Goal: Task Accomplishment & Management: Manage account settings

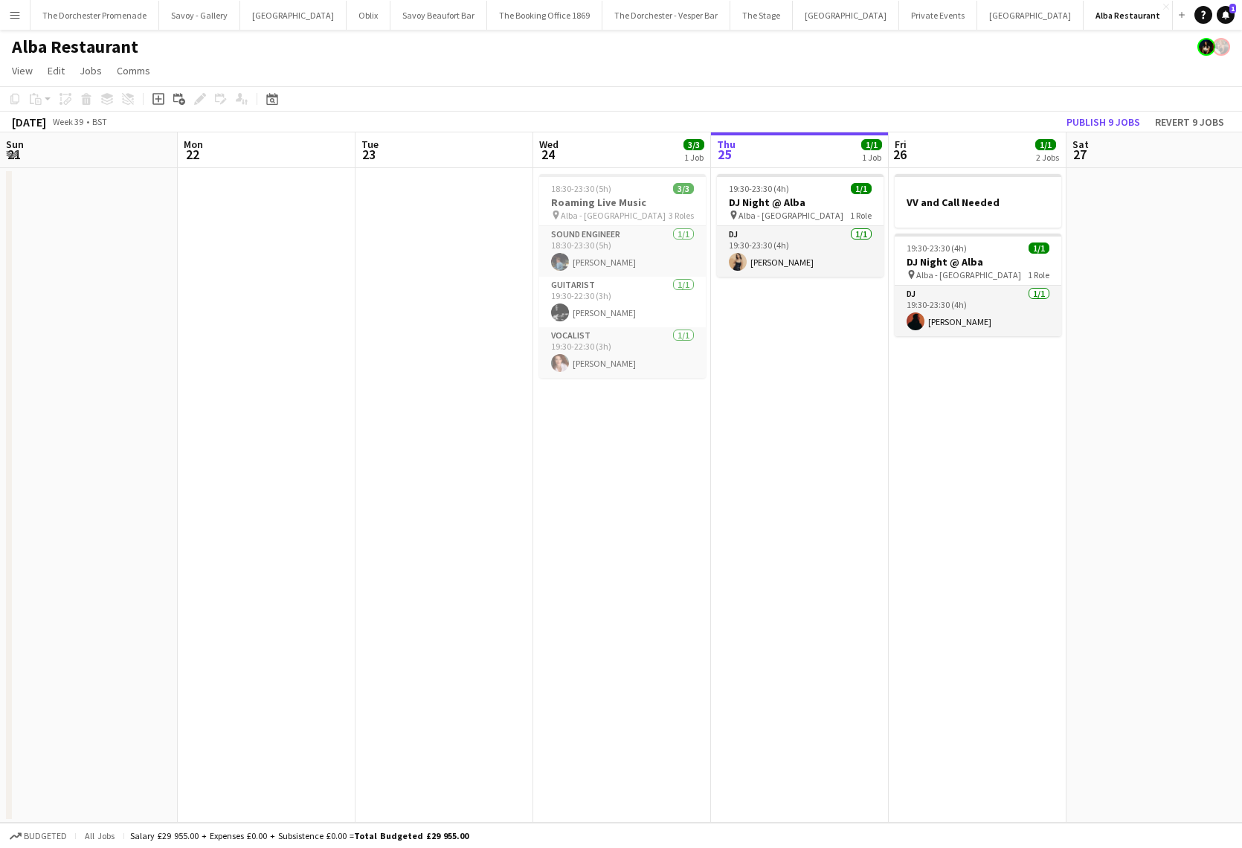
scroll to position [0, 500]
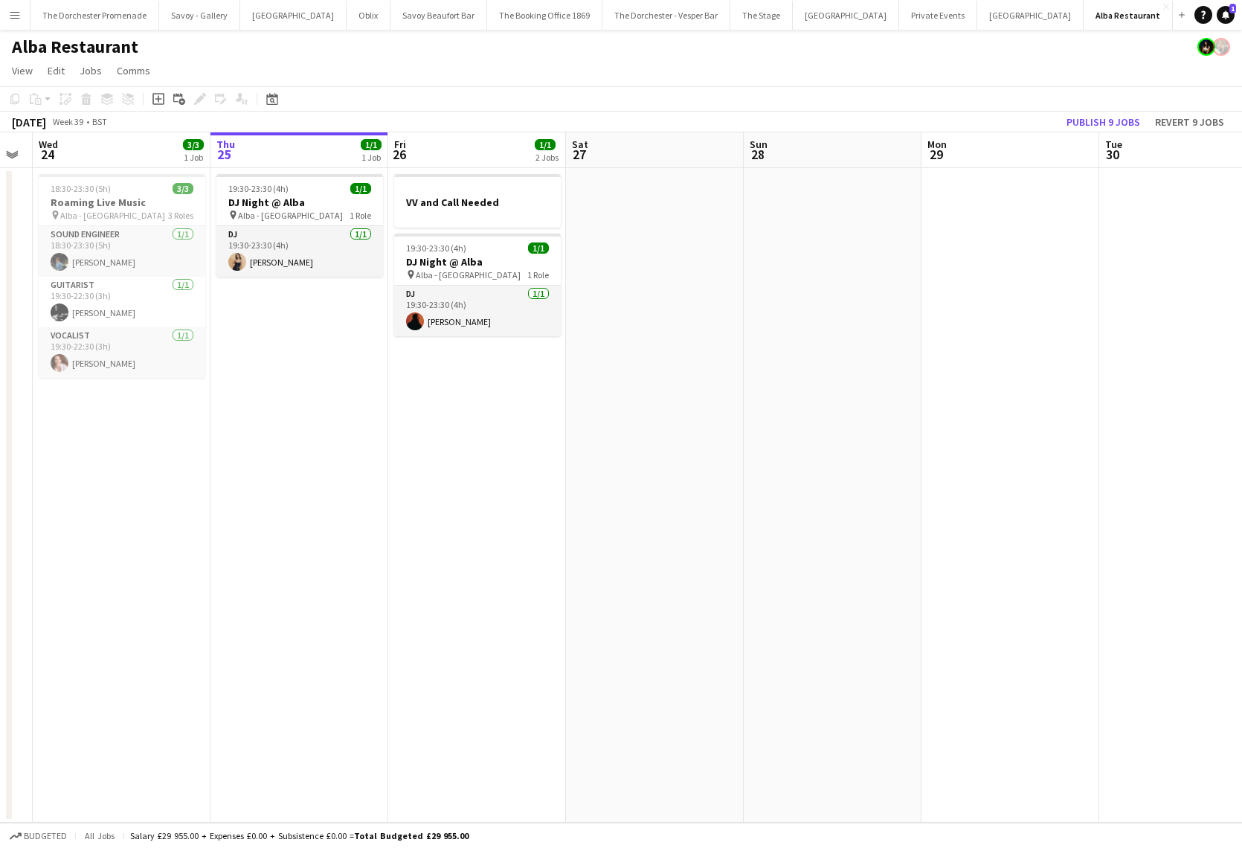
click at [22, 14] on button "Menu" at bounding box center [15, 15] width 30 height 30
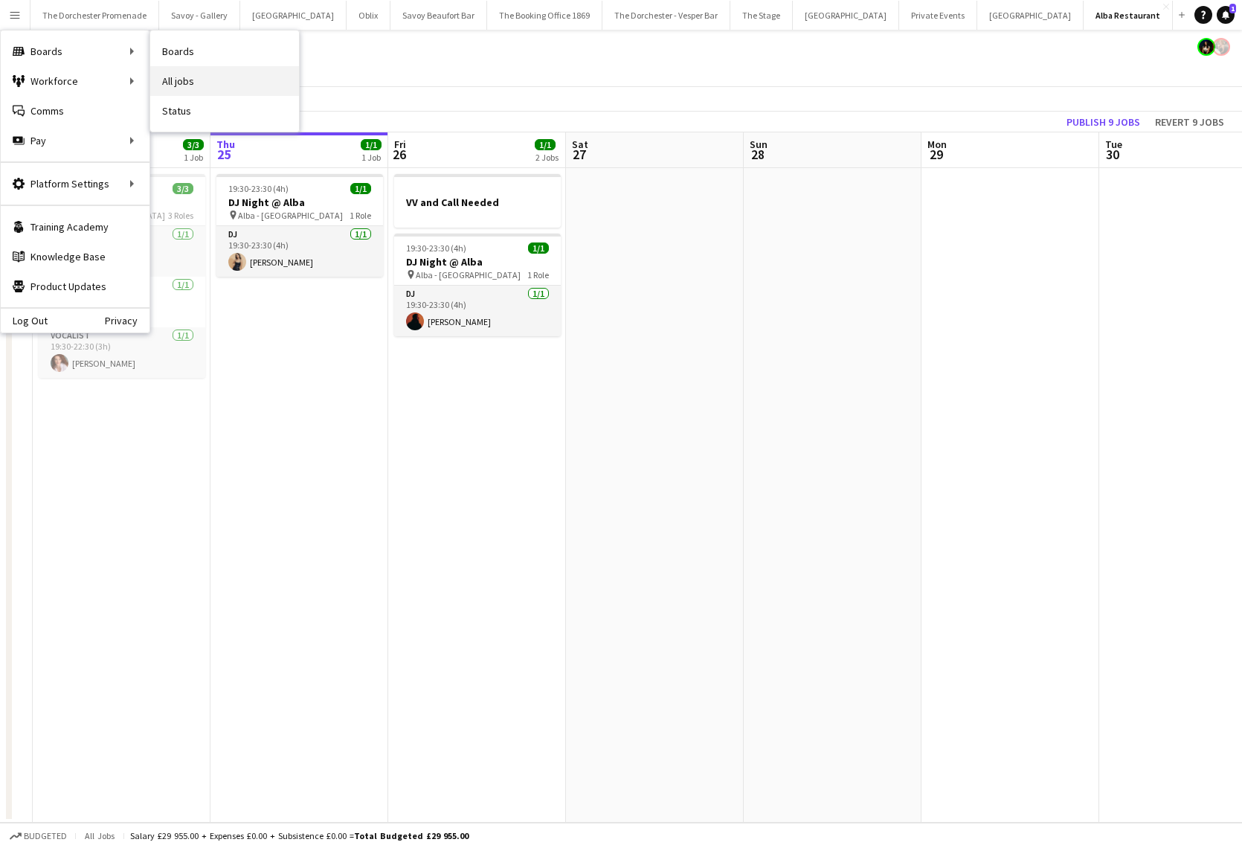
click at [210, 71] on link "All jobs" at bounding box center [224, 81] width 149 height 30
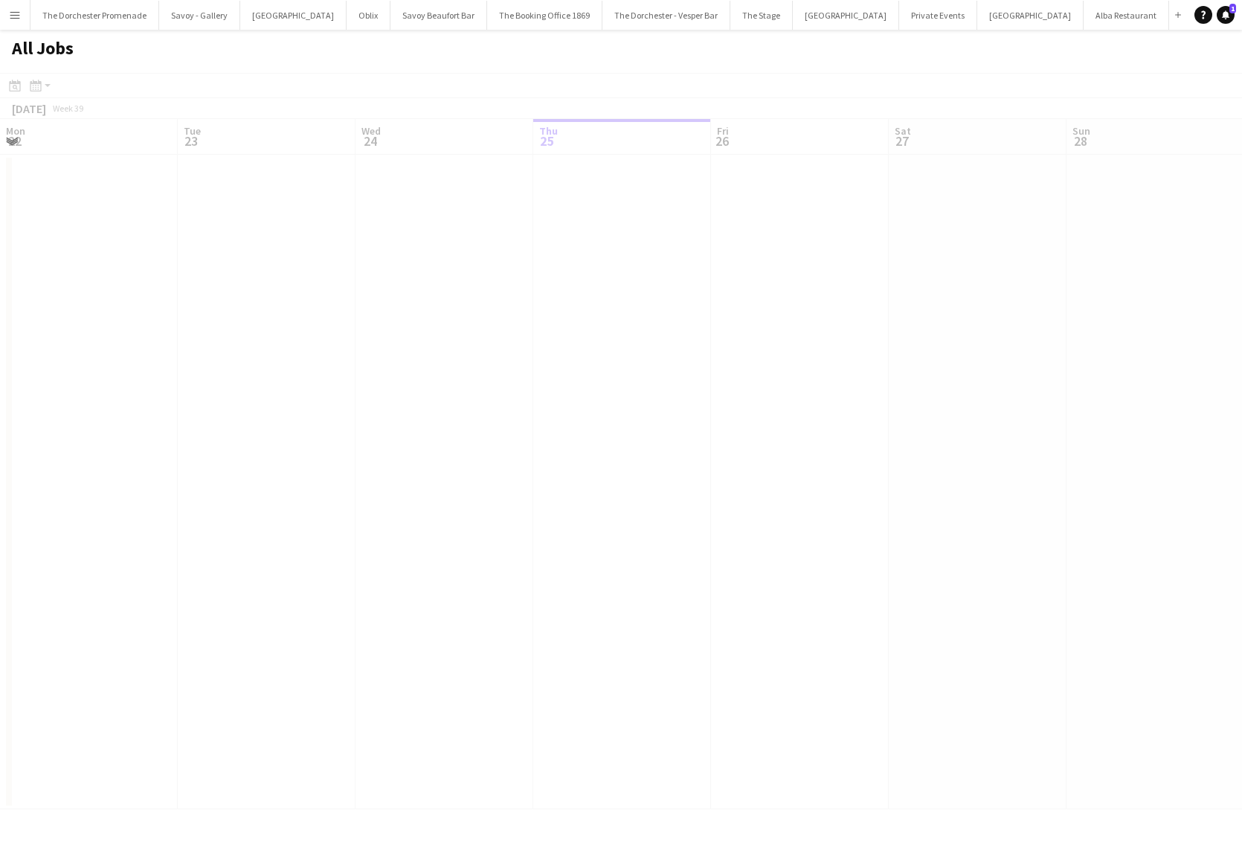
scroll to position [0, 355]
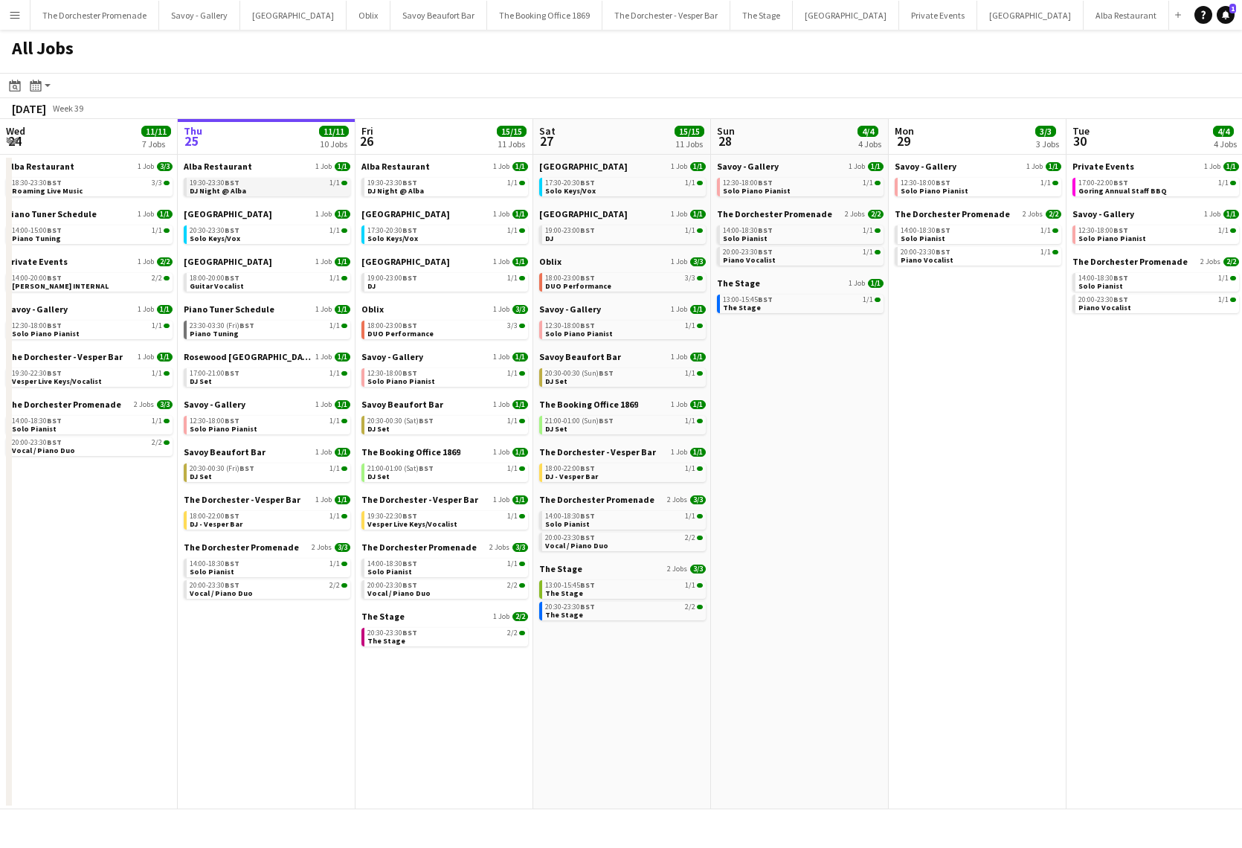
click at [238, 186] on span "DJ Night @ Alba" at bounding box center [218, 191] width 57 height 10
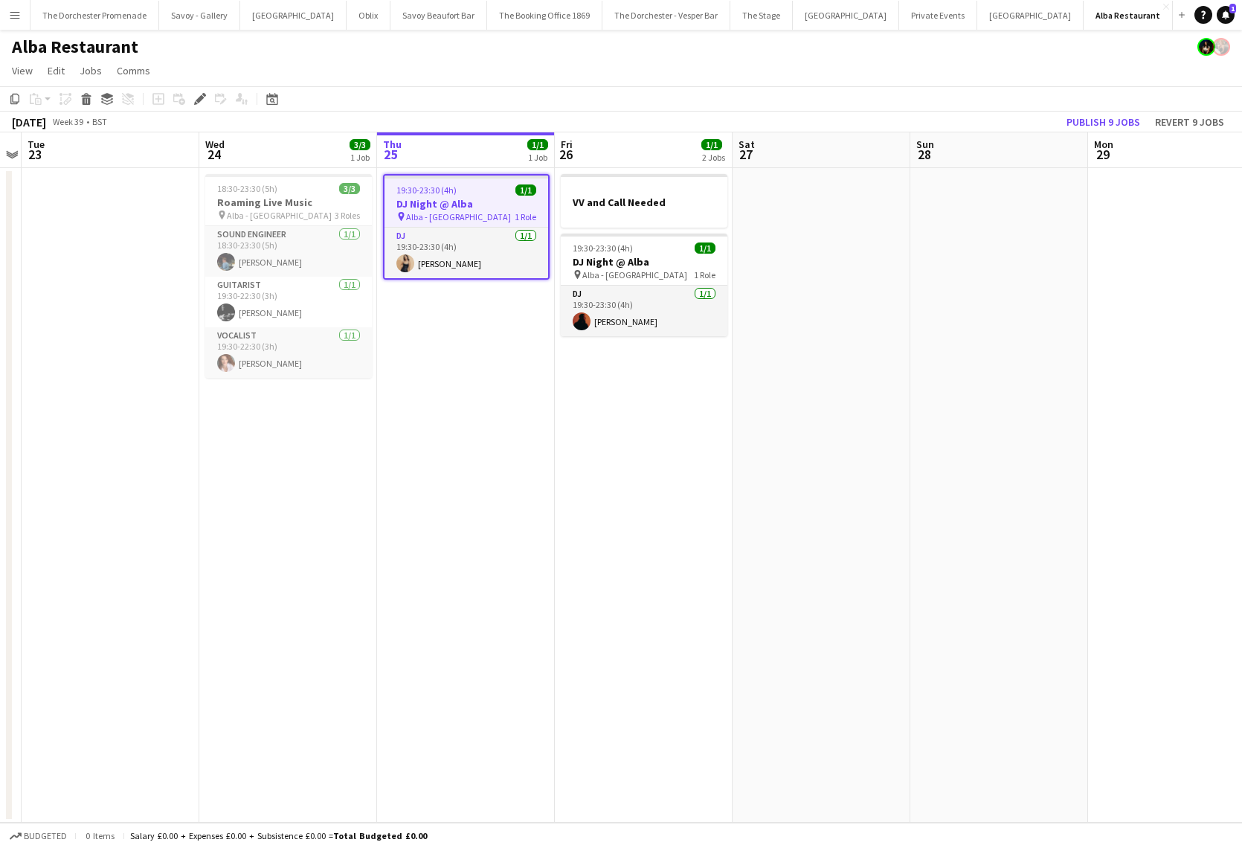
click at [6, 4] on button "Menu" at bounding box center [15, 15] width 30 height 30
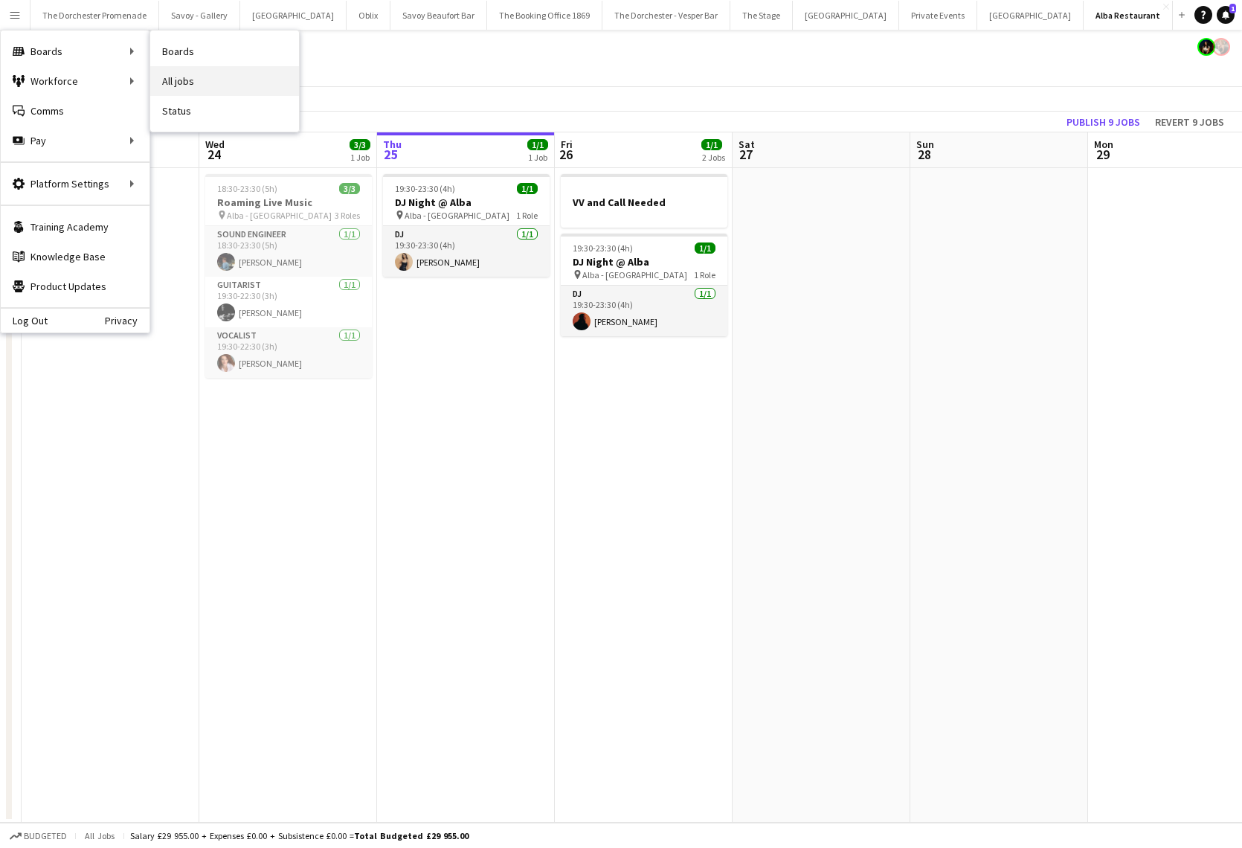
click at [201, 72] on link "All jobs" at bounding box center [224, 81] width 149 height 30
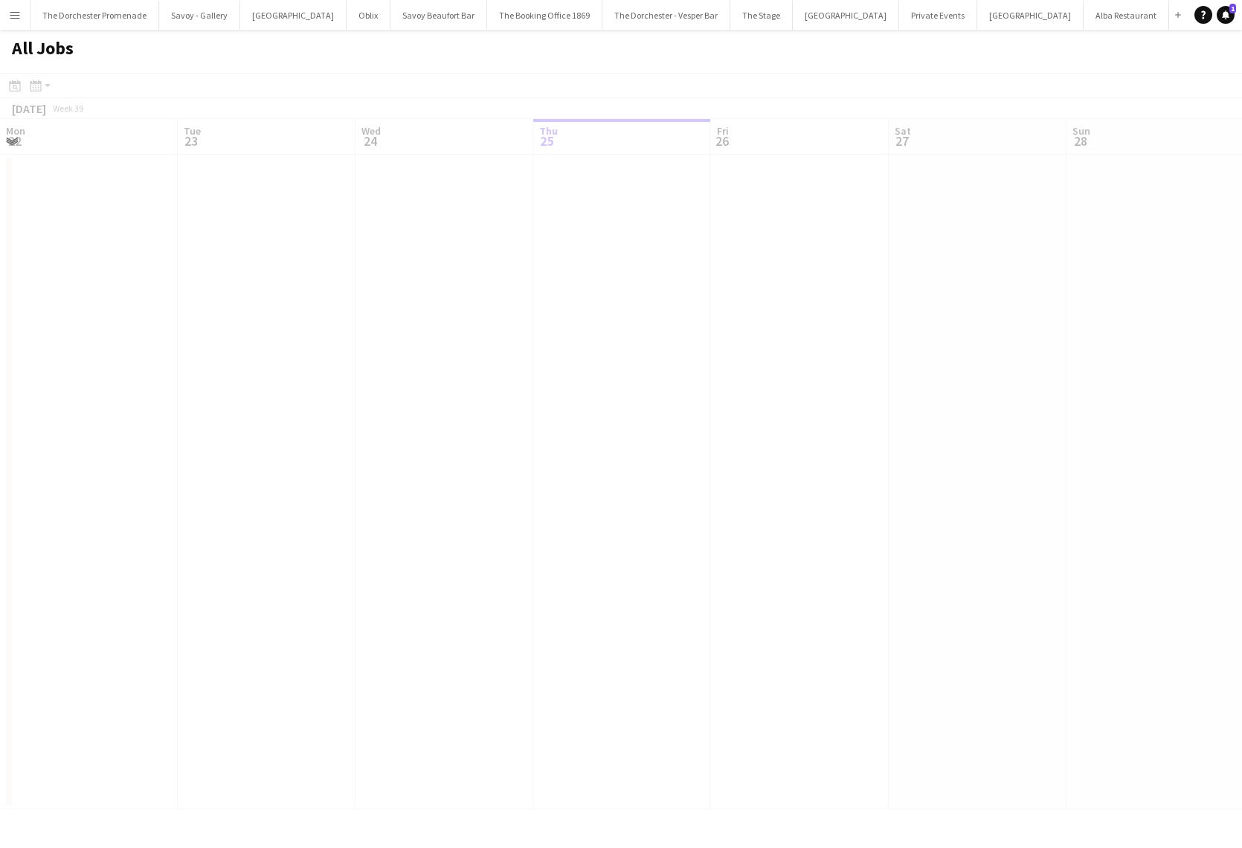
scroll to position [0, 355]
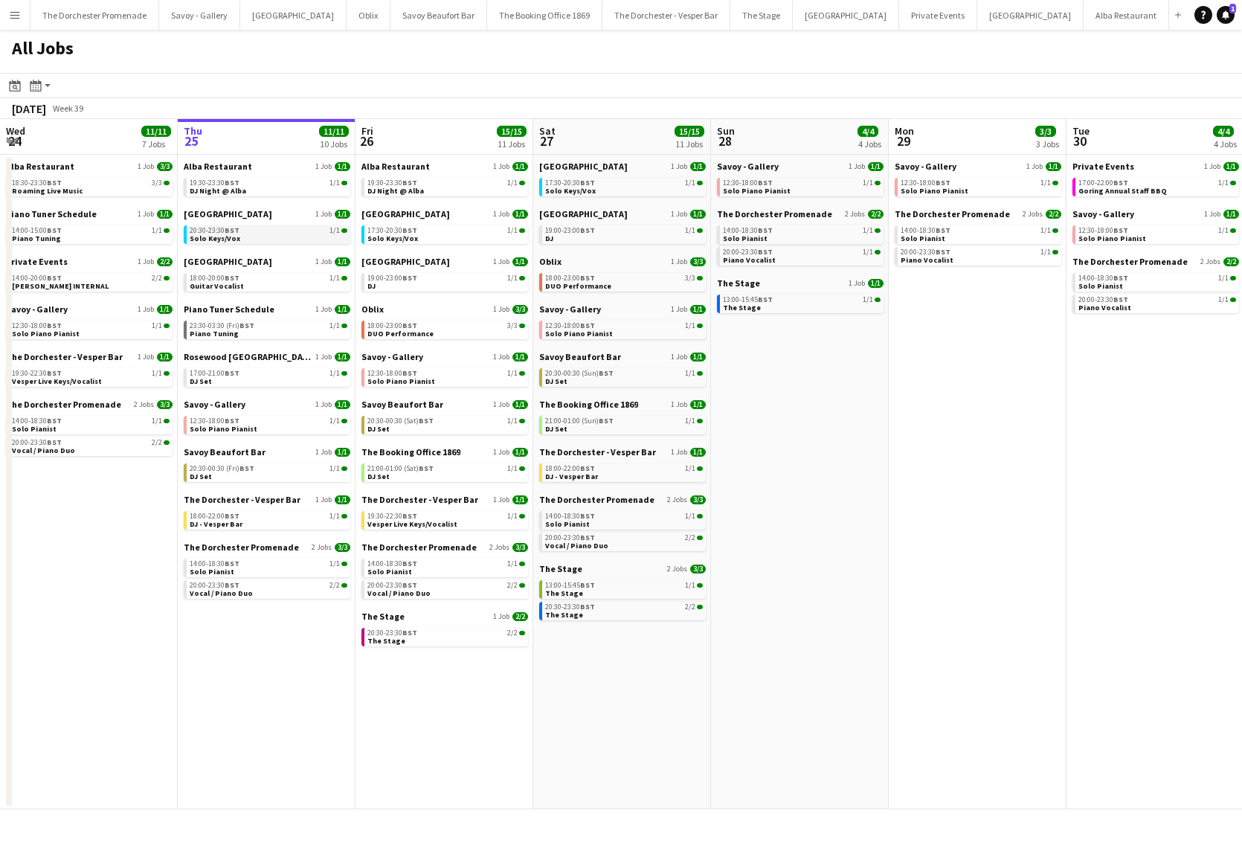
click at [233, 236] on span "Solo Keys/Vox" at bounding box center [215, 239] width 51 height 10
click at [246, 285] on link "18:00-20:00 BST 1/1 Guitar Vocalist" at bounding box center [269, 281] width 158 height 17
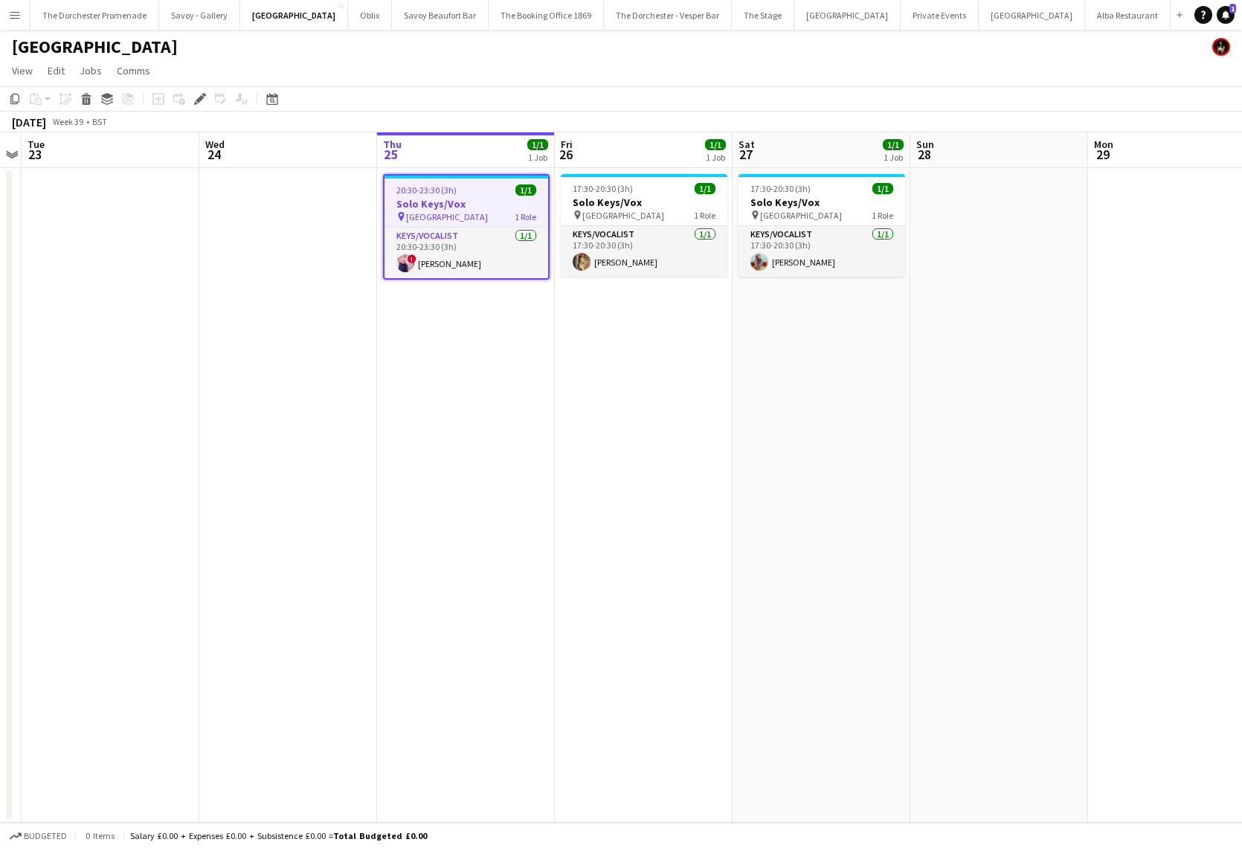
click at [12, 17] on app-icon "Menu" at bounding box center [15, 15] width 12 height 12
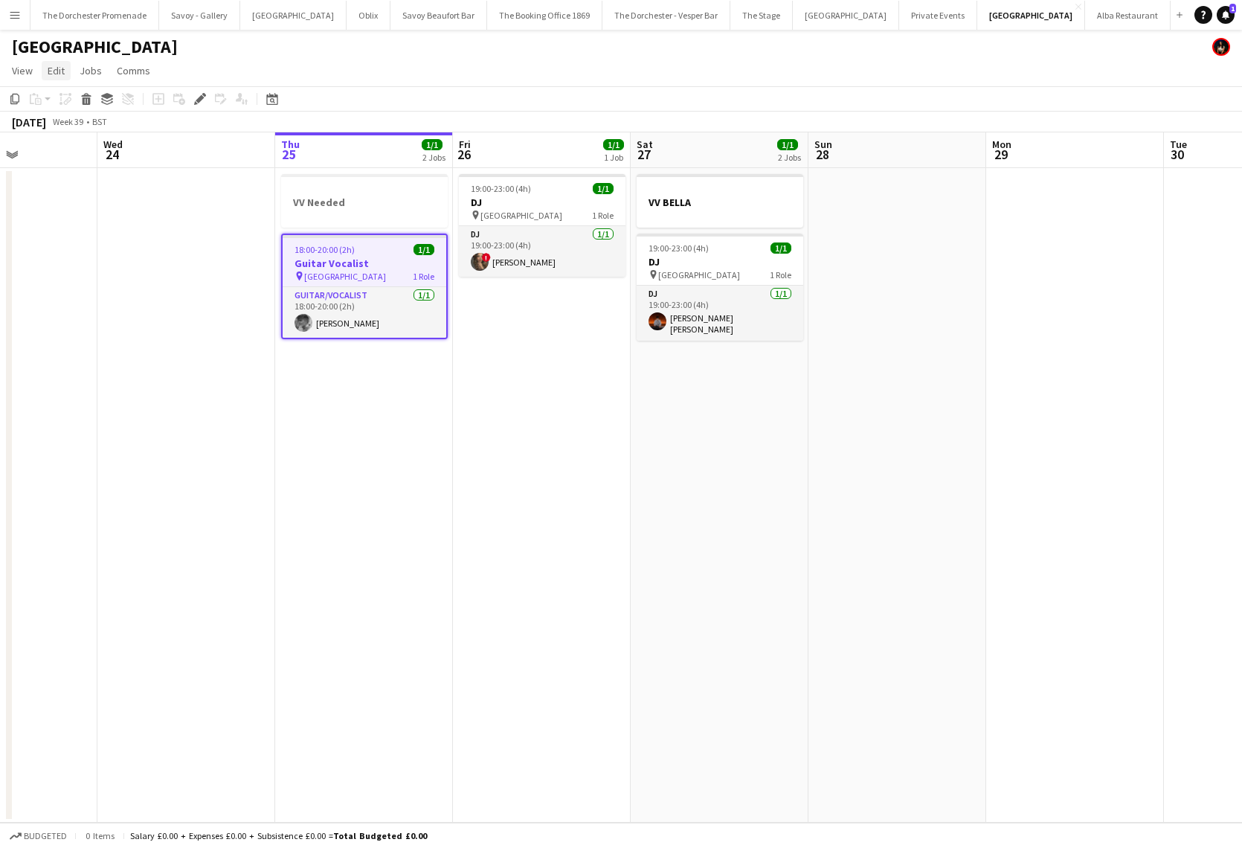
scroll to position [0, 441]
click at [19, 16] on app-icon "Menu" at bounding box center [15, 15] width 12 height 12
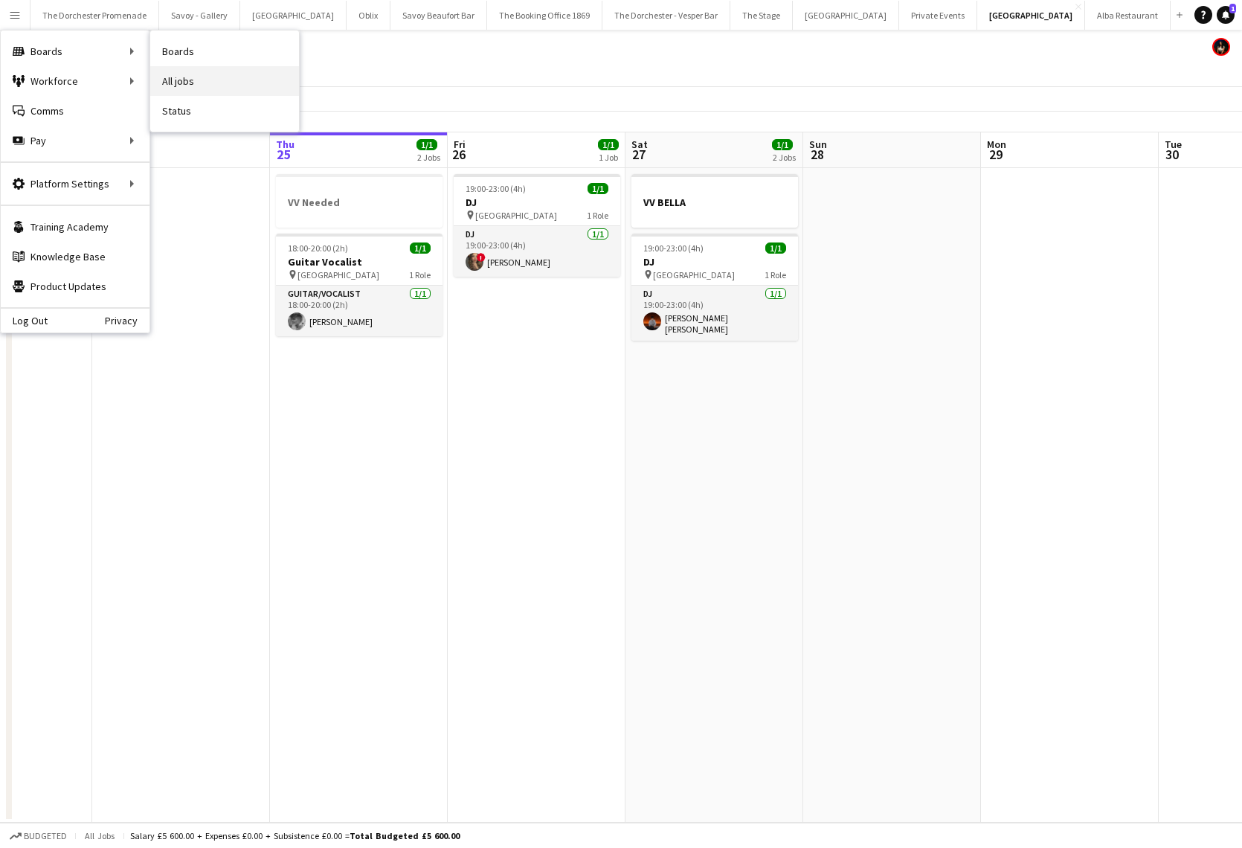
click at [177, 71] on link "All jobs" at bounding box center [224, 81] width 149 height 30
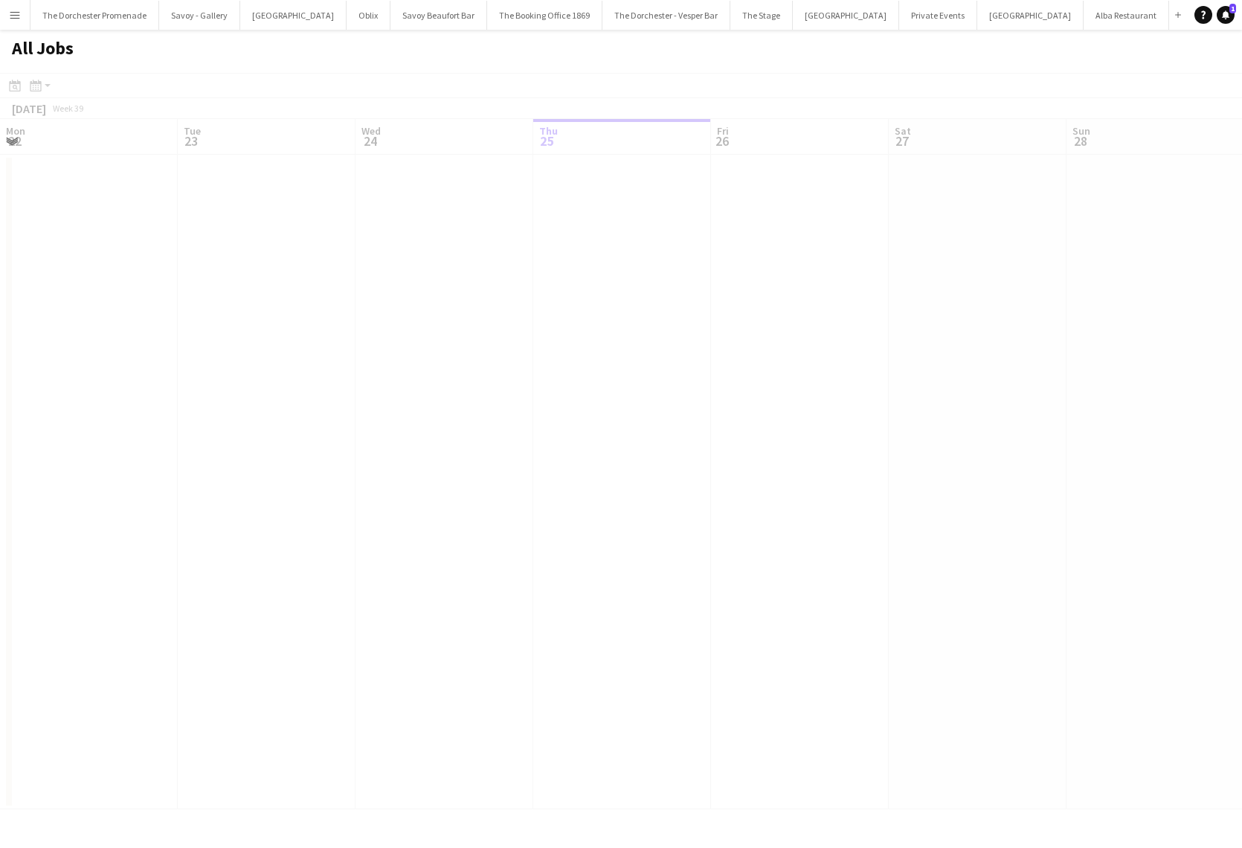
scroll to position [0, 355]
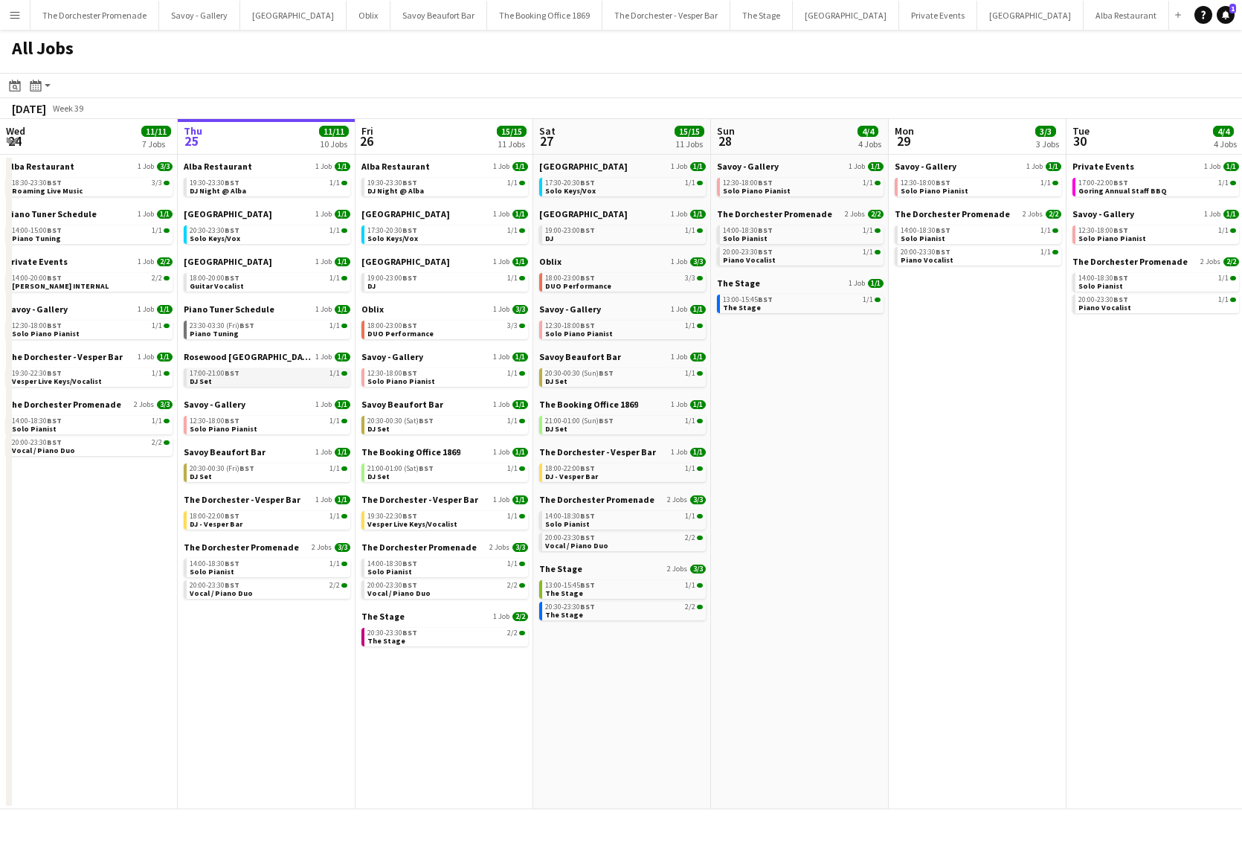
click at [249, 373] on div "17:00-21:00 BST 1/1" at bounding box center [269, 373] width 158 height 7
click at [283, 422] on div "12:30-18:00 BST 1/1" at bounding box center [269, 420] width 158 height 7
click at [234, 474] on link "20:30-00:30 (Fri) BST 1/1 DJ Set" at bounding box center [269, 471] width 158 height 17
click at [242, 521] on link "18:00-22:00 BST 1/1 DJ - Vesper Bar" at bounding box center [269, 519] width 158 height 17
click at [268, 567] on link "14:00-18:30 BST 1/1 Solo Pianist" at bounding box center [269, 566] width 158 height 17
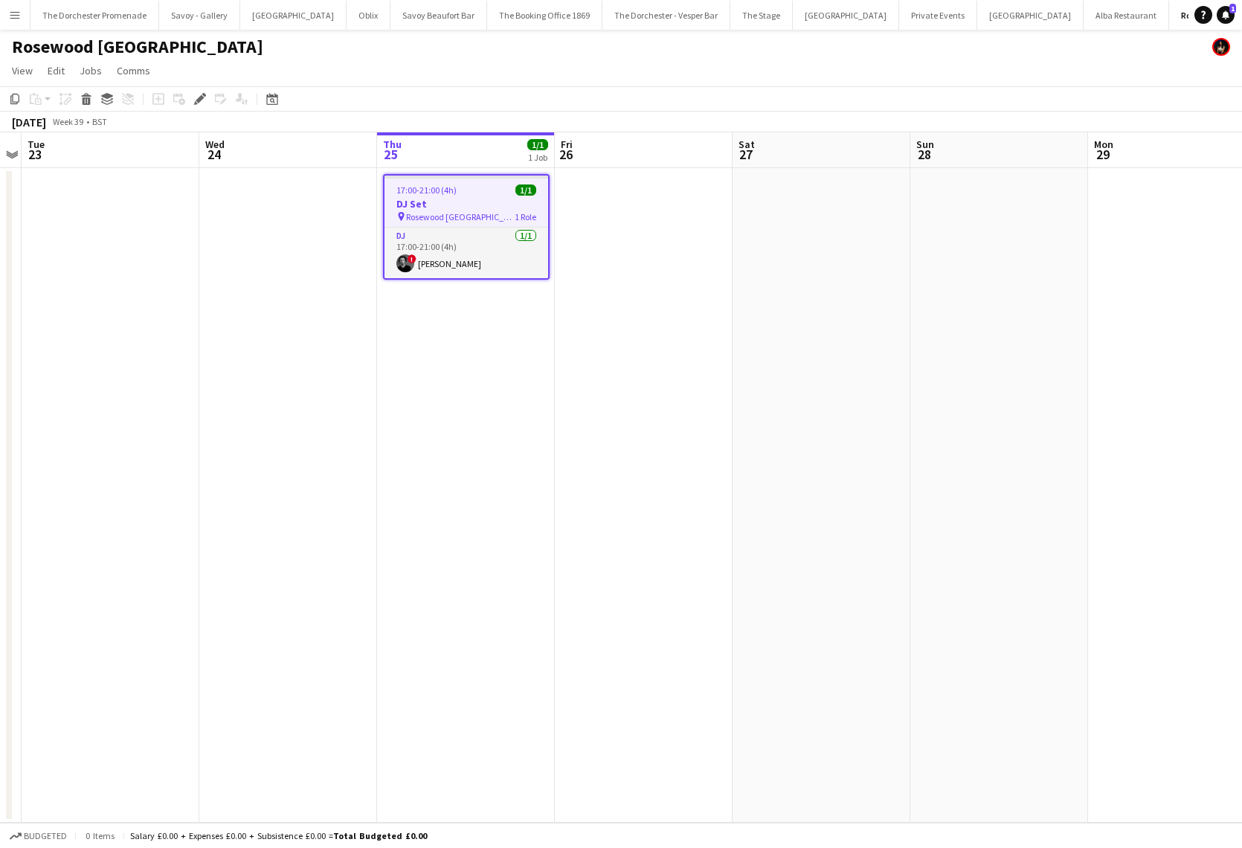
click at [20, 12] on app-icon "Menu" at bounding box center [15, 15] width 12 height 12
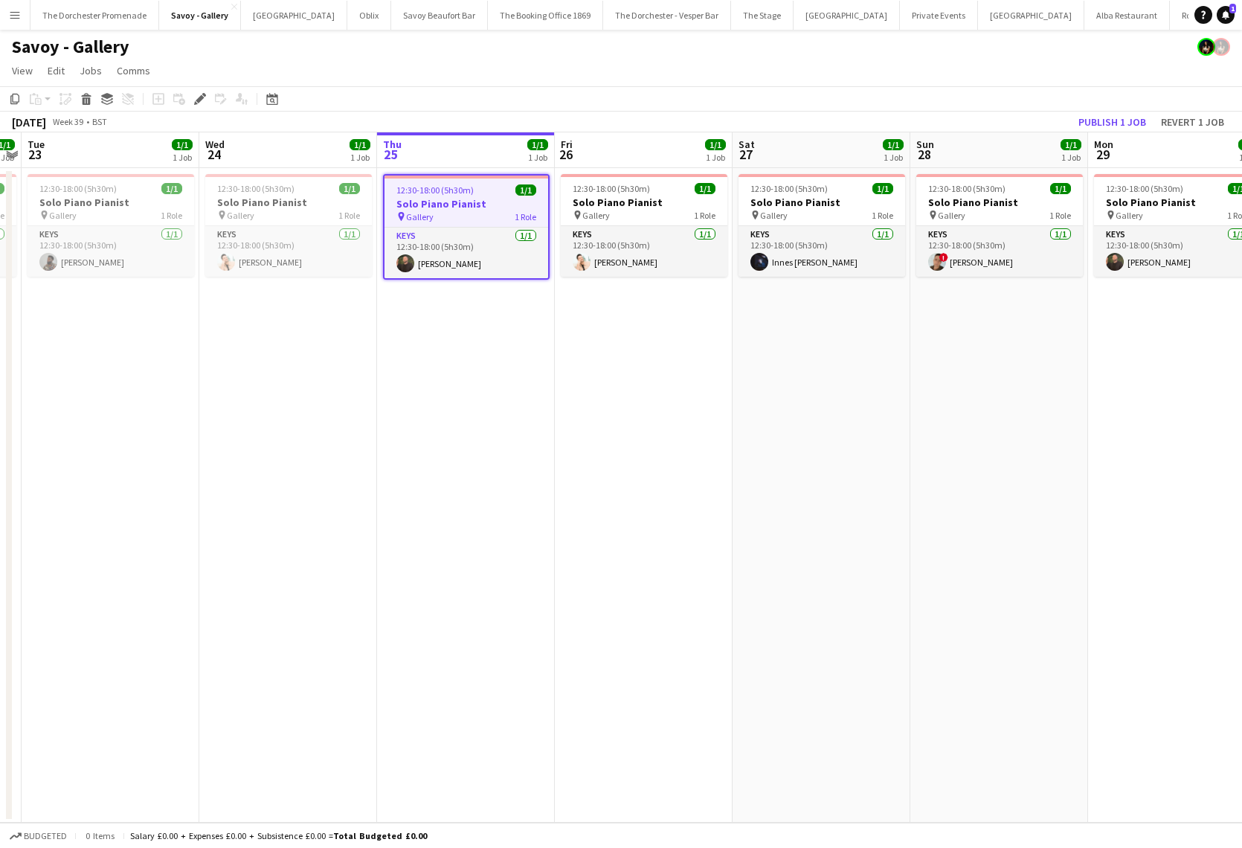
click at [16, 16] on app-icon "Menu" at bounding box center [15, 15] width 12 height 12
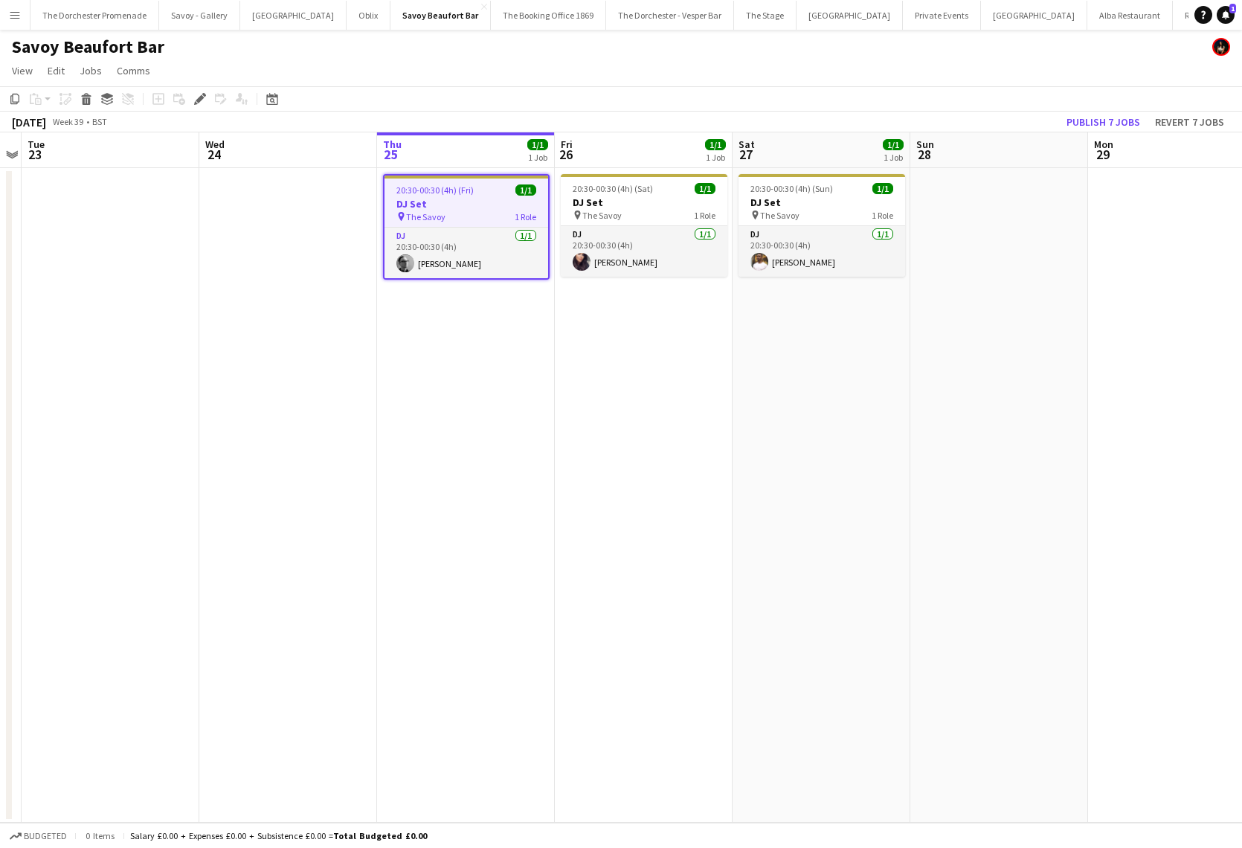
click at [25, 27] on button "Menu" at bounding box center [15, 15] width 30 height 30
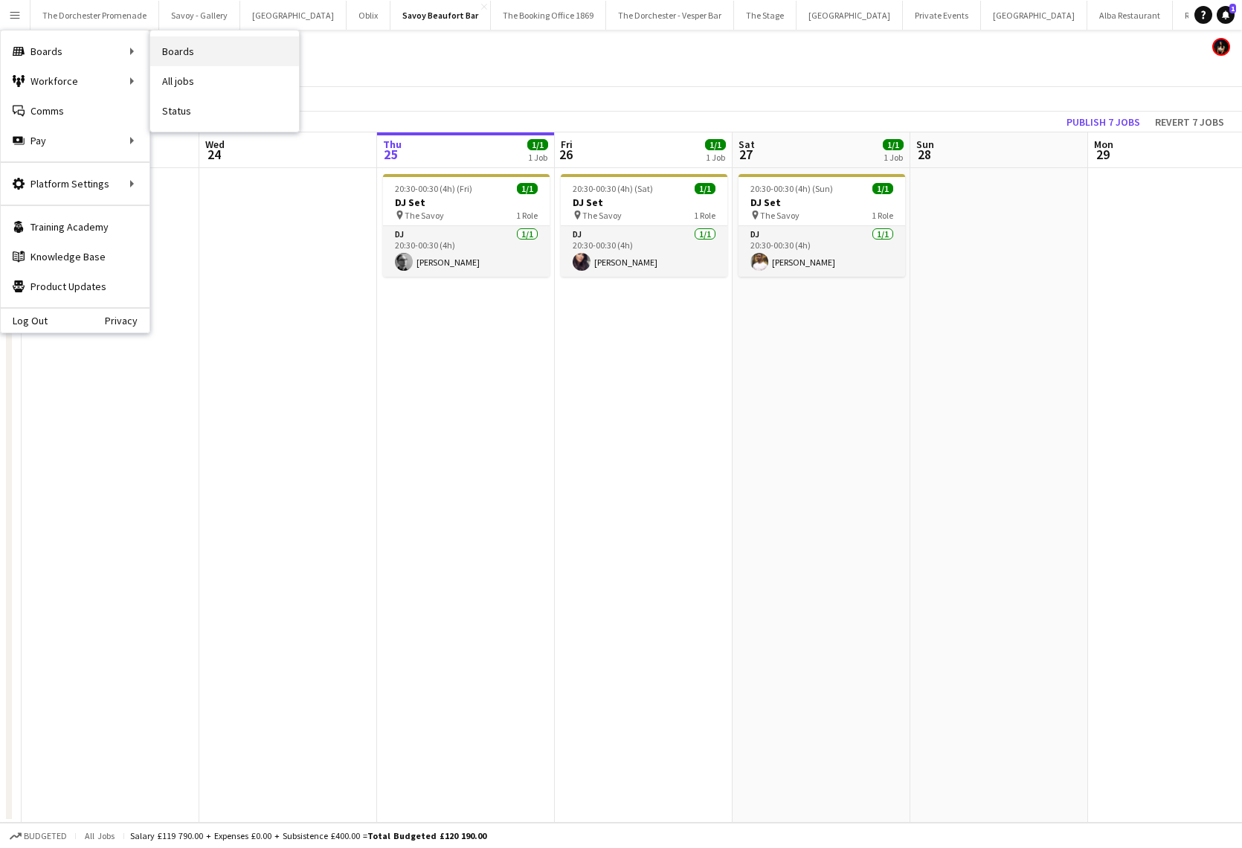
click at [214, 45] on link "Boards" at bounding box center [224, 51] width 149 height 30
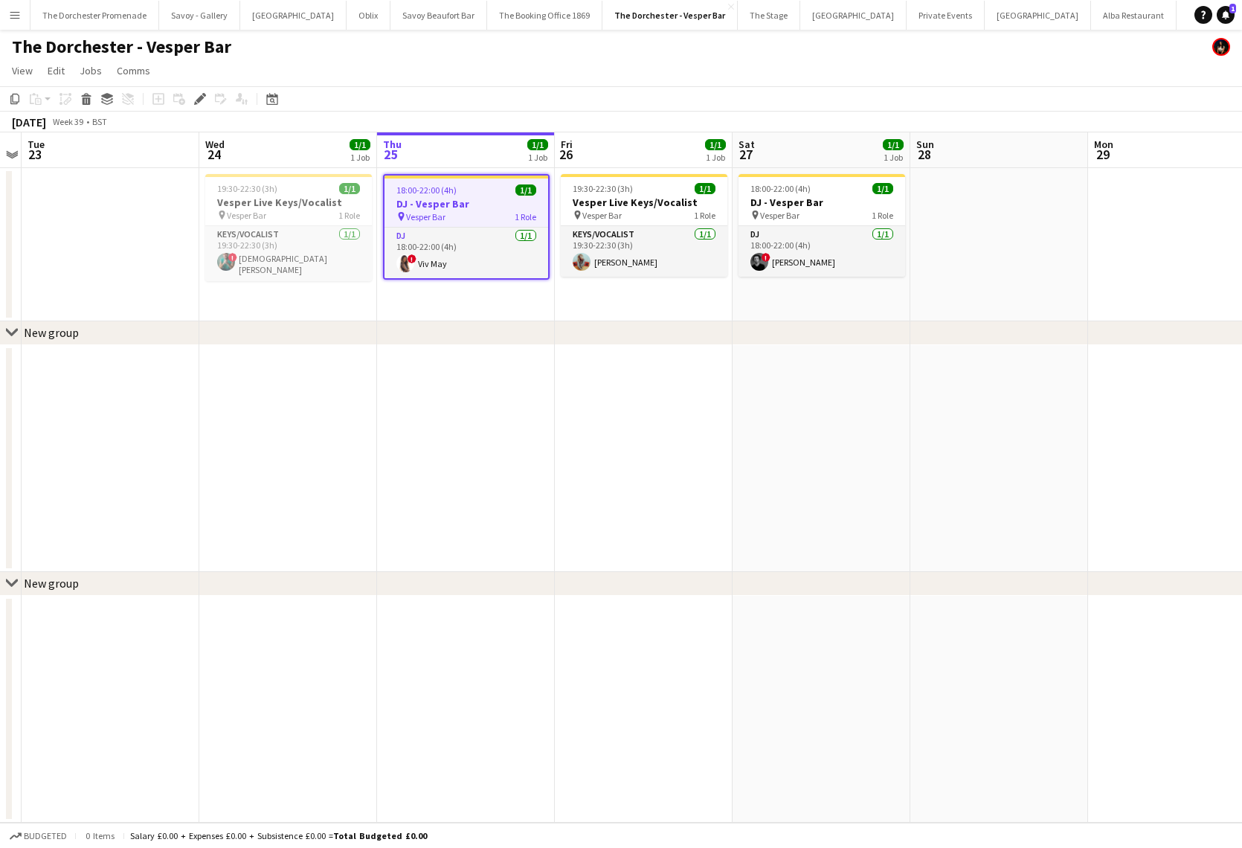
click at [4, 17] on button "Menu" at bounding box center [15, 15] width 30 height 30
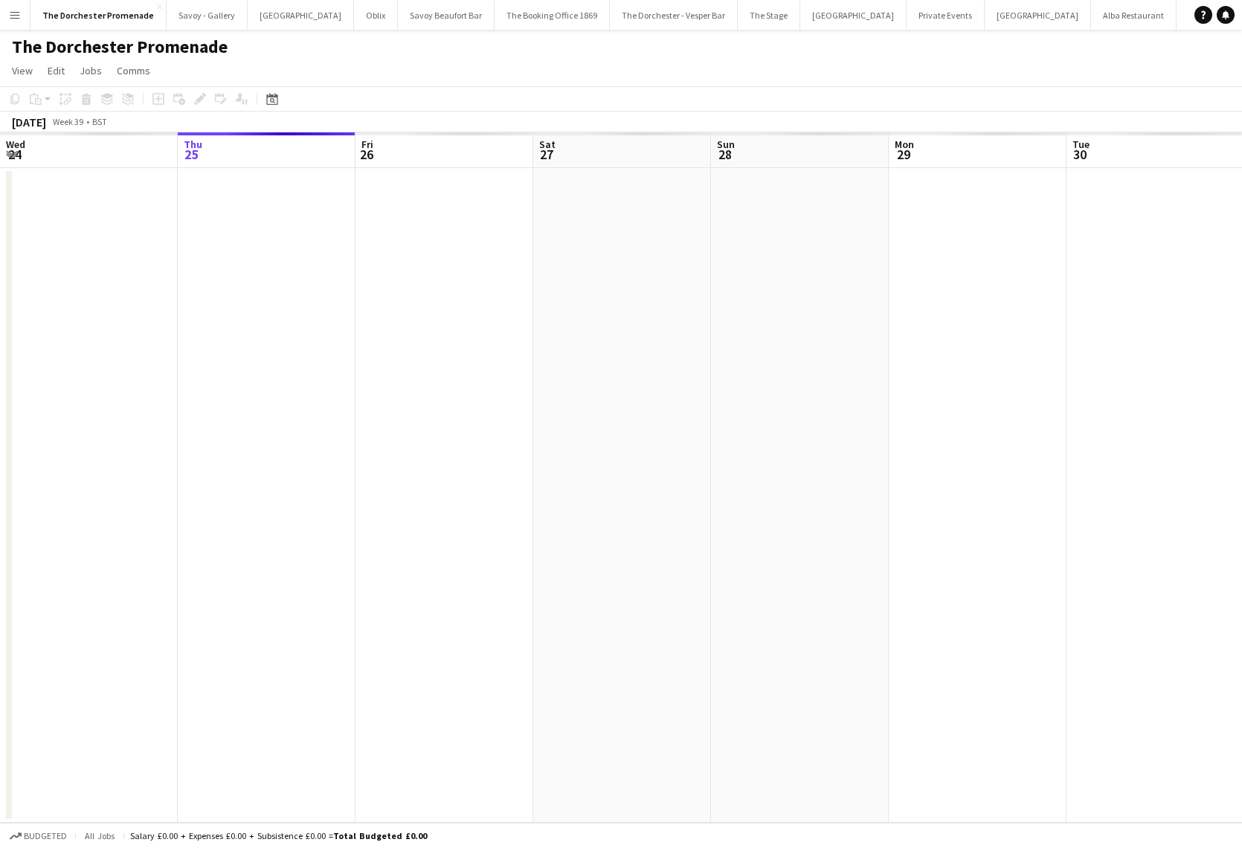
scroll to position [0, 512]
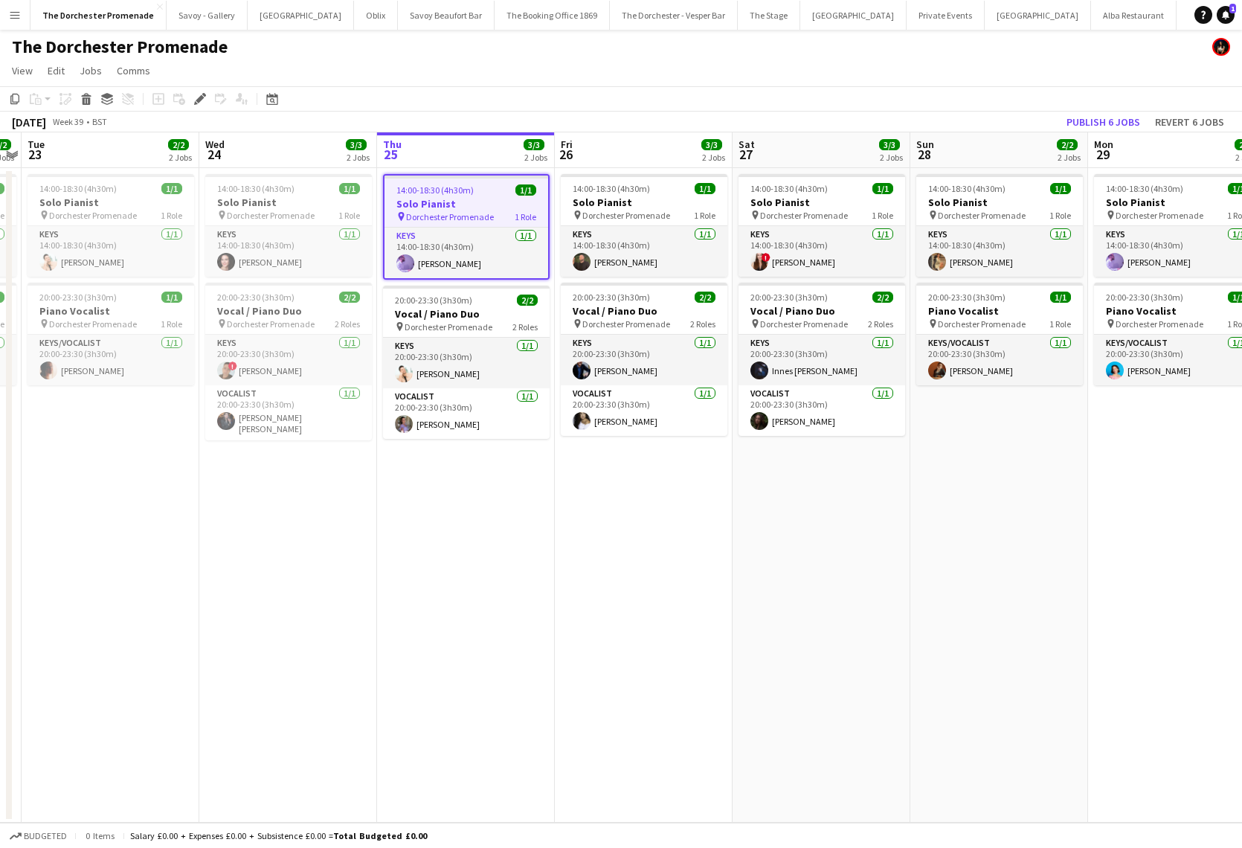
click at [21, 20] on button "Menu" at bounding box center [15, 15] width 30 height 30
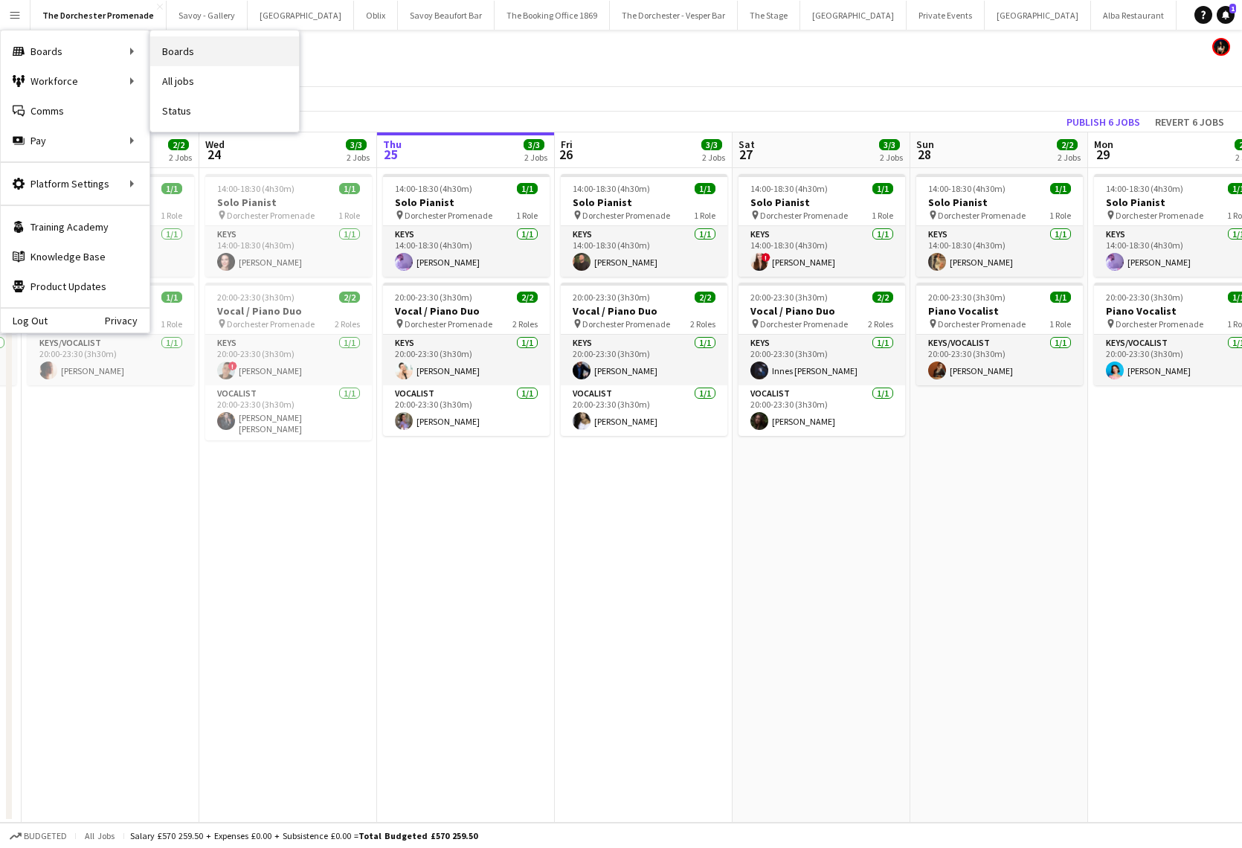
click at [219, 57] on link "Boards" at bounding box center [224, 51] width 149 height 30
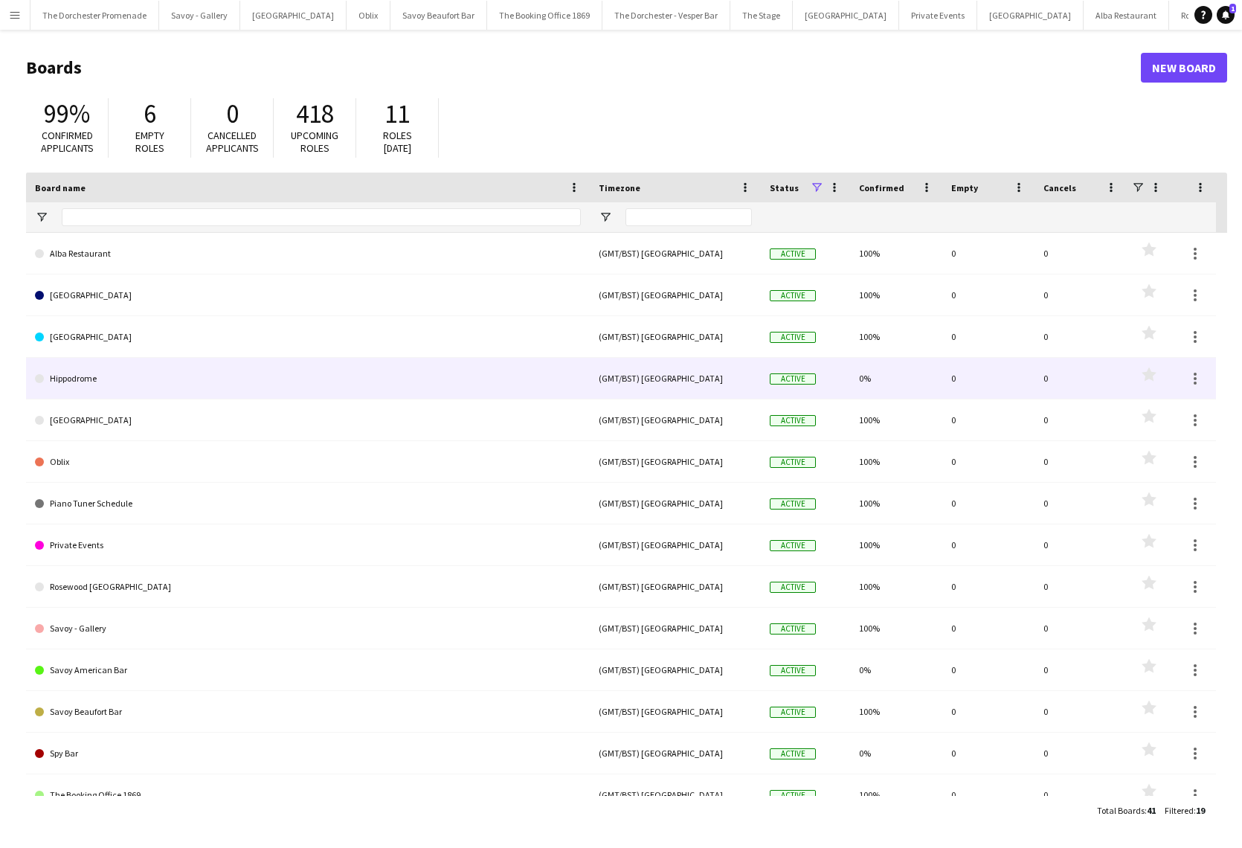
click at [172, 384] on link "Hippodrome" at bounding box center [308, 379] width 546 height 42
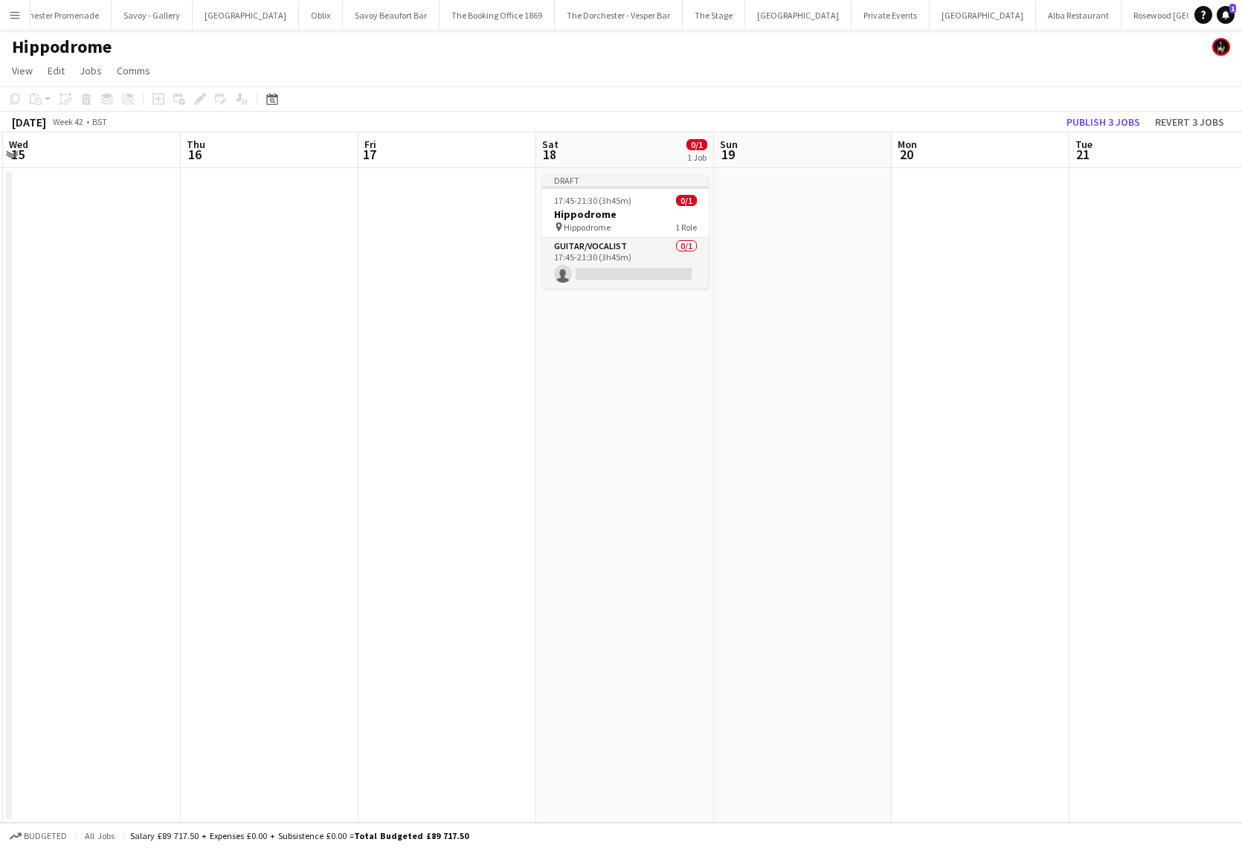
scroll to position [0, 561]
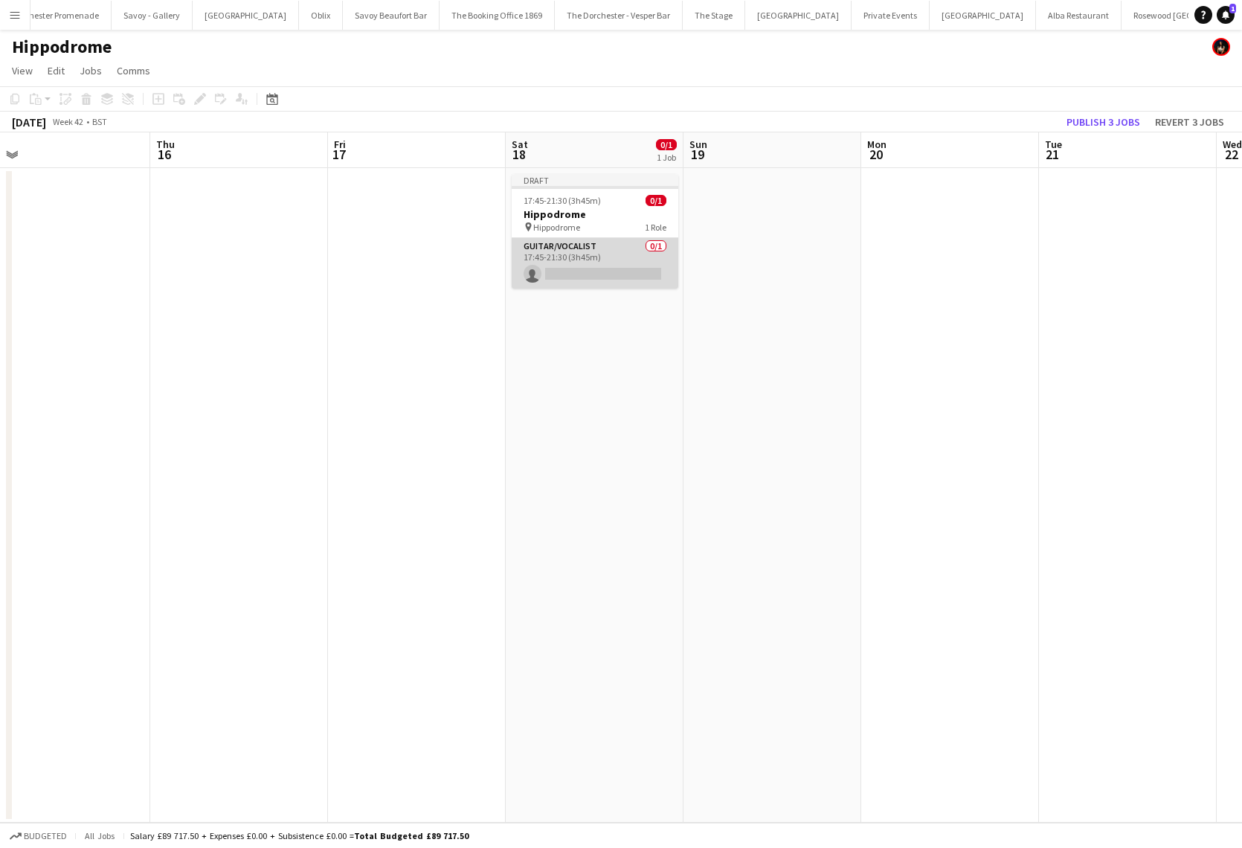
click at [579, 251] on app-card-role "Guitar/Vocalist 0/1 17:45-21:30 (3h45m) single-neutral-actions" at bounding box center [595, 263] width 167 height 51
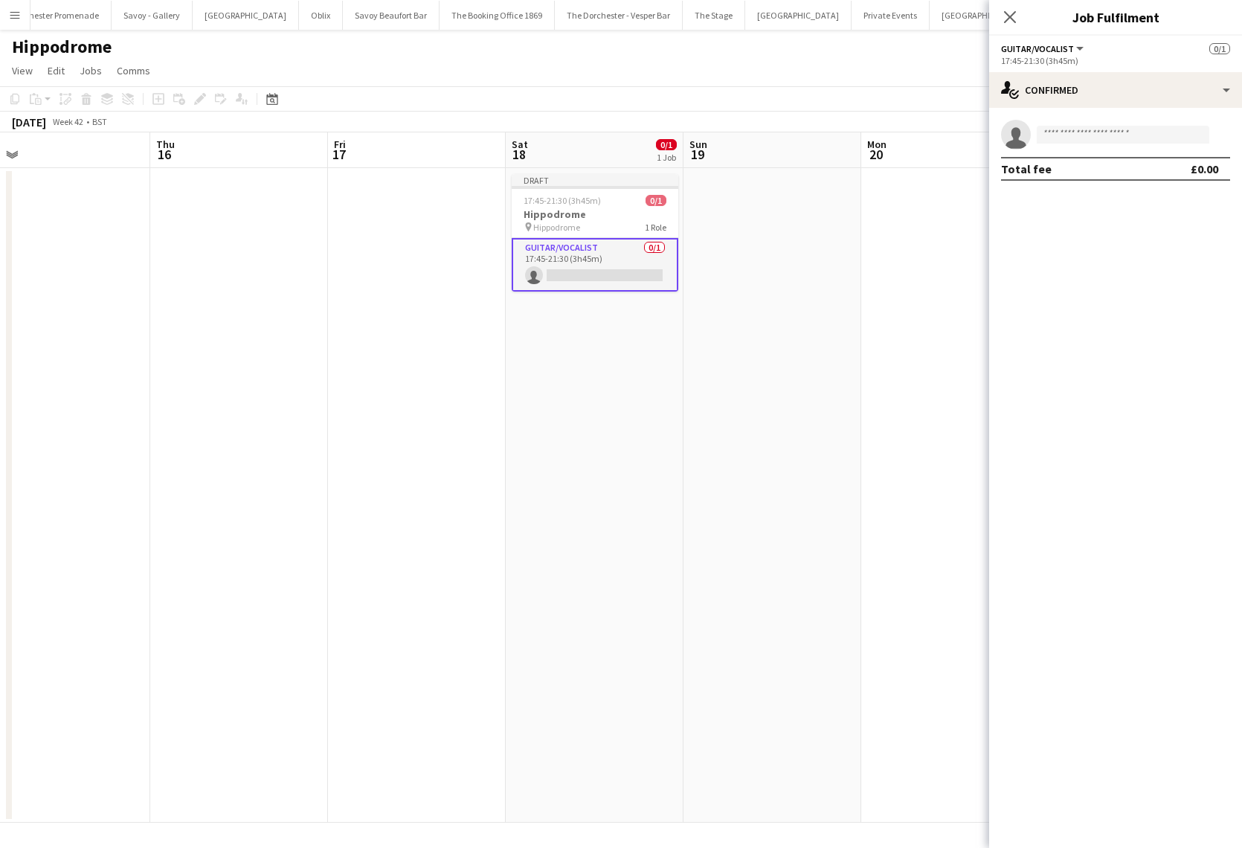
click at [1067, 54] on span "Guitar/Vocalist" at bounding box center [1037, 48] width 73 height 11
click at [1073, 71] on li "All roles" at bounding box center [1051, 74] width 74 height 13
click at [196, 94] on div "Add job Add linked Job Edit Edit linked Job Applicants" at bounding box center [194, 99] width 114 height 18
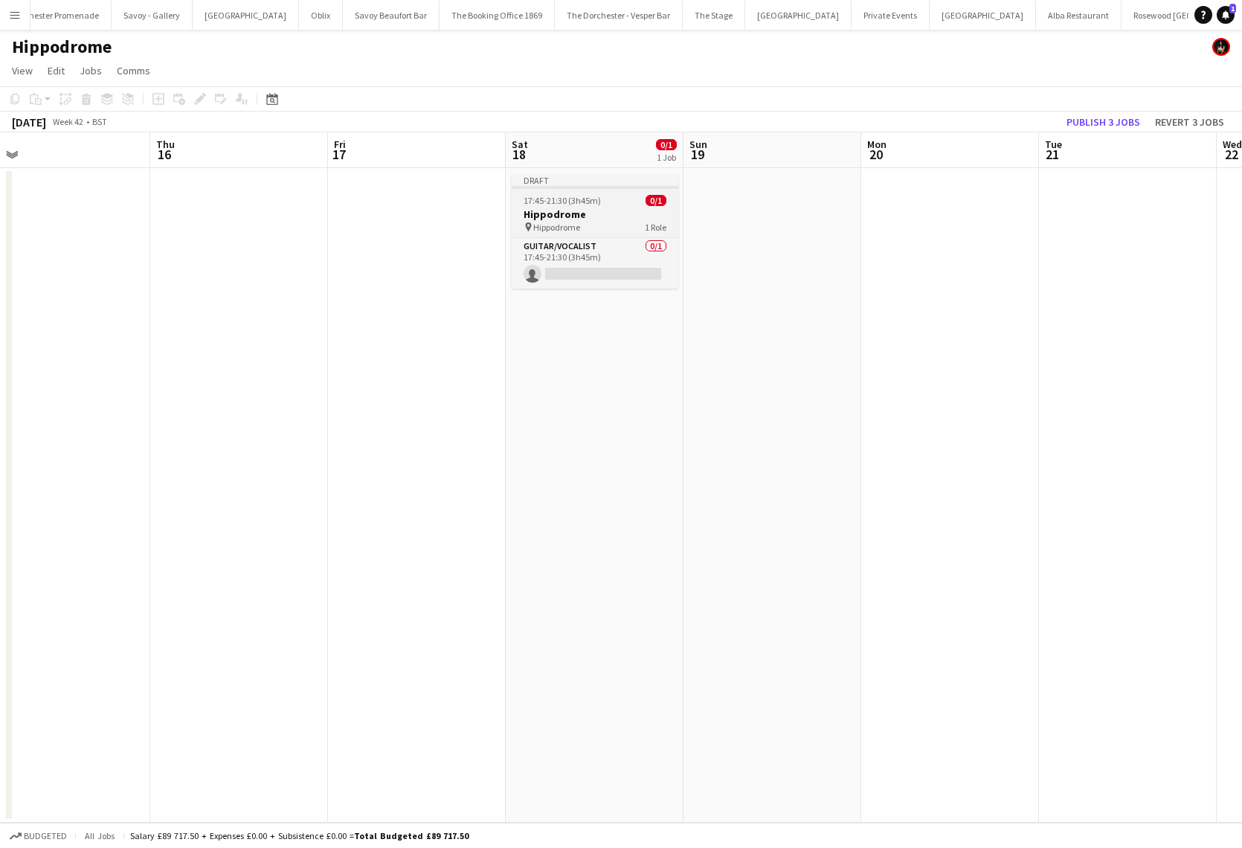
click at [573, 205] on span "17:45-21:30 (3h45m)" at bounding box center [562, 200] width 77 height 11
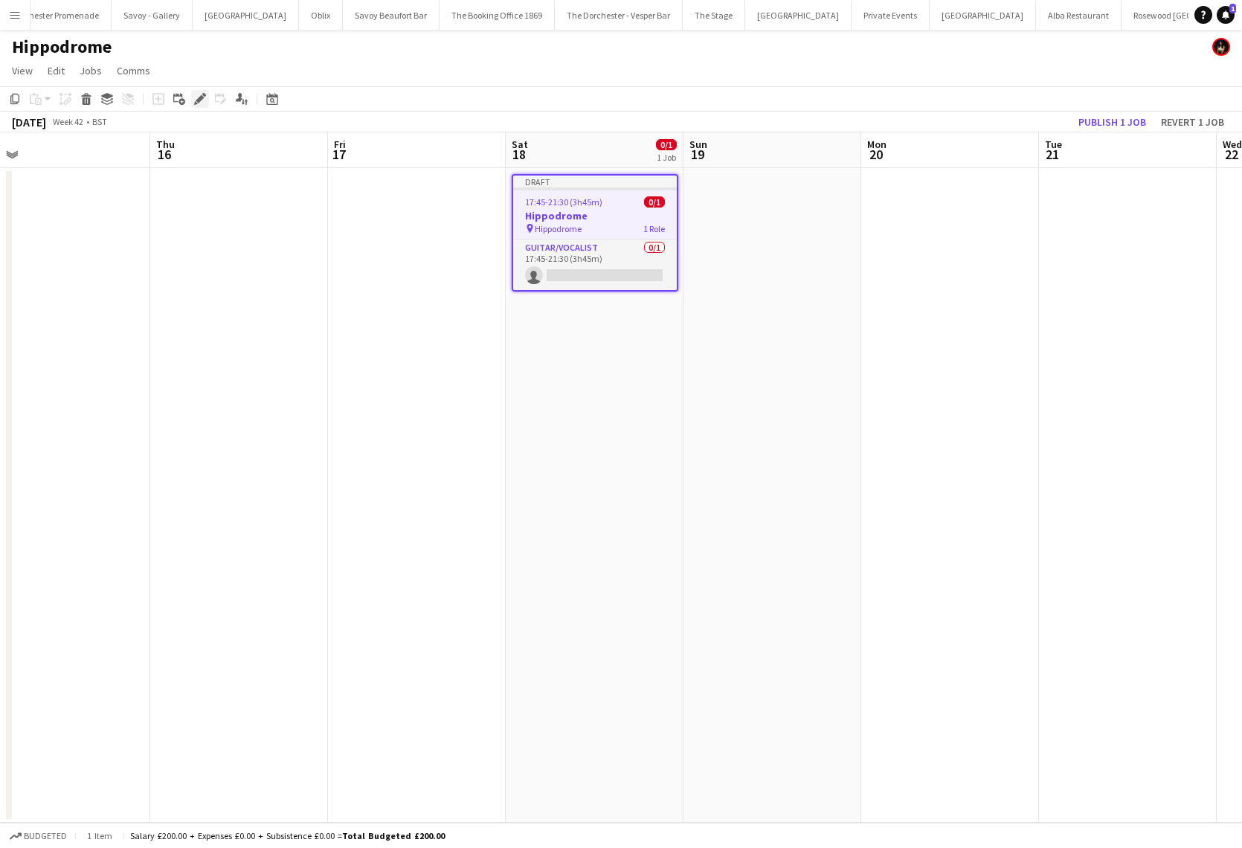
click at [199, 96] on icon "Edit" at bounding box center [200, 99] width 12 height 12
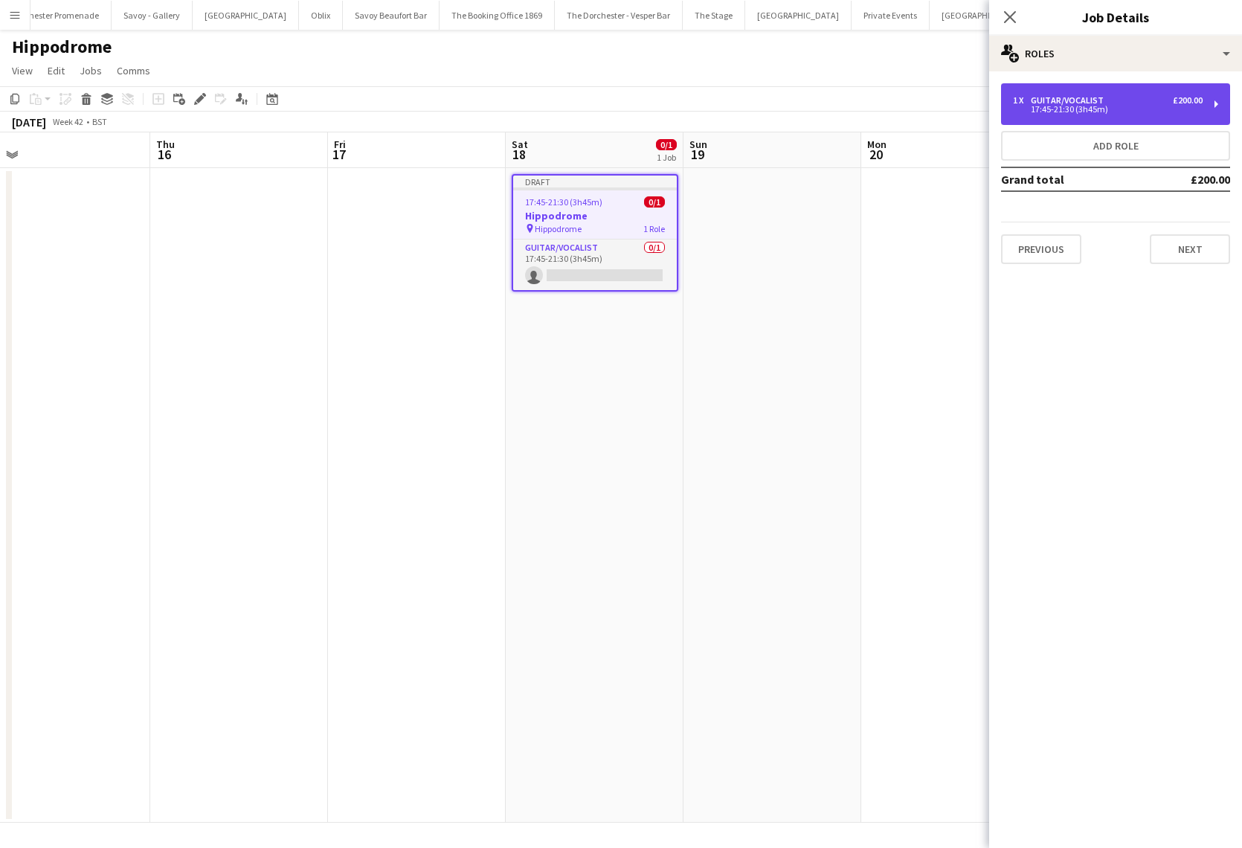
click at [1101, 106] on div "17:45-21:30 (3h45m)" at bounding box center [1108, 109] width 190 height 7
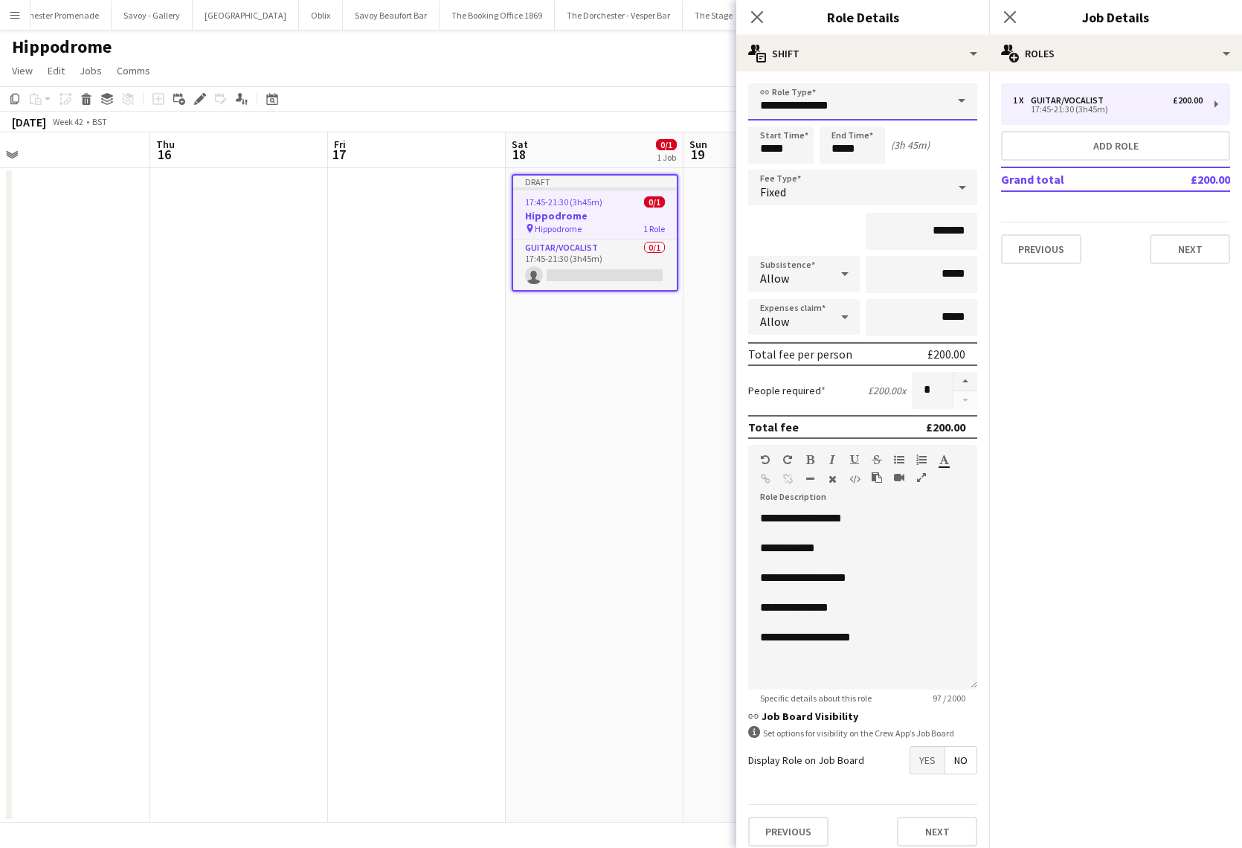
click at [851, 105] on input "**********" at bounding box center [862, 101] width 229 height 37
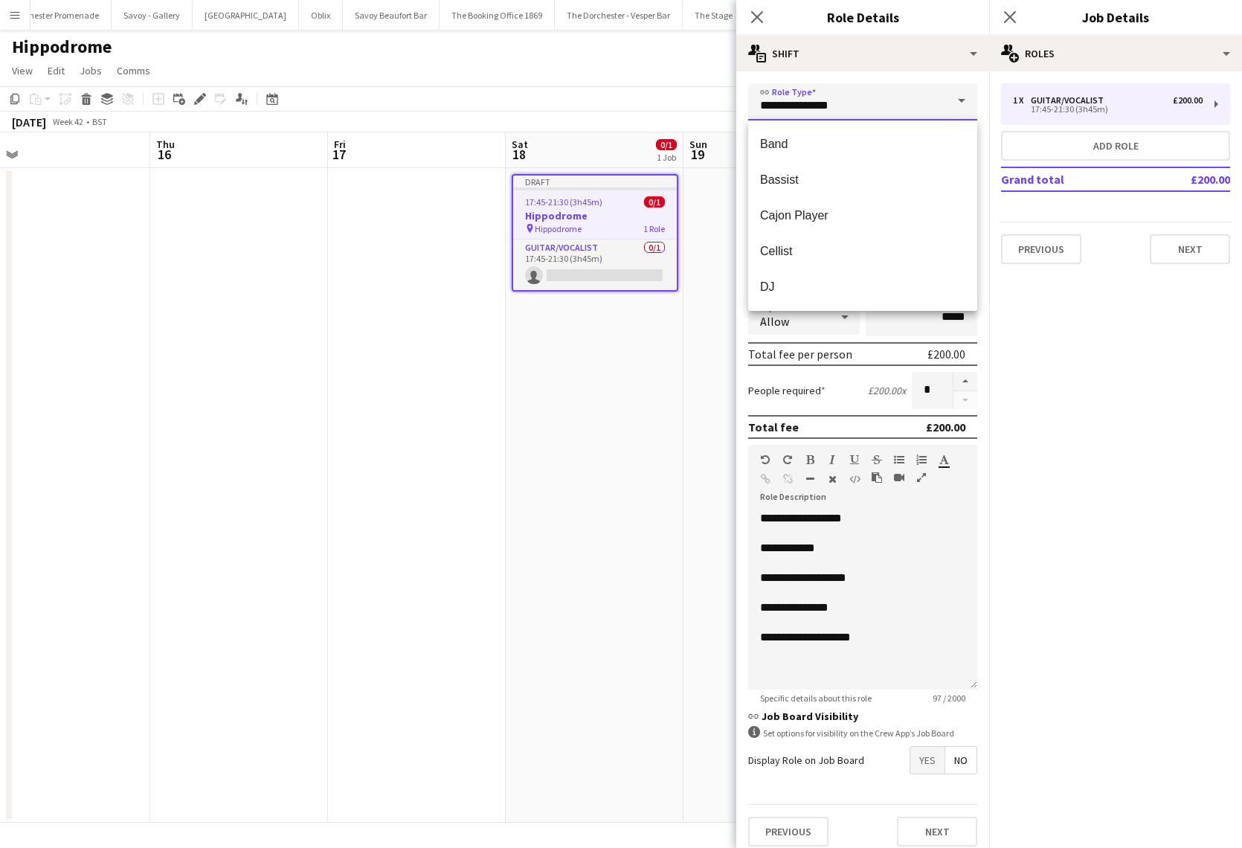
click at [851, 105] on input "**********" at bounding box center [862, 101] width 229 height 37
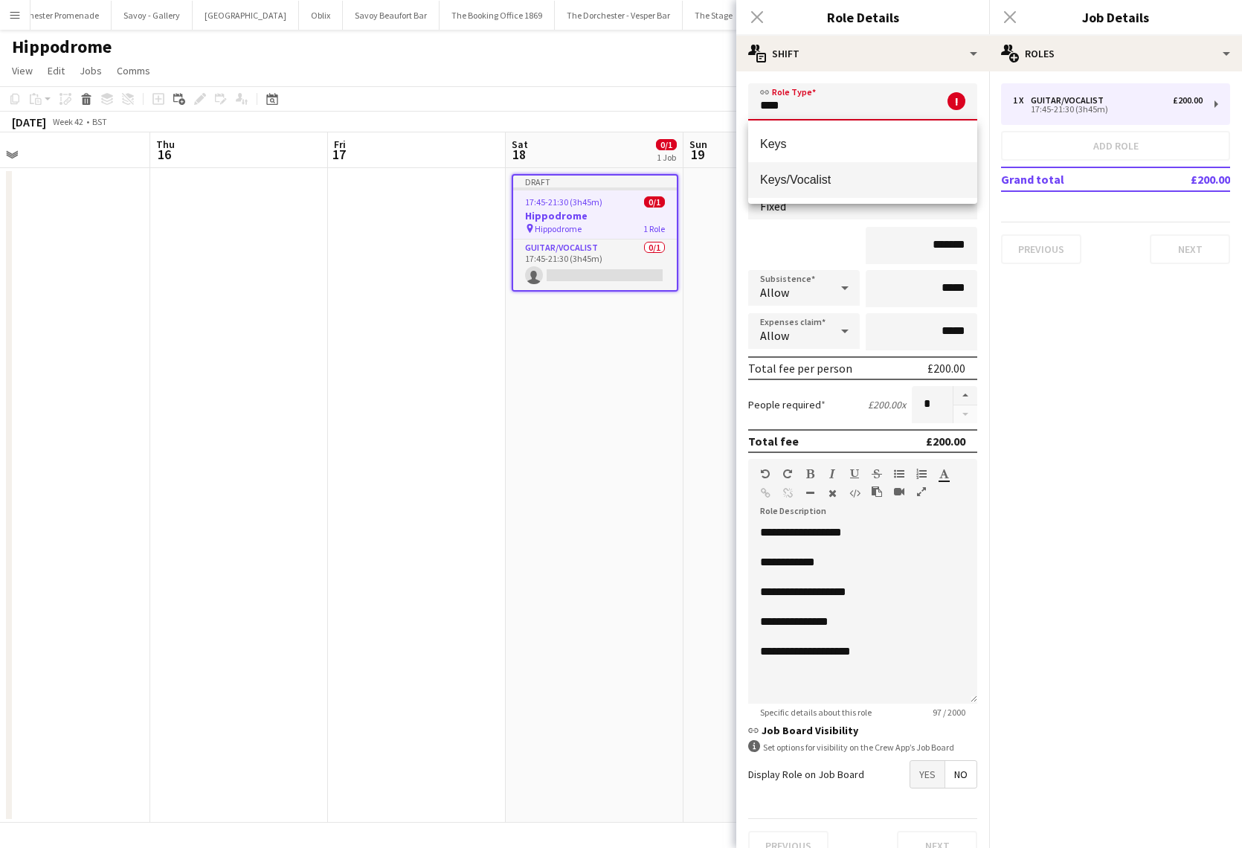
click at [825, 177] on span "Keys/Vocalist" at bounding box center [862, 180] width 205 height 14
type input "**********"
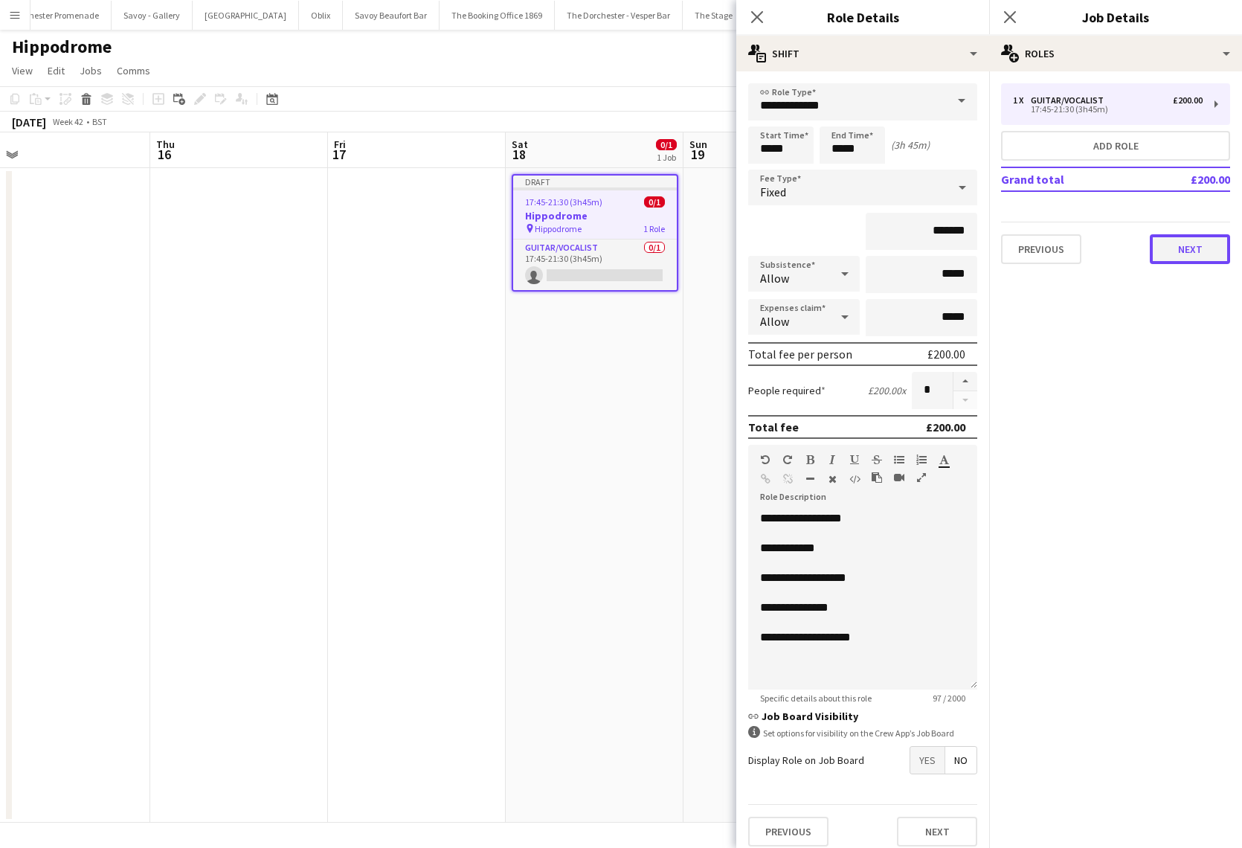
click at [1187, 248] on button "Next" at bounding box center [1190, 249] width 80 height 30
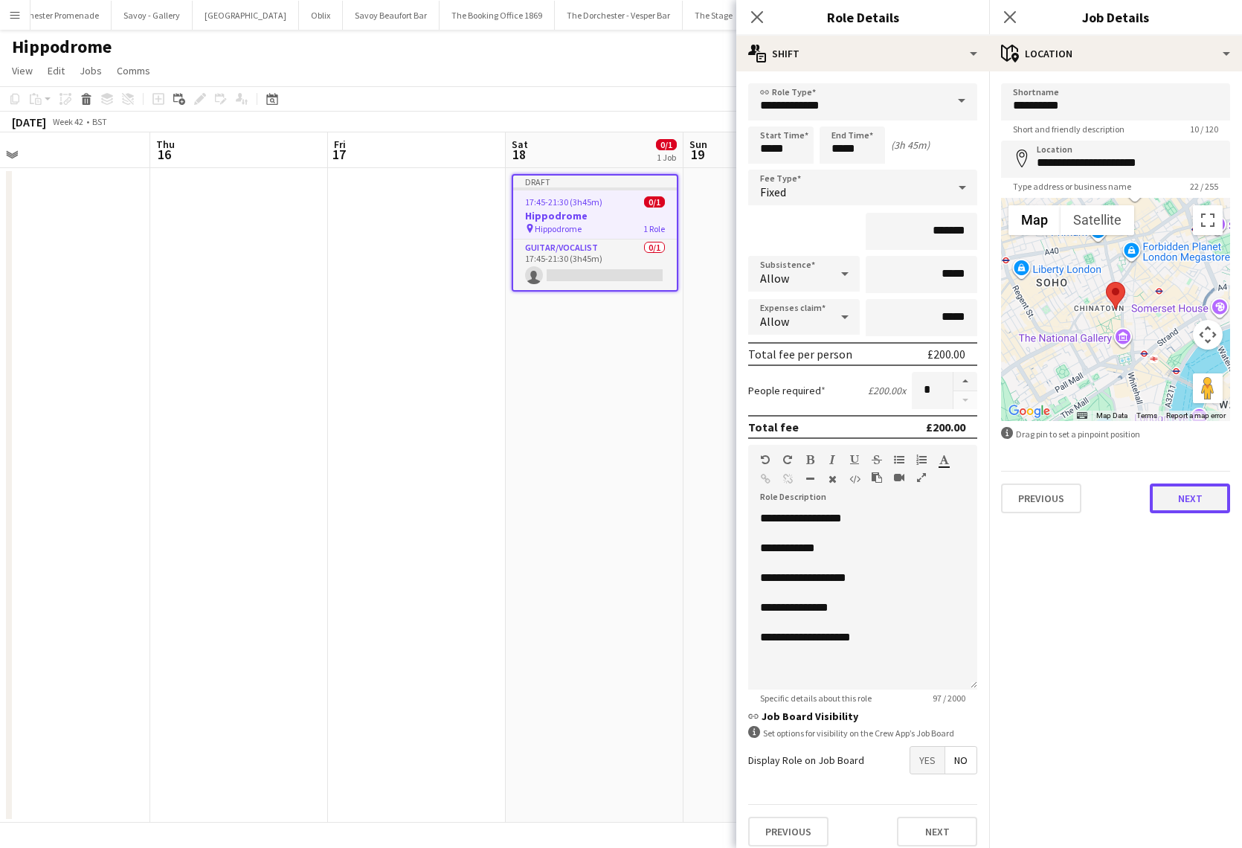
click at [1191, 512] on button "Next" at bounding box center [1190, 498] width 80 height 30
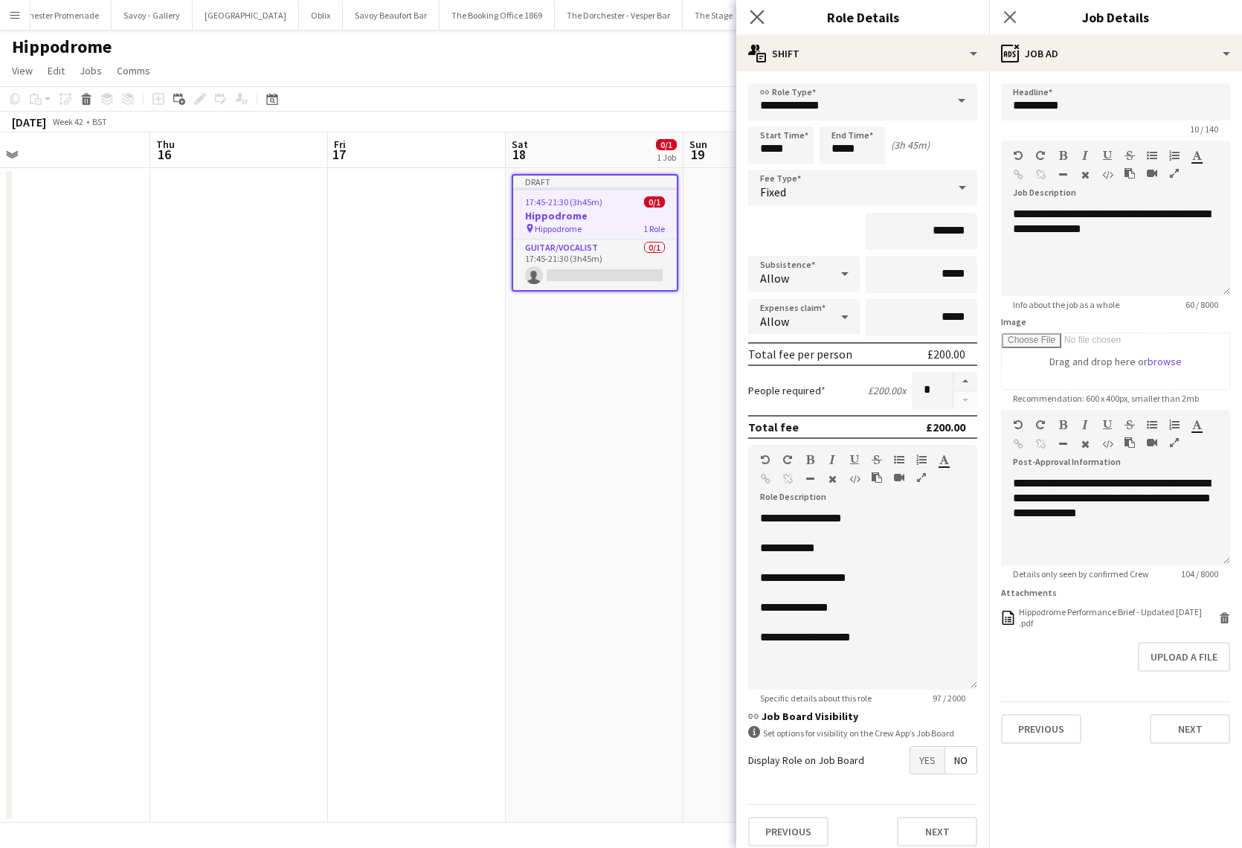
click at [764, 15] on icon "Close pop-in" at bounding box center [757, 17] width 14 height 14
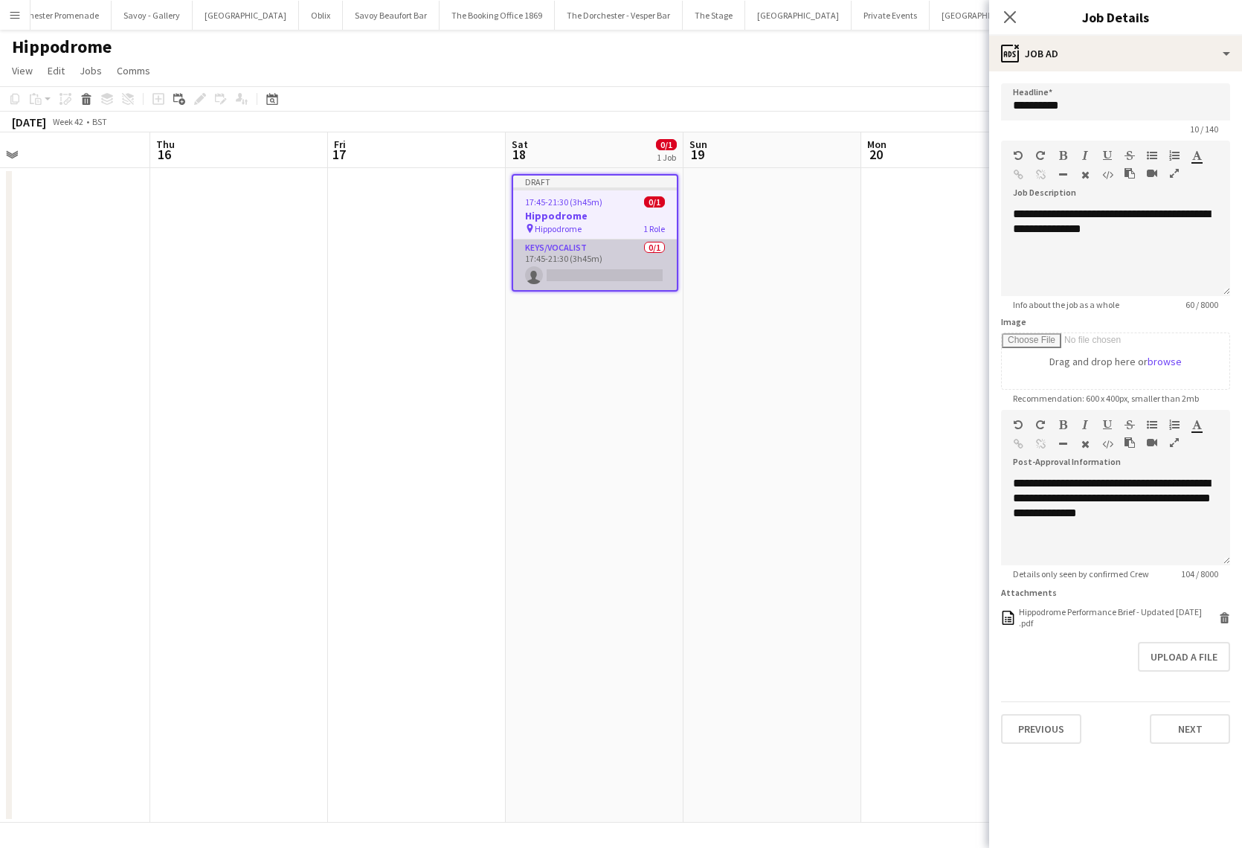
click at [616, 260] on app-card-role "Keys/Vocalist 0/1 17:45-21:30 (3h45m) single-neutral-actions" at bounding box center [595, 264] width 164 height 51
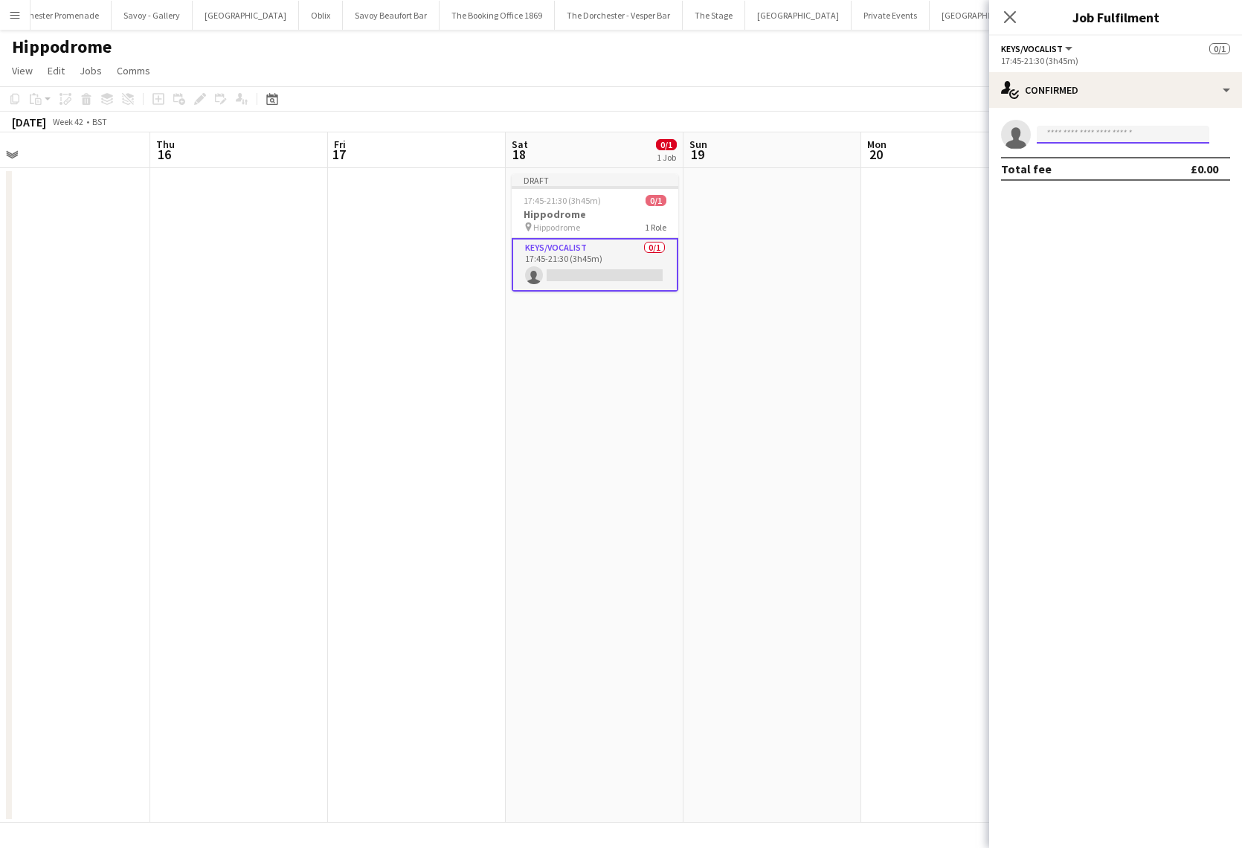
click at [1102, 134] on input at bounding box center [1123, 135] width 173 height 18
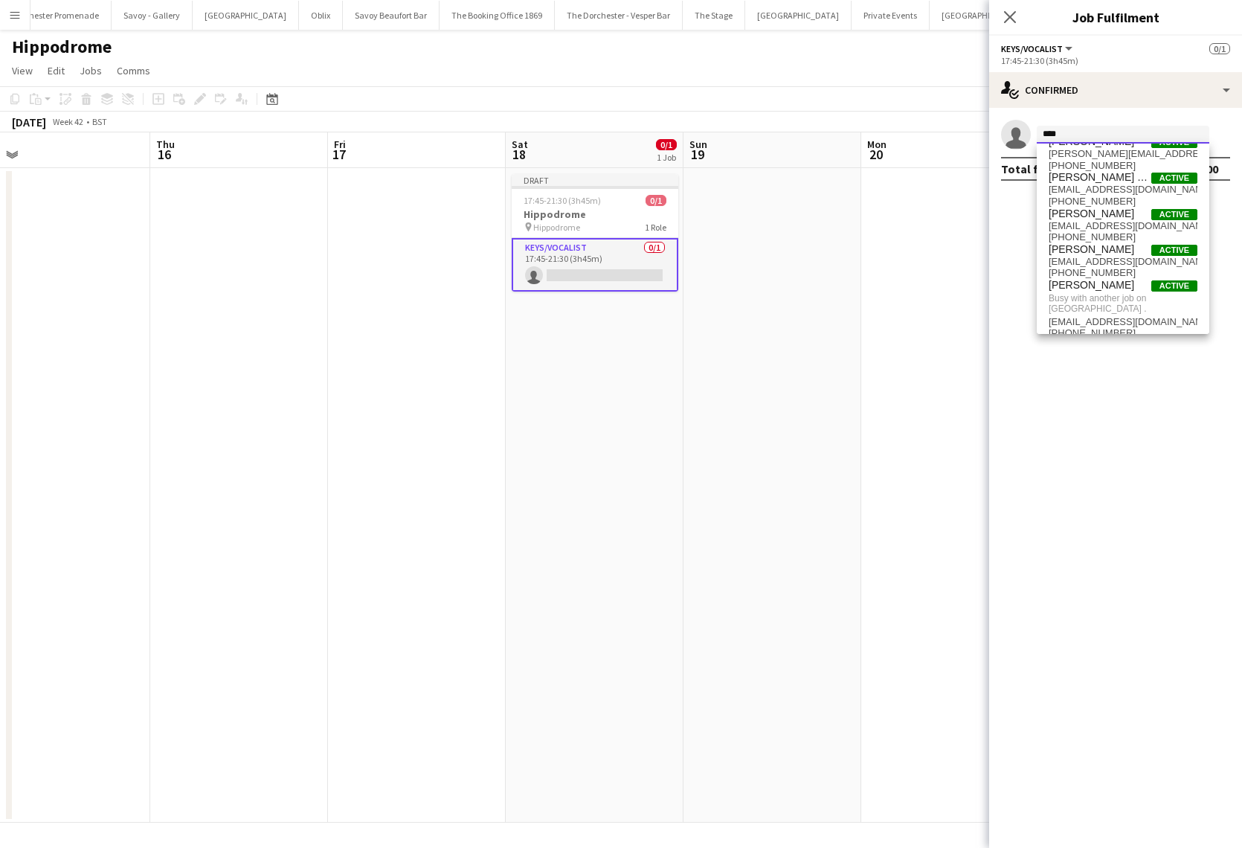
scroll to position [0, 0]
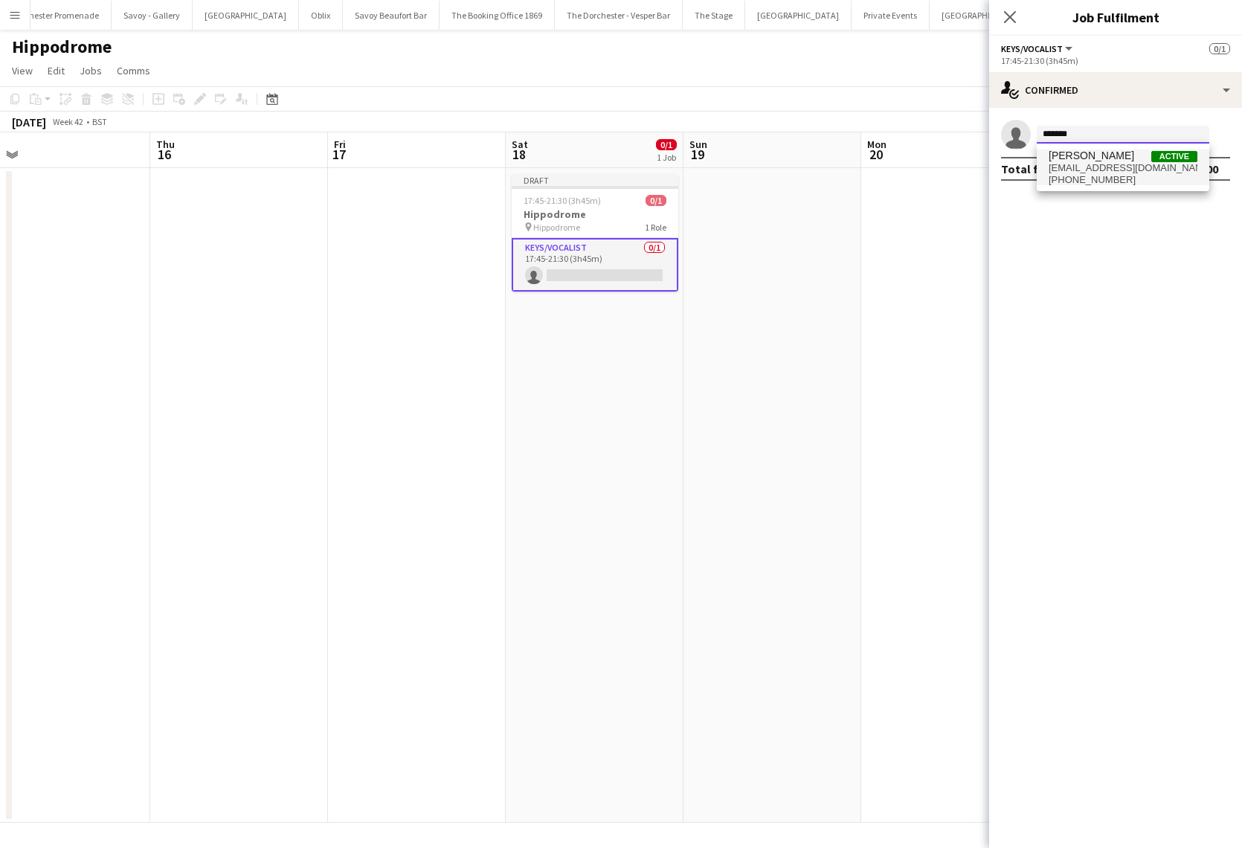
type input "*******"
click at [1109, 162] on span "[EMAIL_ADDRESS][DOMAIN_NAME]" at bounding box center [1123, 168] width 149 height 12
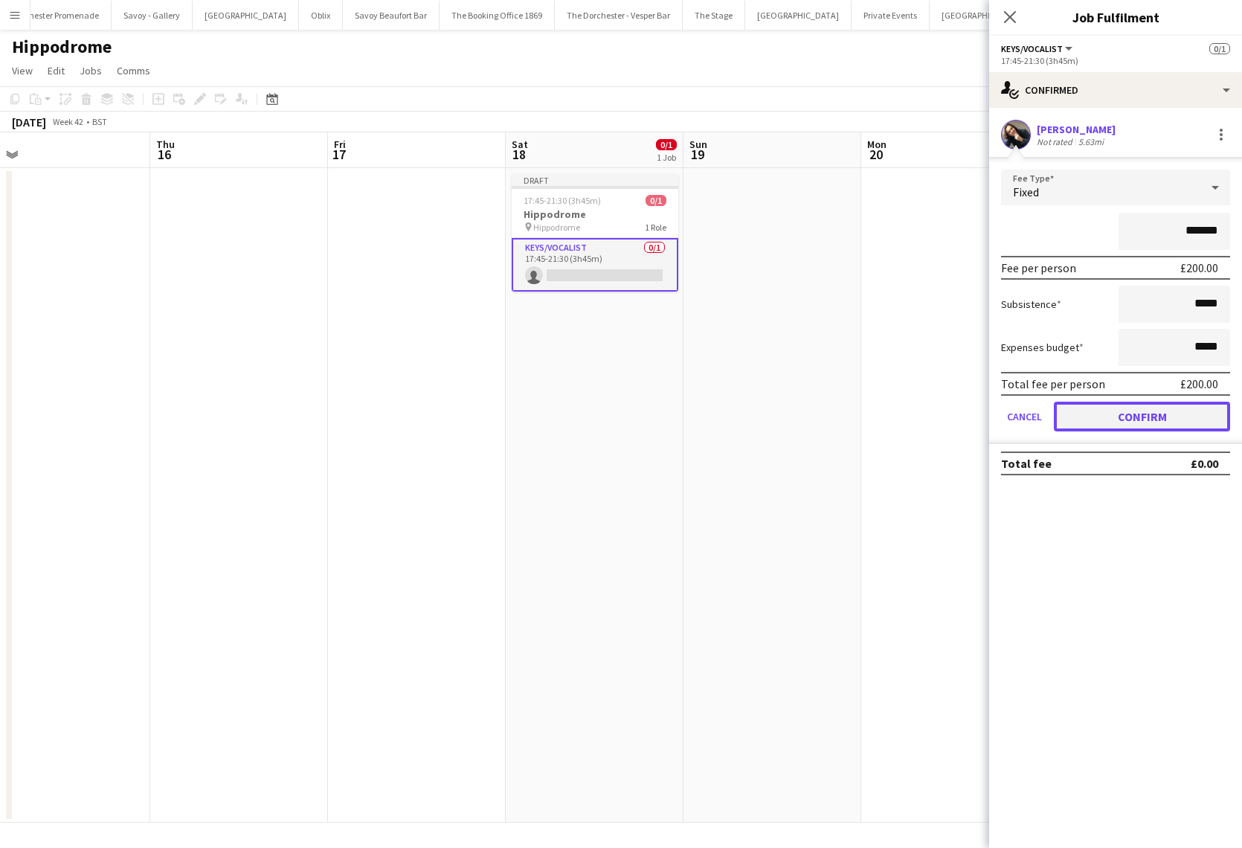
click at [1076, 413] on button "Confirm" at bounding box center [1142, 417] width 176 height 30
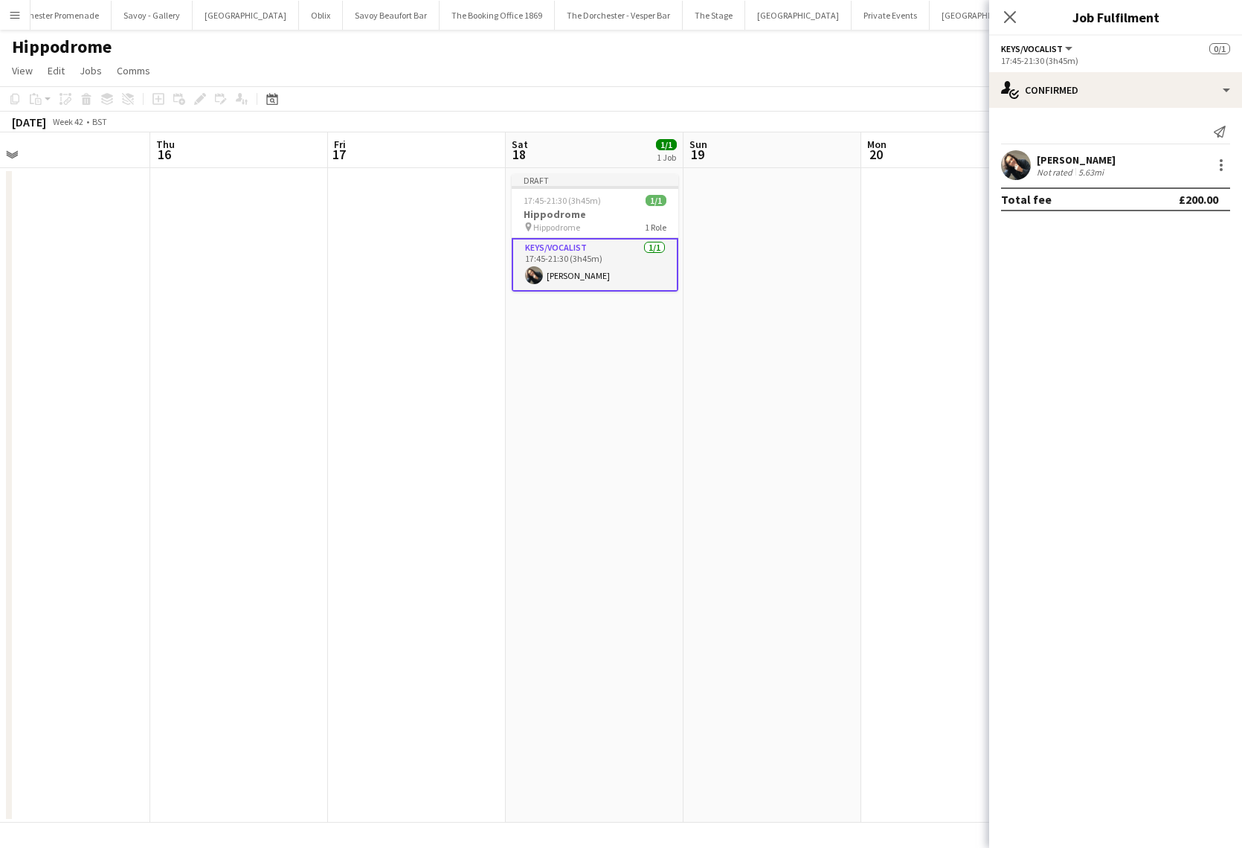
click at [874, 360] on app-date-cell at bounding box center [950, 495] width 178 height 654
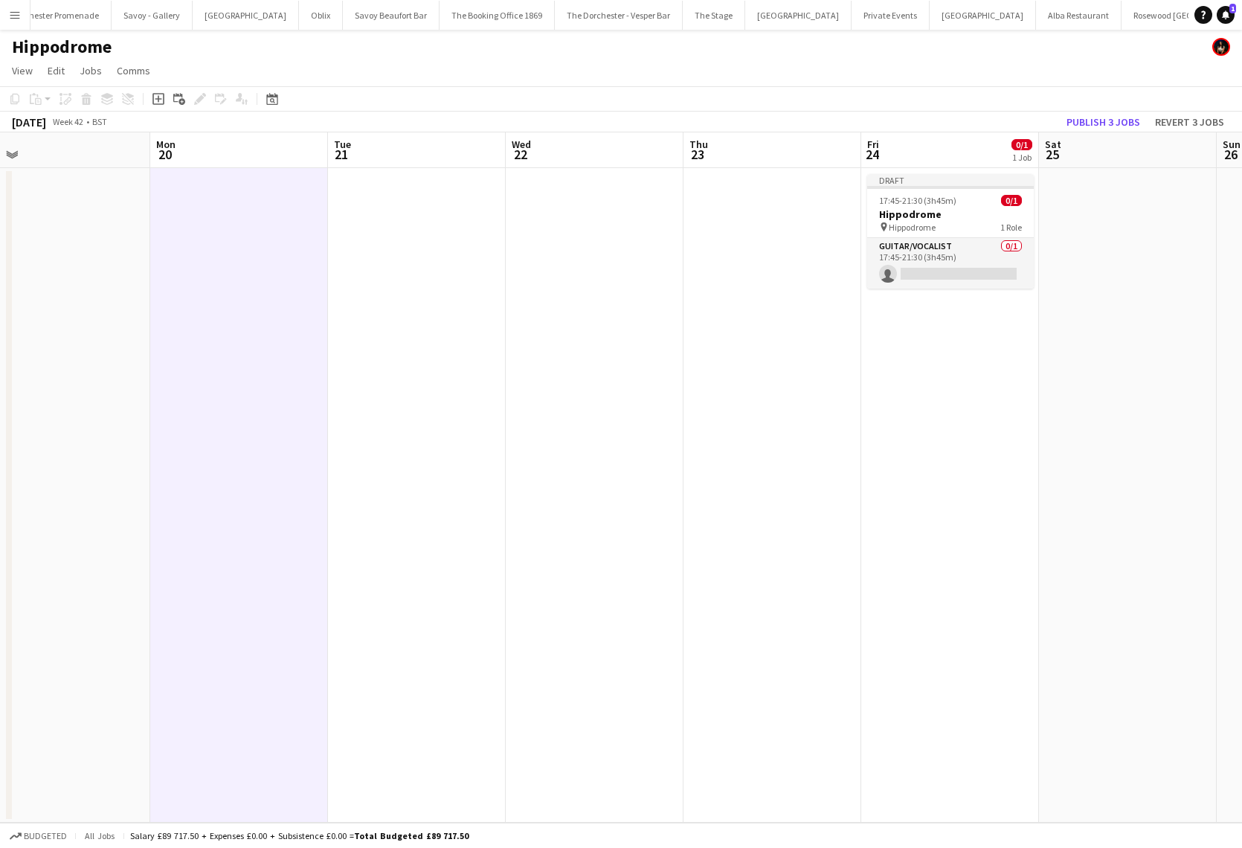
scroll to position [0, 468]
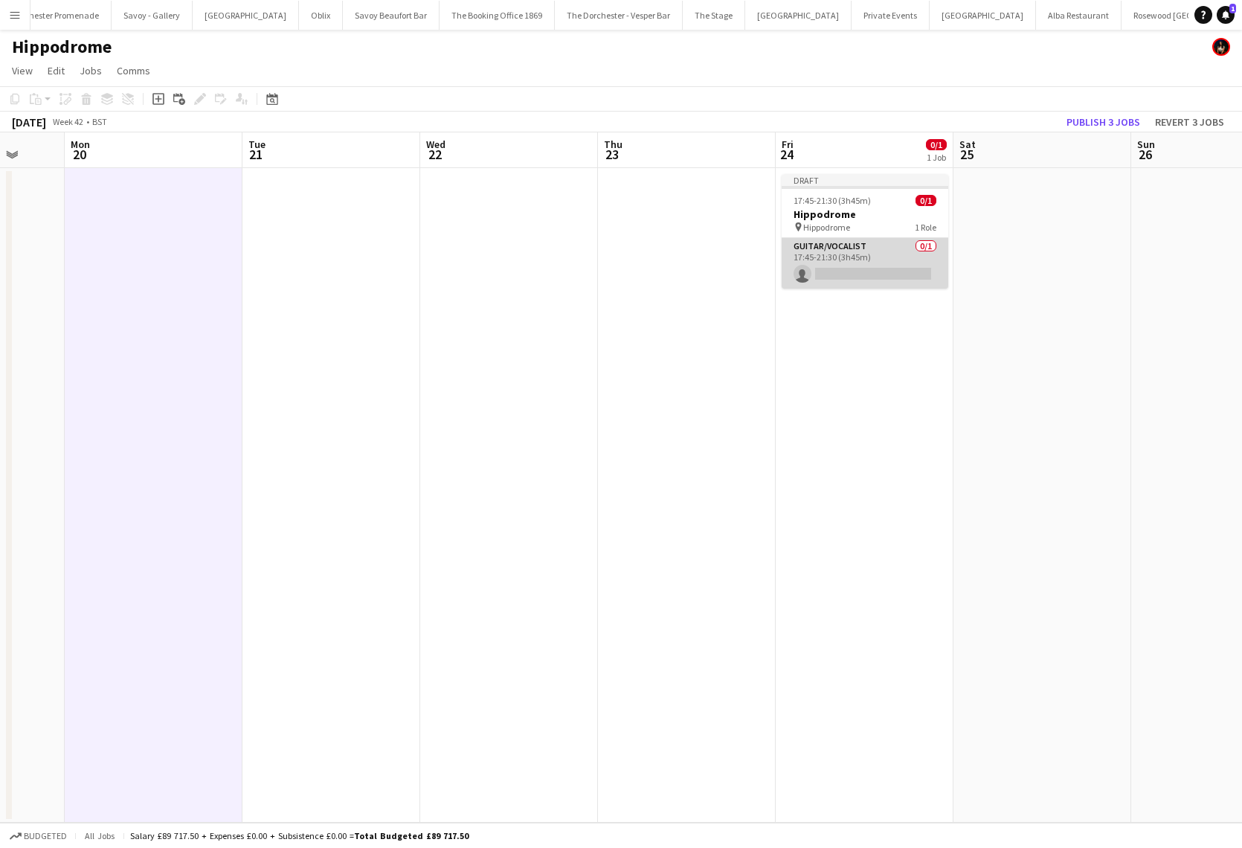
click at [870, 259] on app-card-role "Guitar/Vocalist 0/1 17:45-21:30 (3h45m) single-neutral-actions" at bounding box center [865, 263] width 167 height 51
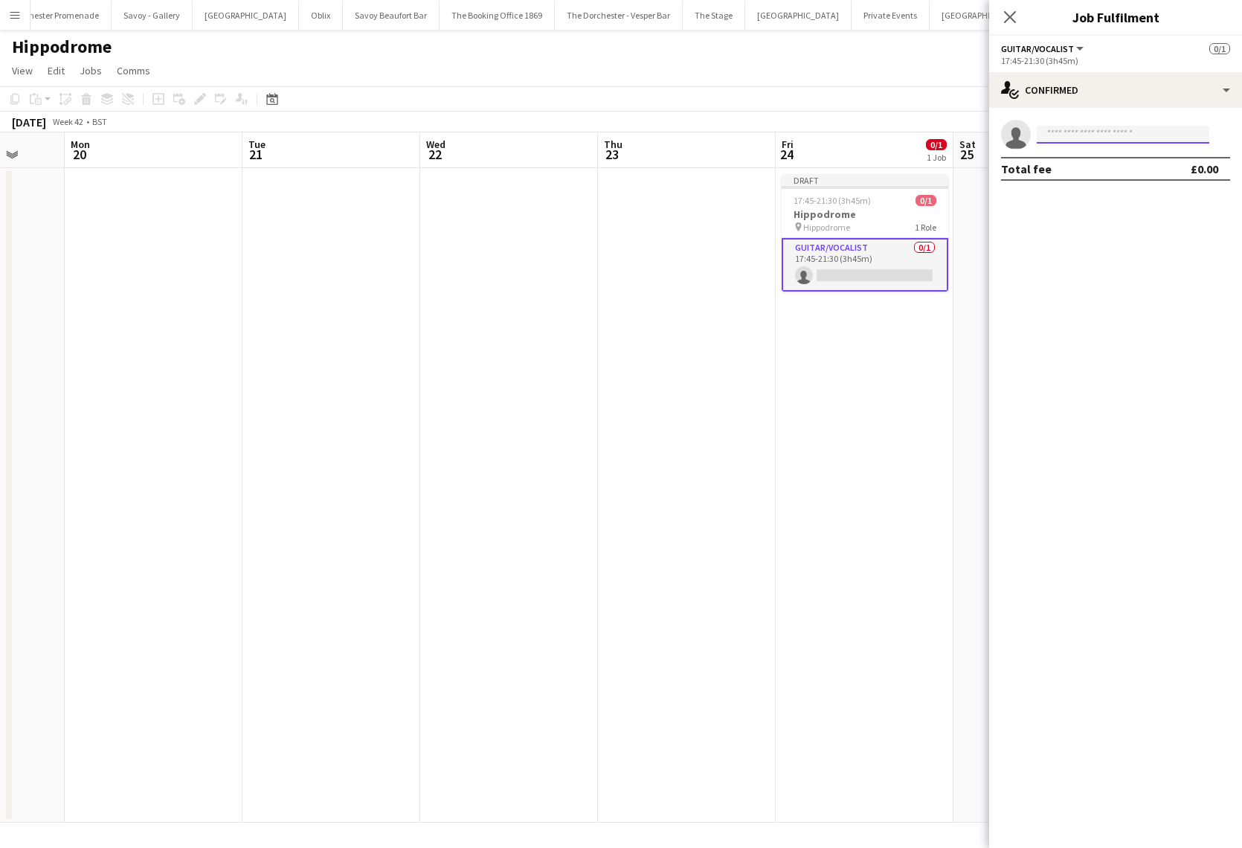
click at [1101, 132] on input at bounding box center [1123, 135] width 173 height 18
type input "******"
click at [1115, 178] on span "[PHONE_NUMBER]" at bounding box center [1123, 180] width 149 height 12
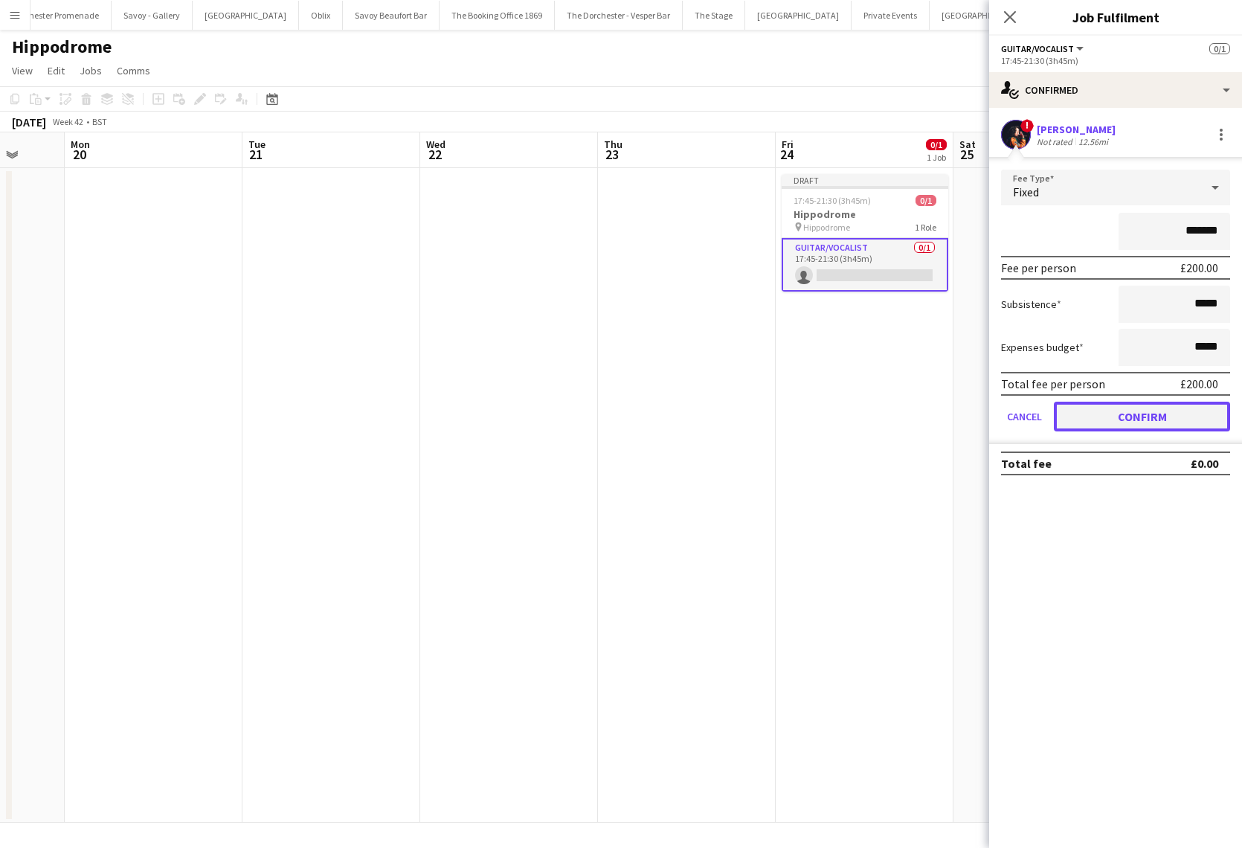
click at [1075, 410] on button "Confirm" at bounding box center [1142, 417] width 176 height 30
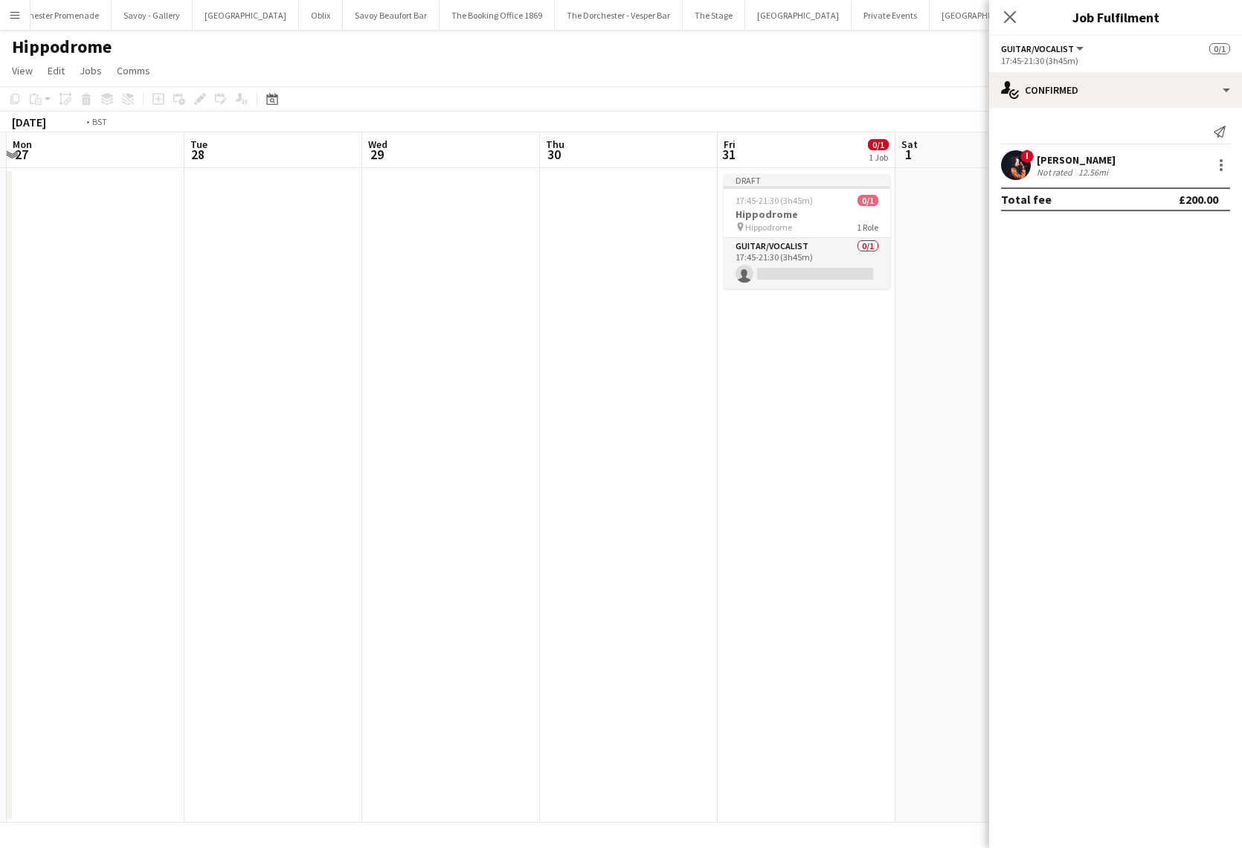
scroll to position [0, 535]
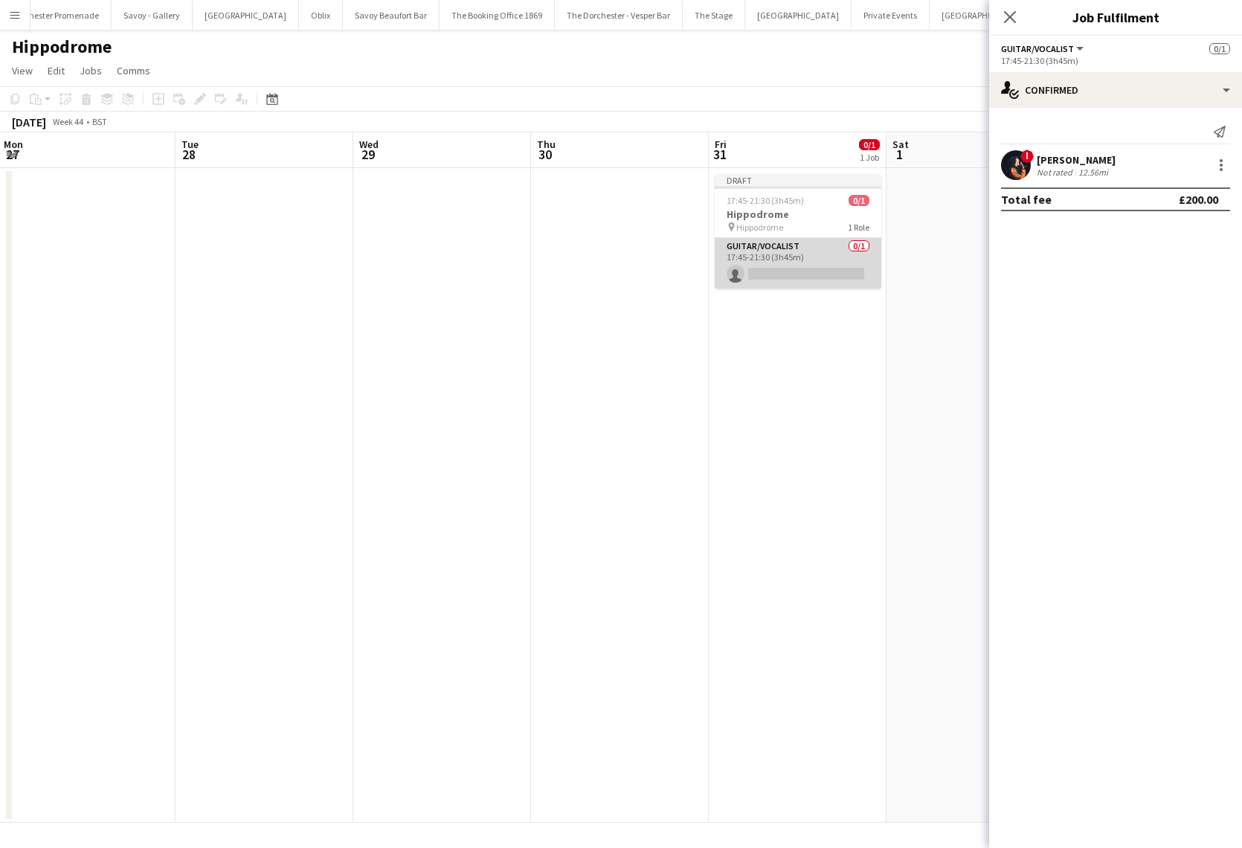
click at [779, 257] on app-card-role "Guitar/Vocalist 0/1 17:45-21:30 (3h45m) single-neutral-actions" at bounding box center [798, 263] width 167 height 51
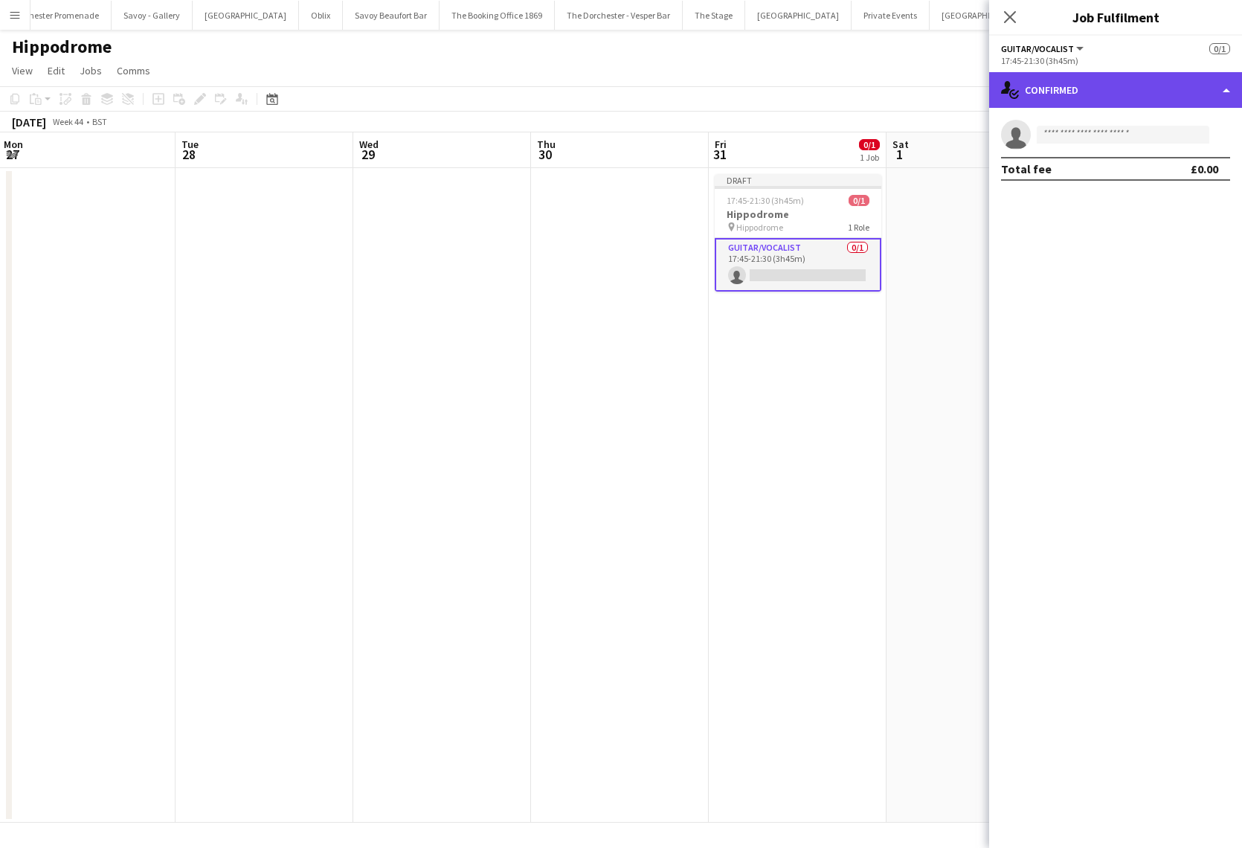
click at [1108, 91] on div "single-neutral-actions-check-2 Confirmed" at bounding box center [1115, 90] width 253 height 36
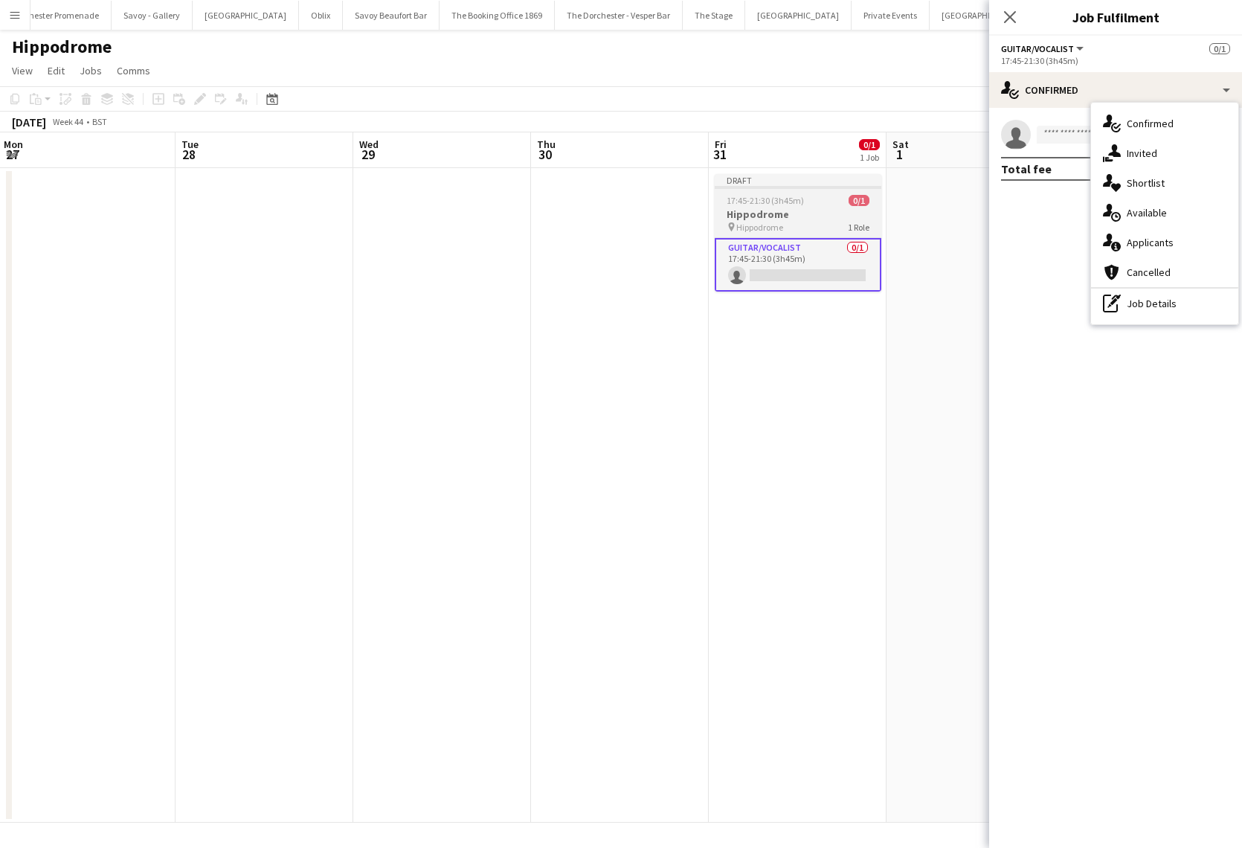
click at [721, 186] on div at bounding box center [798, 187] width 167 height 3
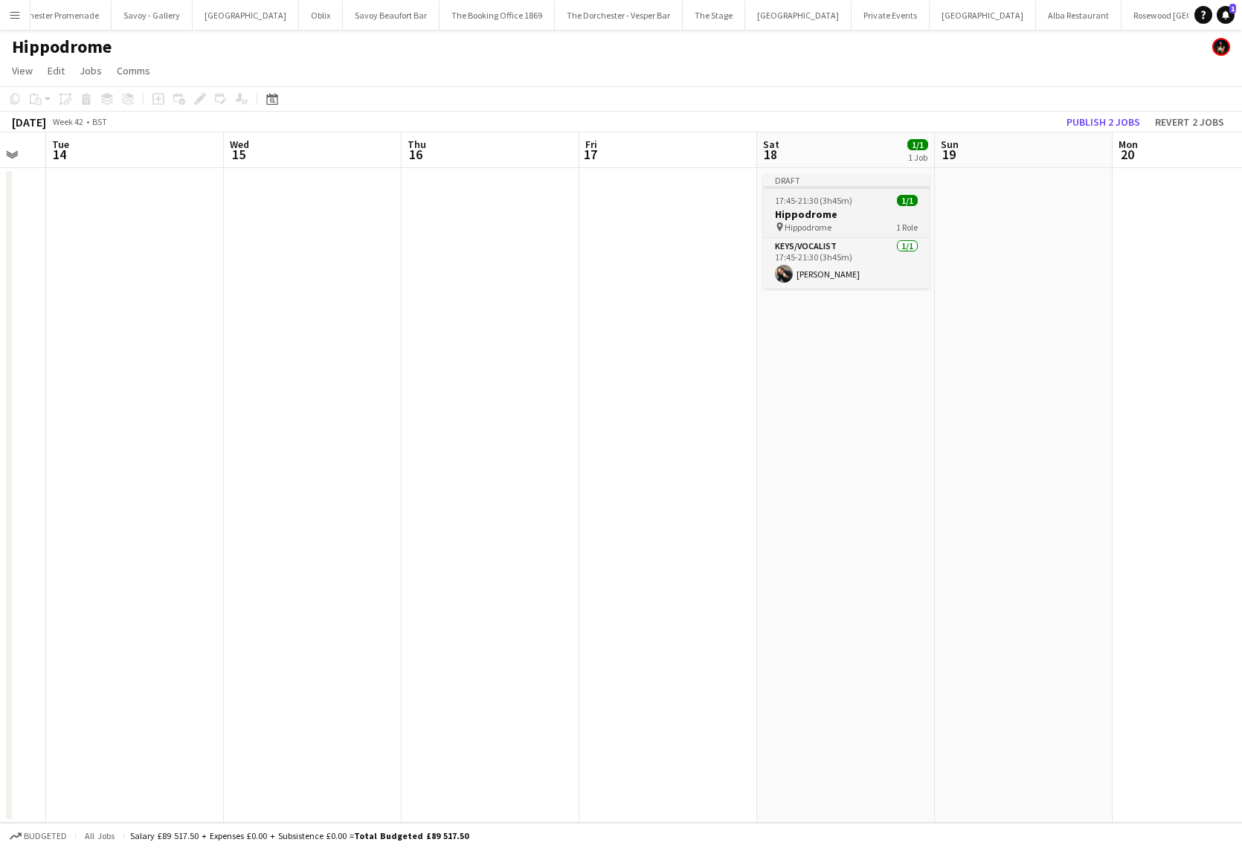
scroll to position [0, 507]
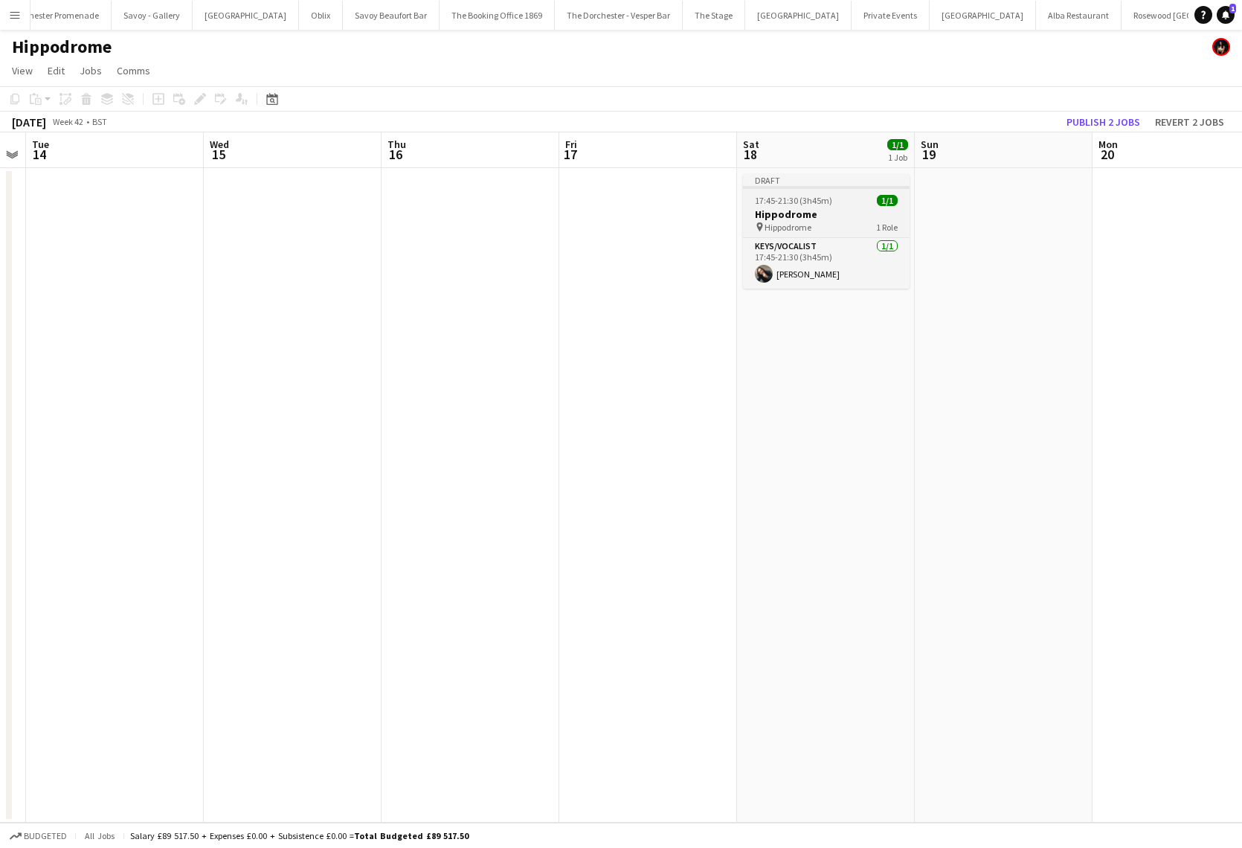
click at [791, 207] on h3 "Hippodrome" at bounding box center [826, 213] width 167 height 13
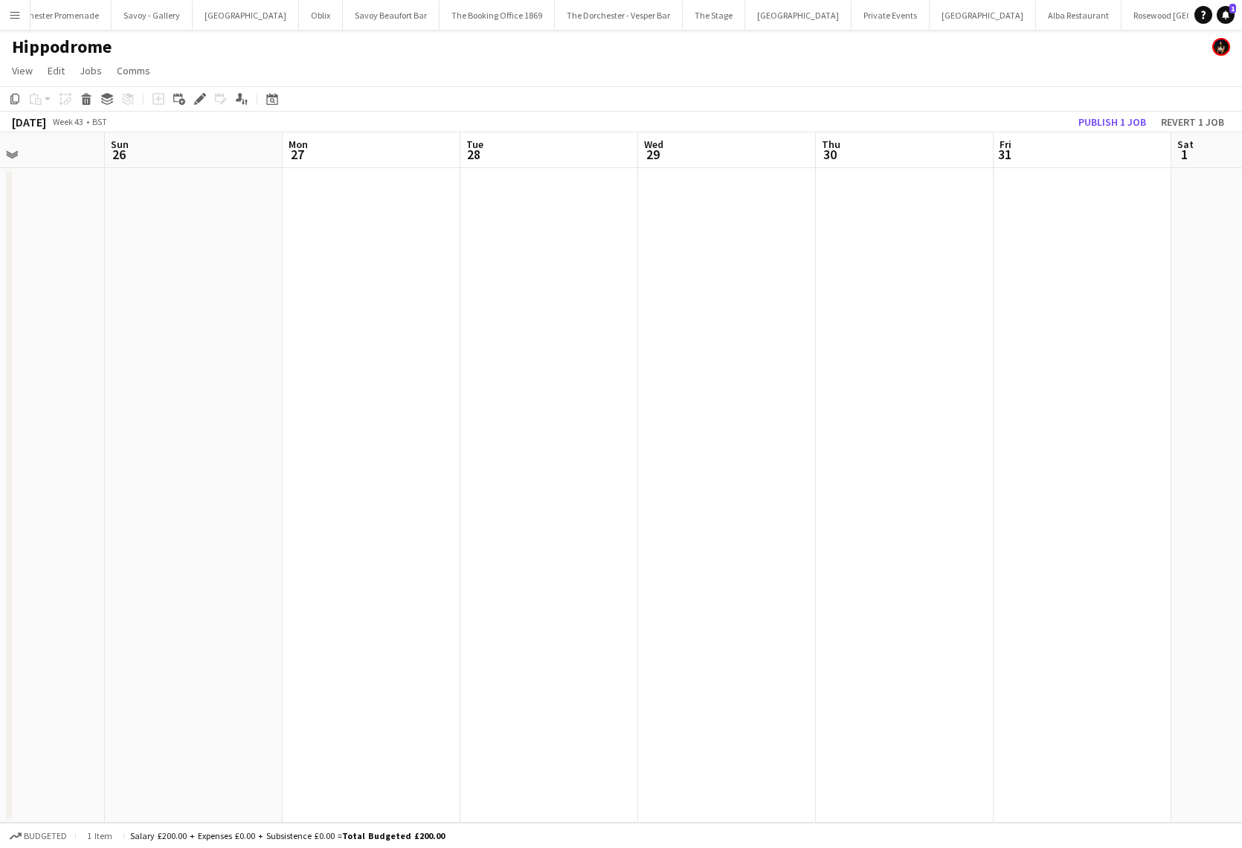
scroll to position [0, 442]
click at [1079, 185] on app-date-cell at bounding box center [1068, 495] width 178 height 654
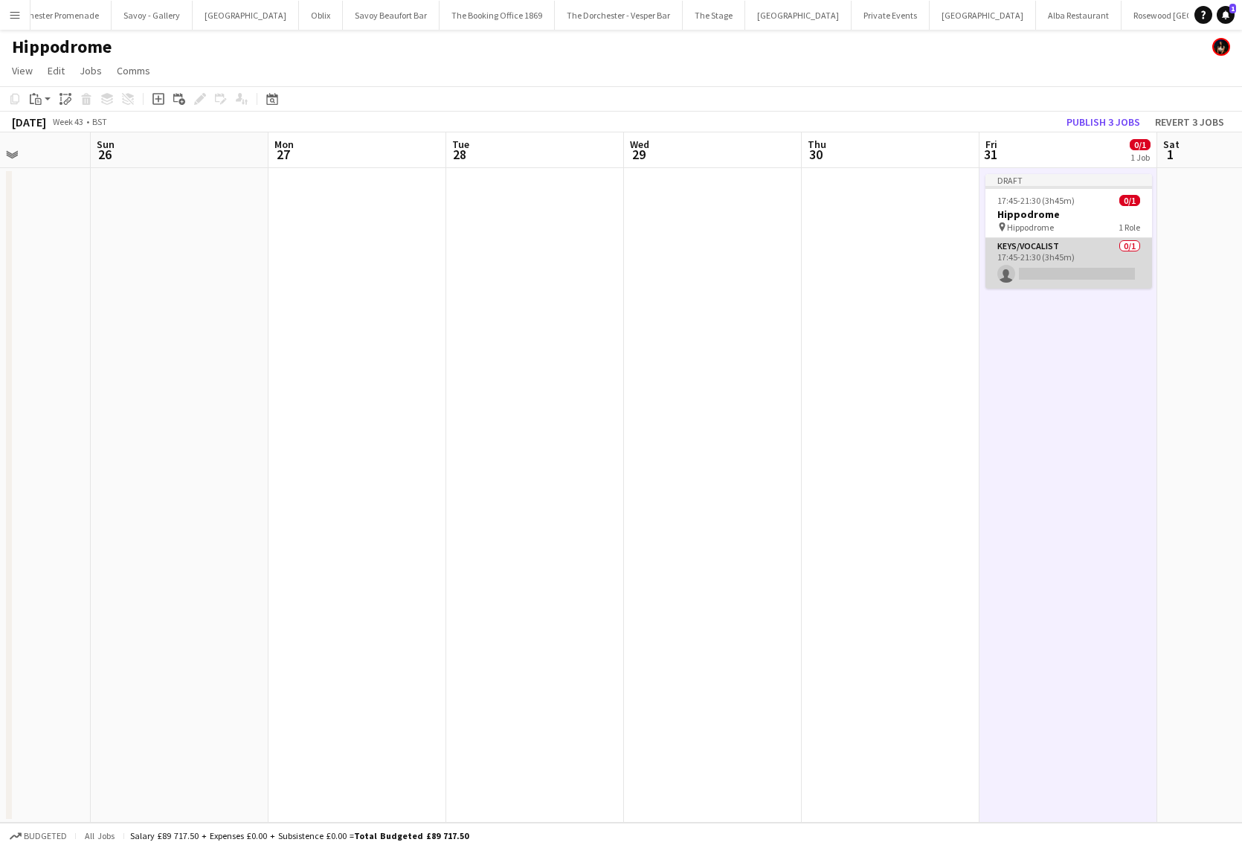
click at [1043, 249] on app-card-role "Keys/Vocalist 0/1 17:45-21:30 (3h45m) single-neutral-actions" at bounding box center [1068, 263] width 167 height 51
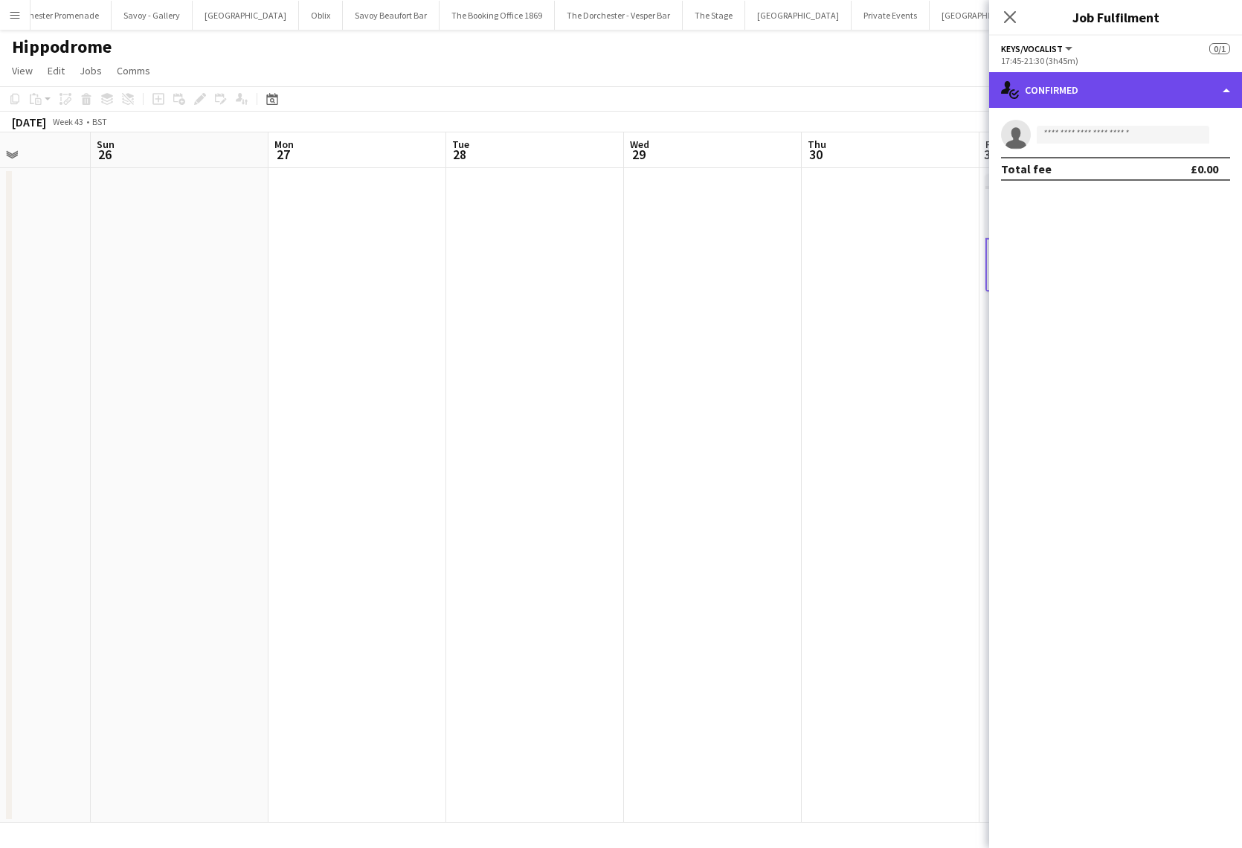
click at [1131, 92] on div "single-neutral-actions-check-2 Confirmed" at bounding box center [1115, 90] width 253 height 36
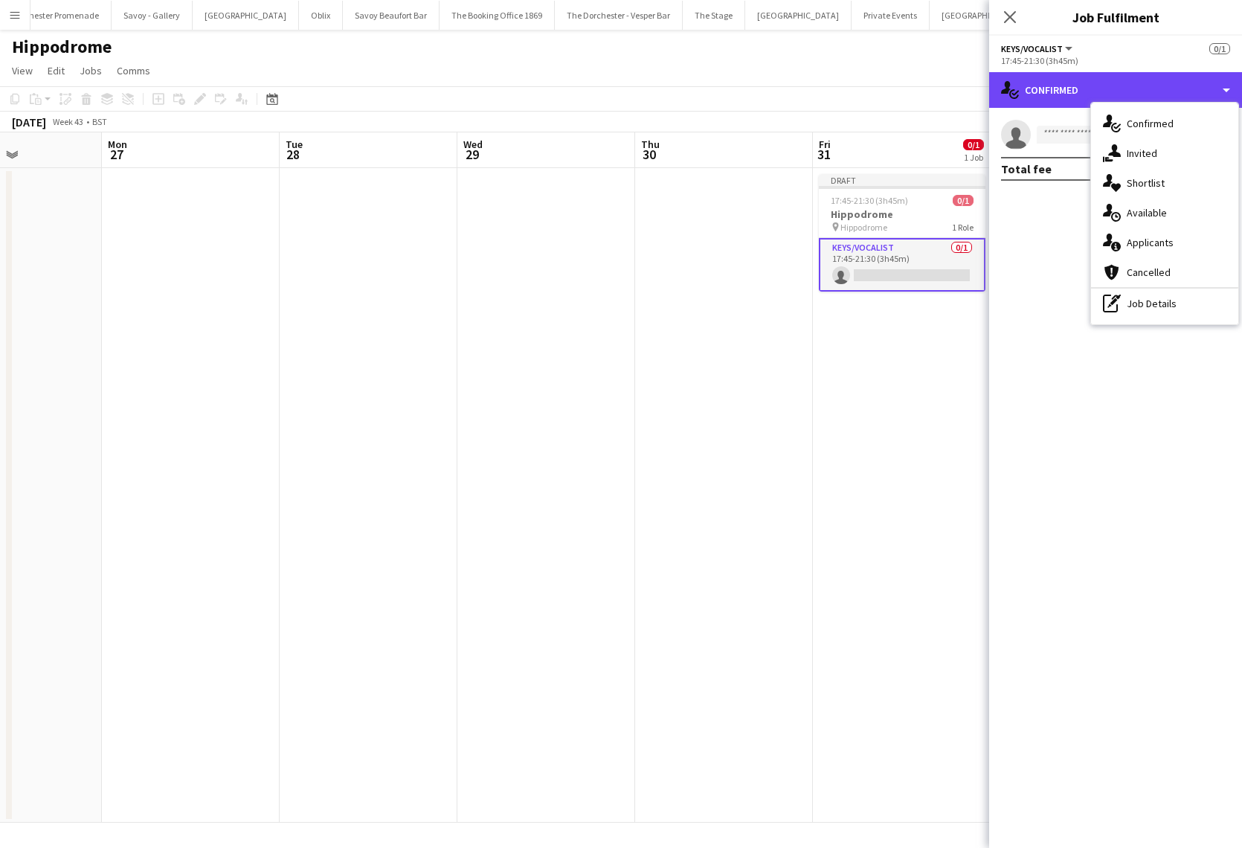
scroll to position [0, 509]
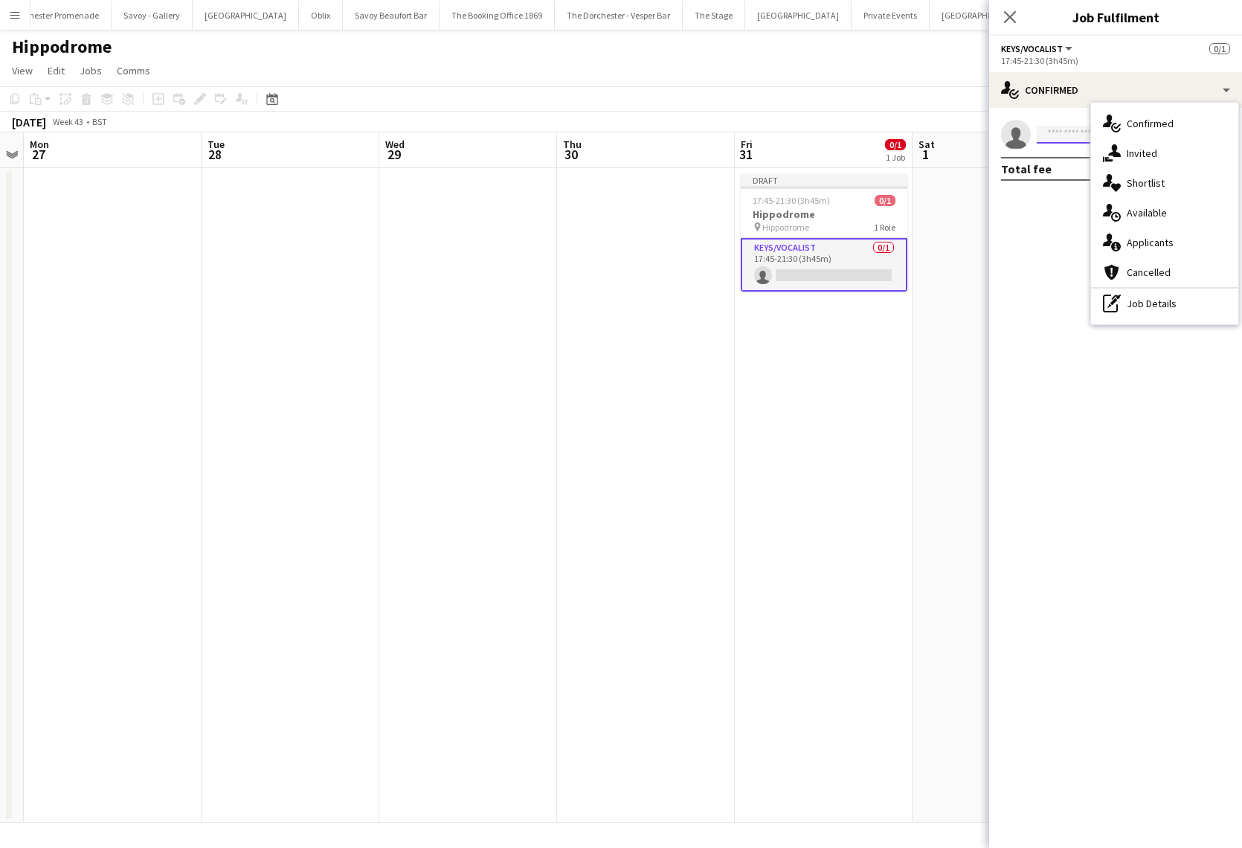
click at [1064, 135] on input at bounding box center [1123, 135] width 173 height 18
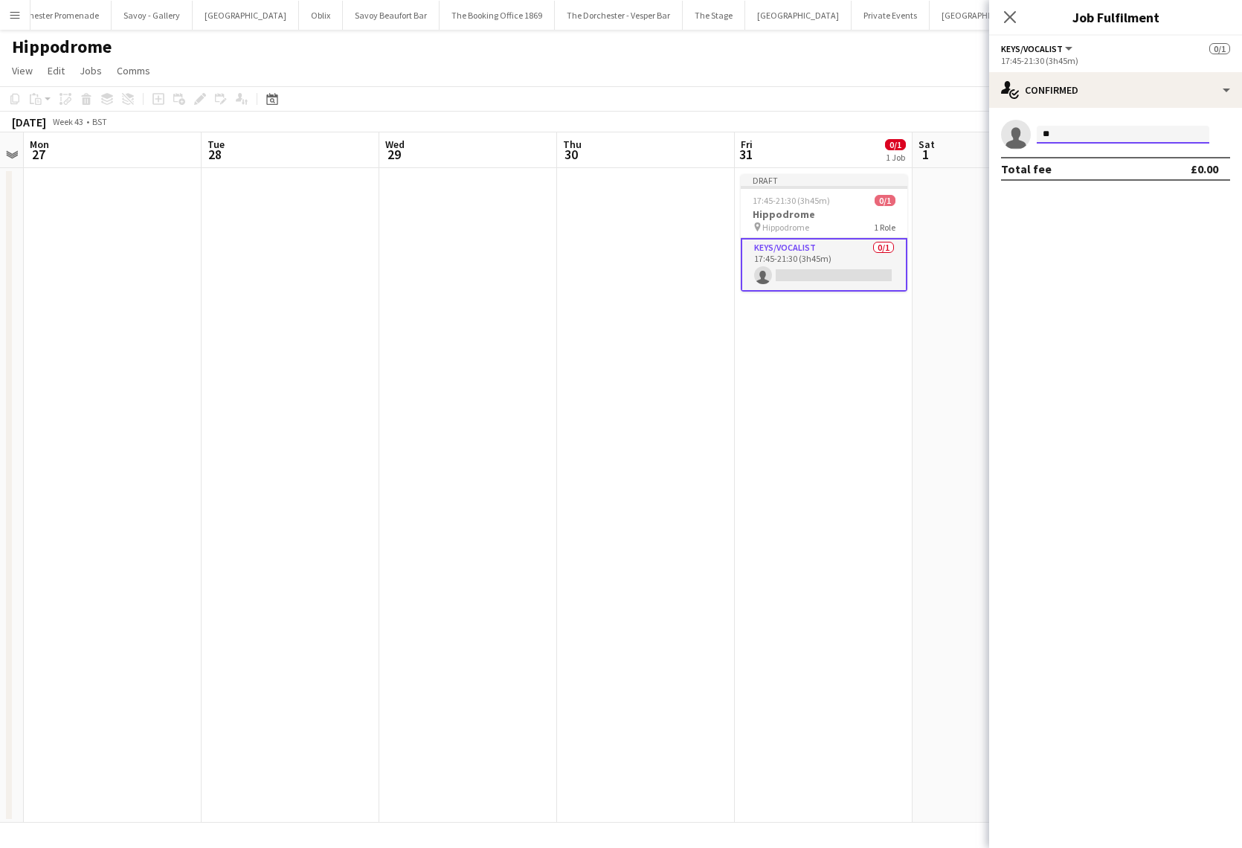
type input "*"
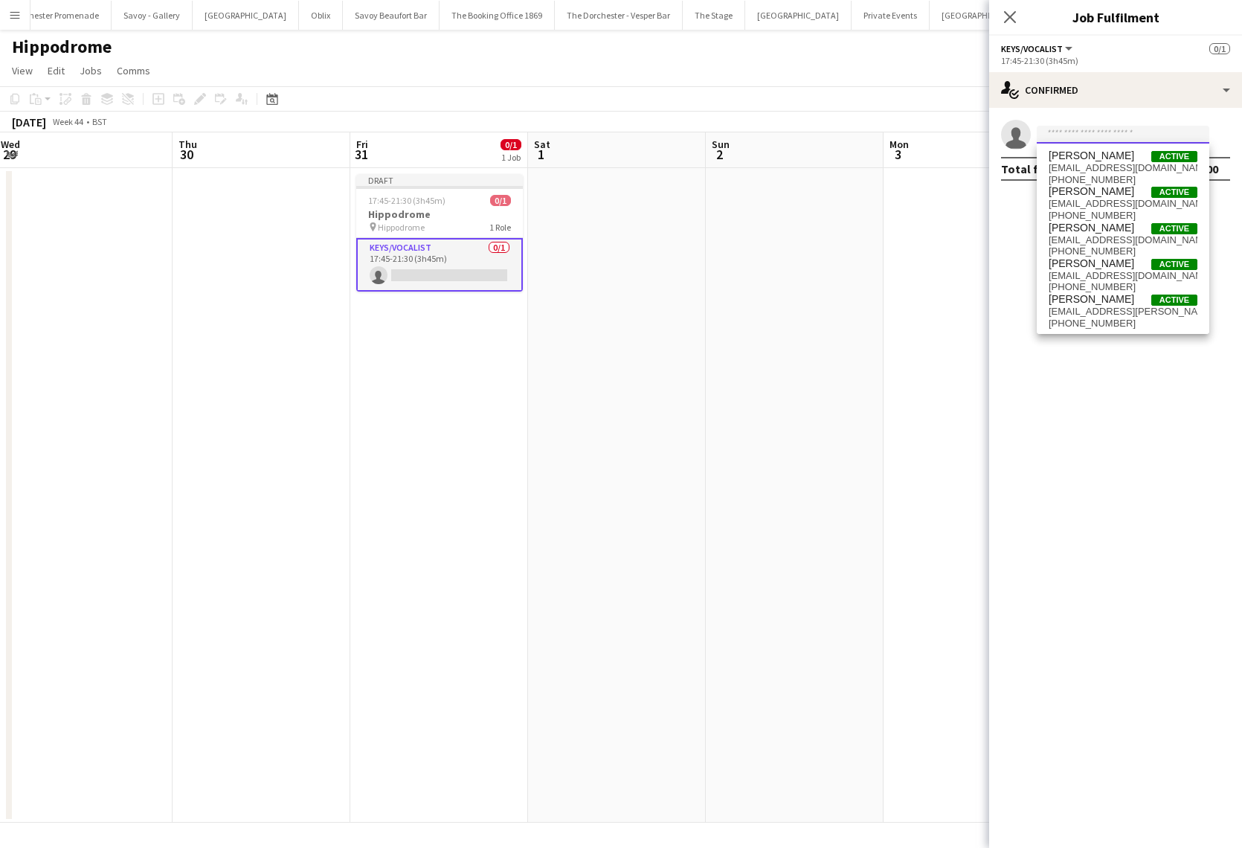
scroll to position [0, 444]
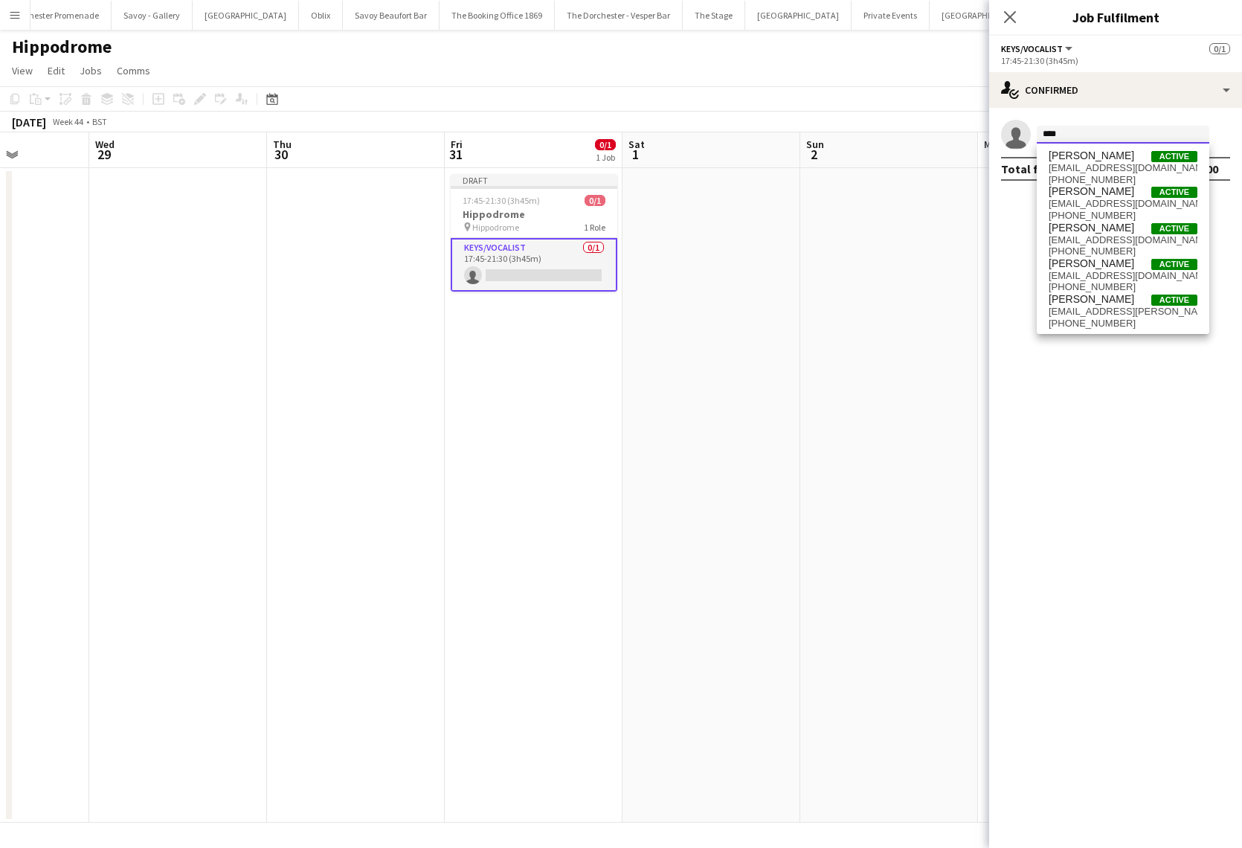
type input "*****"
click at [1079, 131] on input "*****" at bounding box center [1123, 135] width 173 height 18
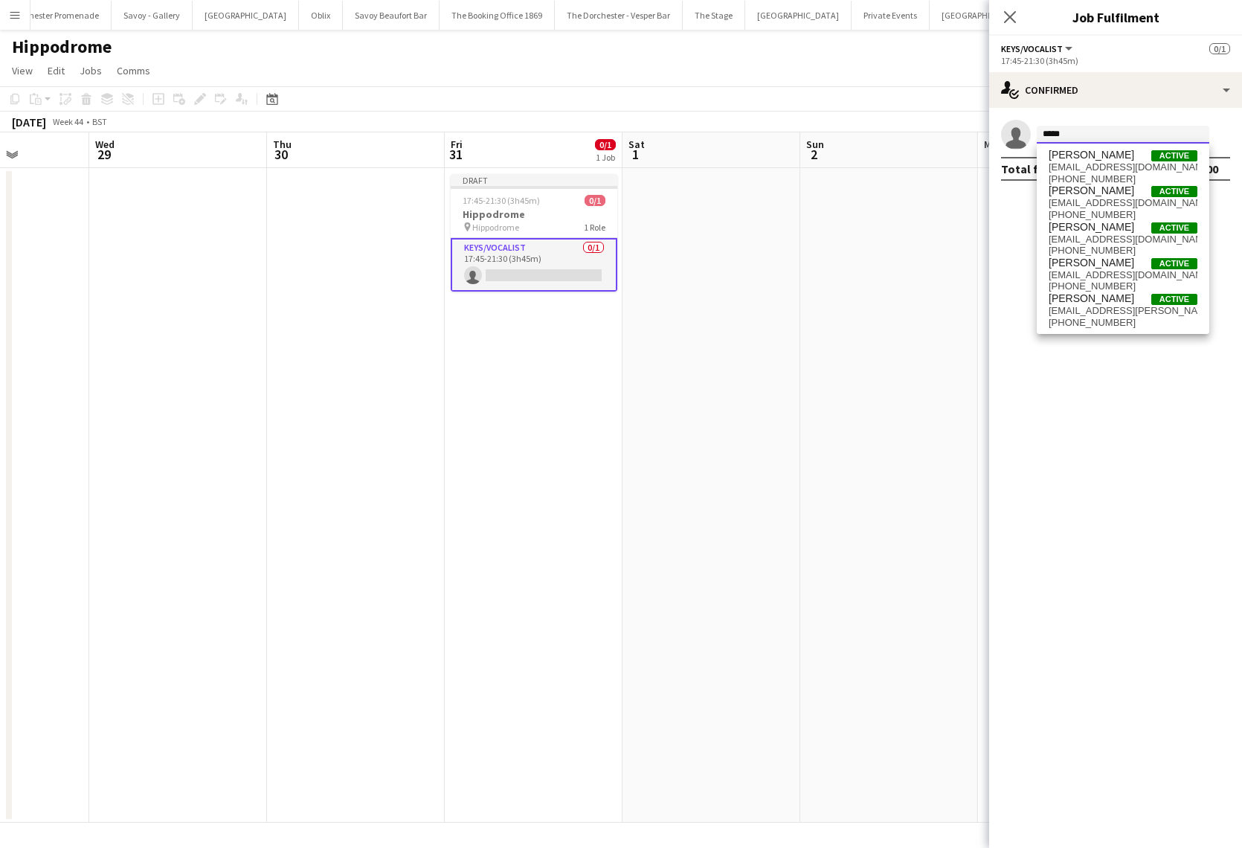
type input "******"
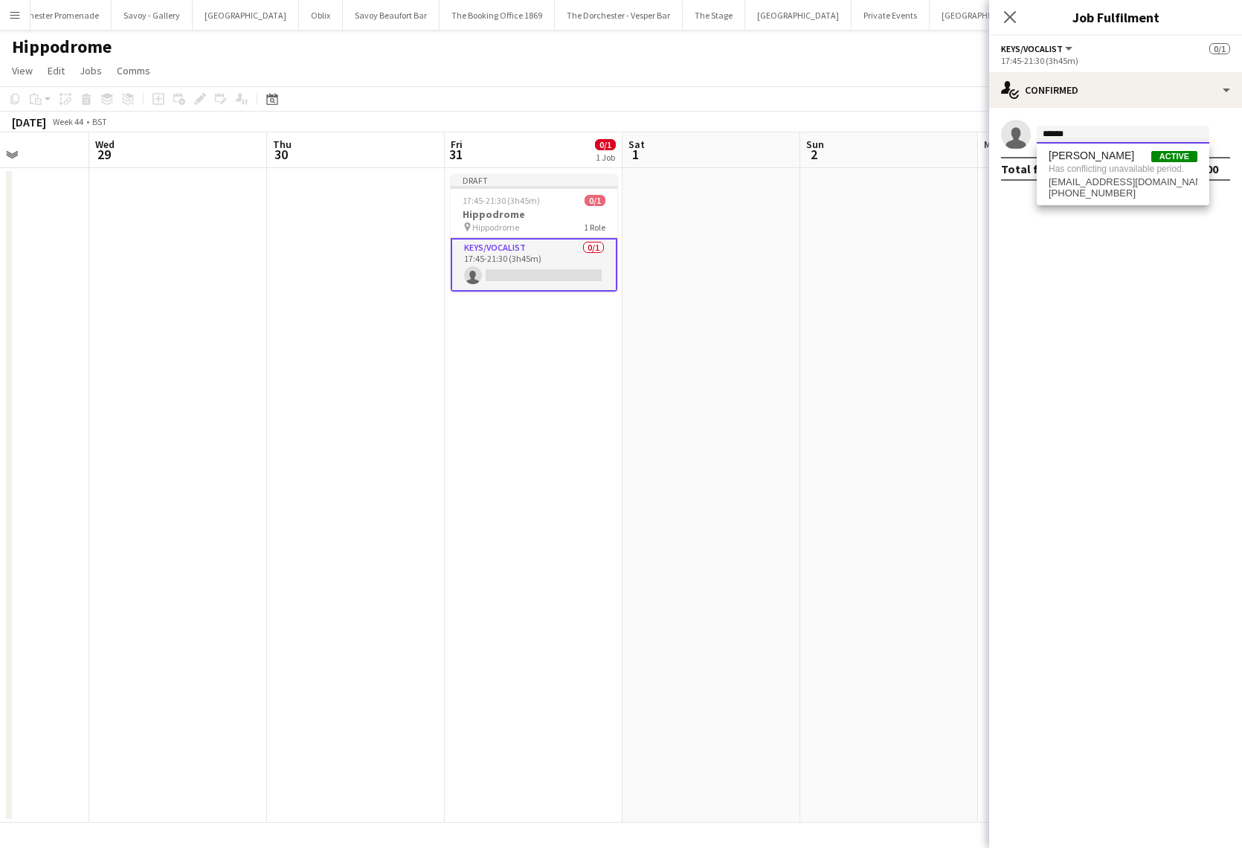
scroll to position [0, 0]
click at [1069, 135] on input "******" at bounding box center [1123, 135] width 173 height 18
type input "*"
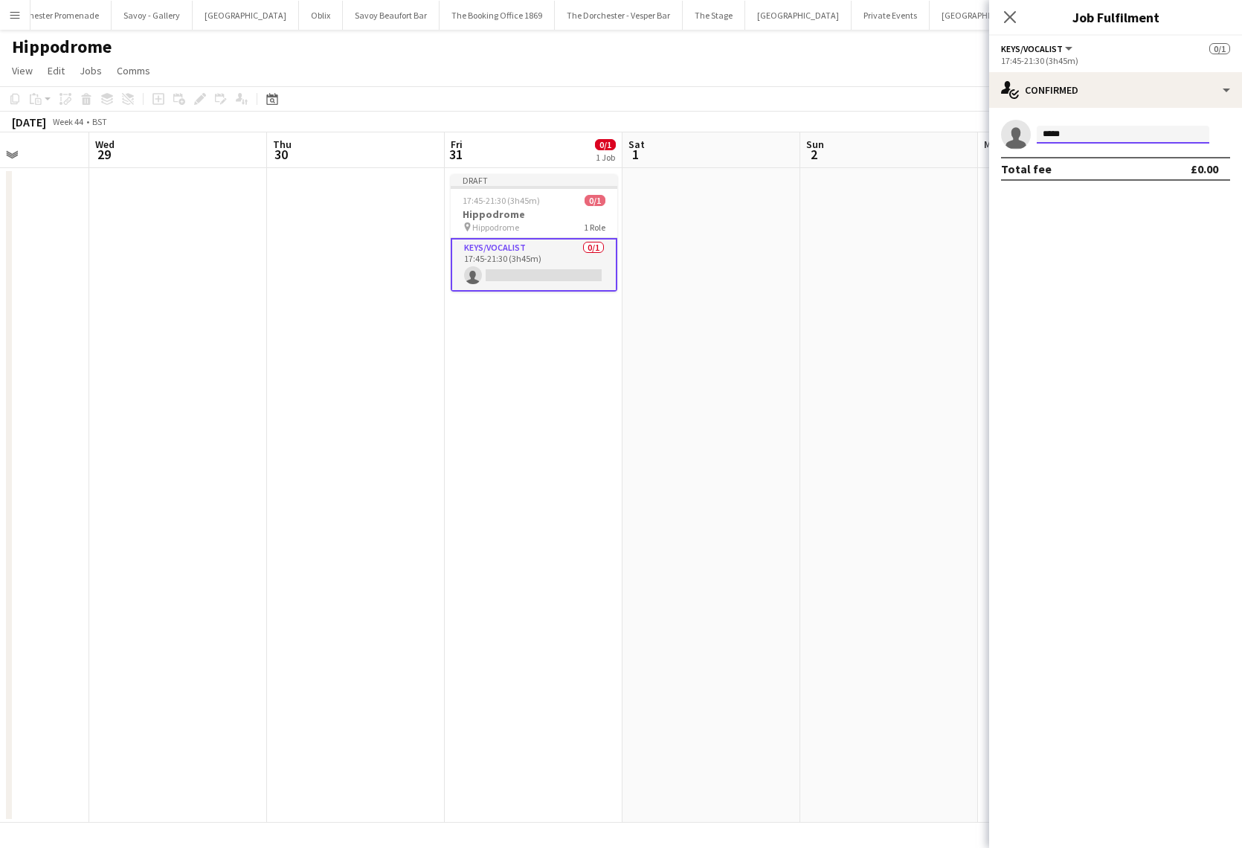
type input "******"
click at [1085, 133] on input "******" at bounding box center [1123, 135] width 173 height 18
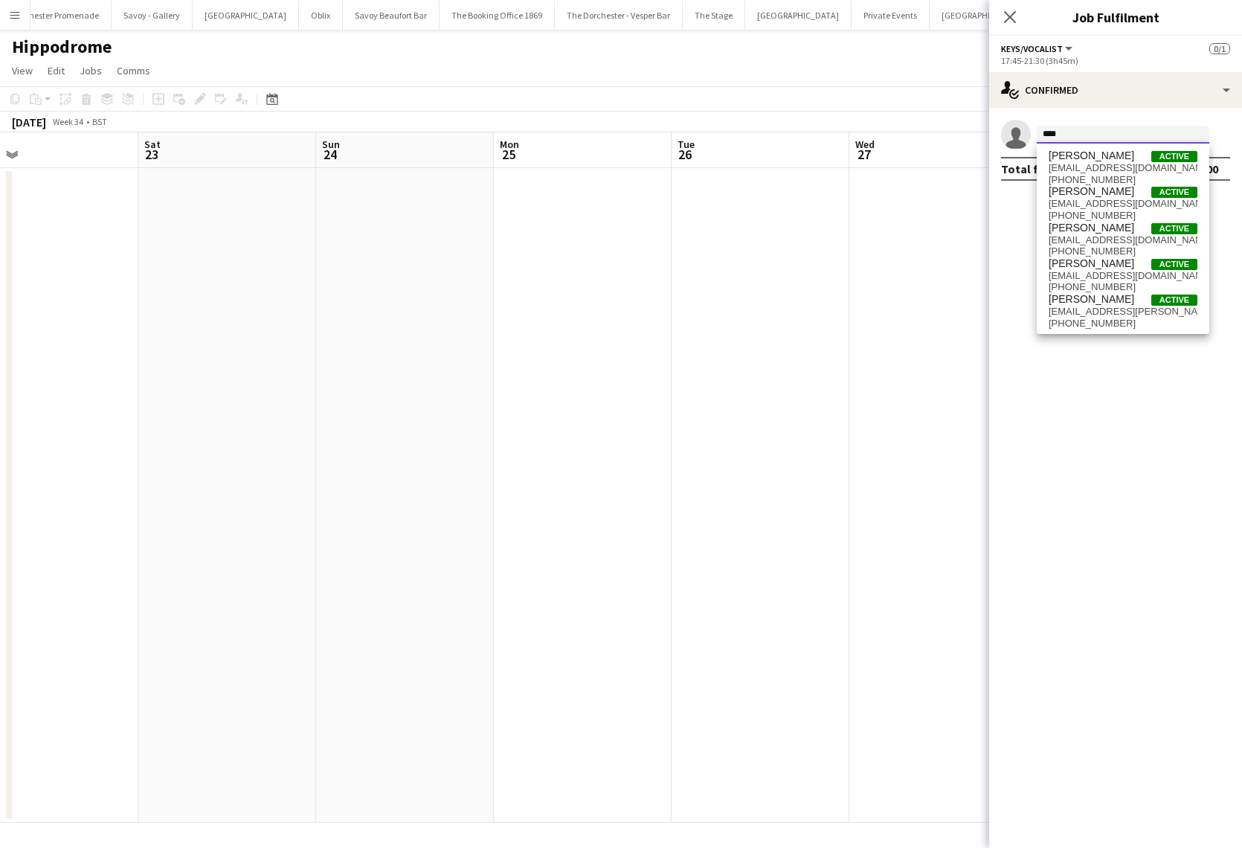
scroll to position [0, 574]
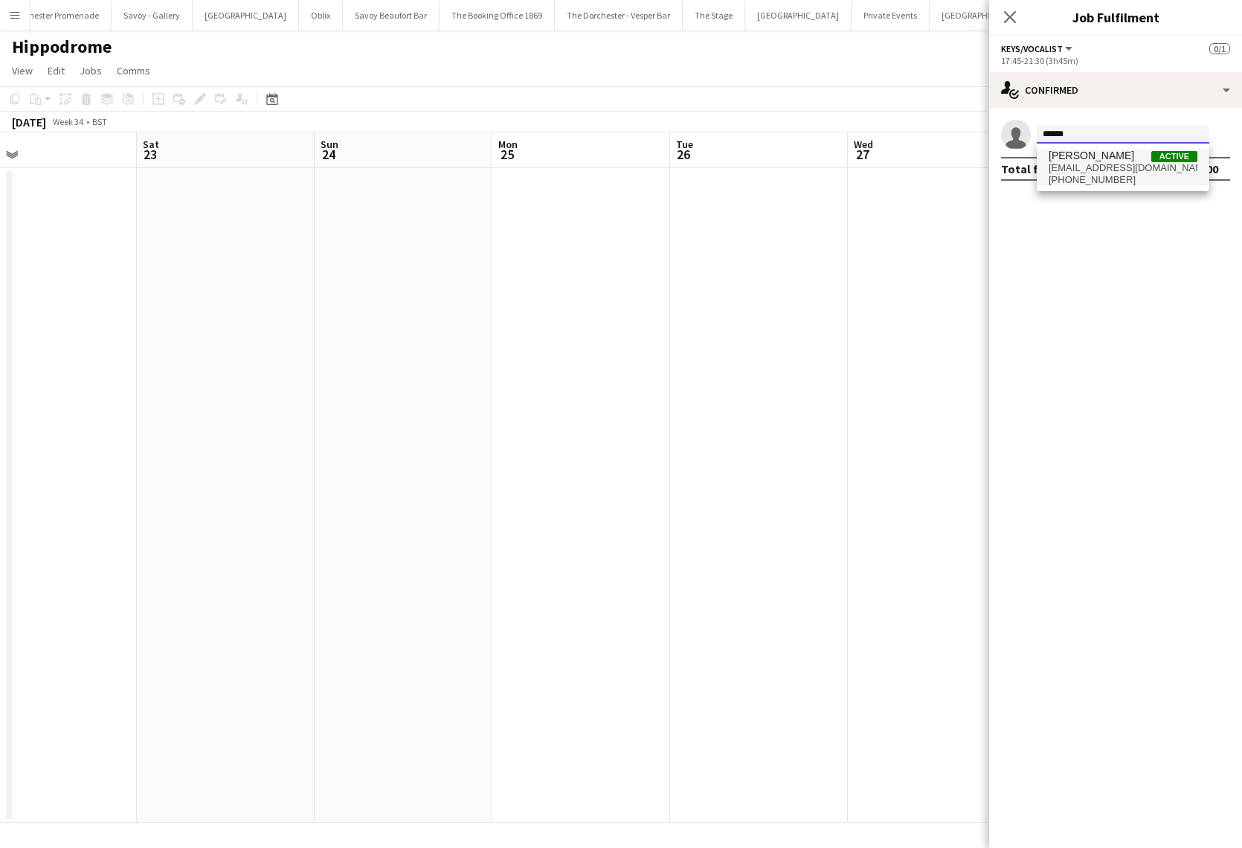
type input "******"
click at [1083, 171] on span "aliciatyracc@hotmail.com" at bounding box center [1123, 168] width 149 height 12
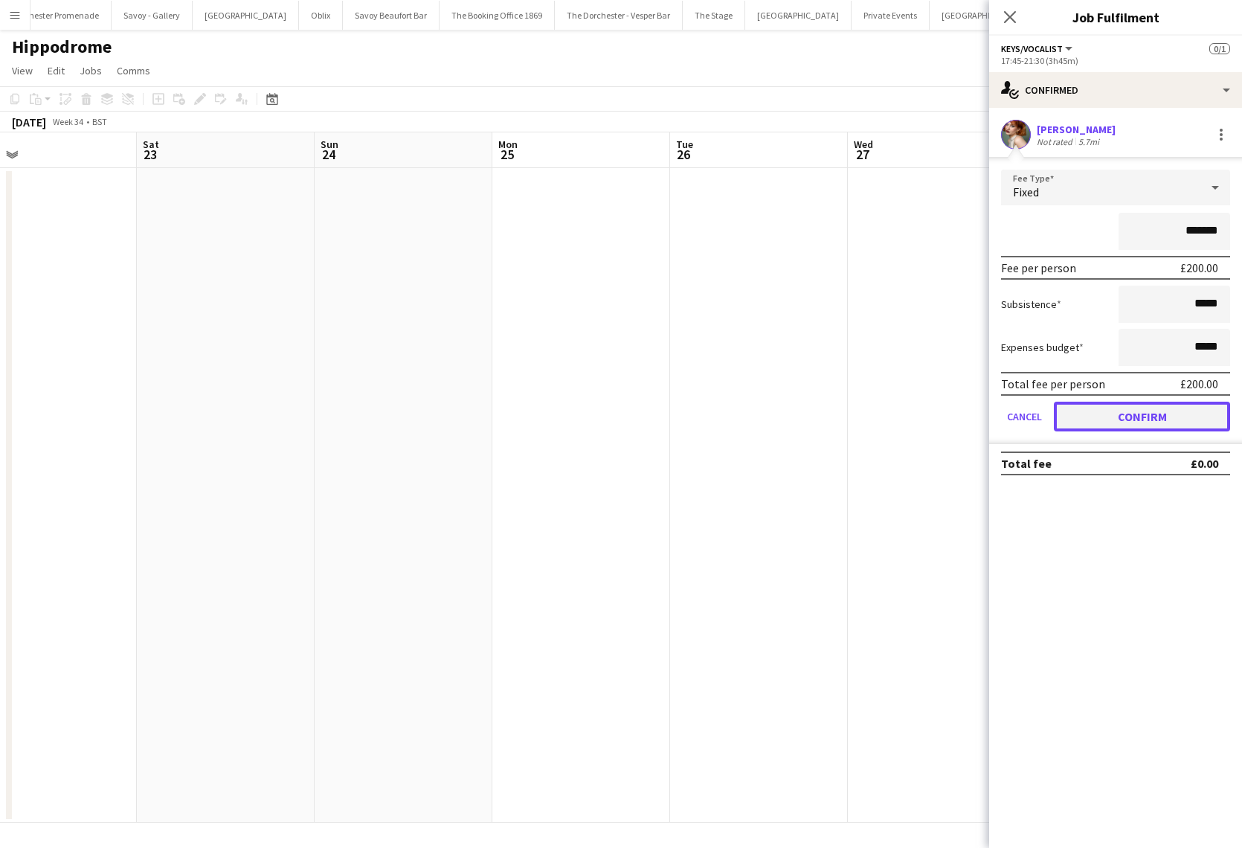
click at [1093, 420] on button "Confirm" at bounding box center [1142, 417] width 176 height 30
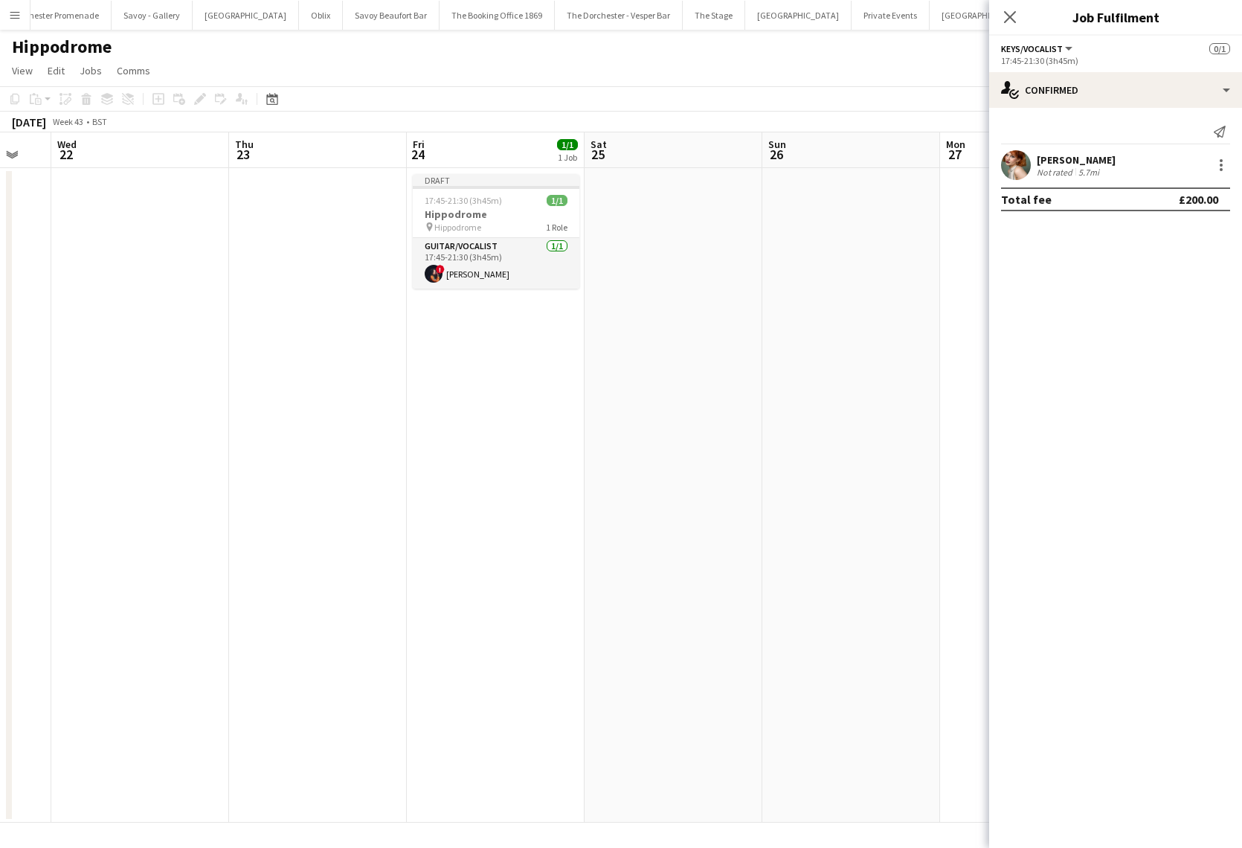
scroll to position [0, 463]
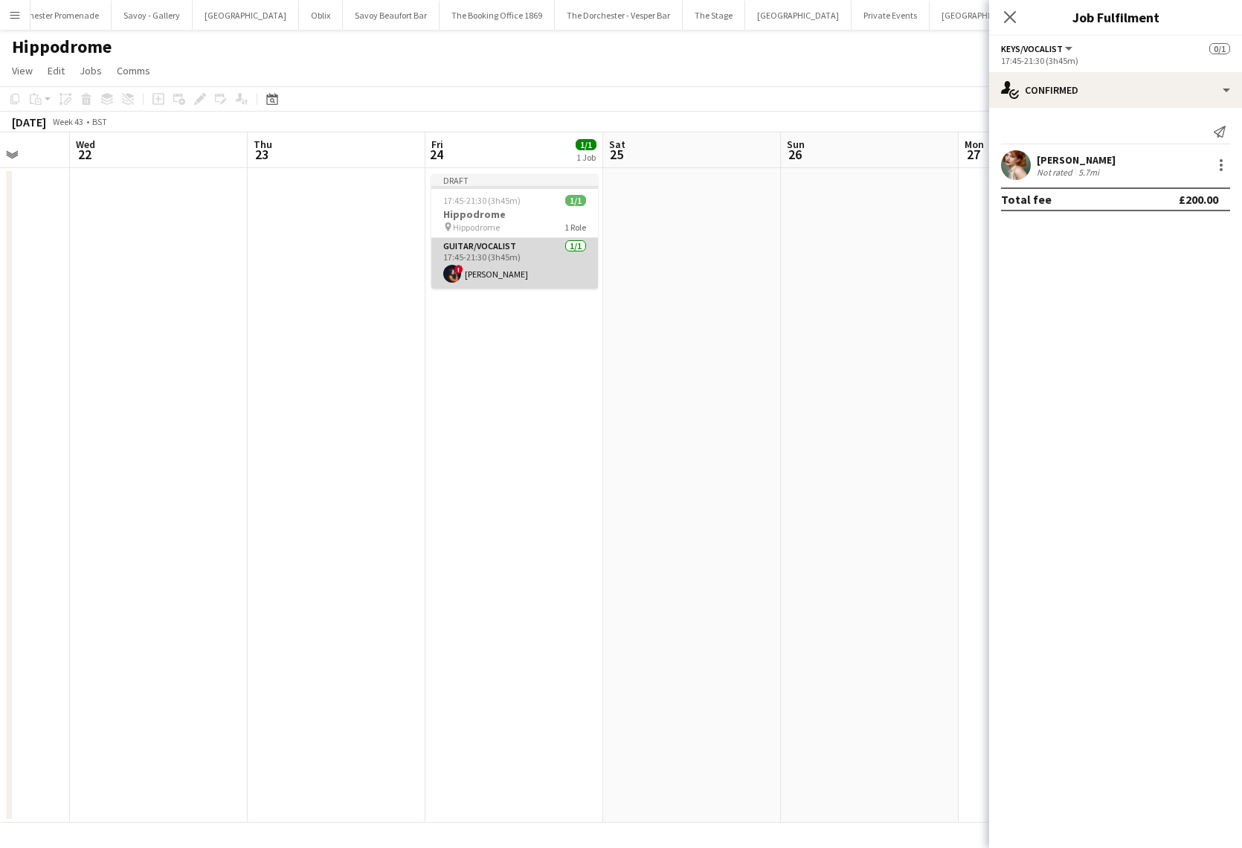
click at [491, 259] on app-card-role "Guitar/Vocalist 1/1 17:45-21:30 (3h45m) ! Nicola Mousicos" at bounding box center [514, 263] width 167 height 51
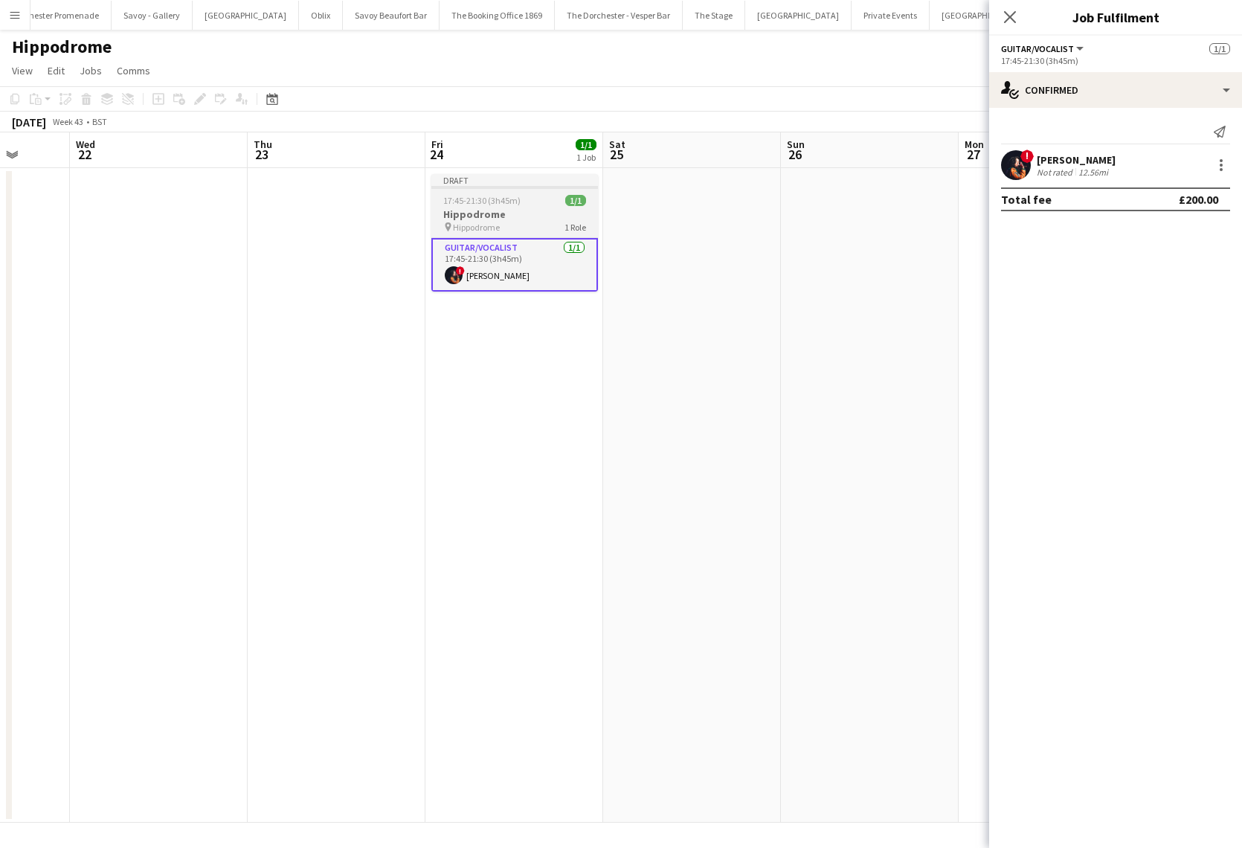
click at [482, 216] on h3 "Hippodrome" at bounding box center [514, 213] width 167 height 13
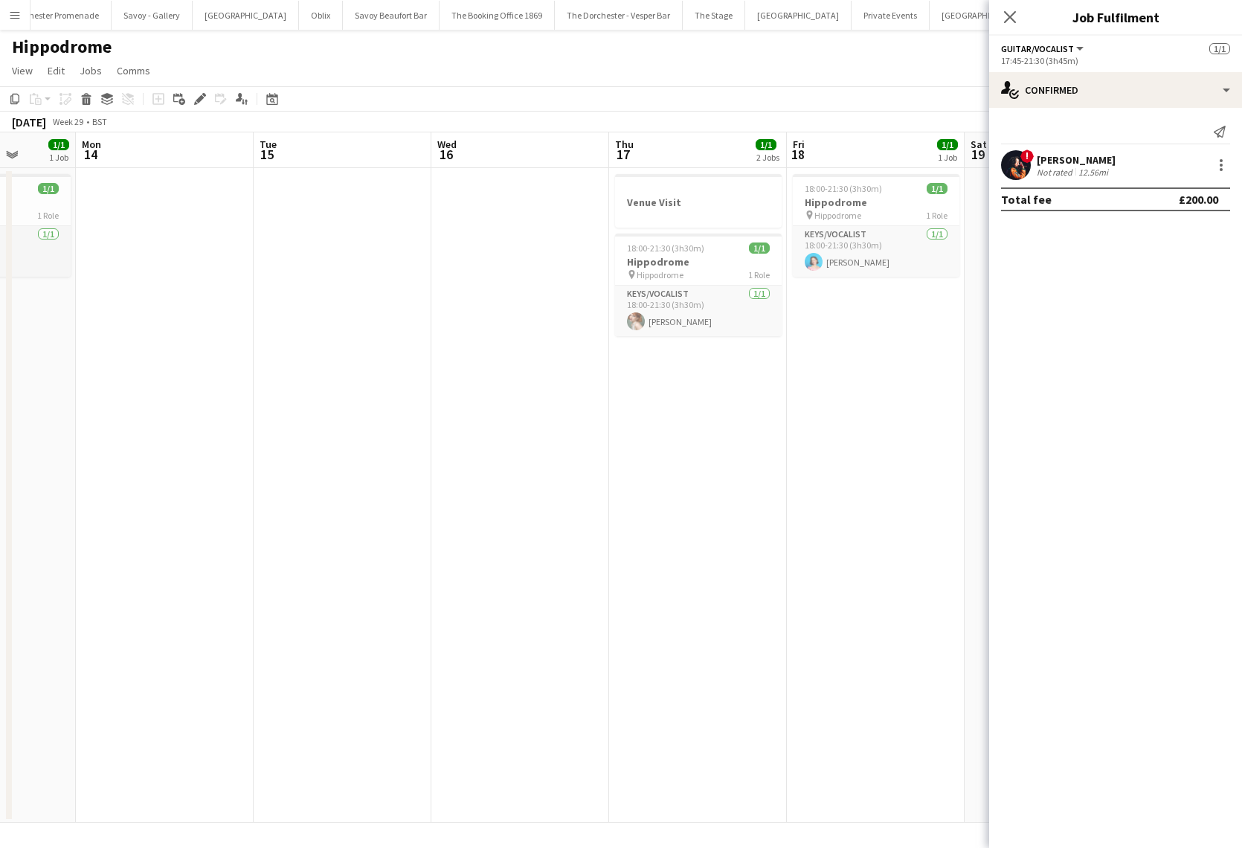
scroll to position [0, 367]
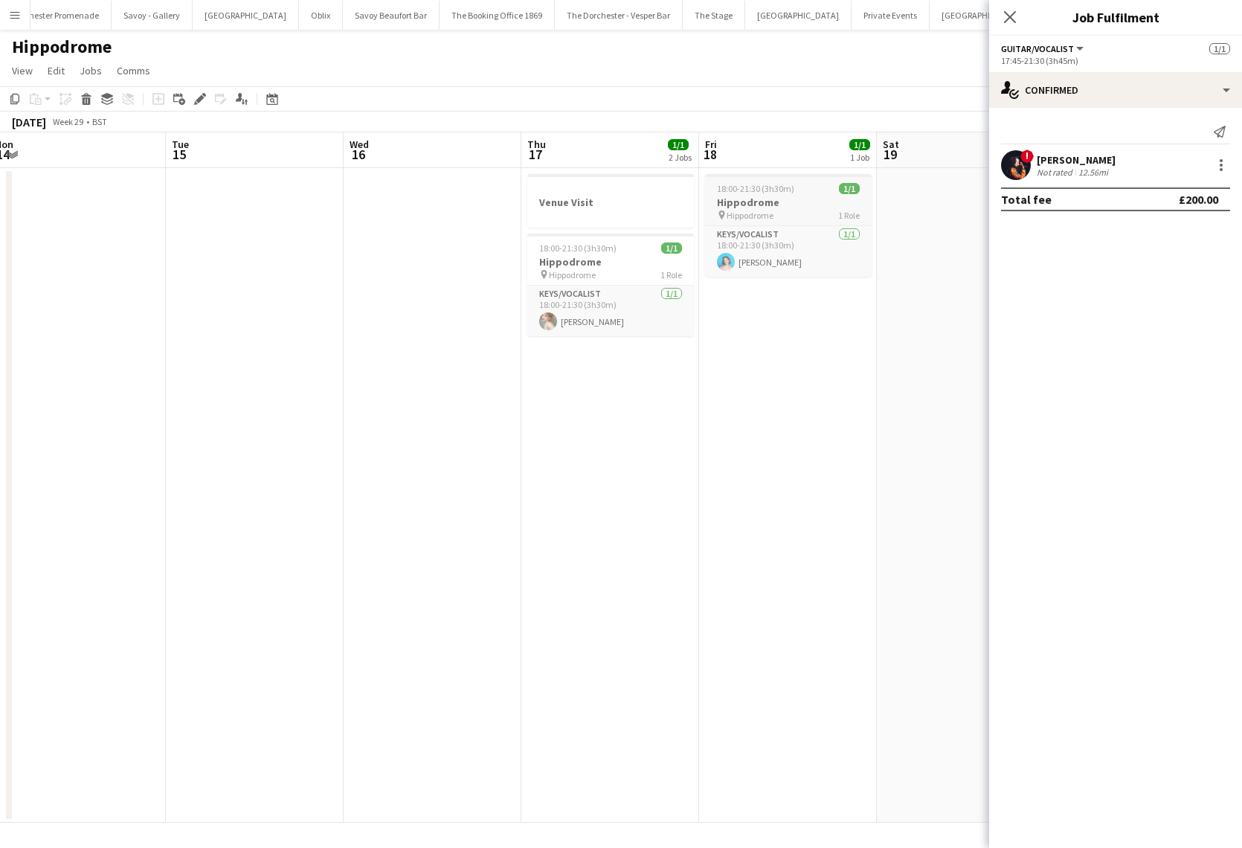
click at [761, 202] on h3 "Hippodrome" at bounding box center [788, 202] width 167 height 13
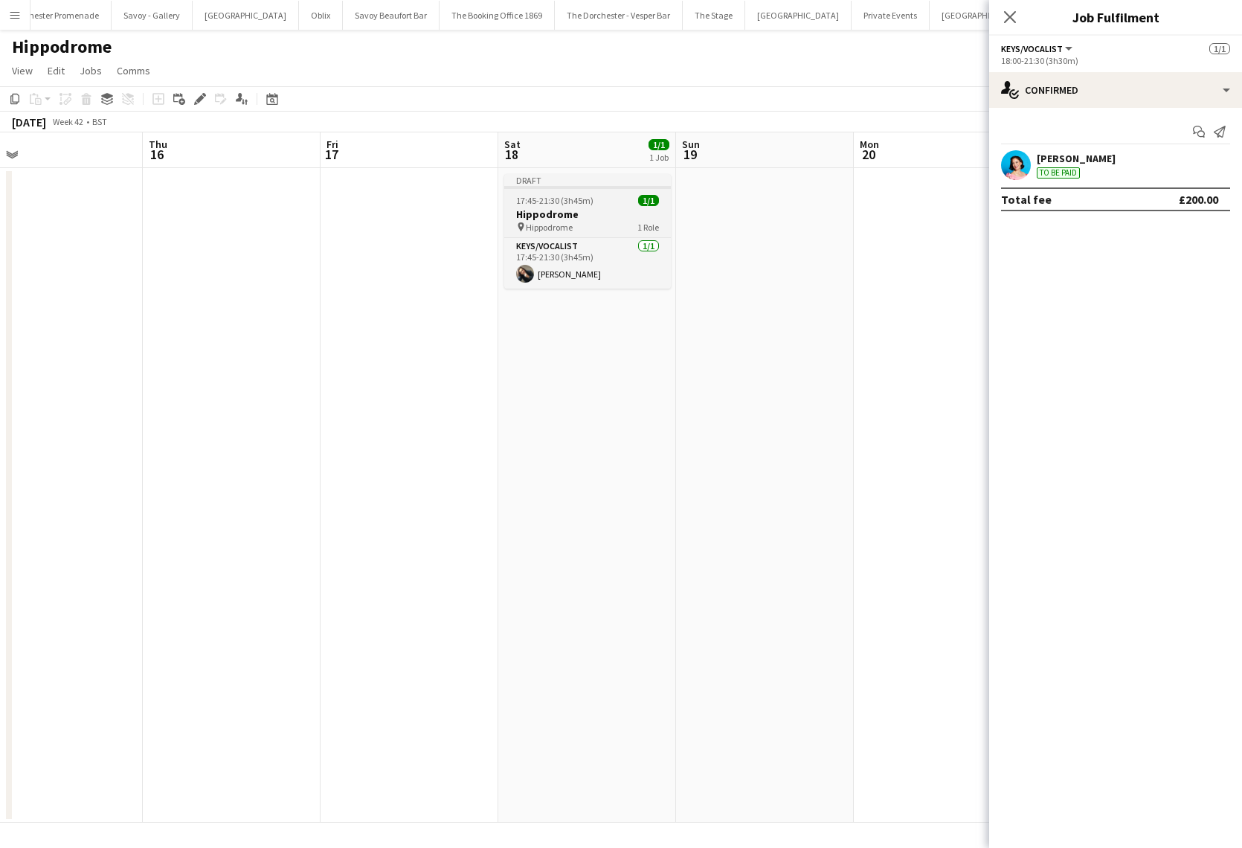
scroll to position [0, 579]
click at [582, 209] on h3 "Hippodrome" at bounding box center [577, 213] width 167 height 13
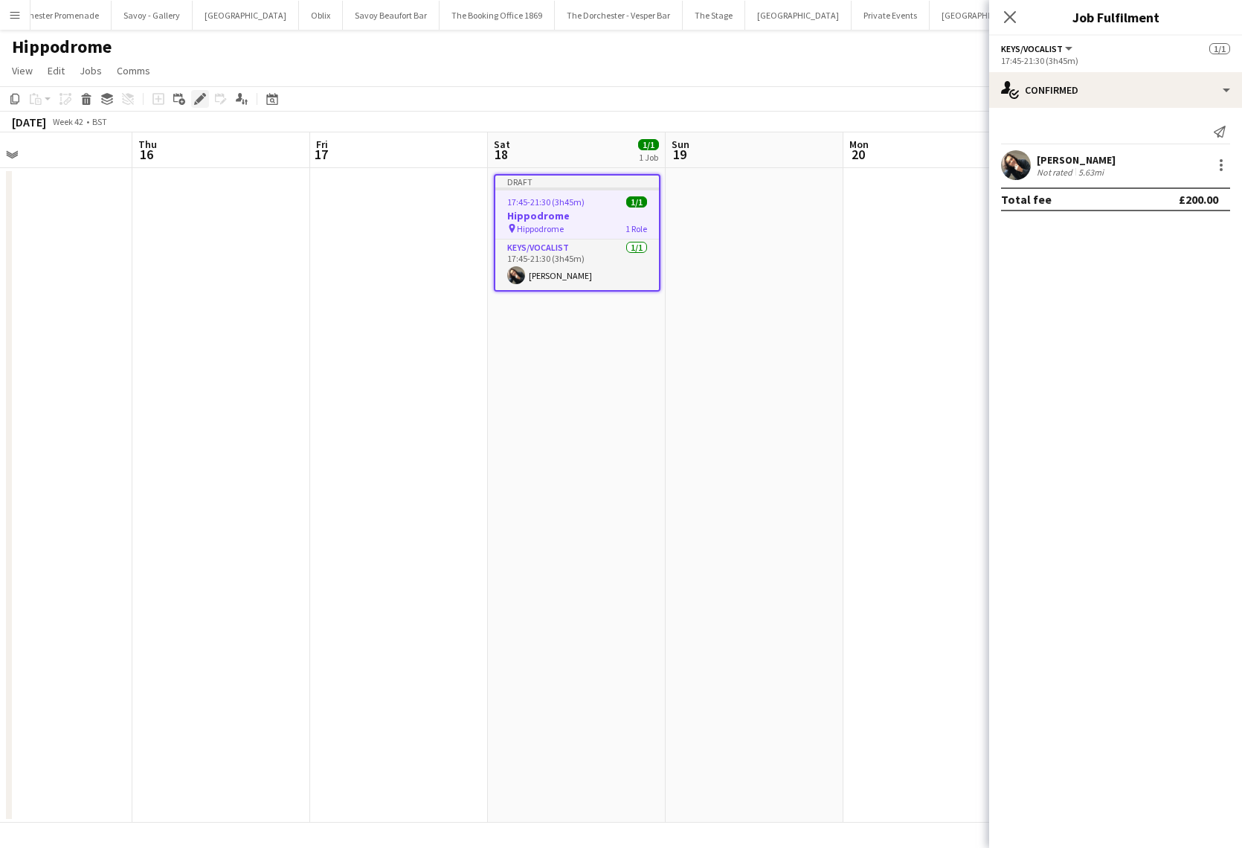
click at [199, 104] on icon "Edit" at bounding box center [200, 99] width 12 height 12
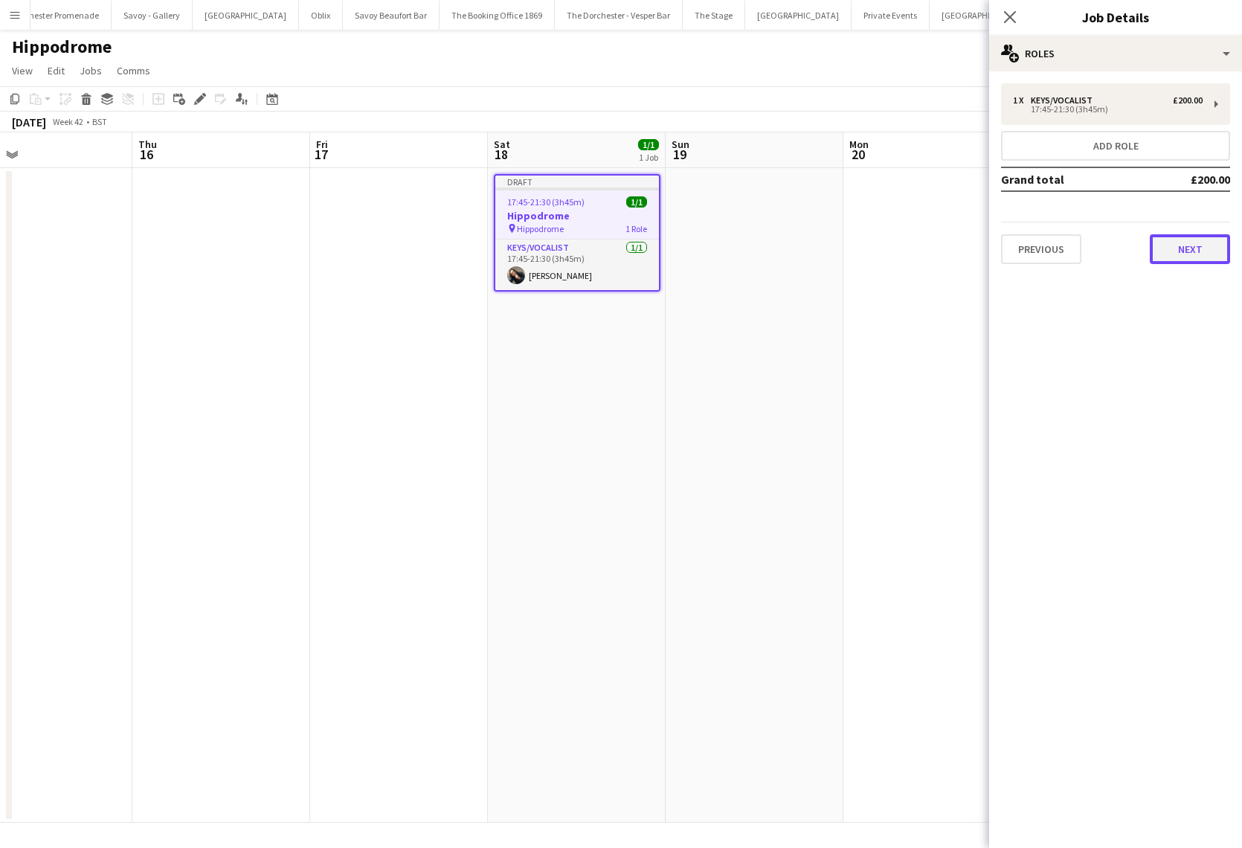
click at [1162, 238] on button "Next" at bounding box center [1190, 249] width 80 height 30
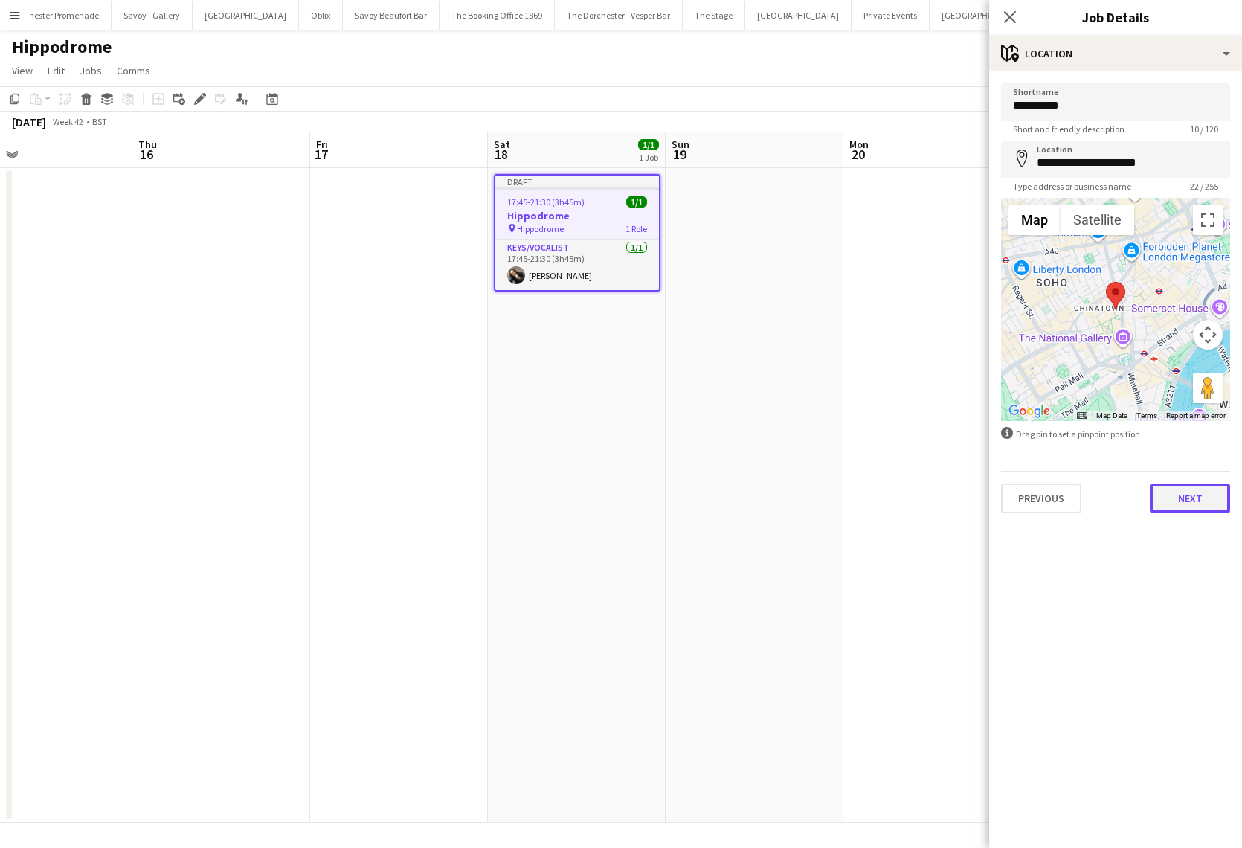
click at [1199, 499] on button "Next" at bounding box center [1190, 498] width 80 height 30
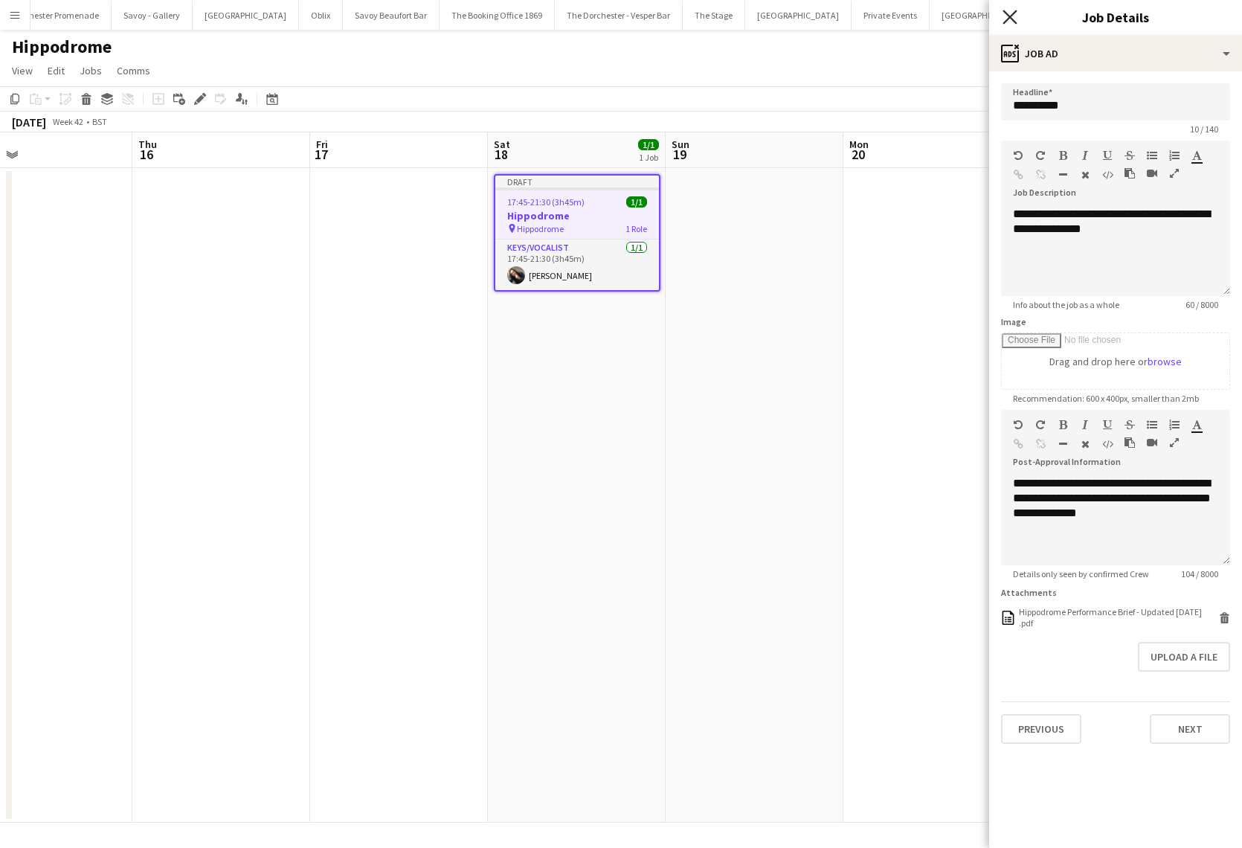
click at [1004, 16] on icon "Close pop-in" at bounding box center [1009, 17] width 14 height 14
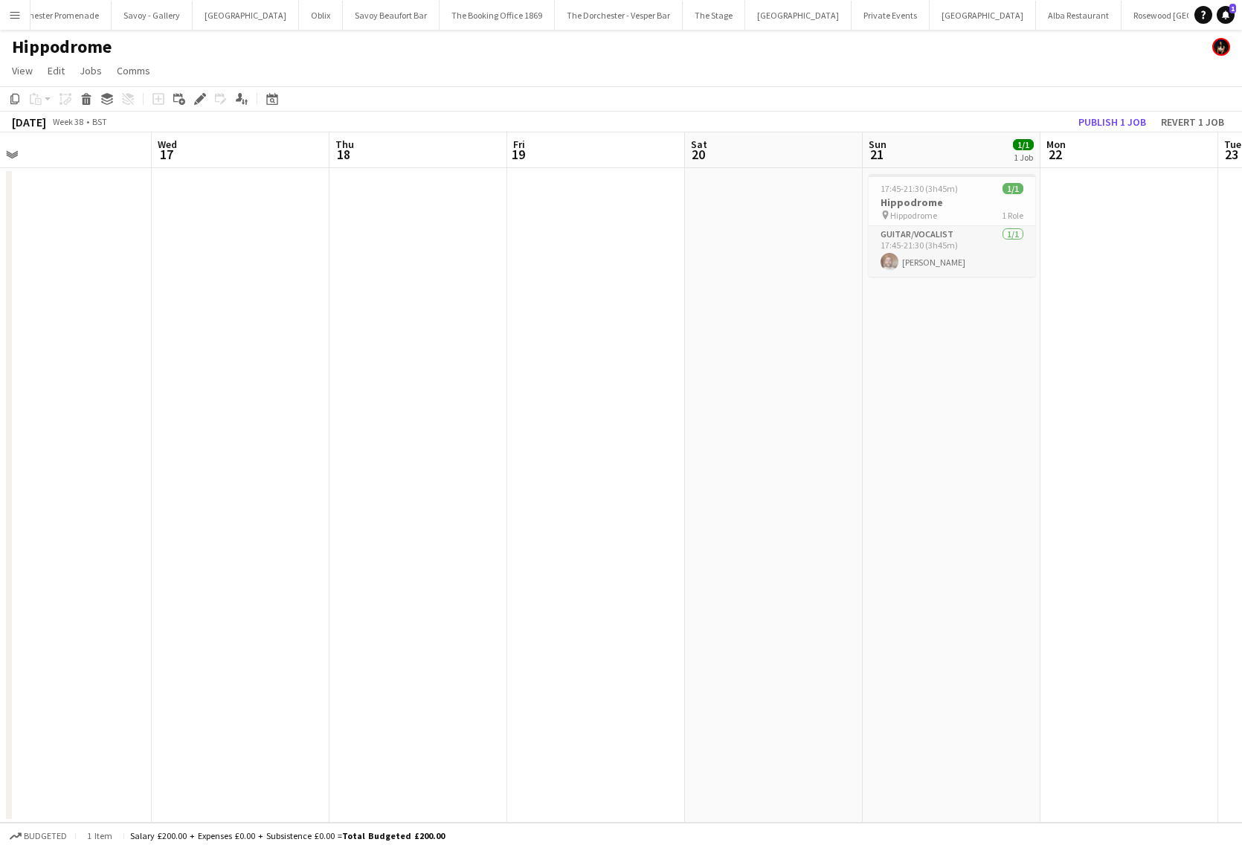
scroll to position [0, 560]
click at [952, 191] on span "17:45-21:30 (3h45m)" at bounding box center [918, 188] width 77 height 11
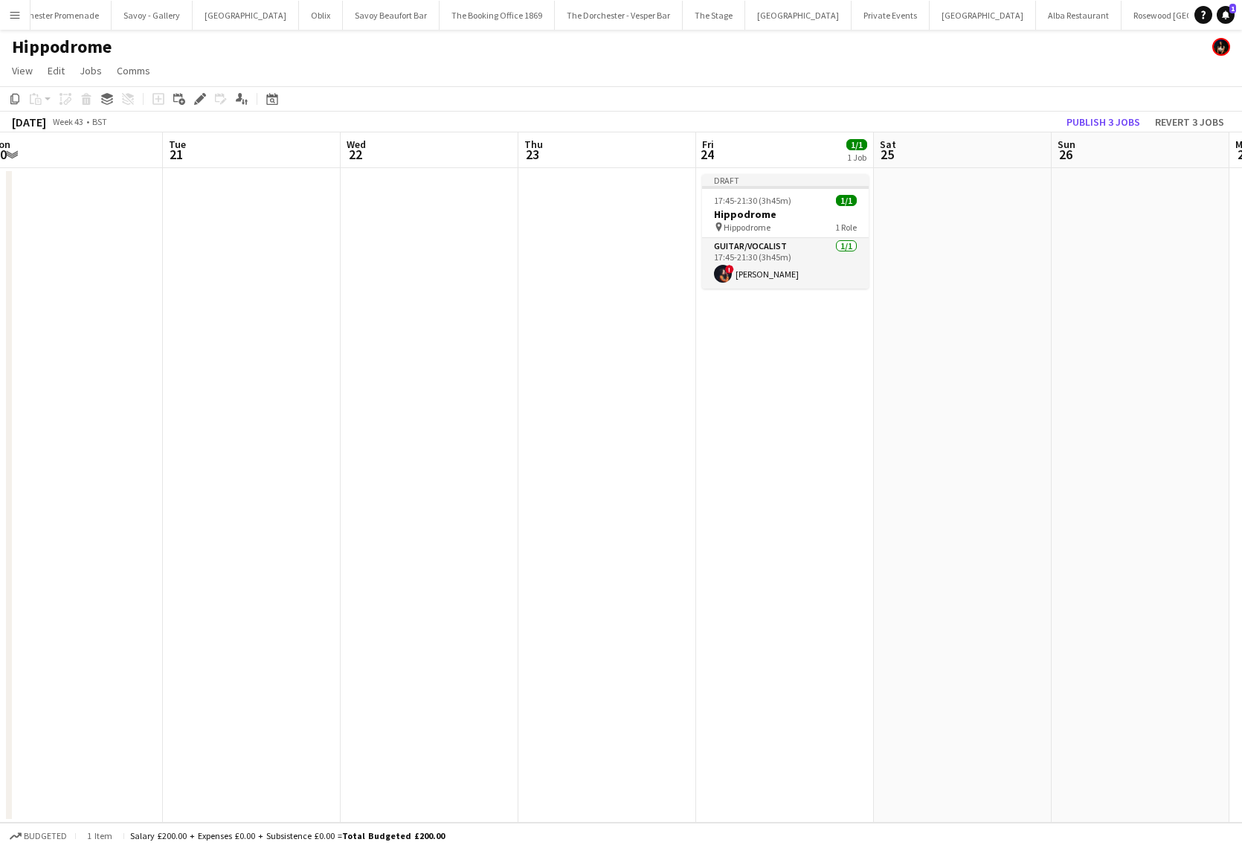
scroll to position [0, 553]
click at [738, 214] on h3 "Hippodrome" at bounding box center [781, 213] width 167 height 13
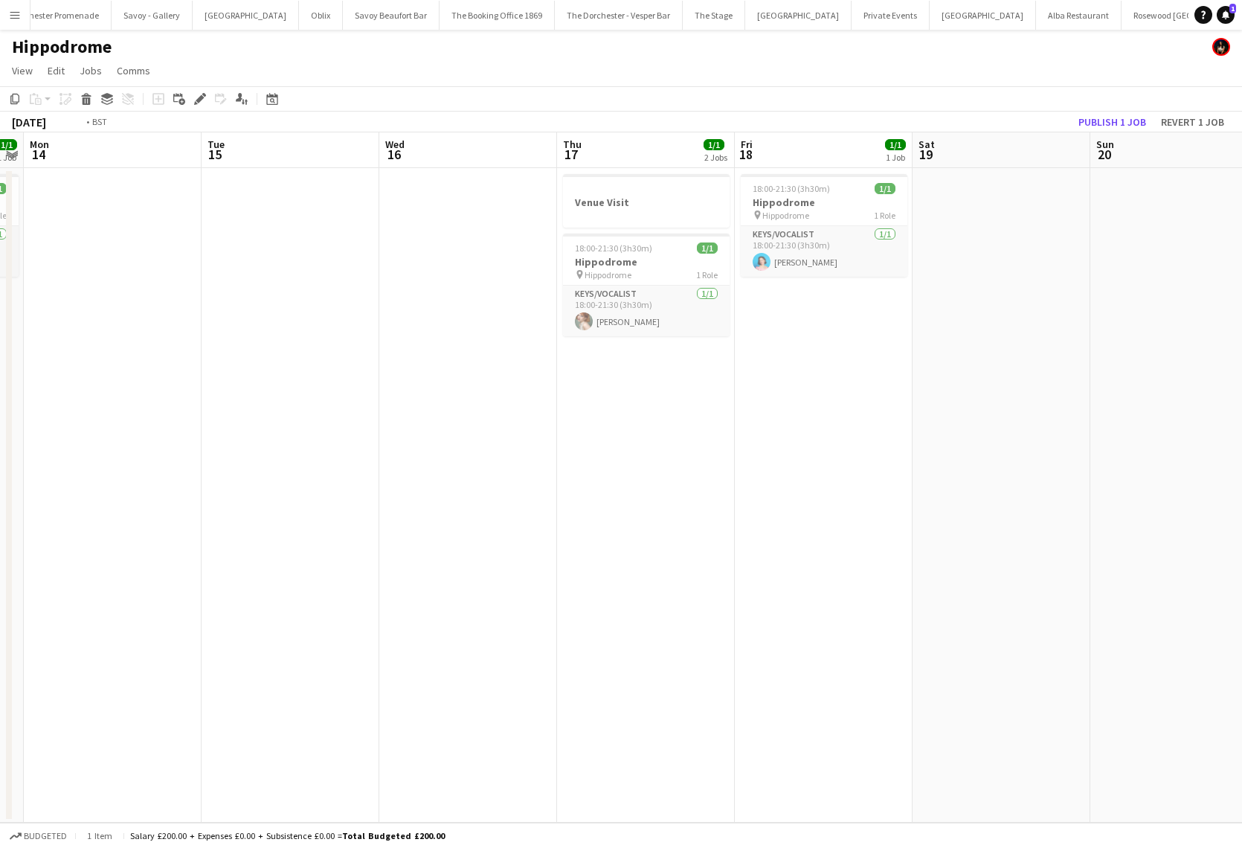
scroll to position [0, 373]
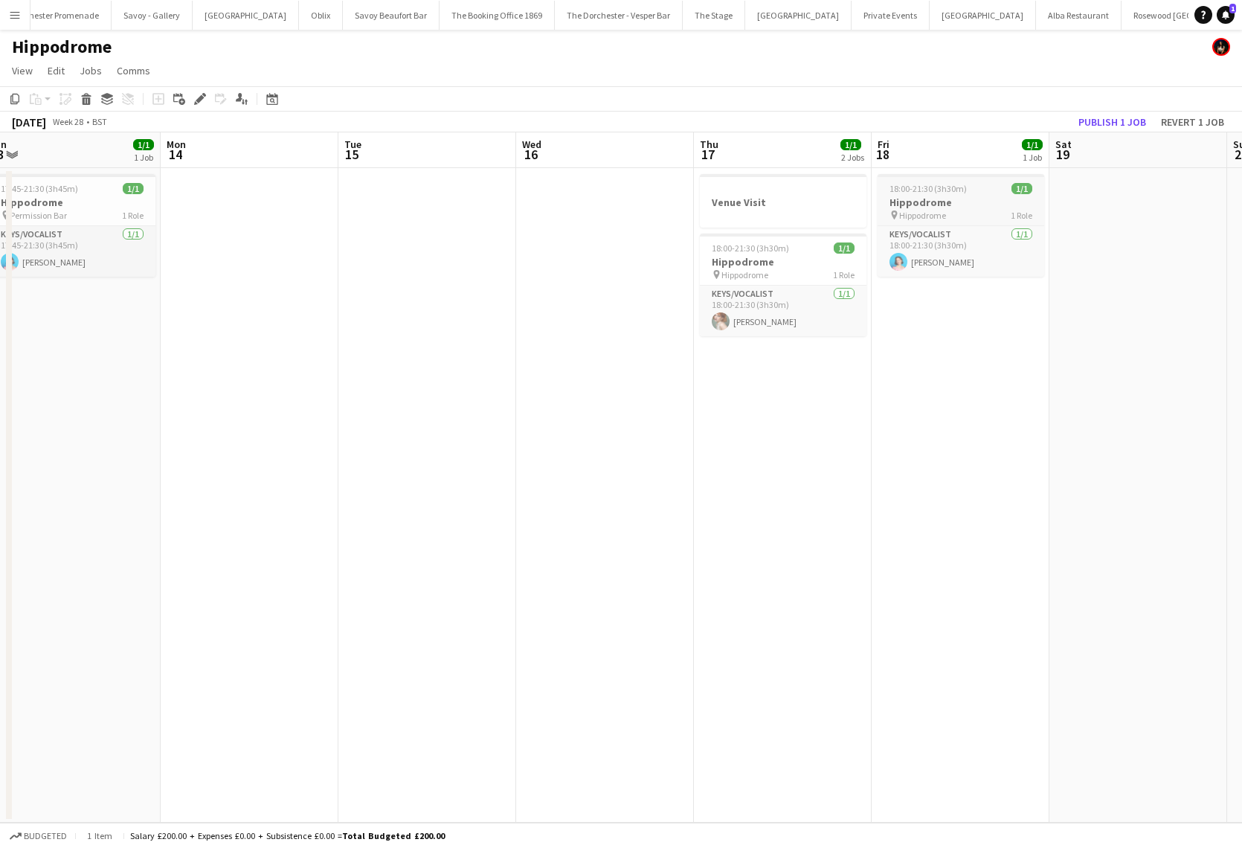
click at [922, 210] on span "Hippodrome" at bounding box center [922, 215] width 47 height 11
click at [200, 98] on icon at bounding box center [200, 99] width 8 height 8
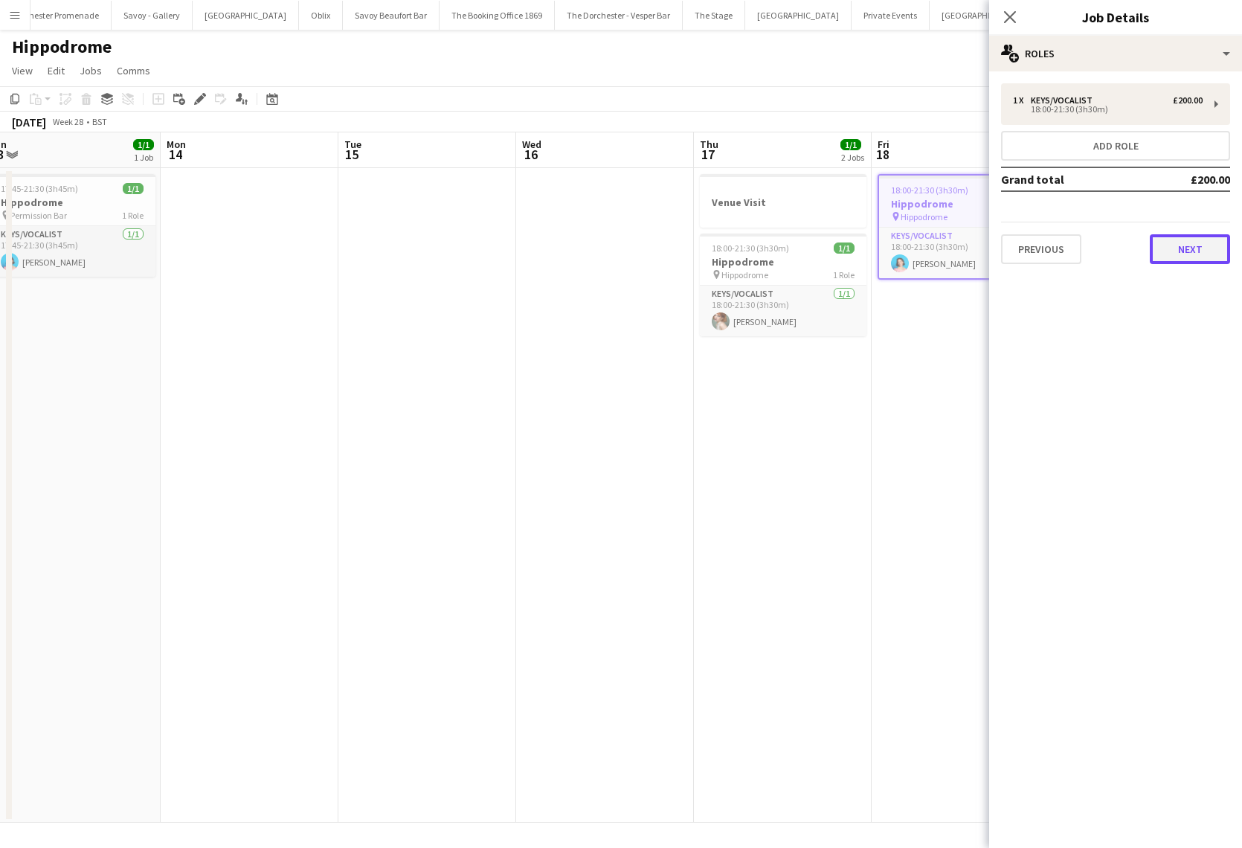
click at [1183, 245] on button "Next" at bounding box center [1190, 249] width 80 height 30
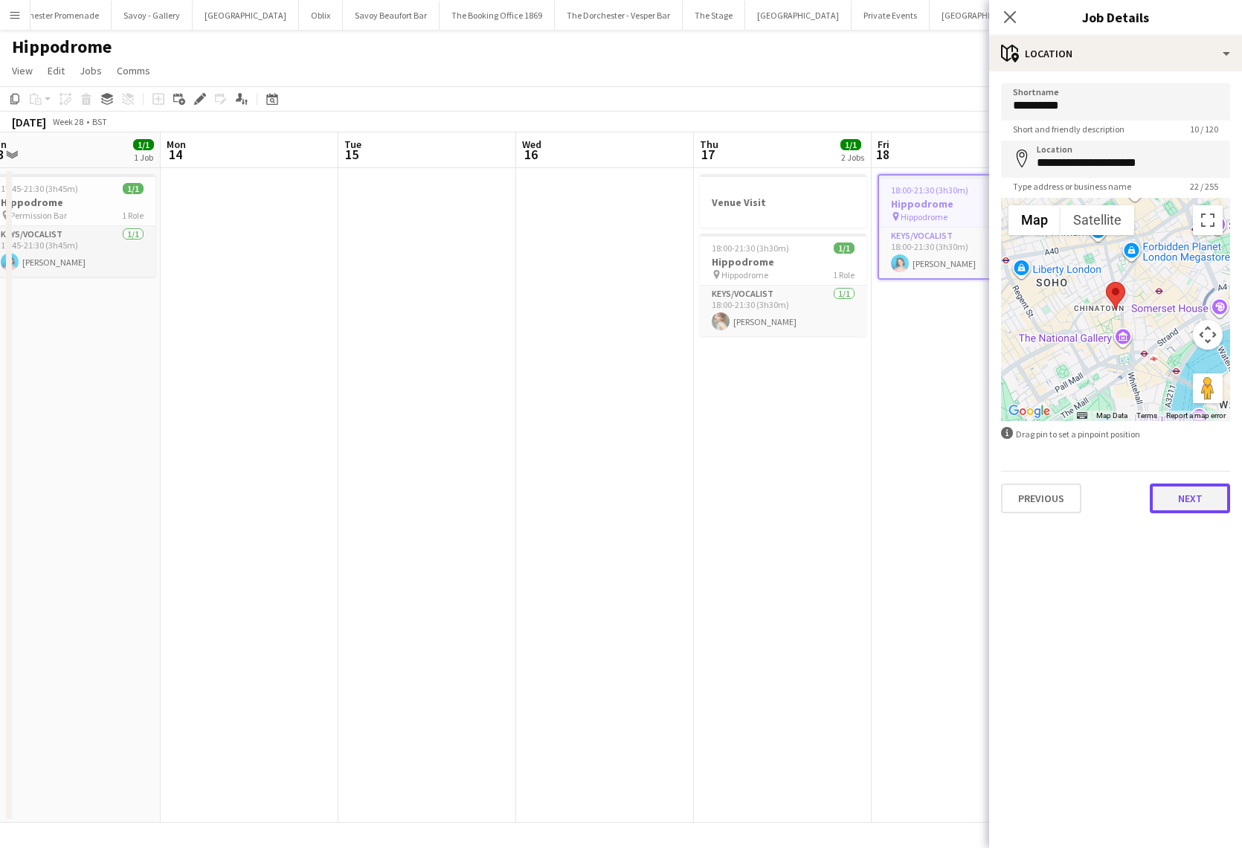
click at [1186, 490] on button "Next" at bounding box center [1190, 498] width 80 height 30
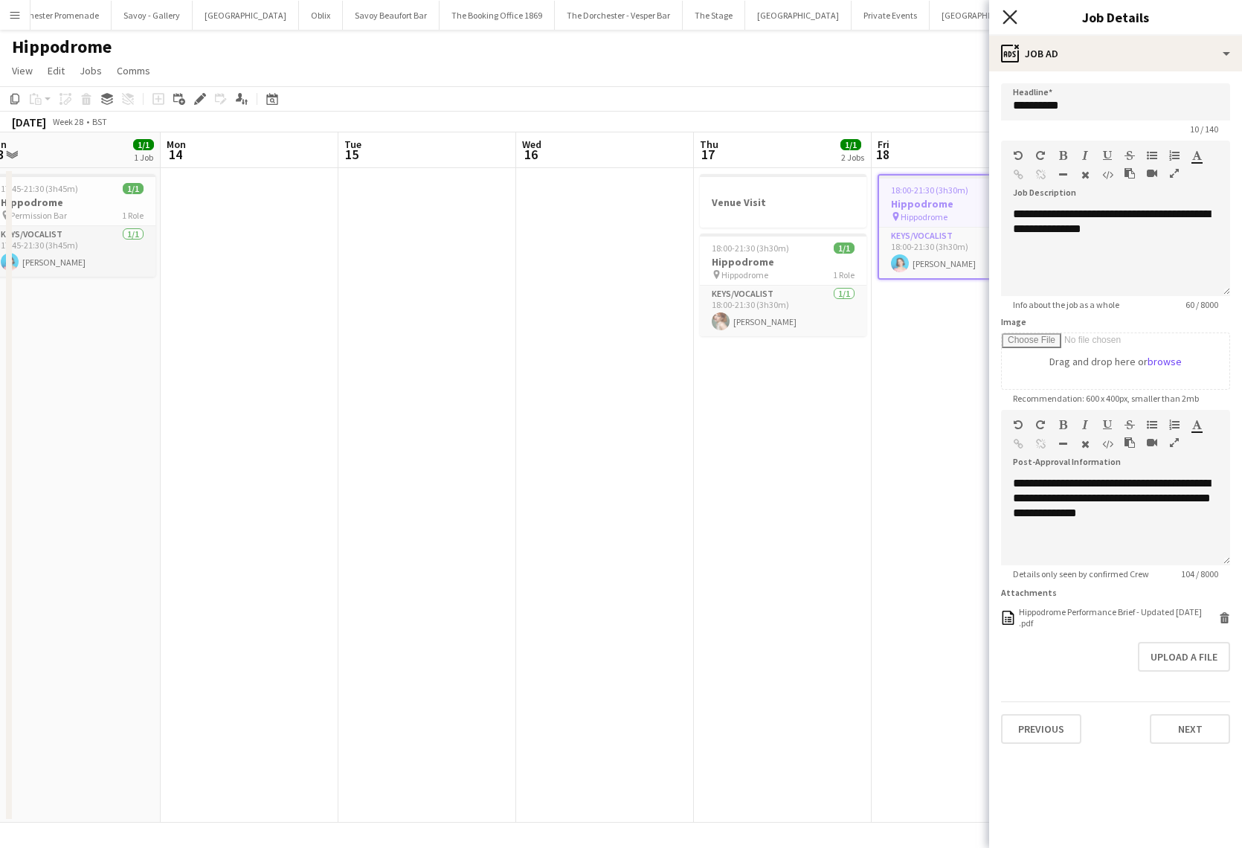
click at [1015, 19] on icon "Close pop-in" at bounding box center [1009, 17] width 14 height 14
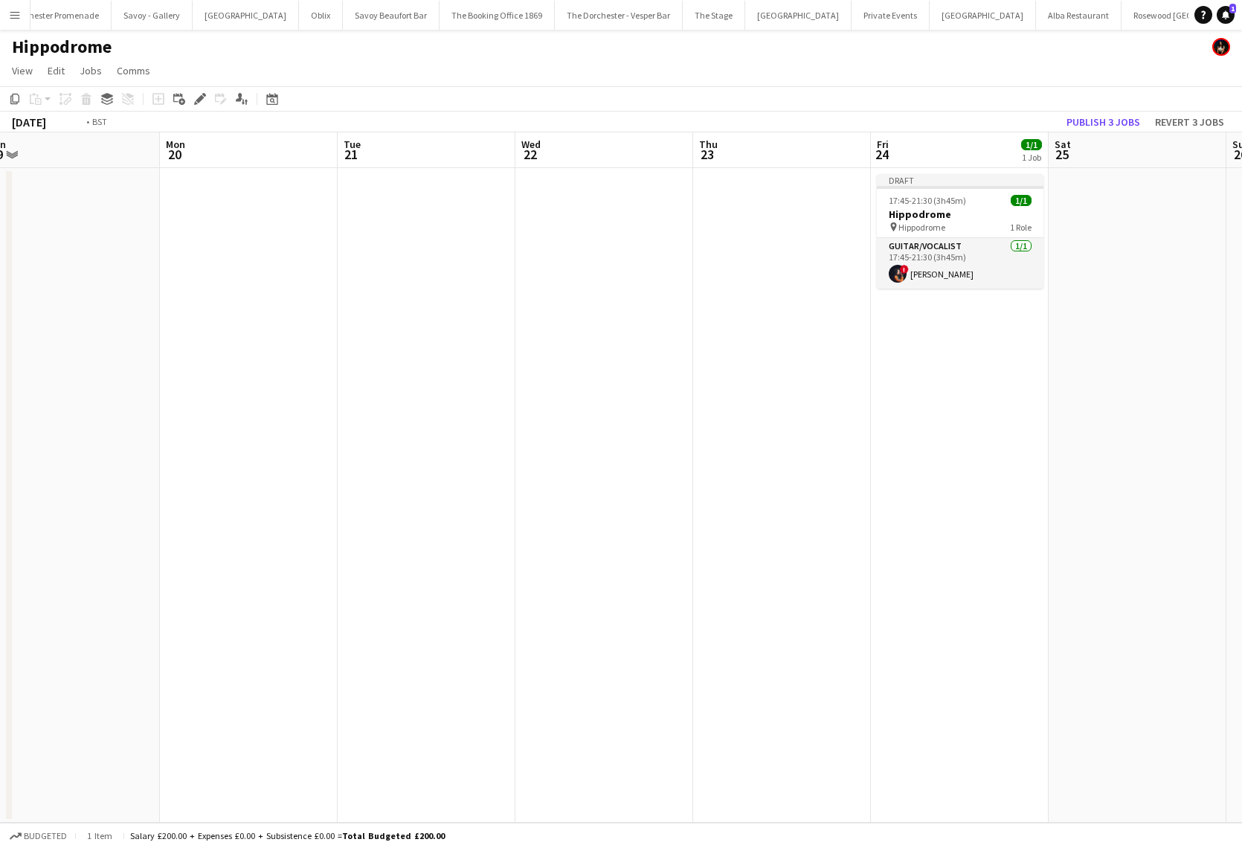
scroll to position [0, 513]
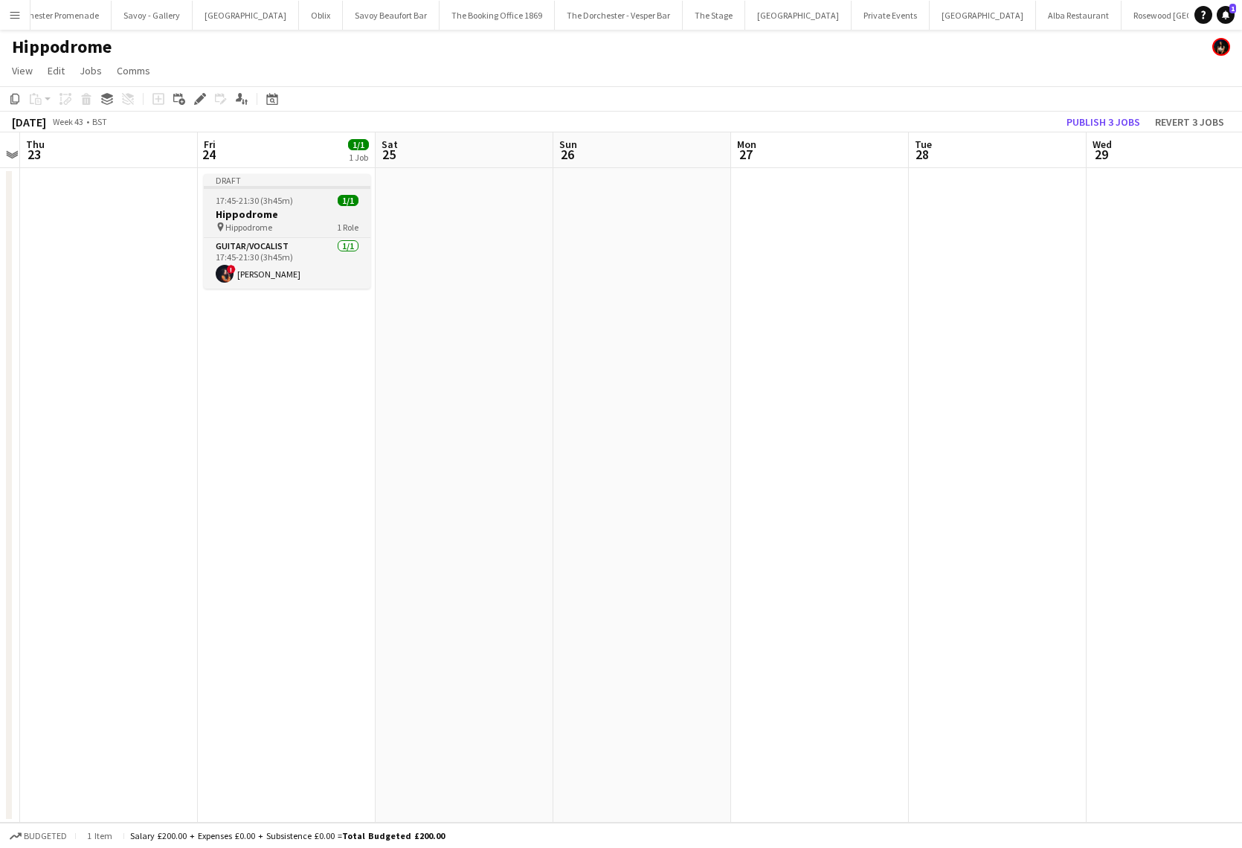
click at [268, 210] on h3 "Hippodrome" at bounding box center [287, 213] width 167 height 13
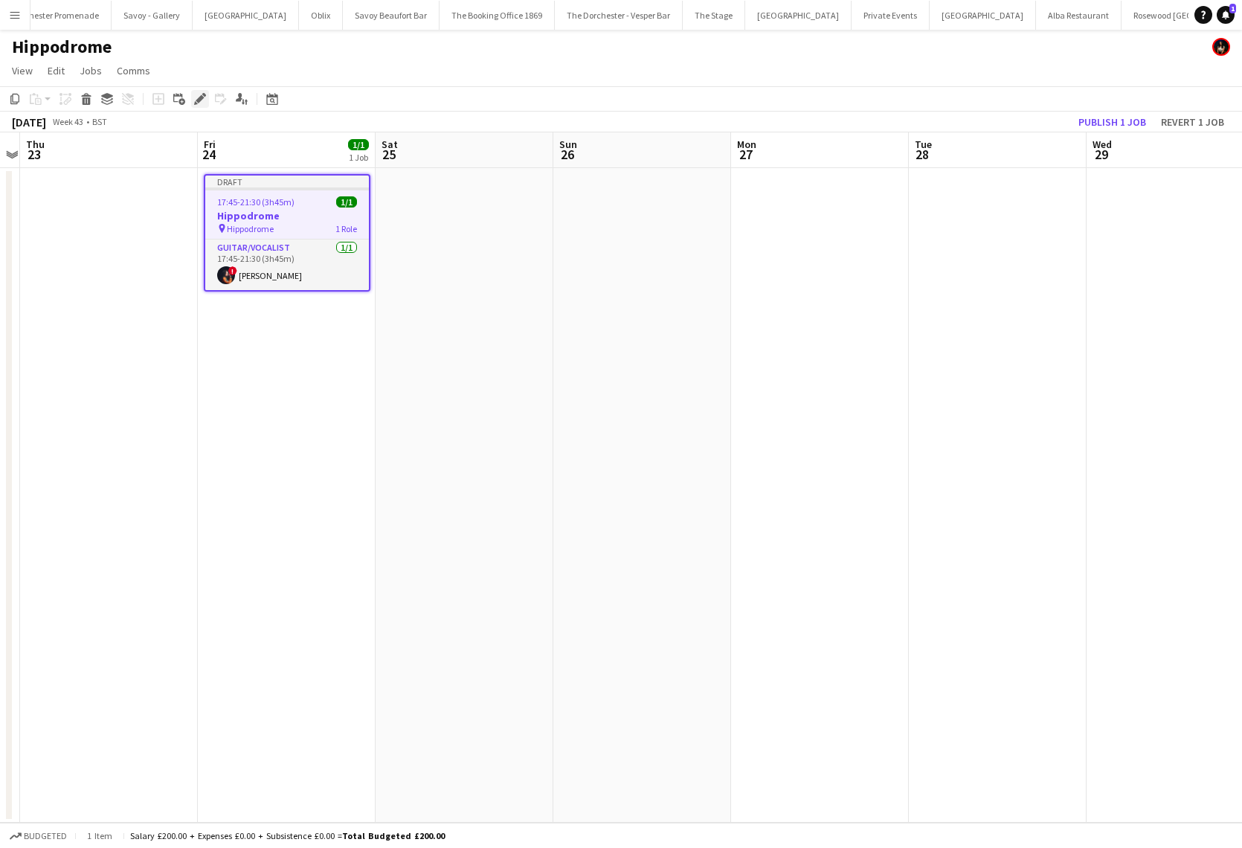
click at [199, 91] on div "Edit" at bounding box center [200, 99] width 18 height 18
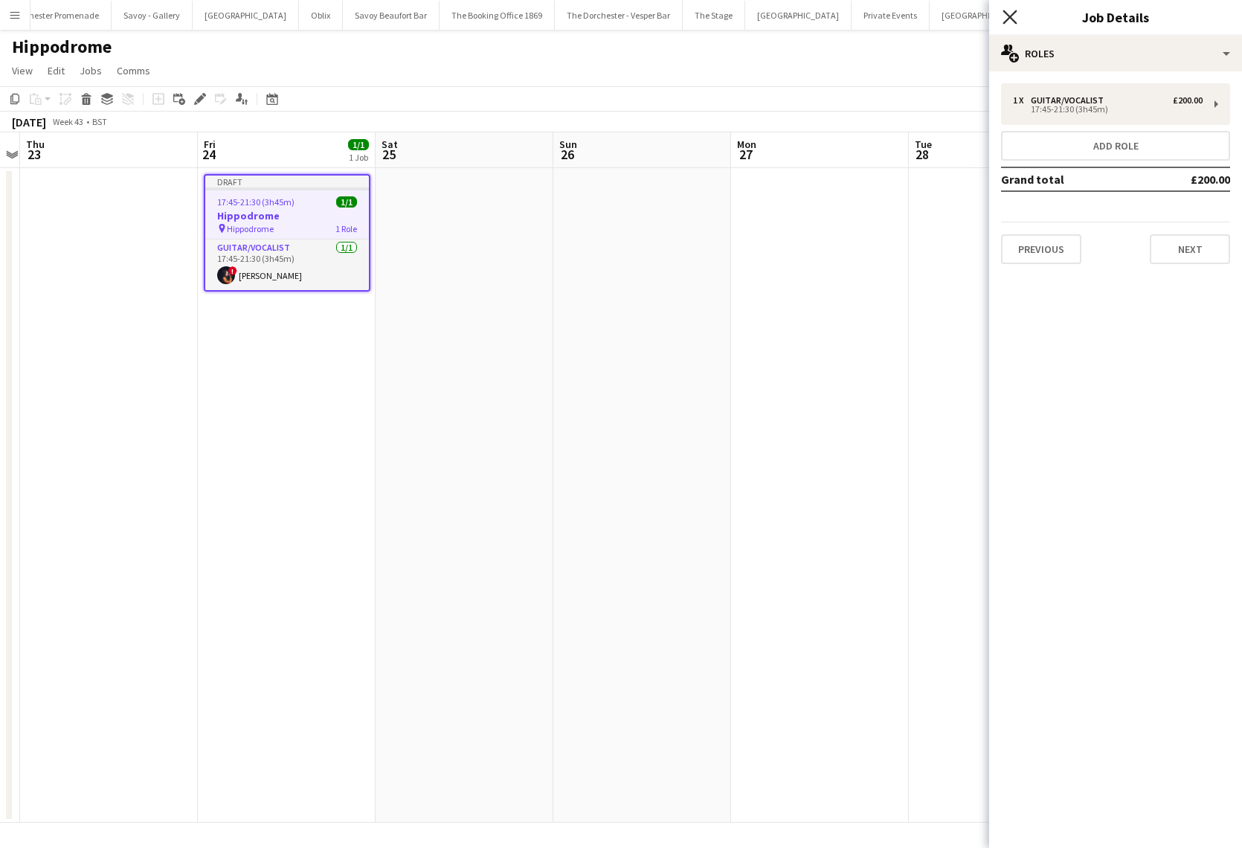
click at [1014, 16] on icon "Close pop-in" at bounding box center [1009, 17] width 14 height 14
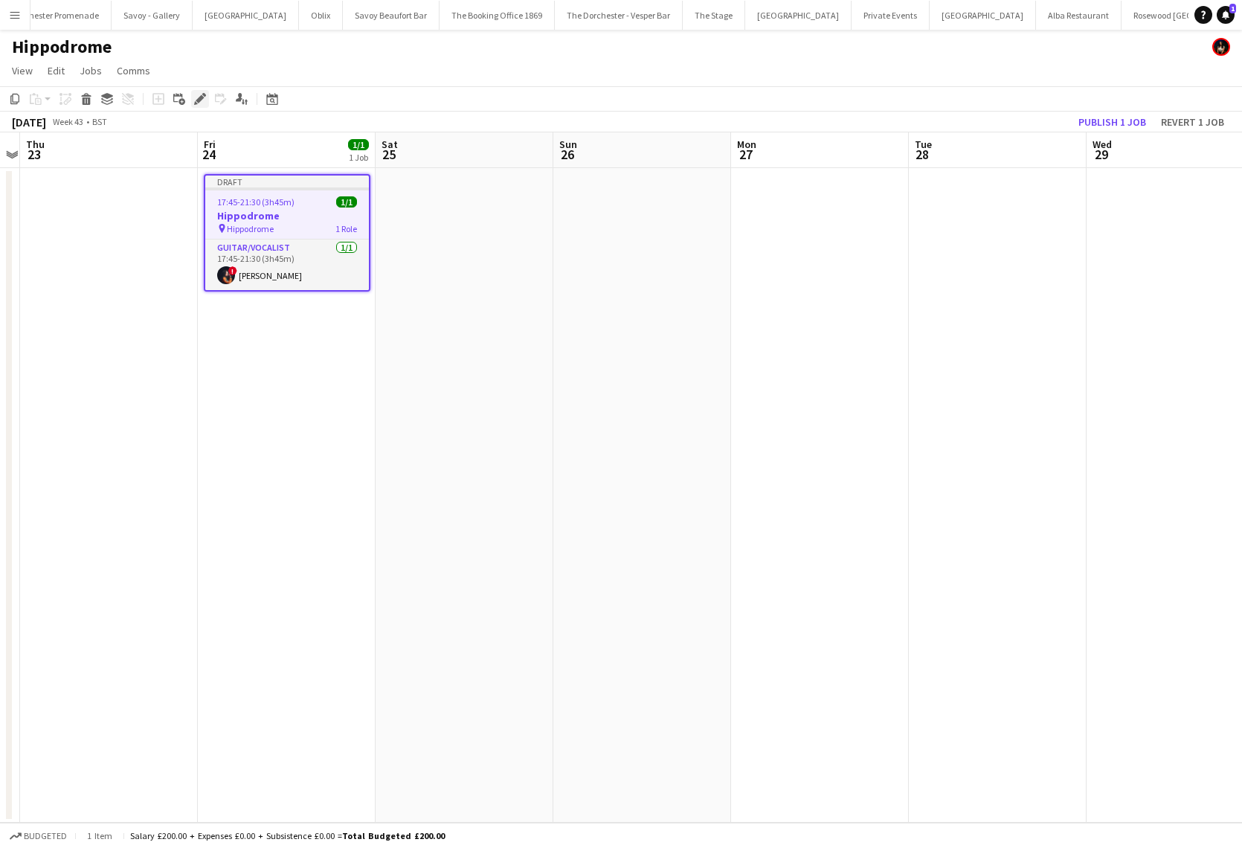
click at [201, 98] on icon at bounding box center [200, 99] width 8 height 8
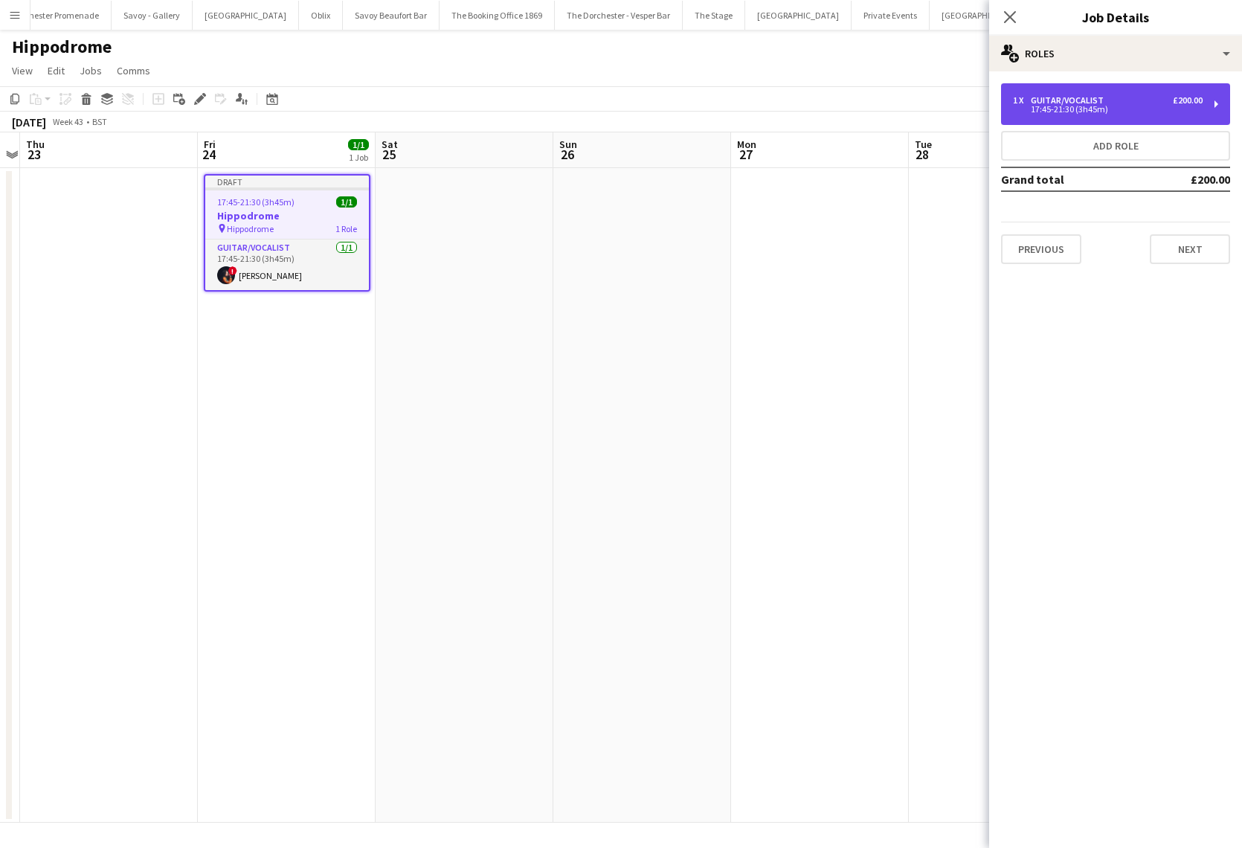
click at [1147, 109] on div "17:45-21:30 (3h45m)" at bounding box center [1108, 109] width 190 height 7
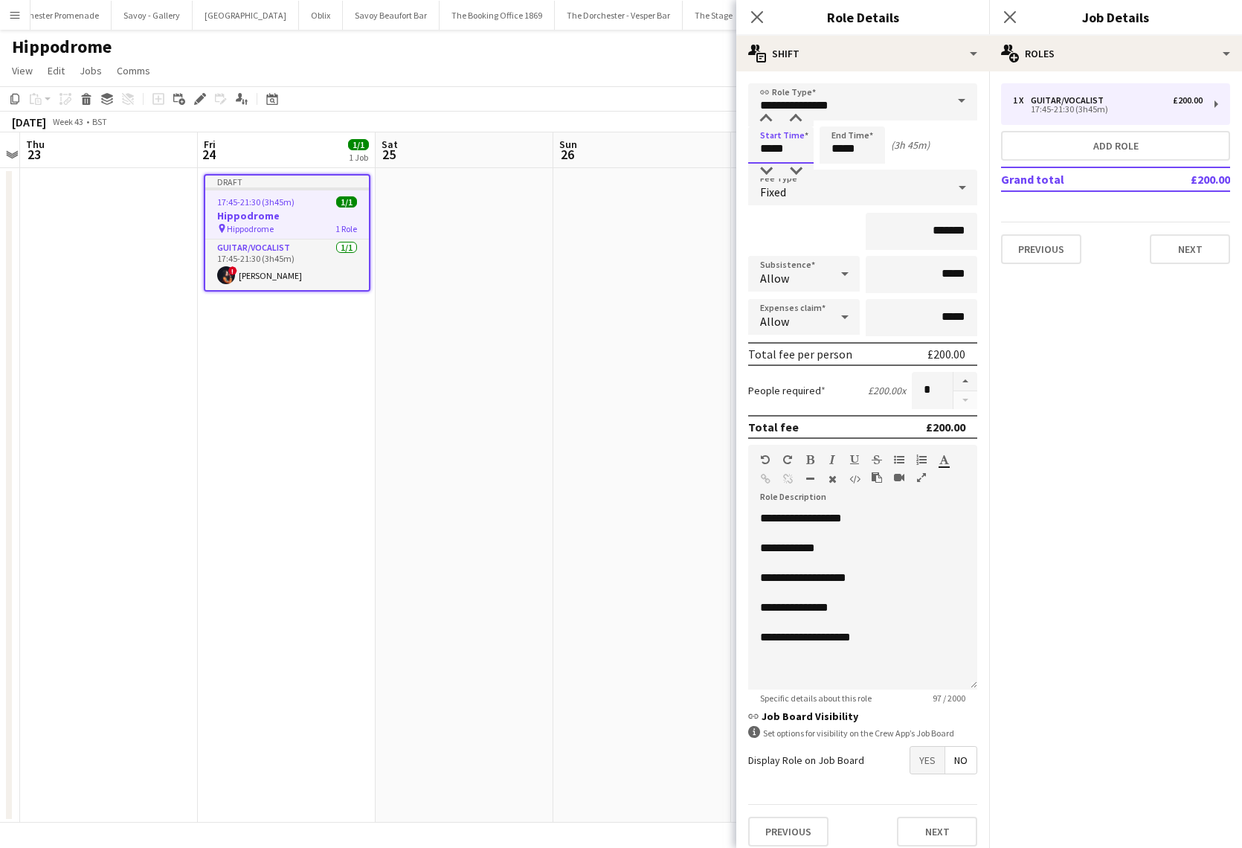
click at [772, 149] on input "*****" at bounding box center [780, 144] width 65 height 37
type input "*****"
click at [591, 232] on app-date-cell at bounding box center [642, 495] width 178 height 654
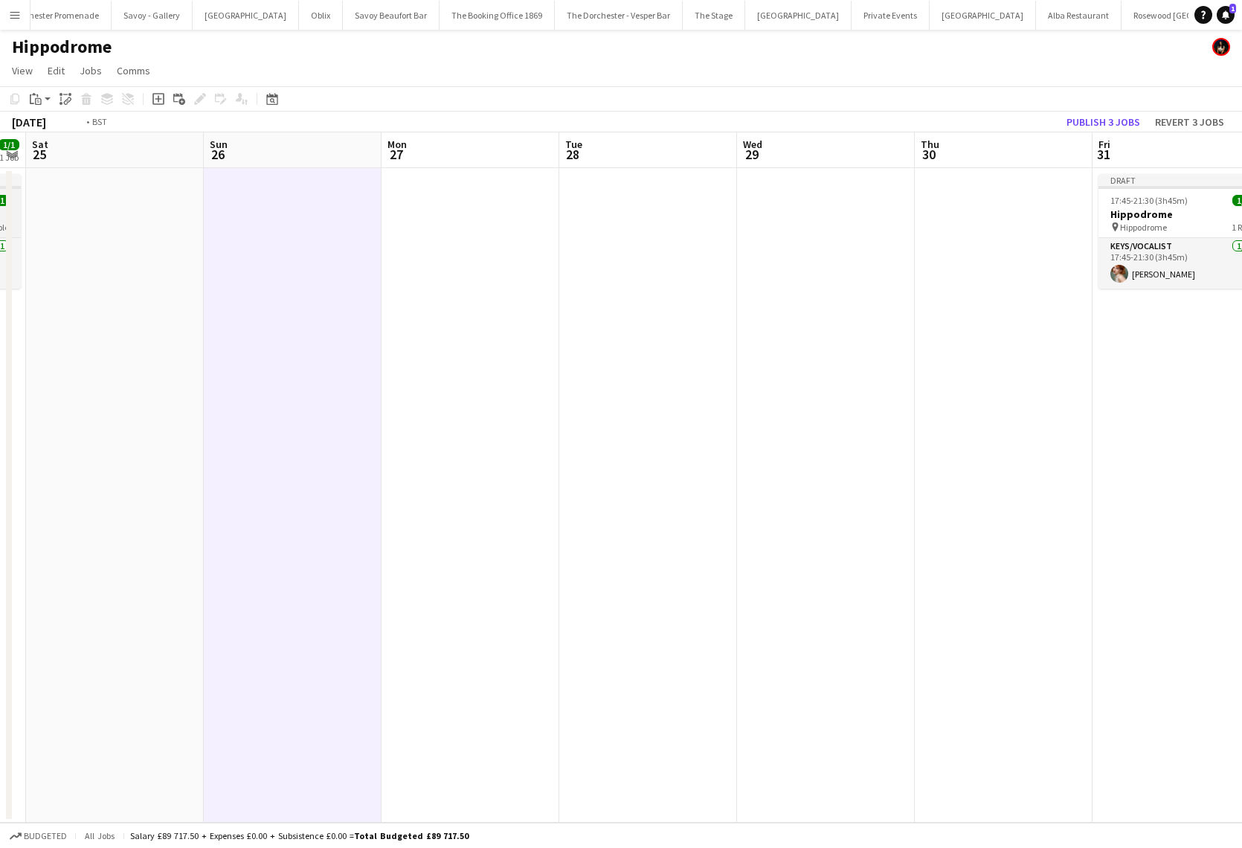
scroll to position [0, 464]
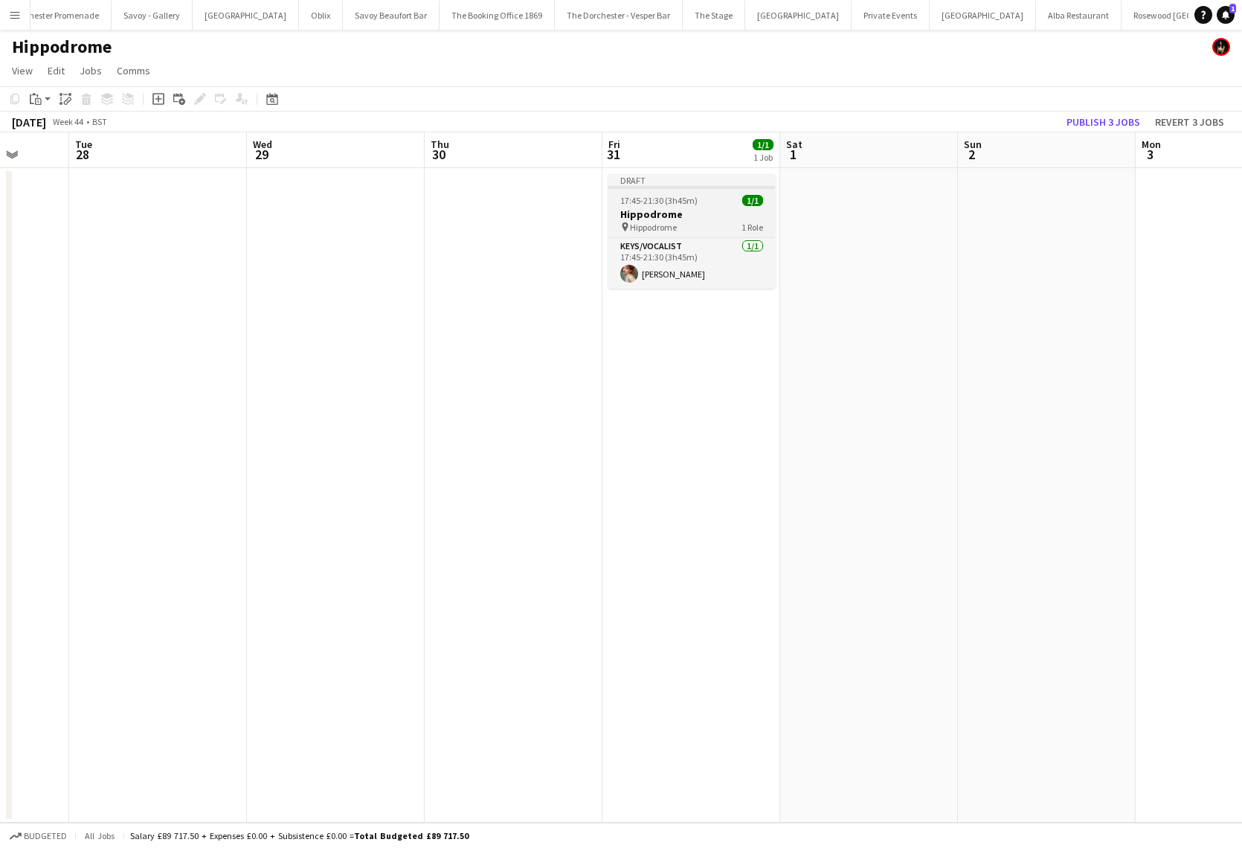
click at [670, 206] on app-job-card "Draft 17:45-21:30 (3h45m) 1/1 Hippodrome pin Hippodrome 1 Role Keys/Vocalist 1/…" at bounding box center [691, 231] width 167 height 115
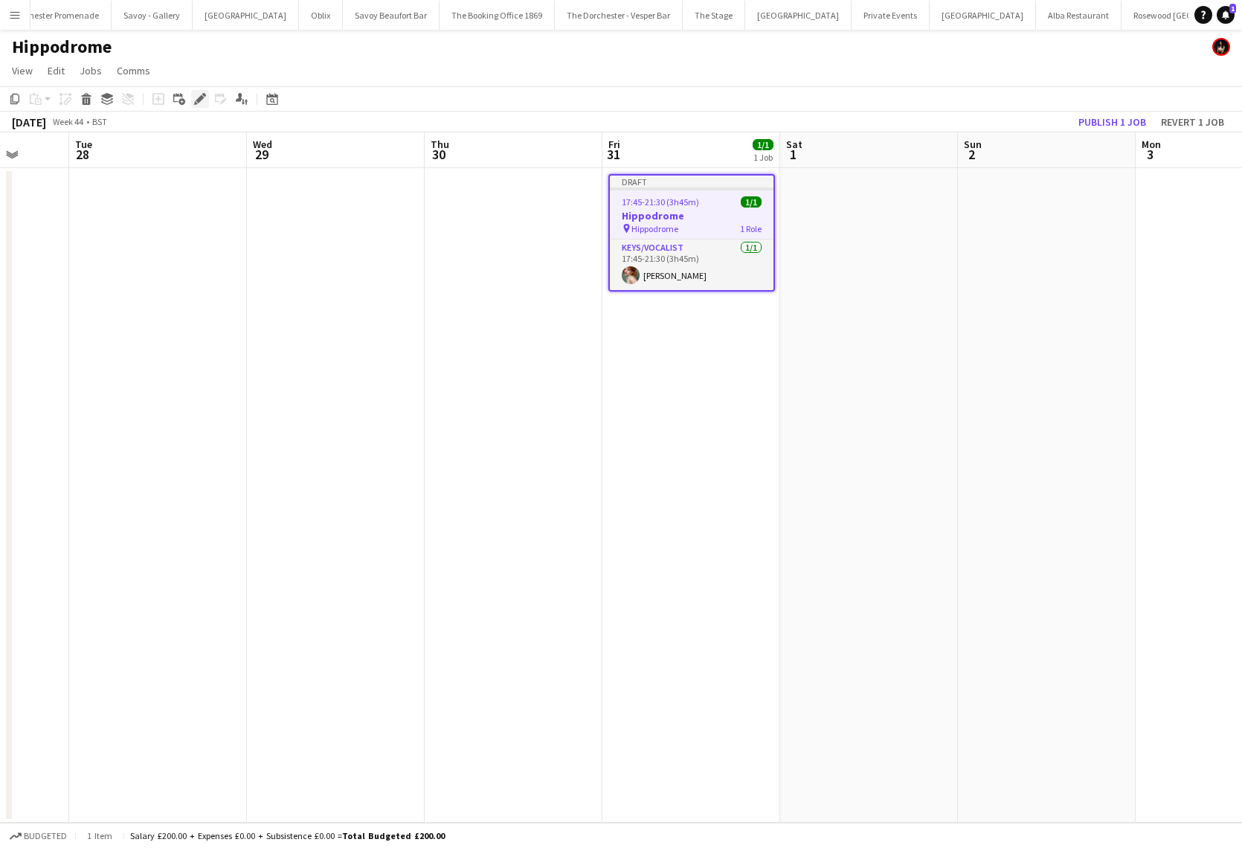
click at [196, 93] on icon "Edit" at bounding box center [200, 99] width 12 height 12
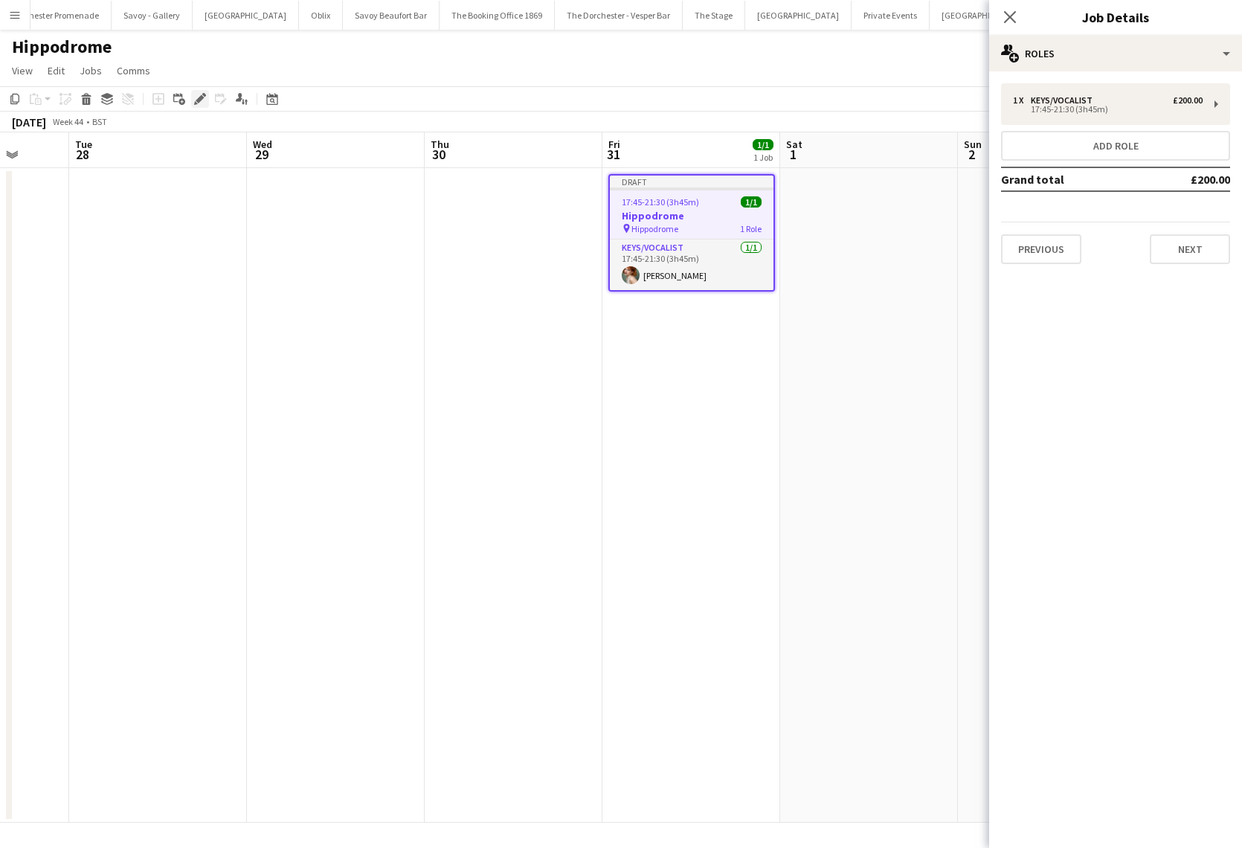
click at [199, 94] on icon "Edit" at bounding box center [200, 99] width 12 height 12
click at [1082, 106] on div "17:45-21:30 (3h45m)" at bounding box center [1108, 109] width 190 height 7
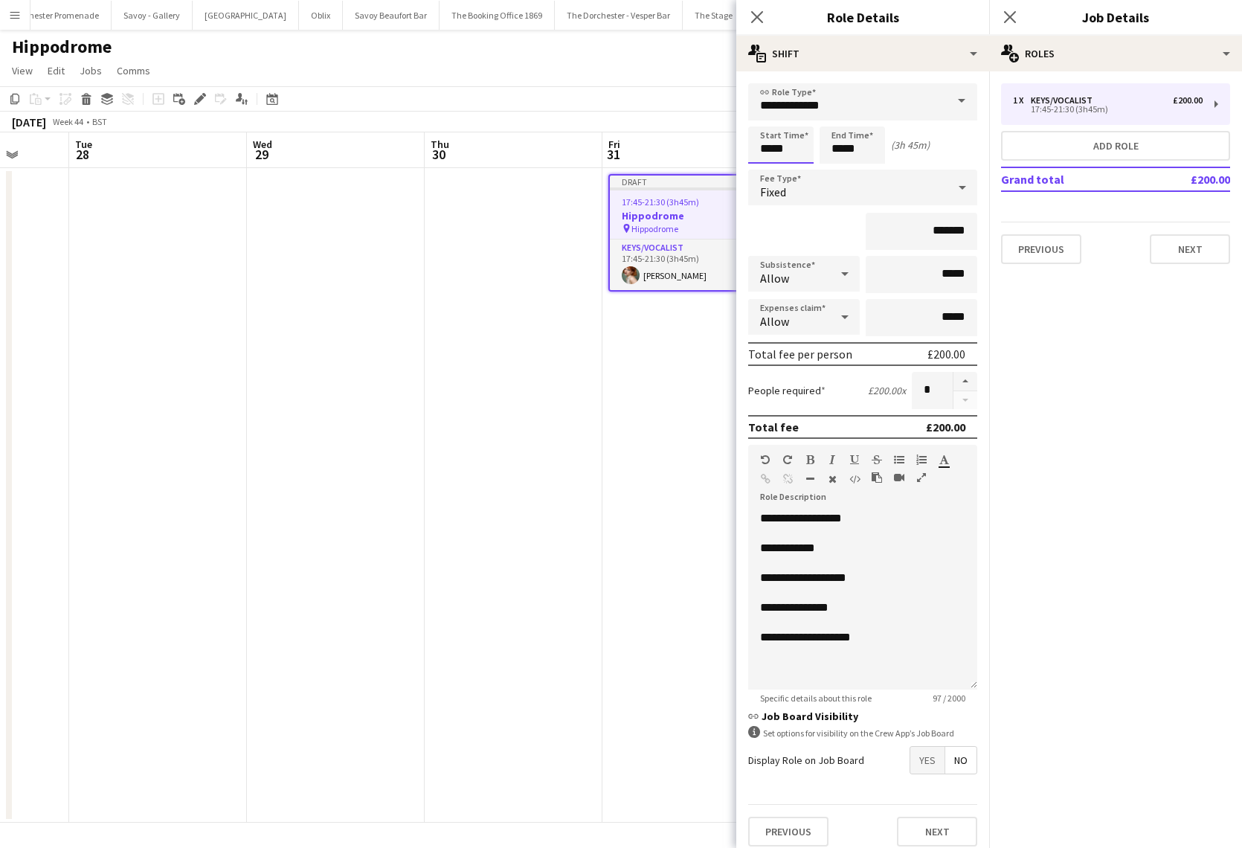
click at [790, 150] on input "*****" at bounding box center [780, 144] width 65 height 37
type input "*****"
click at [1179, 254] on button "Next" at bounding box center [1190, 249] width 80 height 30
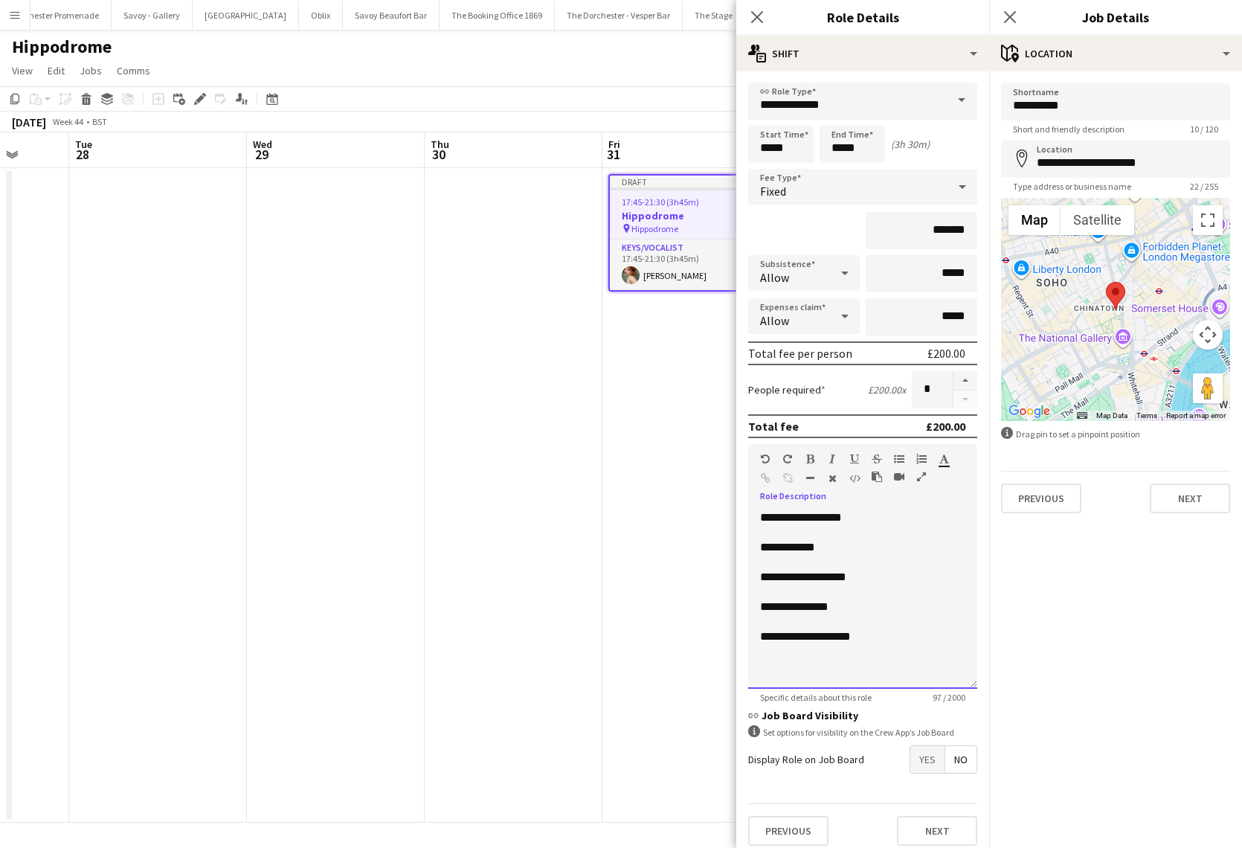
scroll to position [7, 0]
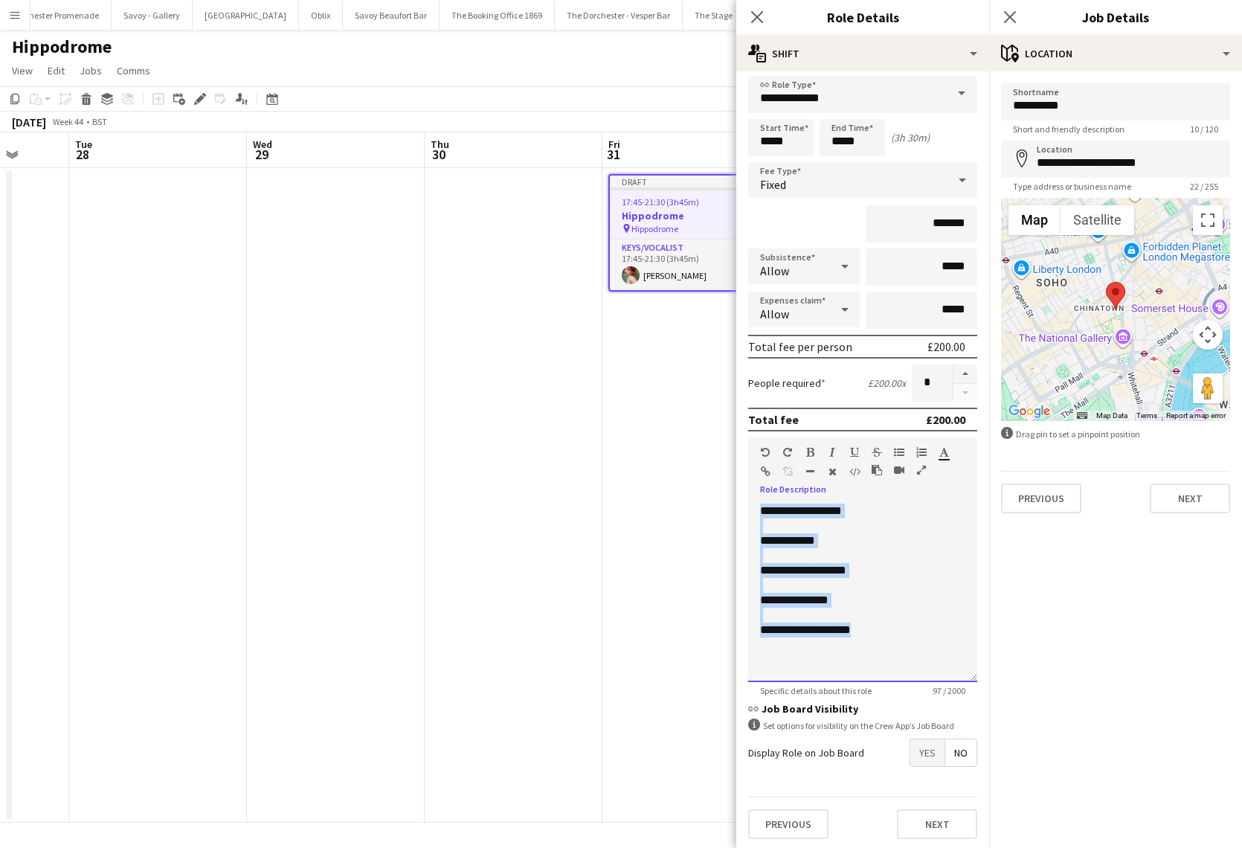
drag, startPoint x: 877, startPoint y: 638, endPoint x: 756, endPoint y: 503, distance: 181.1
click at [756, 503] on div "**********" at bounding box center [862, 592] width 229 height 178
click at [860, 512] on div "**********" at bounding box center [862, 592] width 229 height 178
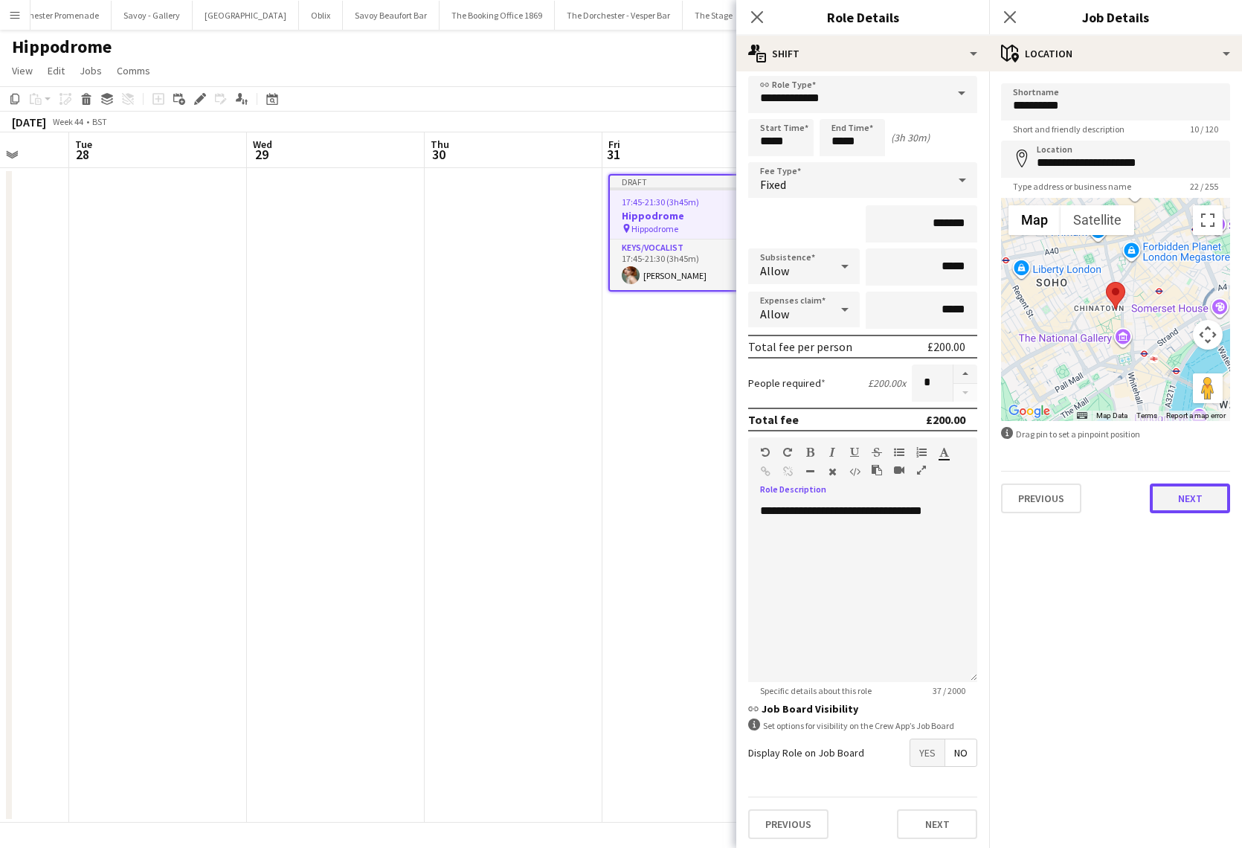
click at [1217, 500] on button "Next" at bounding box center [1190, 498] width 80 height 30
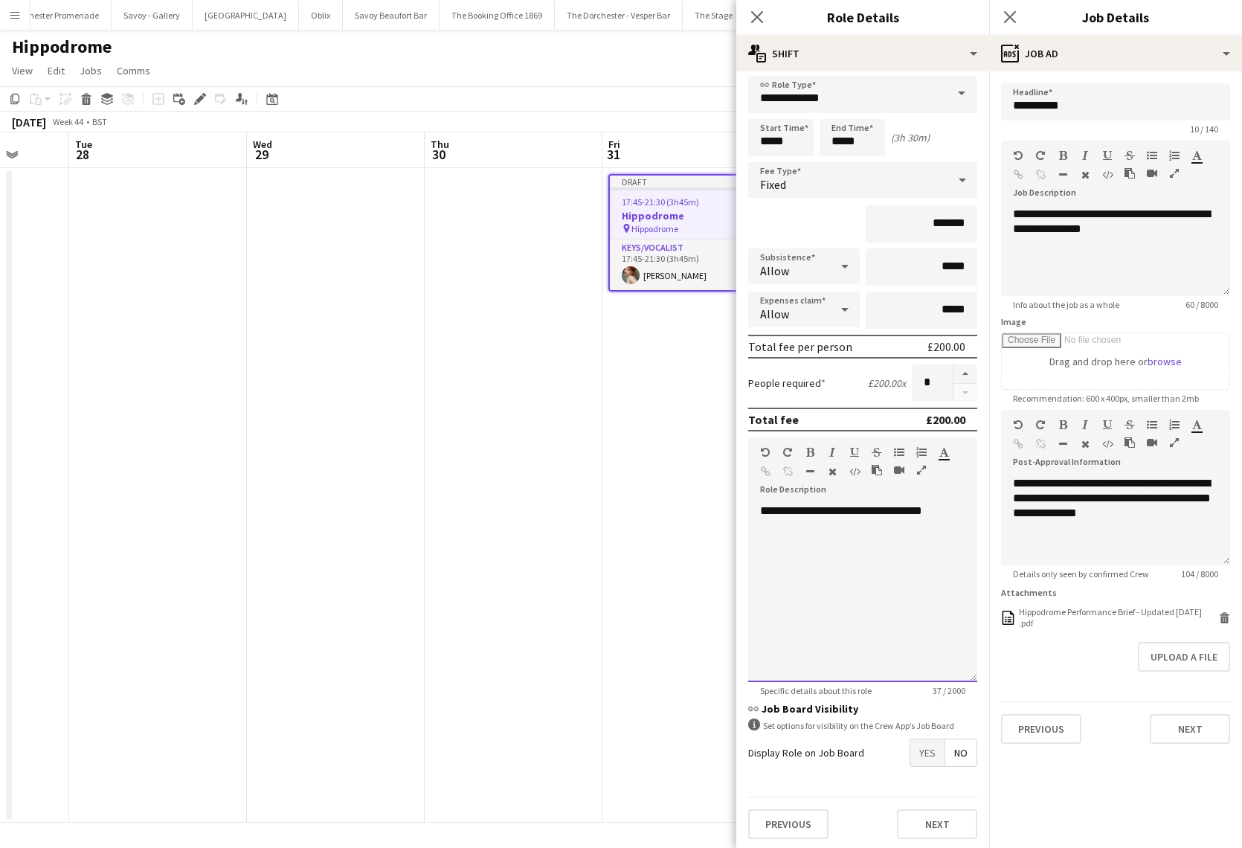
click at [875, 510] on div "**********" at bounding box center [862, 592] width 229 height 178
click at [872, 553] on div "**********" at bounding box center [862, 592] width 229 height 178
click at [1200, 737] on button "Next" at bounding box center [1190, 729] width 80 height 30
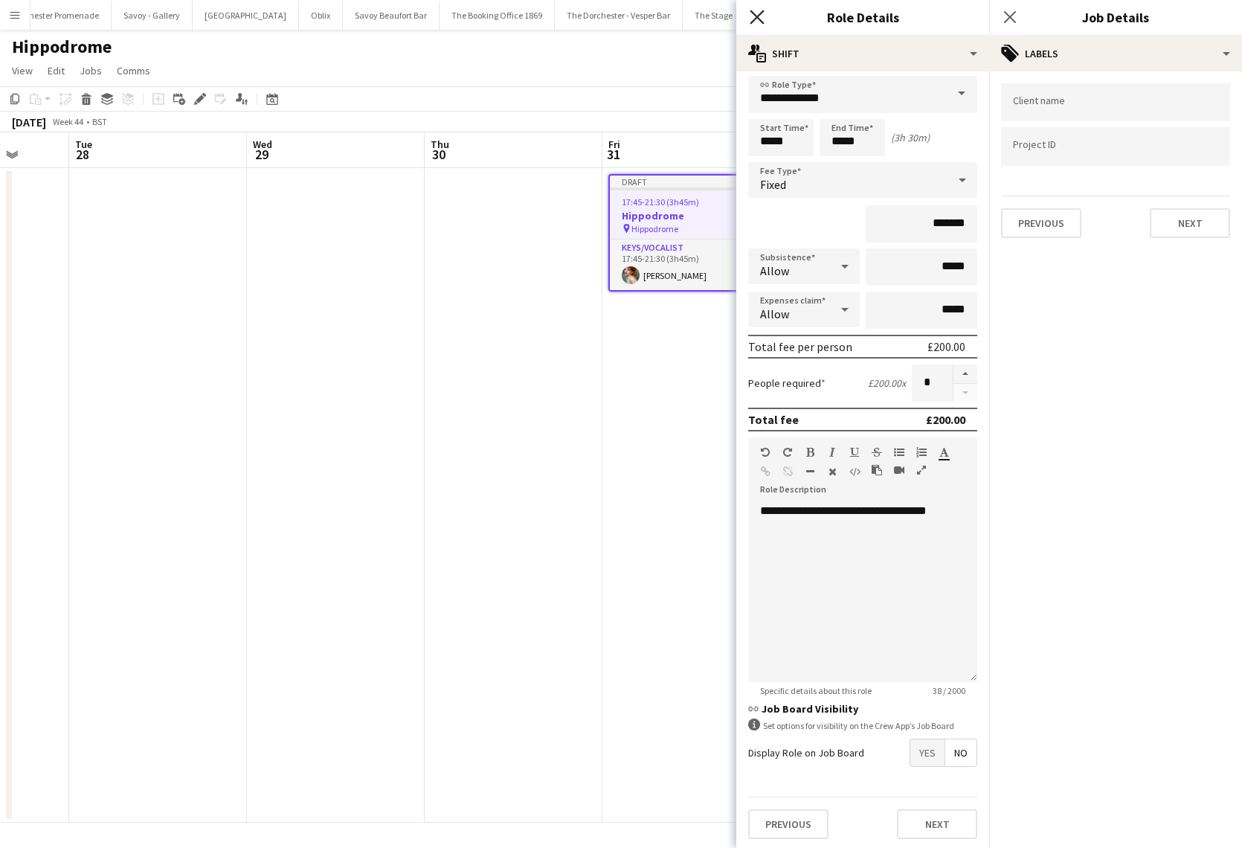
click at [759, 11] on icon "Close pop-in" at bounding box center [757, 17] width 14 height 14
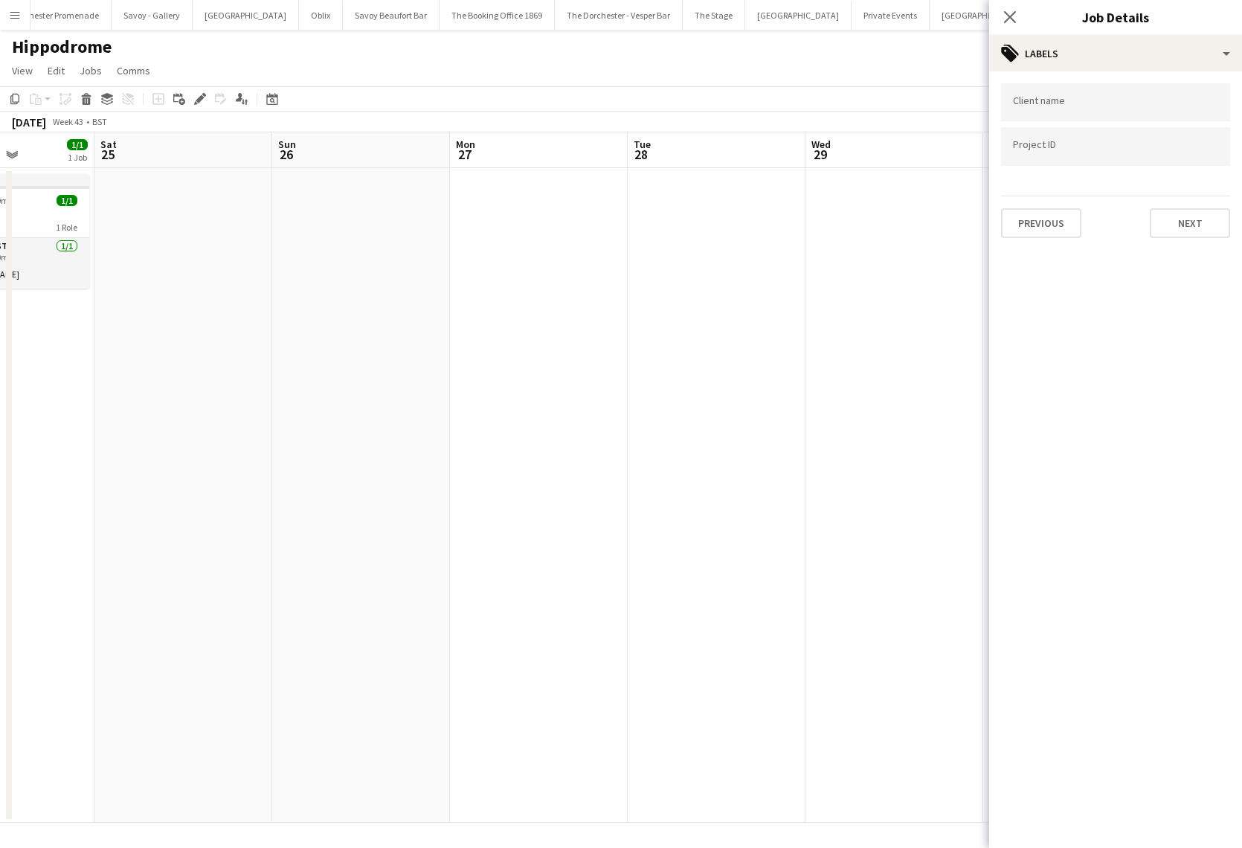
scroll to position [0, 321]
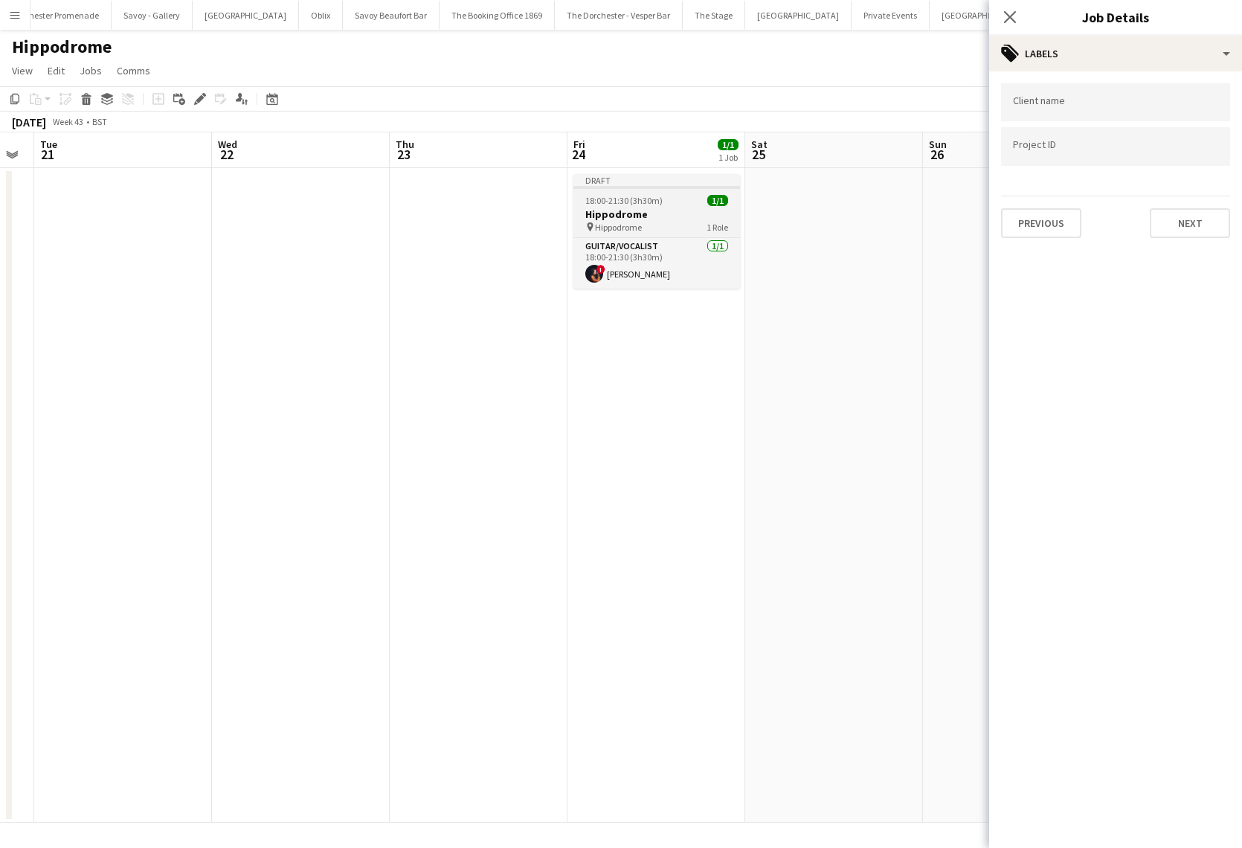
click at [640, 212] on h3 "Hippodrome" at bounding box center [656, 213] width 167 height 13
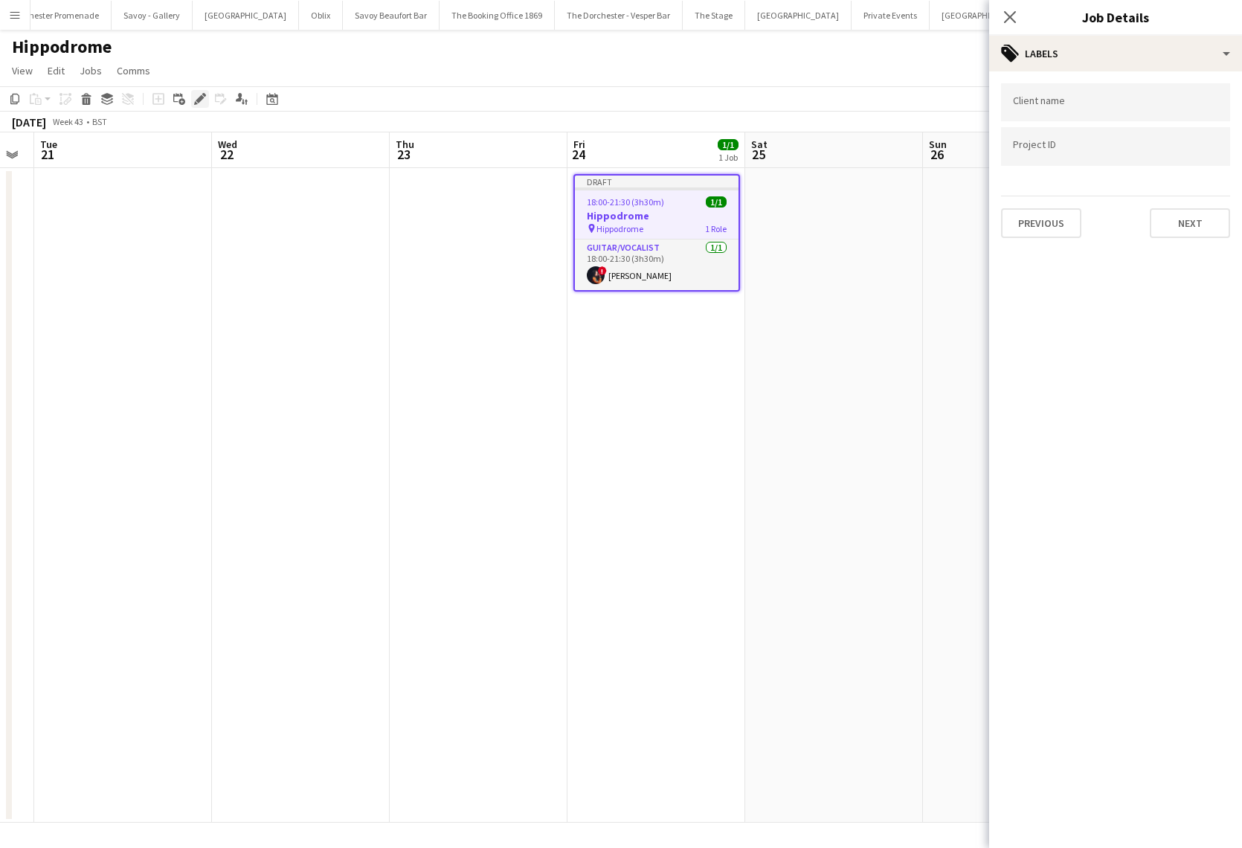
click at [196, 98] on icon "Edit" at bounding box center [200, 99] width 12 height 12
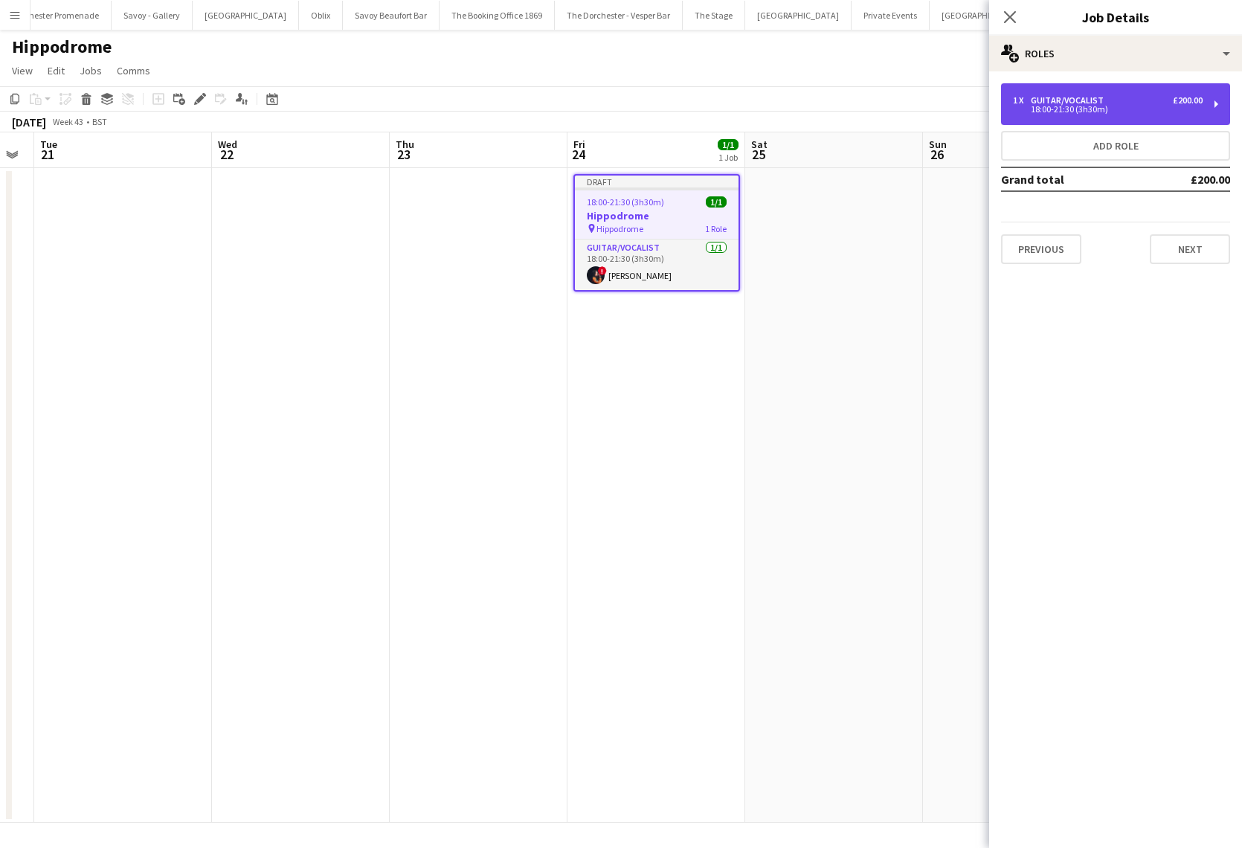
click at [1121, 112] on div "18:00-21:30 (3h30m)" at bounding box center [1108, 109] width 190 height 7
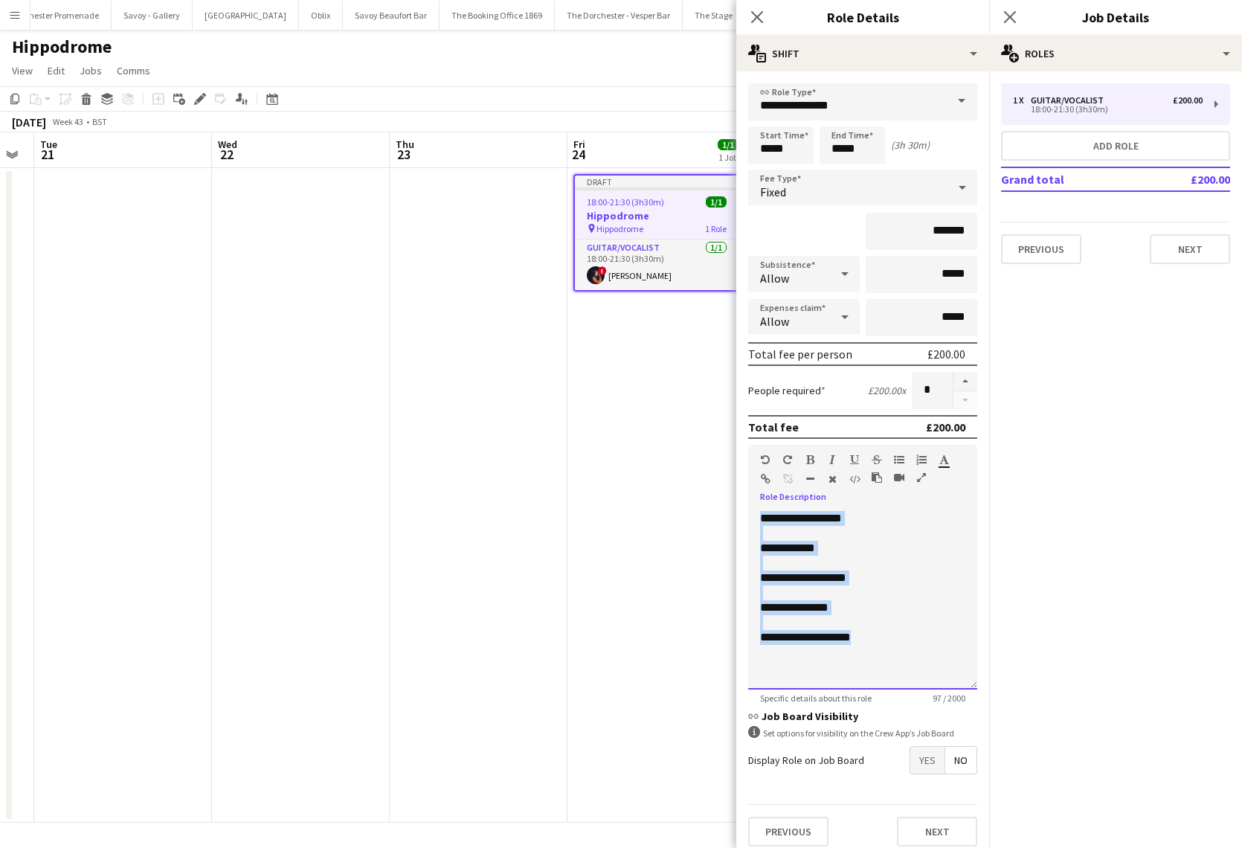
drag, startPoint x: 878, startPoint y: 643, endPoint x: 752, endPoint y: 517, distance: 177.7
click at [752, 517] on div "**********" at bounding box center [862, 600] width 229 height 178
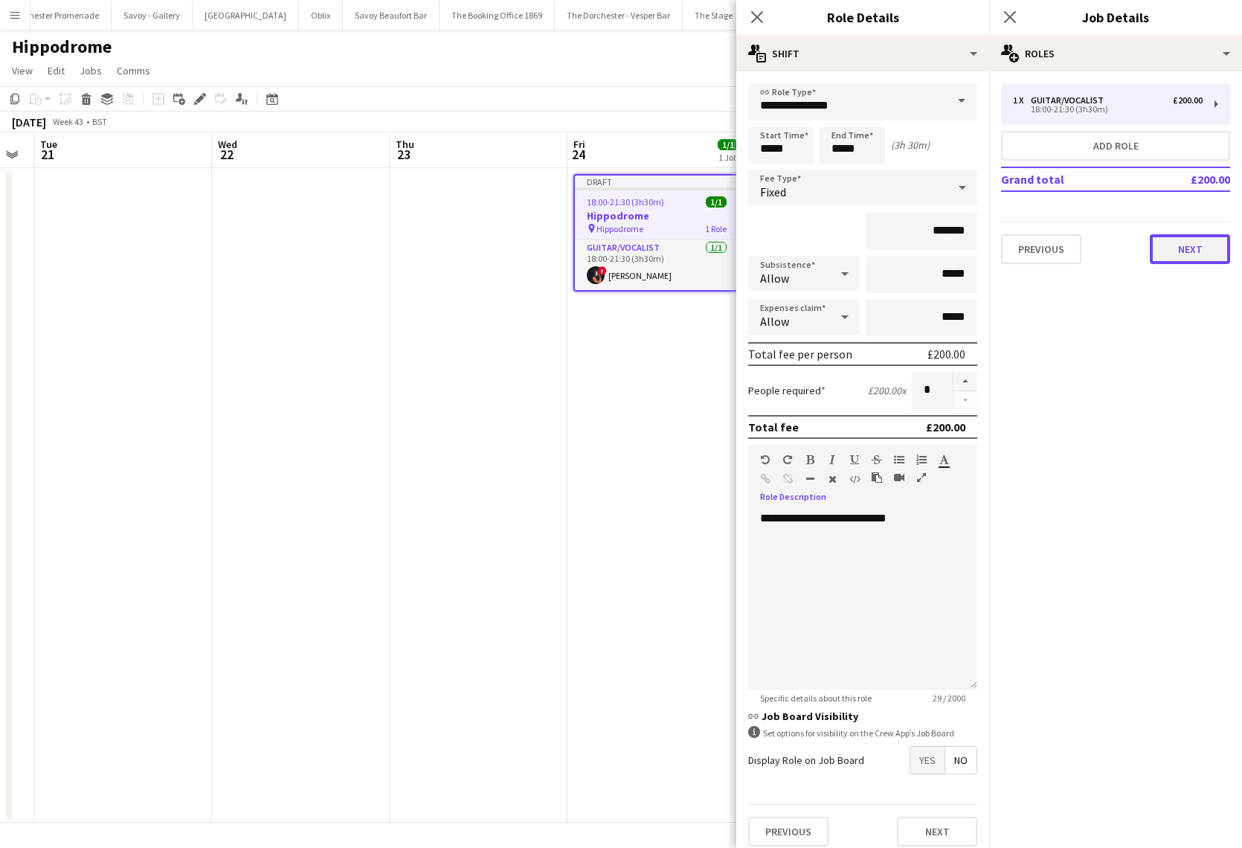
click at [1182, 250] on button "Next" at bounding box center [1190, 249] width 80 height 30
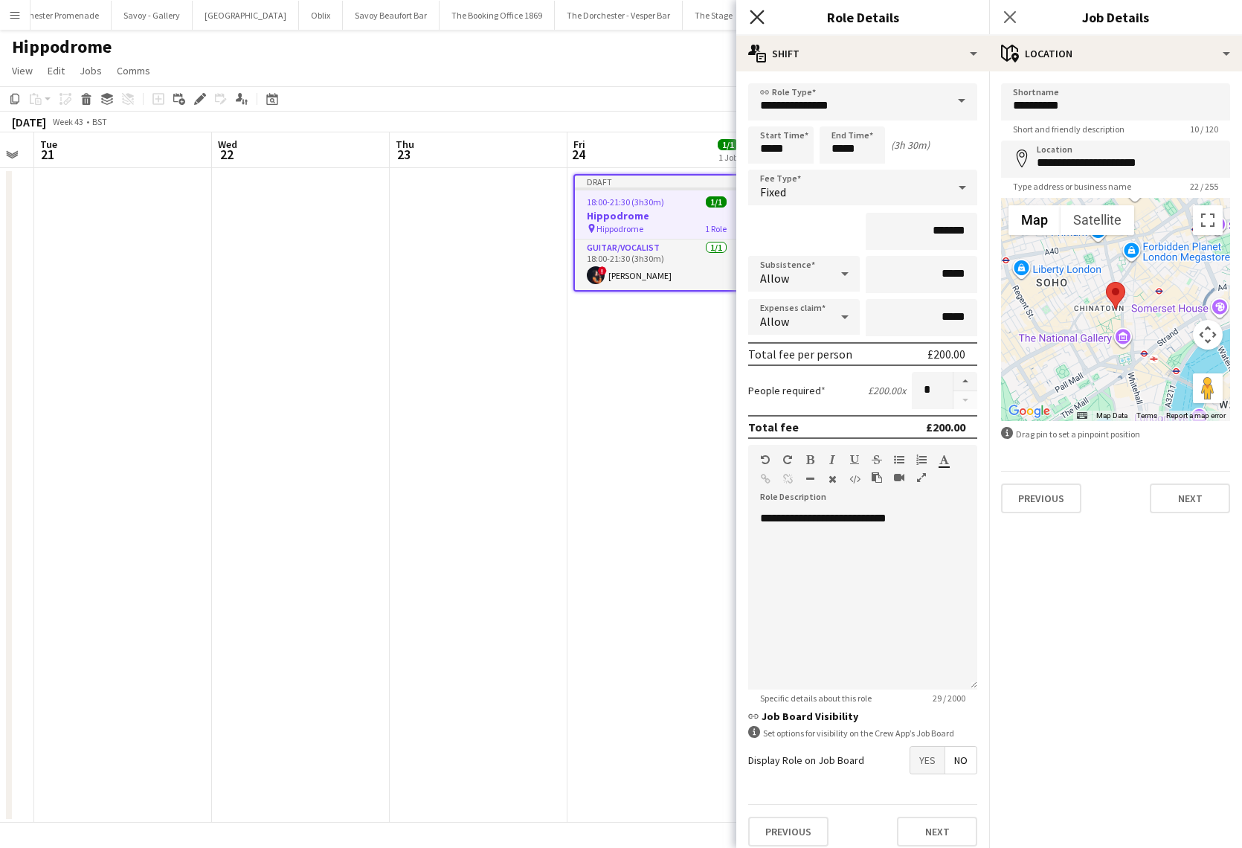
click at [760, 23] on icon "Close pop-in" at bounding box center [757, 17] width 14 height 14
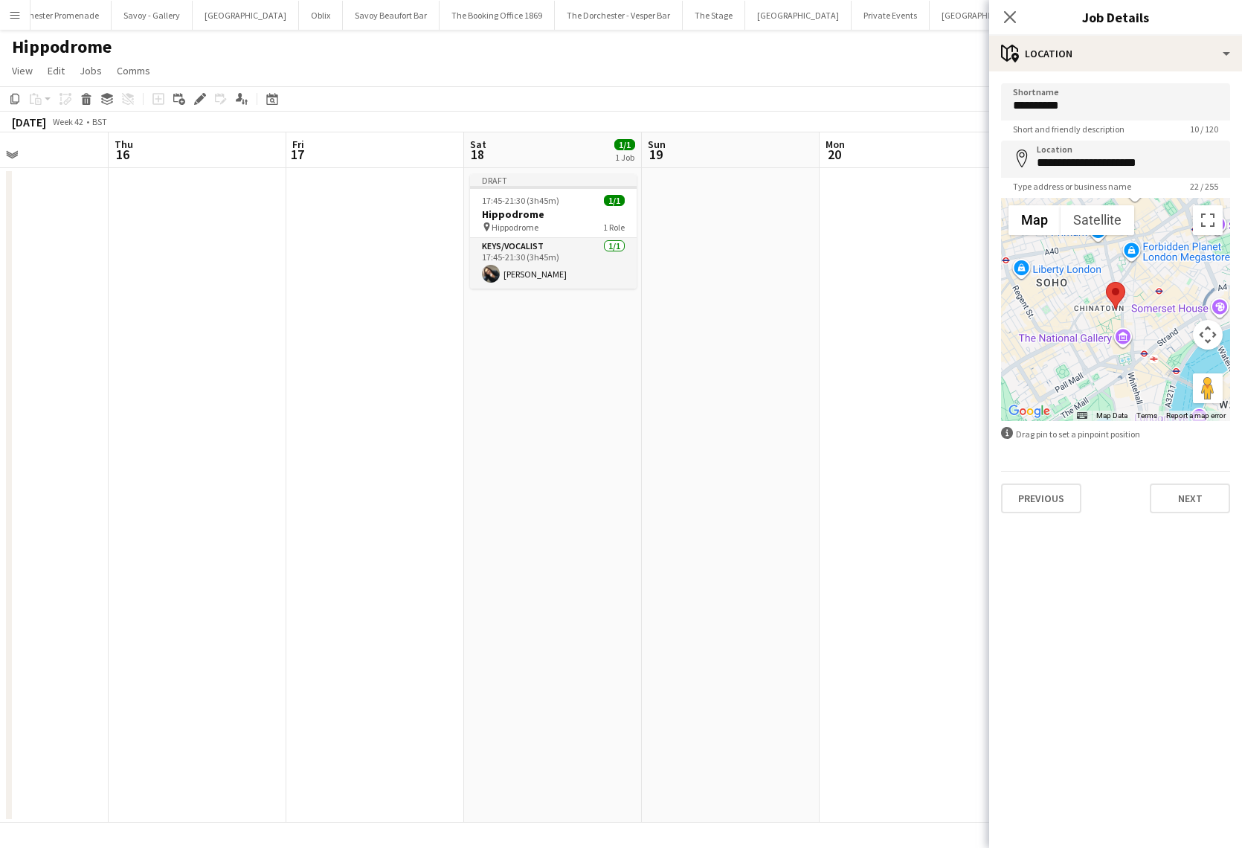
scroll to position [0, 431]
click at [480, 208] on h3 "Hippodrome" at bounding box center [547, 213] width 167 height 13
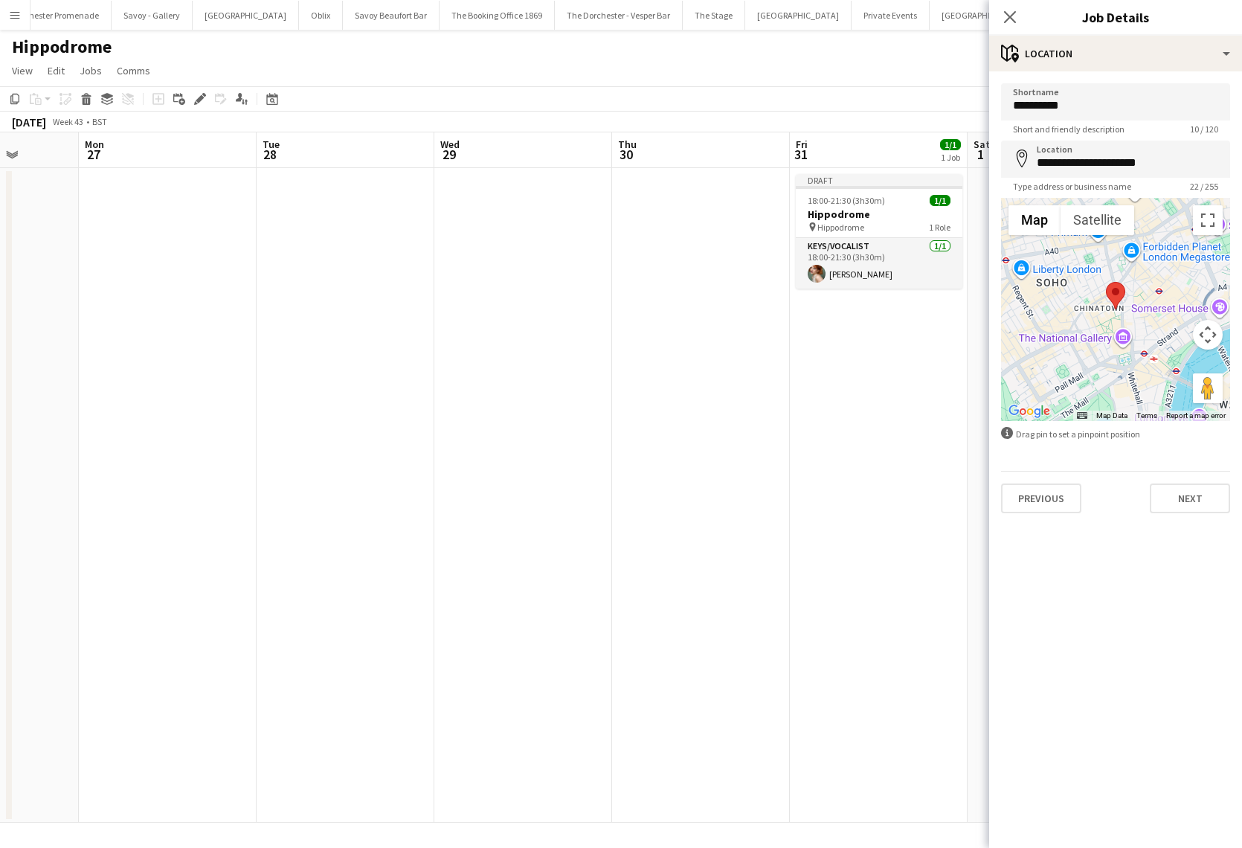
scroll to position [0, 456]
click at [864, 225] on div "pin Hippodrome 1 Role" at bounding box center [877, 227] width 167 height 12
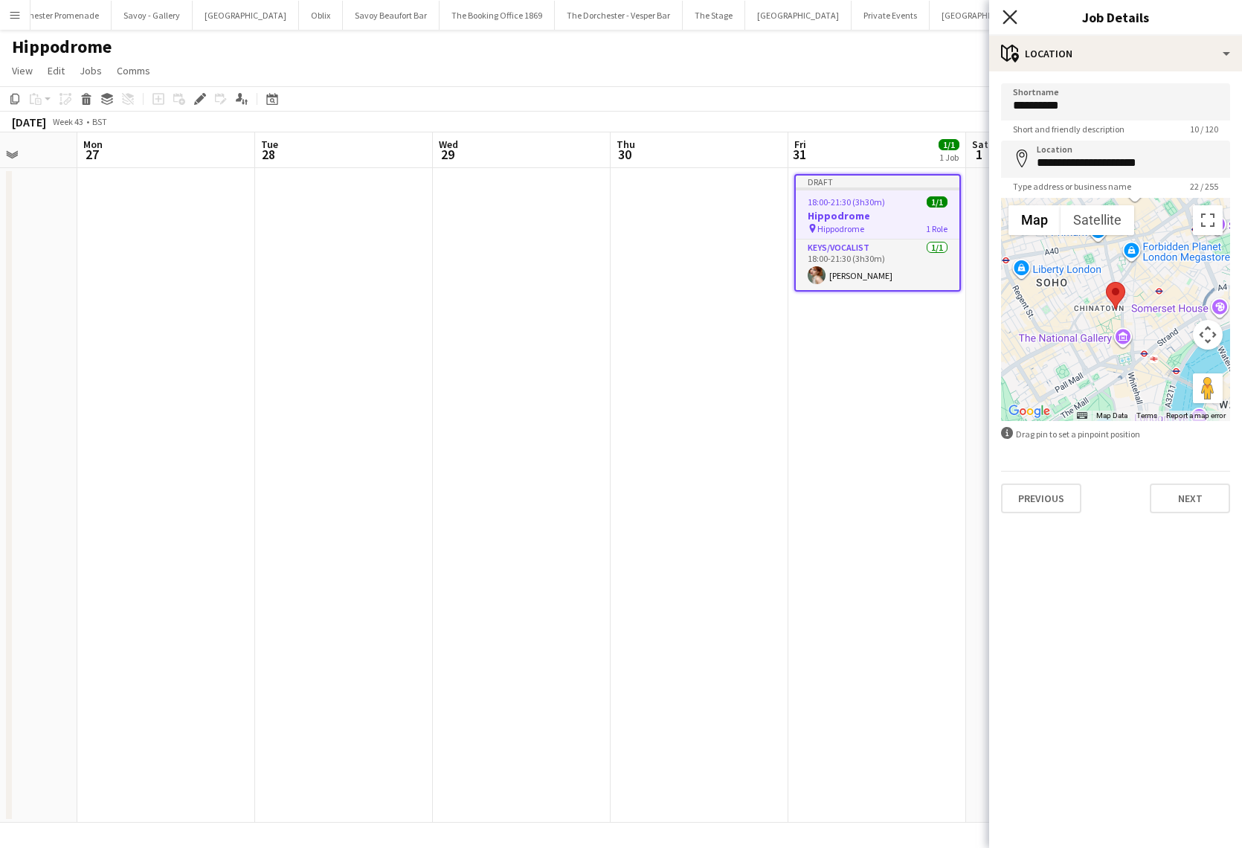
click at [1016, 17] on icon "Close pop-in" at bounding box center [1009, 17] width 14 height 14
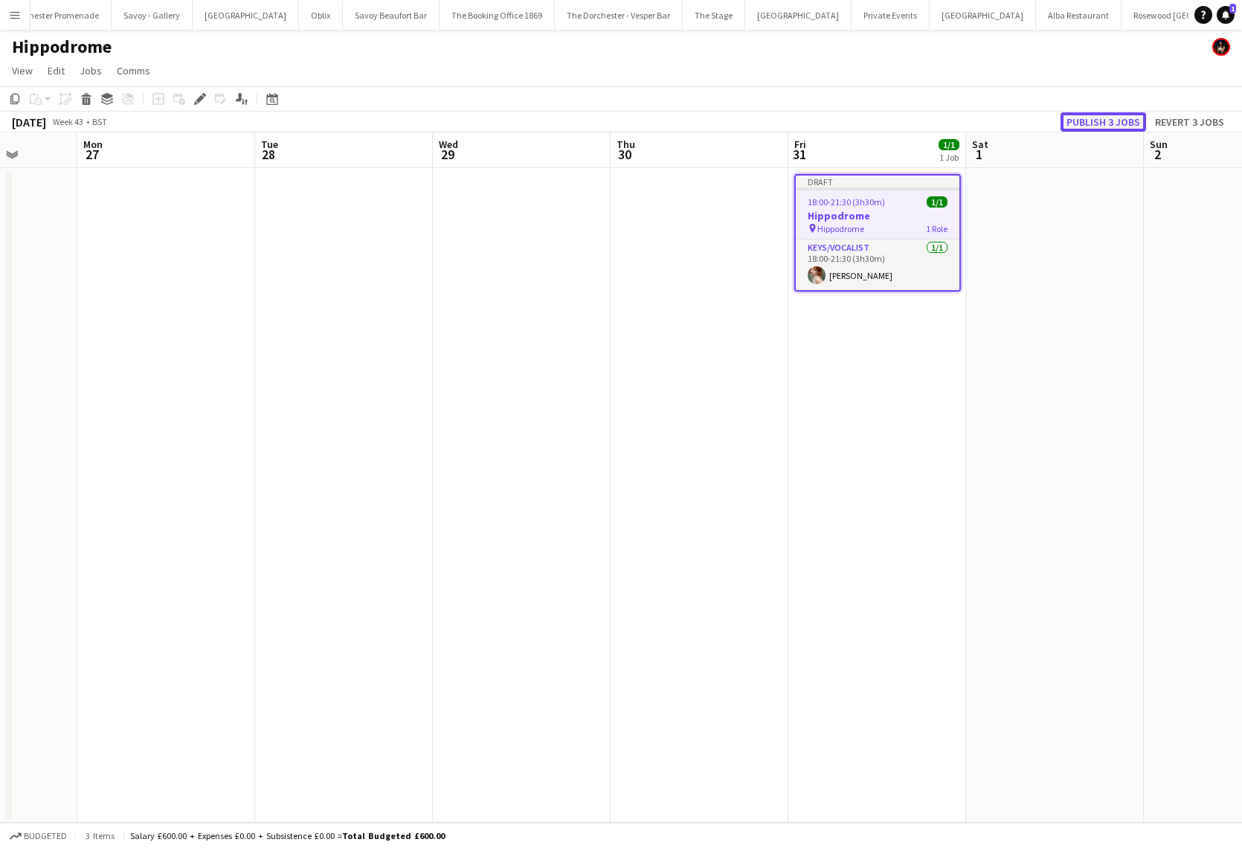
click at [1130, 121] on button "Publish 3 jobs" at bounding box center [1103, 121] width 86 height 19
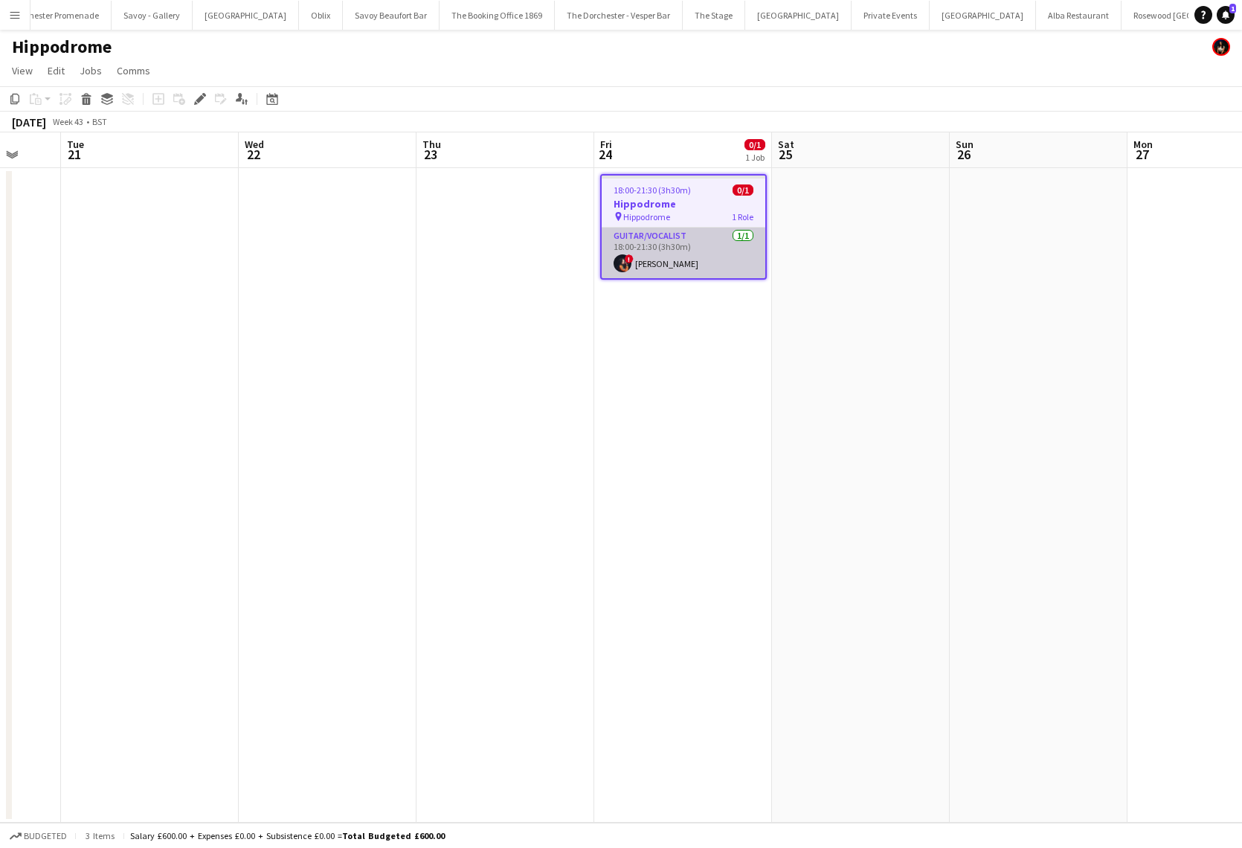
scroll to position [0, 474]
click at [677, 243] on app-card-role "Guitar/Vocalist 1/1 18:00-21:30 (3h30m) ! Nicola Mousicos" at bounding box center [681, 253] width 164 height 51
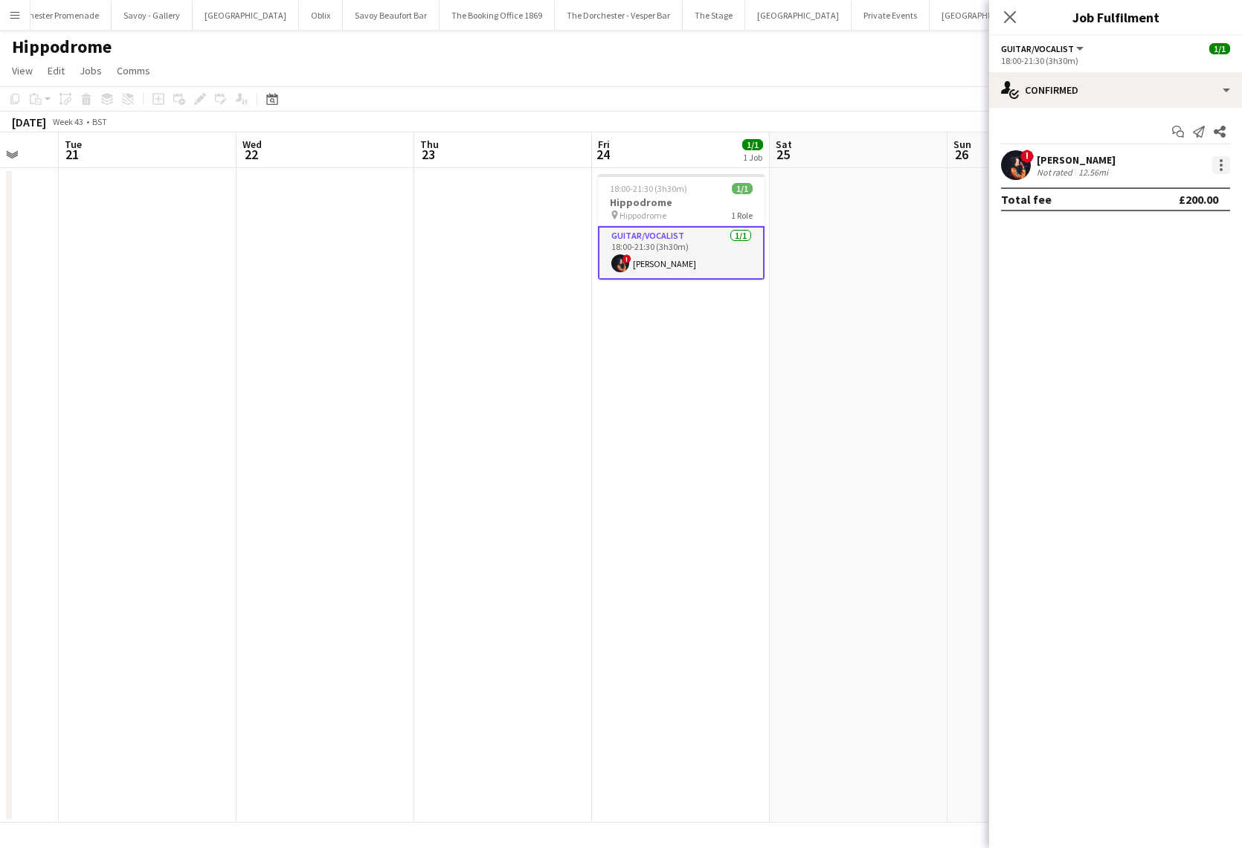
click at [1222, 164] on div at bounding box center [1221, 165] width 3 height 3
click at [1170, 341] on span "Remove" at bounding box center [1172, 335] width 92 height 13
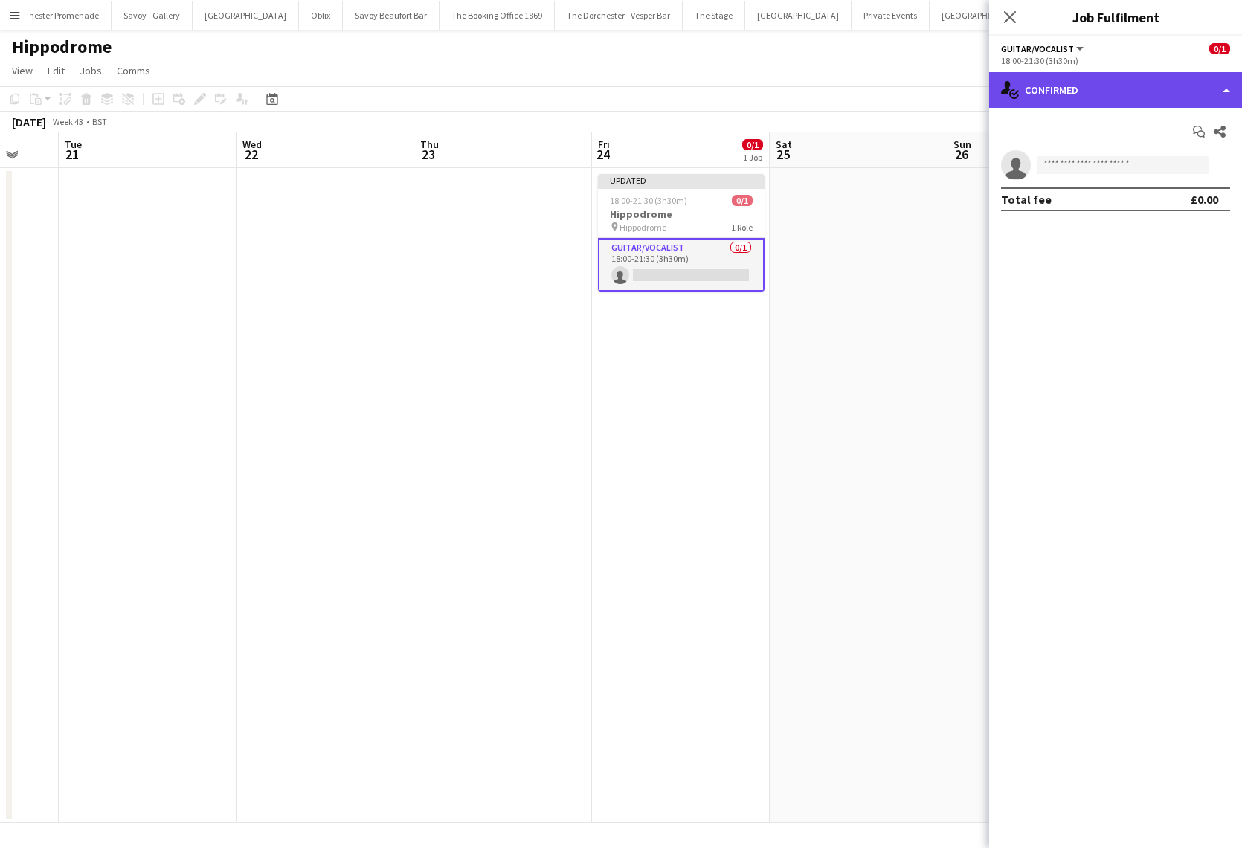
click at [1080, 94] on div "single-neutral-actions-check-2 Confirmed" at bounding box center [1115, 90] width 253 height 36
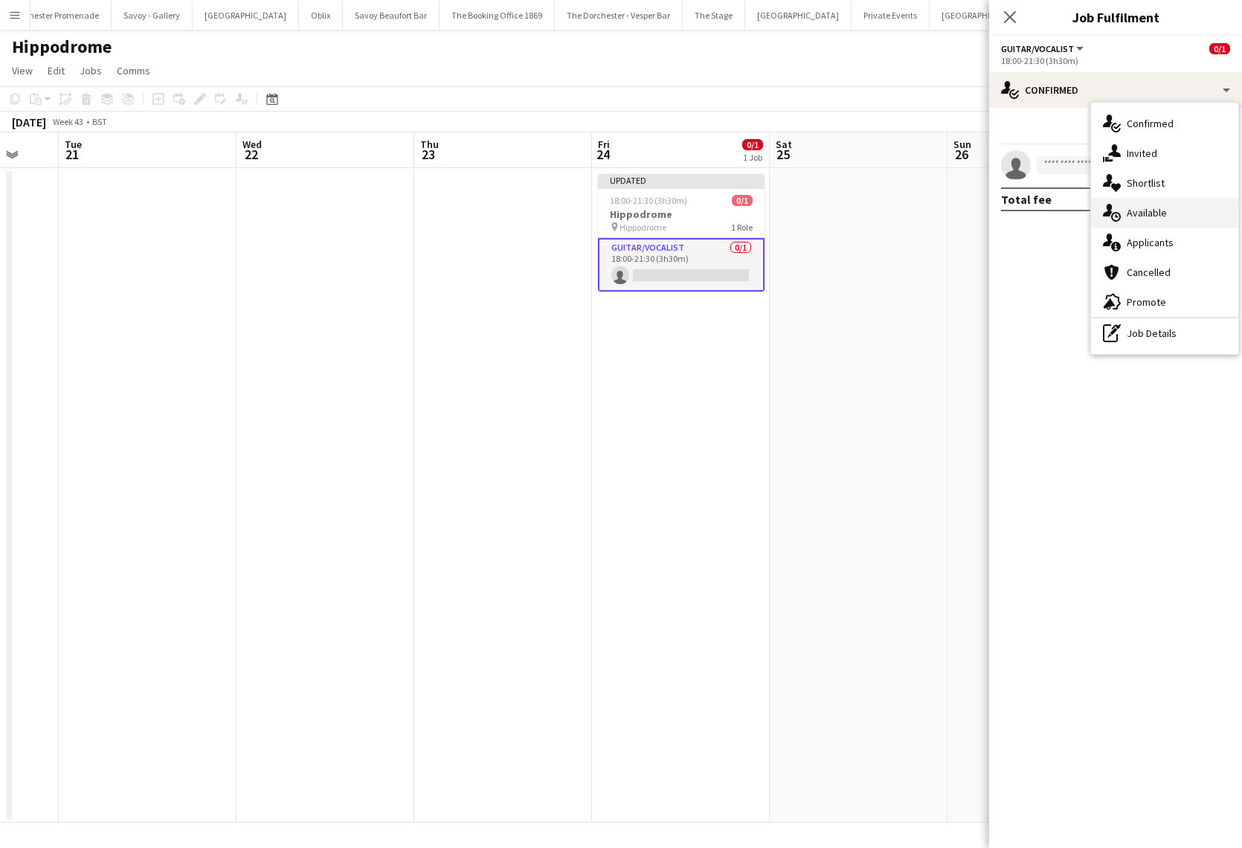
click at [1150, 222] on div "single-neutral-actions-upload Available" at bounding box center [1164, 213] width 147 height 30
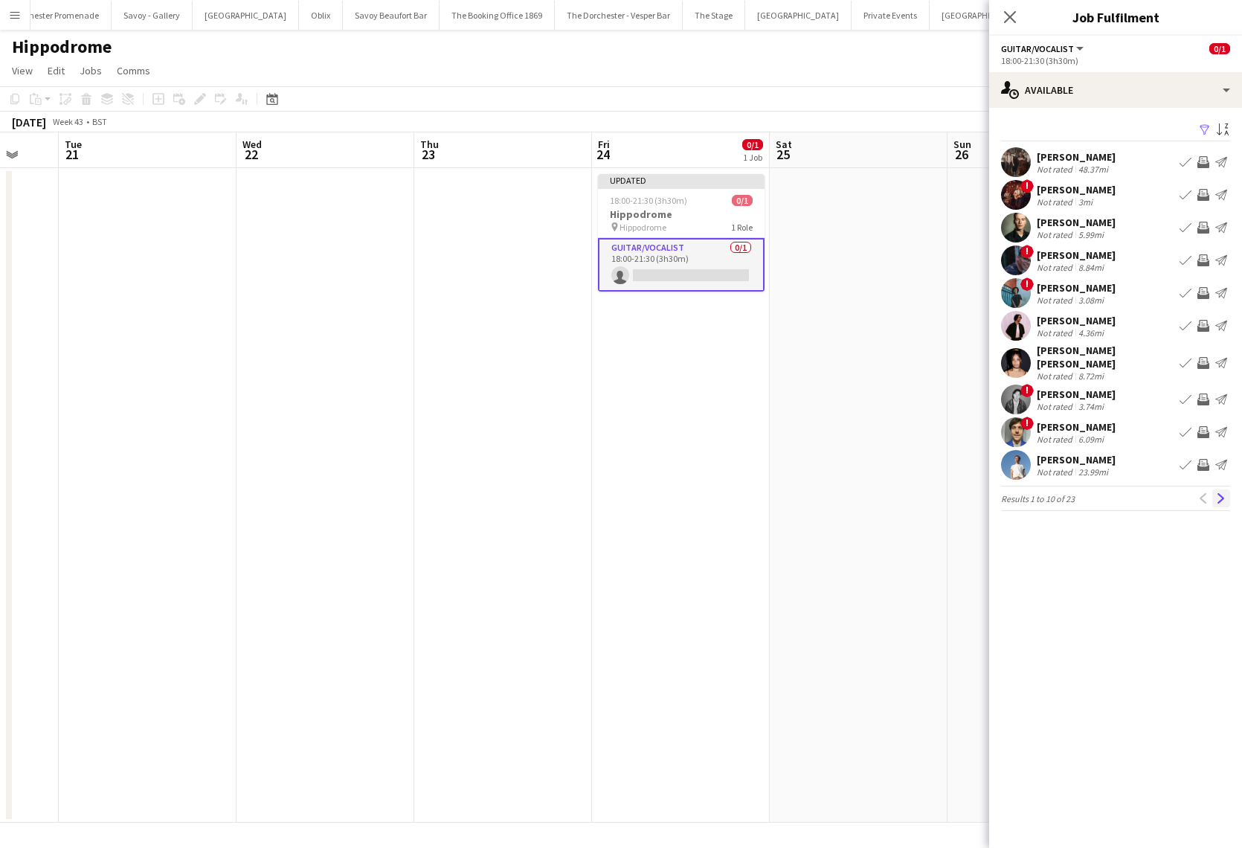
click at [1220, 493] on app-icon "Next" at bounding box center [1221, 498] width 10 height 10
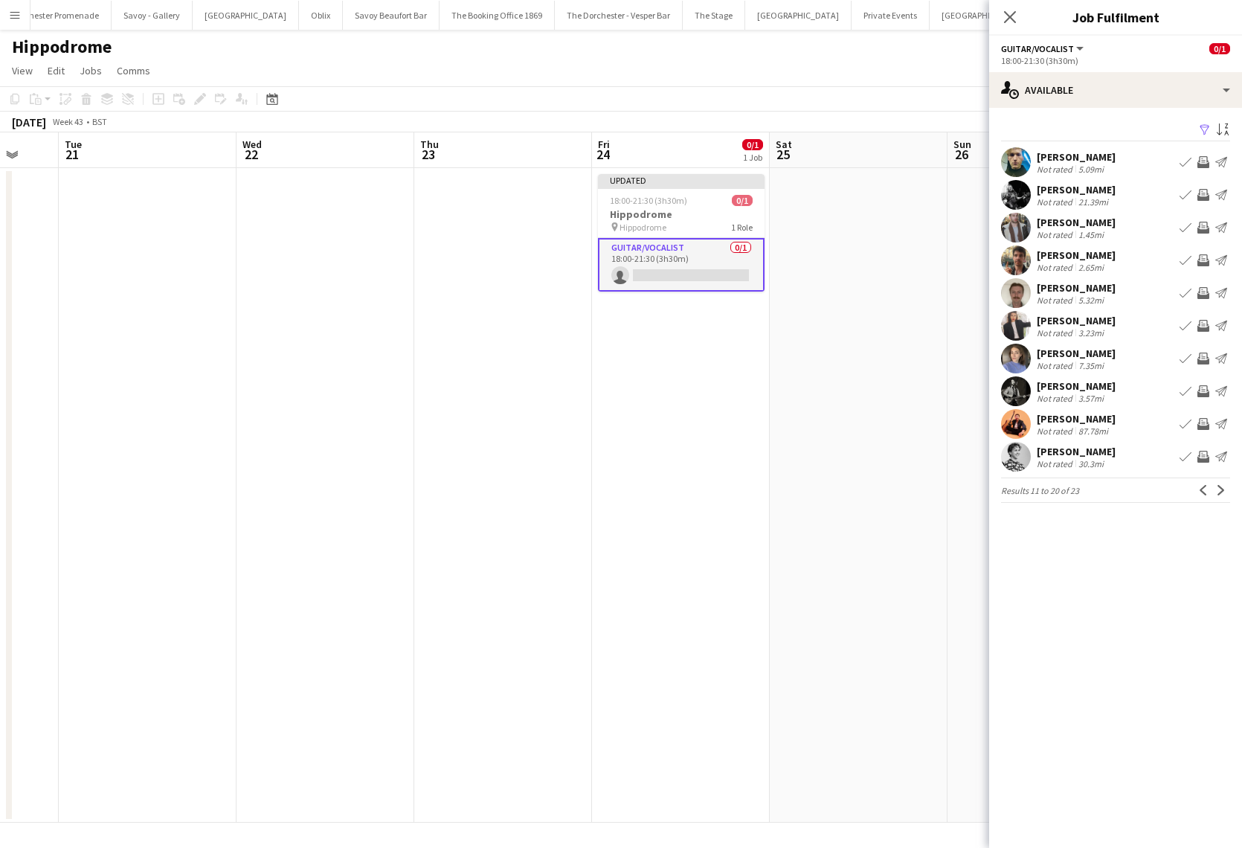
click at [1220, 486] on app-icon "Next" at bounding box center [1221, 490] width 10 height 10
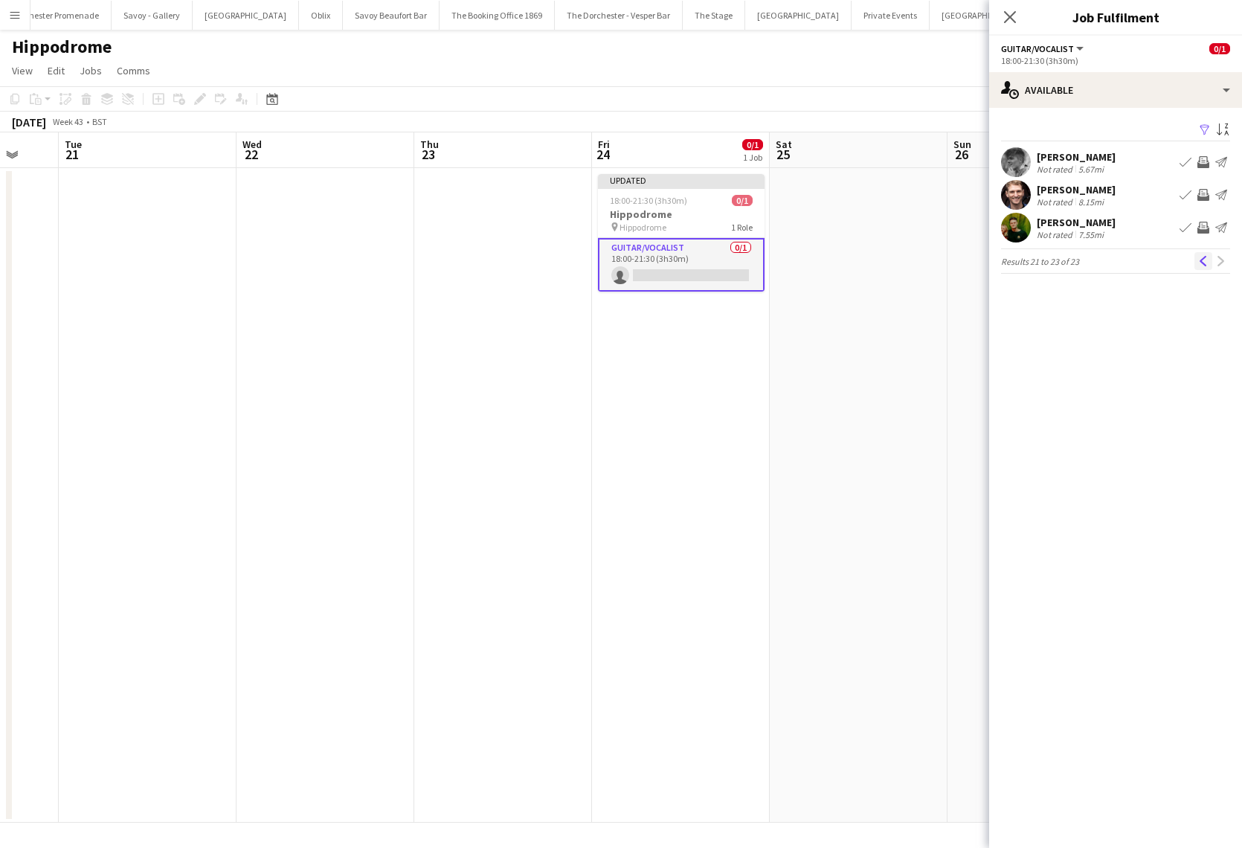
click at [1201, 260] on app-icon "Previous" at bounding box center [1203, 261] width 10 height 10
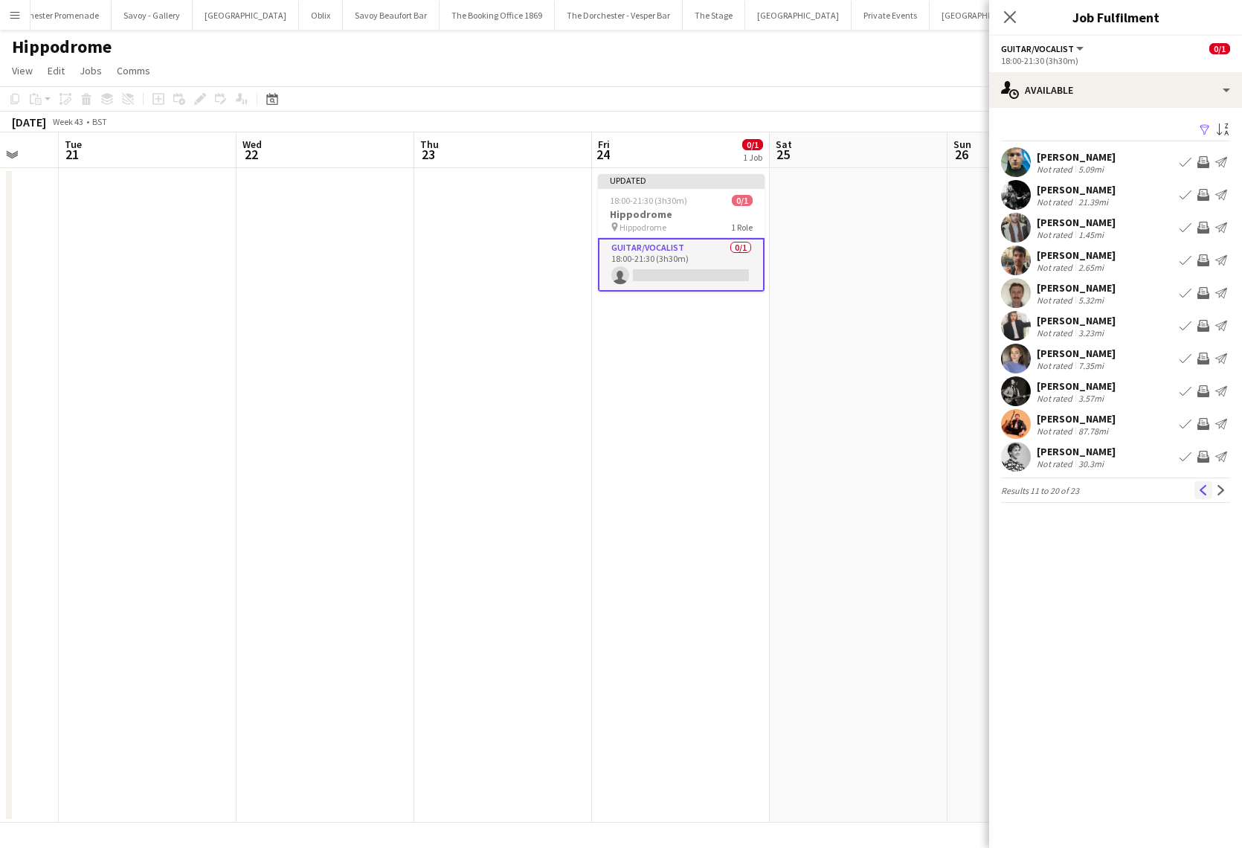
click at [1206, 489] on app-icon "Previous" at bounding box center [1203, 490] width 10 height 10
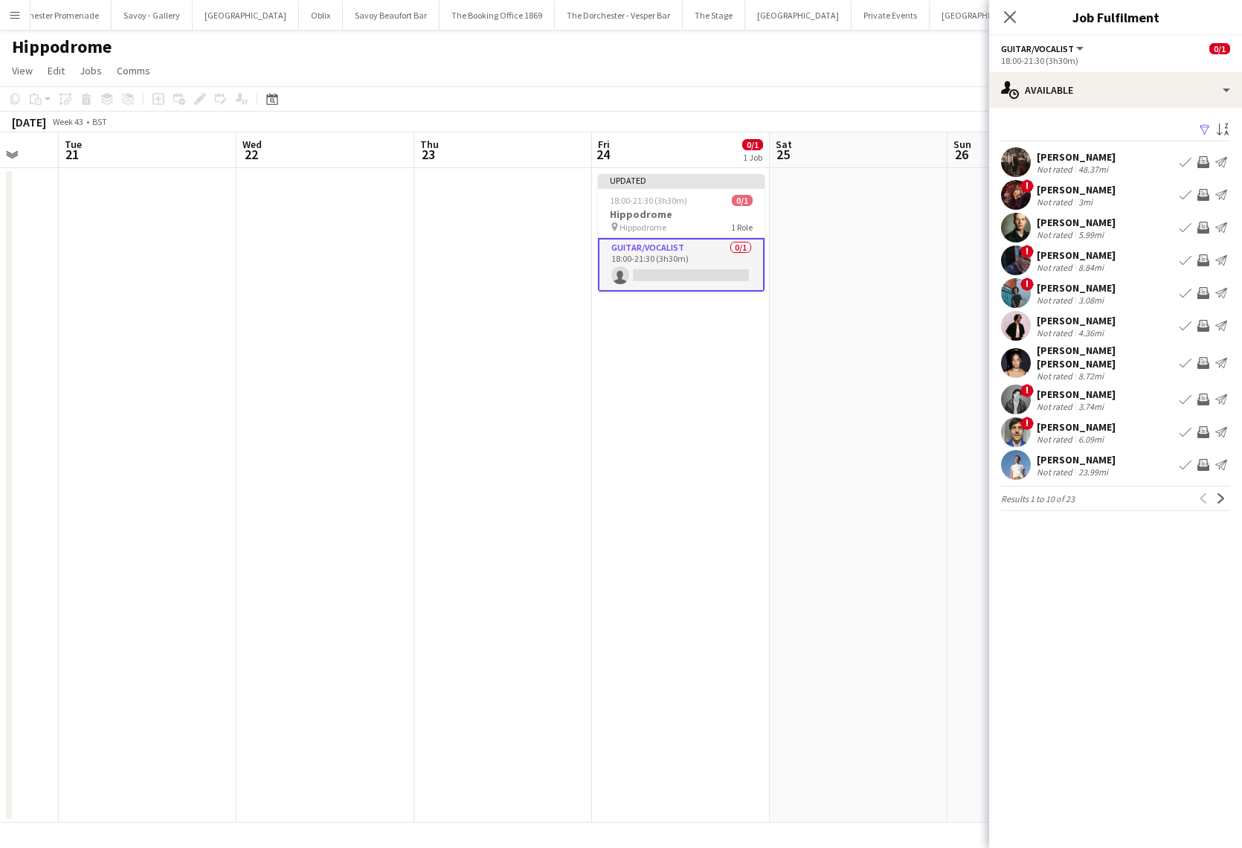
click at [680, 254] on app-card-role "Guitar/Vocalist 0/1 18:00-21:30 (3h30m) single-neutral-actions" at bounding box center [681, 265] width 167 height 54
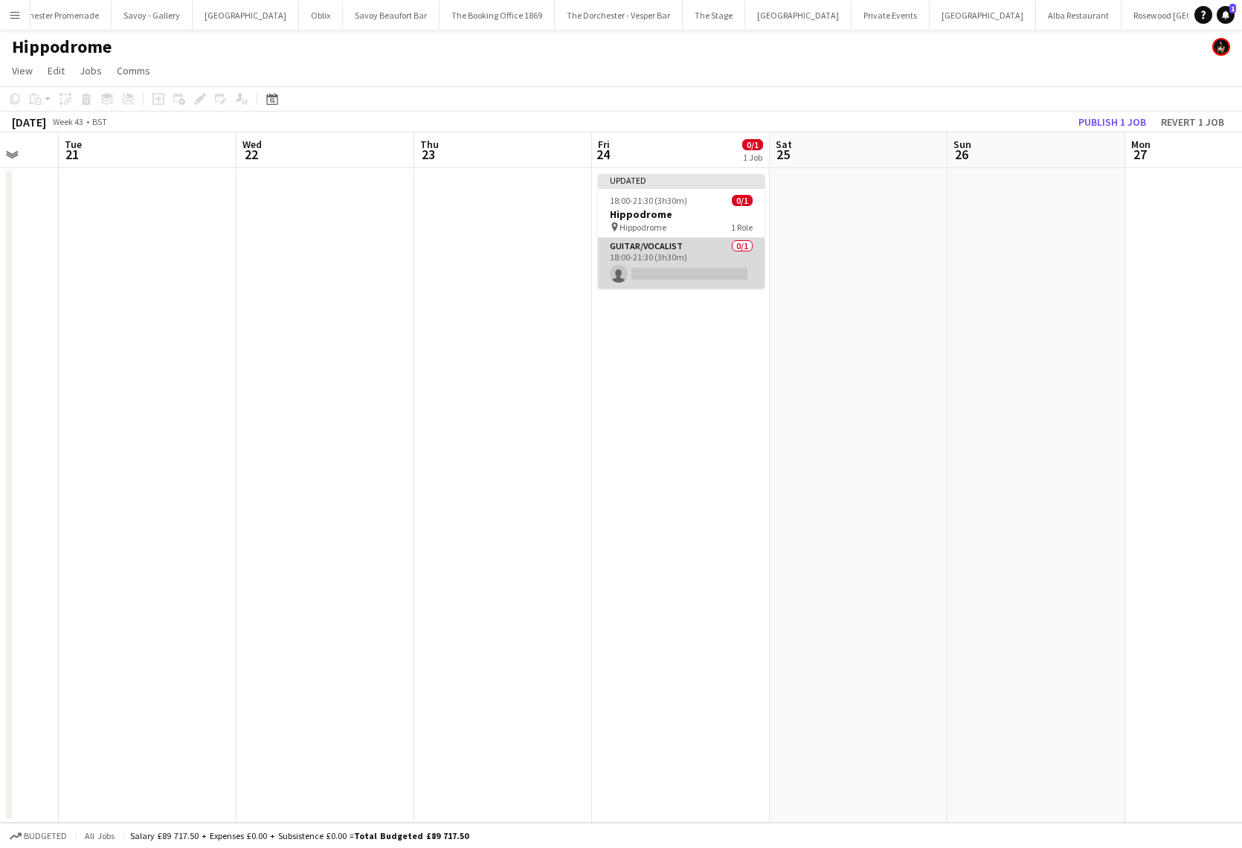
click at [680, 254] on app-card-role "Guitar/Vocalist 0/1 18:00-21:30 (3h30m) single-neutral-actions" at bounding box center [681, 263] width 167 height 51
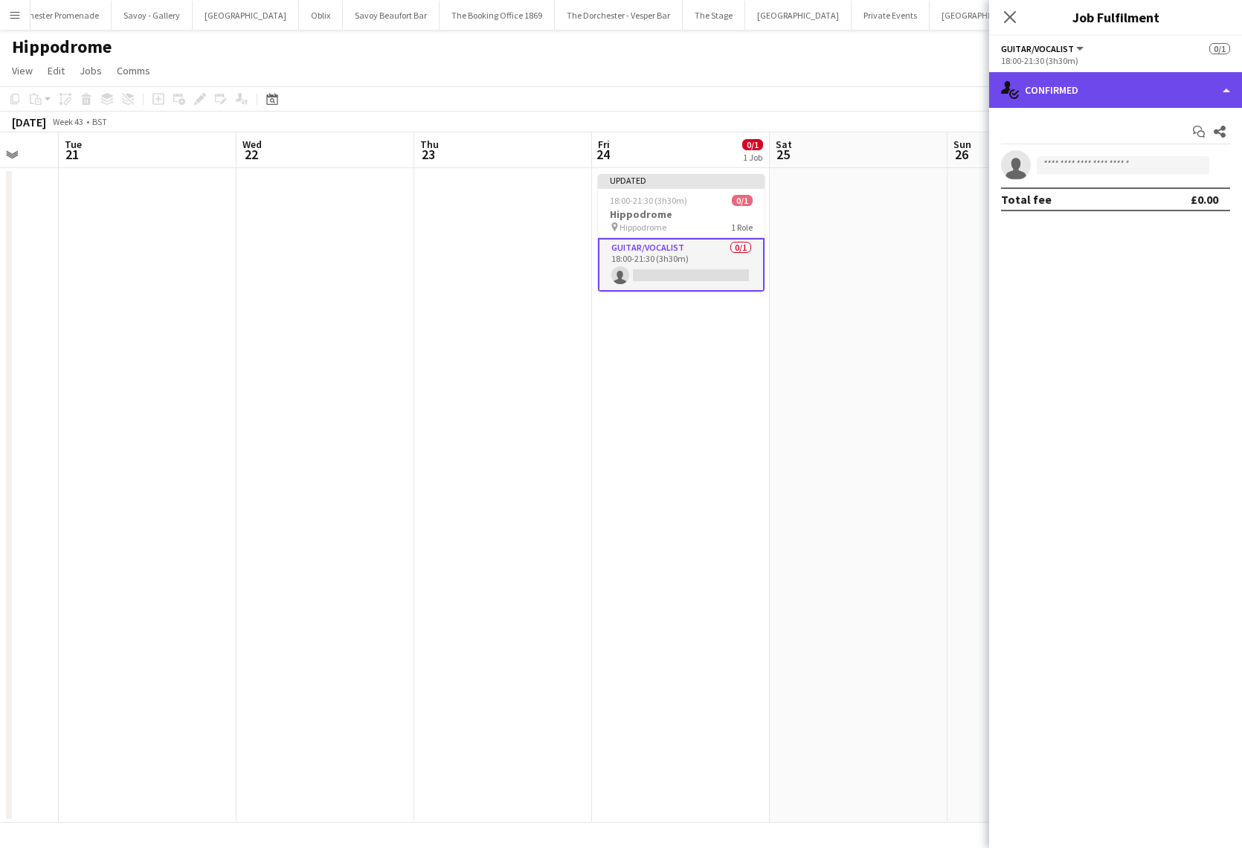
click at [1083, 92] on div "single-neutral-actions-check-2 Confirmed" at bounding box center [1115, 90] width 253 height 36
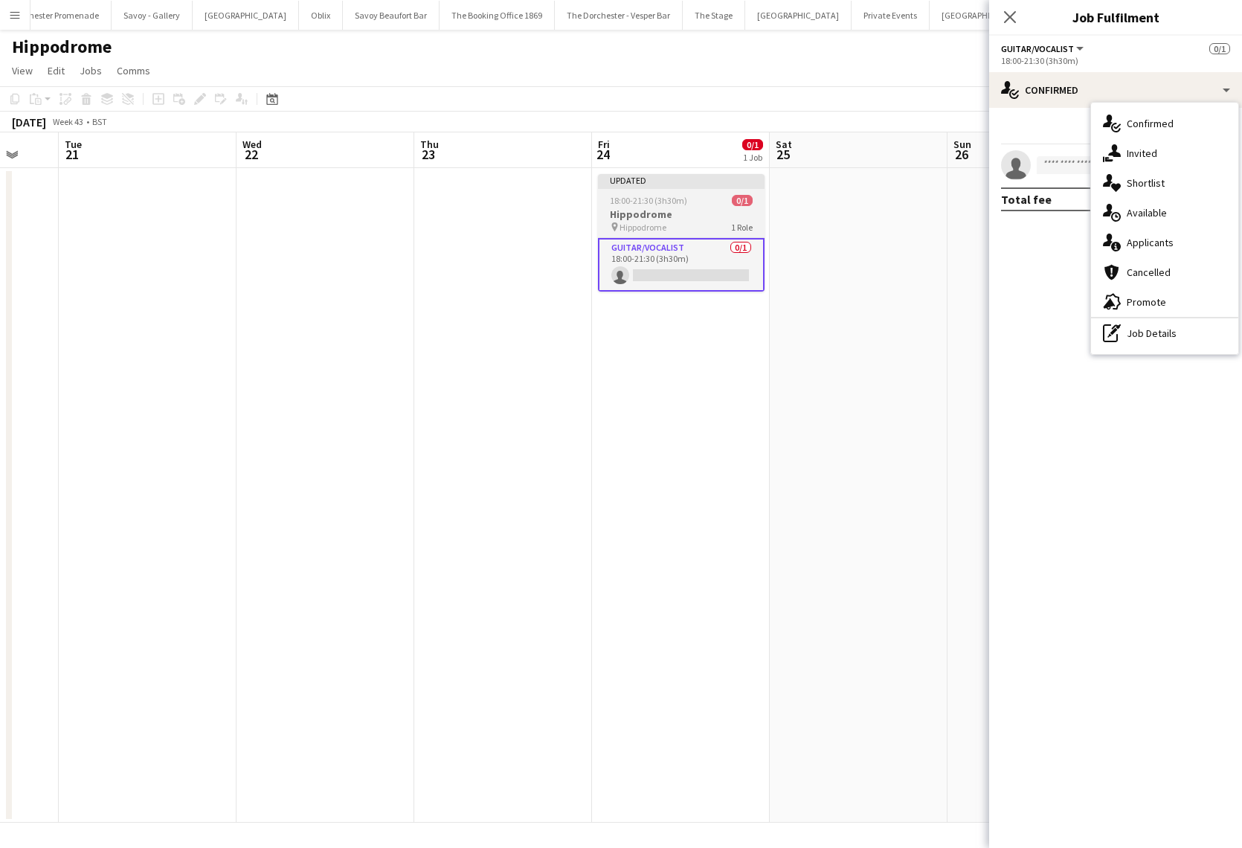
click at [625, 212] on h3 "Hippodrome" at bounding box center [681, 213] width 167 height 13
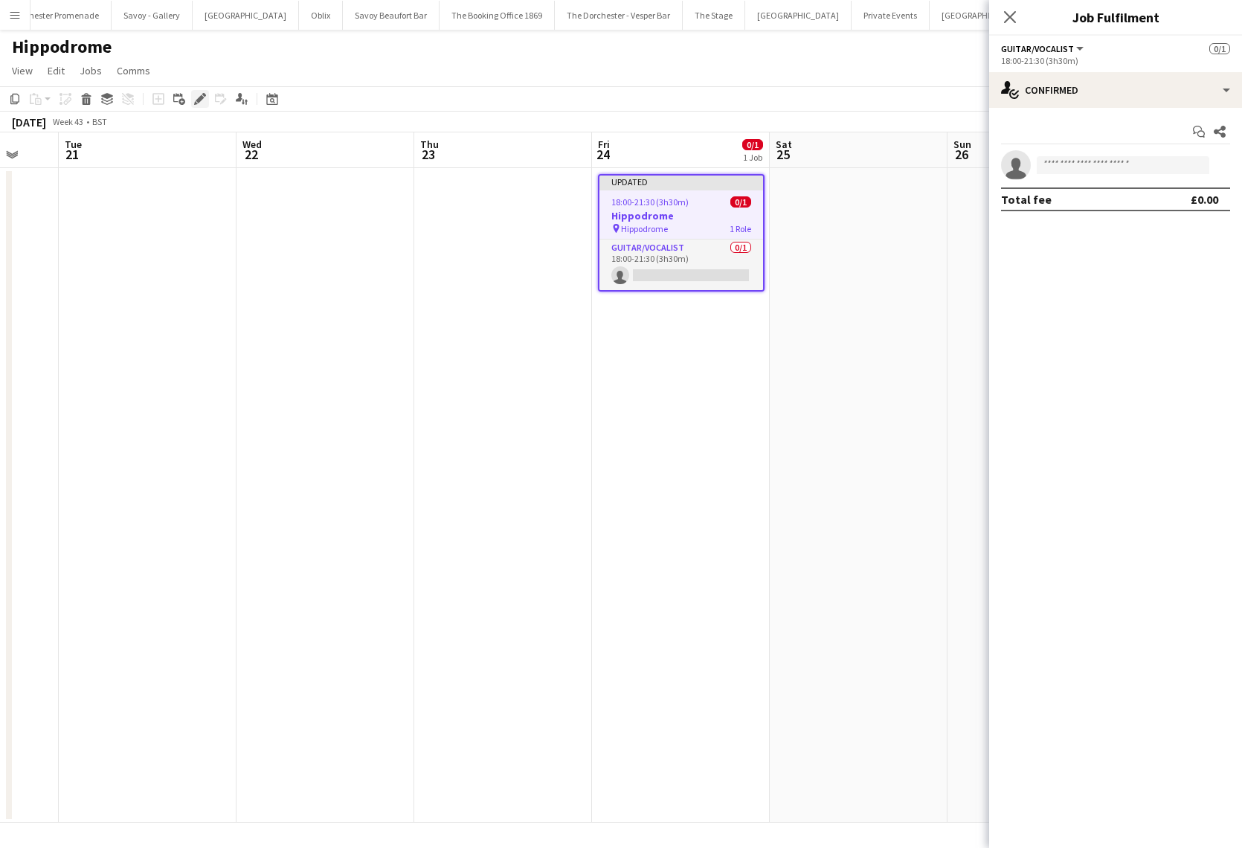
click at [196, 94] on icon "Edit" at bounding box center [200, 99] width 12 height 12
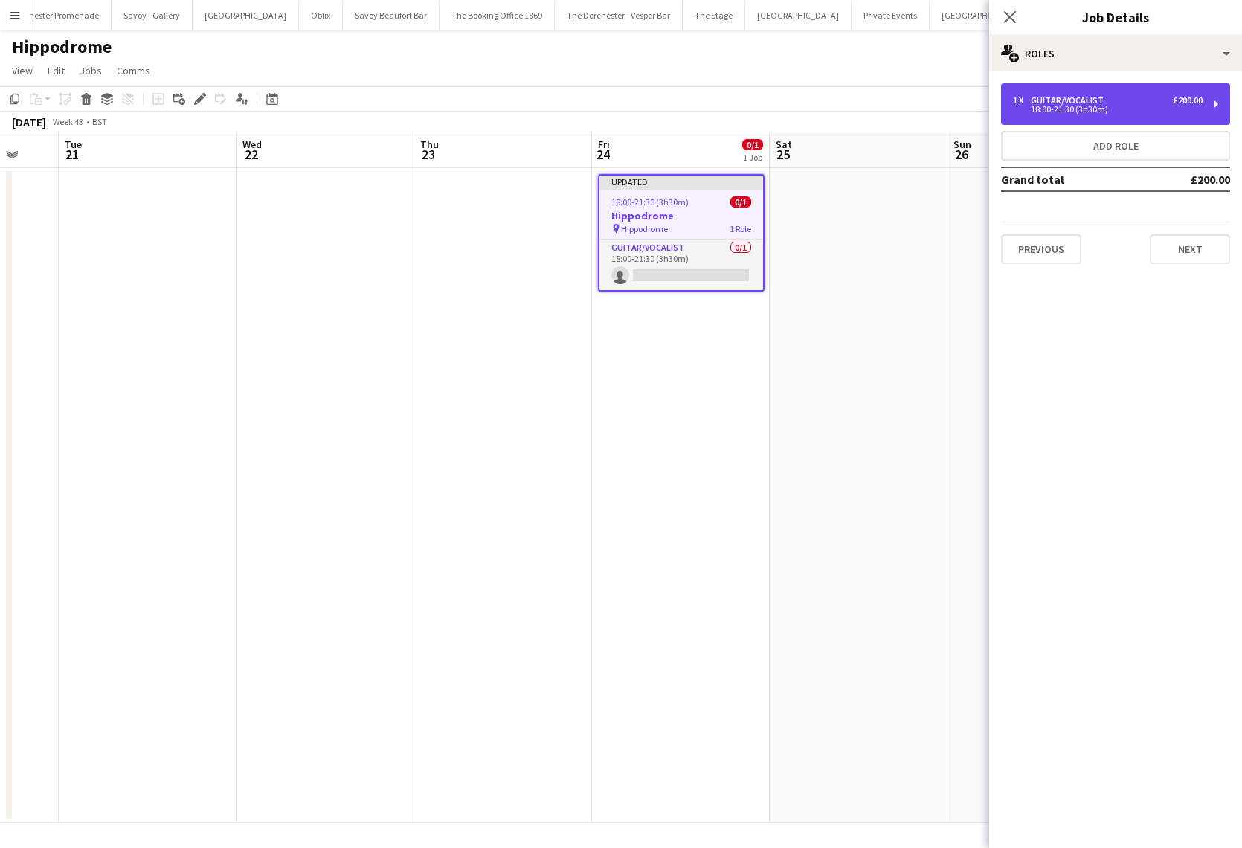
click at [1095, 113] on div "18:00-21:30 (3h30m)" at bounding box center [1108, 109] width 190 height 7
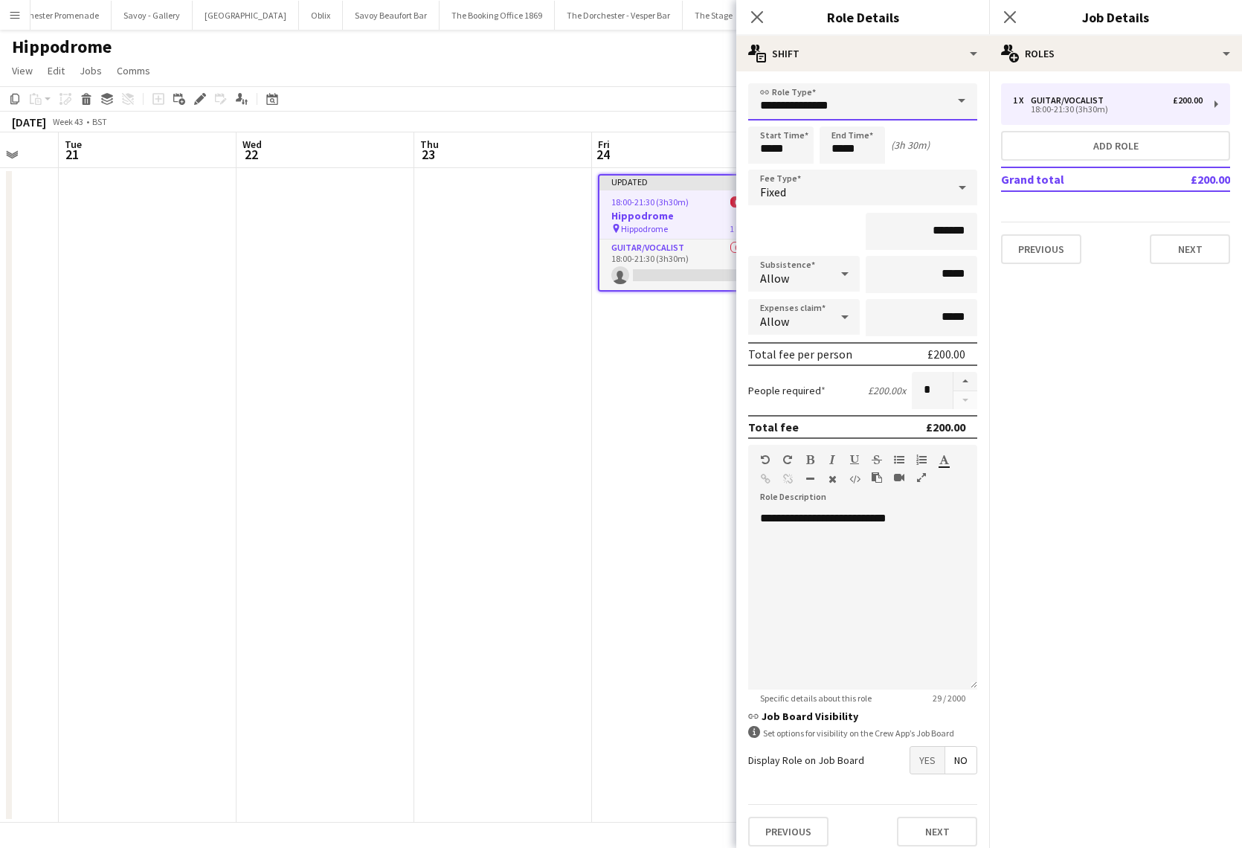
click at [851, 100] on input "**********" at bounding box center [862, 101] width 229 height 37
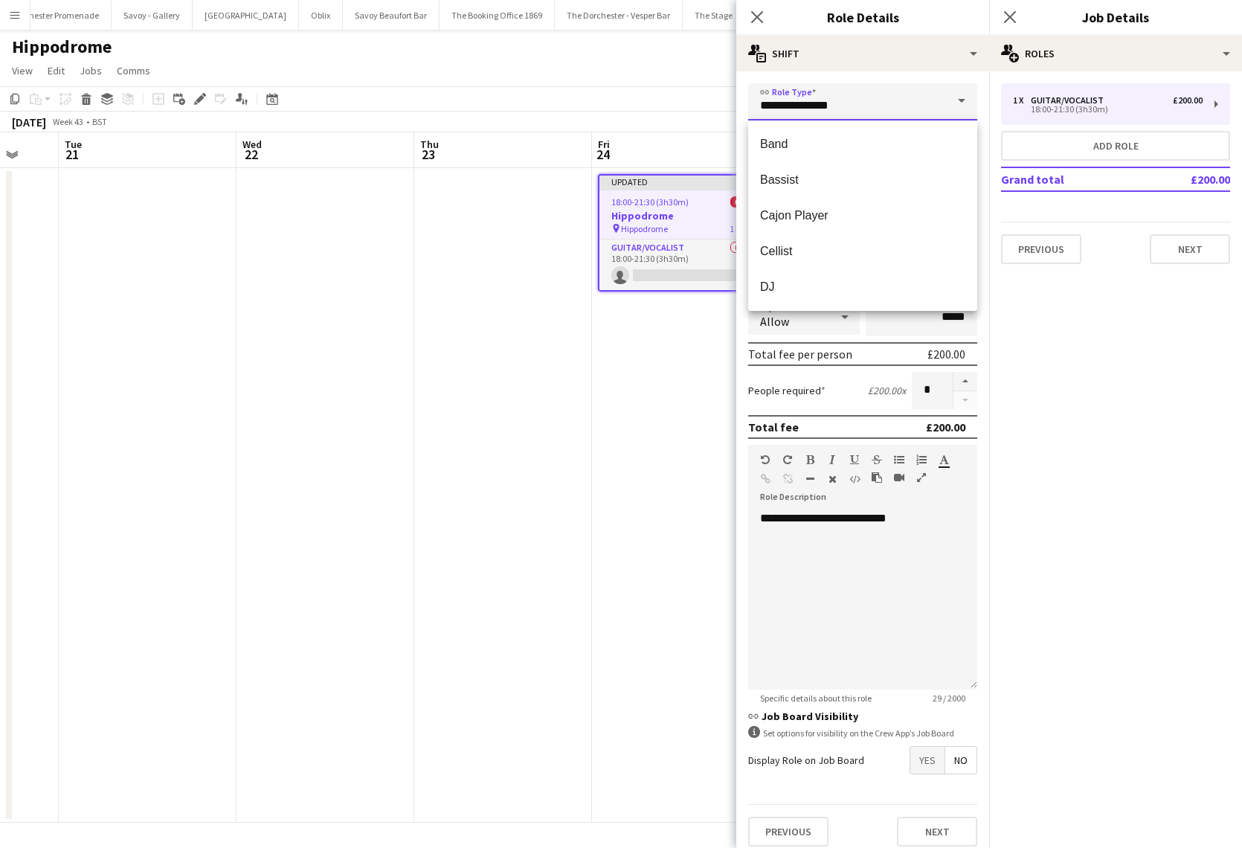
click at [851, 100] on input "**********" at bounding box center [862, 101] width 229 height 37
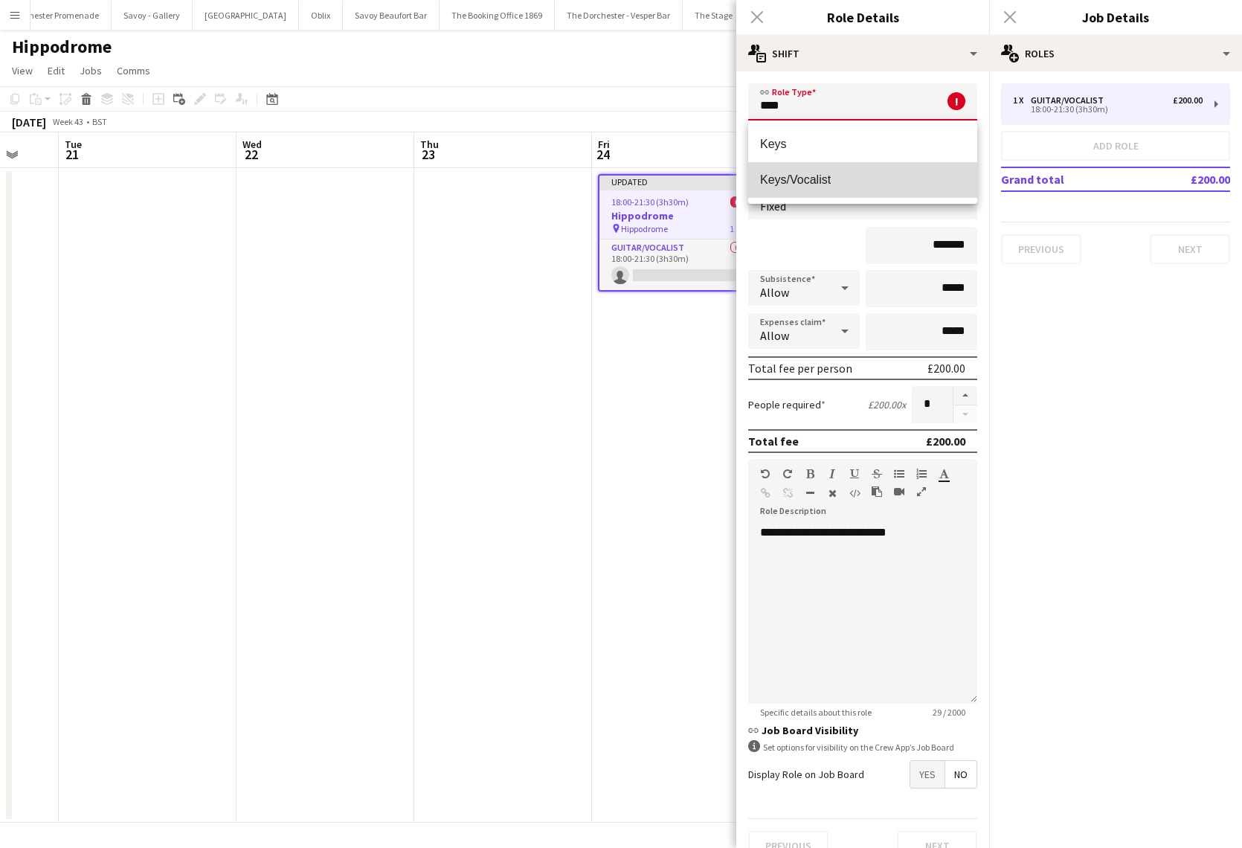
click at [850, 179] on span "Keys/Vocalist" at bounding box center [862, 180] width 205 height 14
type input "**********"
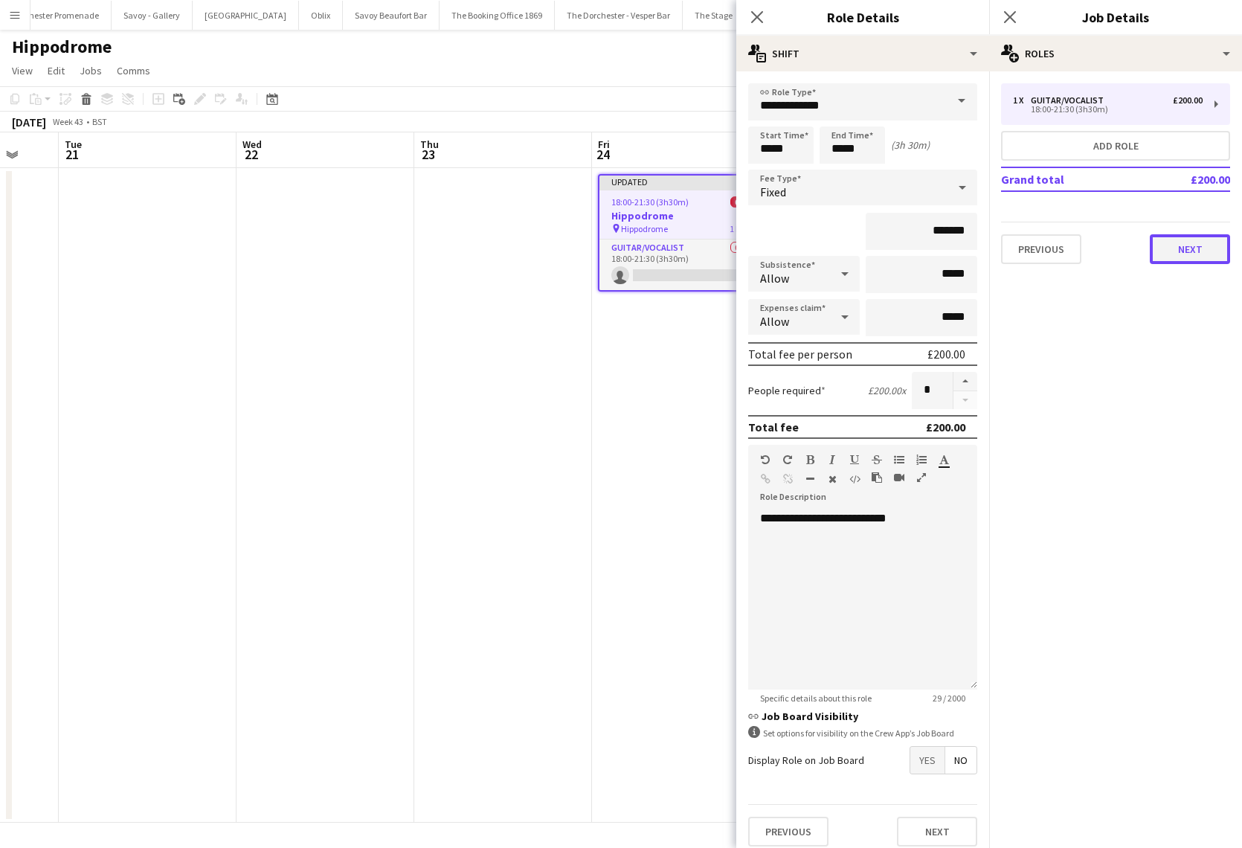
click at [1183, 251] on button "Next" at bounding box center [1190, 249] width 80 height 30
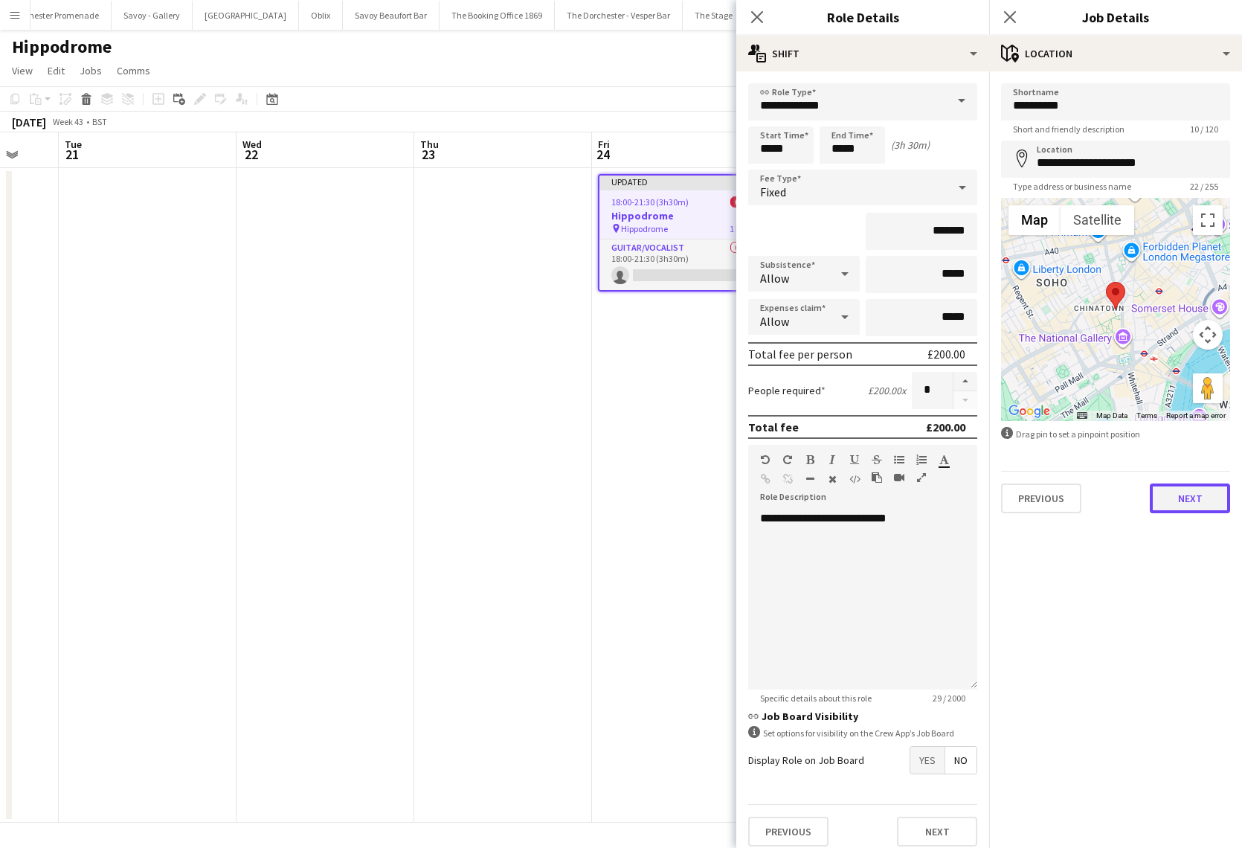
click at [1194, 497] on button "Next" at bounding box center [1190, 498] width 80 height 30
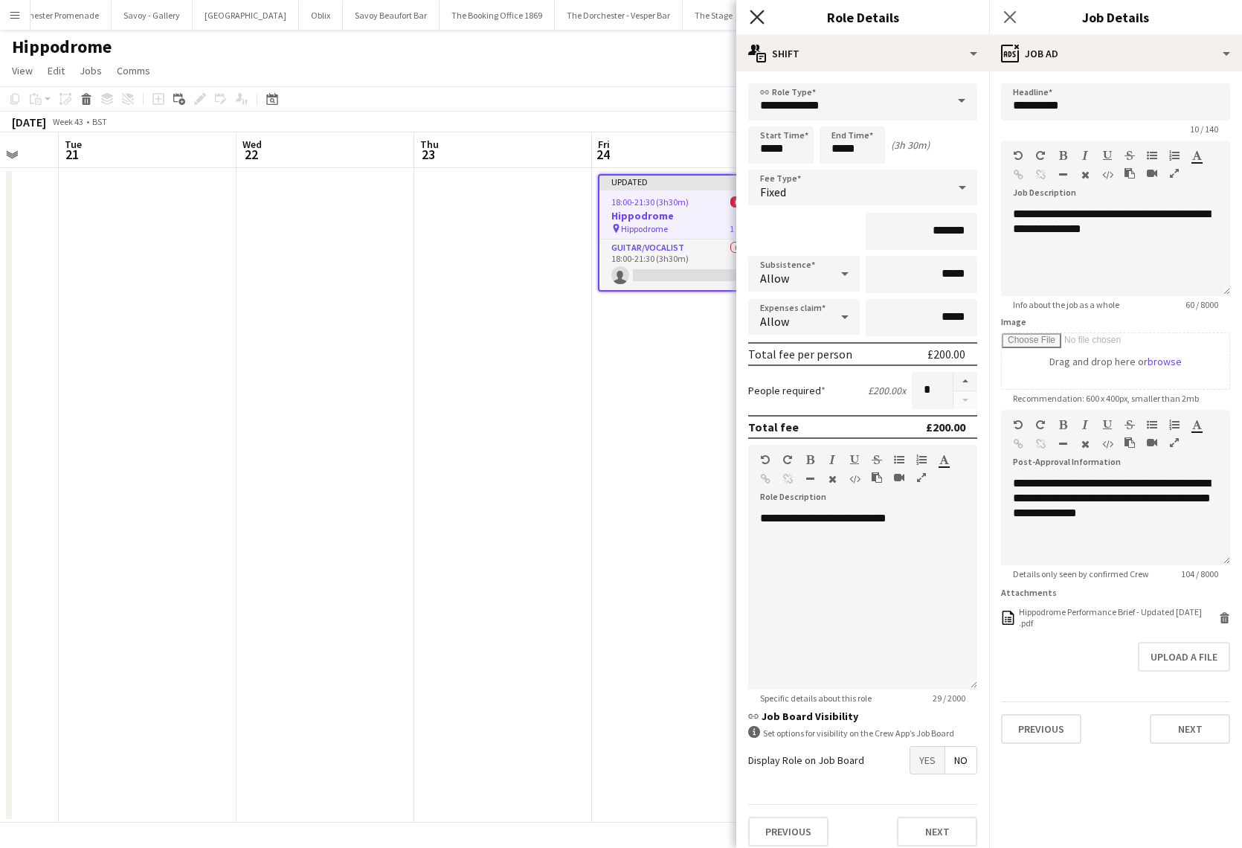
click at [760, 21] on icon at bounding box center [757, 17] width 14 height 14
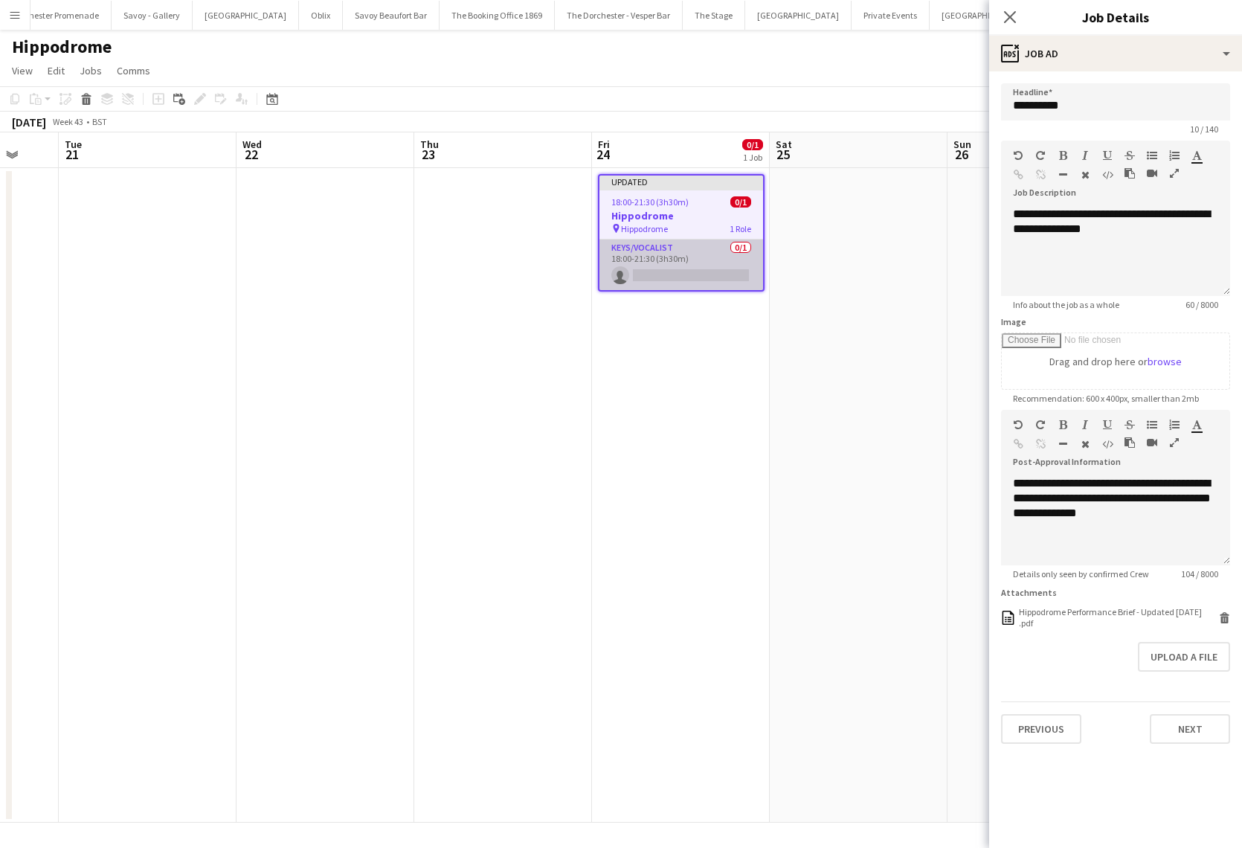
click at [659, 266] on app-card-role "Keys/Vocalist 0/1 18:00-21:30 (3h30m) single-neutral-actions" at bounding box center [681, 264] width 164 height 51
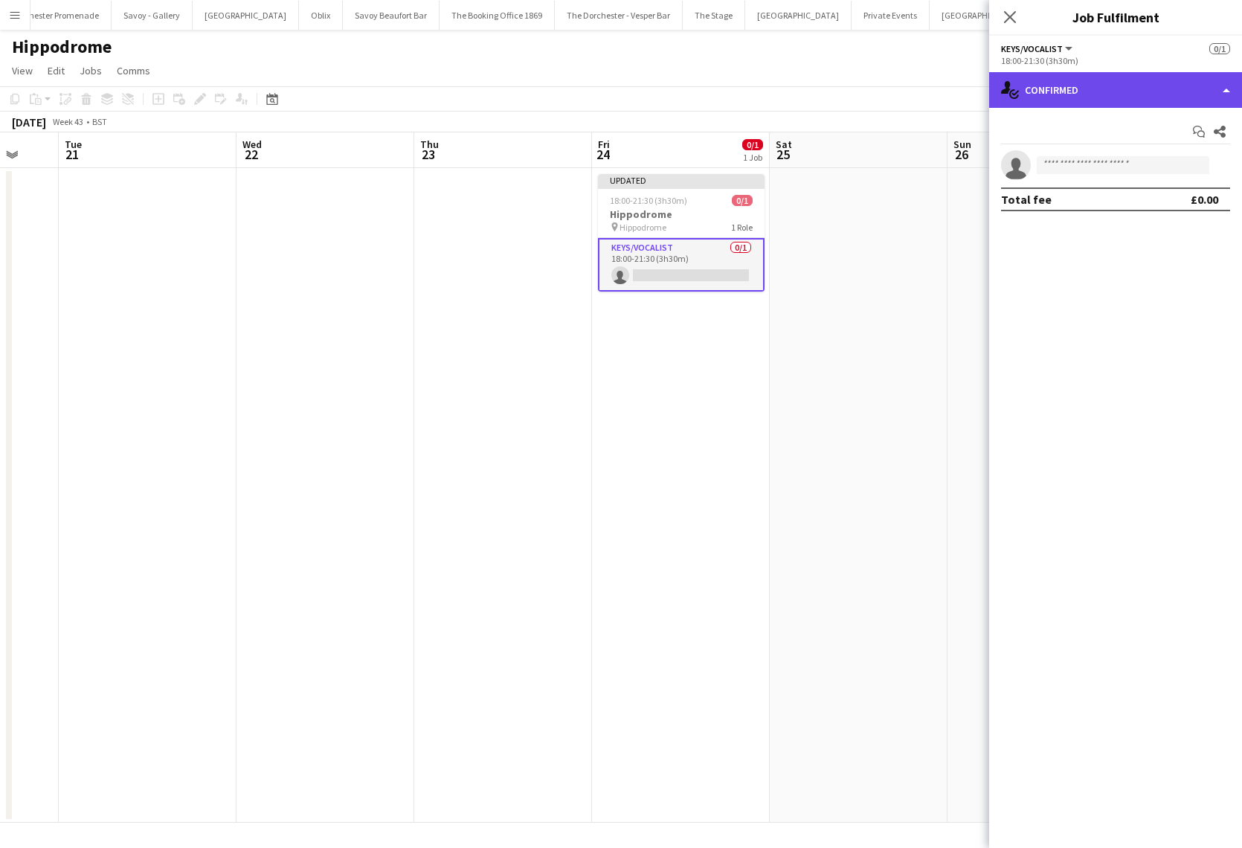
click at [1081, 96] on div "single-neutral-actions-check-2 Confirmed" at bounding box center [1115, 90] width 253 height 36
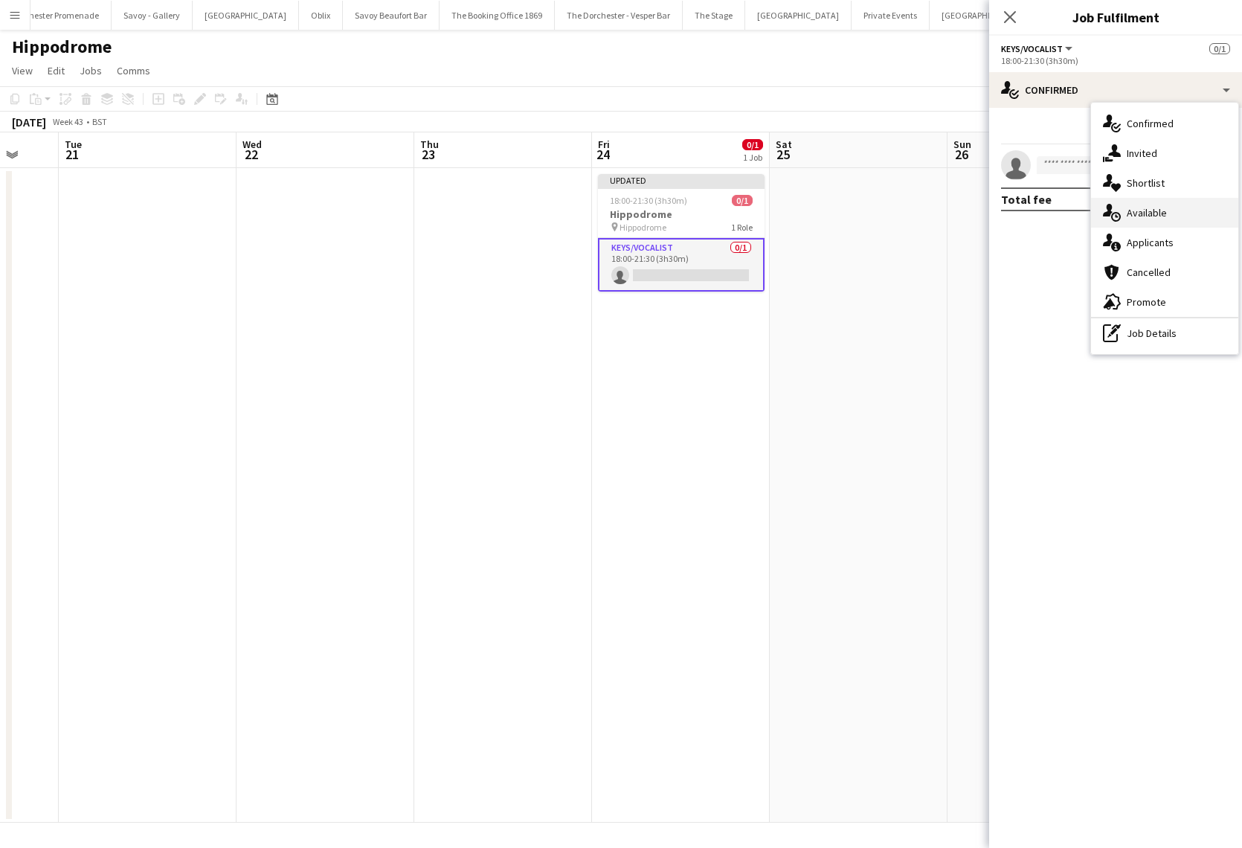
click at [1135, 222] on div "single-neutral-actions-upload Available" at bounding box center [1164, 213] width 147 height 30
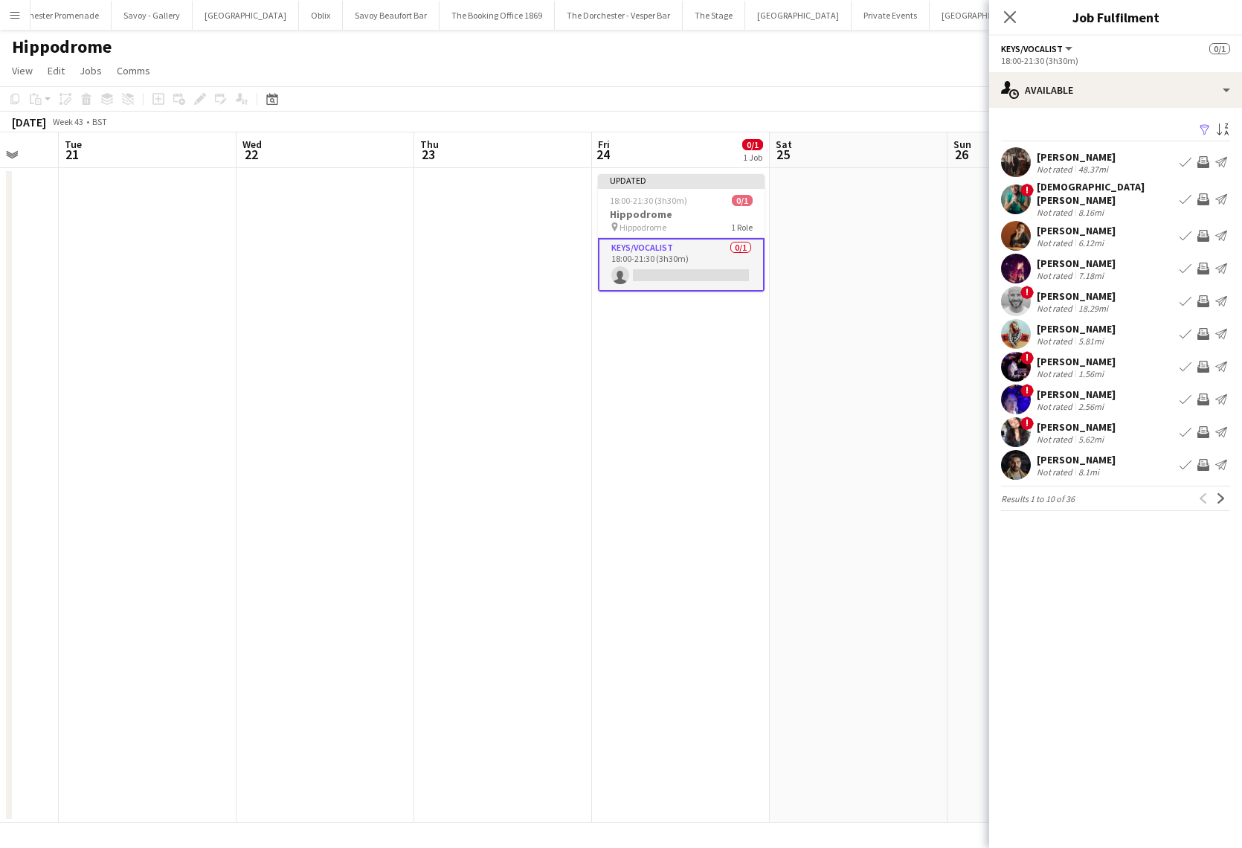
click at [1185, 198] on app-icon "Book crew" at bounding box center [1185, 199] width 12 height 12
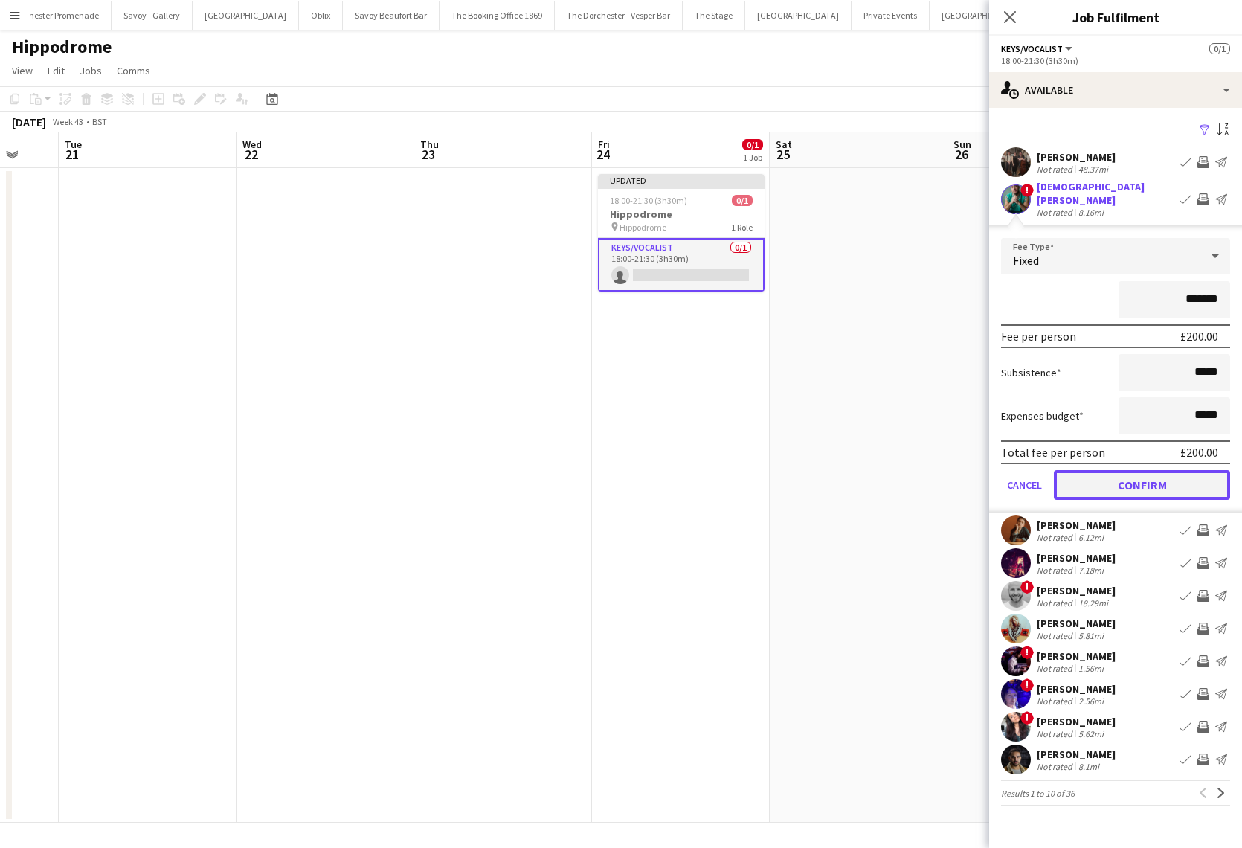
click at [1079, 477] on button "Confirm" at bounding box center [1142, 485] width 176 height 30
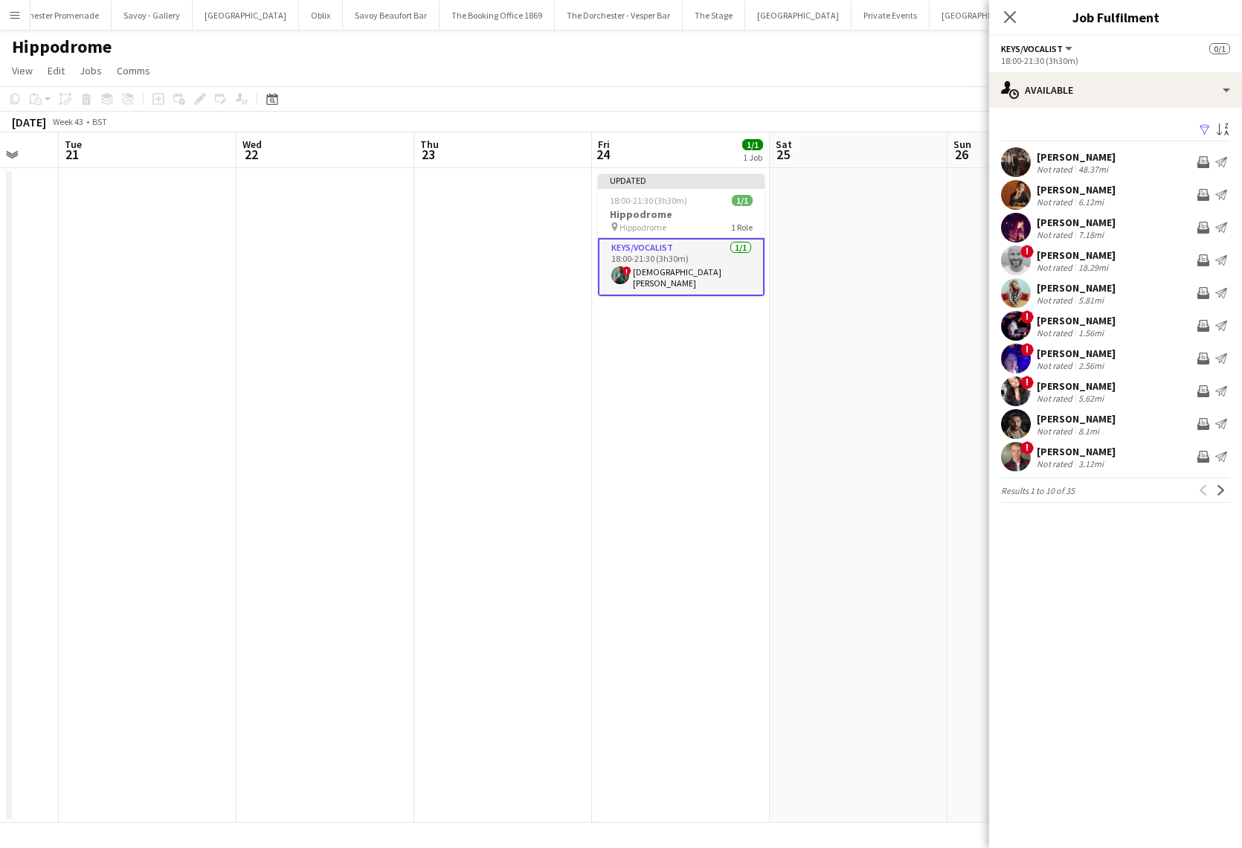
click at [714, 432] on app-date-cell "Updated 18:00-21:30 (3h30m) 1/1 Hippodrome pin Hippodrome 1 Role Keys/Vocalist …" at bounding box center [681, 495] width 178 height 654
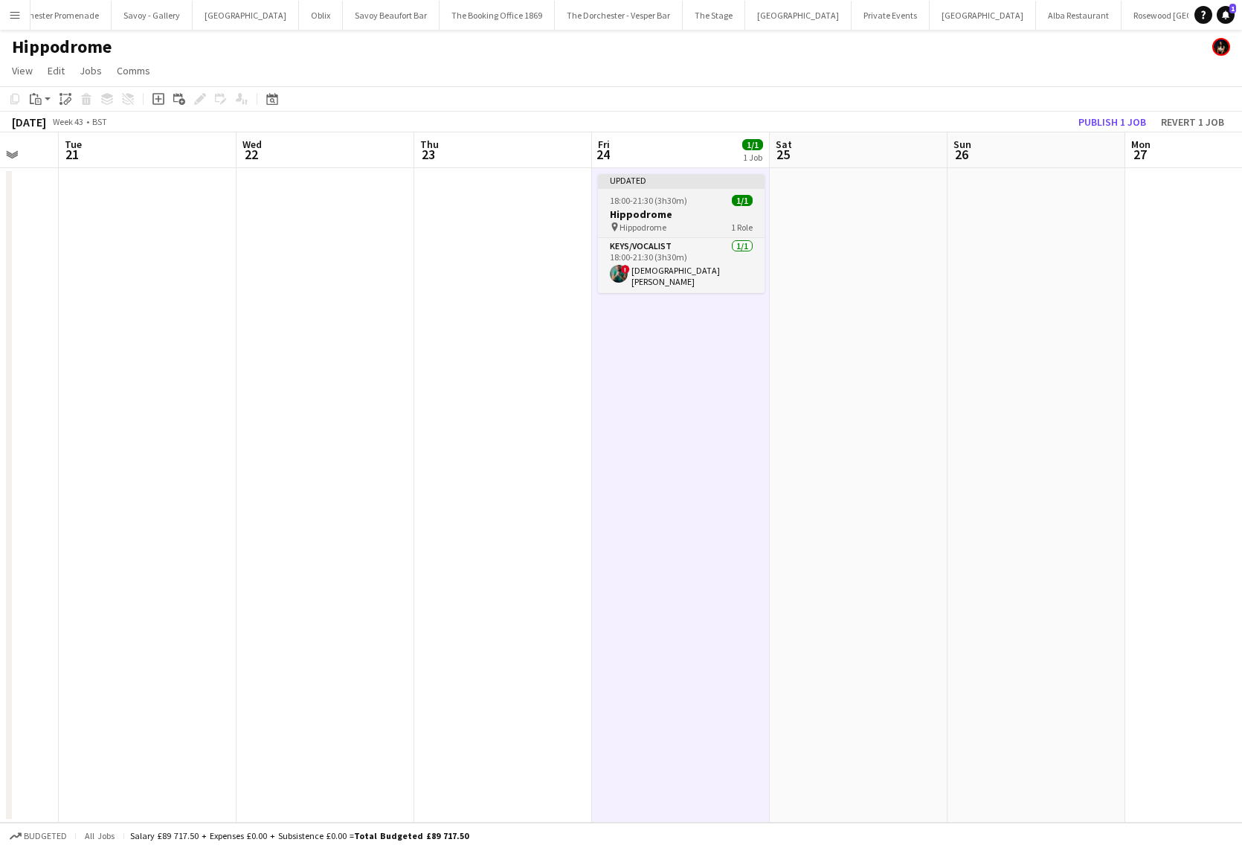
click at [689, 218] on h3 "Hippodrome" at bounding box center [681, 213] width 167 height 13
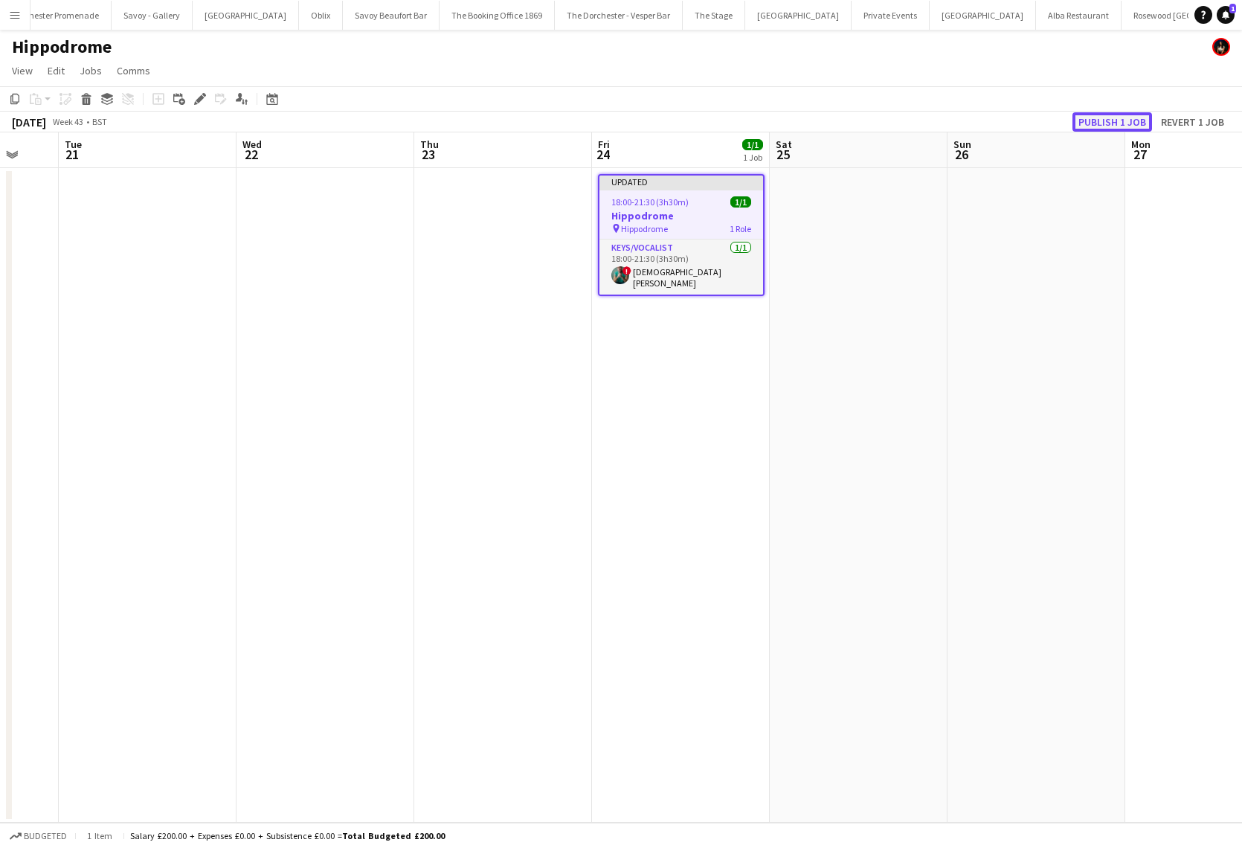
click at [1118, 115] on button "Publish 1 job" at bounding box center [1112, 121] width 80 height 19
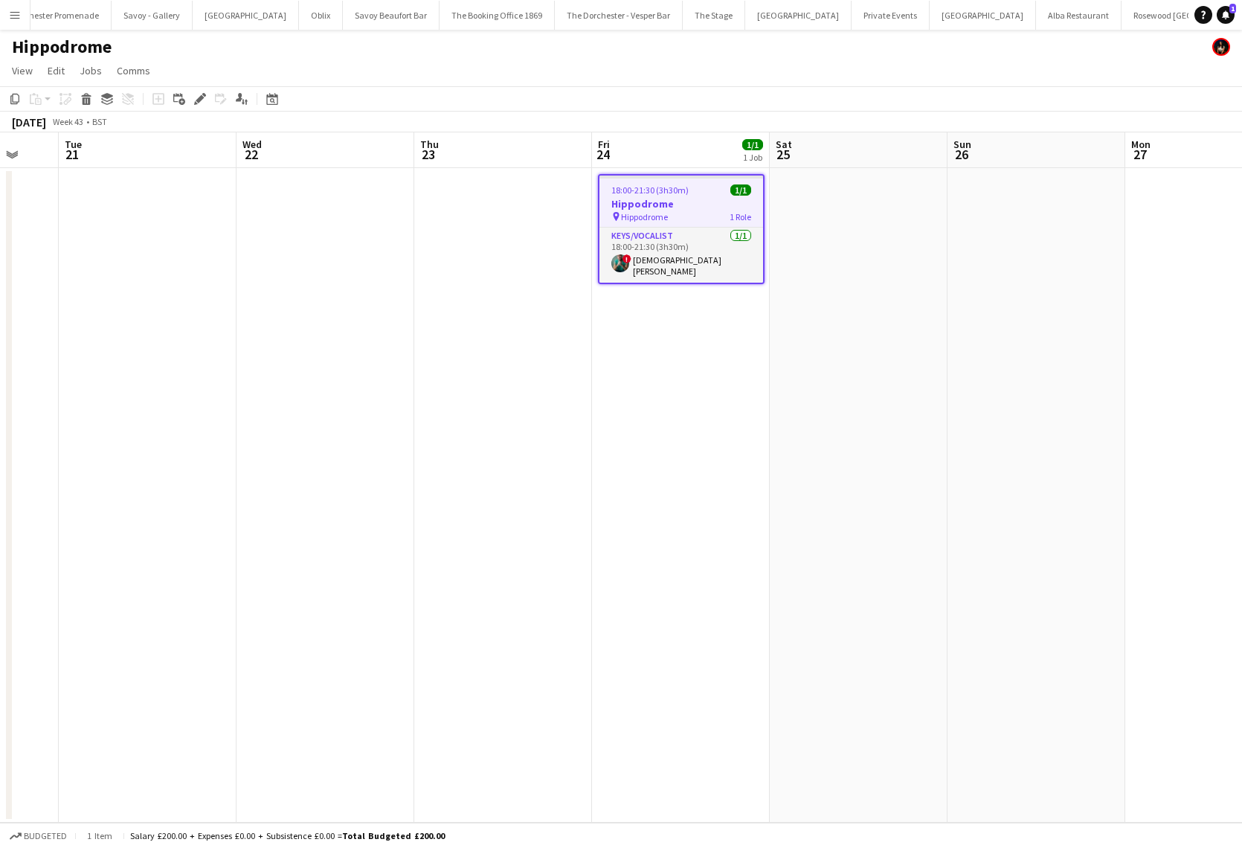
click at [13, 17] on app-icon "Menu" at bounding box center [15, 15] width 12 height 12
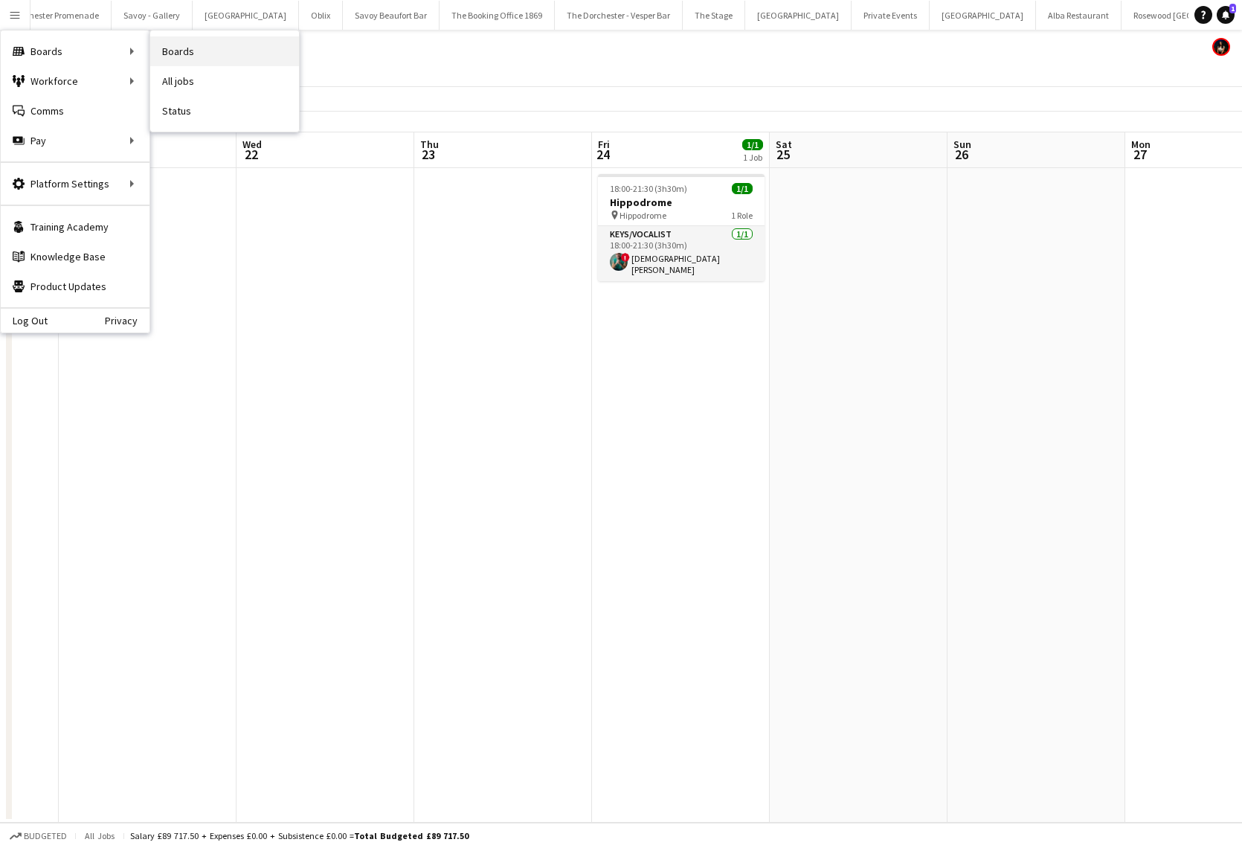
click at [182, 54] on link "Boards" at bounding box center [224, 51] width 149 height 30
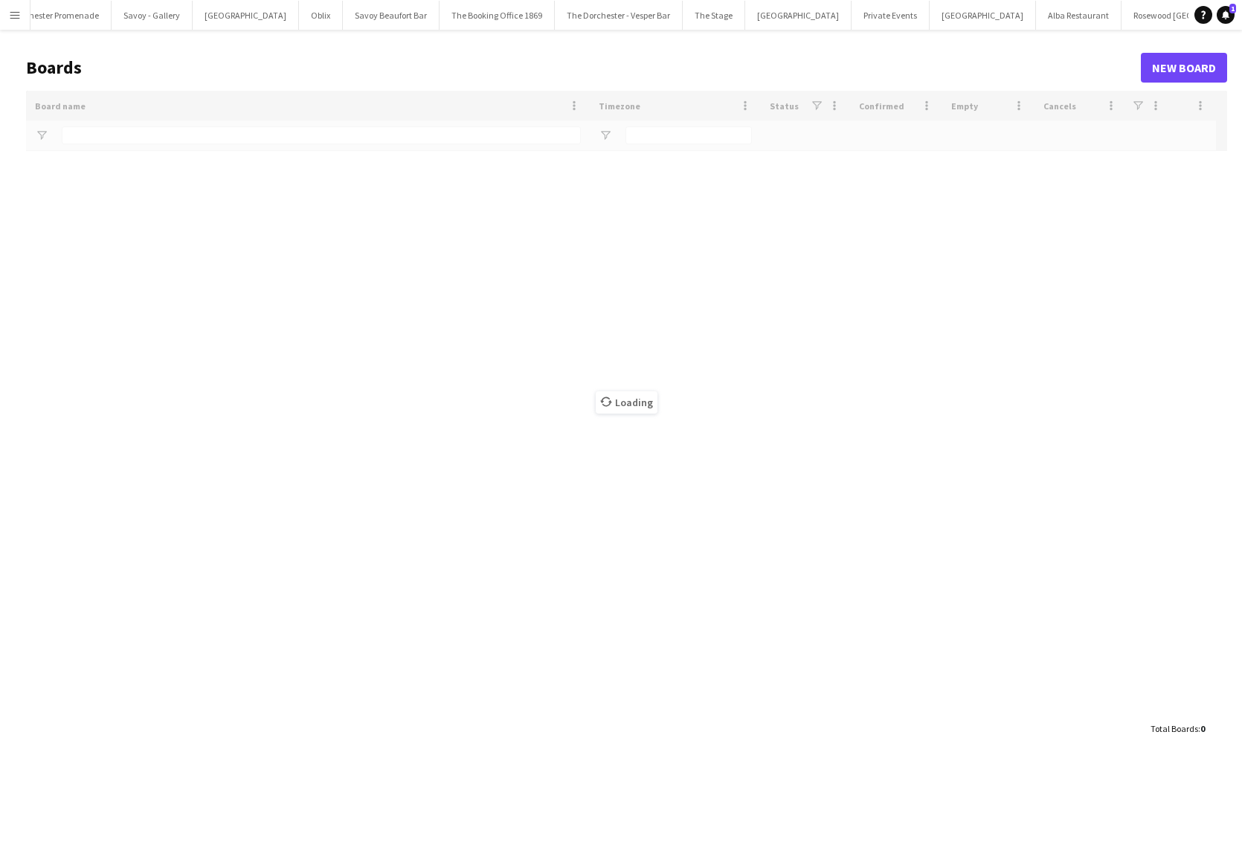
scroll to position [0, 47]
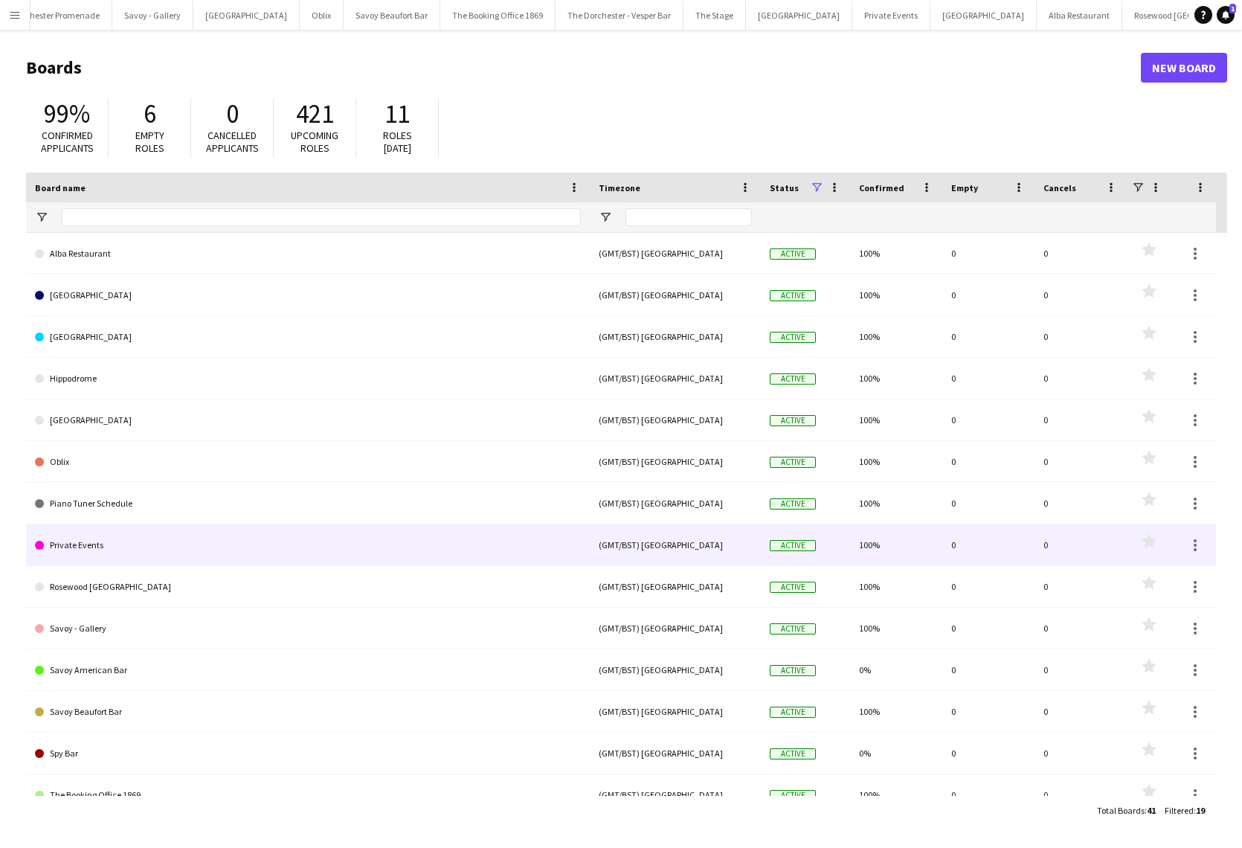
click at [114, 544] on link "Private Events" at bounding box center [308, 545] width 546 height 42
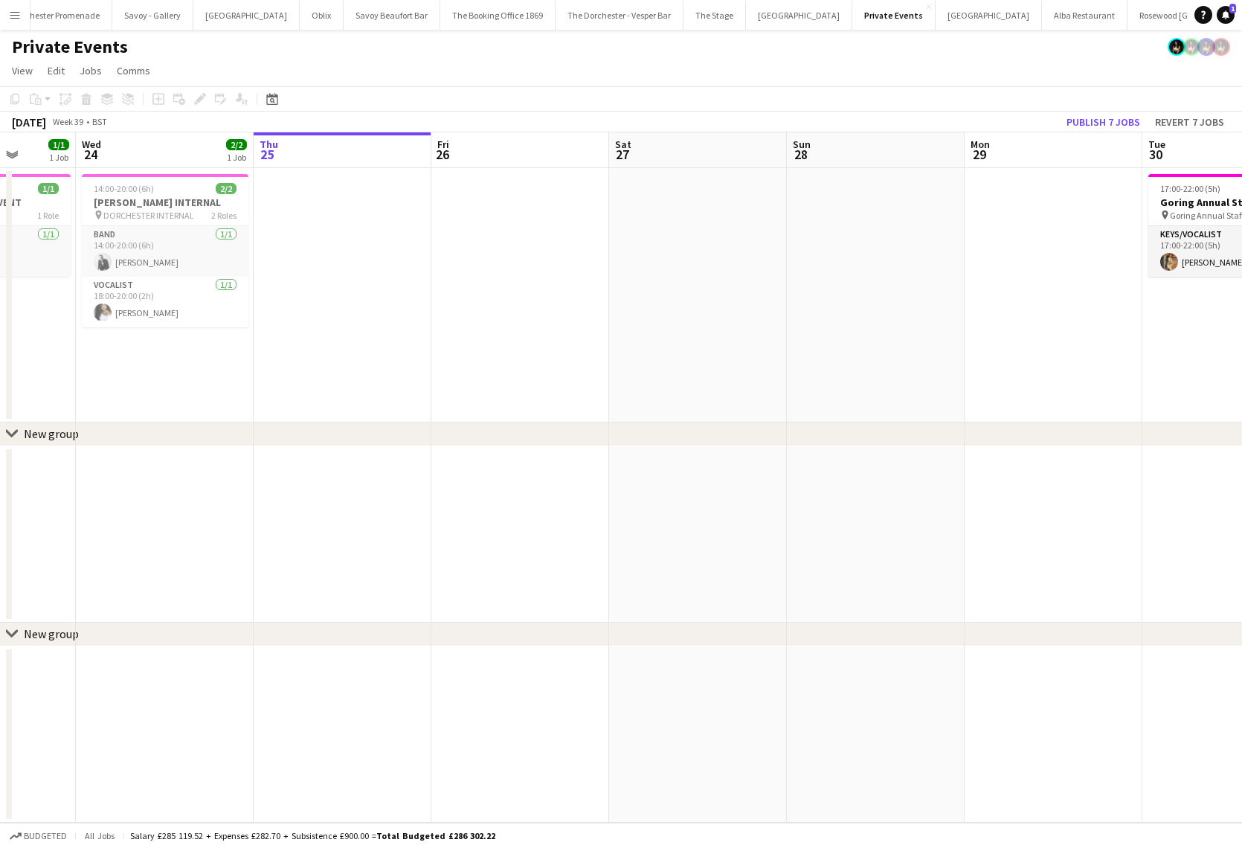
scroll to position [0, 301]
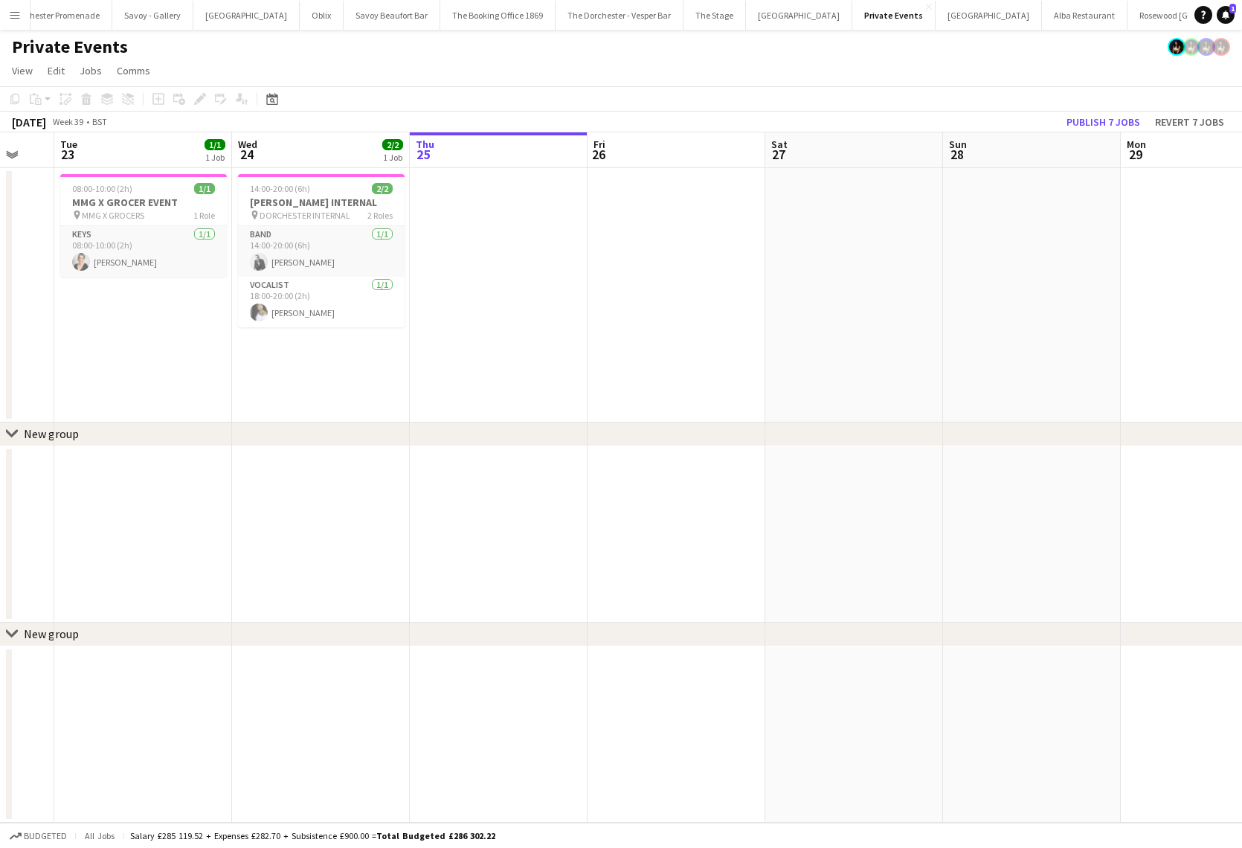
click at [436, 210] on app-date-cell at bounding box center [499, 295] width 178 height 254
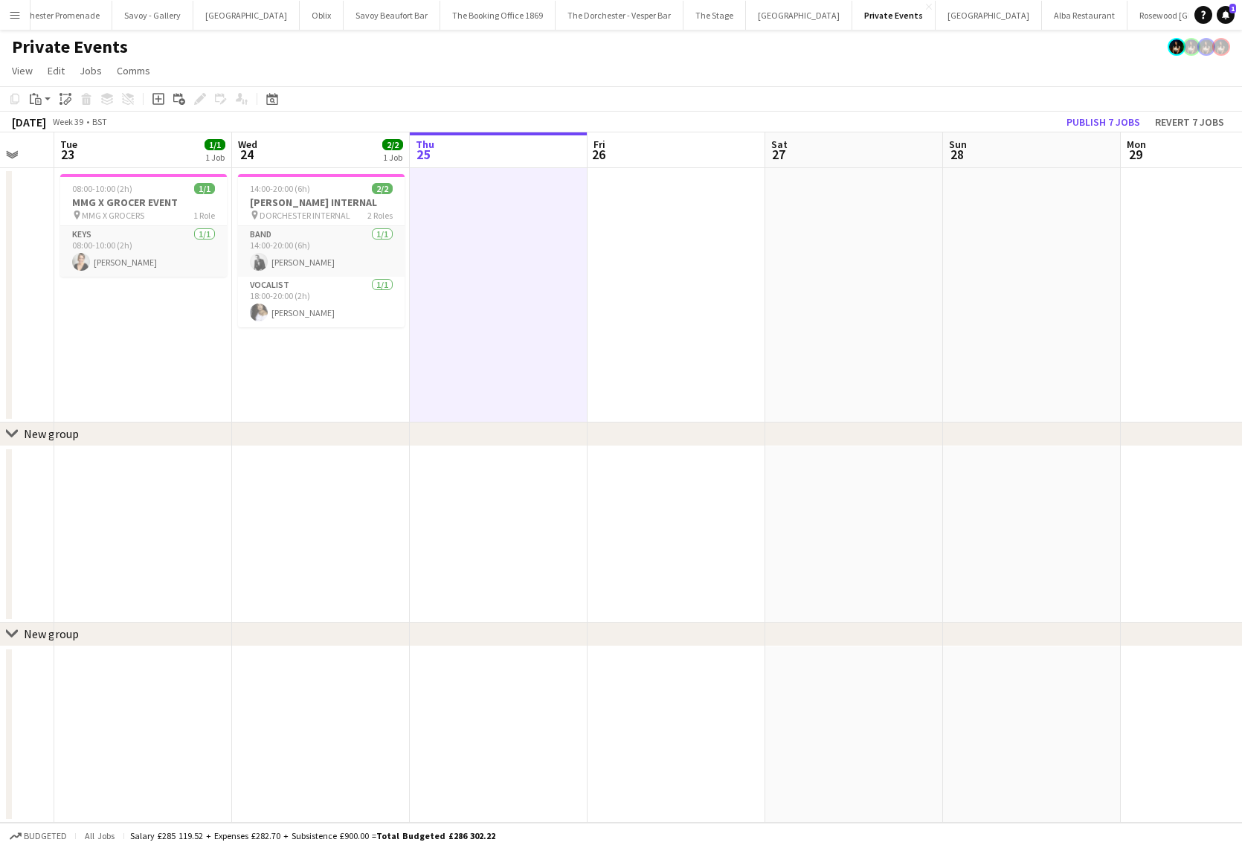
click at [436, 210] on app-date-cell at bounding box center [499, 295] width 178 height 254
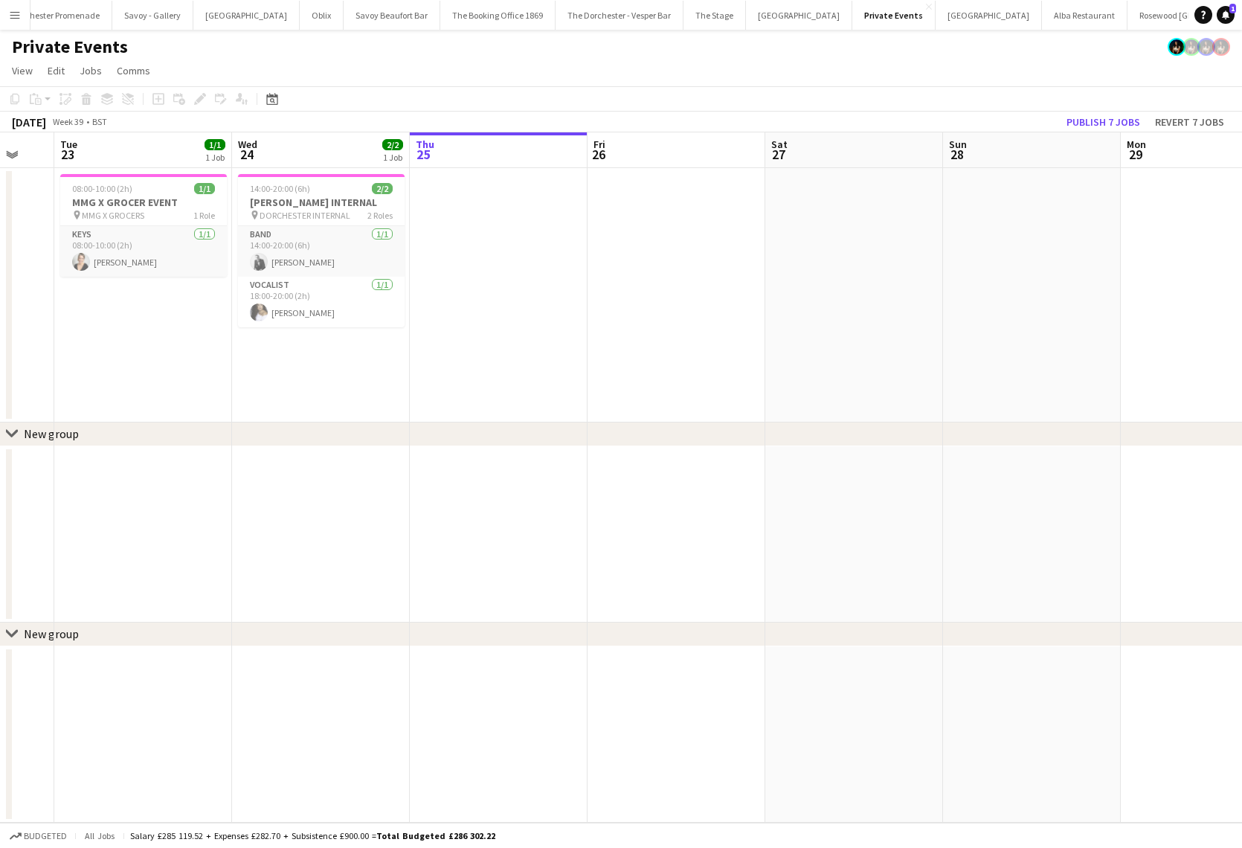
click at [484, 199] on app-date-cell at bounding box center [499, 295] width 178 height 254
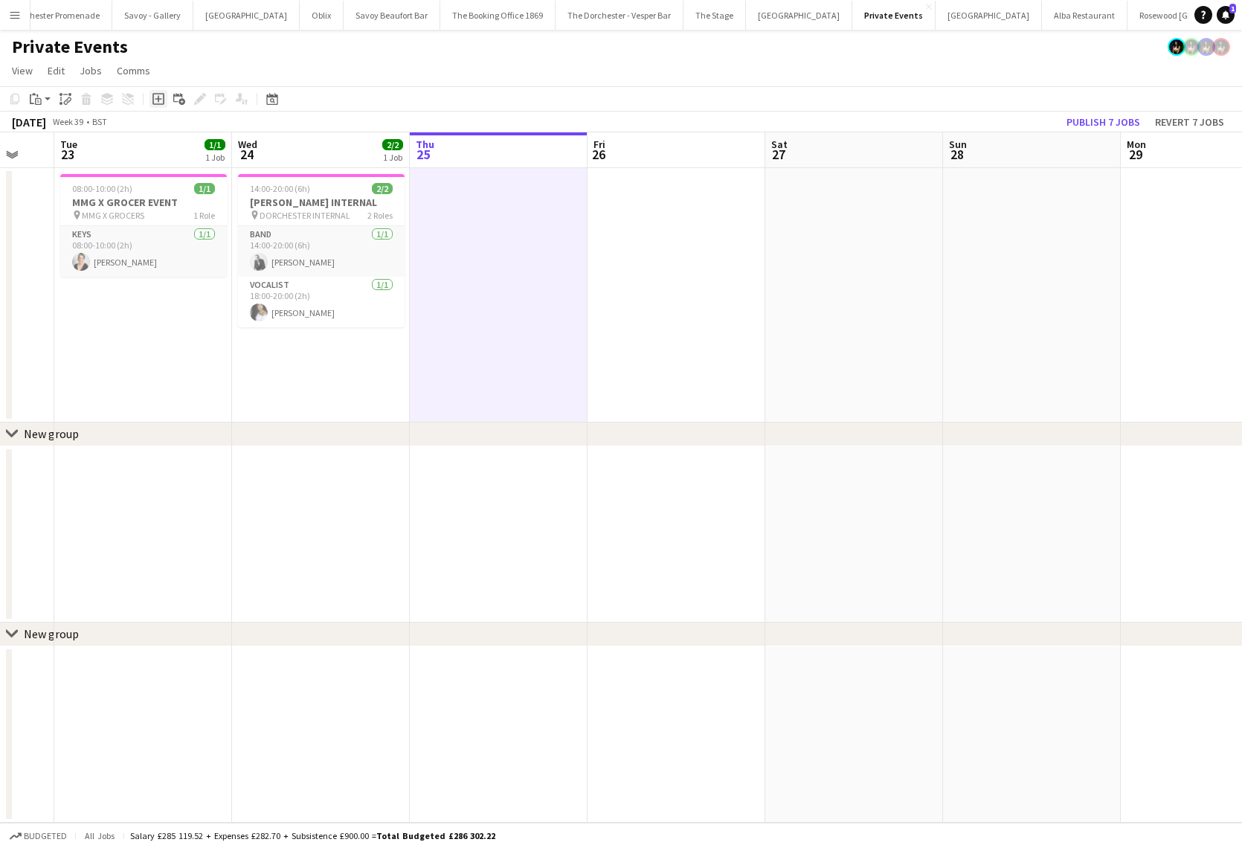
click at [153, 101] on icon at bounding box center [158, 99] width 12 height 12
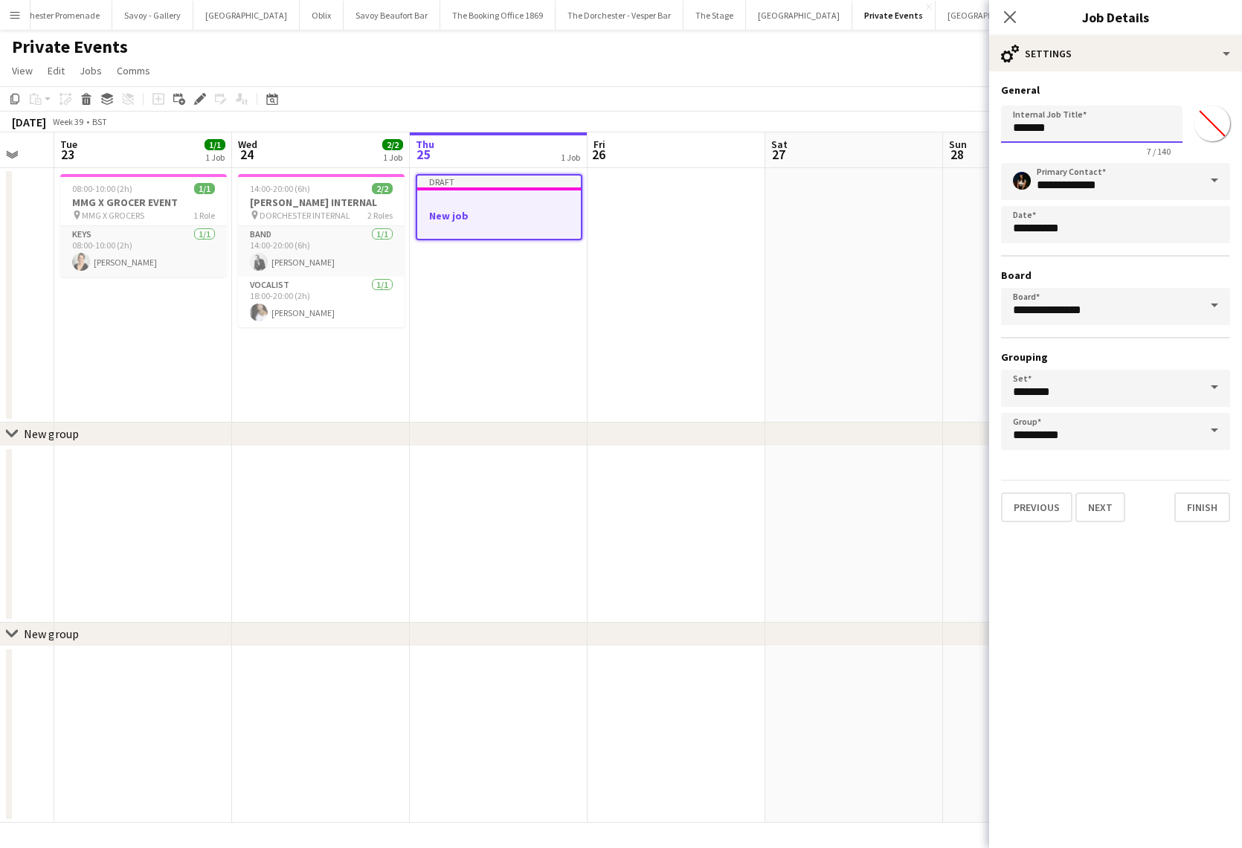
click at [1107, 126] on input "*******" at bounding box center [1091, 124] width 181 height 37
type input "*"
type input "*******"
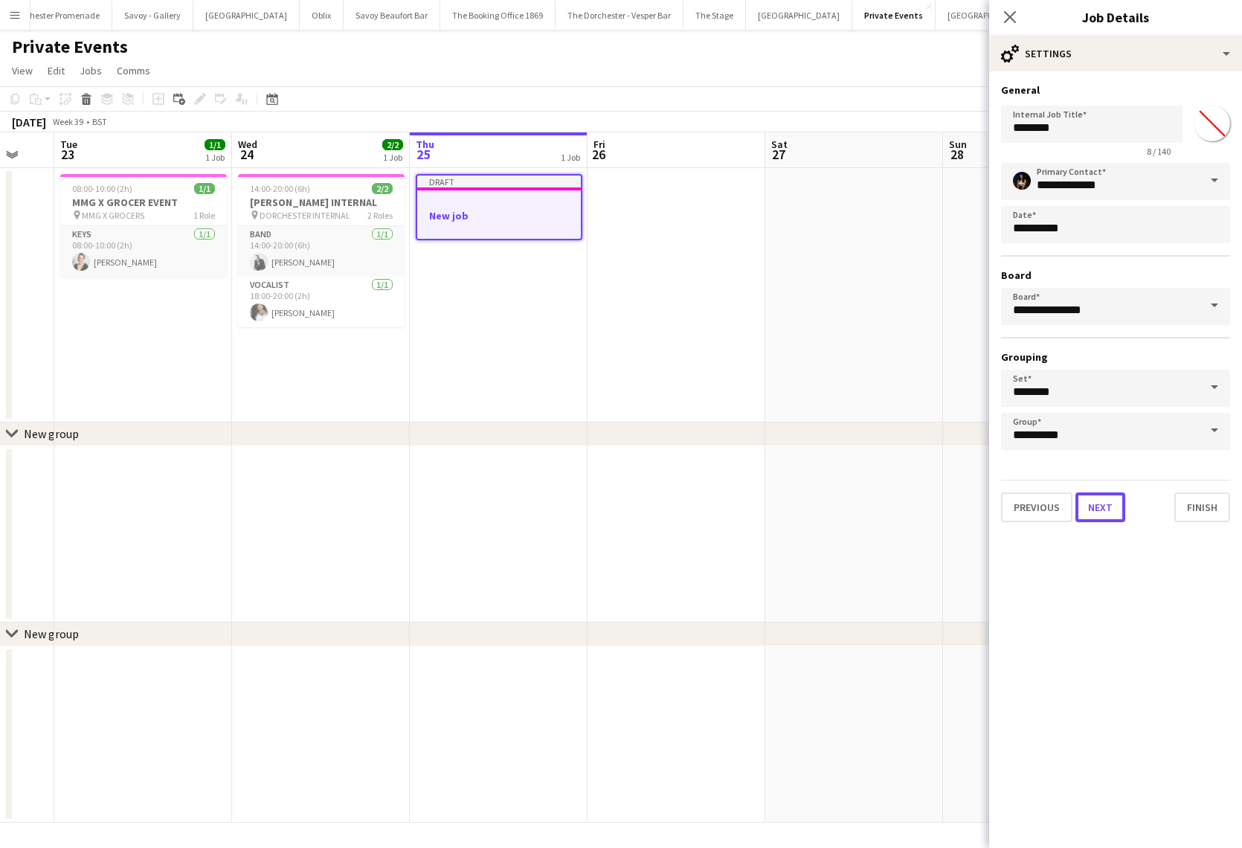
click at [1108, 513] on button "Next" at bounding box center [1100, 507] width 50 height 30
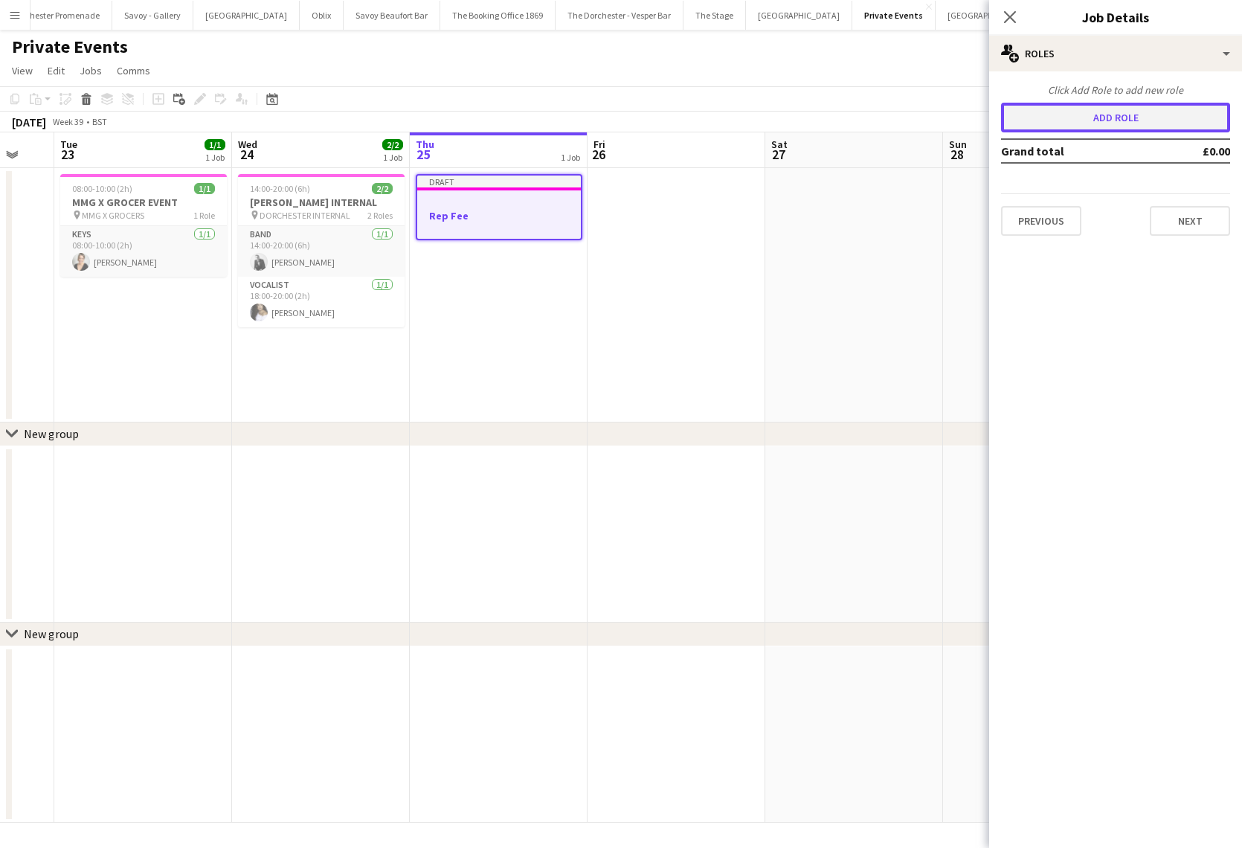
click at [1127, 117] on button "Add role" at bounding box center [1115, 118] width 229 height 30
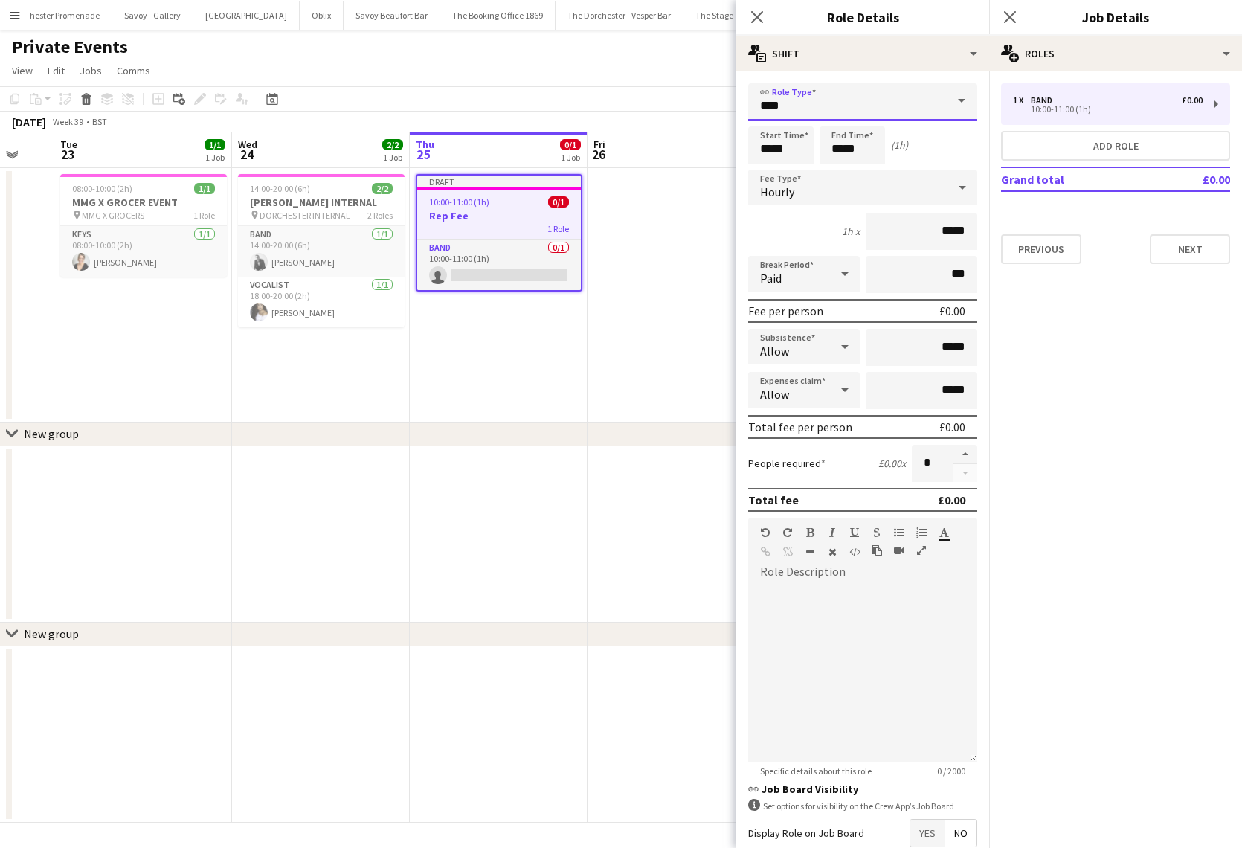
click at [857, 107] on input "****" at bounding box center [862, 101] width 229 height 37
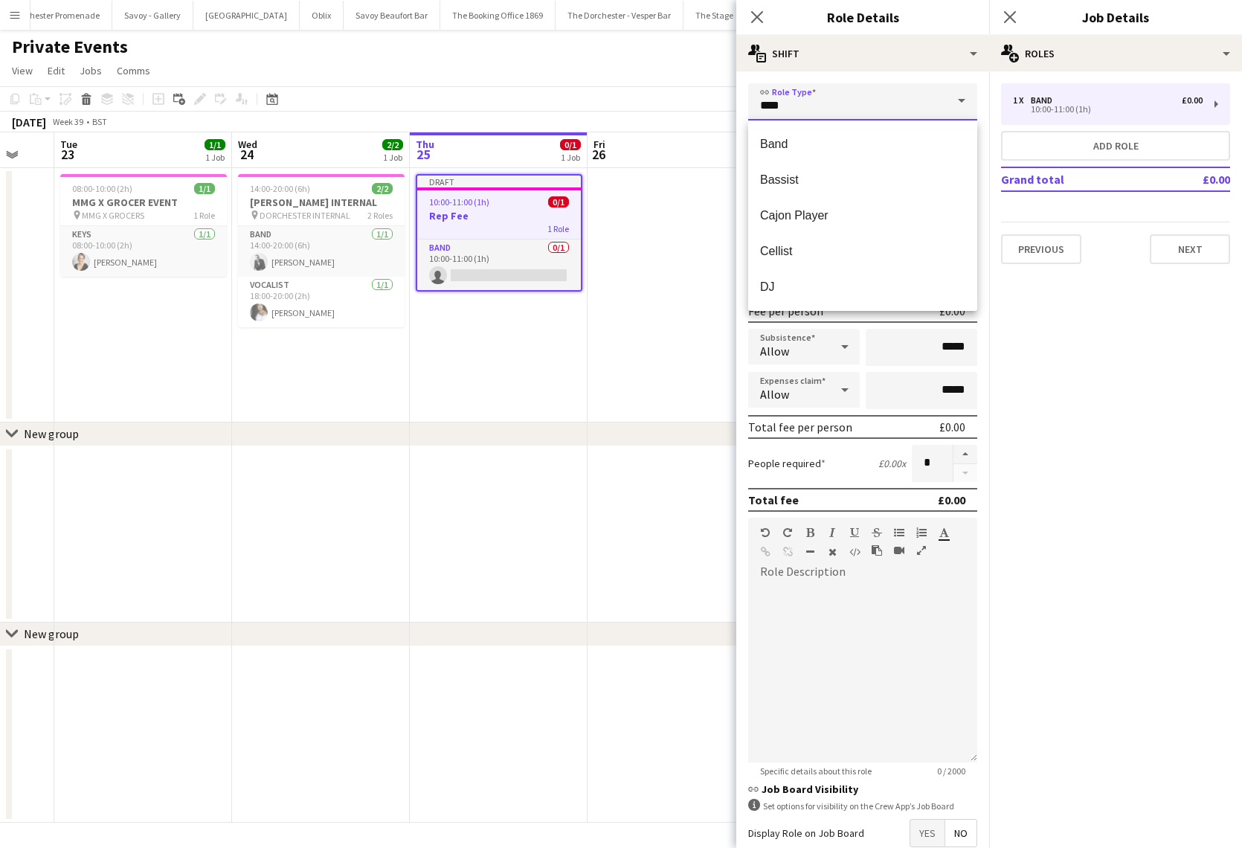
click at [857, 107] on input "****" at bounding box center [862, 101] width 229 height 37
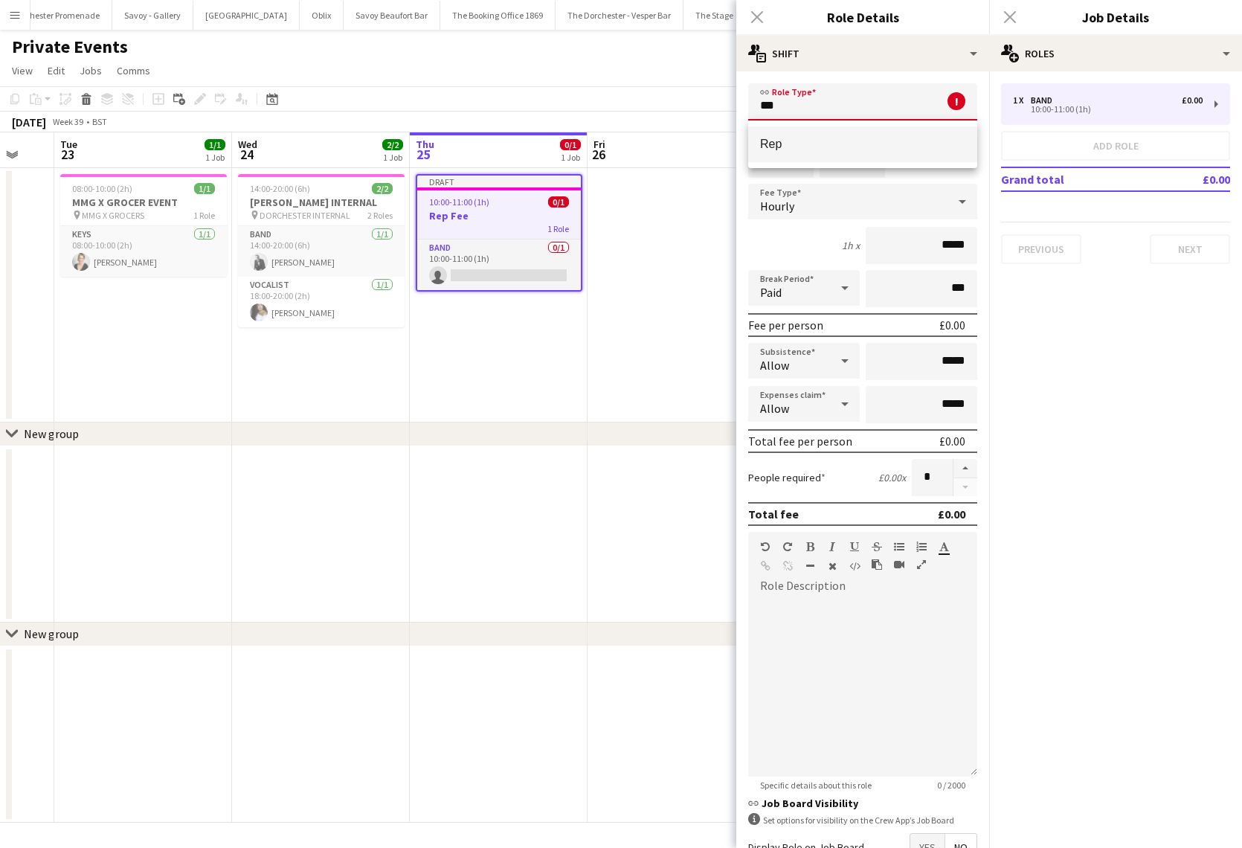
type input "***"
click at [829, 156] on mat-option "Rep" at bounding box center [862, 144] width 229 height 36
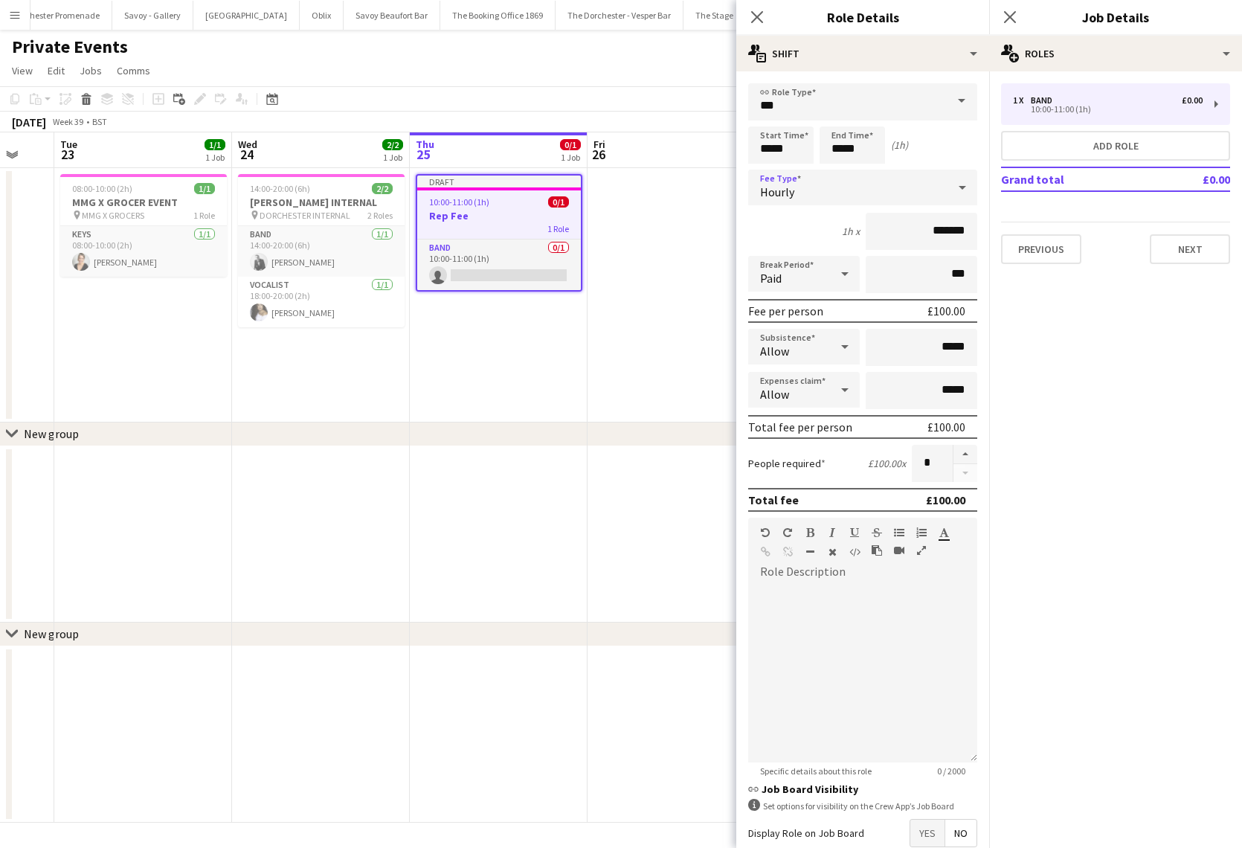
click at [875, 193] on div "Hourly" at bounding box center [847, 188] width 199 height 36
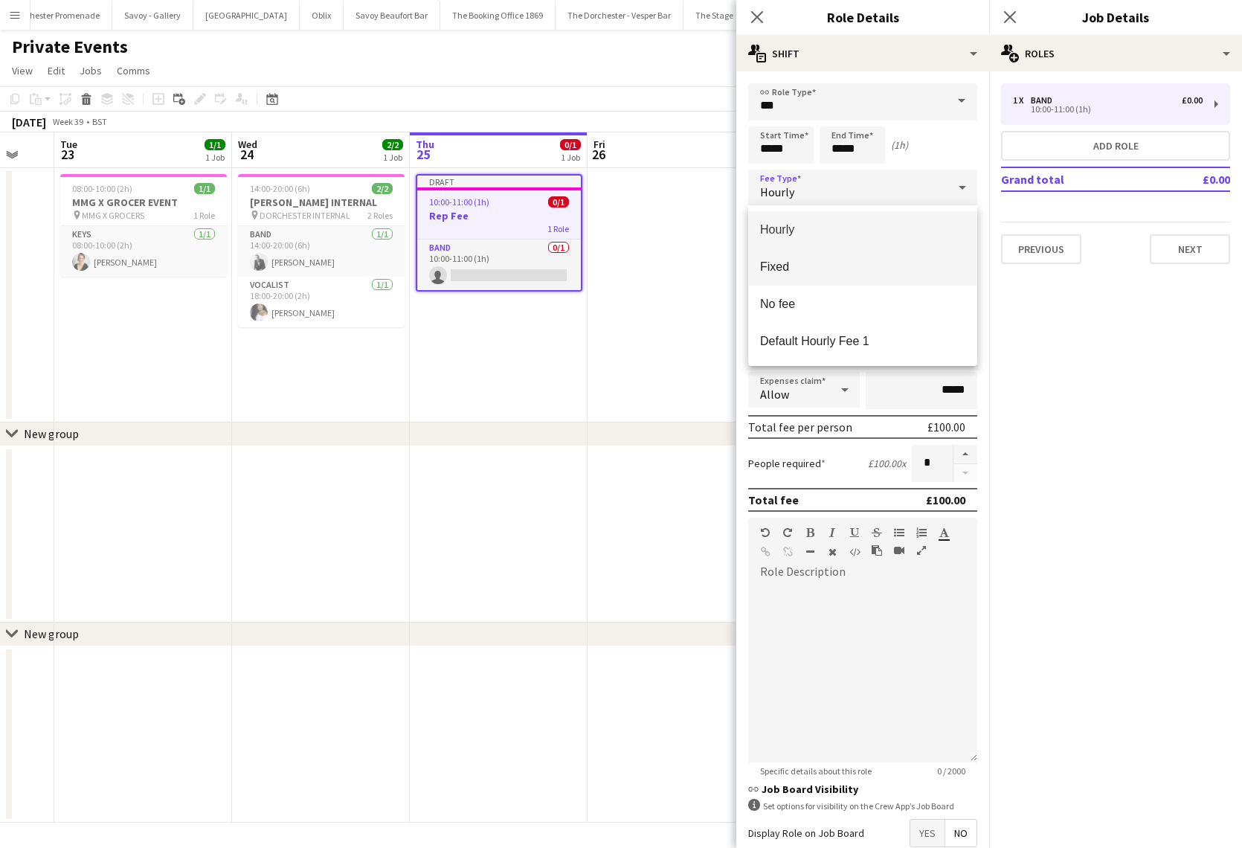
click at [874, 261] on span "Fixed" at bounding box center [862, 267] width 205 height 14
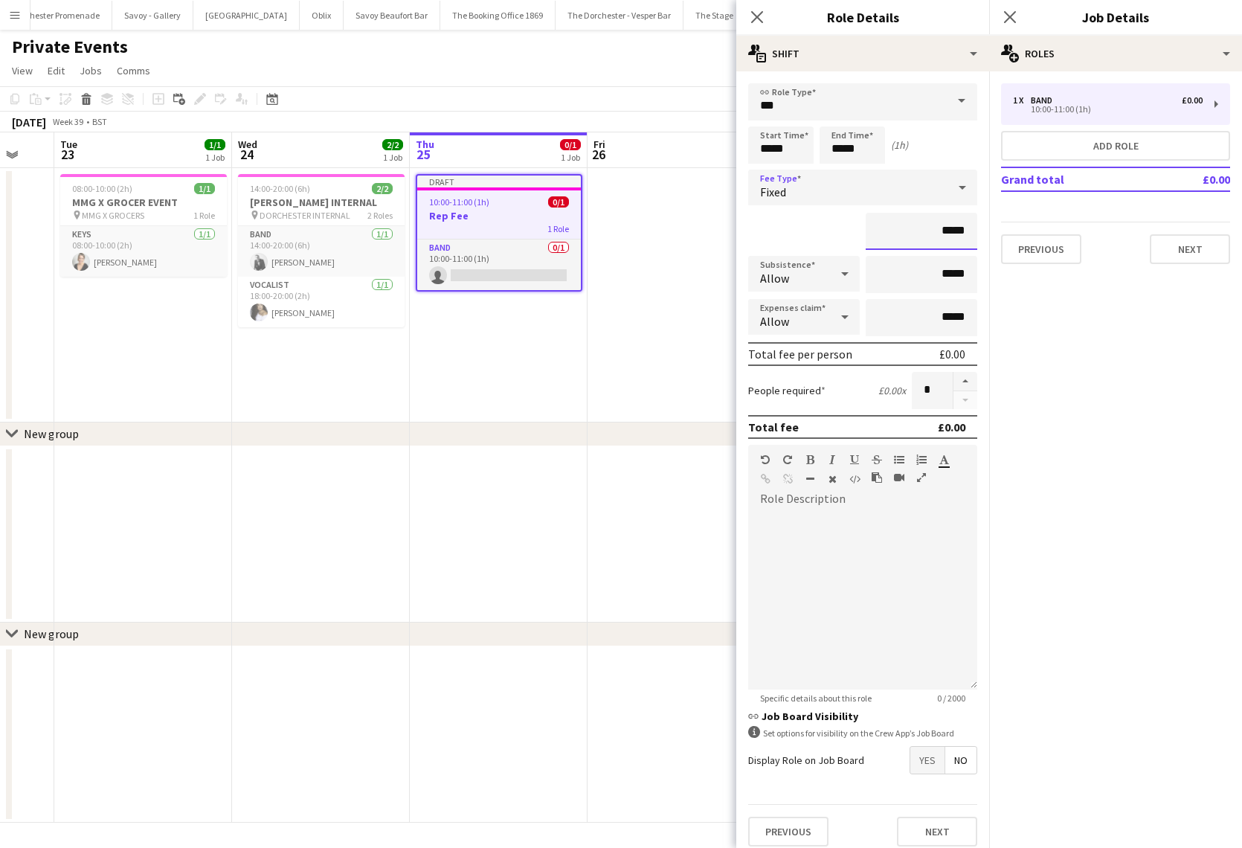
click at [959, 224] on input "*****" at bounding box center [922, 231] width 112 height 37
type input "****"
click at [1060, 308] on mat-expansion-panel "pencil3 General details 1 x Band £0.00 10:00-11:00 (1h) Add role Grand total £0…" at bounding box center [1115, 459] width 253 height 776
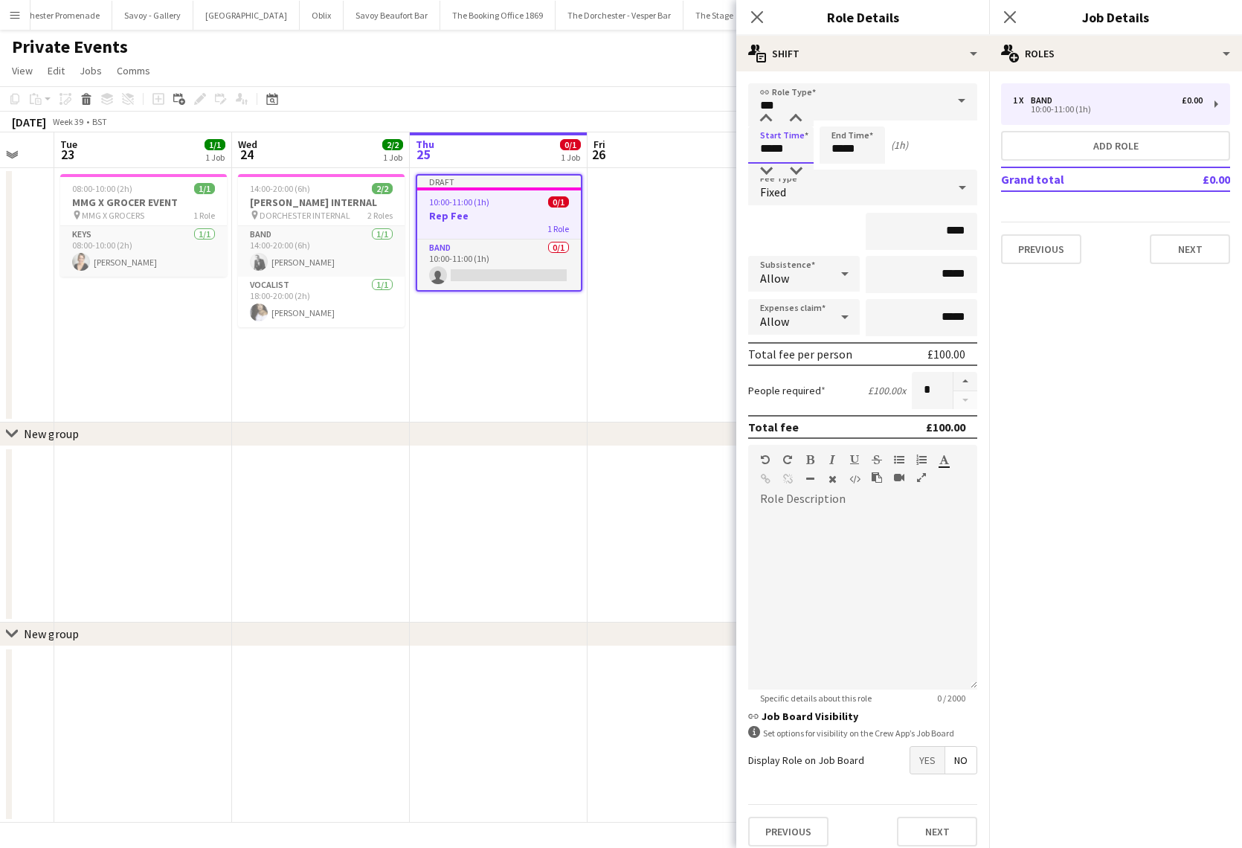
click at [778, 145] on input "*****" at bounding box center [780, 144] width 65 height 37
type input "*****"
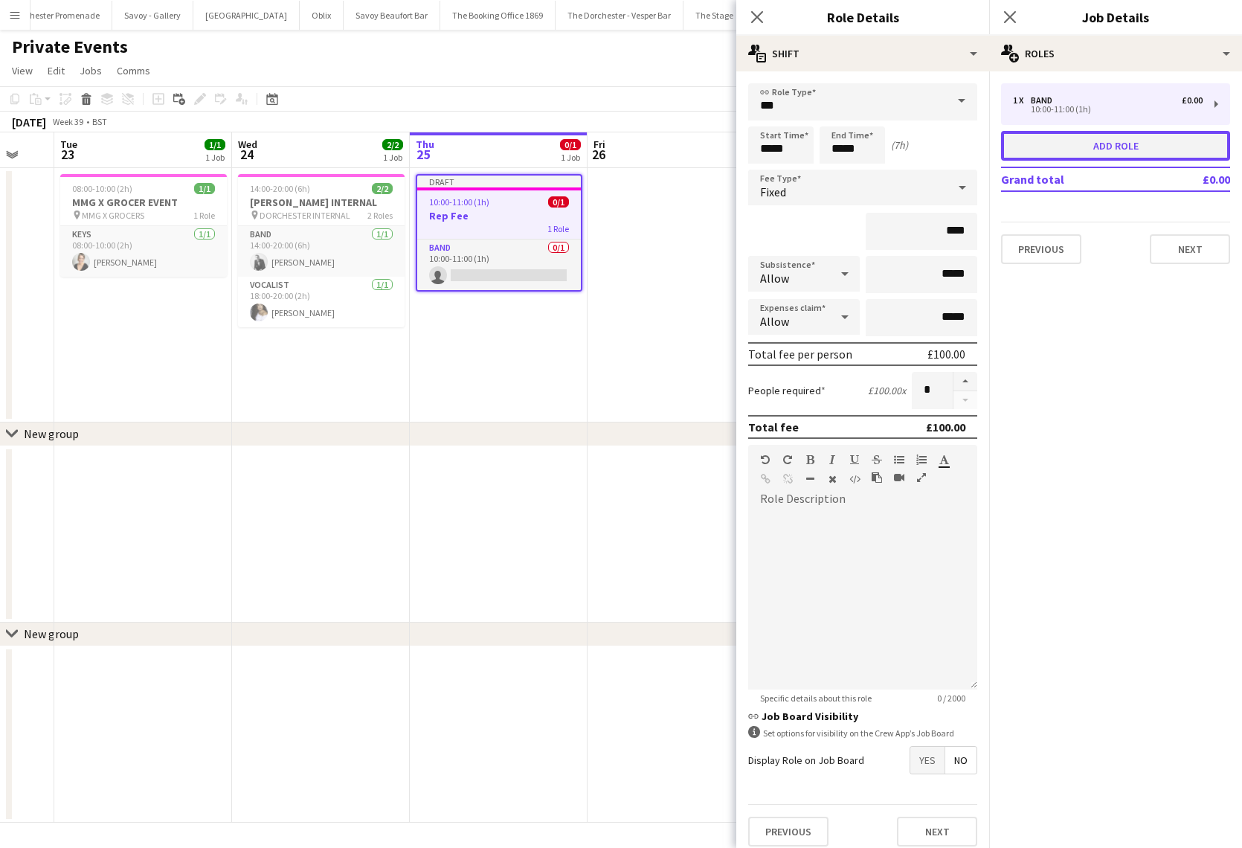
click at [1116, 152] on button "Add role" at bounding box center [1115, 146] width 229 height 30
type input "****"
type input "*****"
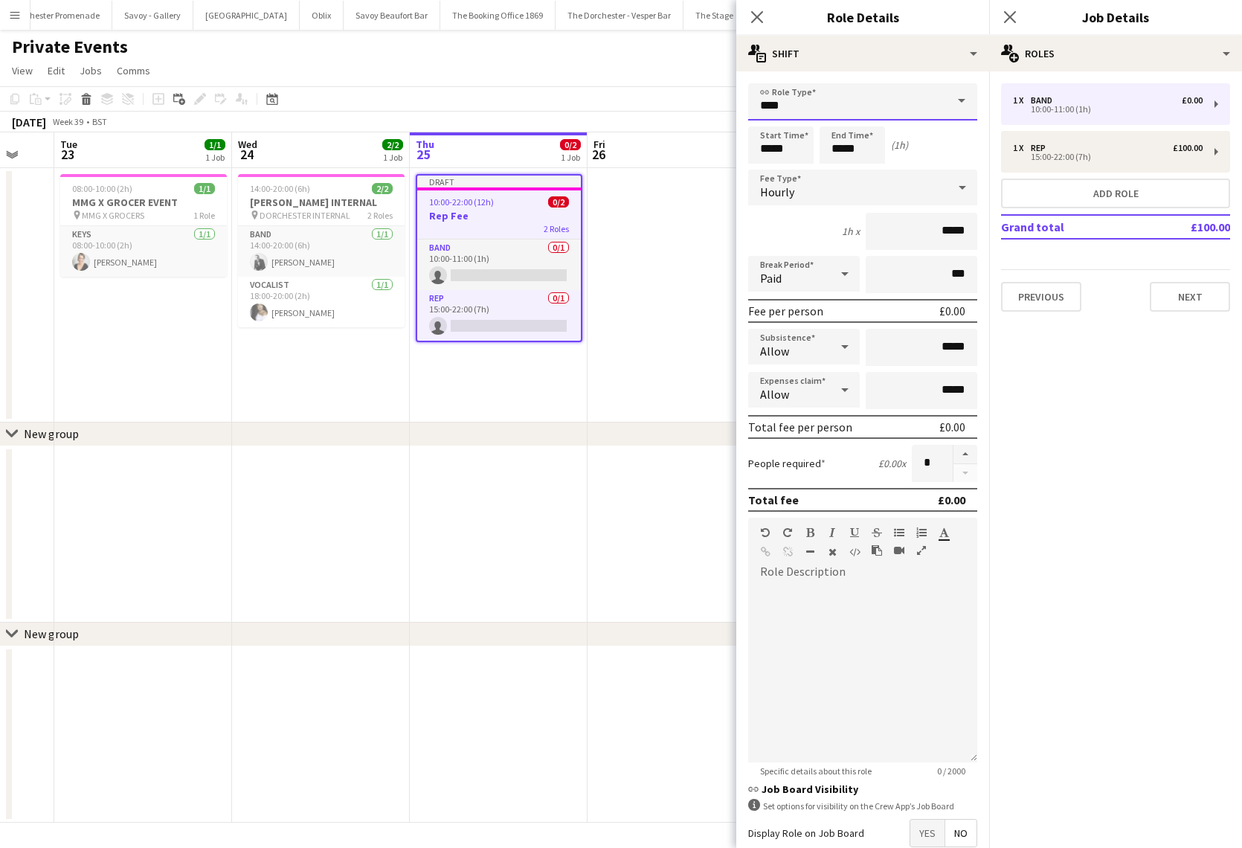
click at [839, 109] on input "****" at bounding box center [862, 101] width 229 height 37
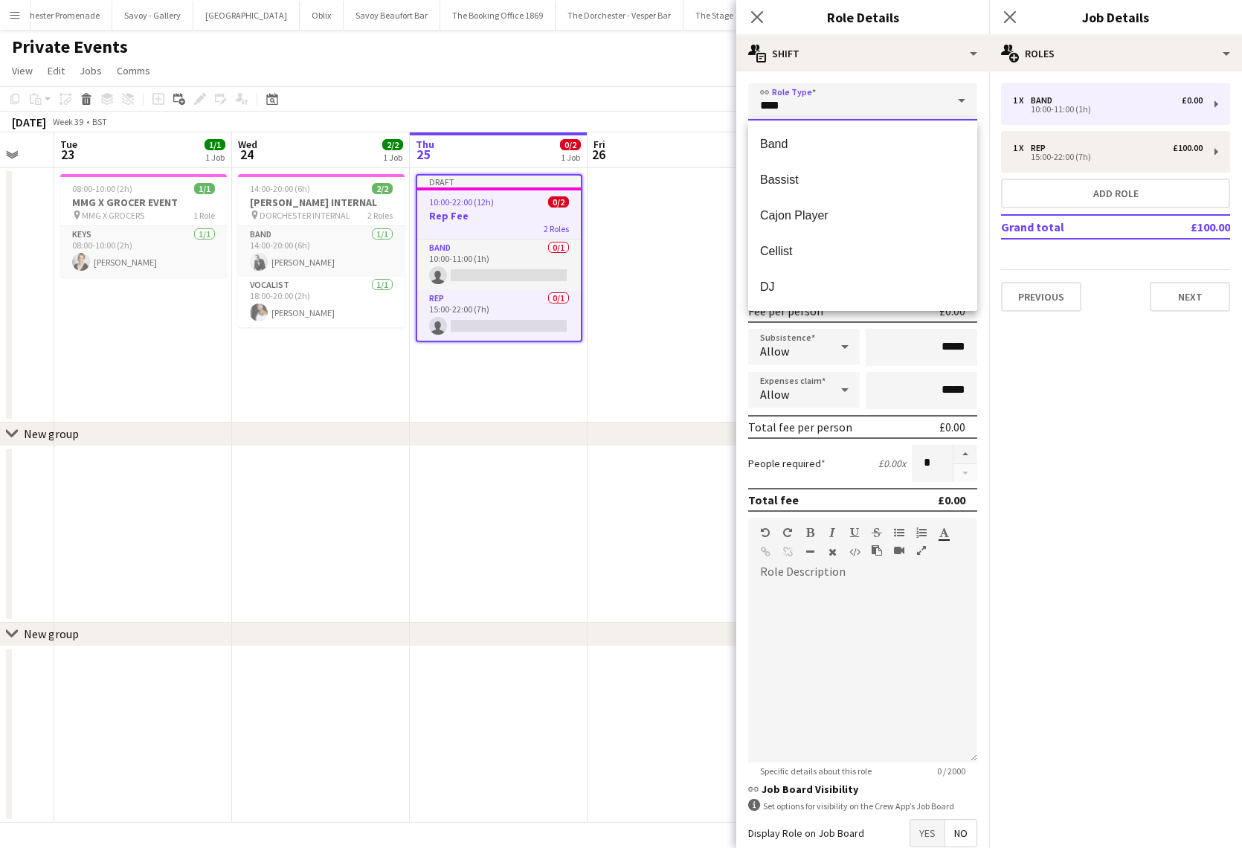
click at [839, 109] on input "****" at bounding box center [862, 101] width 229 height 37
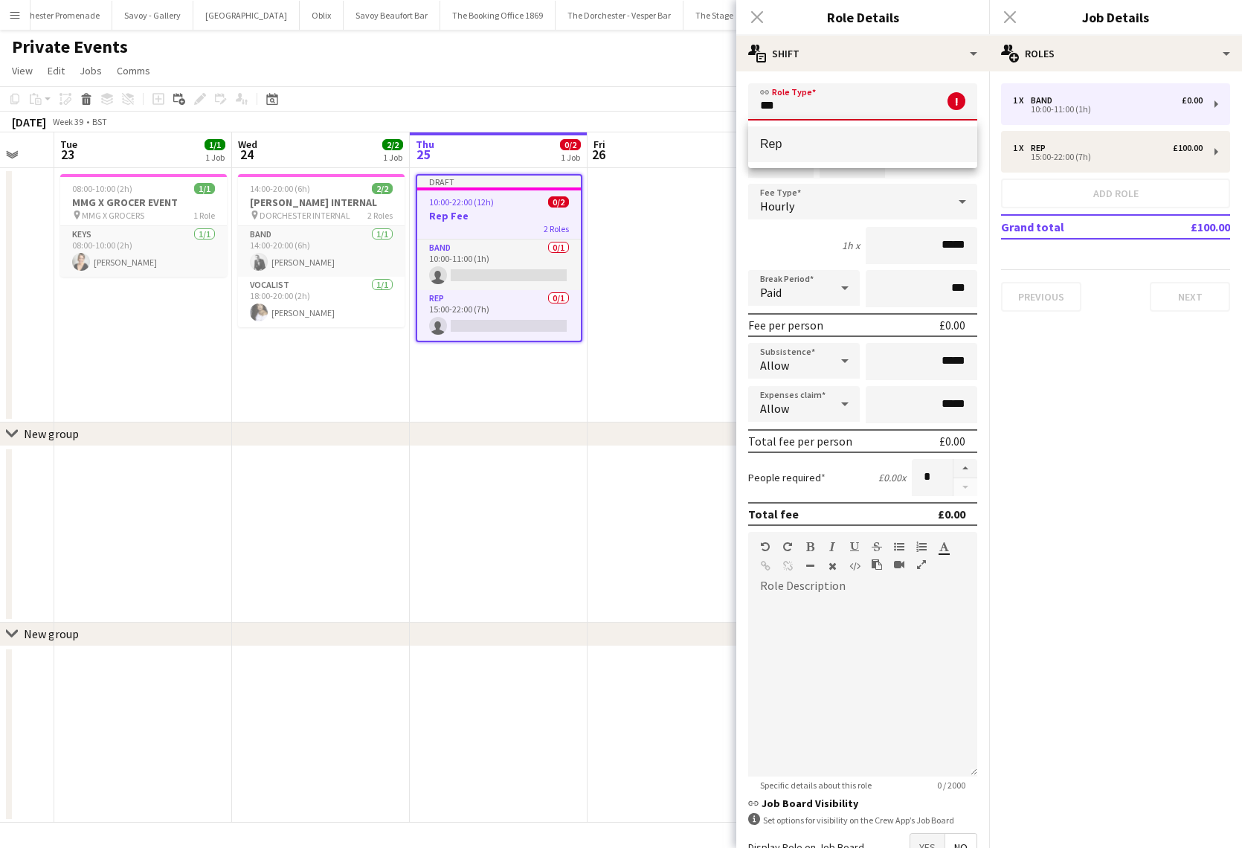
click at [837, 142] on span "Rep" at bounding box center [862, 144] width 205 height 14
type input "***"
type input "*******"
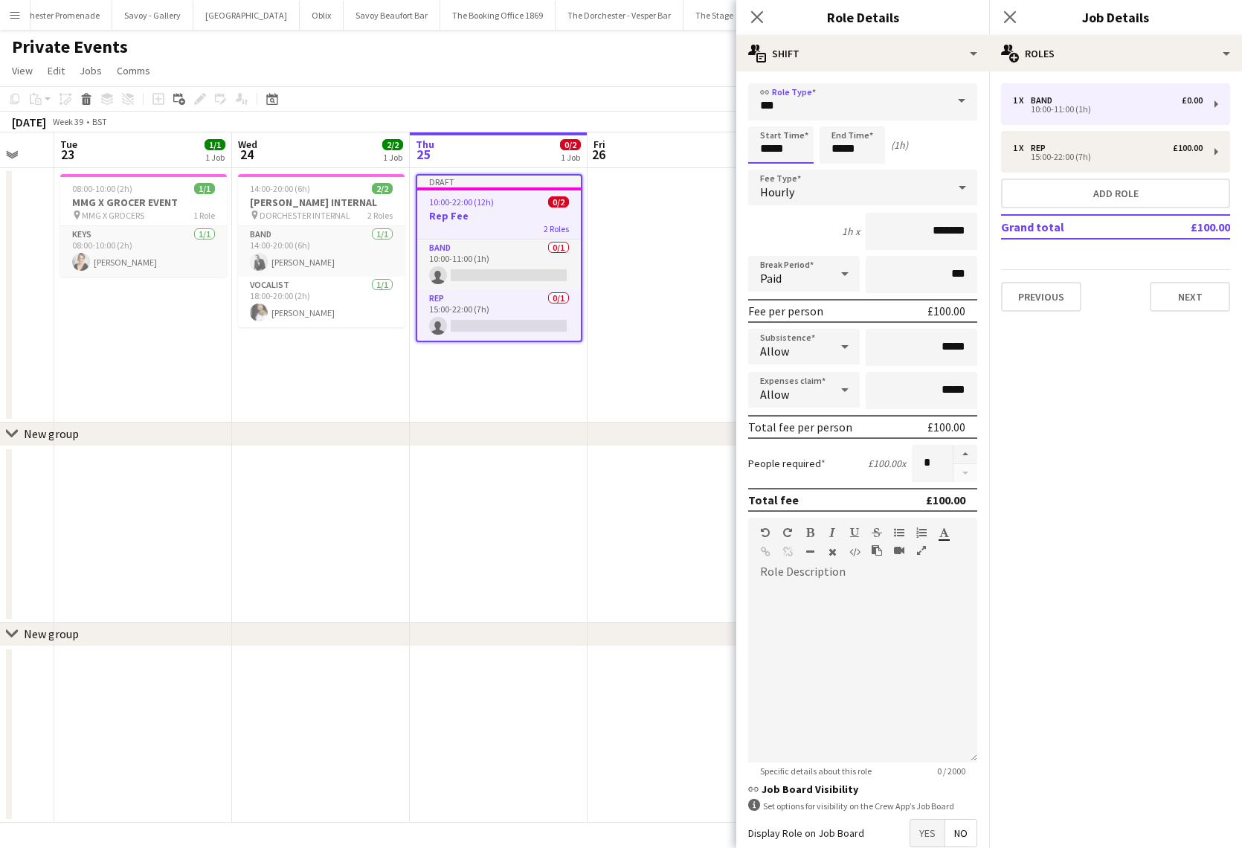
click at [777, 149] on input "*****" at bounding box center [780, 144] width 65 height 37
type input "*****"
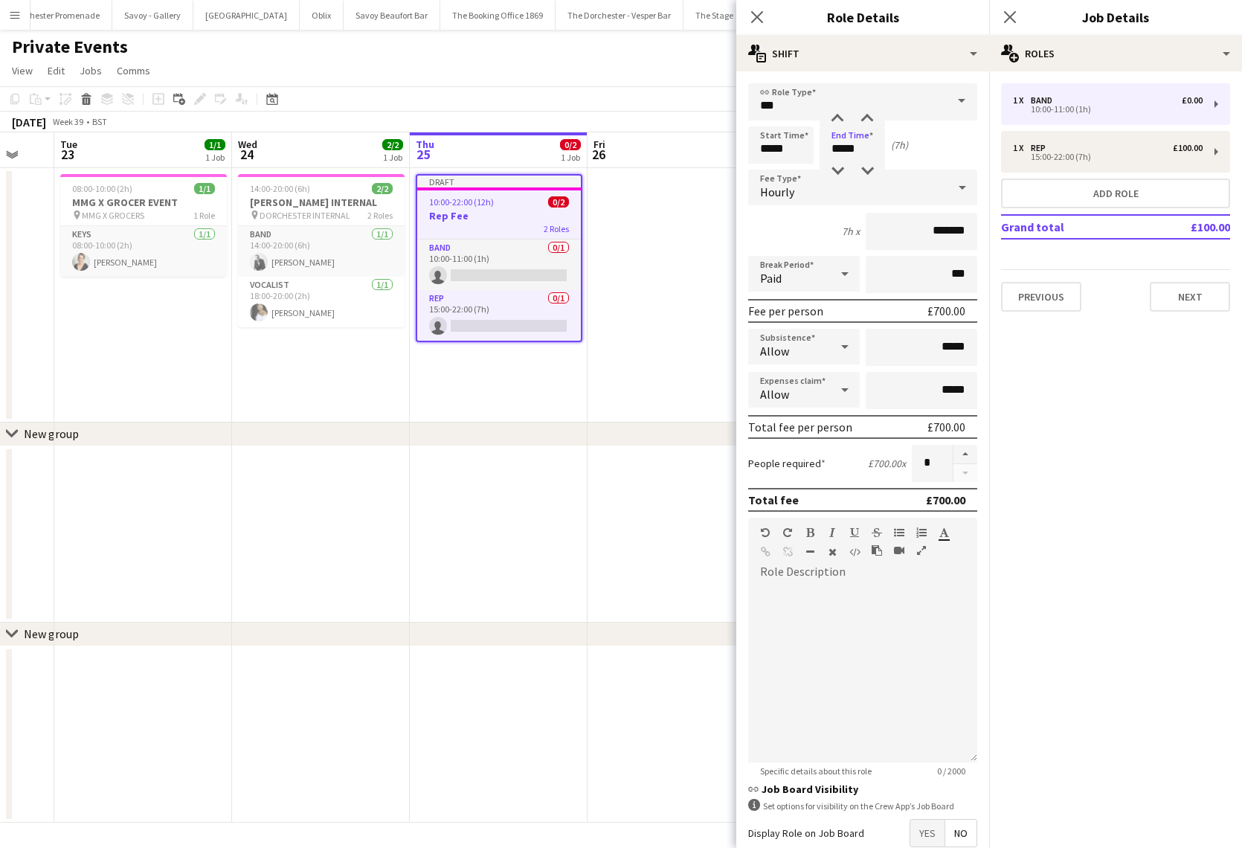
click at [866, 196] on div "Hourly" at bounding box center [847, 188] width 199 height 36
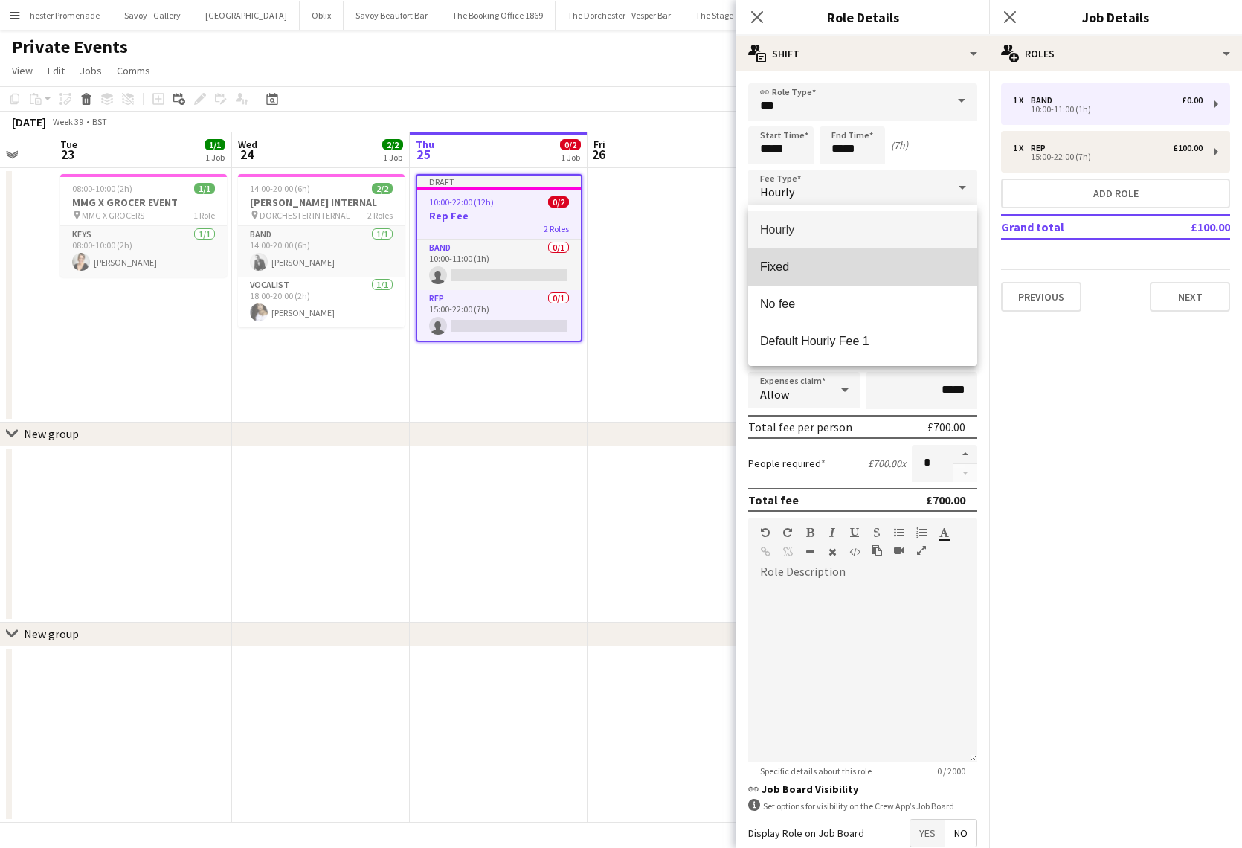
click at [873, 272] on span "Fixed" at bounding box center [862, 267] width 205 height 14
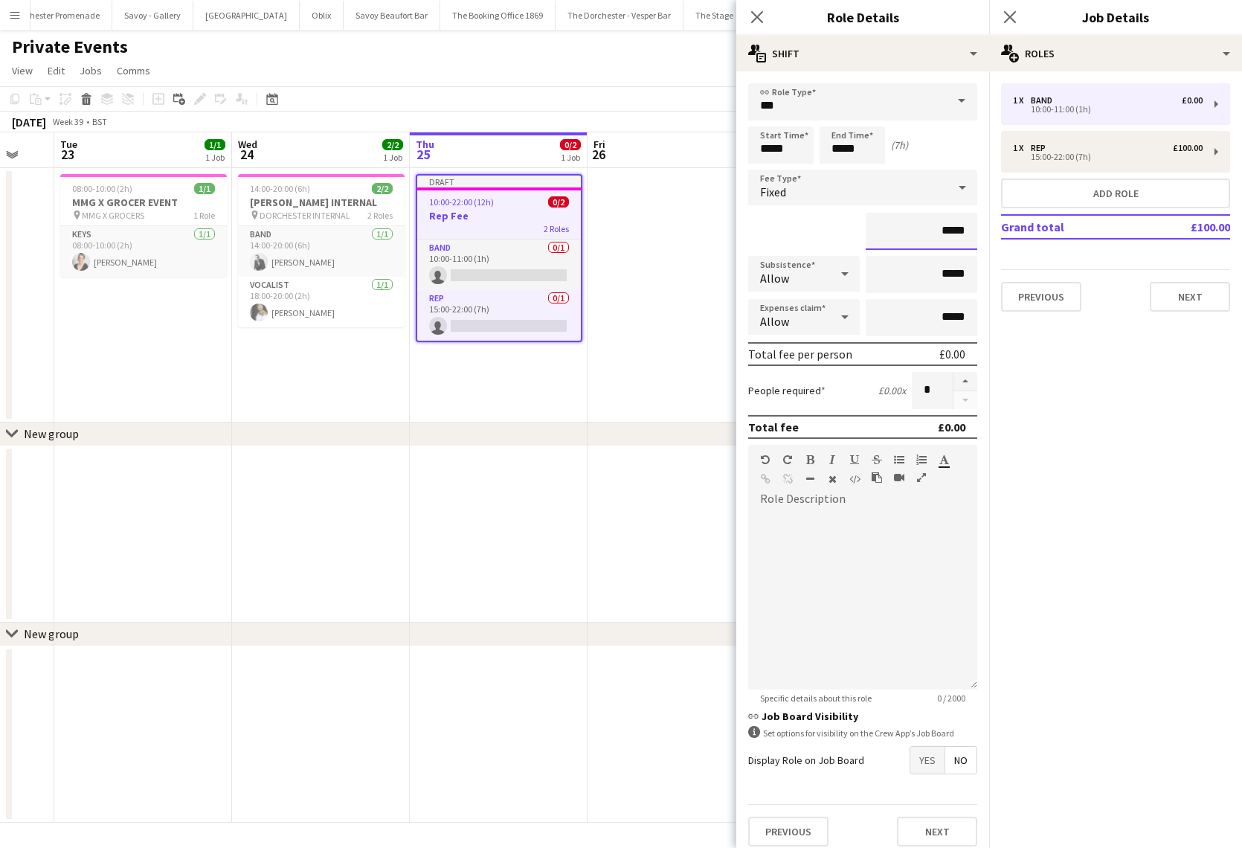
click at [939, 231] on input "*****" at bounding box center [922, 231] width 112 height 37
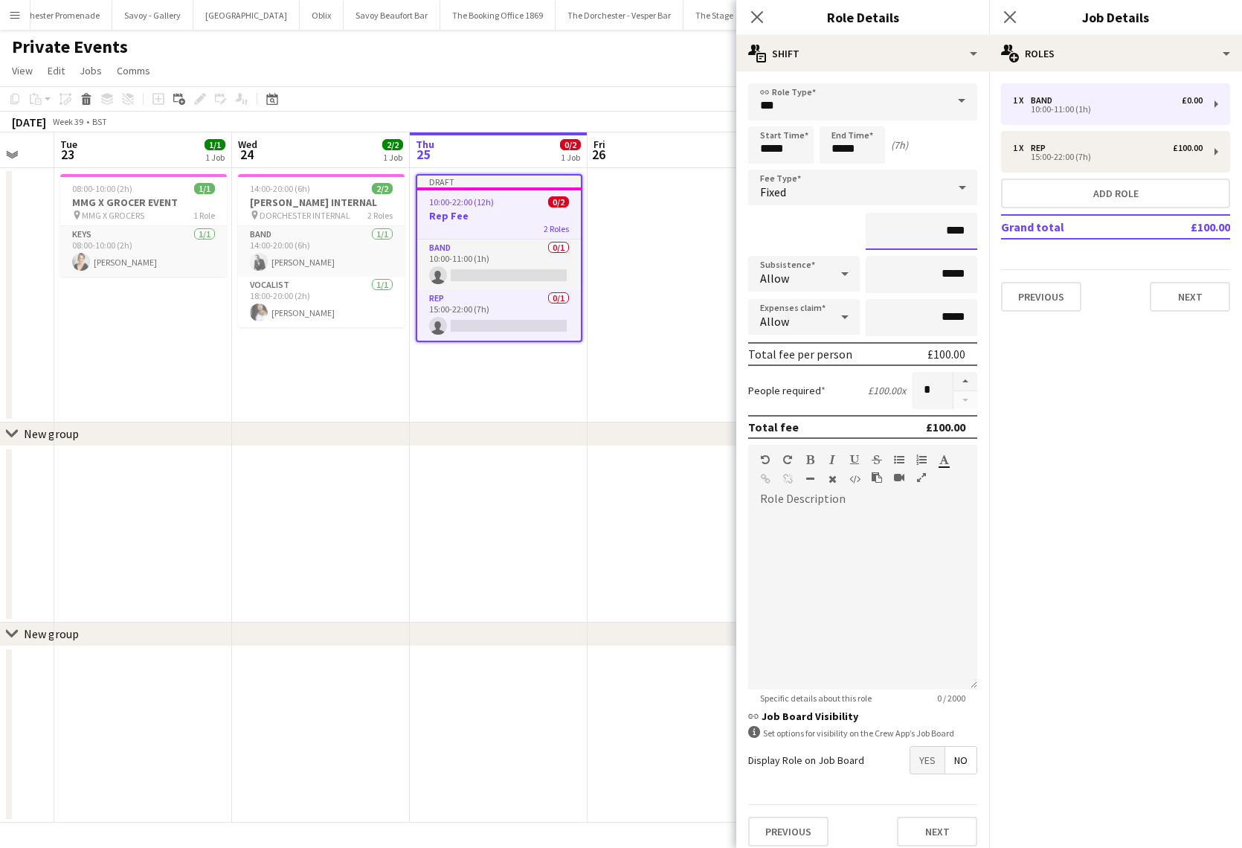
type input "****"
click at [1149, 381] on mat-expansion-panel "pencil3 General details 1 x Band £0.00 10:00-11:00 (1h) 1 x Rep £100.00 15:00-2…" at bounding box center [1115, 459] width 253 height 776
click at [1177, 299] on button "Next" at bounding box center [1190, 297] width 80 height 30
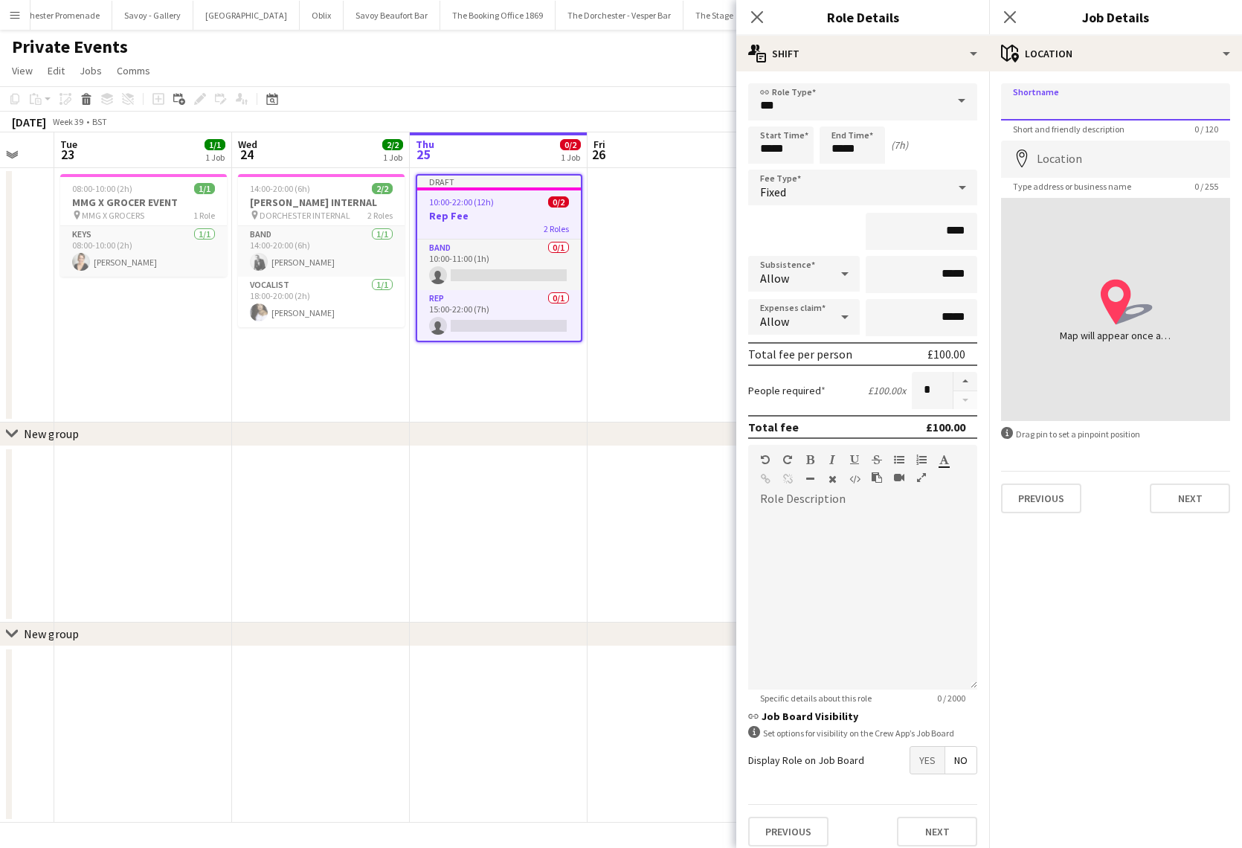
click at [1046, 92] on input "Shortname" at bounding box center [1115, 101] width 229 height 37
type input "*******"
click button "Next" at bounding box center [1190, 498] width 80 height 30
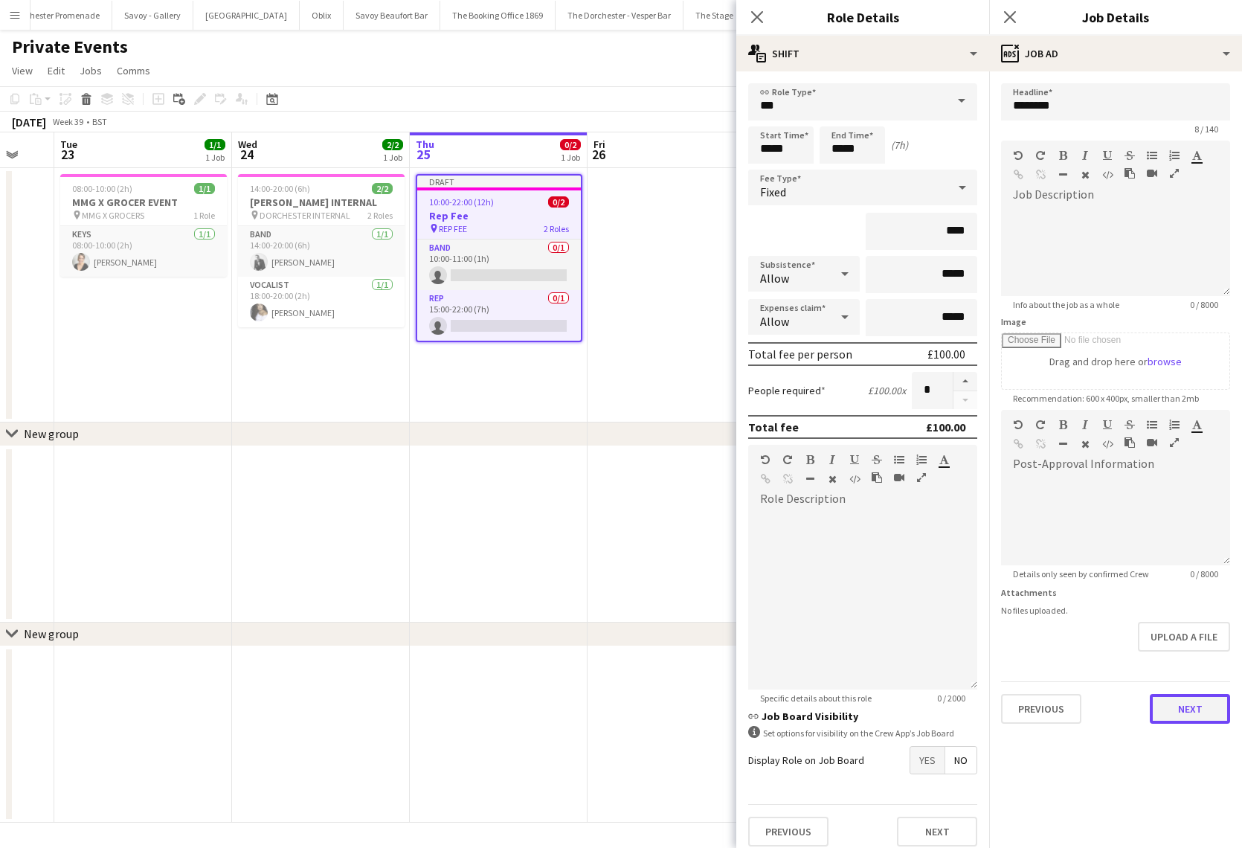
click at [1168, 707] on button "Next" at bounding box center [1190, 709] width 80 height 30
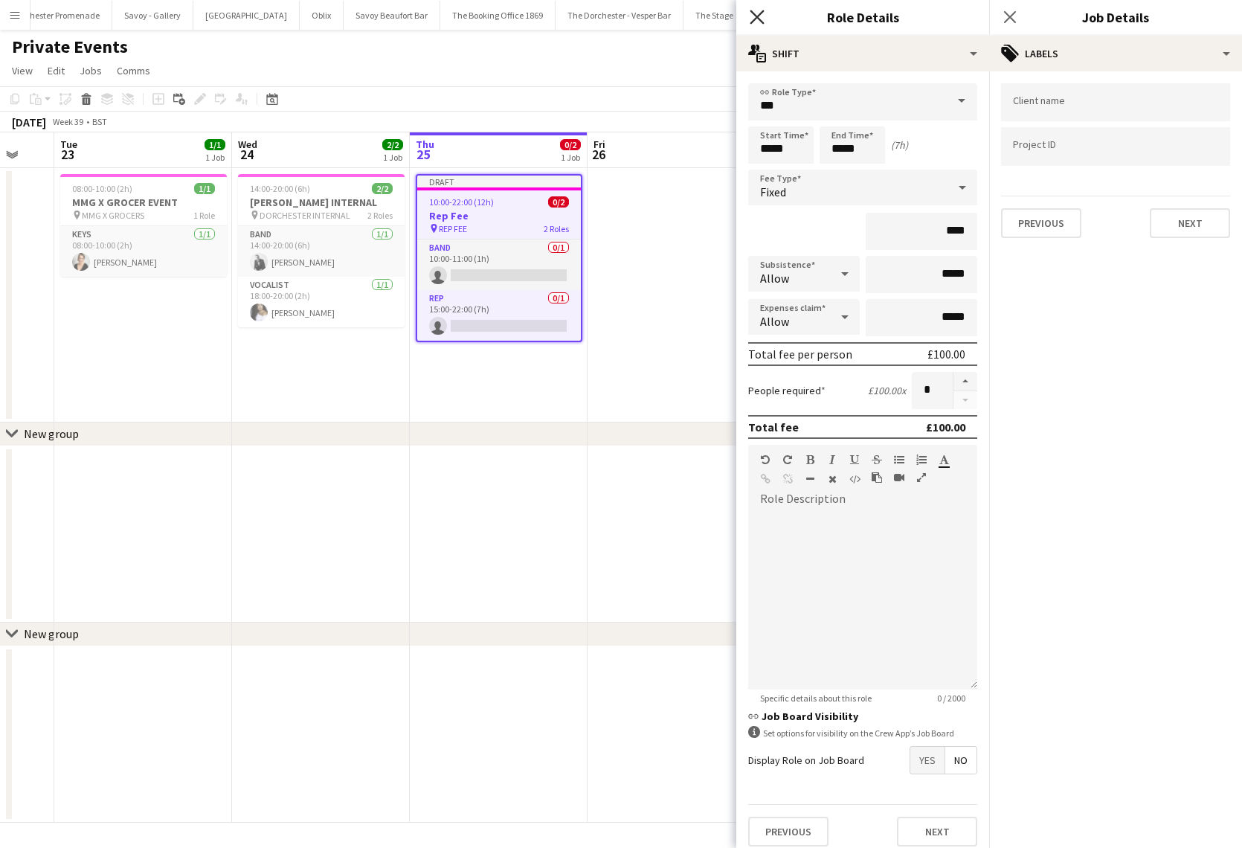
click at [762, 19] on icon "Close pop-in" at bounding box center [757, 17] width 14 height 14
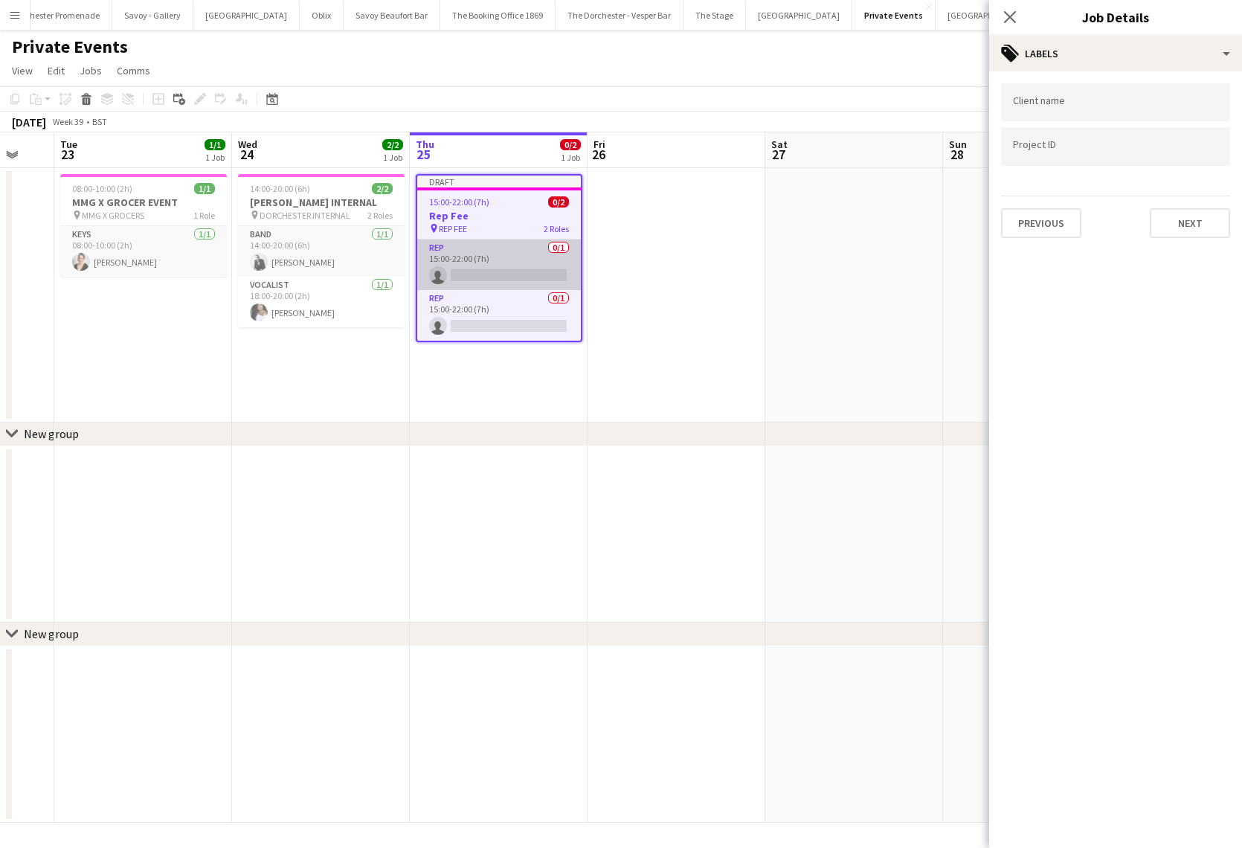
click at [484, 254] on app-card-role "Rep 0/1 15:00-22:00 (7h) single-neutral-actions" at bounding box center [499, 264] width 164 height 51
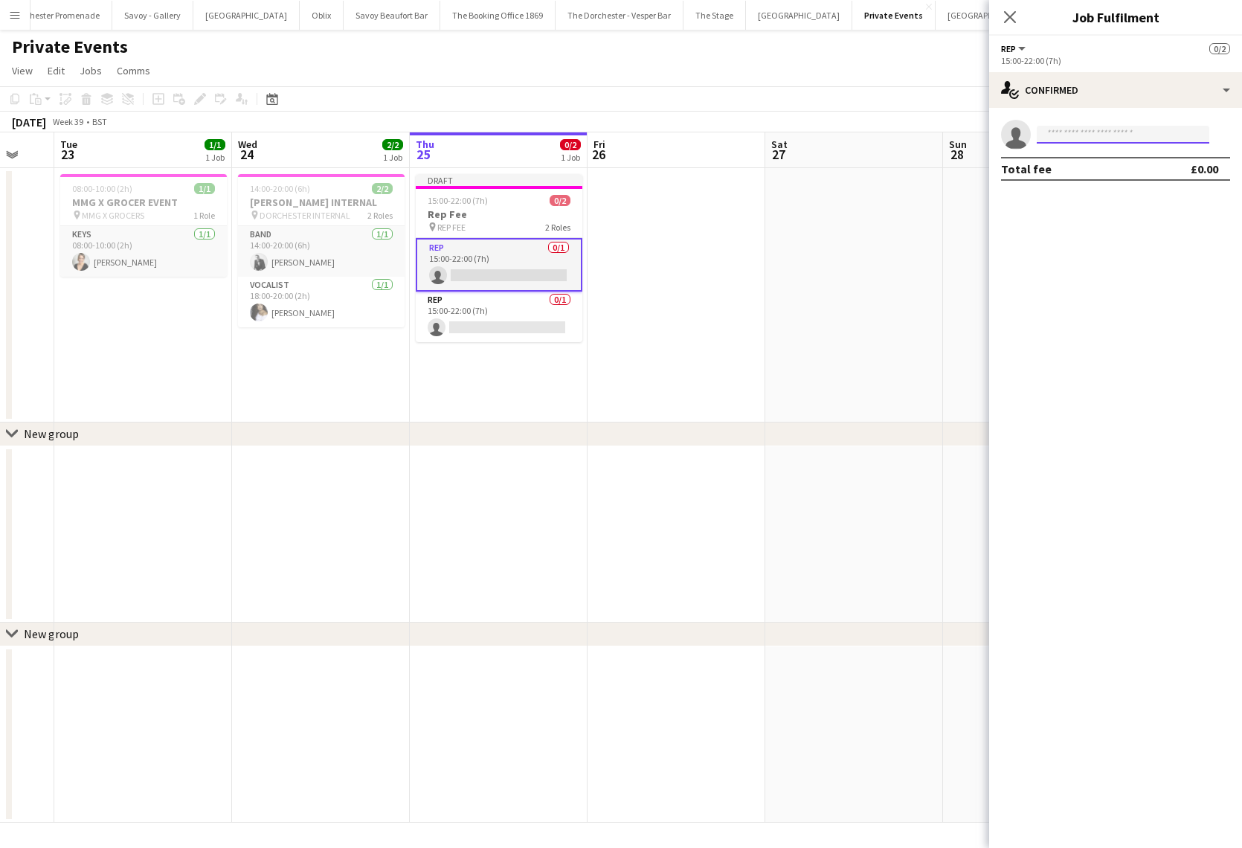
click at [1162, 134] on input at bounding box center [1123, 135] width 173 height 18
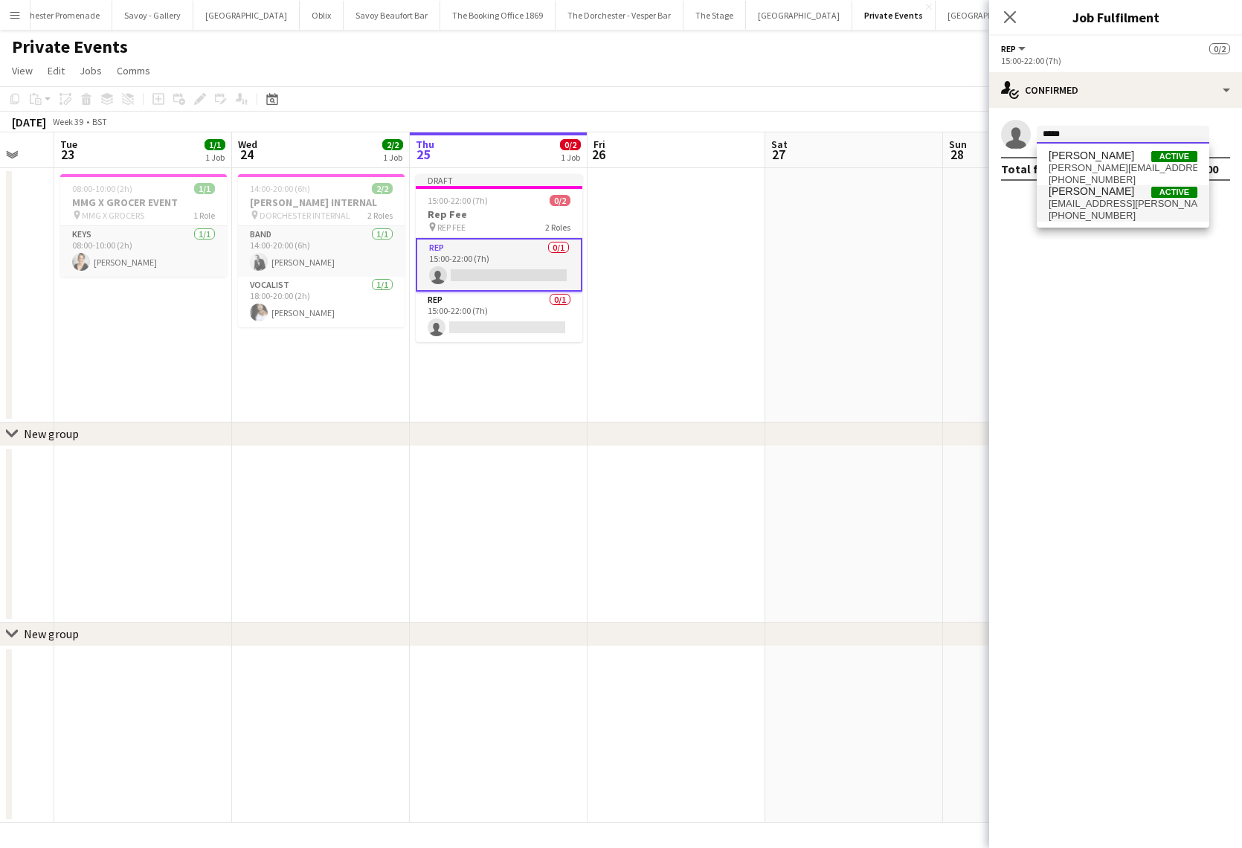
type input "*****"
click at [1170, 201] on span "[EMAIL_ADDRESS][PERSON_NAME][DOMAIN_NAME]" at bounding box center [1123, 204] width 149 height 12
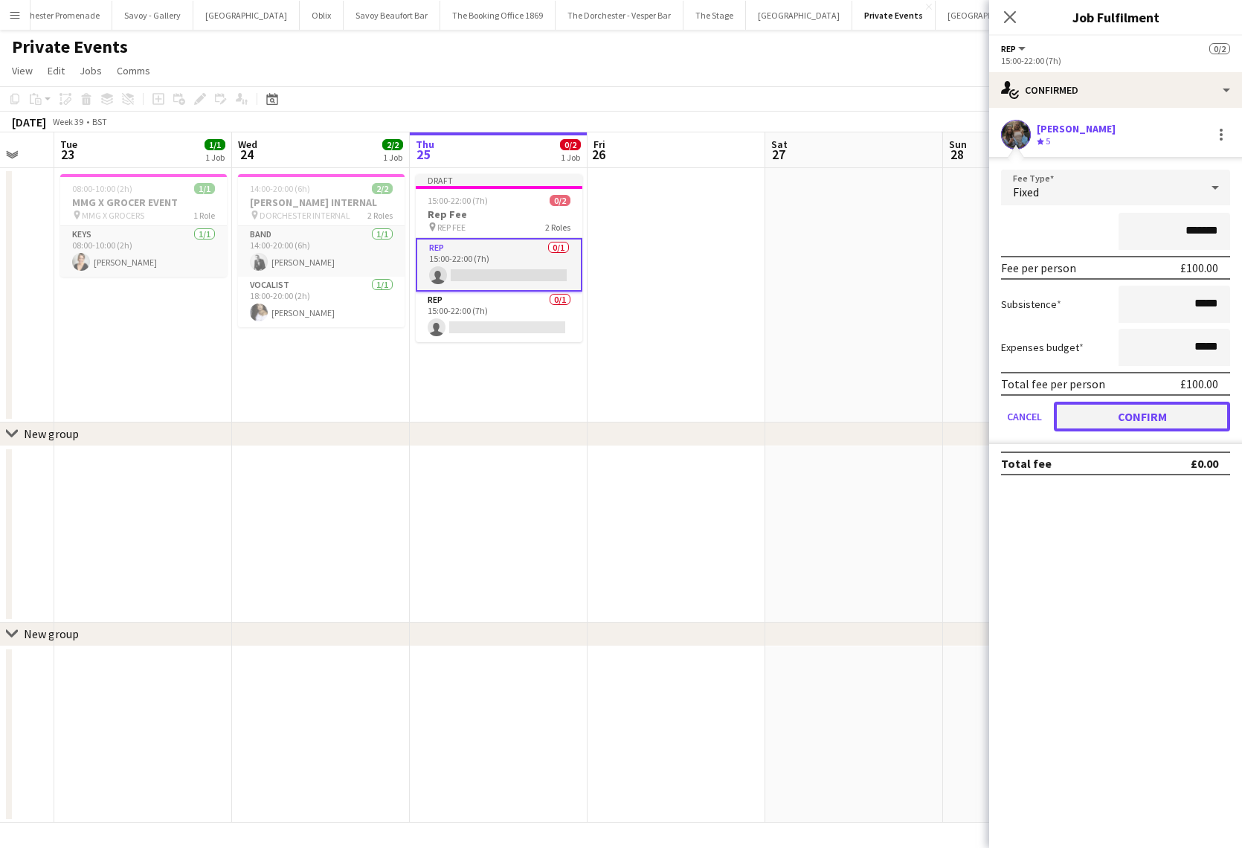
click at [1074, 420] on button "Confirm" at bounding box center [1142, 417] width 176 height 30
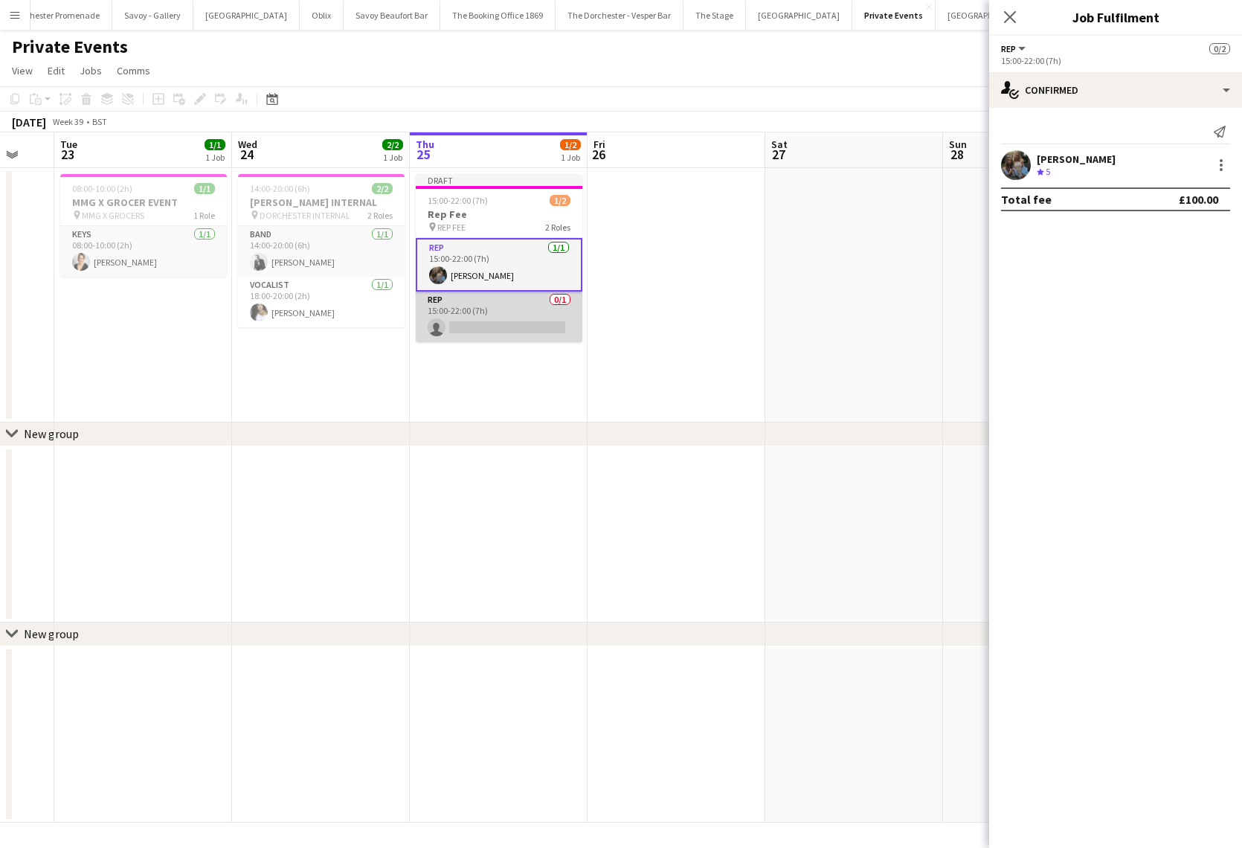
click at [481, 309] on app-card-role "Rep 0/1 15:00-22:00 (7h) single-neutral-actions" at bounding box center [499, 317] width 167 height 51
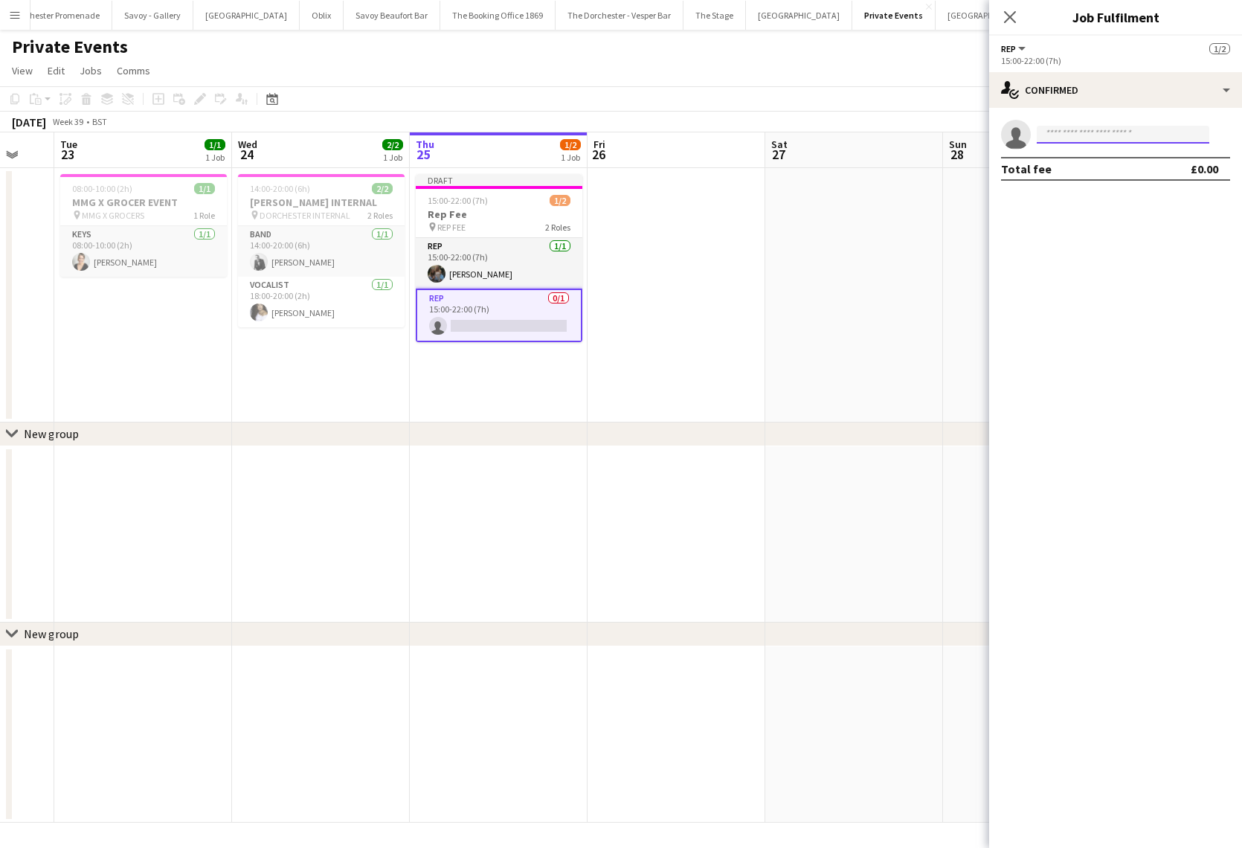
click at [1069, 133] on input at bounding box center [1123, 135] width 173 height 18
type input "******"
click at [1114, 187] on span "helenadebono@hotmail.com" at bounding box center [1123, 182] width 149 height 12
click at [727, 277] on app-date-cell at bounding box center [676, 295] width 178 height 254
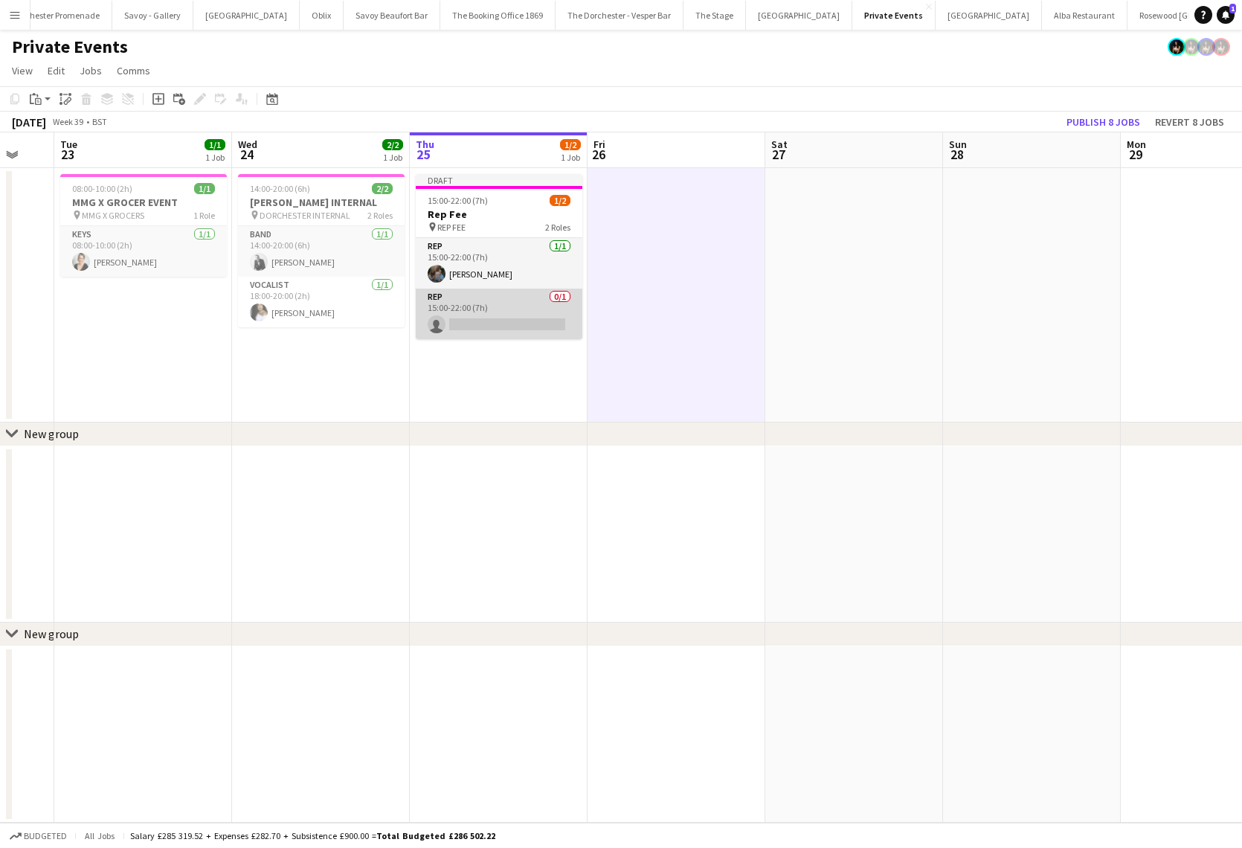
click at [467, 303] on app-card-role "Rep 0/1 15:00-22:00 (7h) single-neutral-actions" at bounding box center [499, 314] width 167 height 51
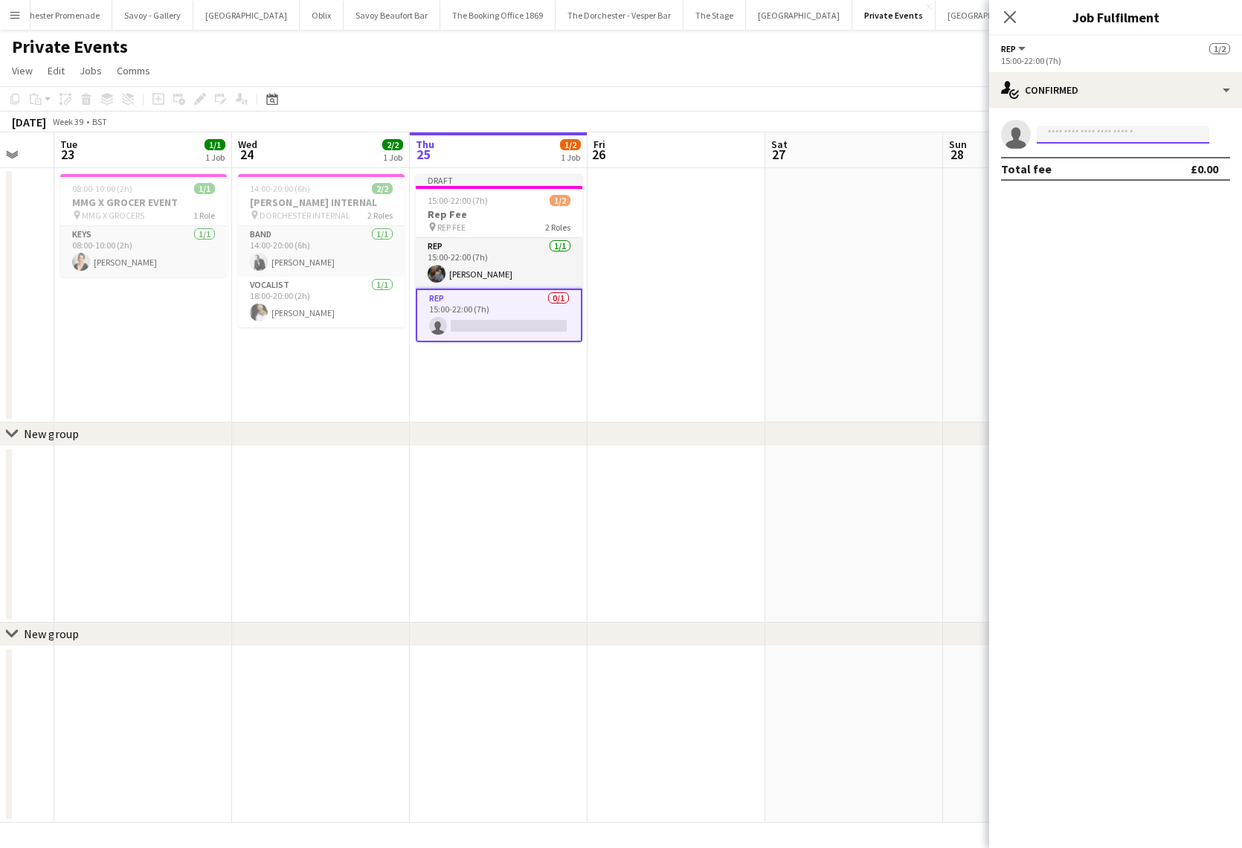
click at [1090, 132] on input at bounding box center [1123, 135] width 173 height 18
type input "******"
click at [1098, 169] on span "helenadebono@hotmail.com" at bounding box center [1123, 168] width 149 height 12
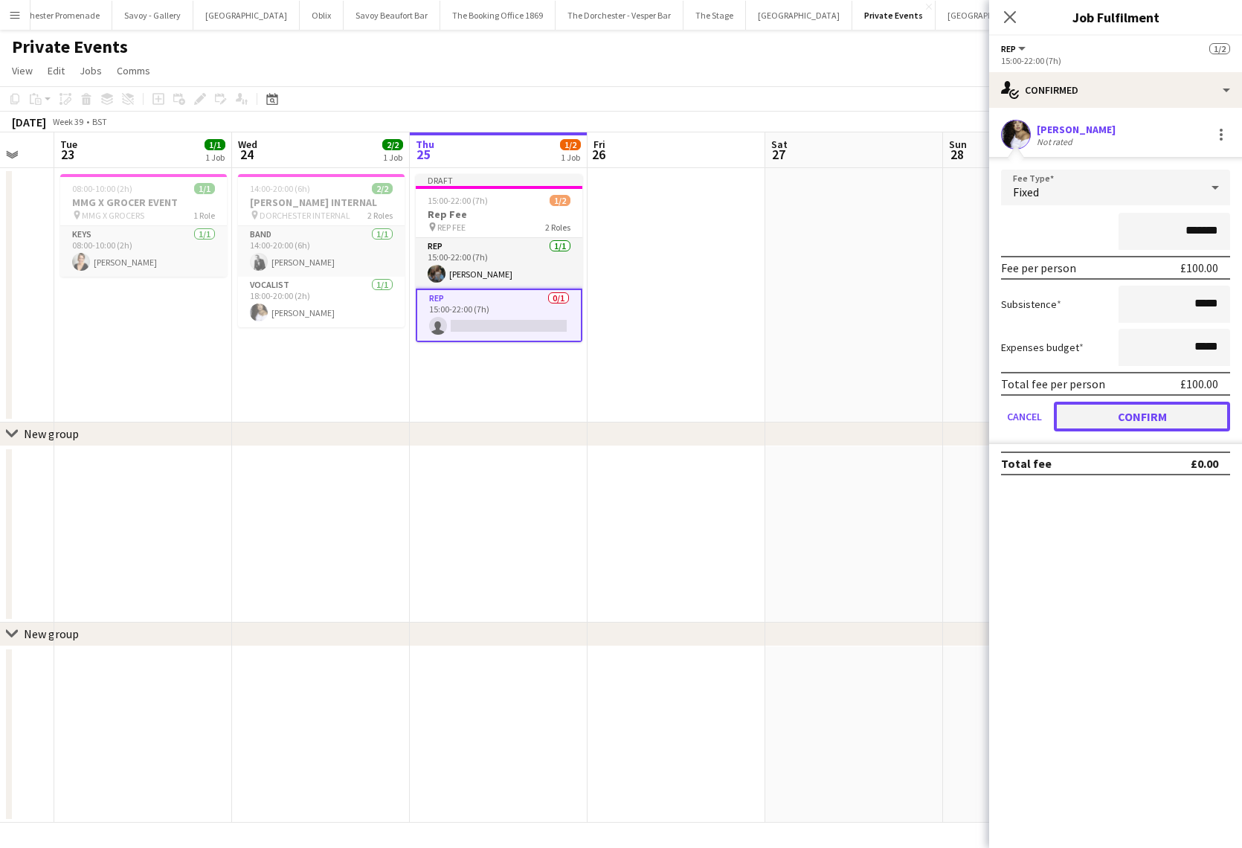
click at [1074, 423] on button "Confirm" at bounding box center [1142, 417] width 176 height 30
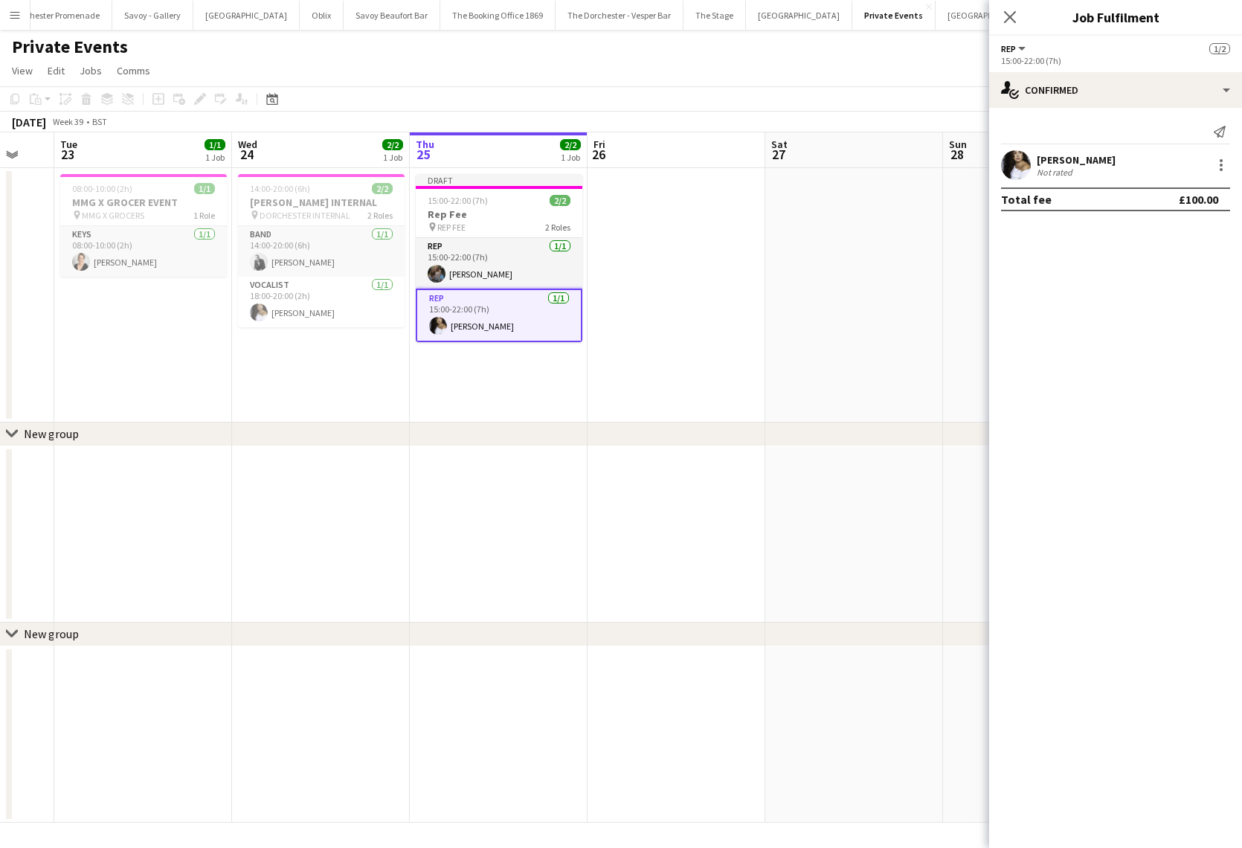
click at [776, 337] on app-date-cell at bounding box center [854, 295] width 178 height 254
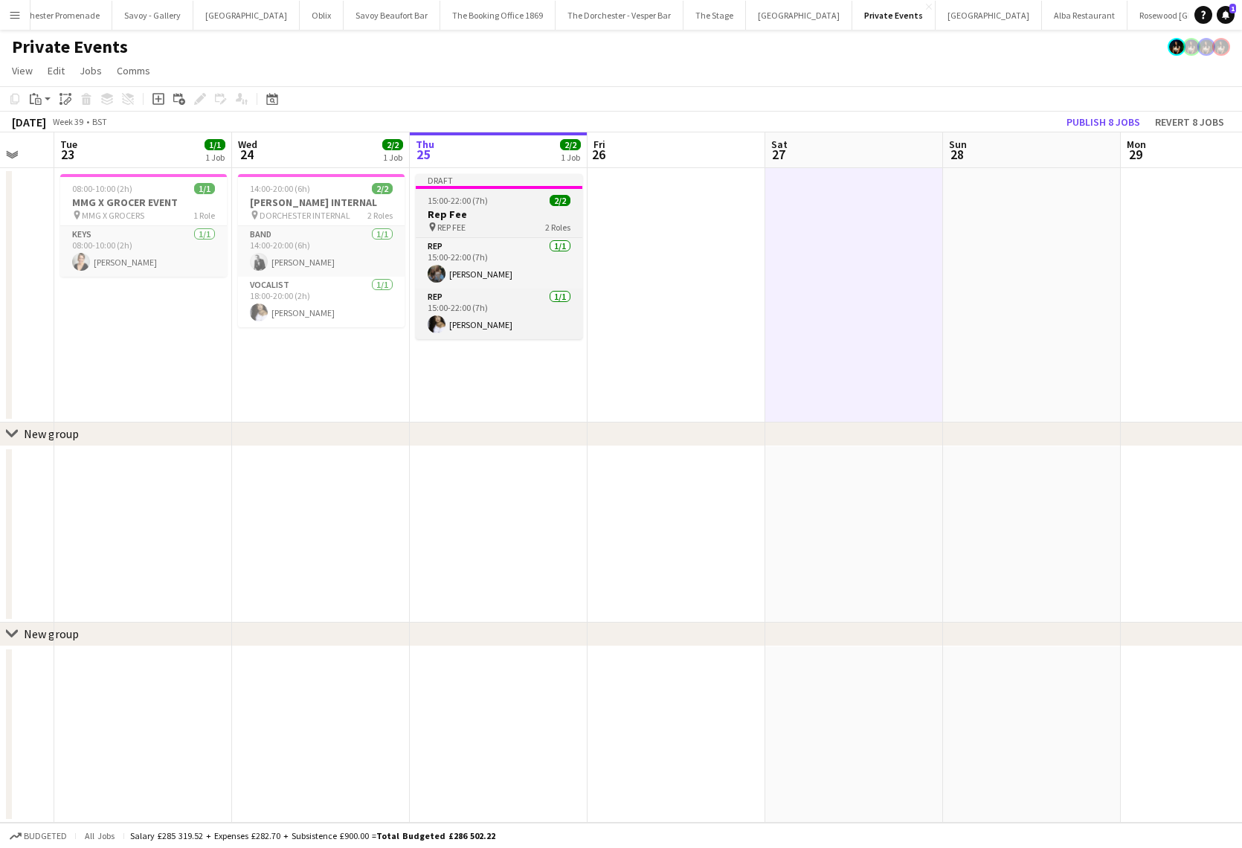
click at [456, 174] on div "Draft" at bounding box center [499, 180] width 167 height 12
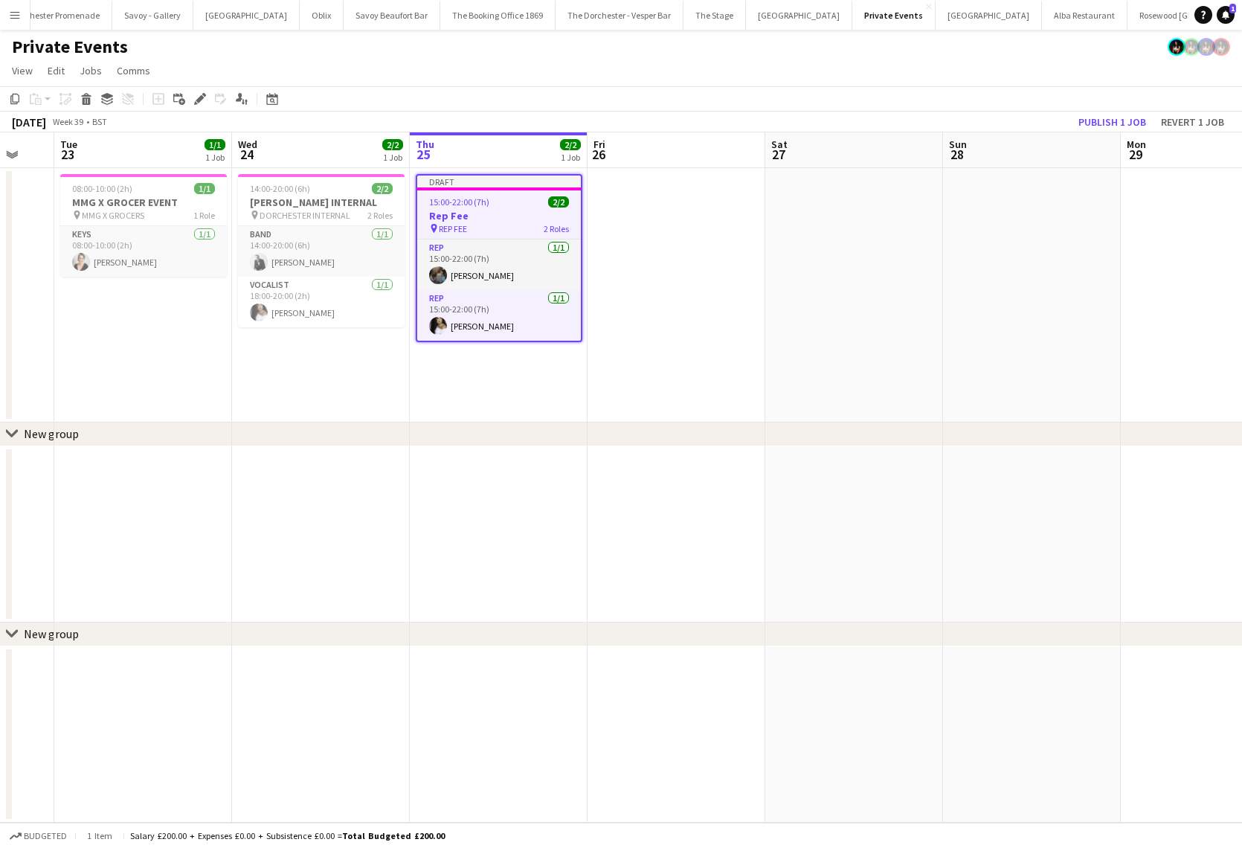
click at [702, 227] on app-date-cell at bounding box center [676, 295] width 178 height 254
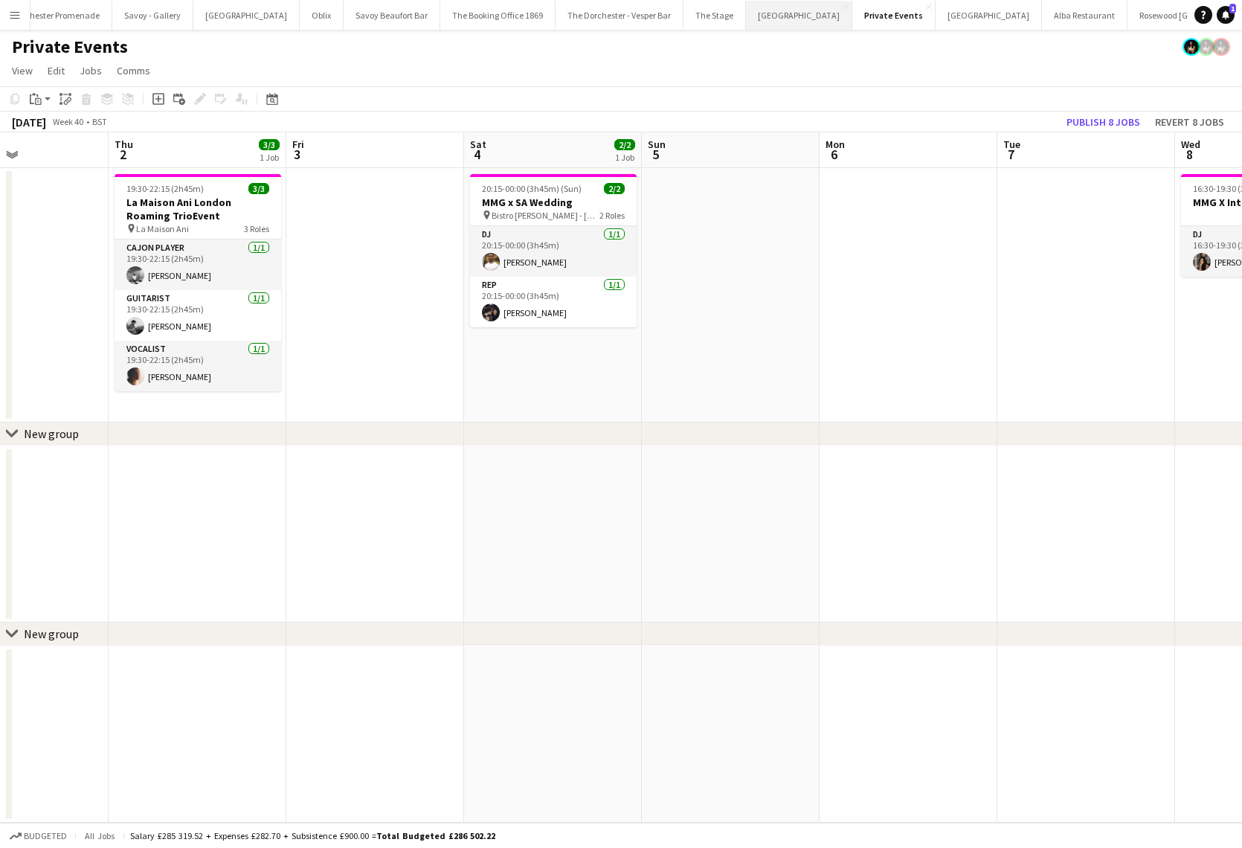
scroll to position [0, 438]
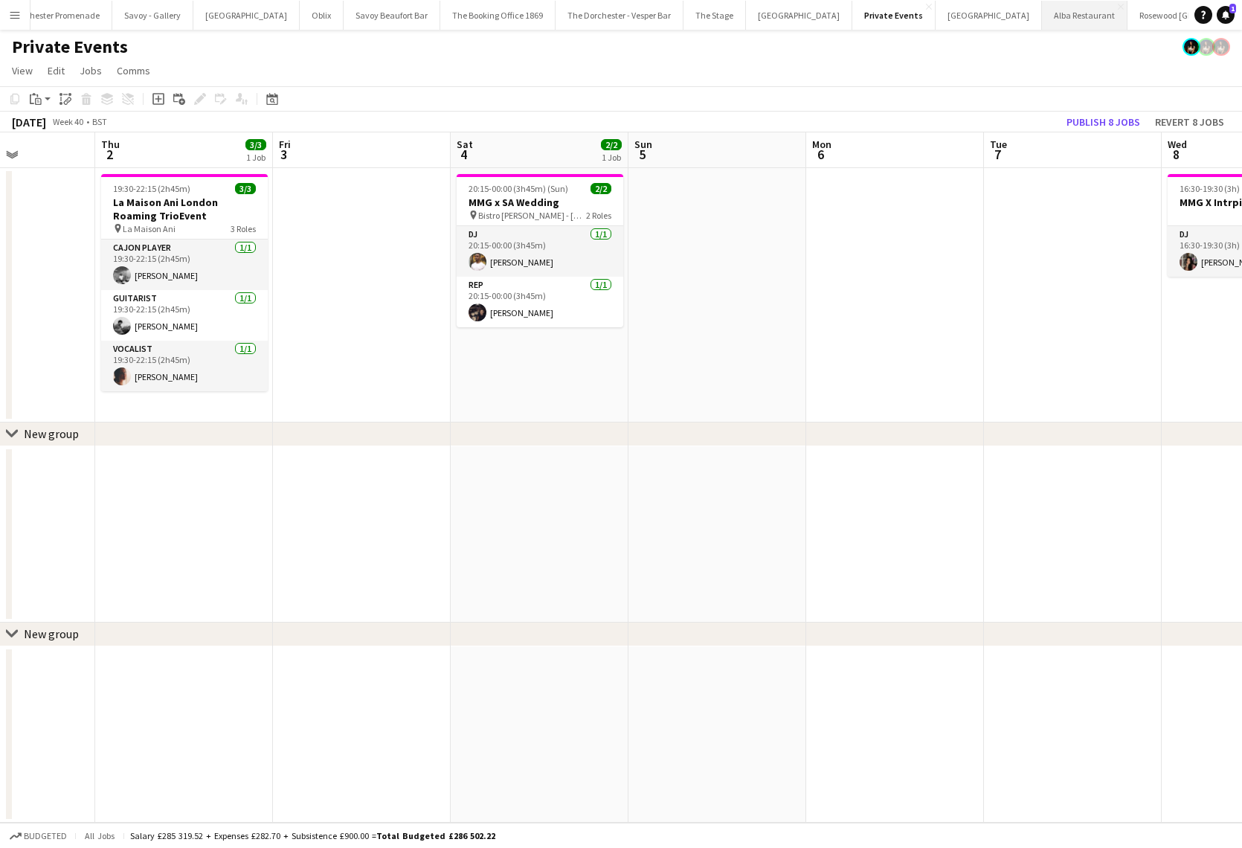
click at [1042, 11] on button "Alba Restaurant Close" at bounding box center [1085, 15] width 86 height 29
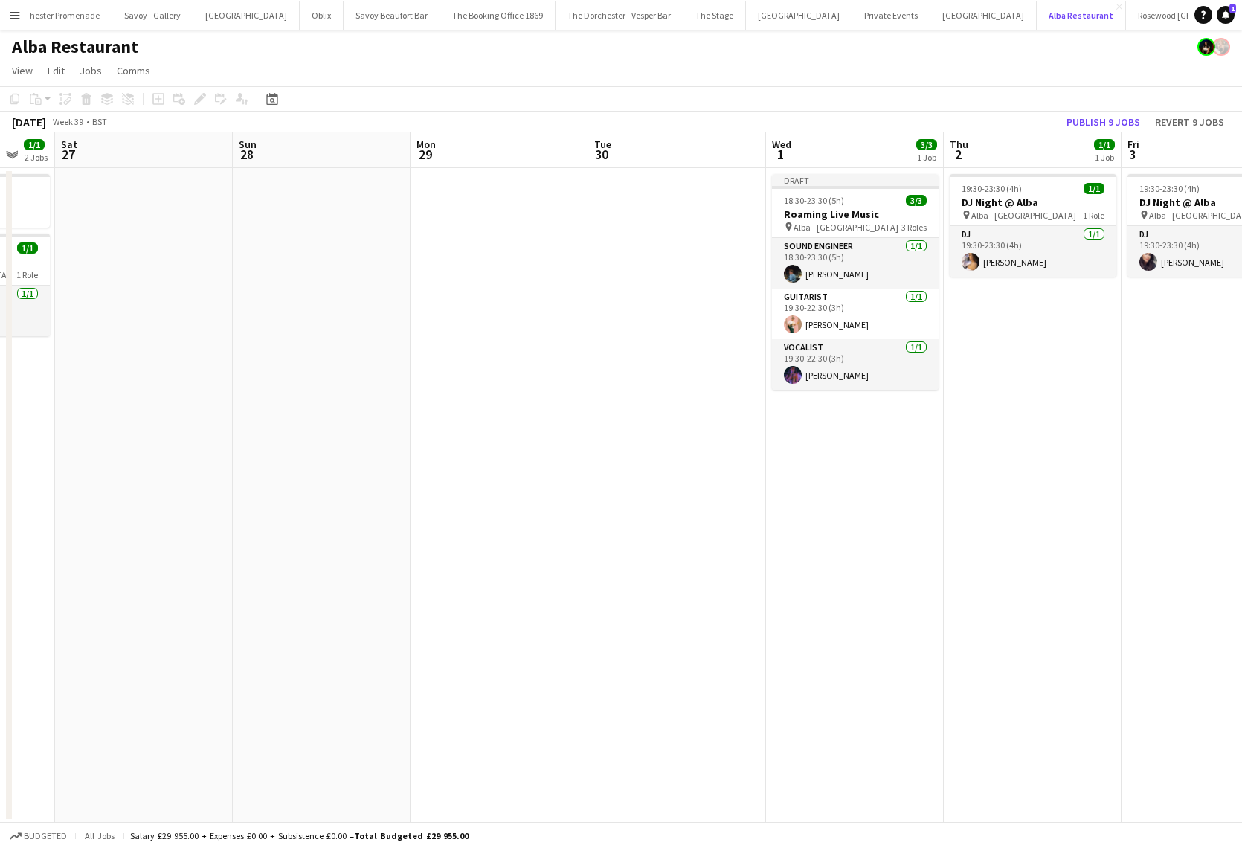
scroll to position [0, 509]
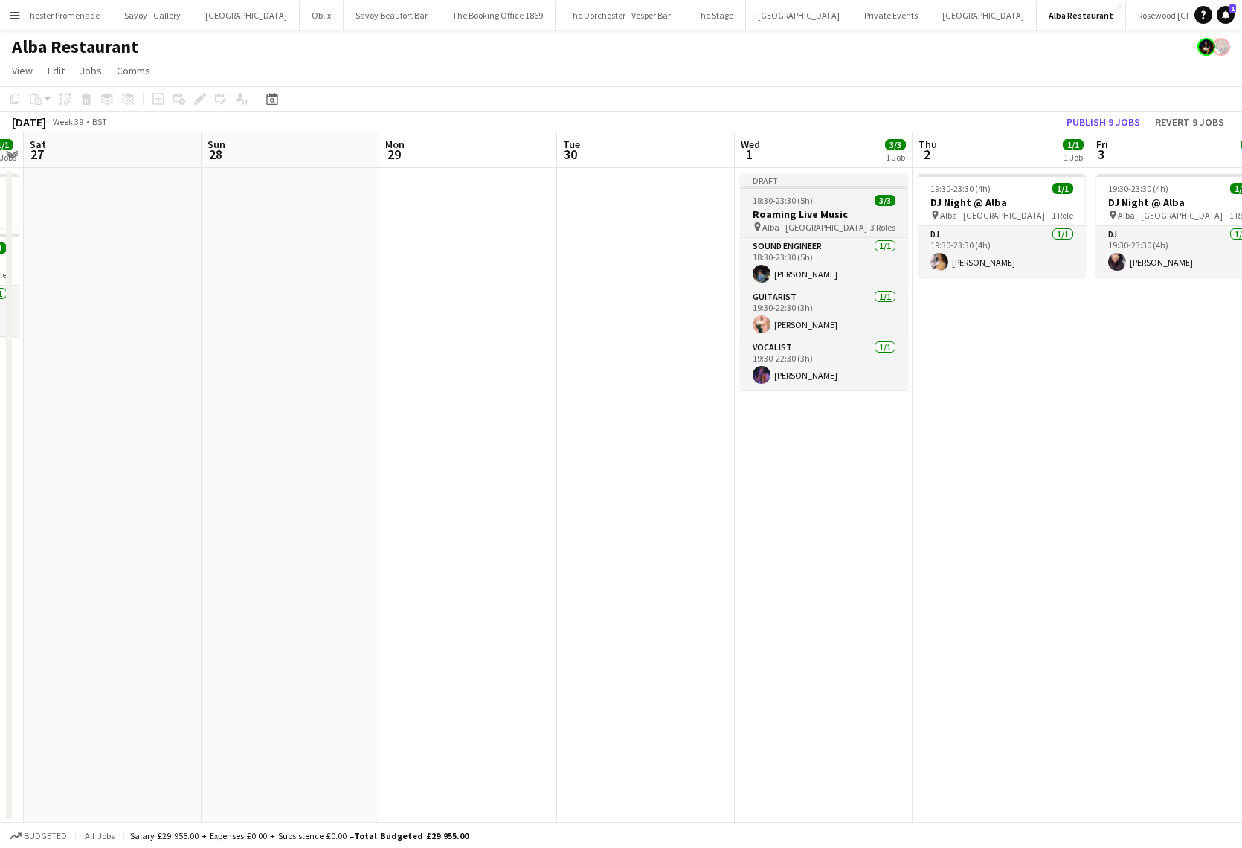
click at [812, 192] on app-job-card "Draft 18:30-23:30 (5h) 3/3 Roaming Live Music pin Alba - Knightsbridge 3 Roles …" at bounding box center [824, 282] width 167 height 216
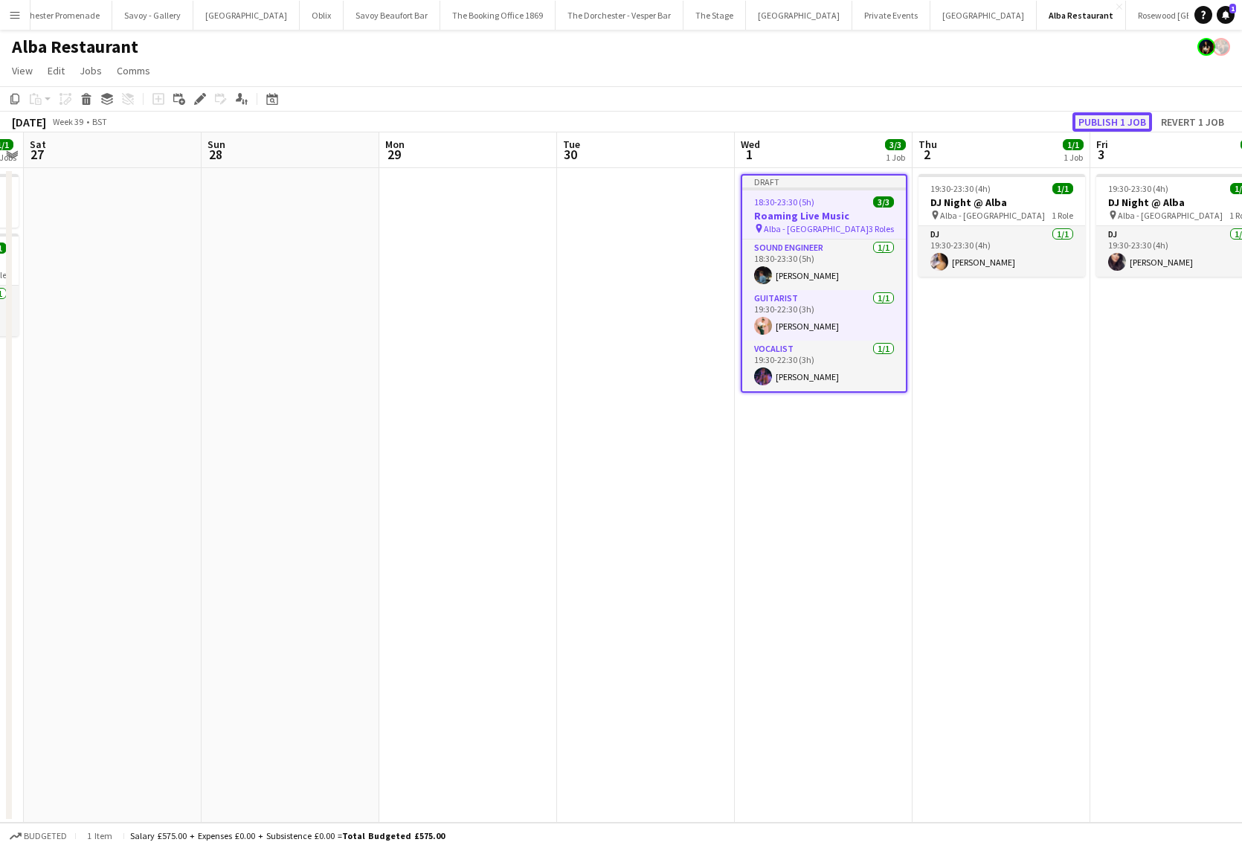
click at [1112, 116] on button "Publish 1 job" at bounding box center [1112, 121] width 80 height 19
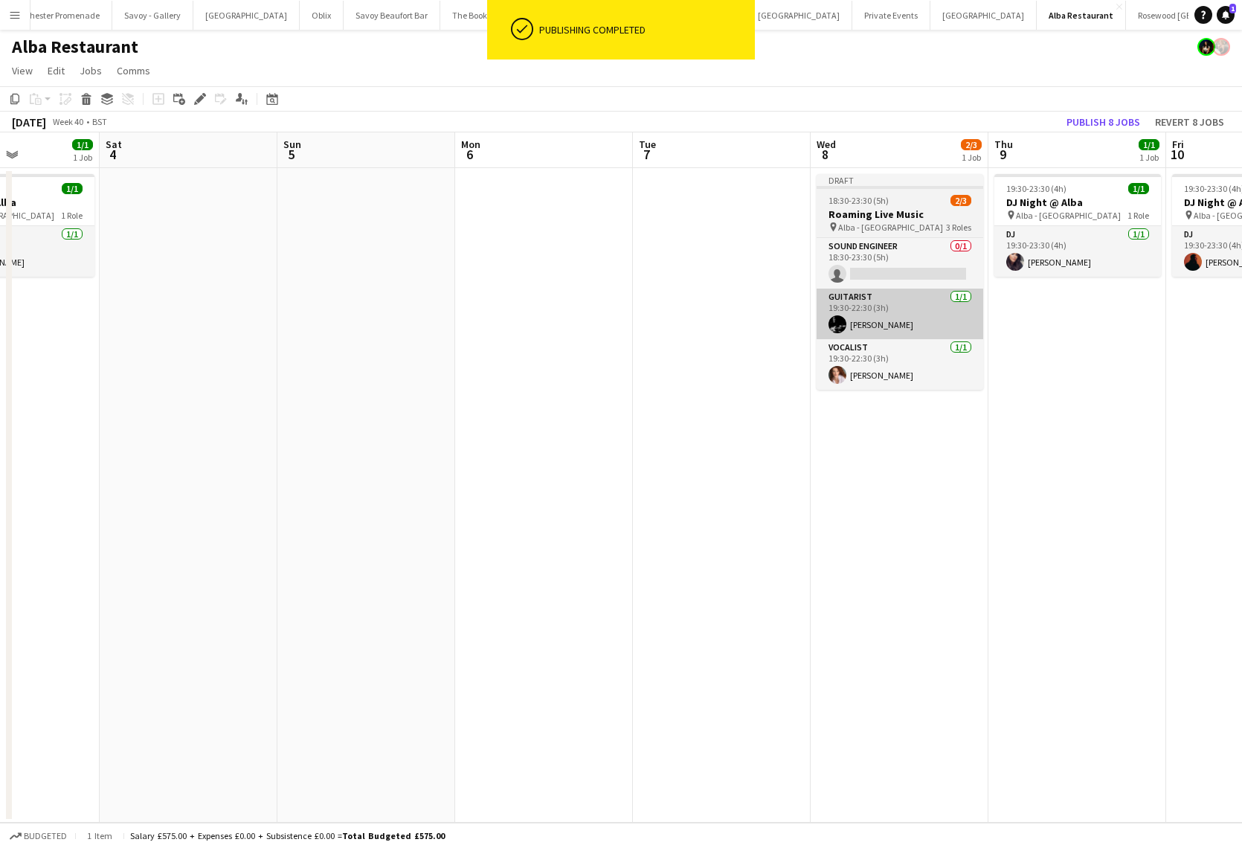
scroll to position [0, 453]
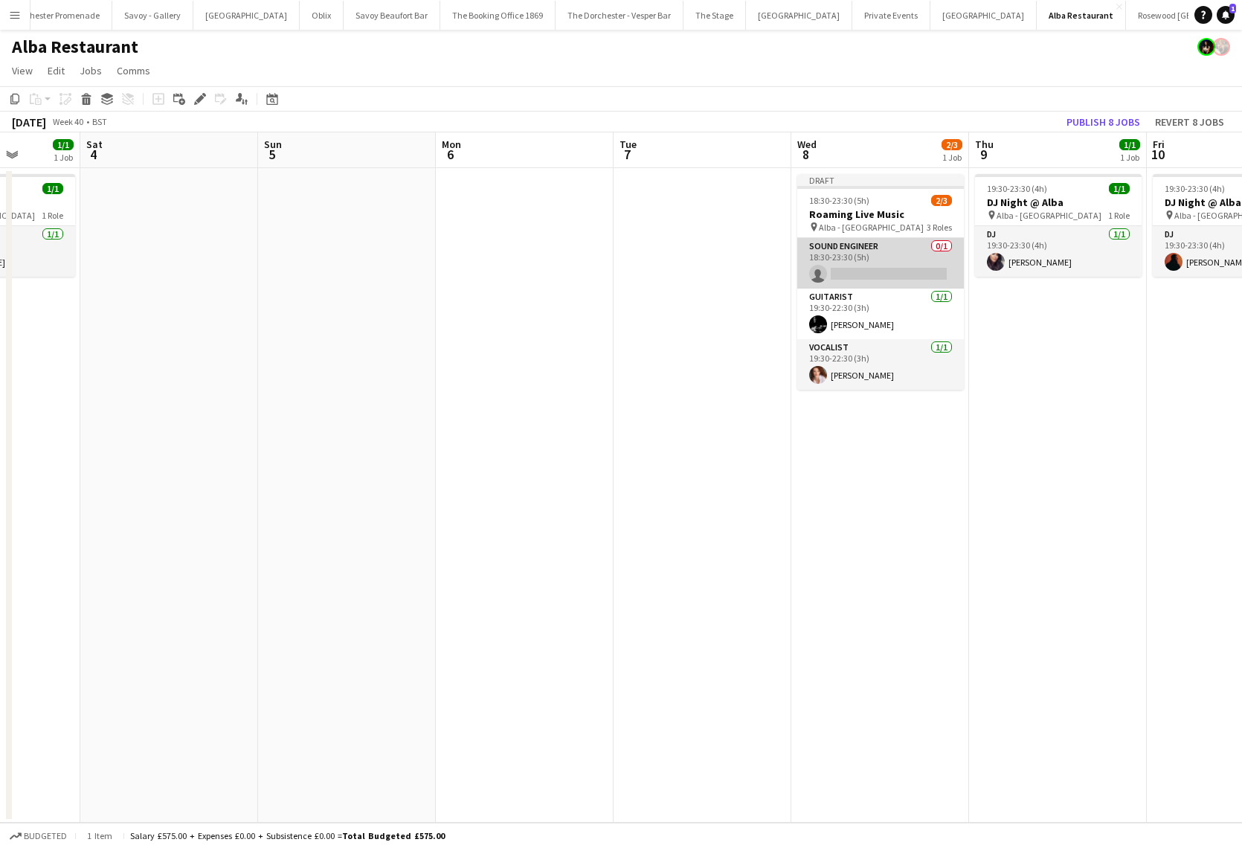
click at [871, 255] on app-card-role "Sound Engineer 0/1 18:30-23:30 (5h) single-neutral-actions" at bounding box center [880, 263] width 167 height 51
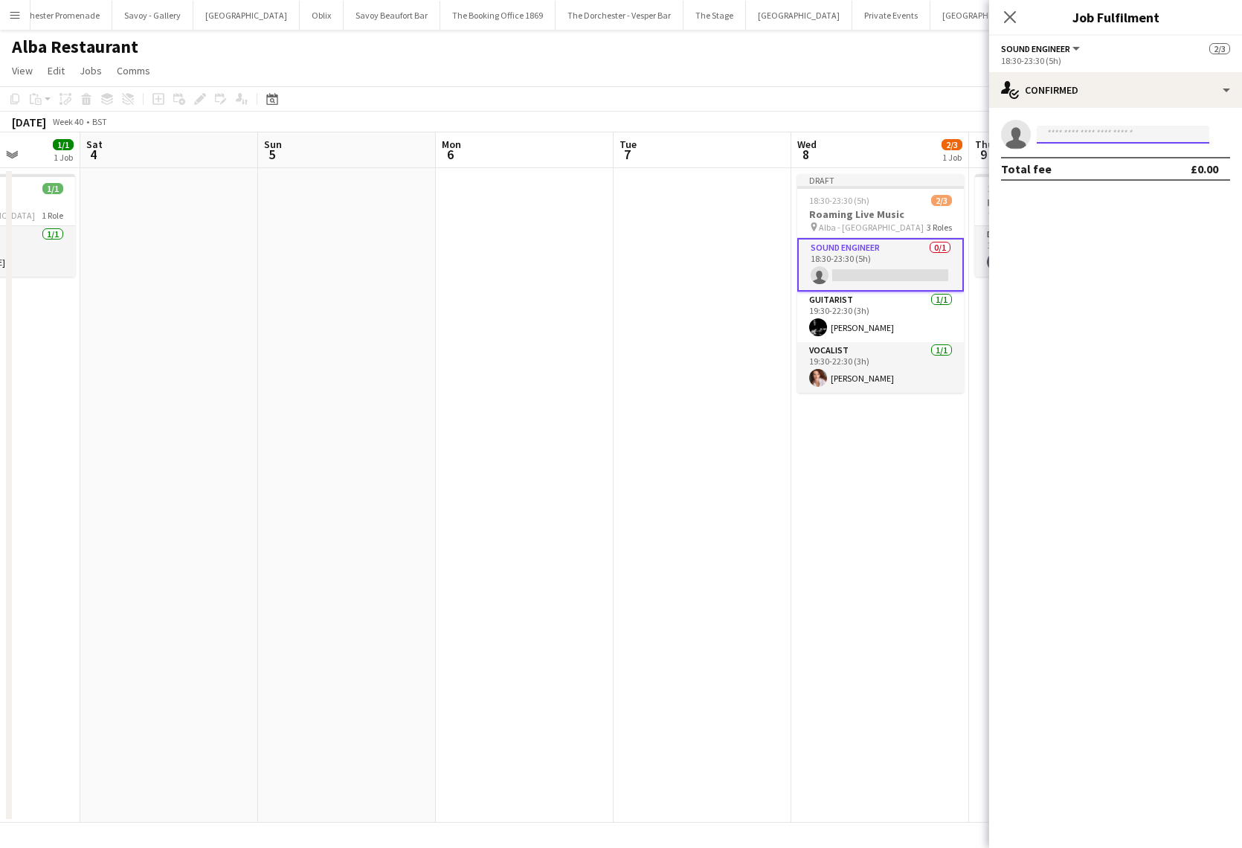
click at [1075, 138] on input at bounding box center [1123, 135] width 173 height 18
type input "******"
click at [1095, 170] on span "[DOMAIN_NAME][EMAIL_ADDRESS][DOMAIN_NAME]" at bounding box center [1123, 168] width 149 height 12
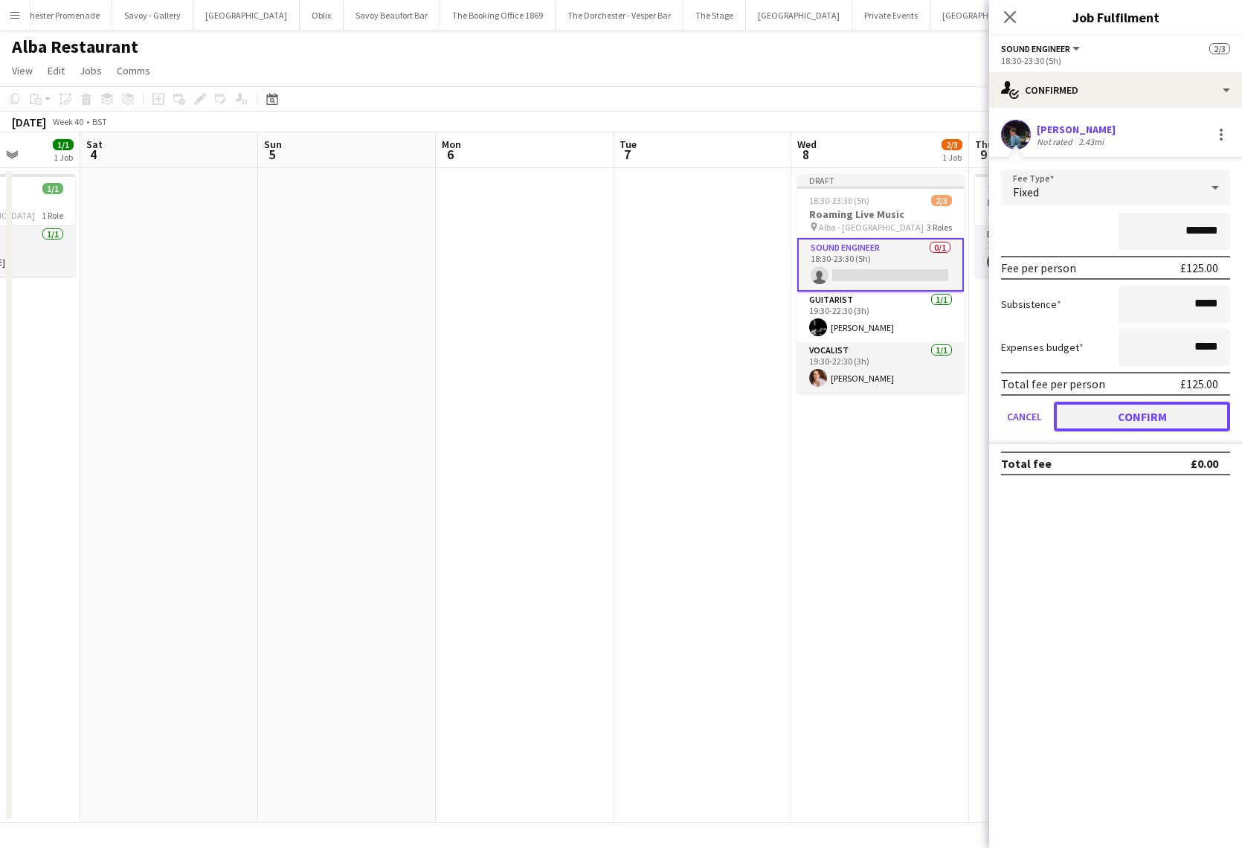
click at [1085, 416] on button "Confirm" at bounding box center [1142, 417] width 176 height 30
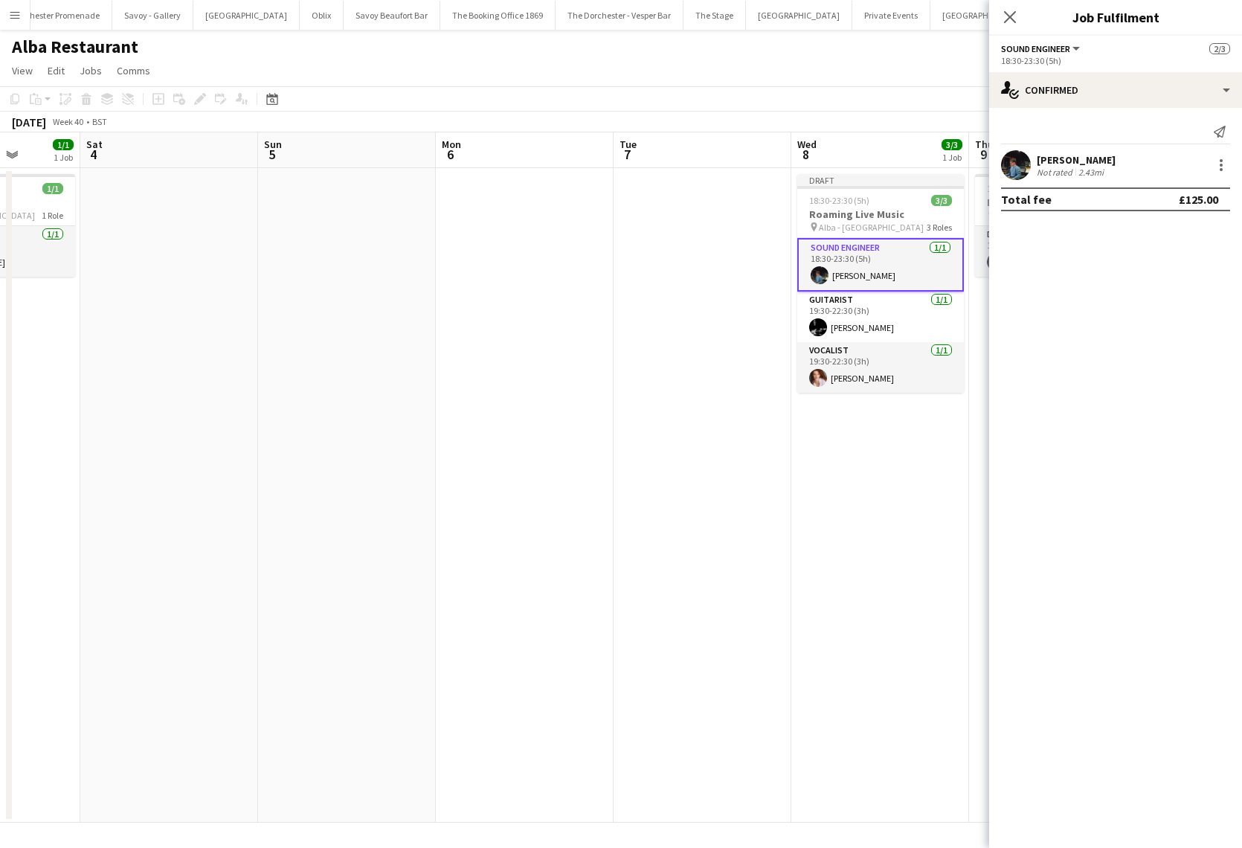
click at [912, 472] on app-date-cell "Draft 18:30-23:30 (5h) 3/3 Roaming Live Music pin Alba - Knightsbridge 3 Roles …" at bounding box center [880, 495] width 178 height 654
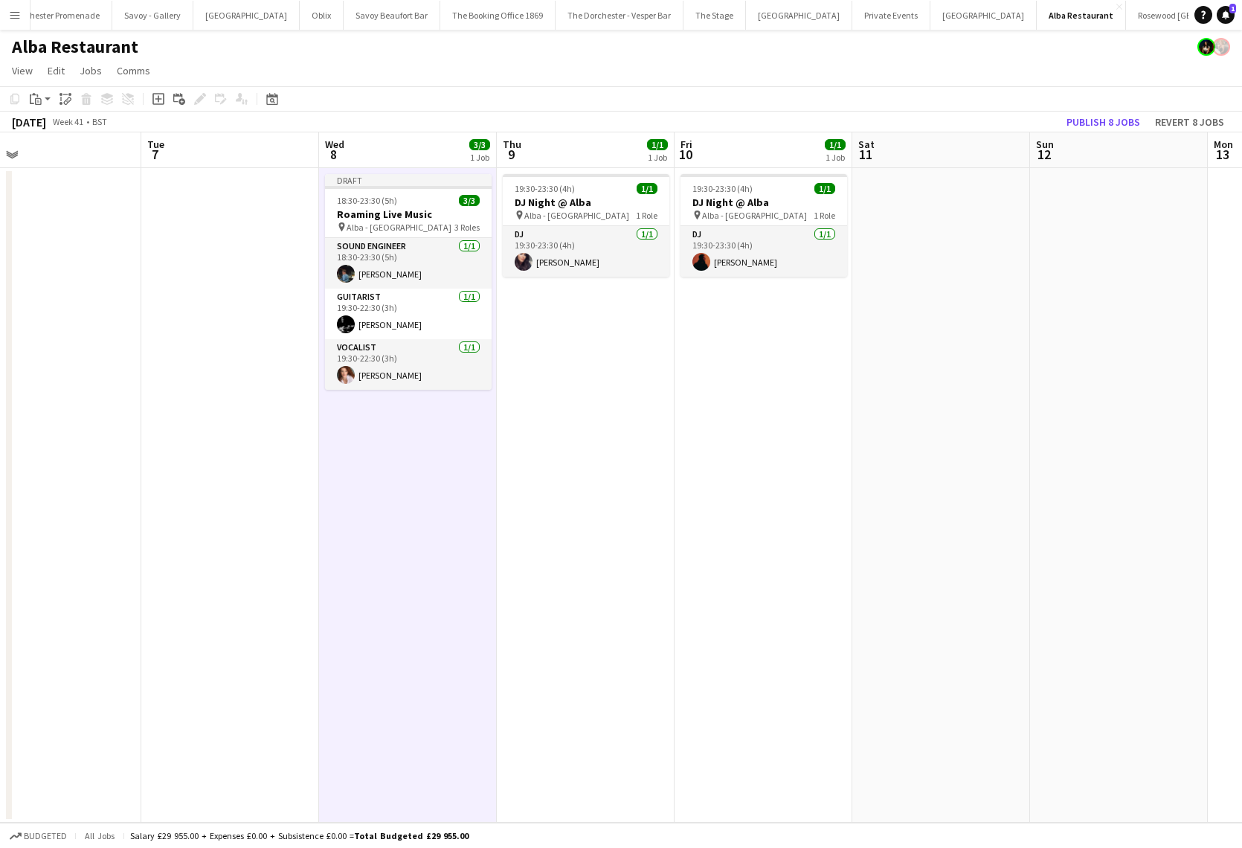
scroll to position [0, 378]
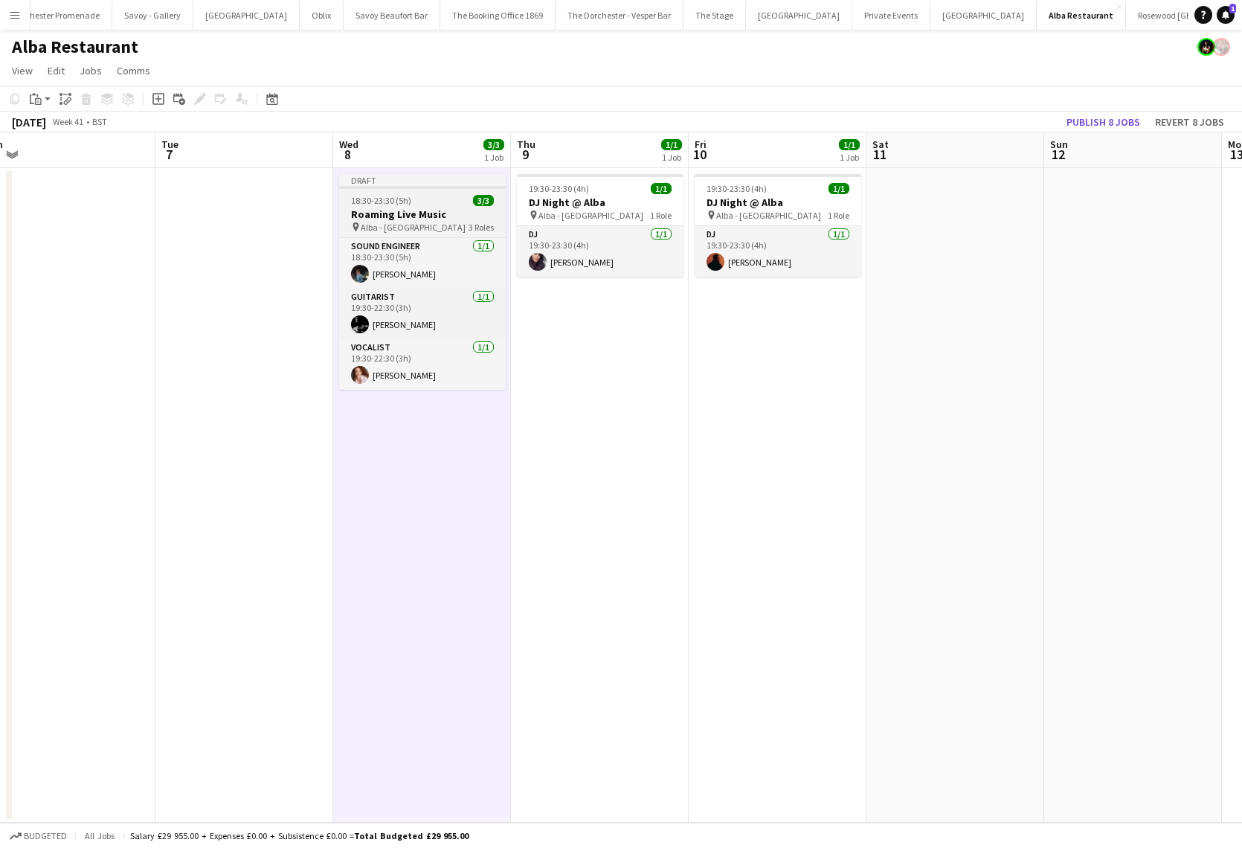
click at [410, 206] on app-job-card "Draft 18:30-23:30 (5h) 3/3 Roaming Live Music pin Alba - Knightsbridge 3 Roles …" at bounding box center [422, 282] width 167 height 216
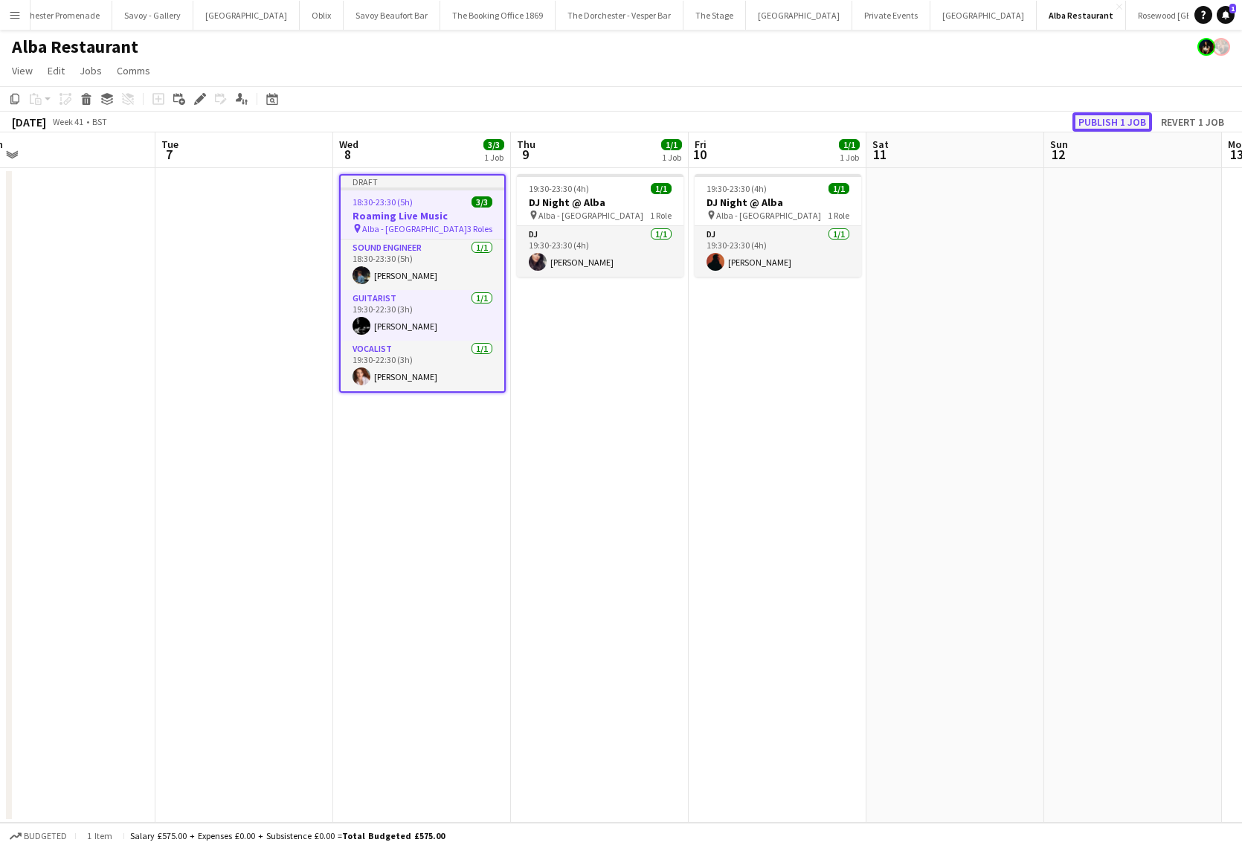
click at [1116, 119] on button "Publish 1 job" at bounding box center [1112, 121] width 80 height 19
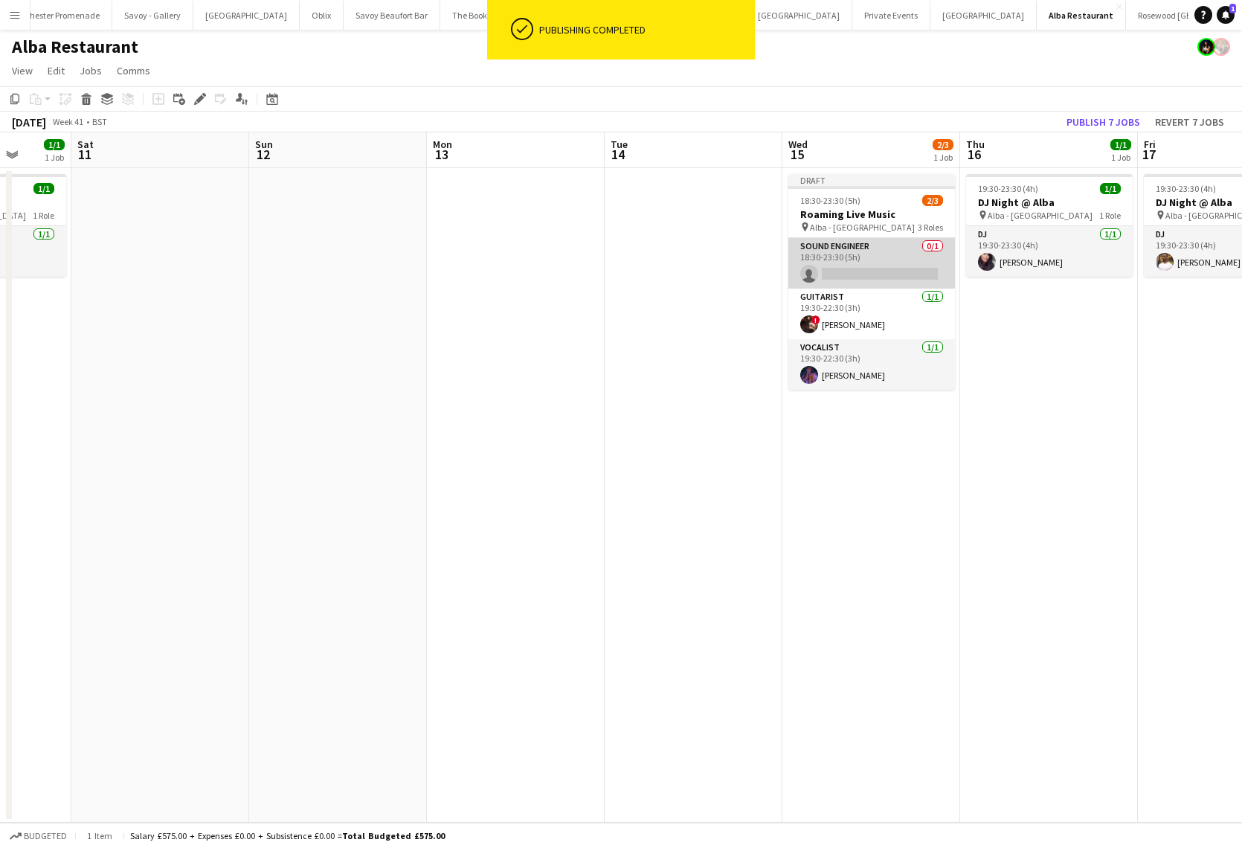
scroll to position [0, 465]
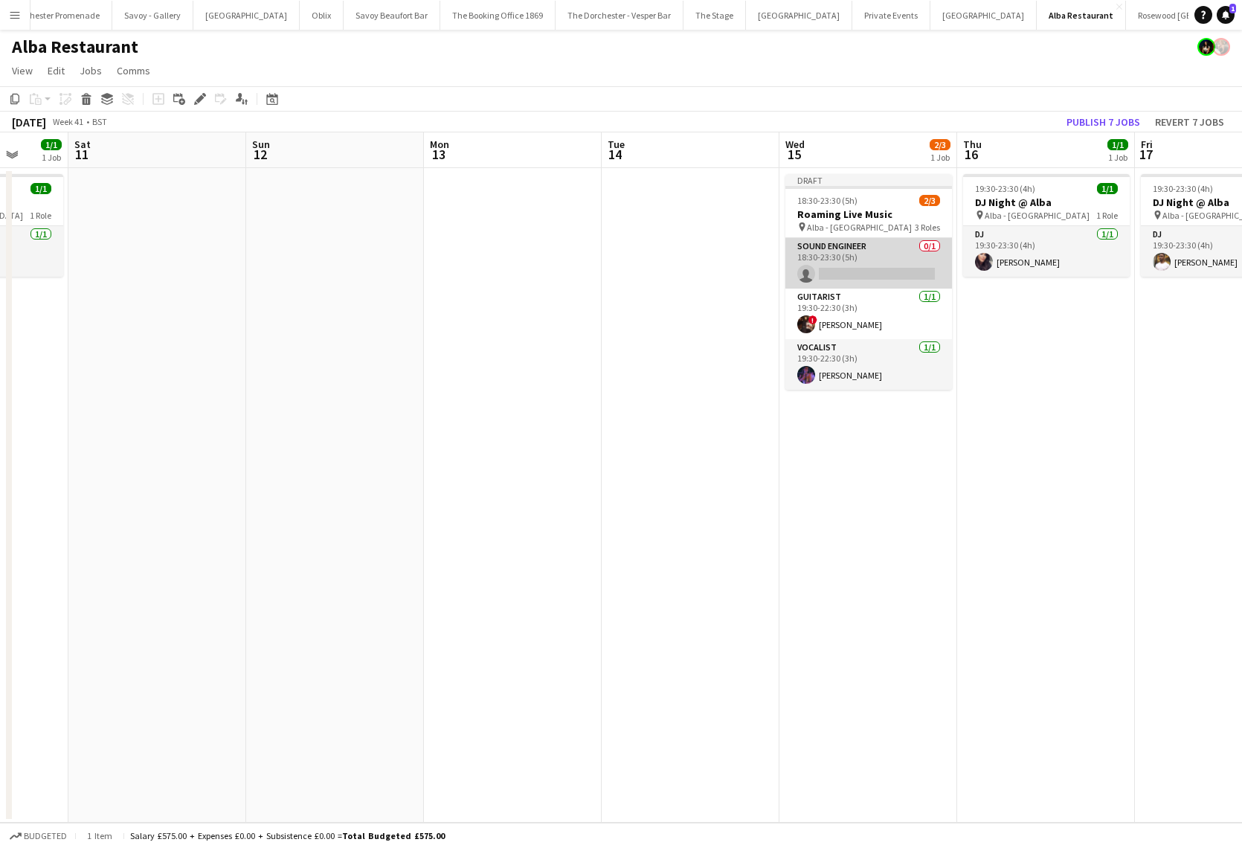
click at [875, 263] on app-card-role "Sound Engineer 0/1 18:30-23:30 (5h) single-neutral-actions" at bounding box center [868, 263] width 167 height 51
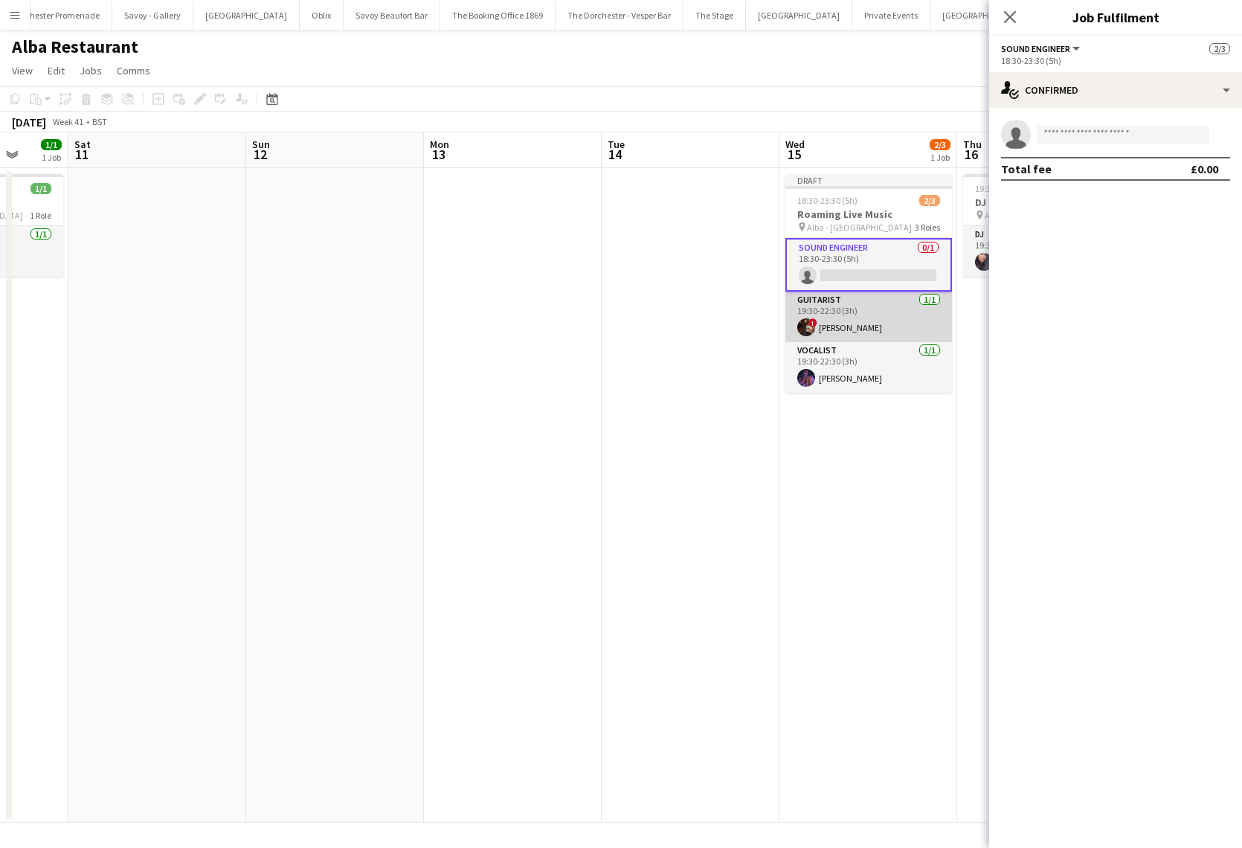
click at [837, 320] on app-card-role "Guitarist 1/1 19:30-22:30 (3h) ! Louis Nelson" at bounding box center [868, 317] width 167 height 51
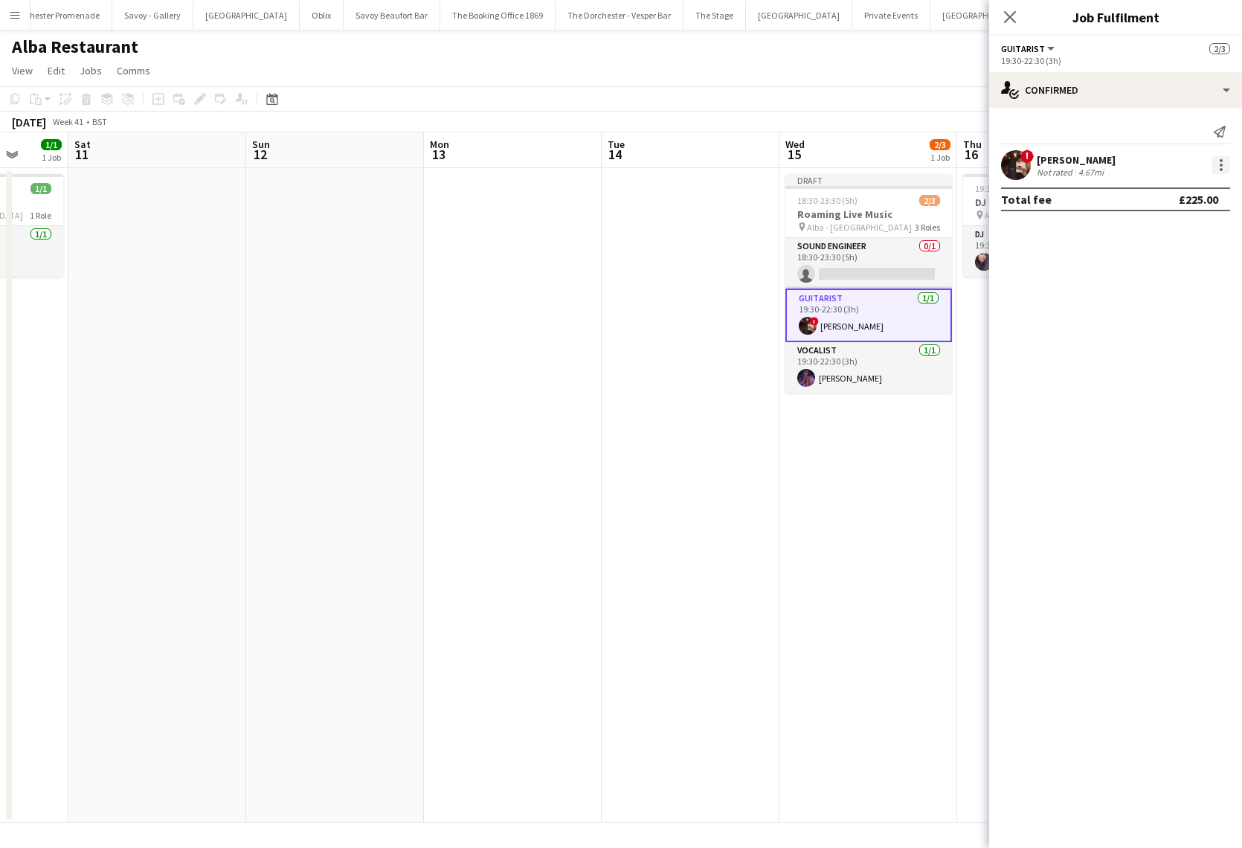
click at [1215, 166] on div at bounding box center [1221, 165] width 18 height 18
click at [1201, 332] on span "Remove" at bounding box center [1172, 335] width 92 height 13
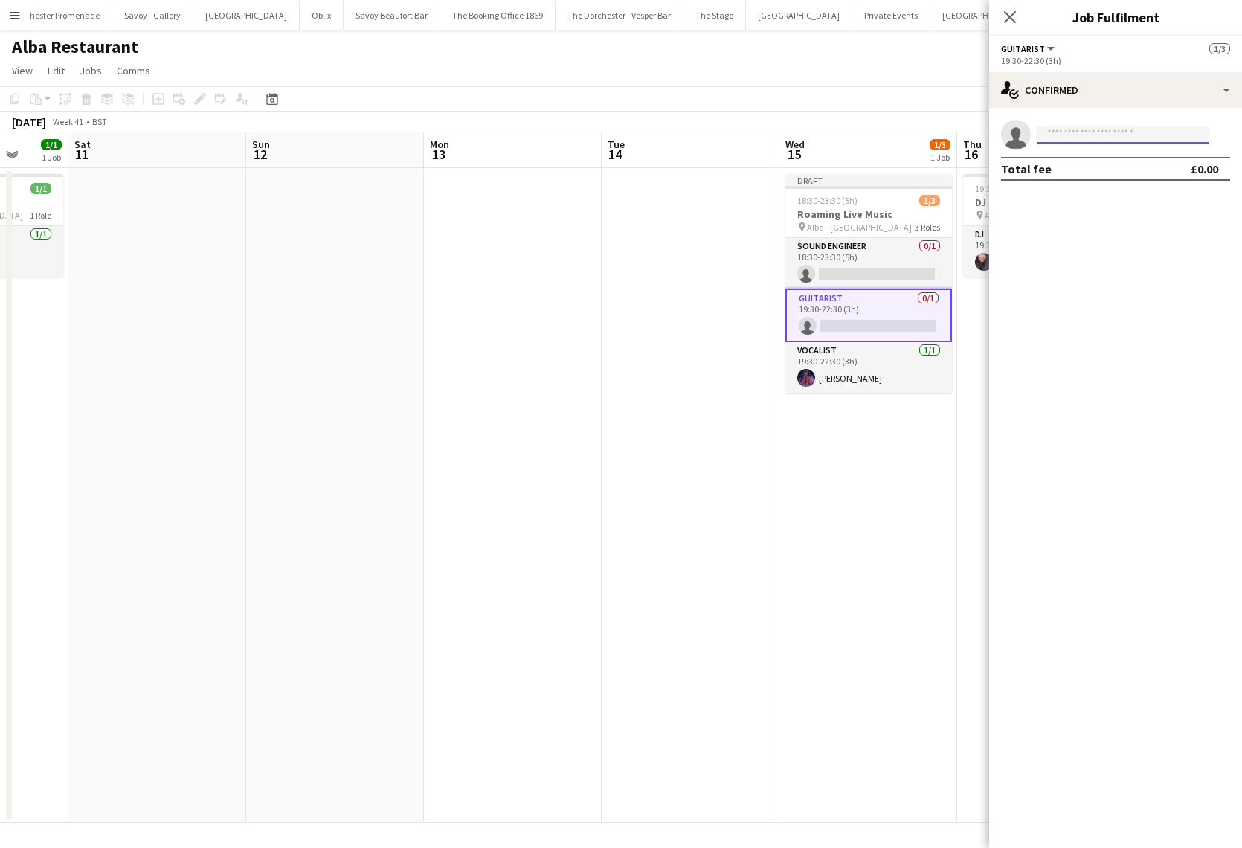
click at [1066, 135] on input at bounding box center [1123, 135] width 173 height 18
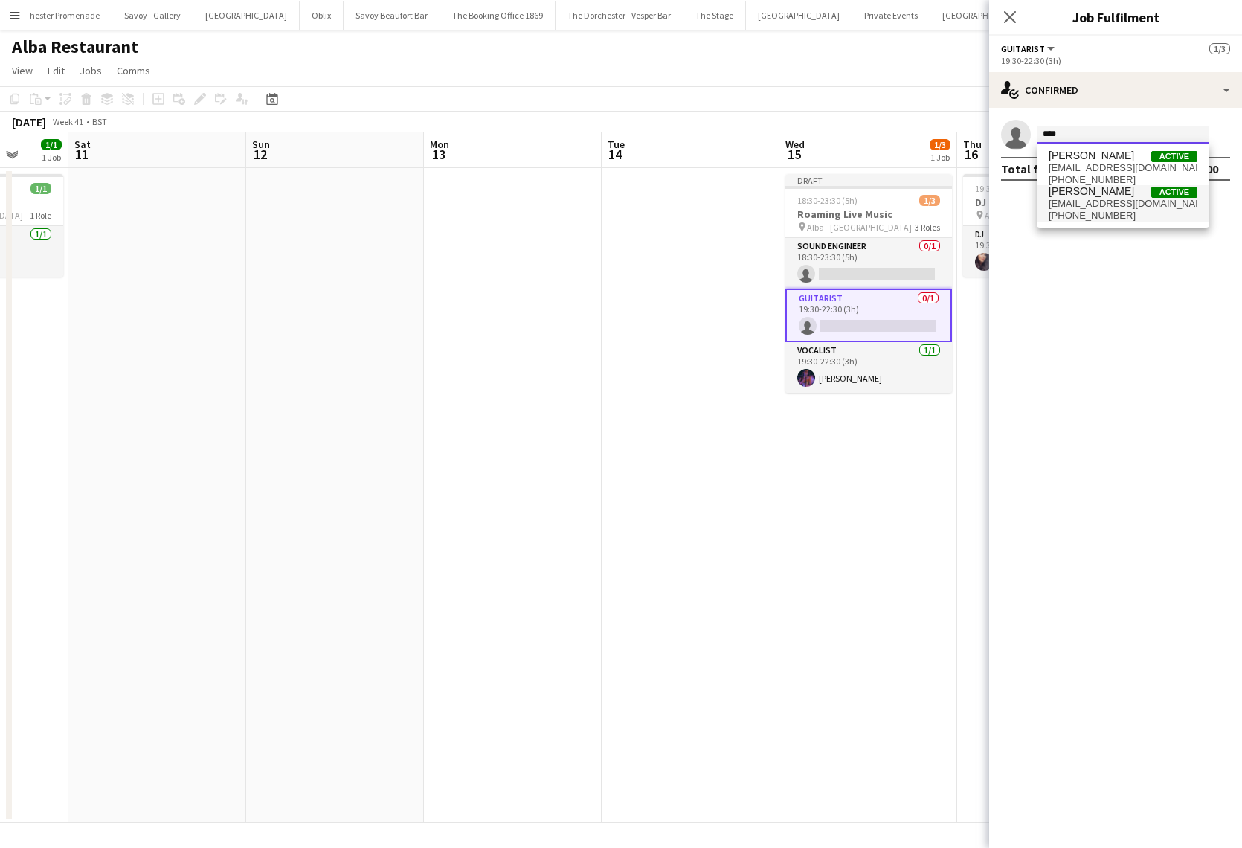
type input "****"
click at [1078, 192] on span "[PERSON_NAME]" at bounding box center [1092, 191] width 86 height 13
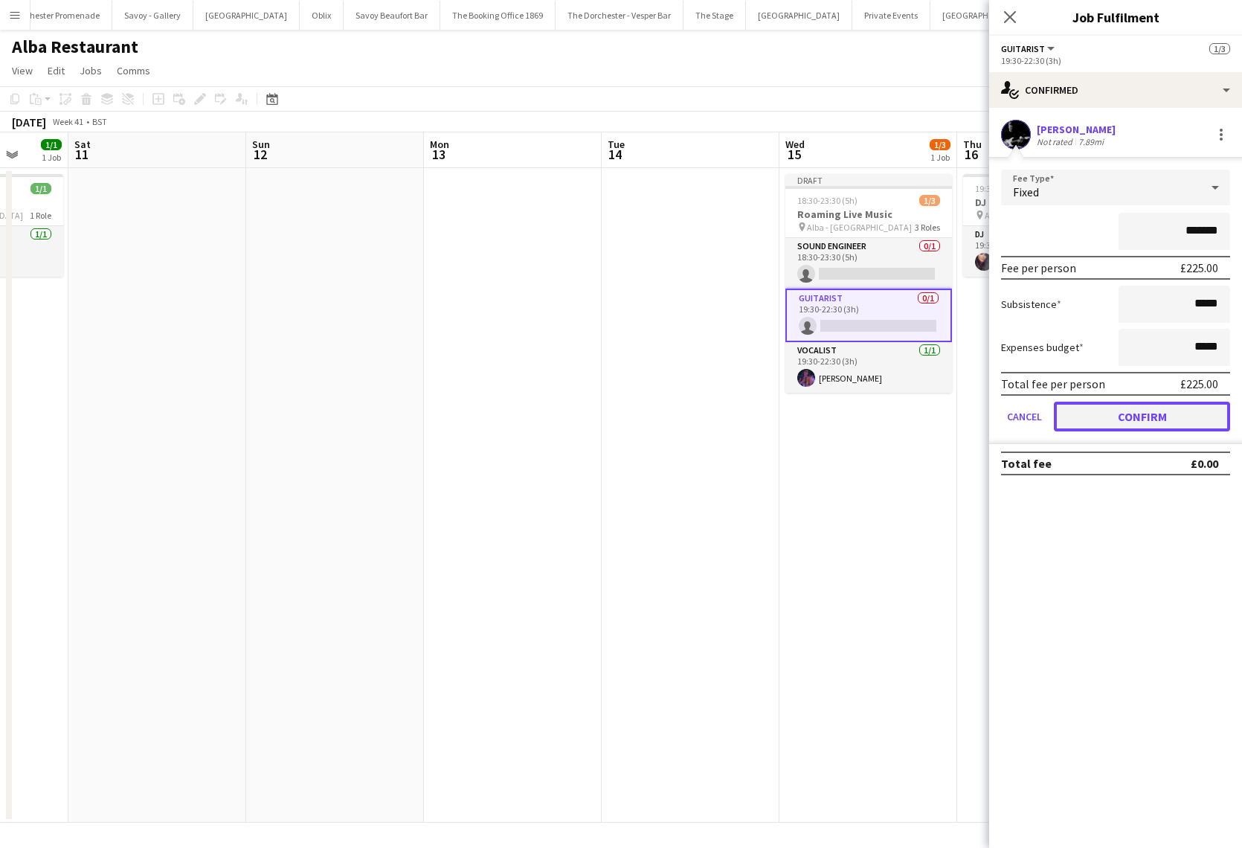
click at [1078, 420] on button "Confirm" at bounding box center [1142, 417] width 176 height 30
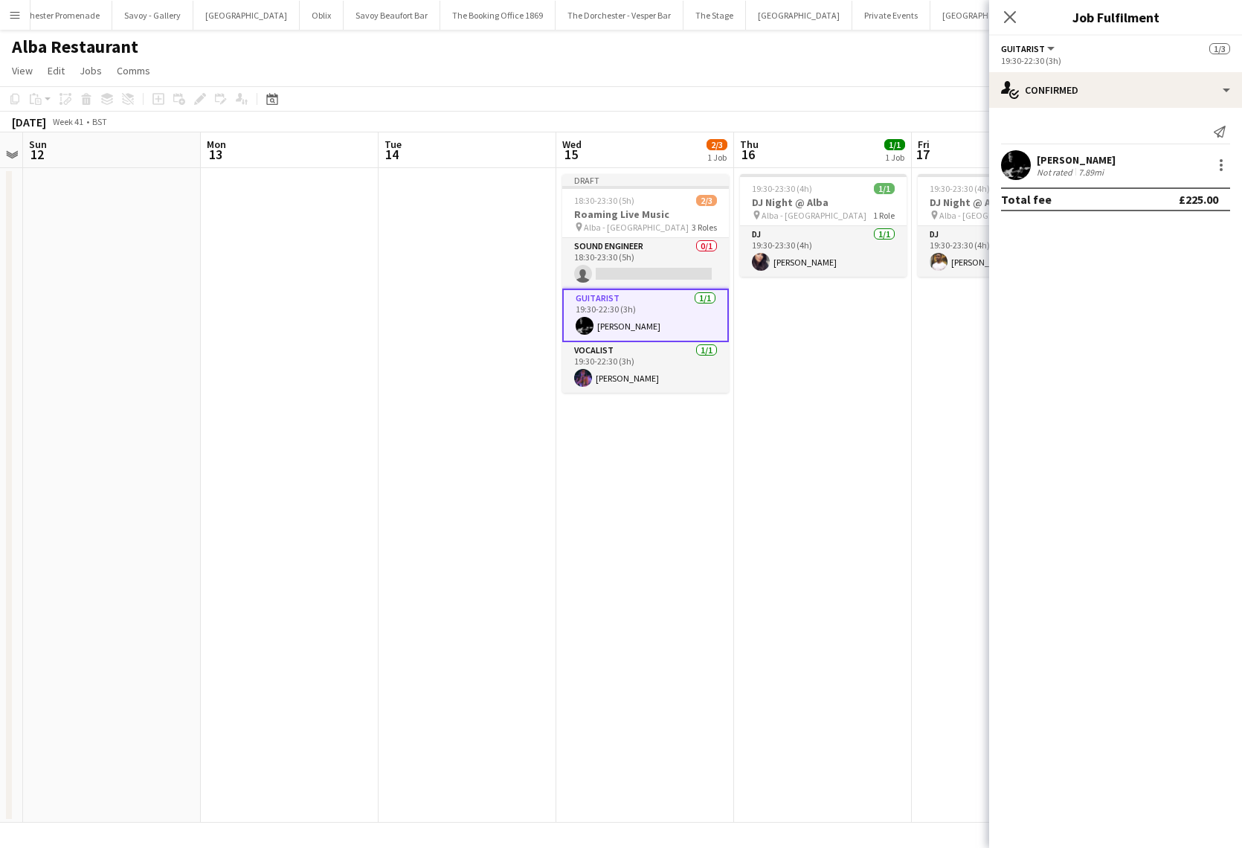
scroll to position [0, 591]
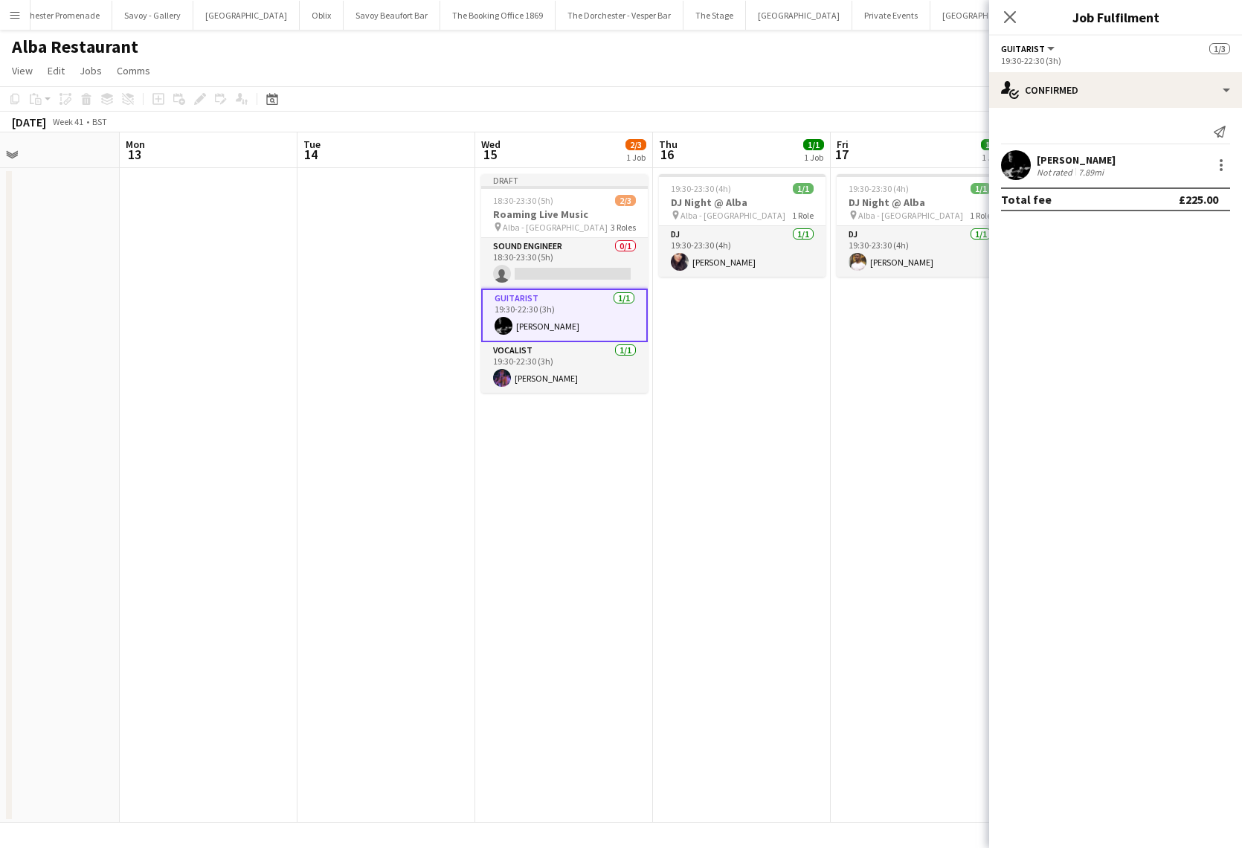
click at [585, 310] on app-card-role "Guitarist 1/1 19:30-22:30 (3h) Mike Redfern" at bounding box center [564, 316] width 167 height 54
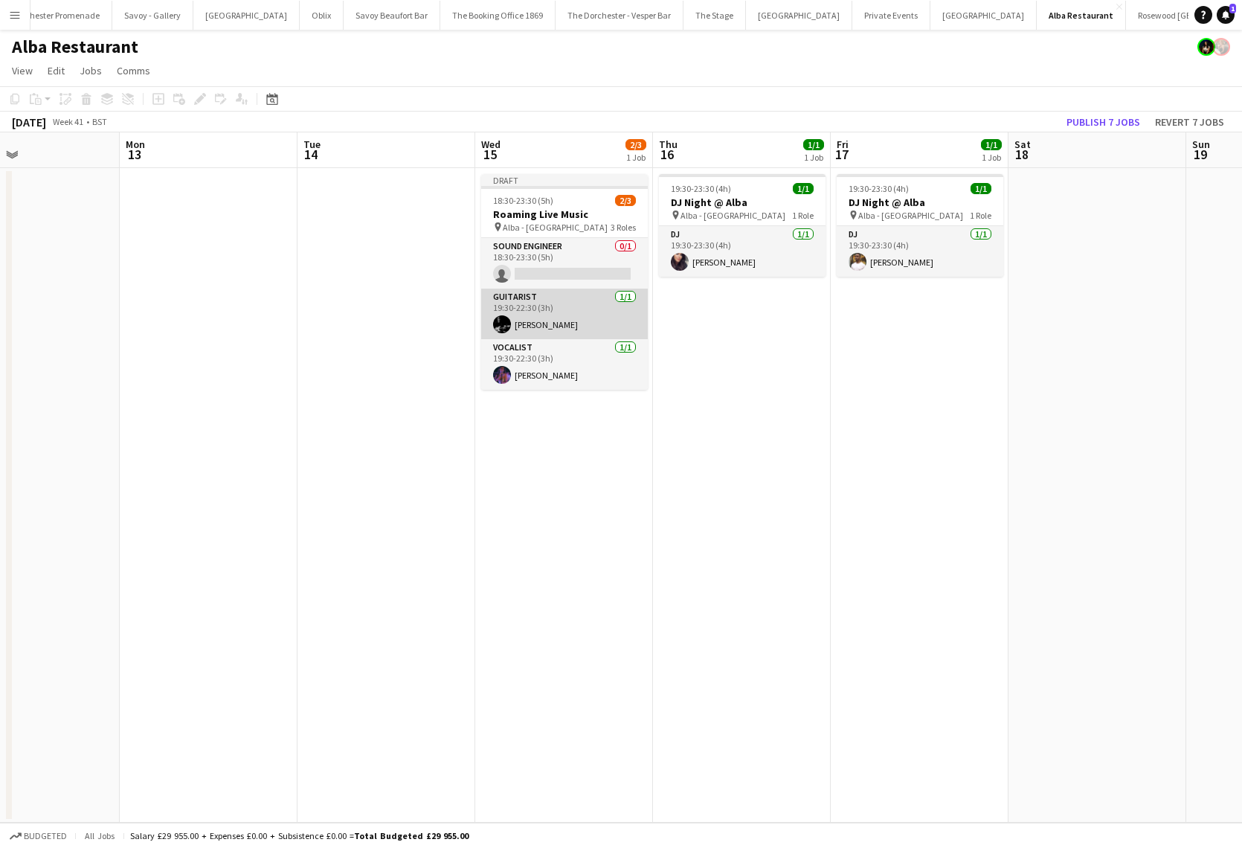
click at [599, 301] on app-card-role "Guitarist 1/1 19:30-22:30 (3h) Mike Redfern" at bounding box center [564, 314] width 167 height 51
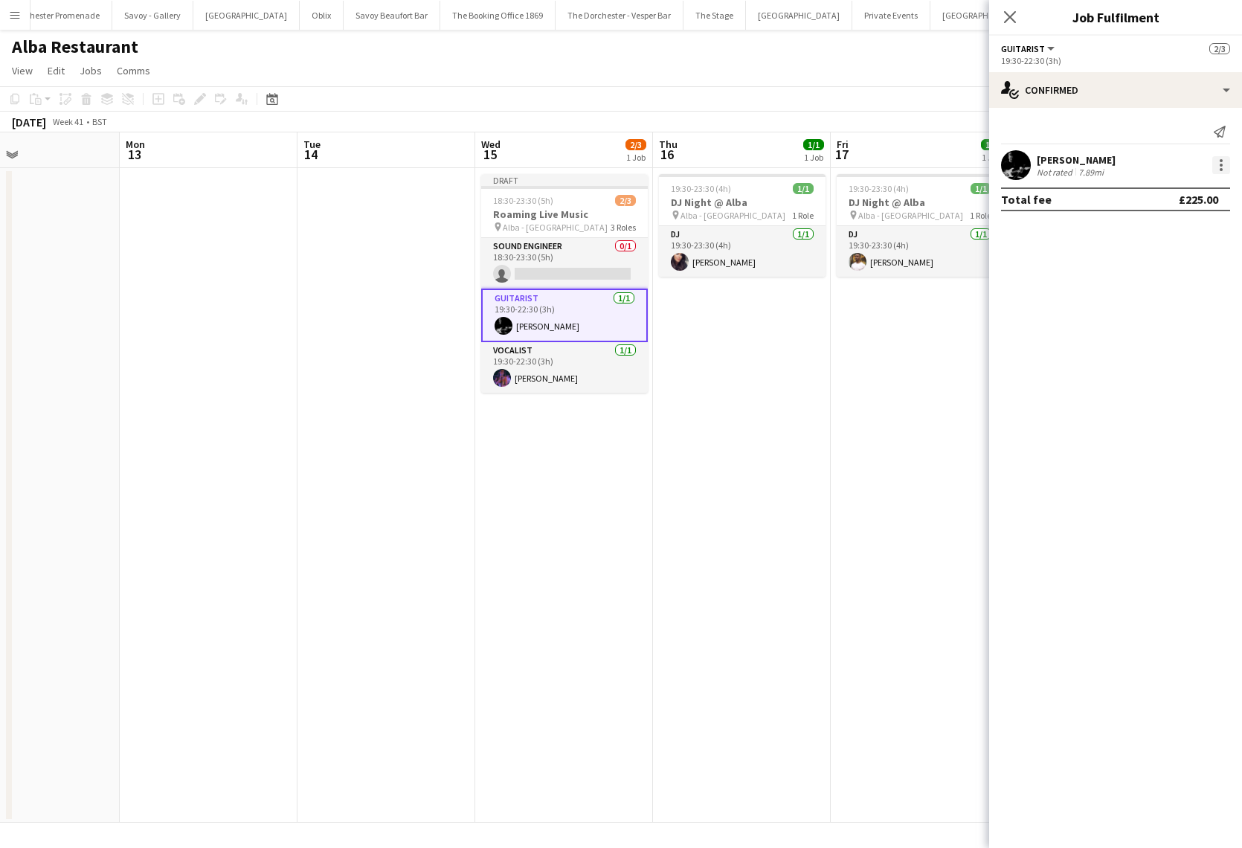
click at [1224, 167] on div at bounding box center [1221, 165] width 18 height 18
click at [1165, 330] on span "Remove" at bounding box center [1148, 335] width 45 height 13
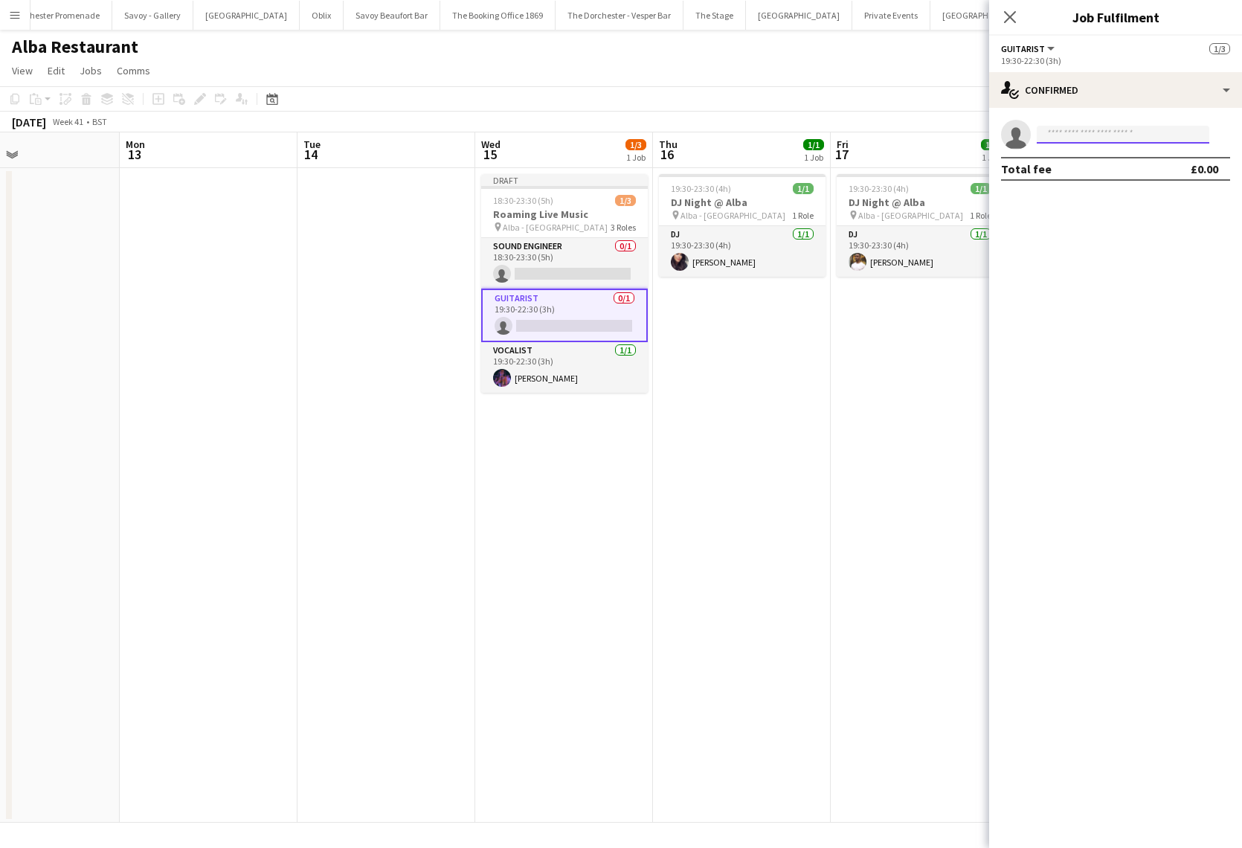
click at [1073, 133] on input at bounding box center [1123, 135] width 173 height 18
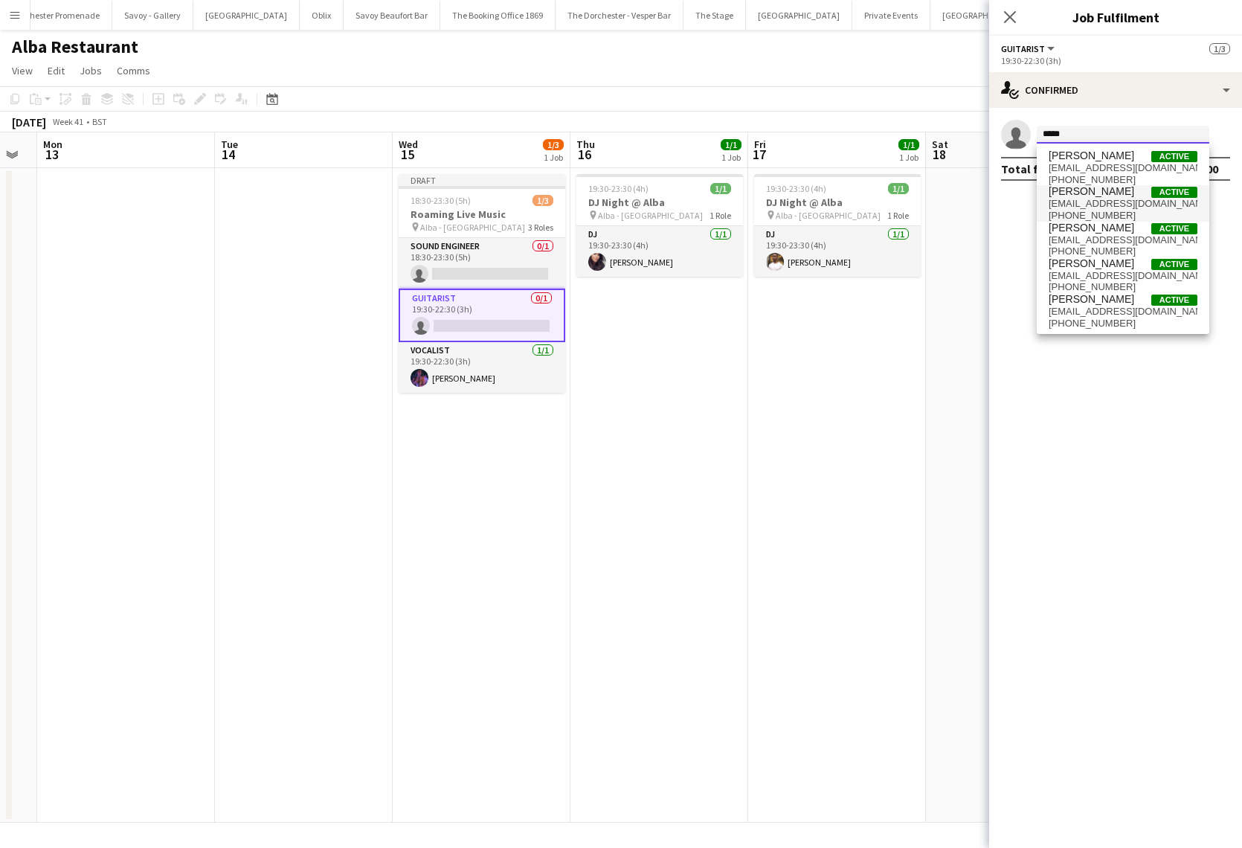
scroll to position [0, 515]
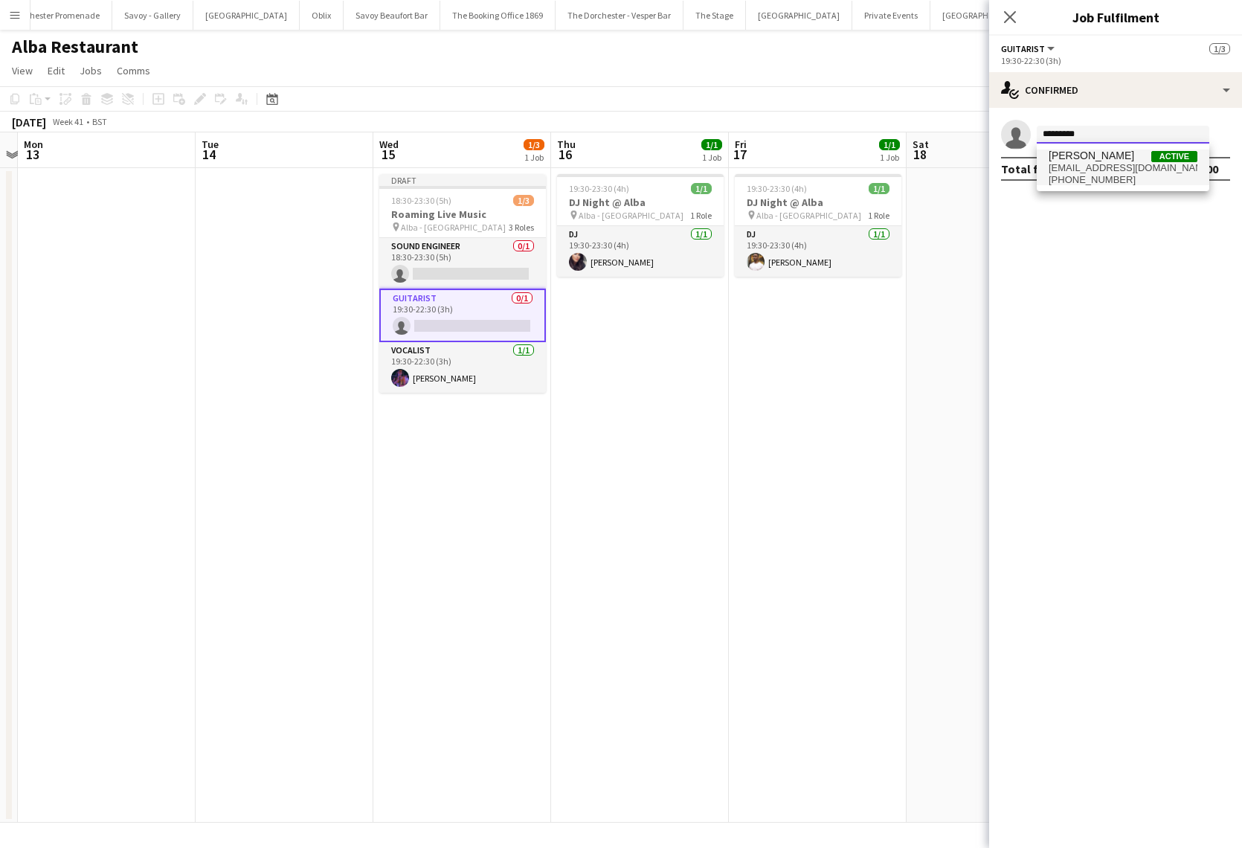
type input "*********"
click at [1095, 154] on span "[PERSON_NAME]" at bounding box center [1092, 155] width 86 height 13
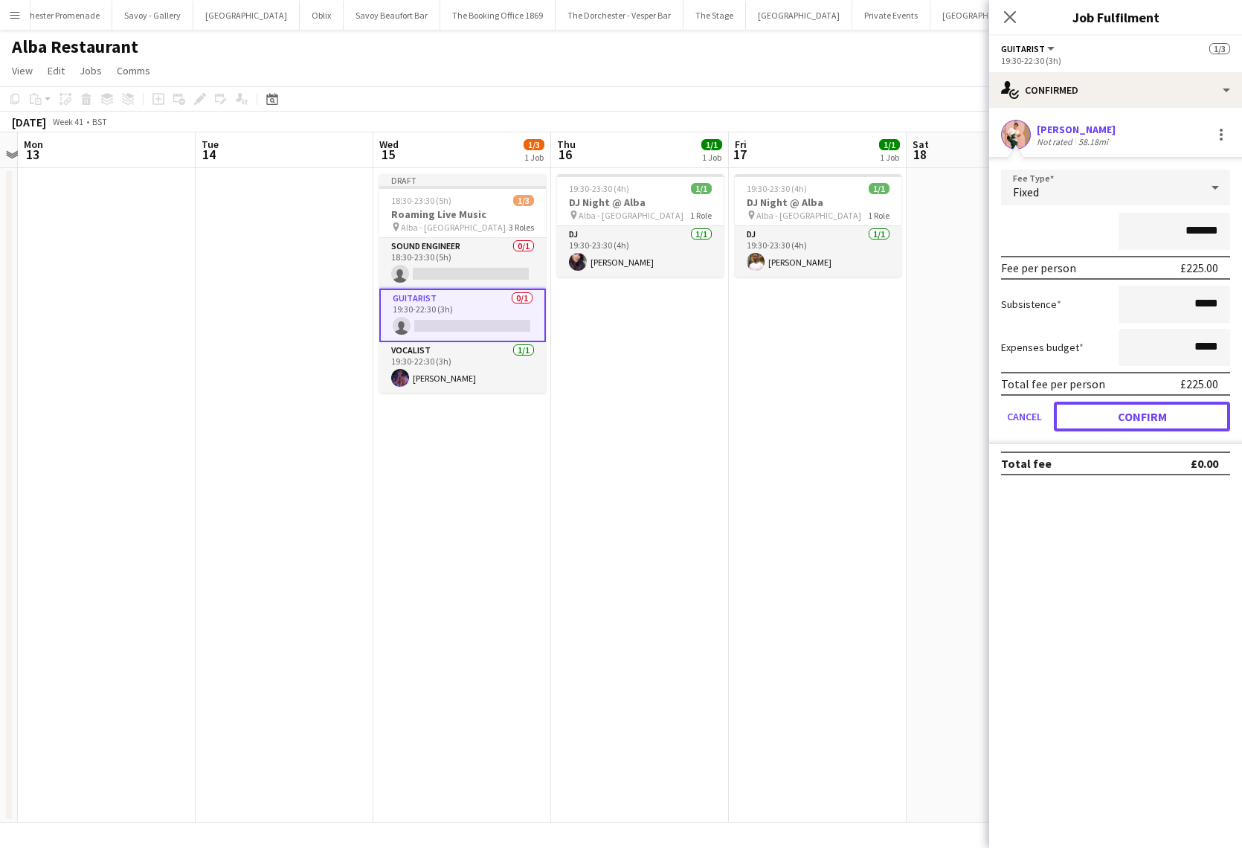
drag, startPoint x: 1077, startPoint y: 414, endPoint x: 1036, endPoint y: 410, distance: 41.1
click at [1078, 413] on button "Confirm" at bounding box center [1142, 417] width 176 height 30
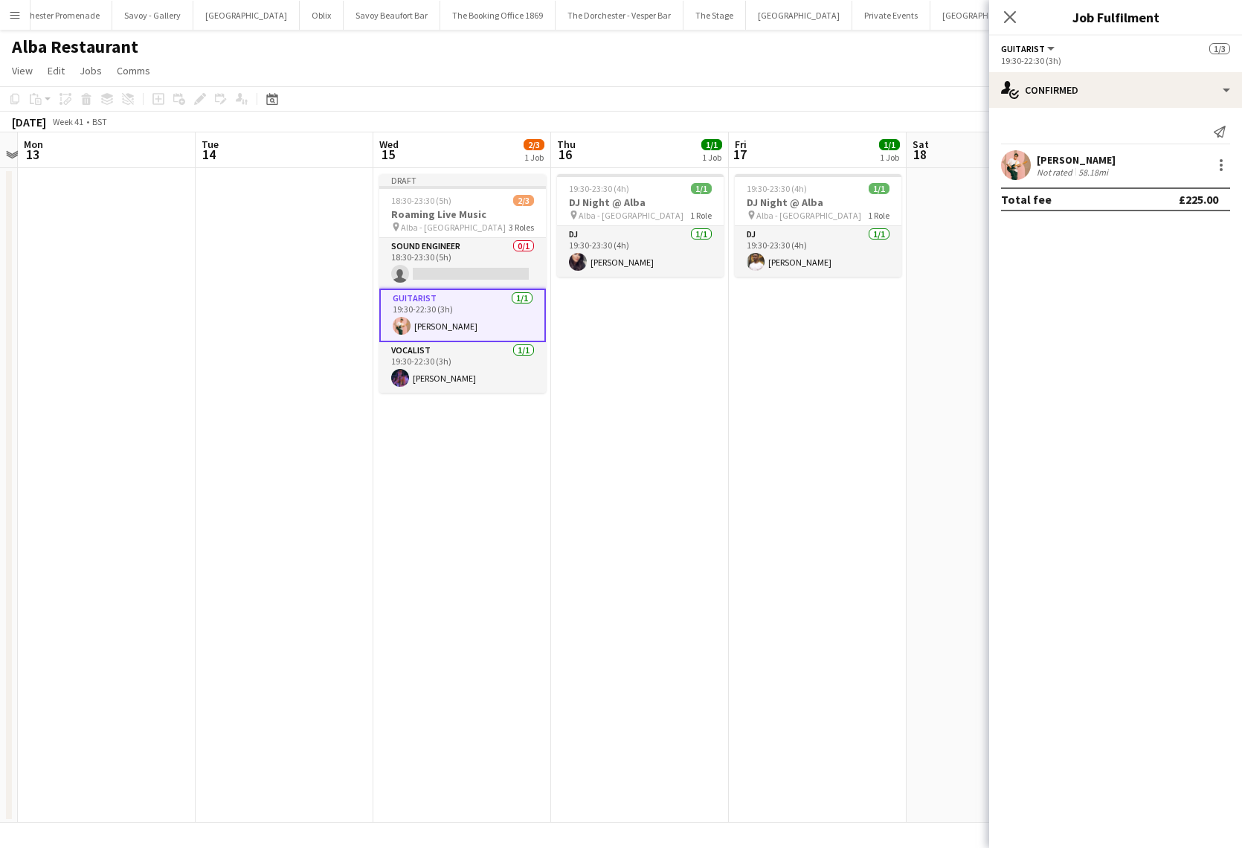
drag, startPoint x: 738, startPoint y: 401, endPoint x: 681, endPoint y: 379, distance: 60.5
click at [737, 400] on app-date-cell "19:30-23:30 (4h) 1/1 DJ Night @ Alba pin Alba - Knightsbridge 1 Role DJ 1/1 19:…" at bounding box center [818, 495] width 178 height 654
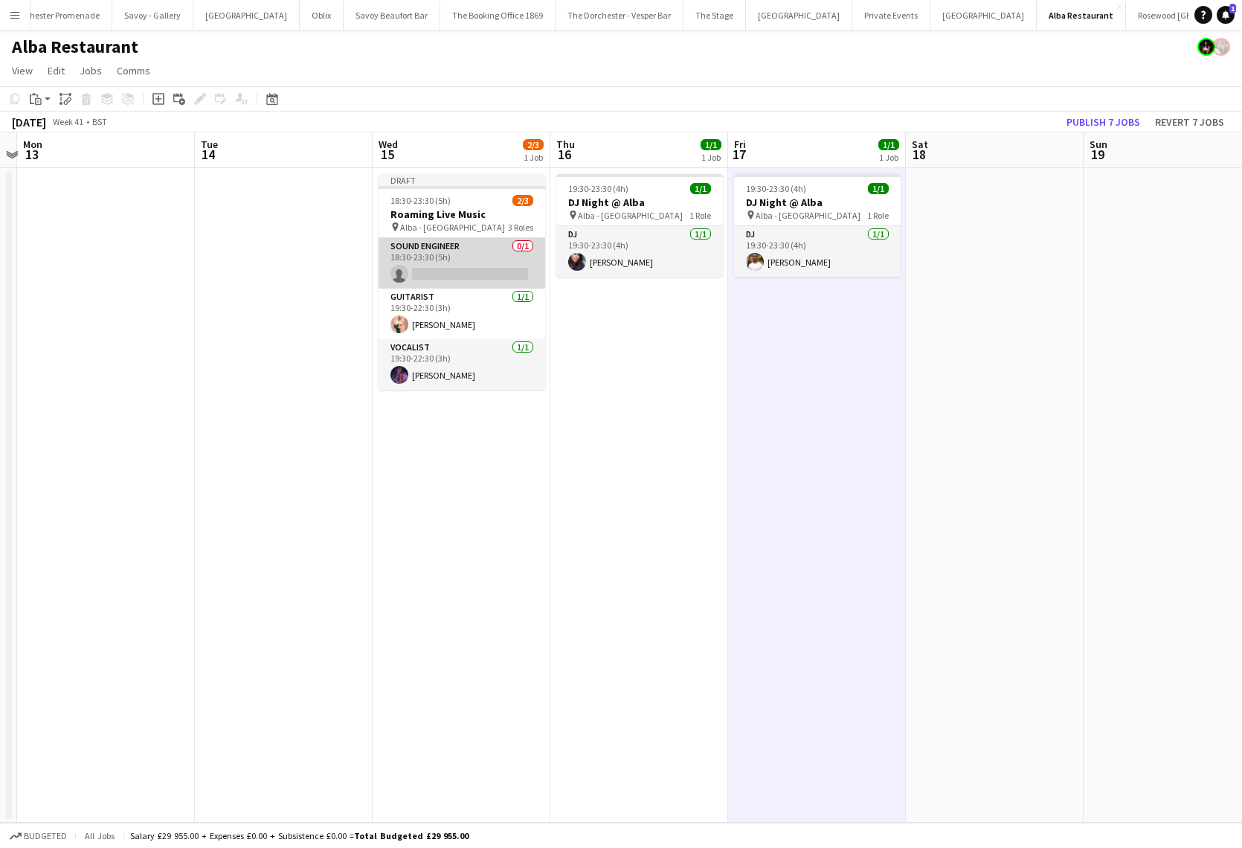
click at [432, 257] on app-card-role "Sound Engineer 0/1 18:30-23:30 (5h) single-neutral-actions" at bounding box center [462, 263] width 167 height 51
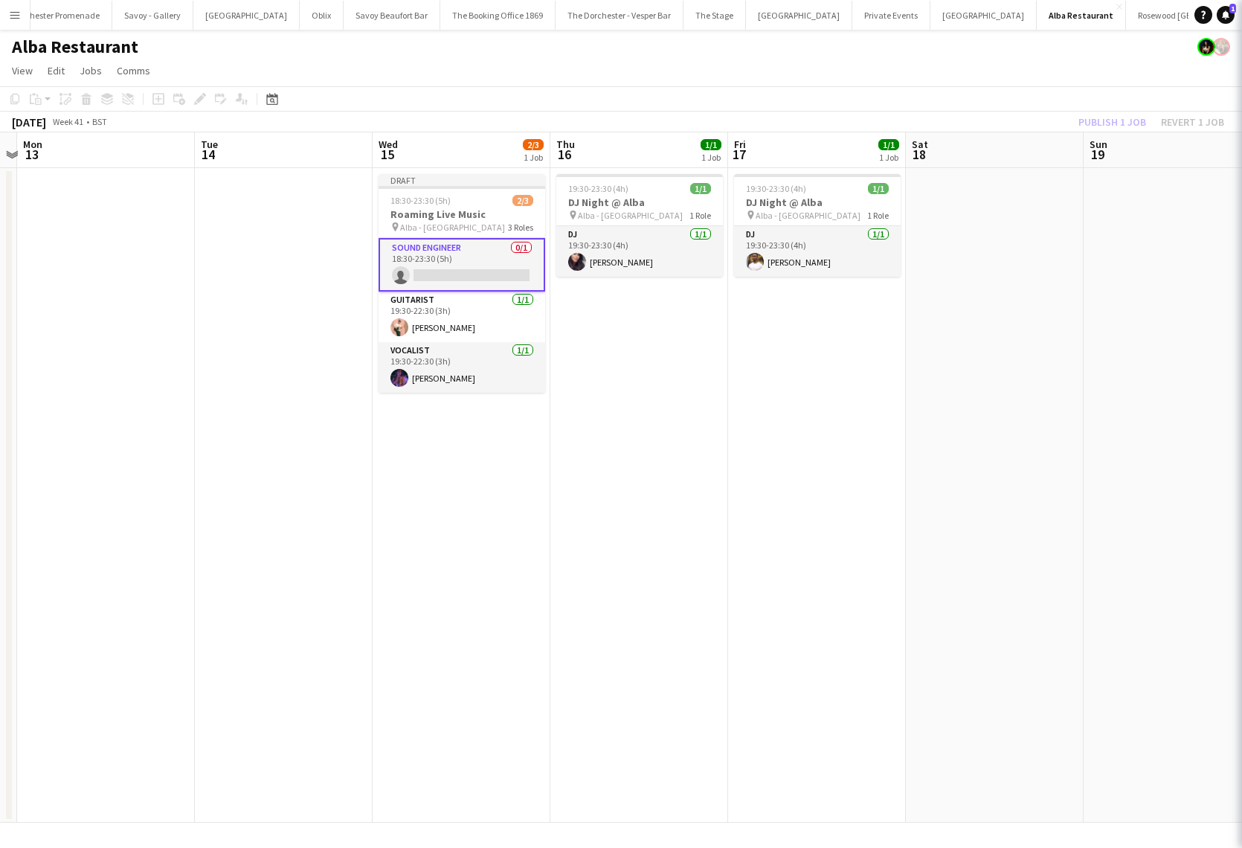
scroll to position [0, 515]
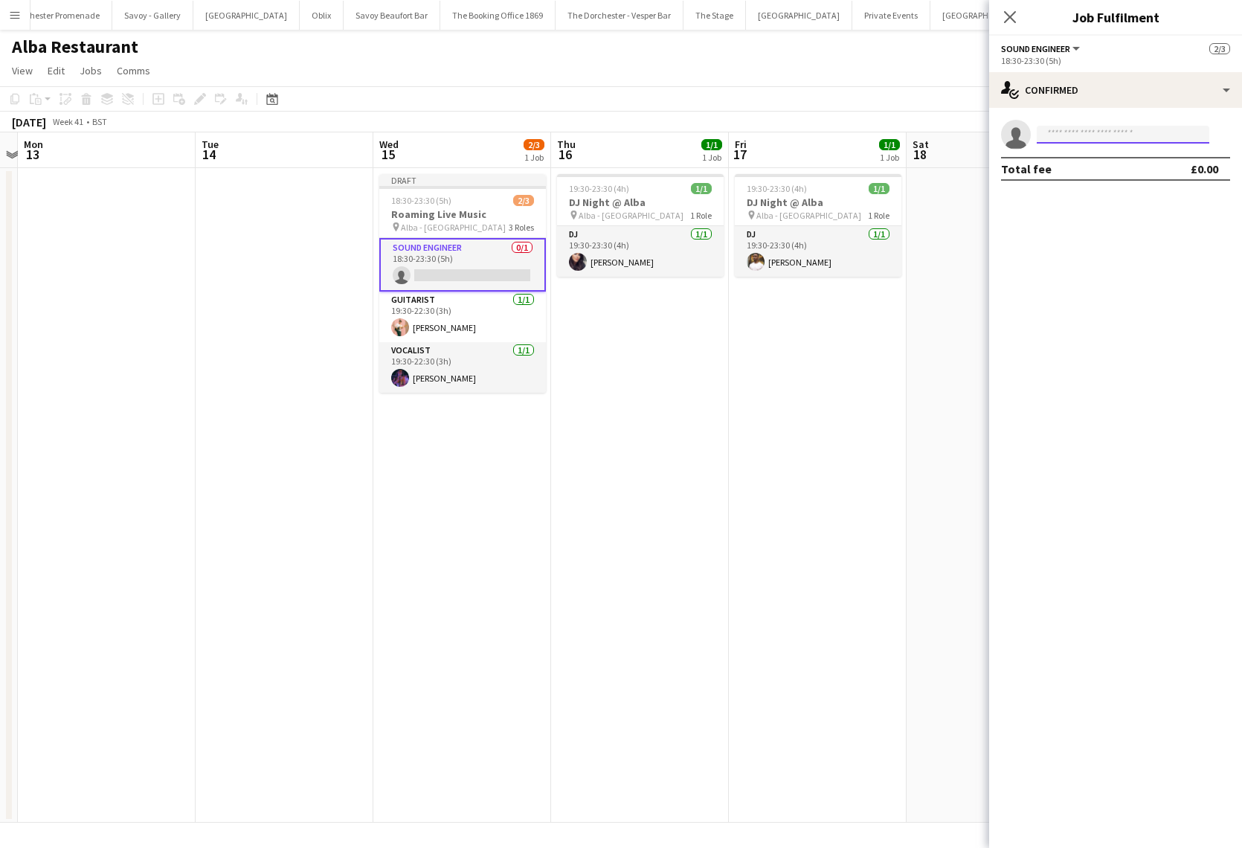
click at [1063, 136] on input at bounding box center [1123, 135] width 173 height 18
click at [1075, 135] on input "******" at bounding box center [1123, 135] width 173 height 18
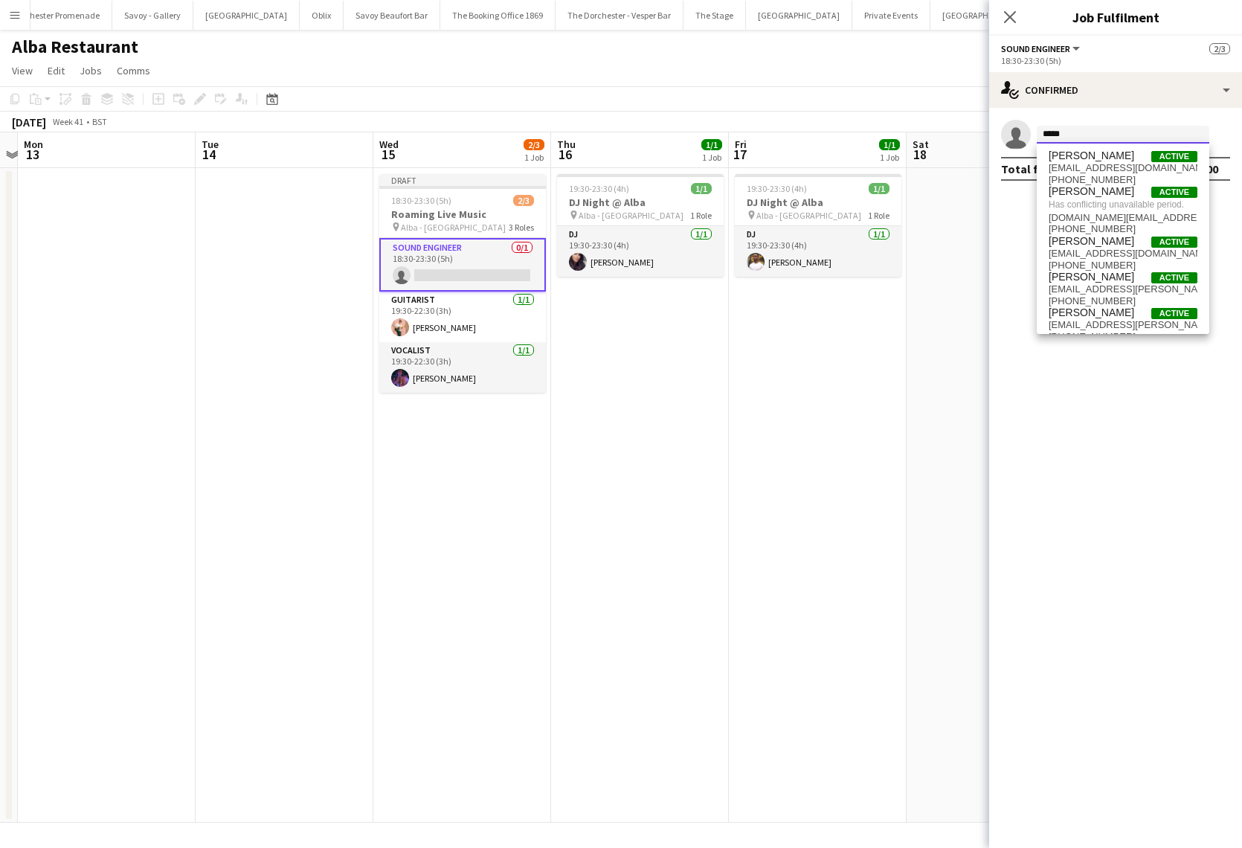
type input "******"
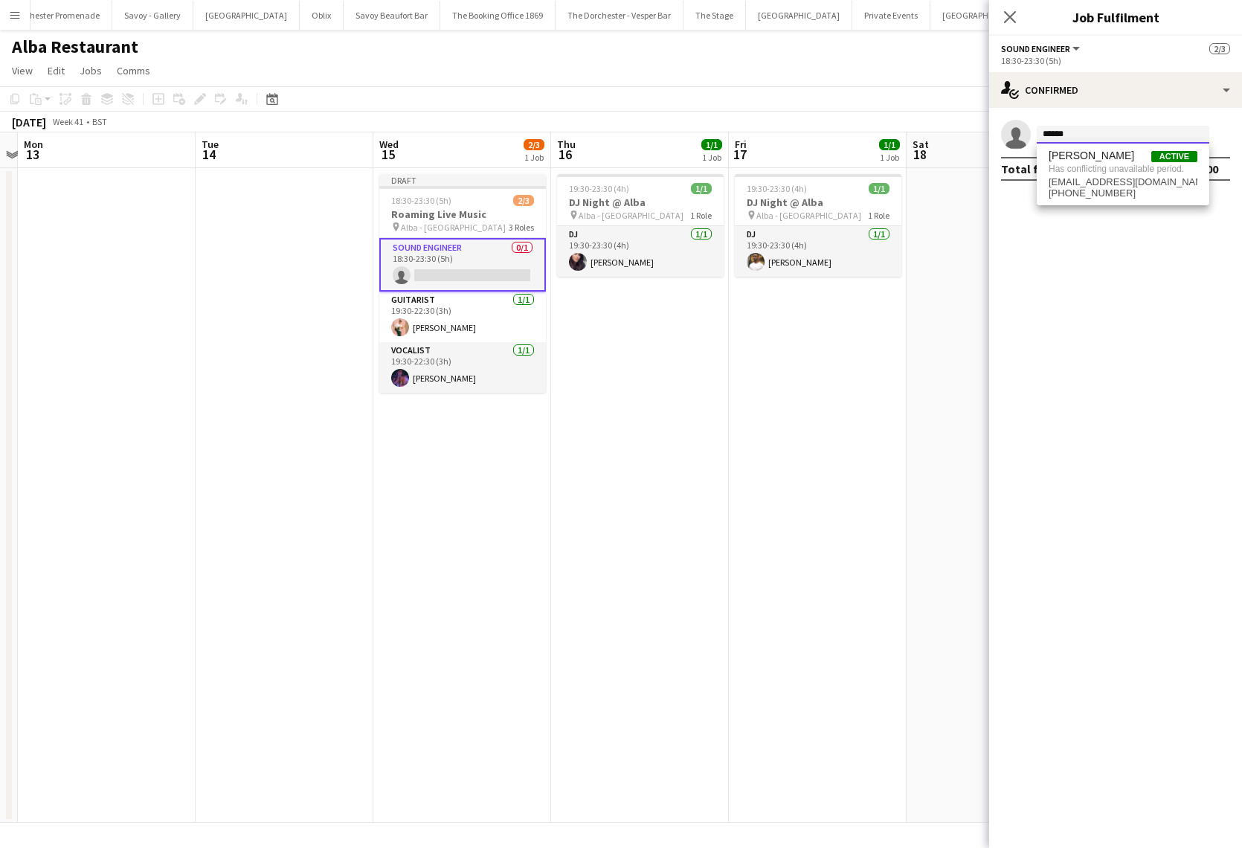
click at [1076, 135] on input "******" at bounding box center [1123, 135] width 173 height 18
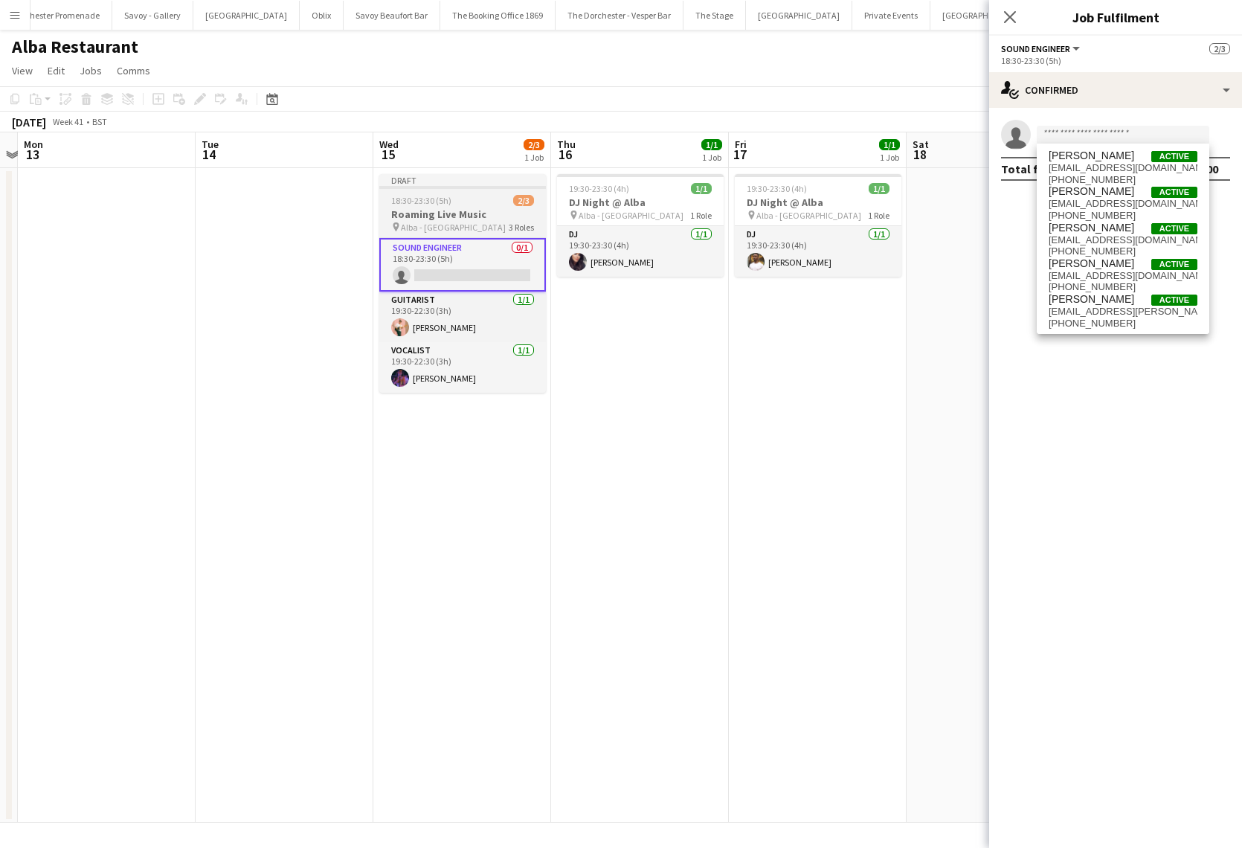
click at [445, 210] on h3 "Roaming Live Music" at bounding box center [462, 213] width 167 height 13
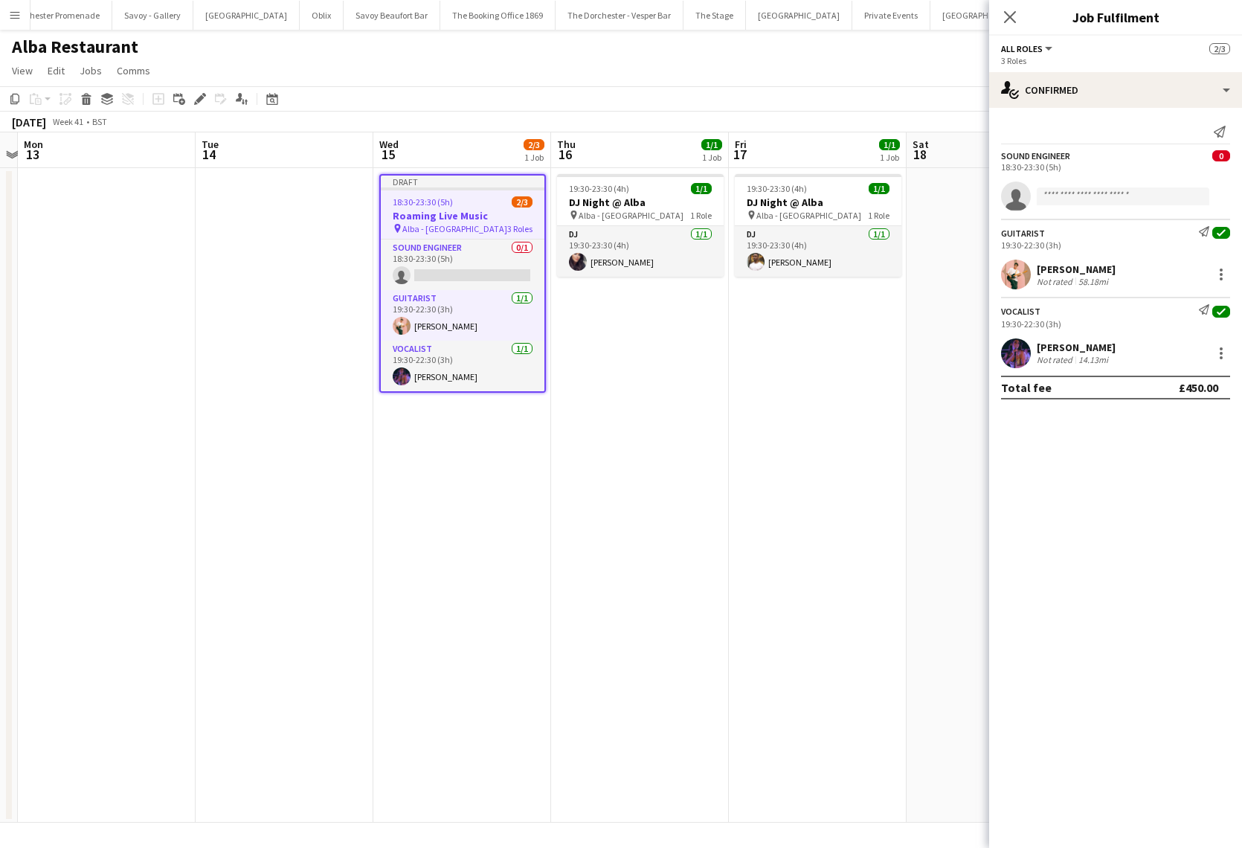
click at [722, 512] on app-date-cell "19:30-23:30 (4h) 1/1 DJ Night @ Alba pin Alba - Knightsbridge 1 Role DJ 1/1 19:…" at bounding box center [640, 495] width 178 height 654
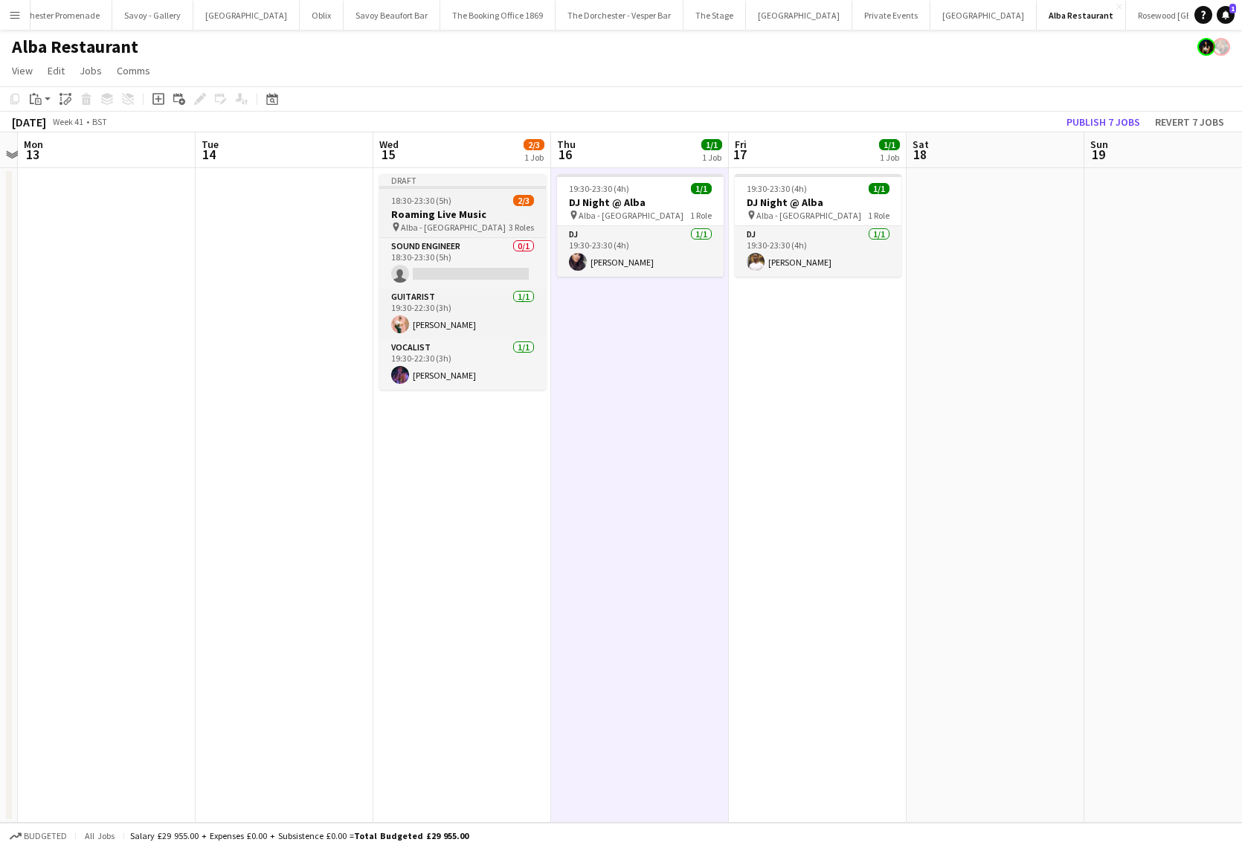
click at [455, 222] on span "Alba - [GEOGRAPHIC_DATA]" at bounding box center [453, 227] width 105 height 11
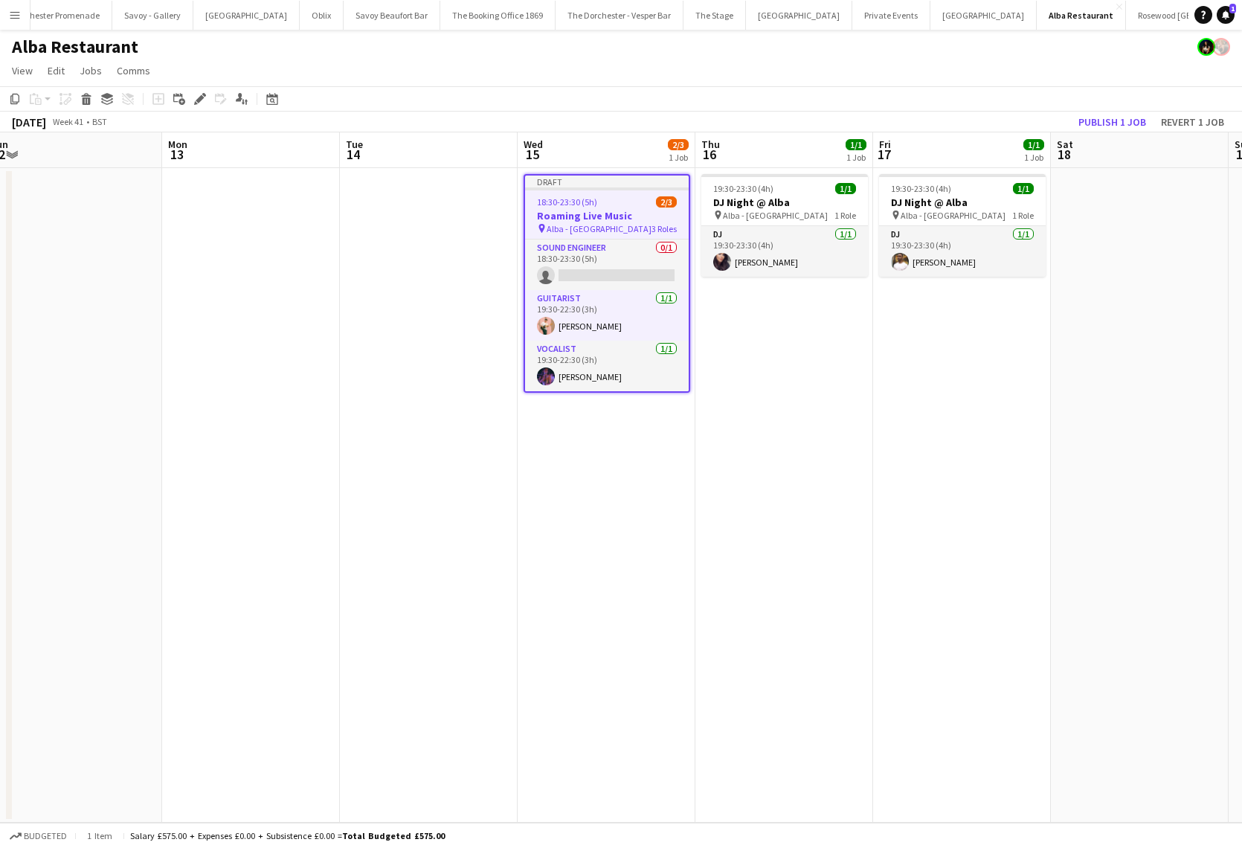
scroll to position [0, 559]
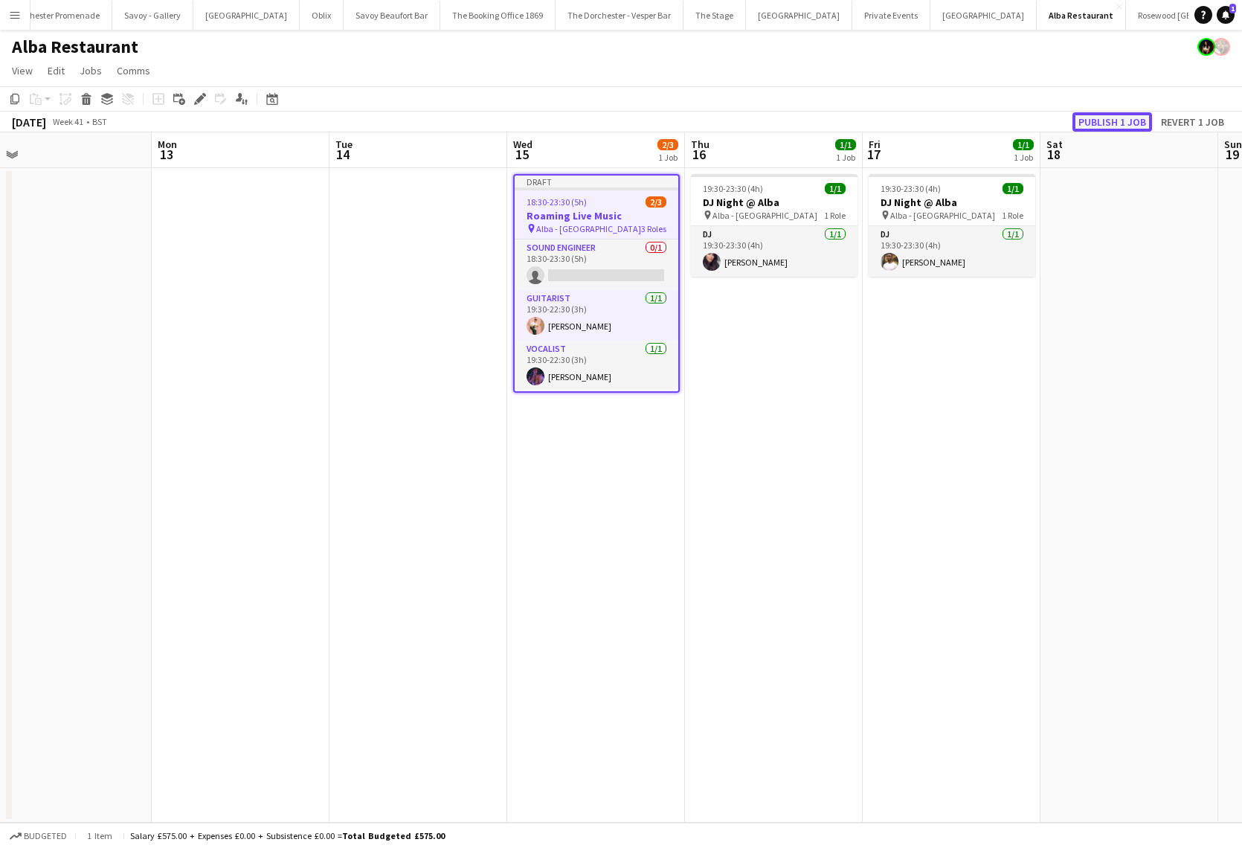
click at [1101, 117] on button "Publish 1 job" at bounding box center [1112, 121] width 80 height 19
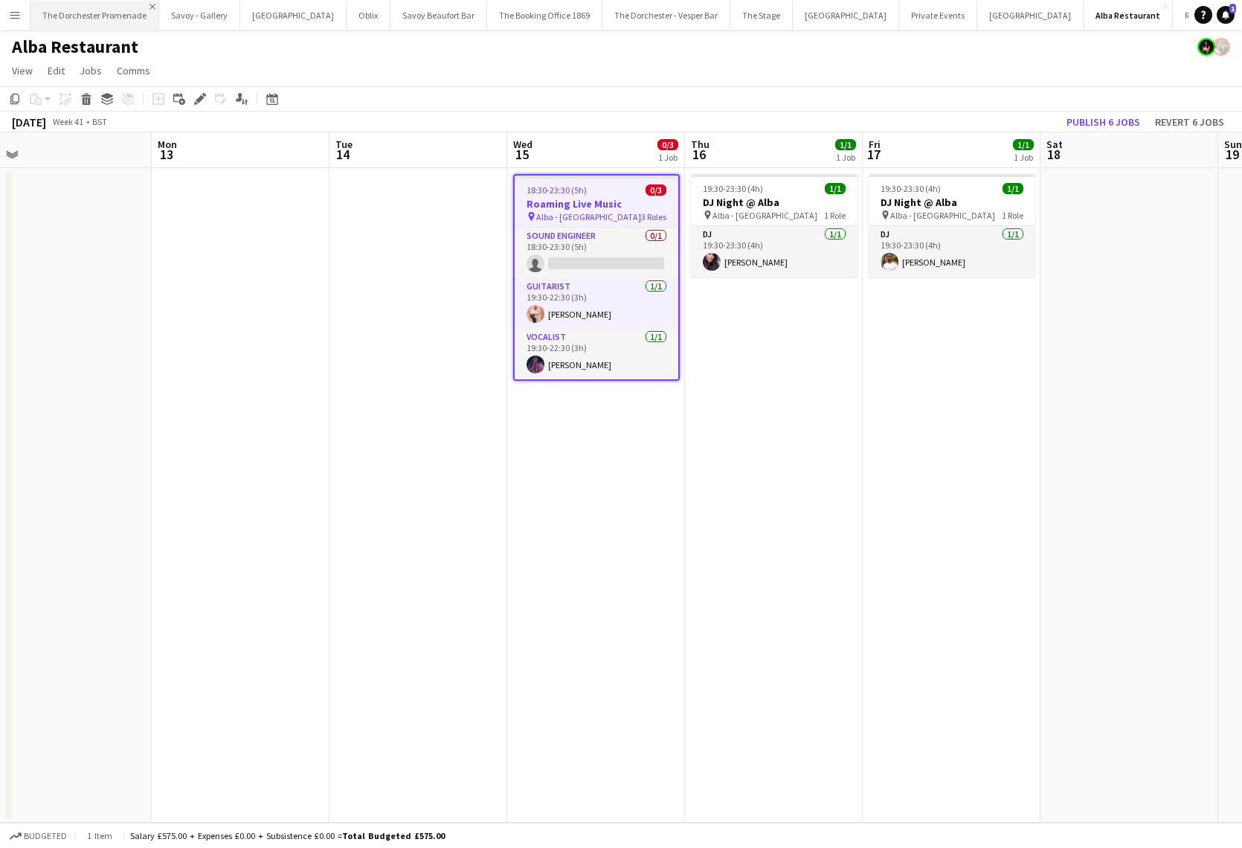
scroll to position [0, 48]
click at [25, 16] on button "Menu" at bounding box center [15, 15] width 30 height 30
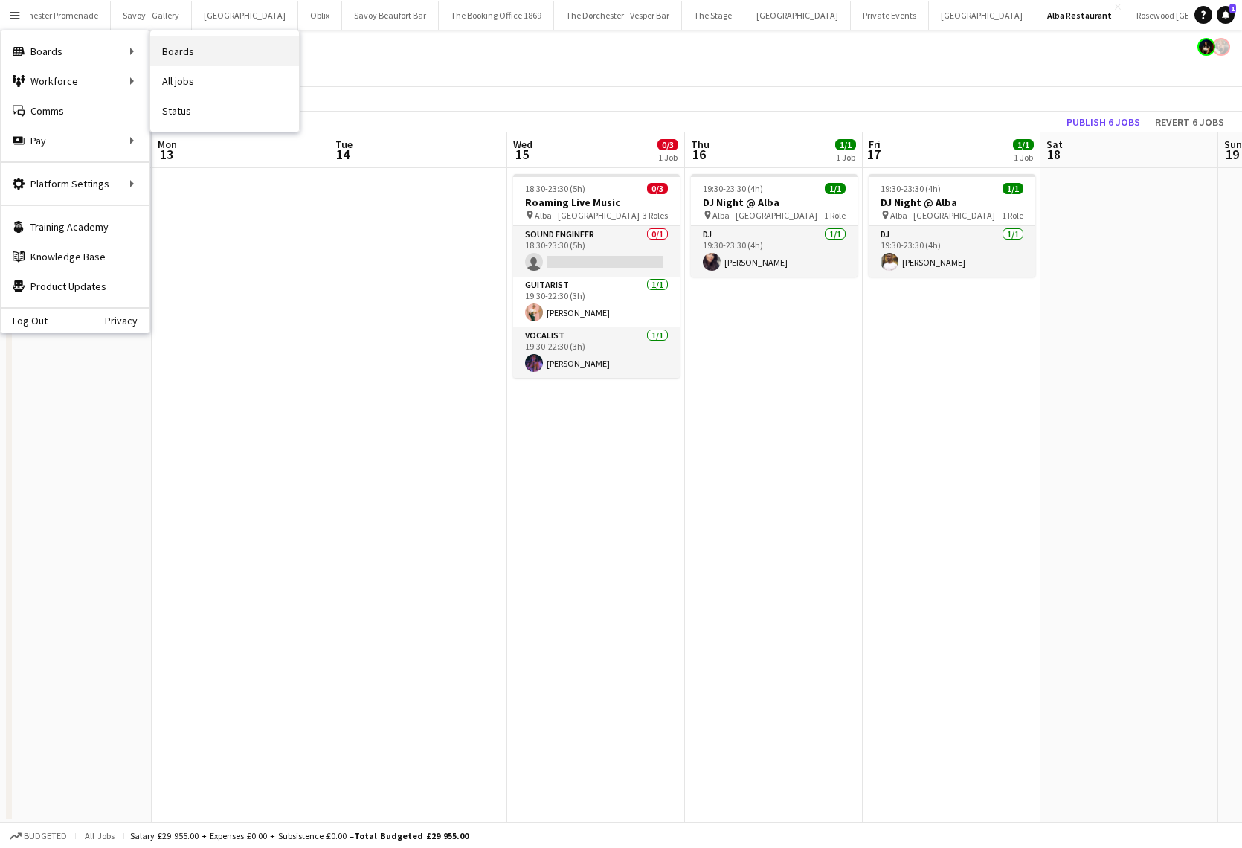
click at [173, 48] on link "Boards" at bounding box center [224, 51] width 149 height 30
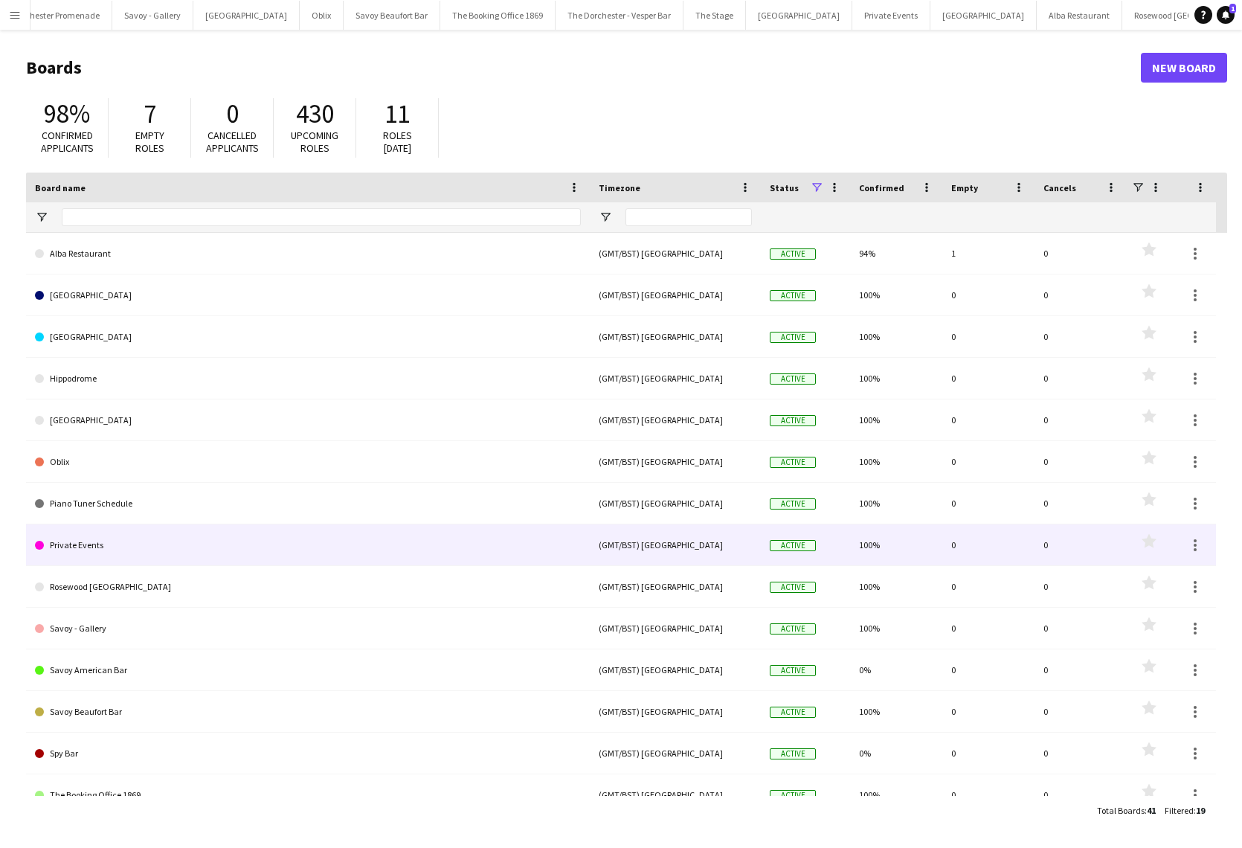
click at [206, 536] on link "Private Events" at bounding box center [308, 545] width 546 height 42
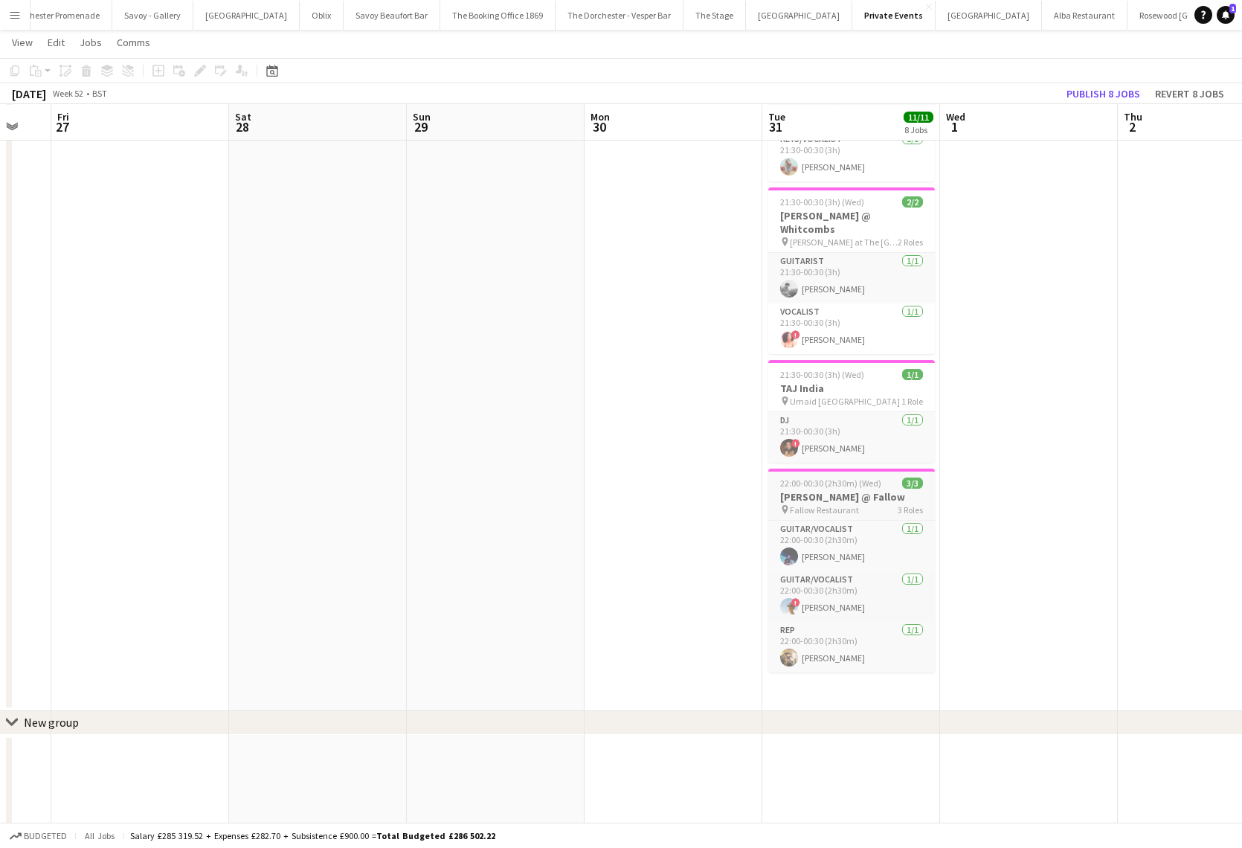
scroll to position [581, 0]
click at [882, 503] on div "pin Fallow Restaurant 3 Roles" at bounding box center [851, 509] width 167 height 12
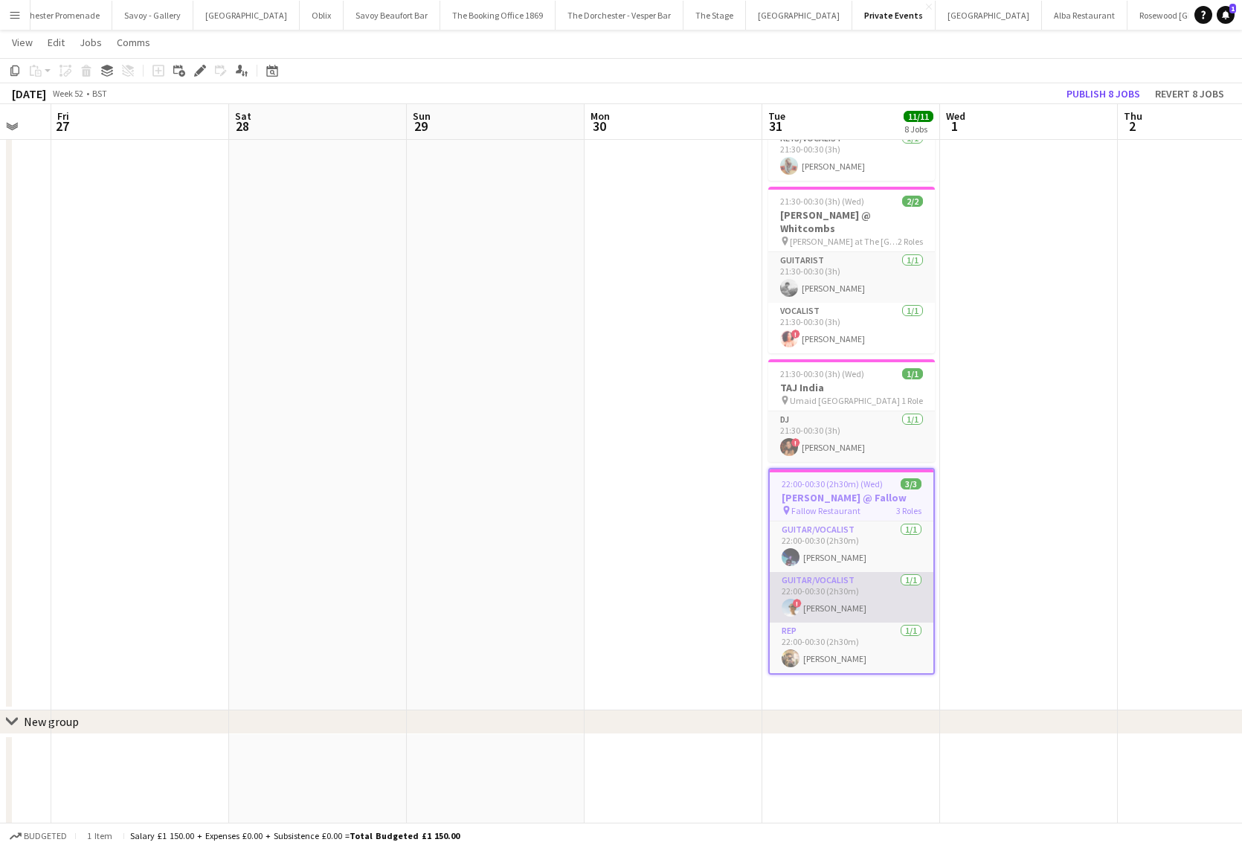
click at [867, 572] on app-card-role "Guitar/Vocalist 1/1 22:00-00:30 (2h30m) ! Nicholas Harrison" at bounding box center [852, 597] width 164 height 51
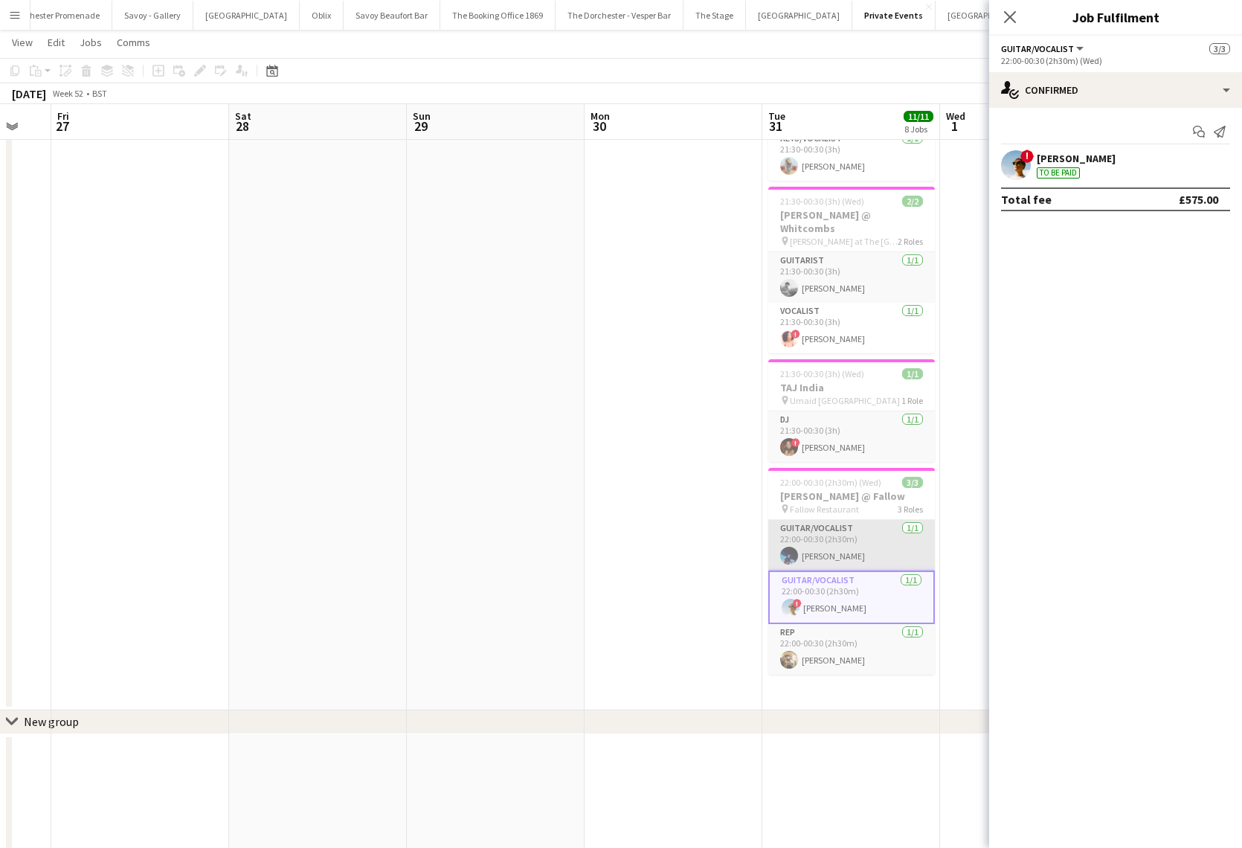
click at [837, 520] on app-card-role "Guitar/Vocalist 1/1 22:00-00:30 (2h30m) Henry Eastham" at bounding box center [851, 545] width 167 height 51
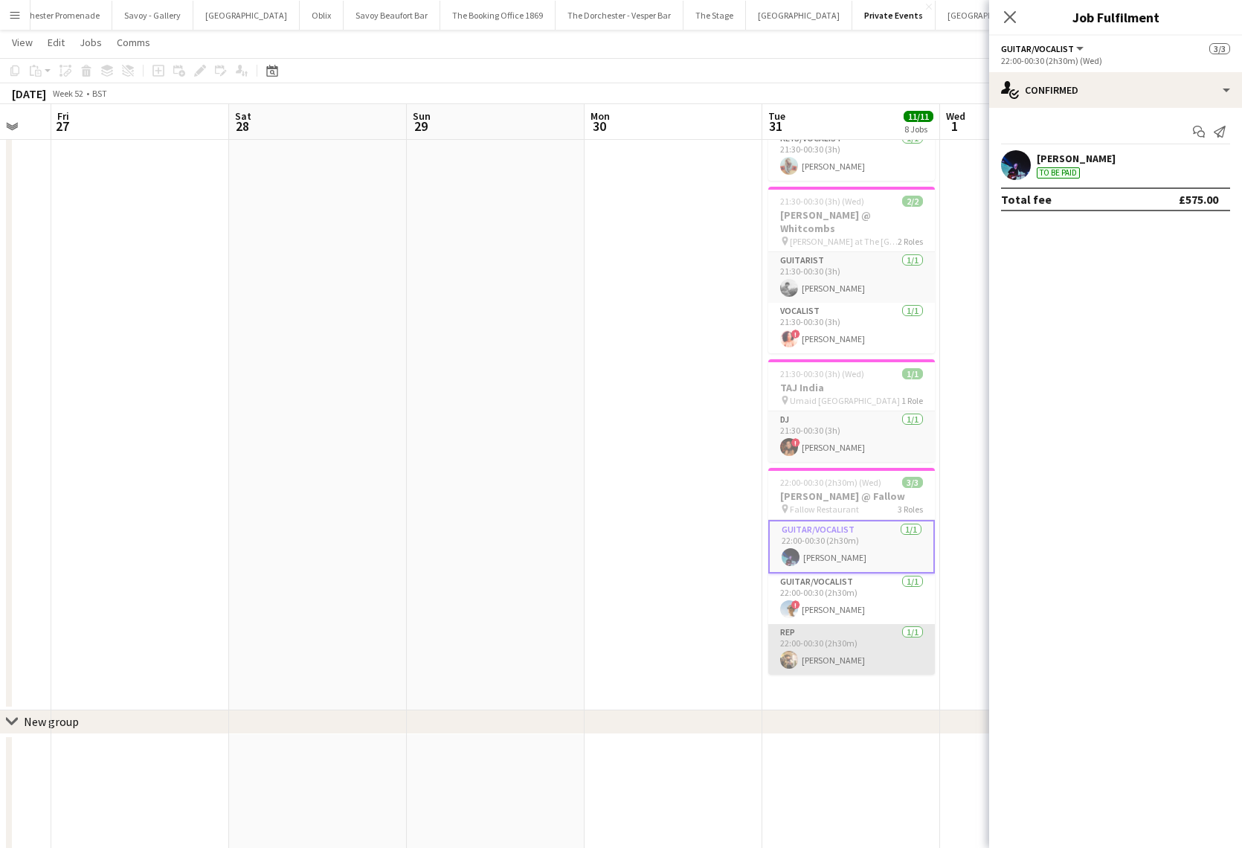
click at [871, 624] on app-card-role "Rep 1/1 22:00-00:30 (2h30m) Celine Amara" at bounding box center [851, 649] width 167 height 51
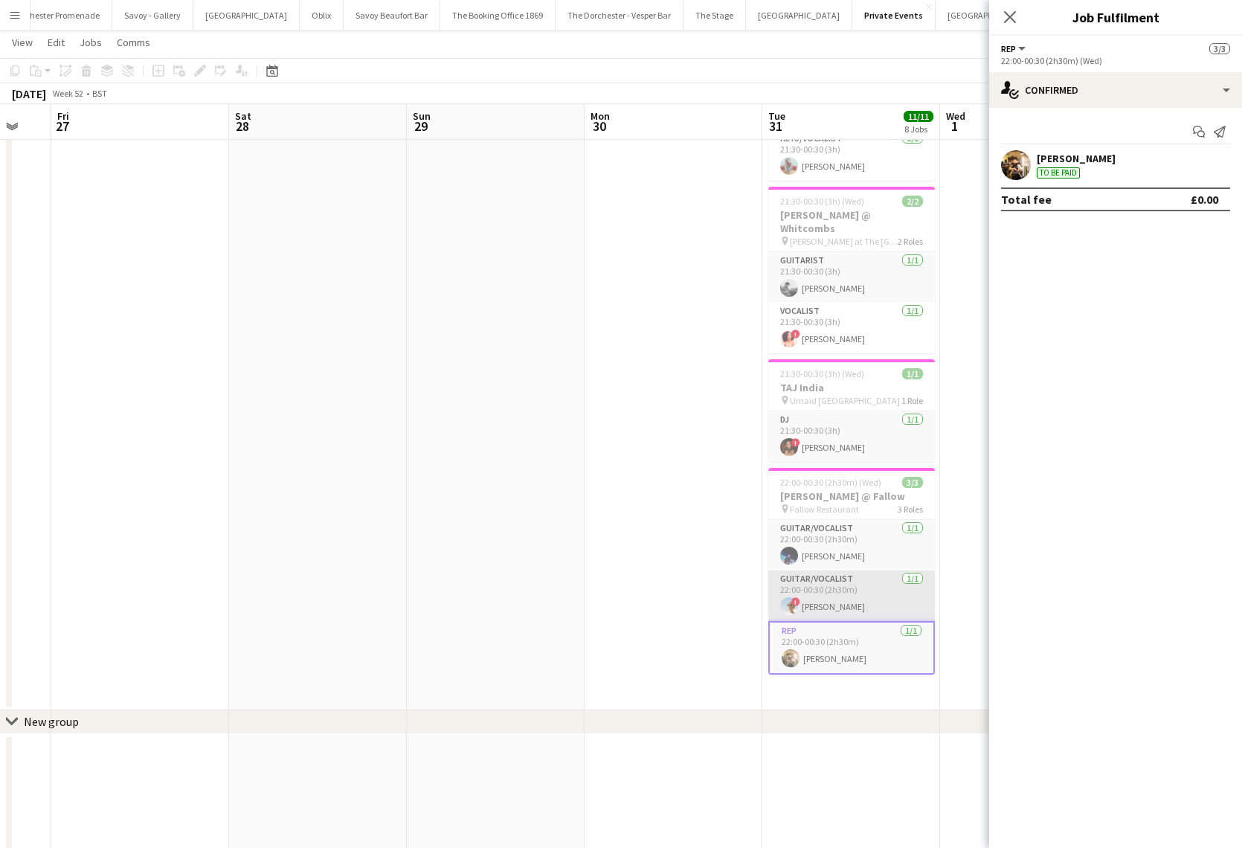
click at [808, 570] on app-card-role "Guitar/Vocalist 1/1 22:00-00:30 (2h30m) ! Nicholas Harrison" at bounding box center [851, 595] width 167 height 51
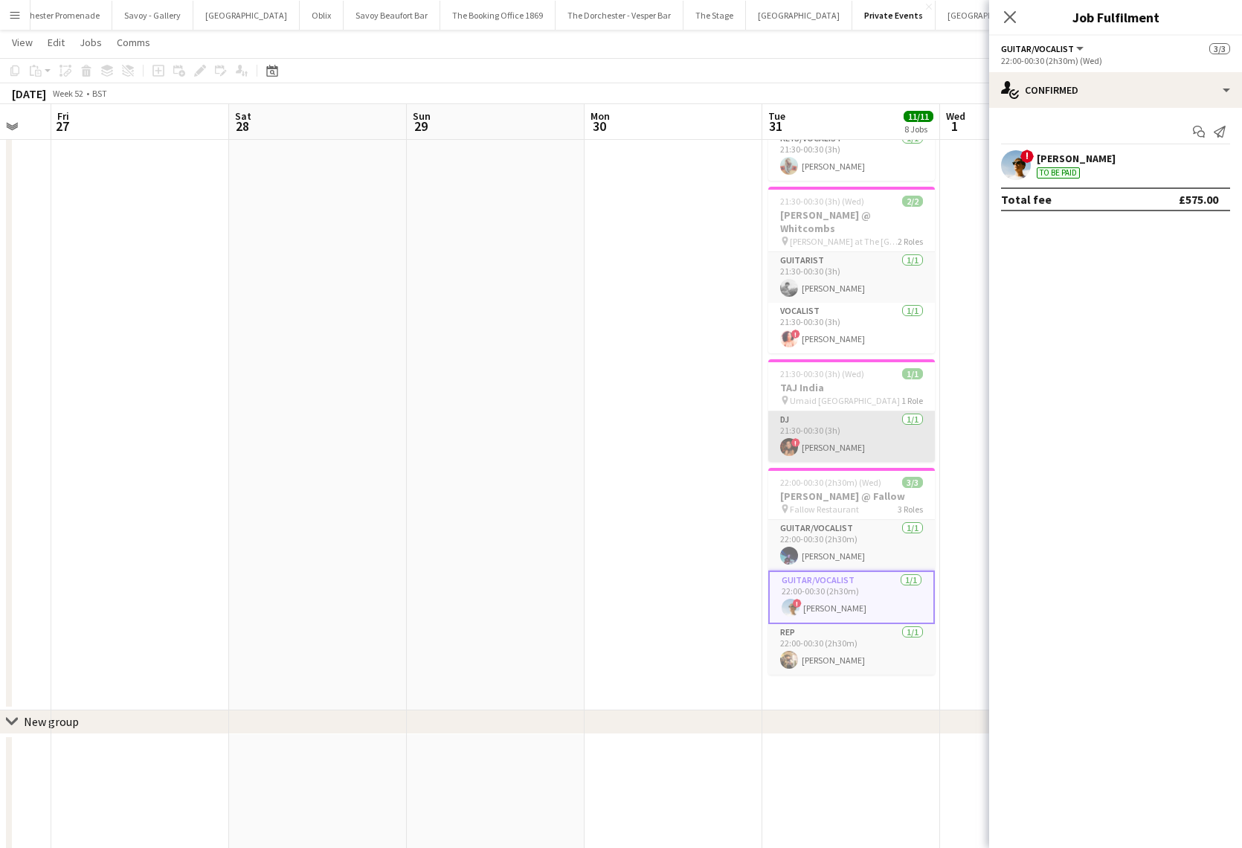
click at [820, 411] on app-card-role "DJ 1/1 21:30-00:30 (3h) ! Emma Jensen" at bounding box center [851, 436] width 167 height 51
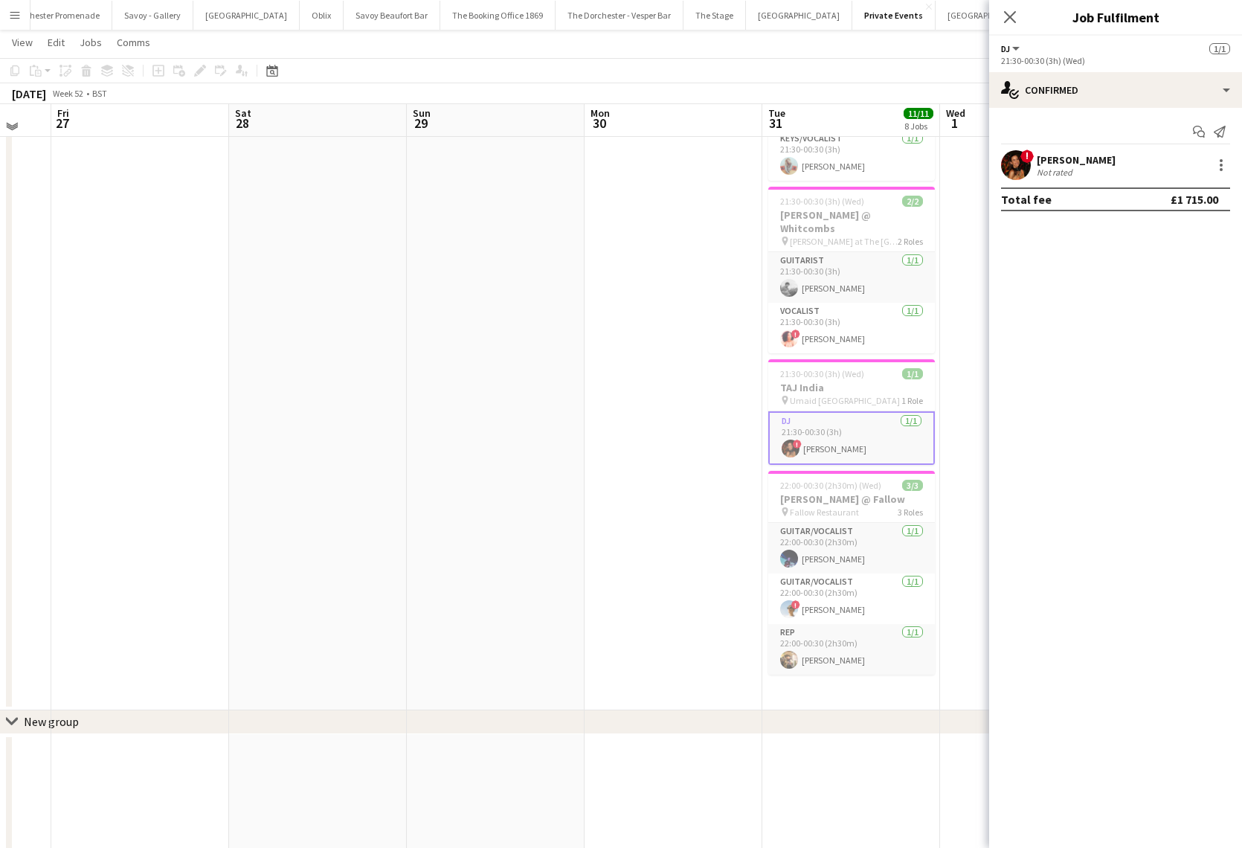
scroll to position [577, 0]
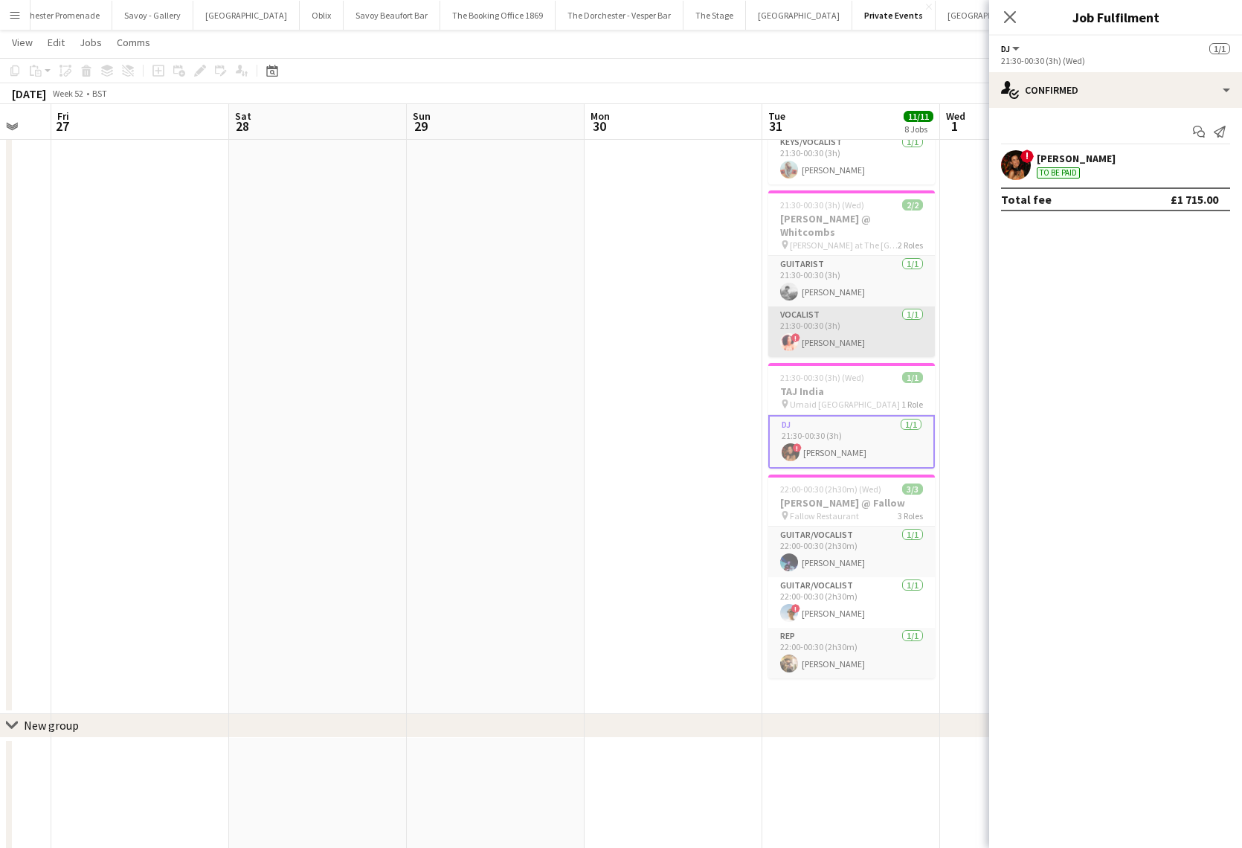
click at [846, 306] on app-card-role "Vocalist 1/1 21:30-00:30 (3h) ! Natalie Miya-Fluxman" at bounding box center [851, 331] width 167 height 51
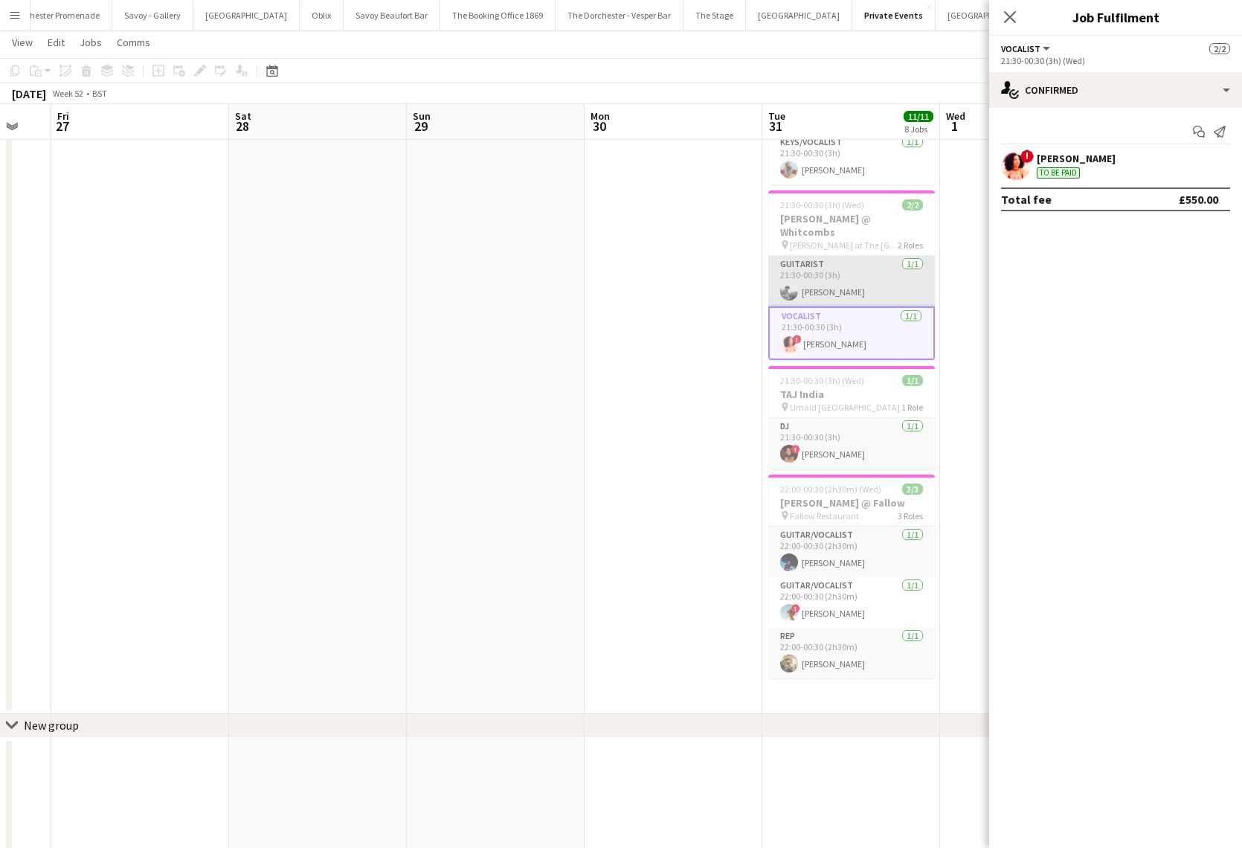
click at [839, 256] on app-card-role "Guitarist 1/1 21:30-00:30 (3h) Adriano Balducci Moncada" at bounding box center [851, 281] width 167 height 51
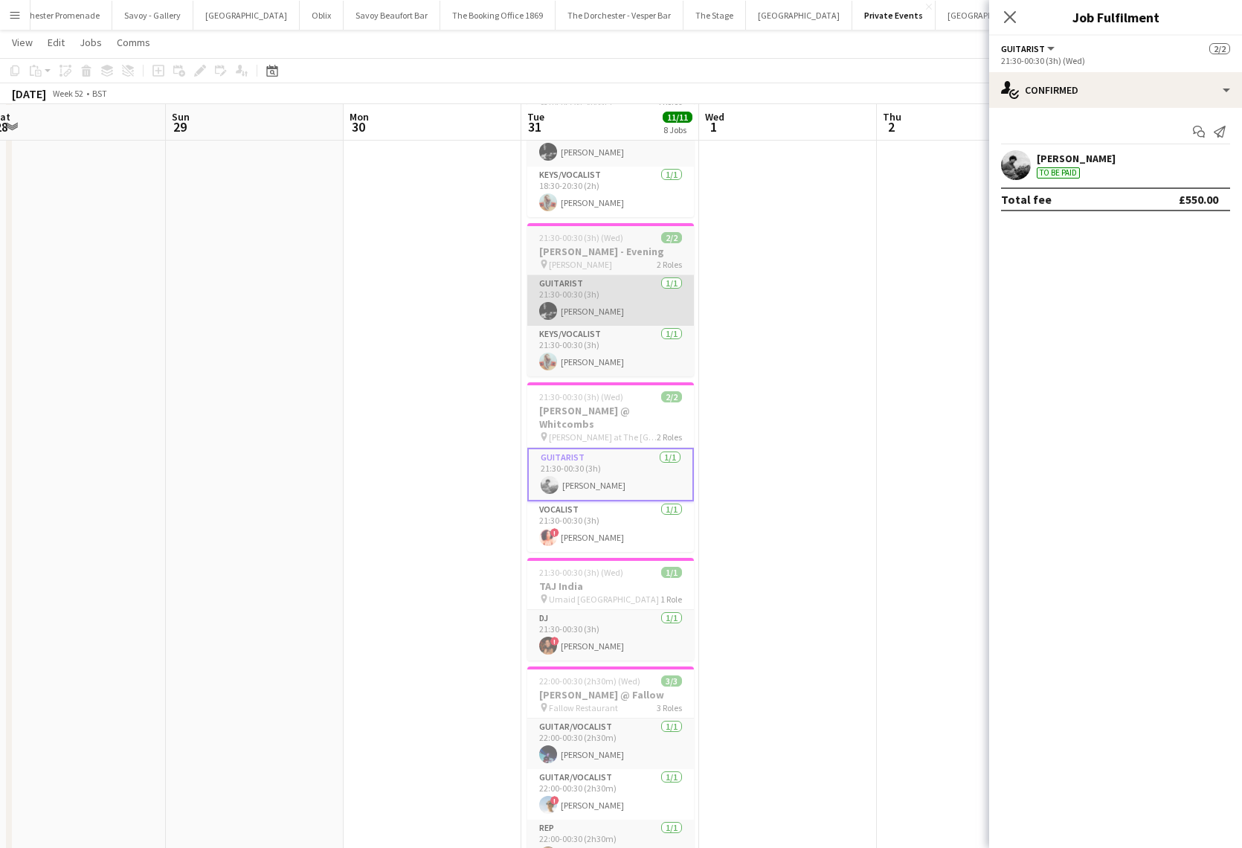
scroll to position [381, 0]
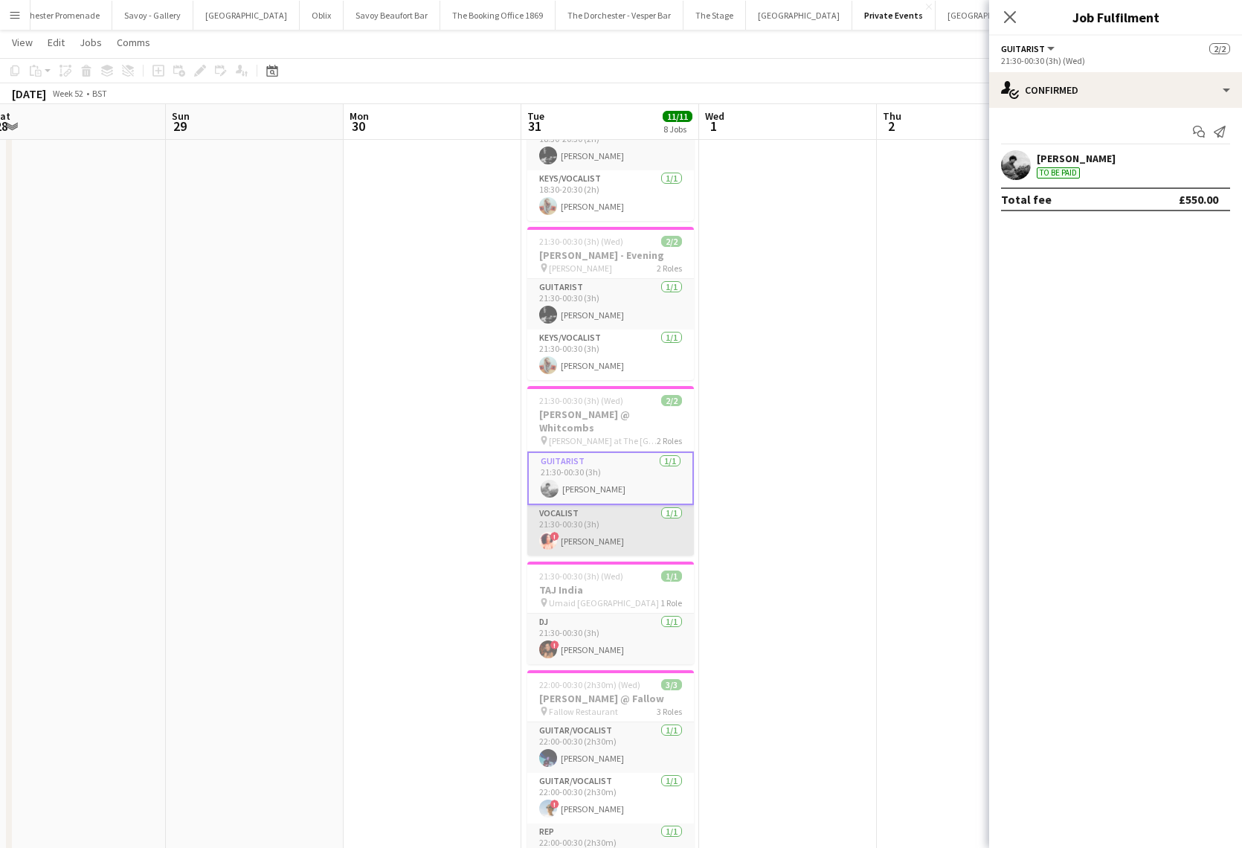
click at [631, 505] on app-card-role "Vocalist 1/1 21:30-00:30 (3h) ! Natalie Miya-Fluxman" at bounding box center [610, 530] width 167 height 51
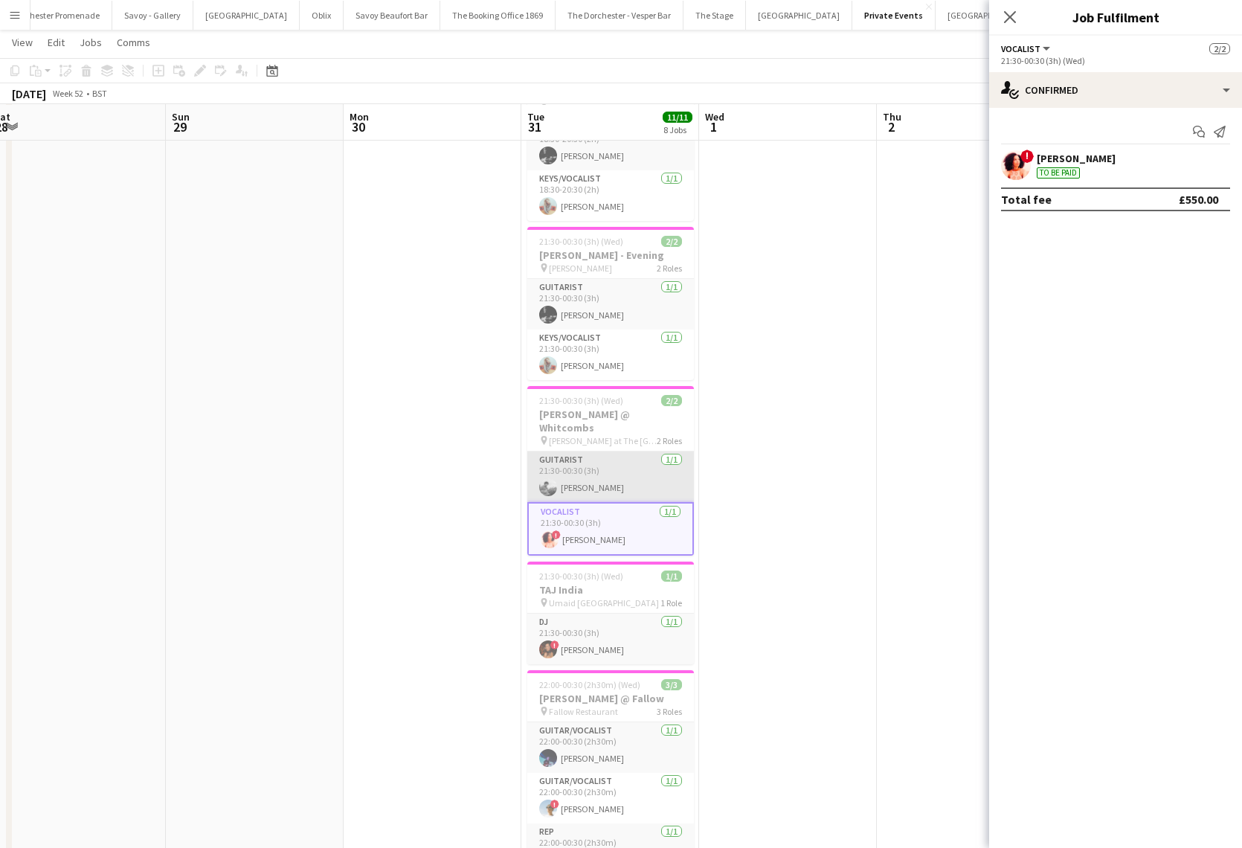
scroll to position [382, 0]
click at [622, 451] on app-card-role "Guitarist 1/1 21:30-00:30 (3h) Adriano Balducci Moncada" at bounding box center [610, 476] width 167 height 51
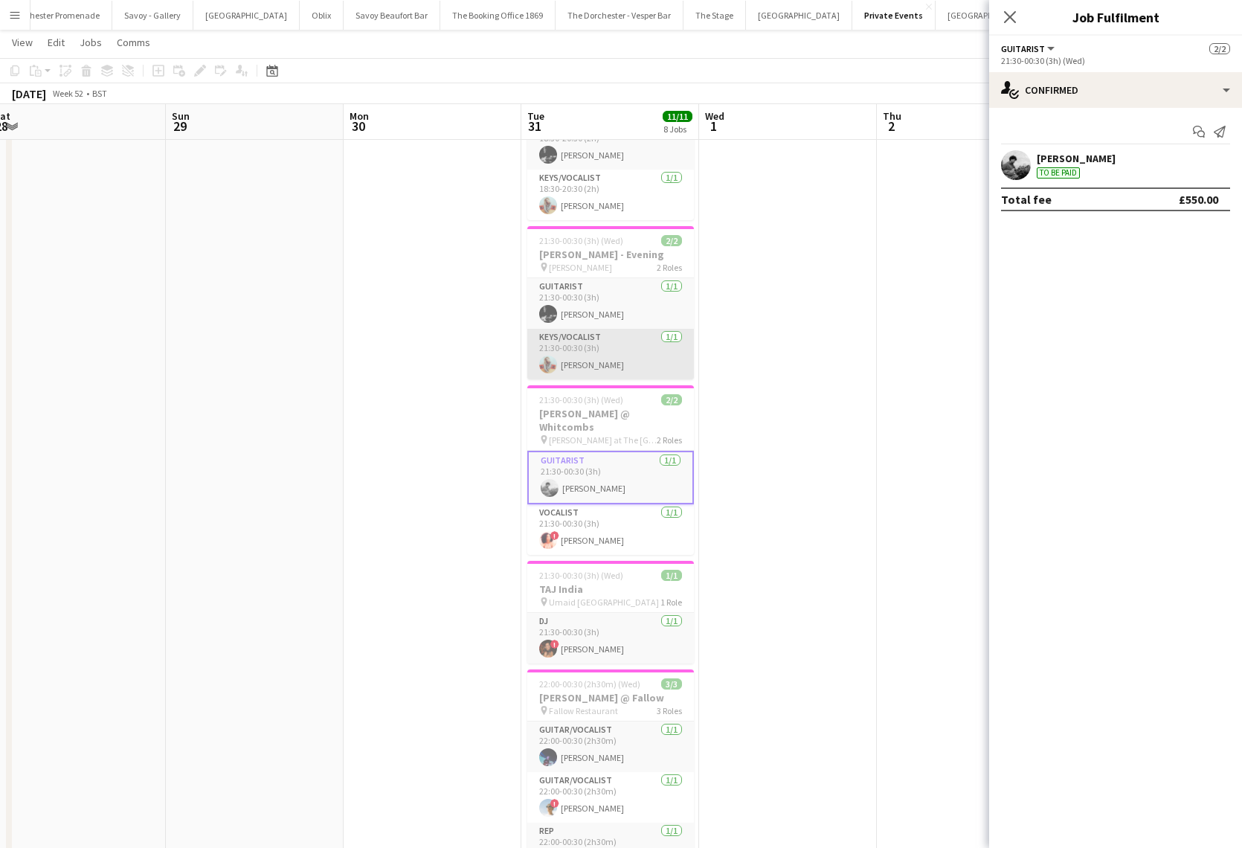
drag, startPoint x: 628, startPoint y: 332, endPoint x: 628, endPoint y: 321, distance: 11.9
click at [628, 332] on app-card-role "Keys/Vocalist 1/1 21:30-00:30 (3h) Hope Russell-Winter" at bounding box center [610, 354] width 167 height 51
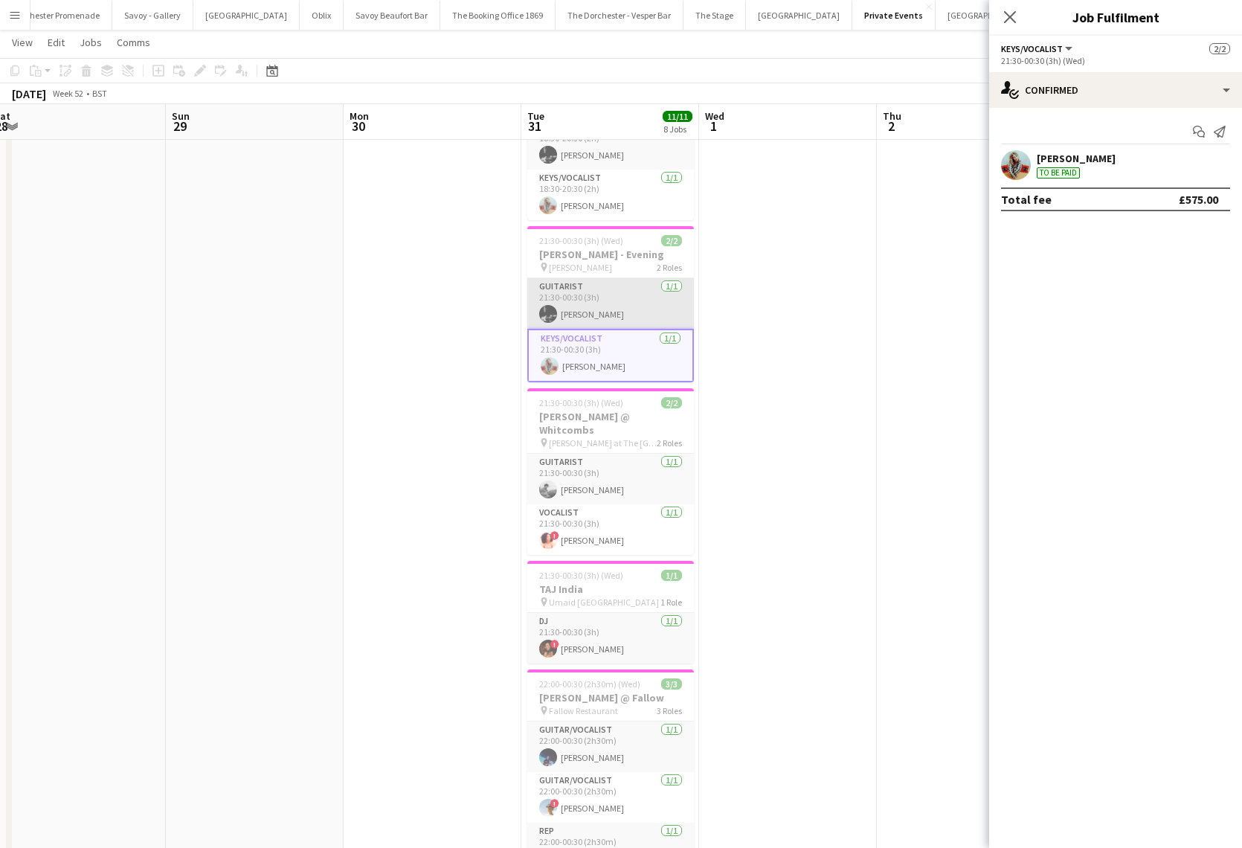
click at [625, 297] on app-card-role "Guitarist 1/1 21:30-00:30 (3h) Mike Redfern" at bounding box center [610, 303] width 167 height 51
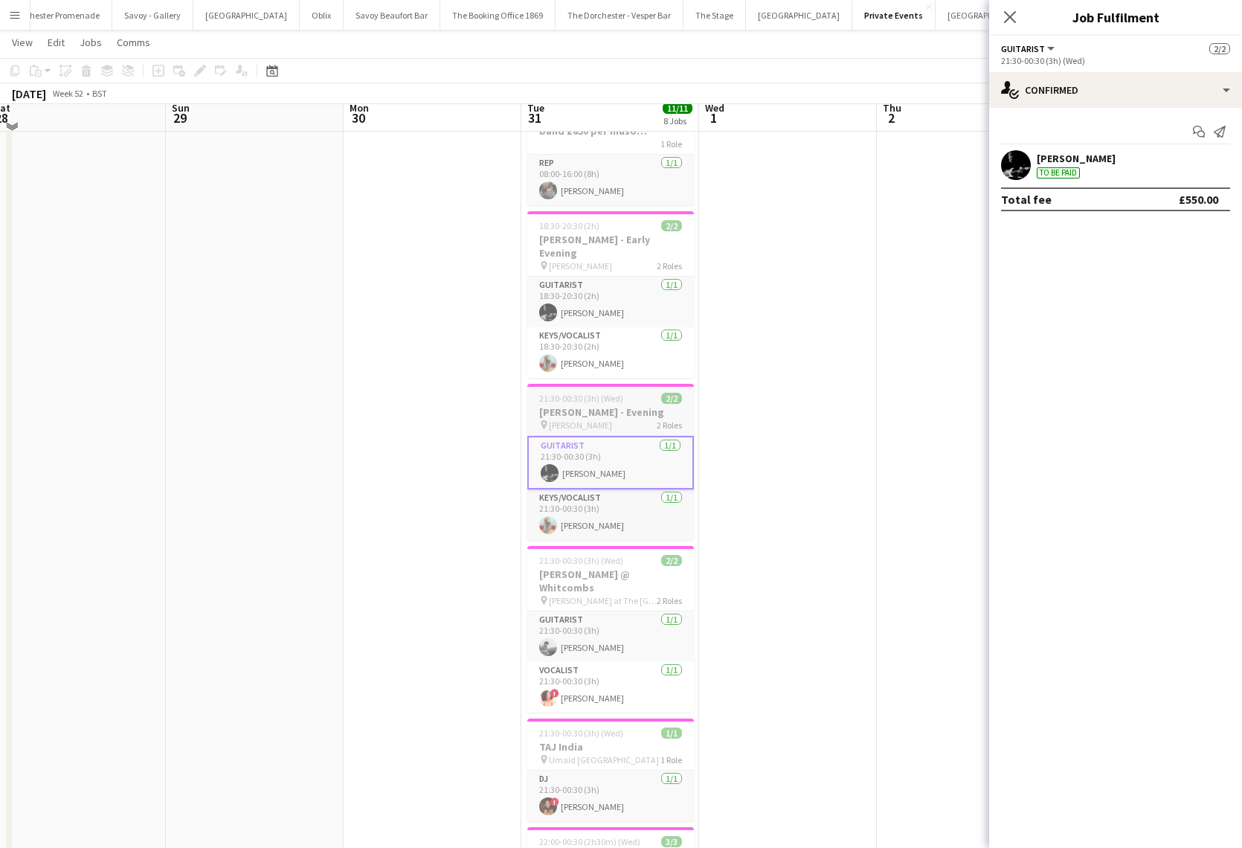
scroll to position [210, 0]
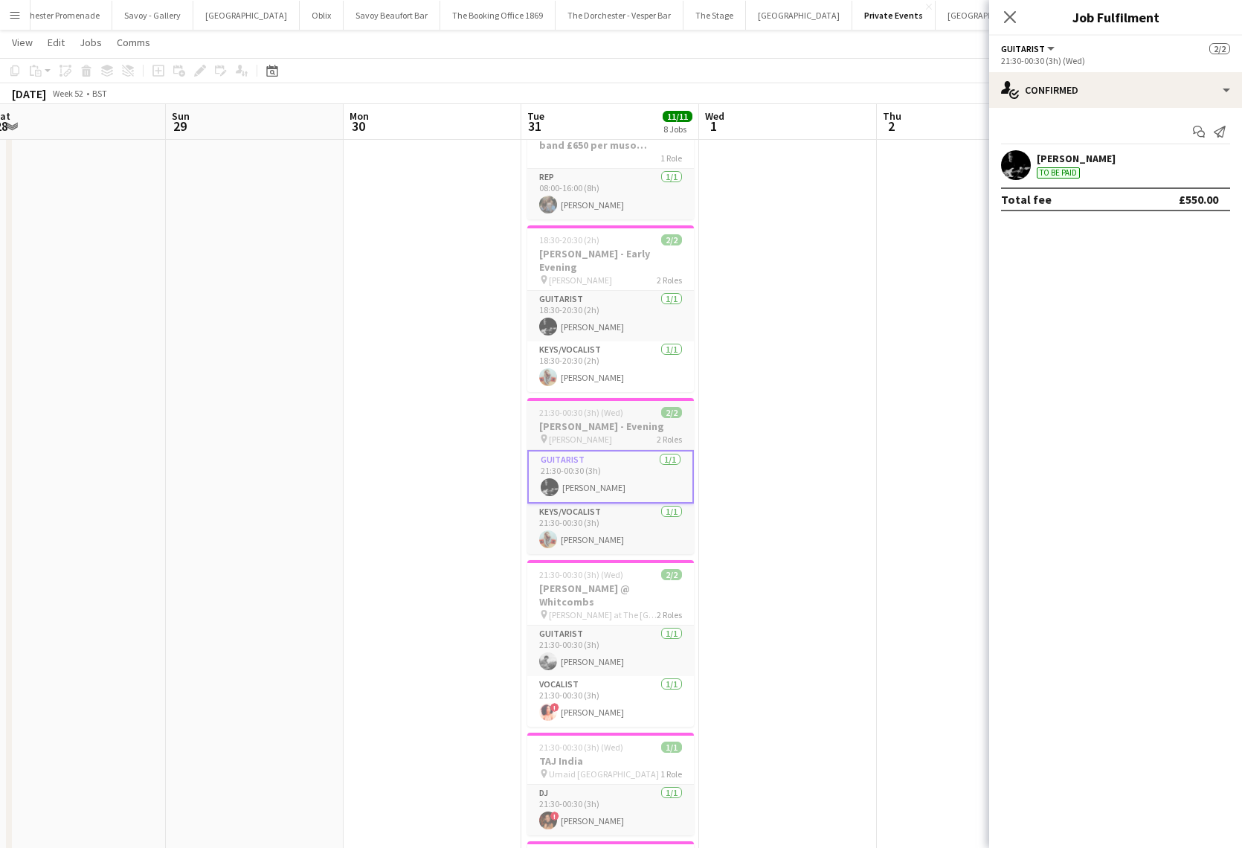
click at [627, 297] on app-card-role "Guitarist 1/1 18:30-20:30 (2h) Mike Redfern" at bounding box center [610, 316] width 167 height 51
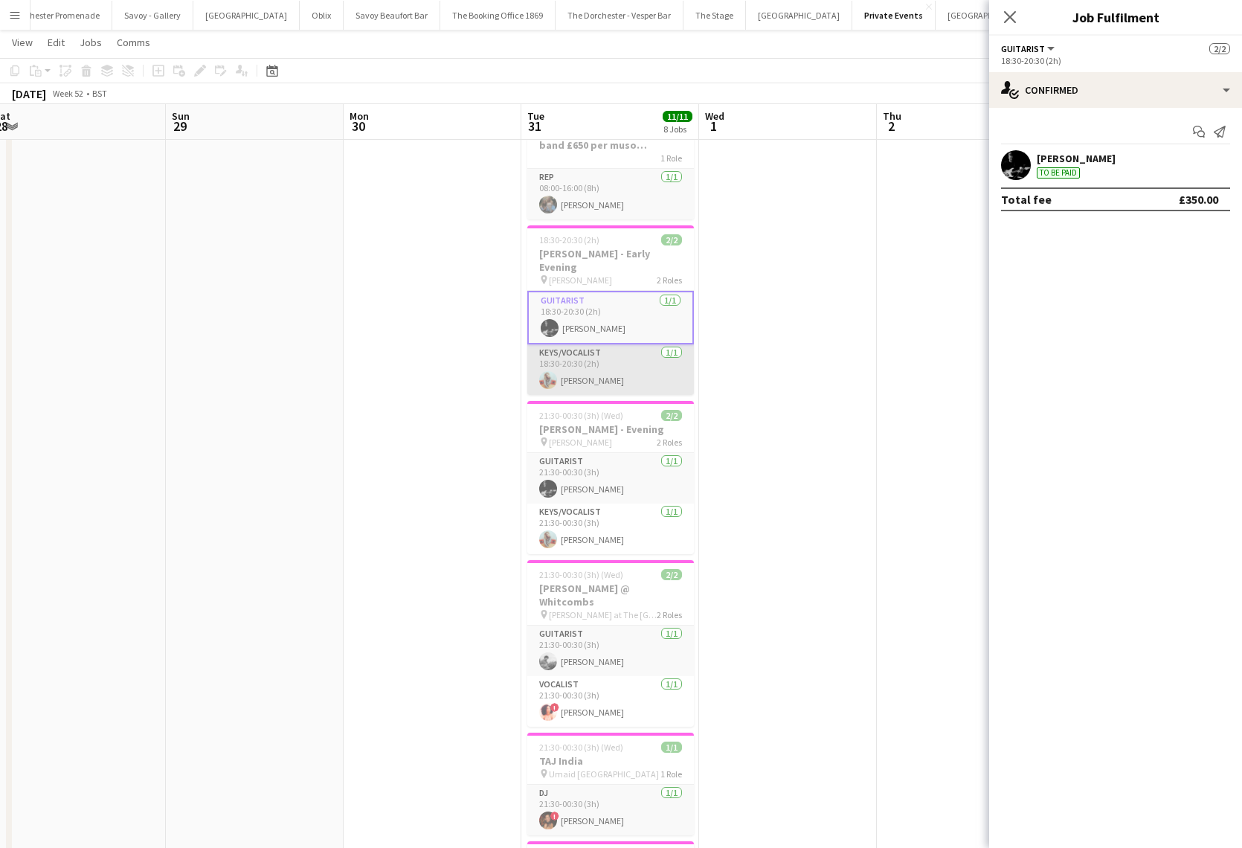
click at [636, 344] on app-card-role "Keys/Vocalist 1/1 18:30-20:30 (2h) Hope Russell-Winter" at bounding box center [610, 369] width 167 height 51
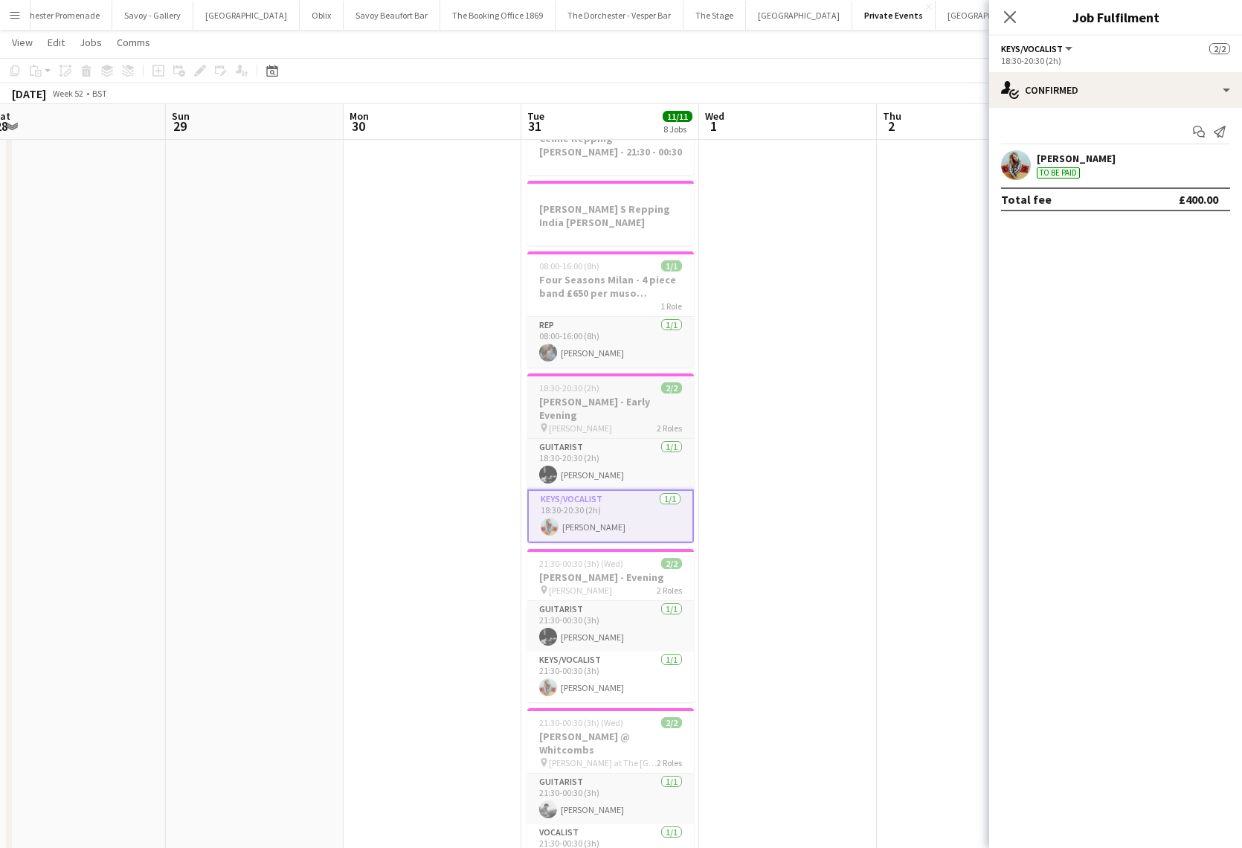
scroll to position [59, 0]
click at [636, 336] on app-card-role "Rep 1/1 08:00-16:00 (8h) Bella Locke" at bounding box center [610, 346] width 167 height 51
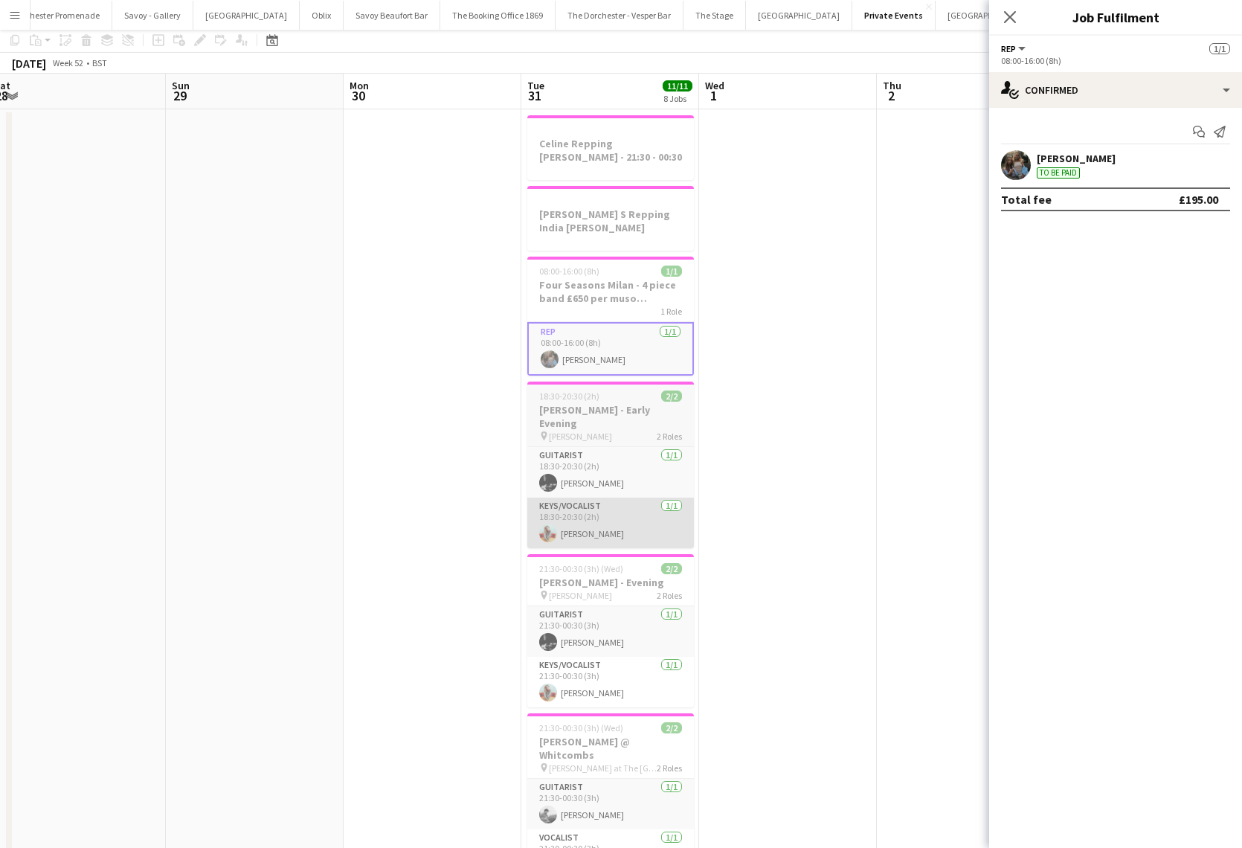
scroll to position [0, 0]
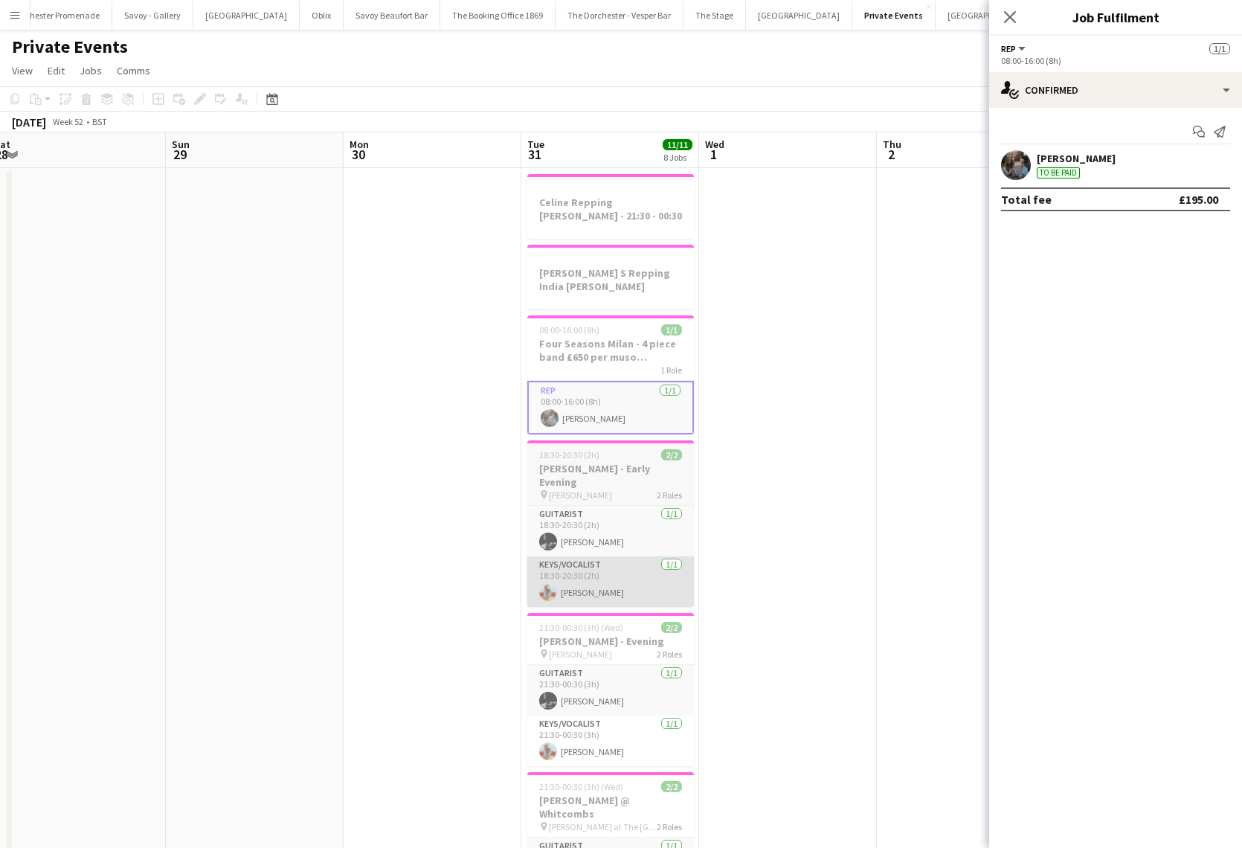
click at [636, 337] on h3 "Four Seasons Milan - 4 piece band £650 per muso (Clemence takes full fee)" at bounding box center [610, 350] width 167 height 27
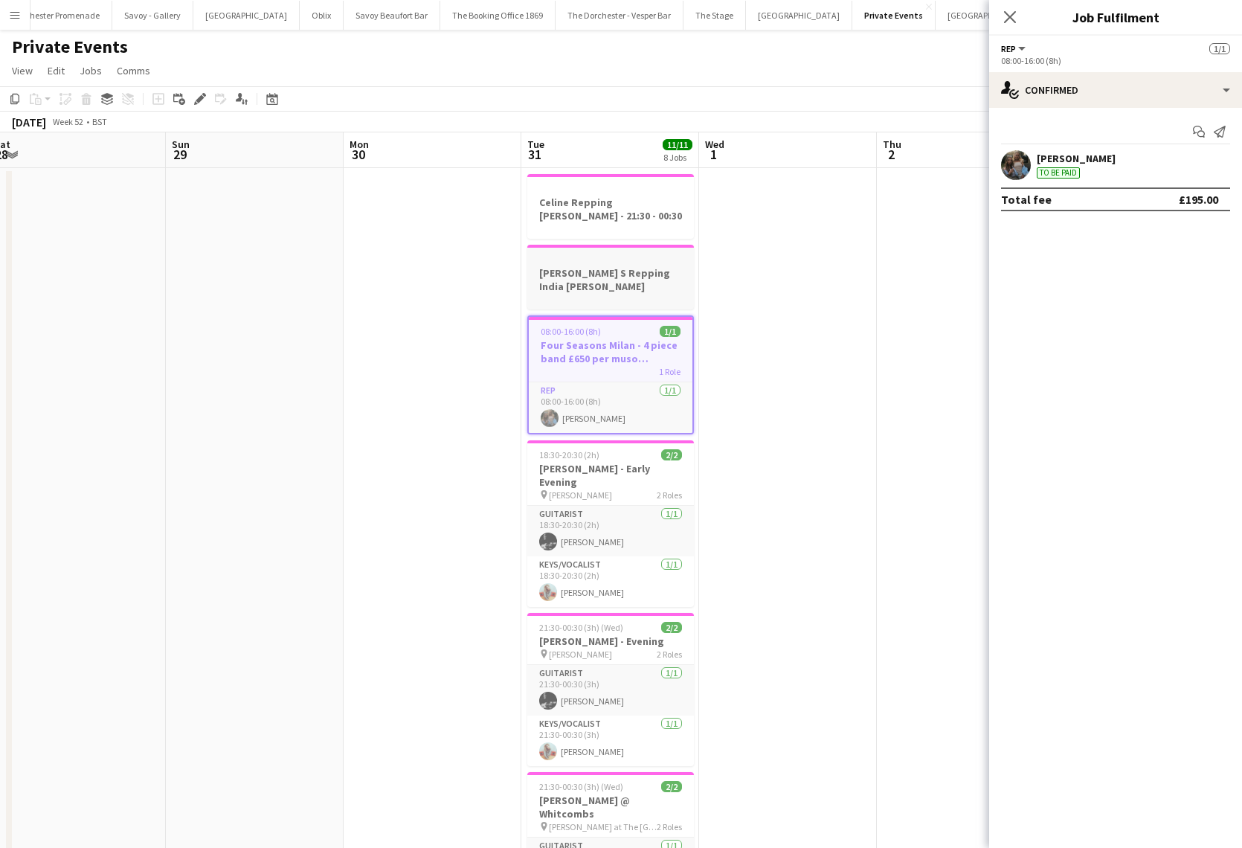
click at [619, 260] on div at bounding box center [610, 259] width 167 height 11
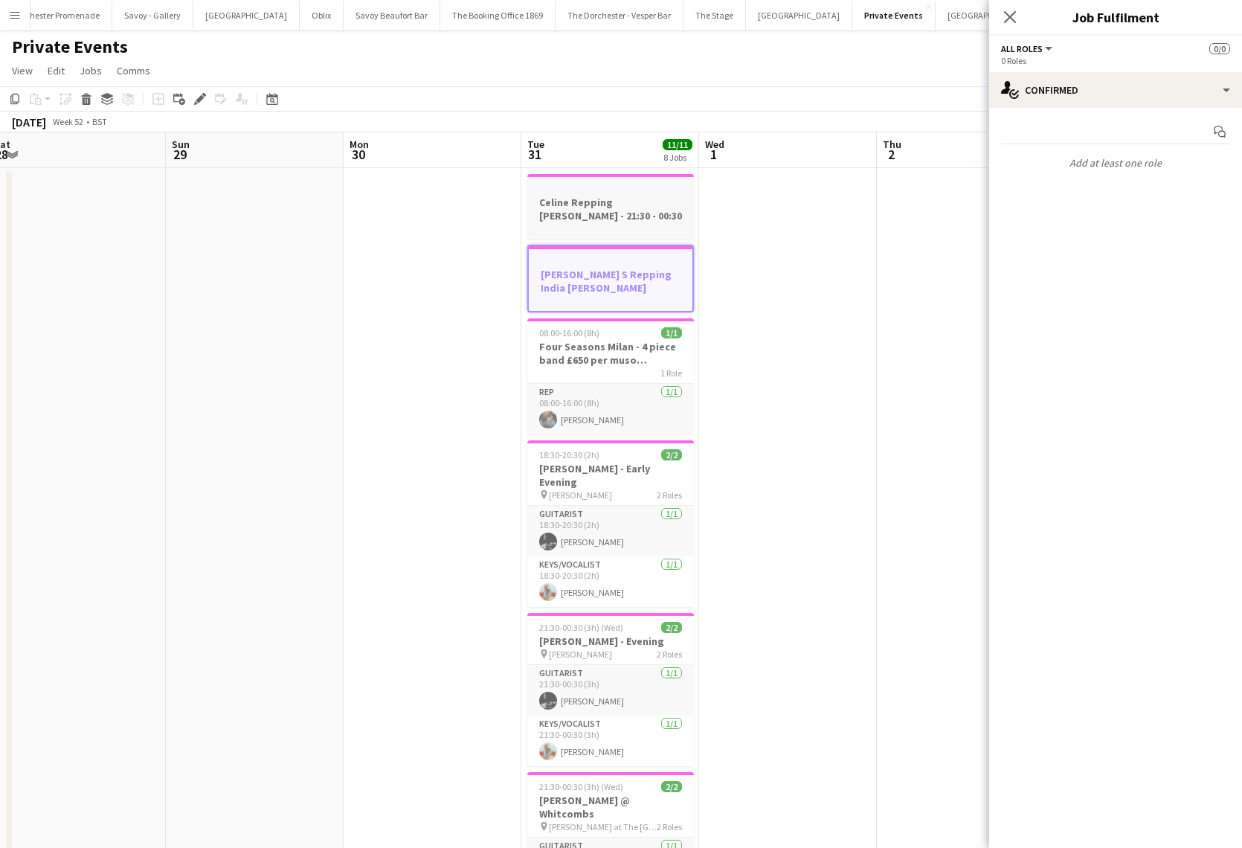
click at [620, 206] on h3 "Celine Repping Whitcombs NYEs - 21:30 - 00:30" at bounding box center [610, 209] width 167 height 27
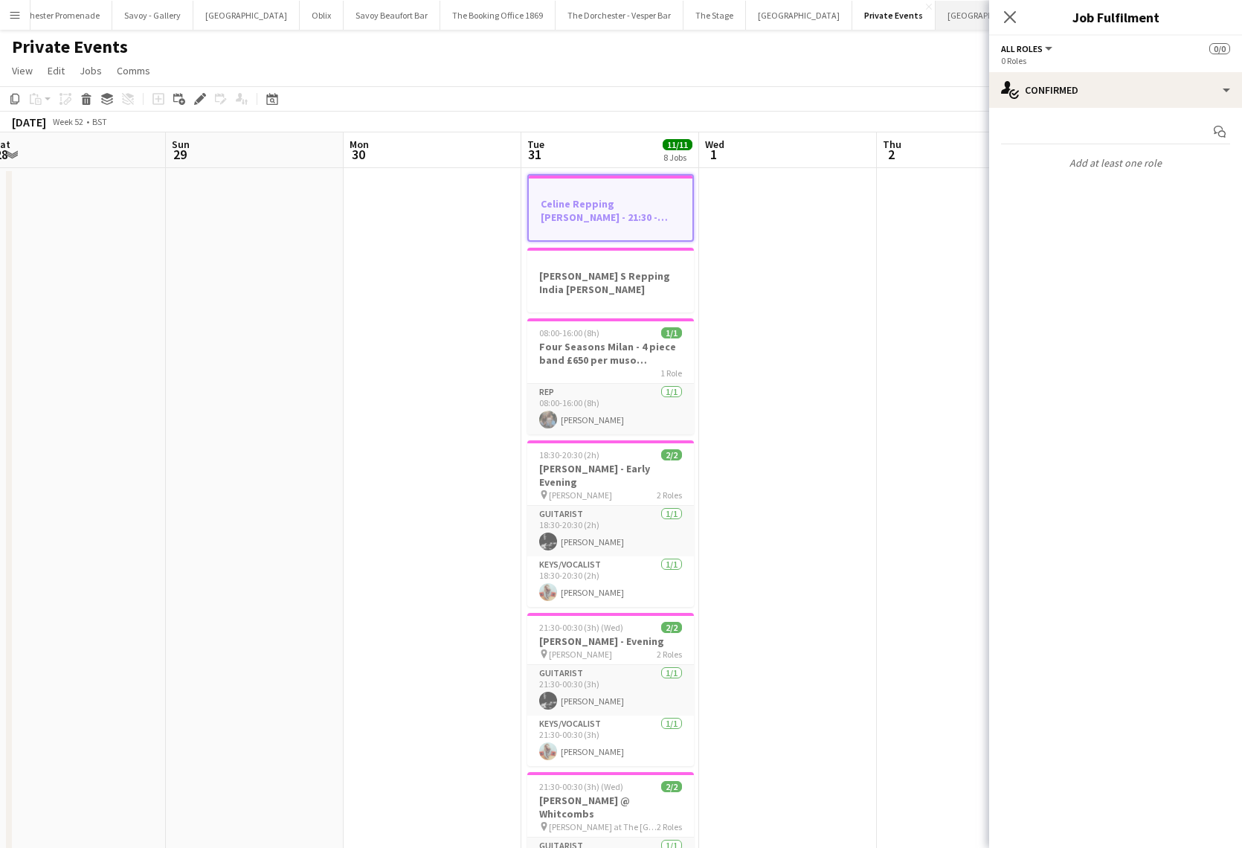
click at [936, 14] on button "[GEOGRAPHIC_DATA]" at bounding box center [989, 15] width 106 height 29
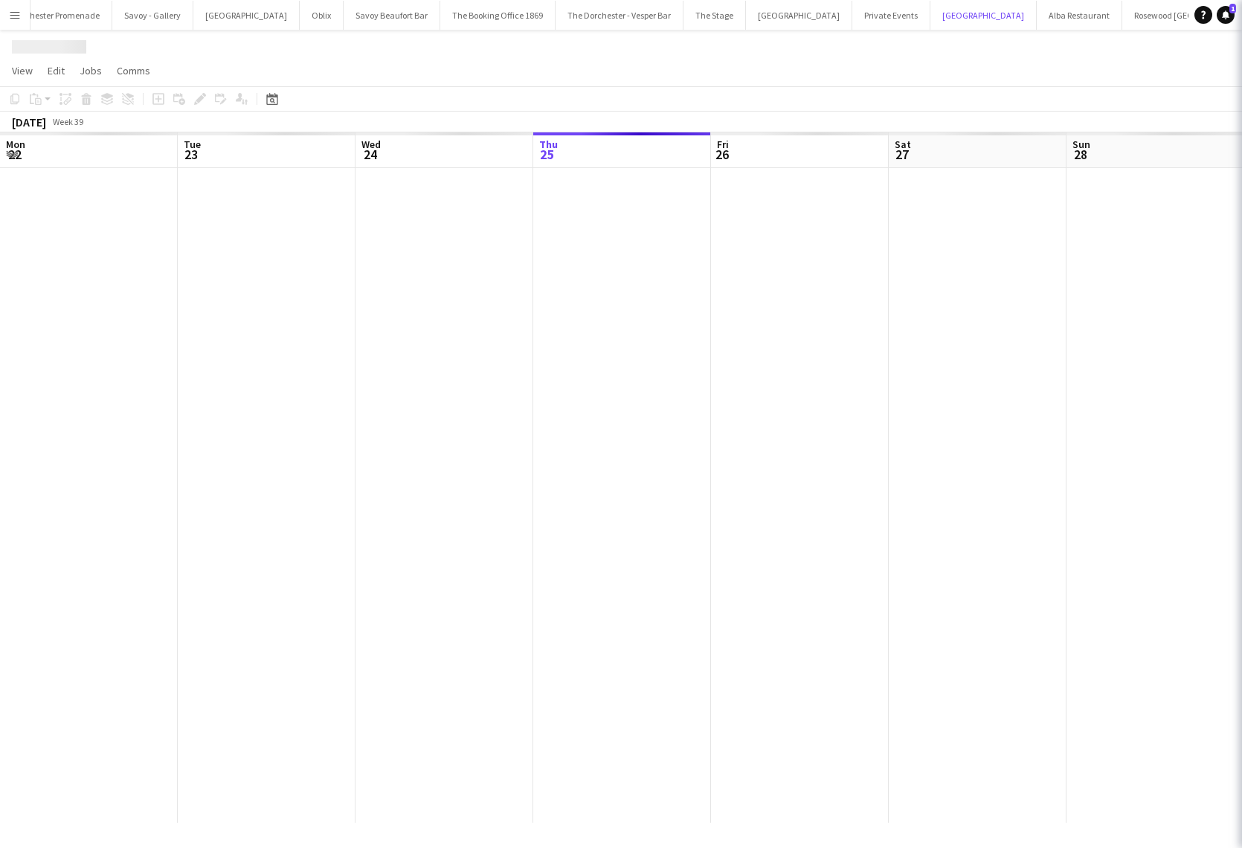
scroll to position [0, 355]
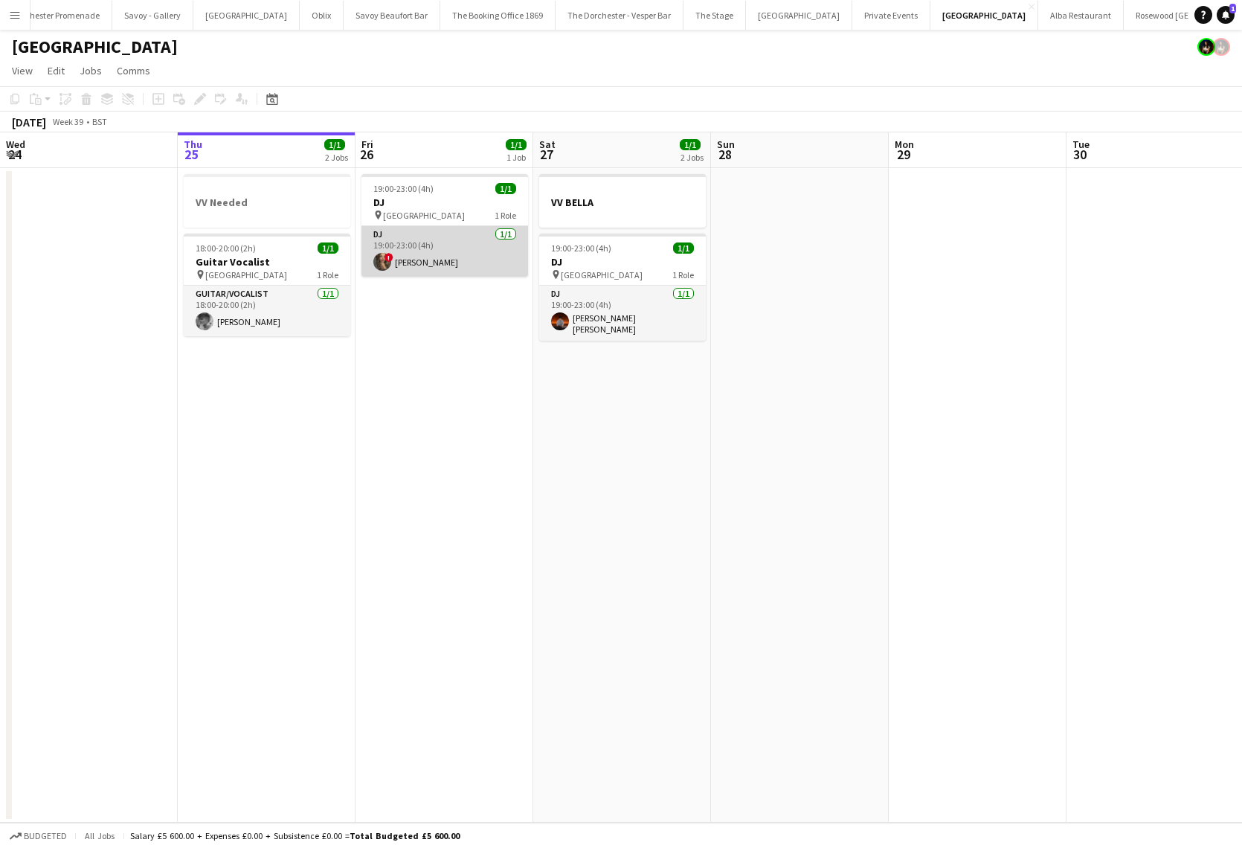
click at [431, 249] on app-card-role "DJ 1/1 19:00-23:00 (4h) ! Sumi Browne" at bounding box center [444, 251] width 167 height 51
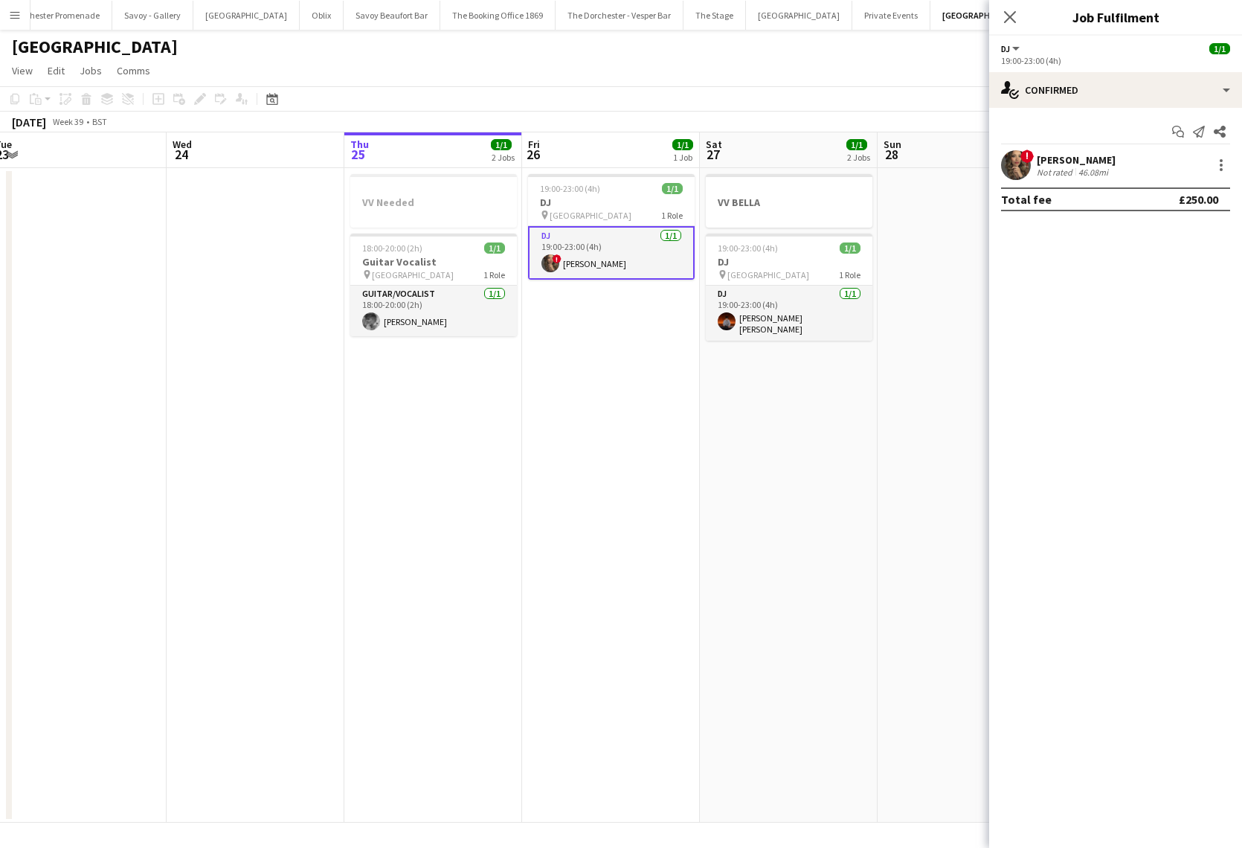
scroll to position [0, 448]
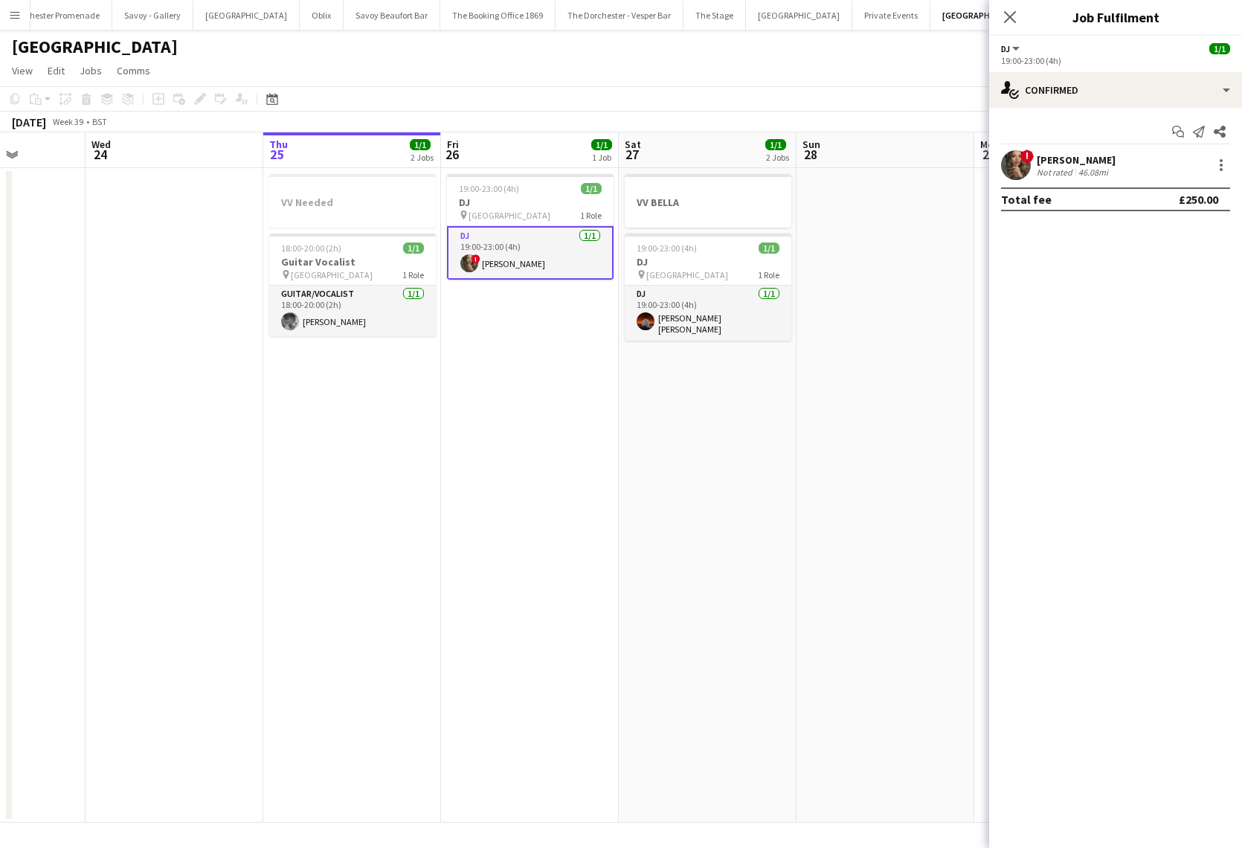
click at [566, 250] on app-card-role "DJ 1/1 19:00-23:00 (4h) ! Sumi Browne" at bounding box center [530, 253] width 167 height 54
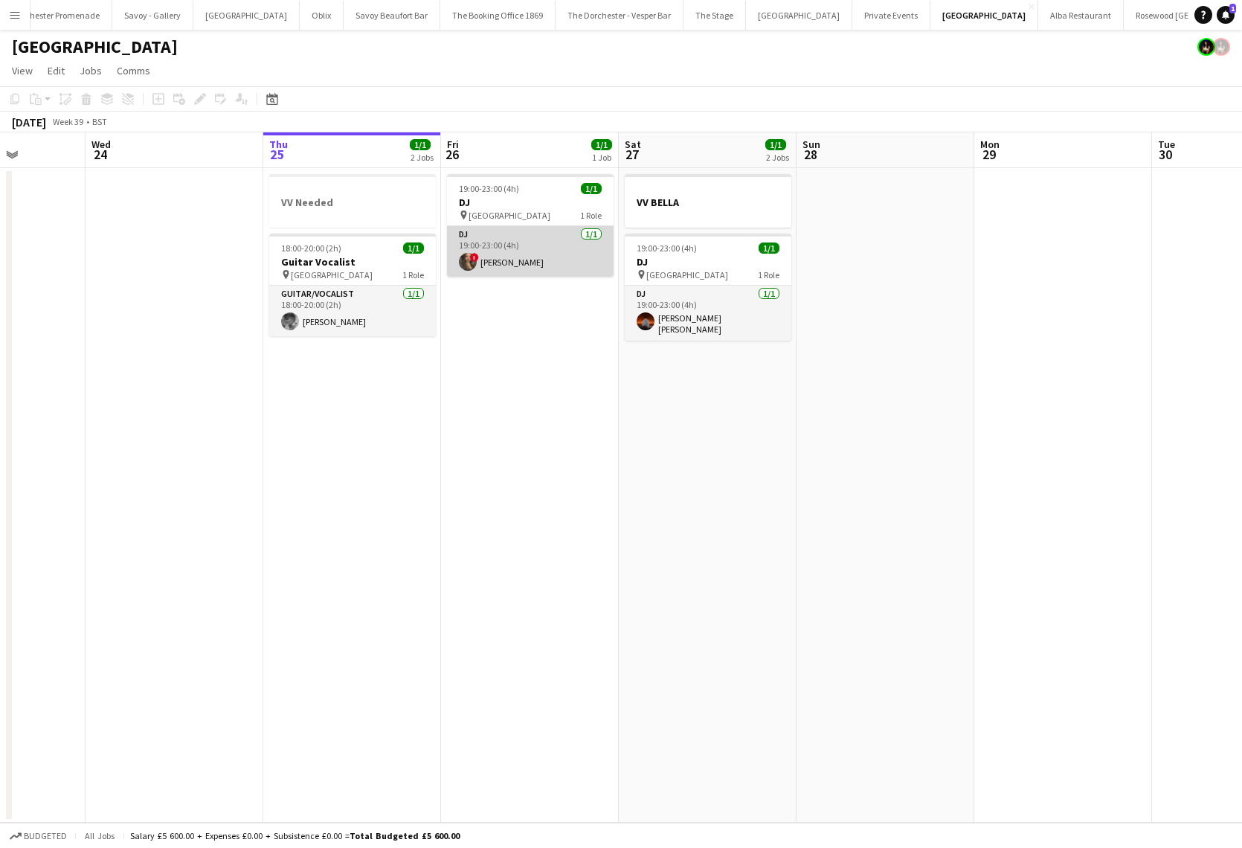
click at [524, 251] on app-card-role "DJ 1/1 19:00-23:00 (4h) ! Sumi Browne" at bounding box center [530, 251] width 167 height 51
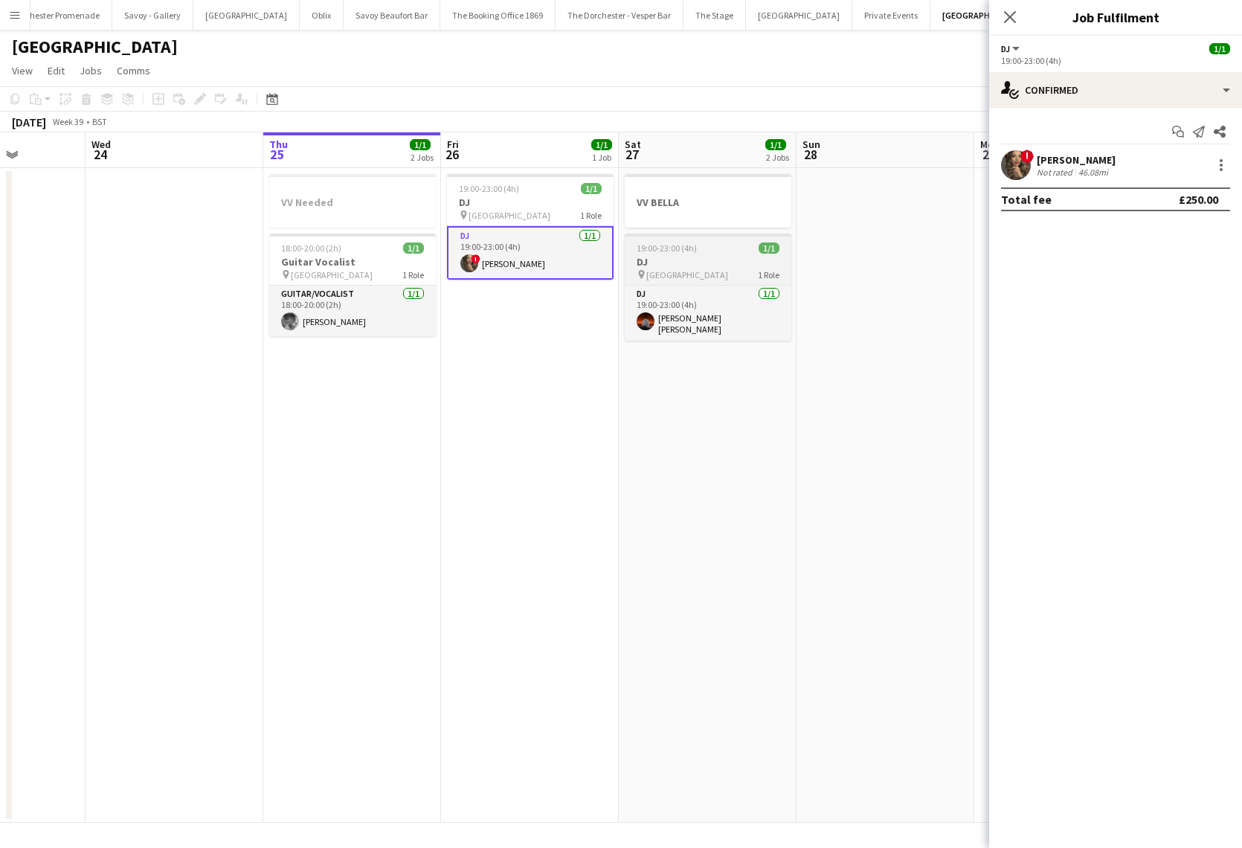
drag, startPoint x: 925, startPoint y: 348, endPoint x: 653, endPoint y: 250, distance: 289.3
click at [927, 345] on app-date-cell at bounding box center [885, 495] width 178 height 654
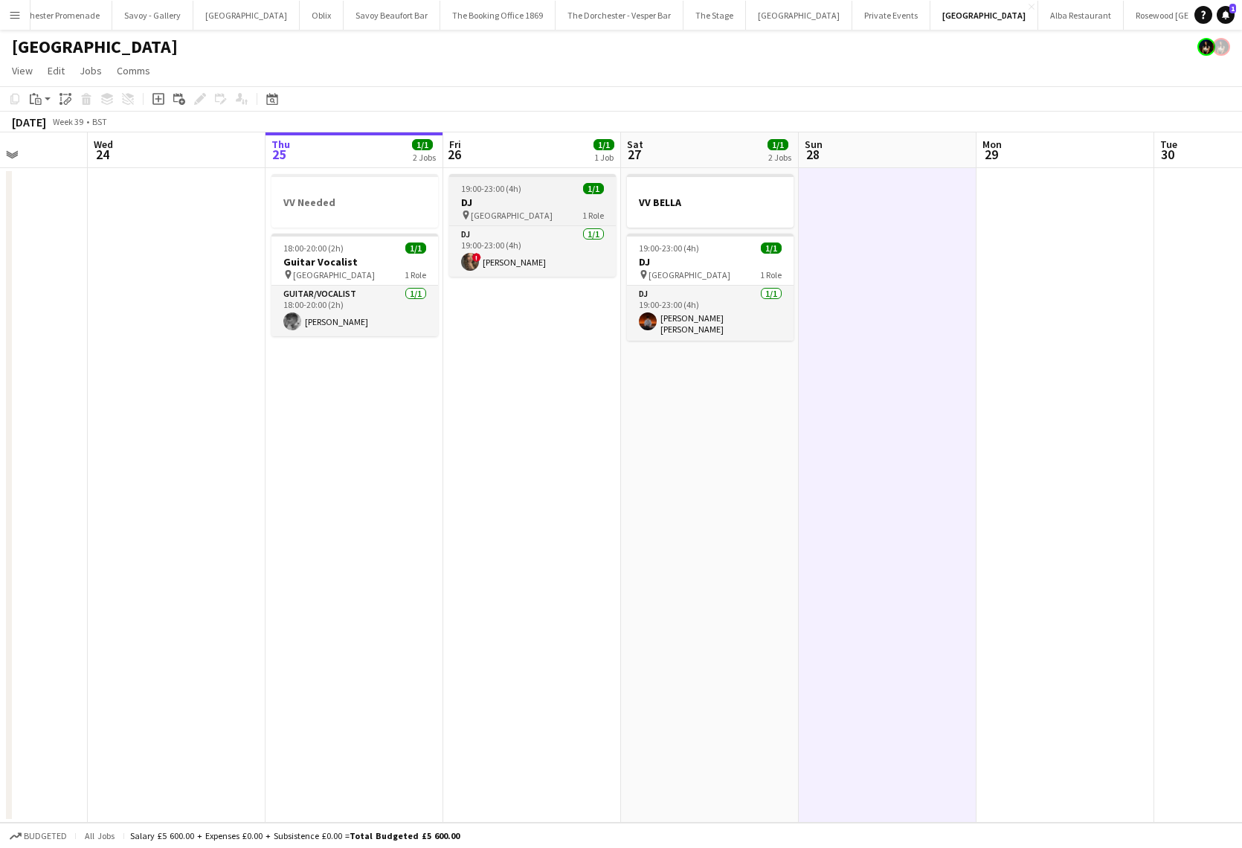
click at [483, 186] on span "19:00-23:00 (4h)" at bounding box center [491, 188] width 60 height 11
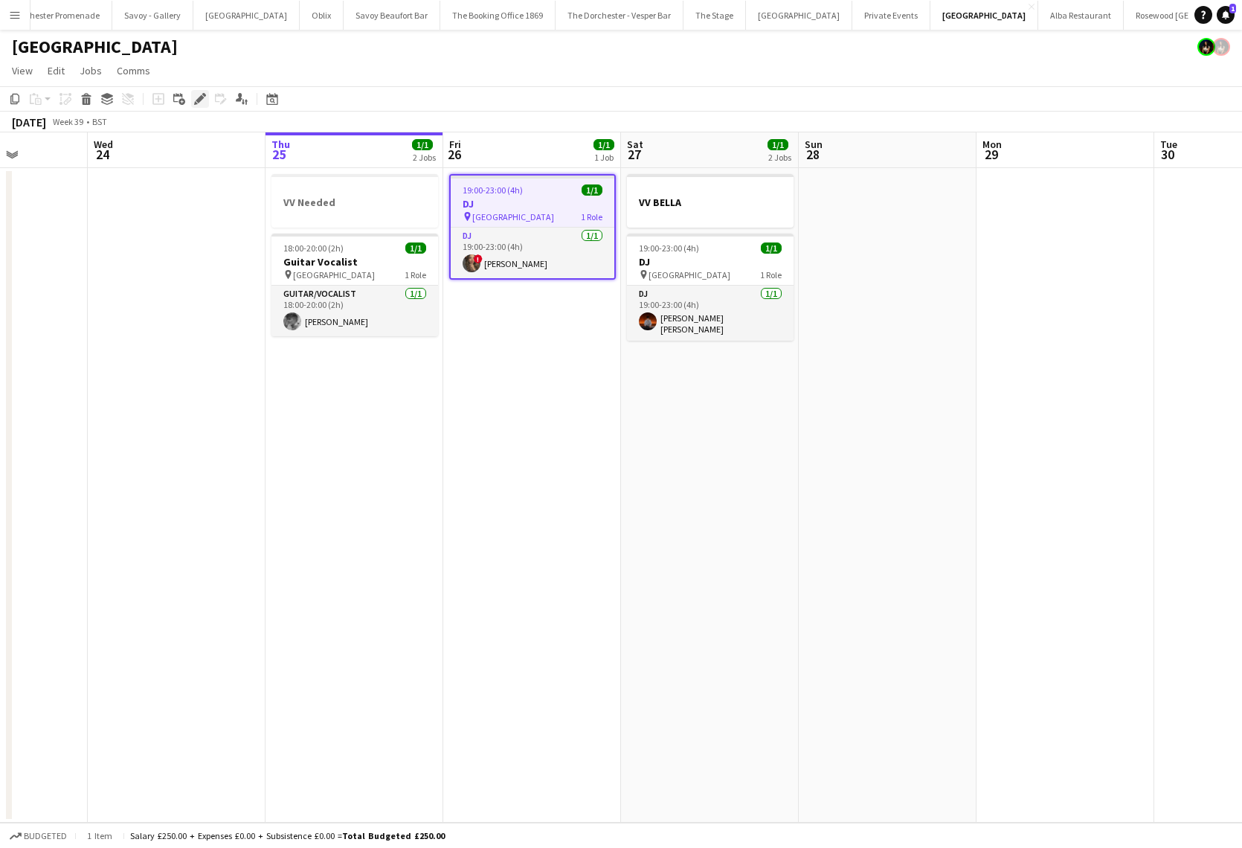
click at [200, 95] on icon "Edit" at bounding box center [200, 99] width 12 height 12
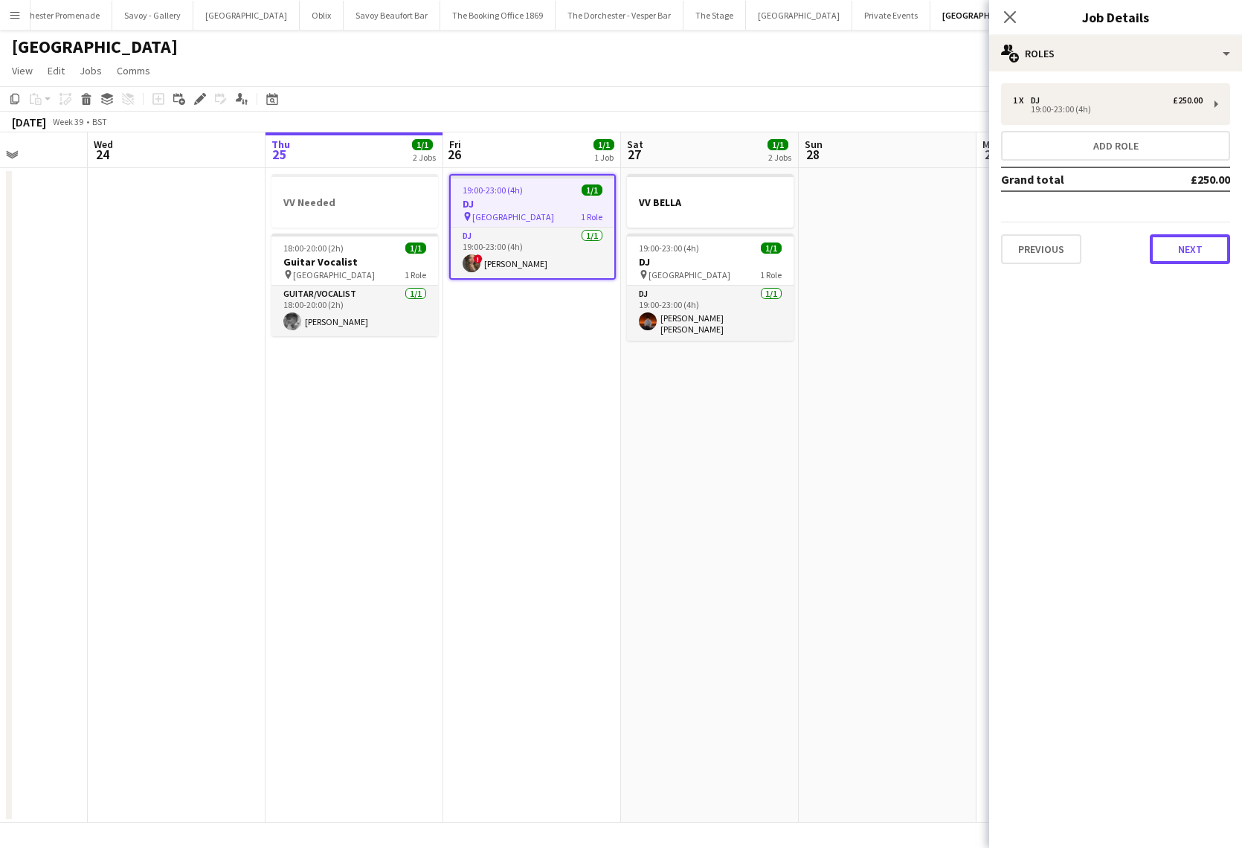
click at [1198, 242] on button "Next" at bounding box center [1190, 249] width 80 height 30
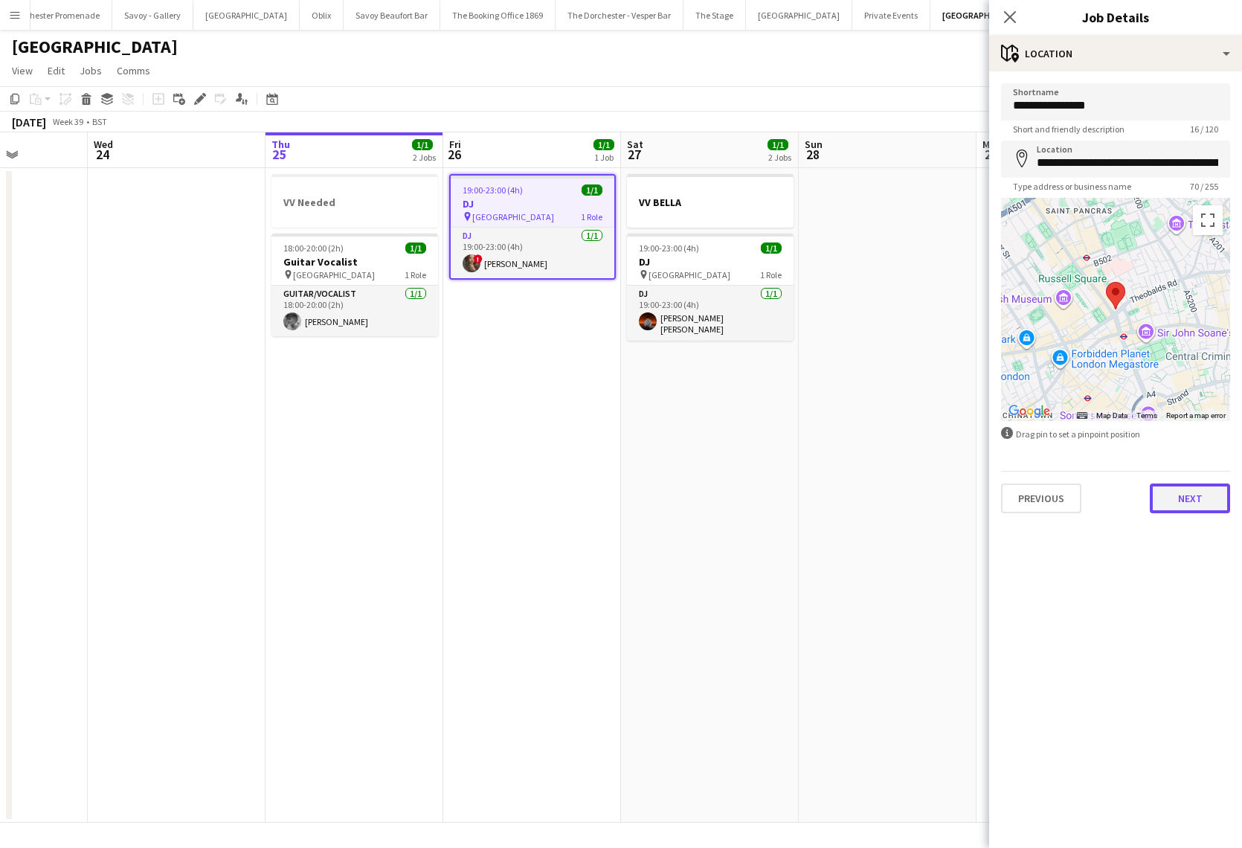
click at [1177, 508] on button "Next" at bounding box center [1190, 498] width 80 height 30
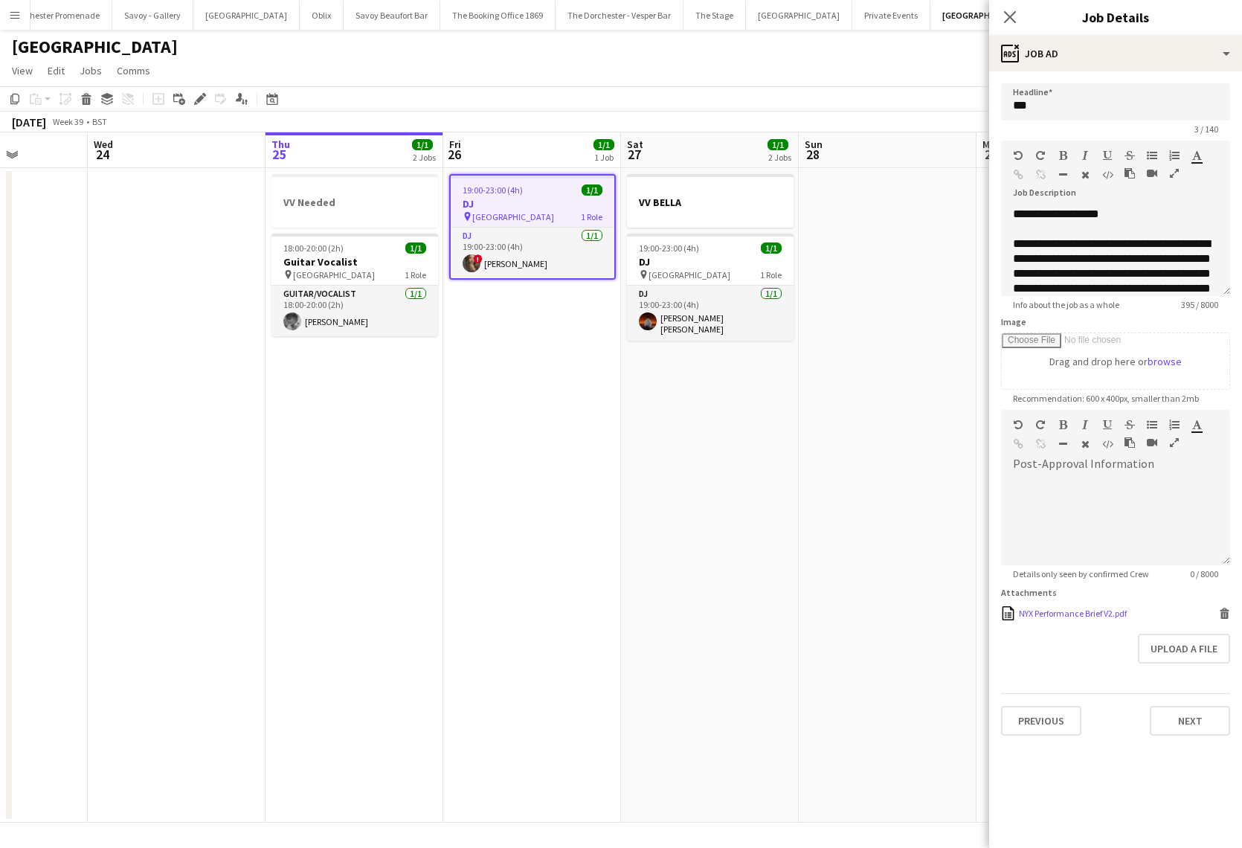
click at [1060, 608] on div "NYX Performance Brief V2.pdf" at bounding box center [1073, 613] width 108 height 11
click at [1037, 19] on button "Alba Restaurant Close" at bounding box center [1080, 15] width 86 height 29
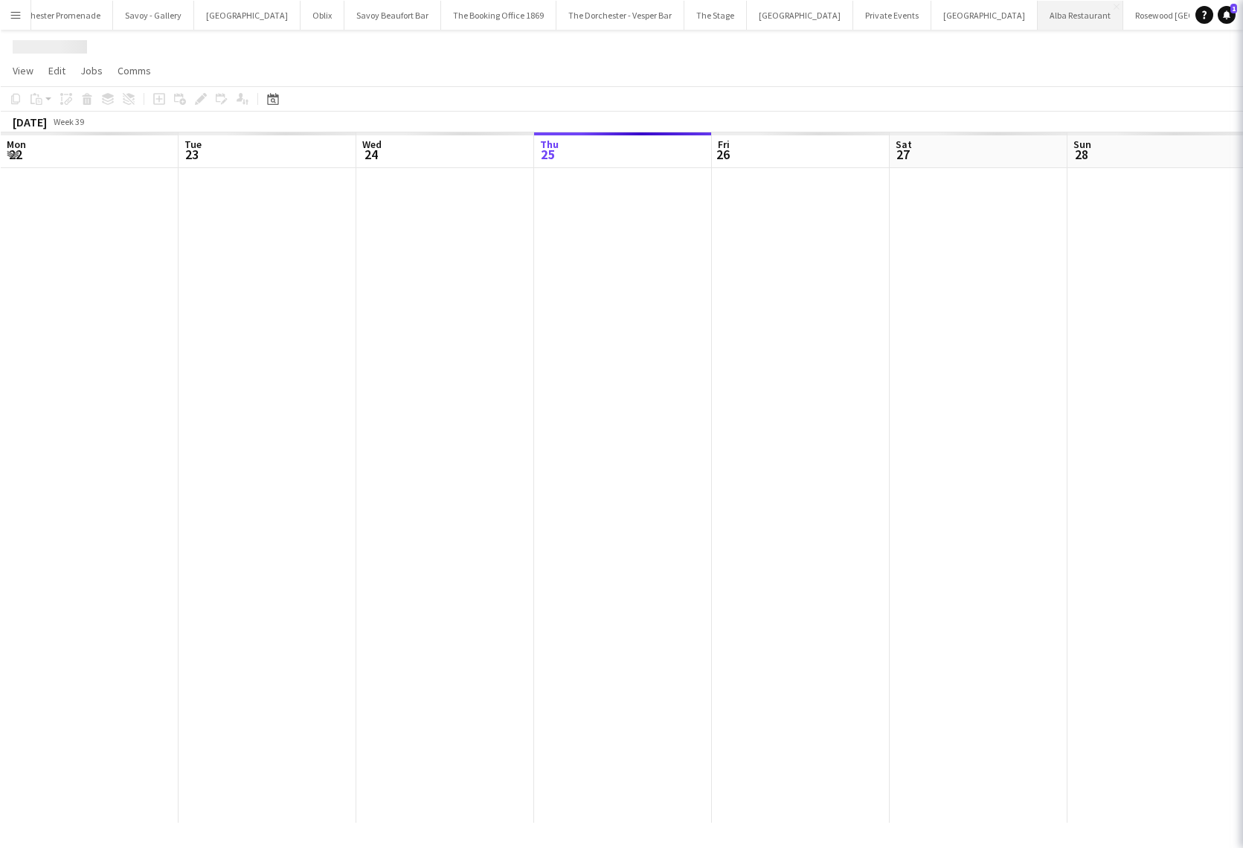
scroll to position [0, 355]
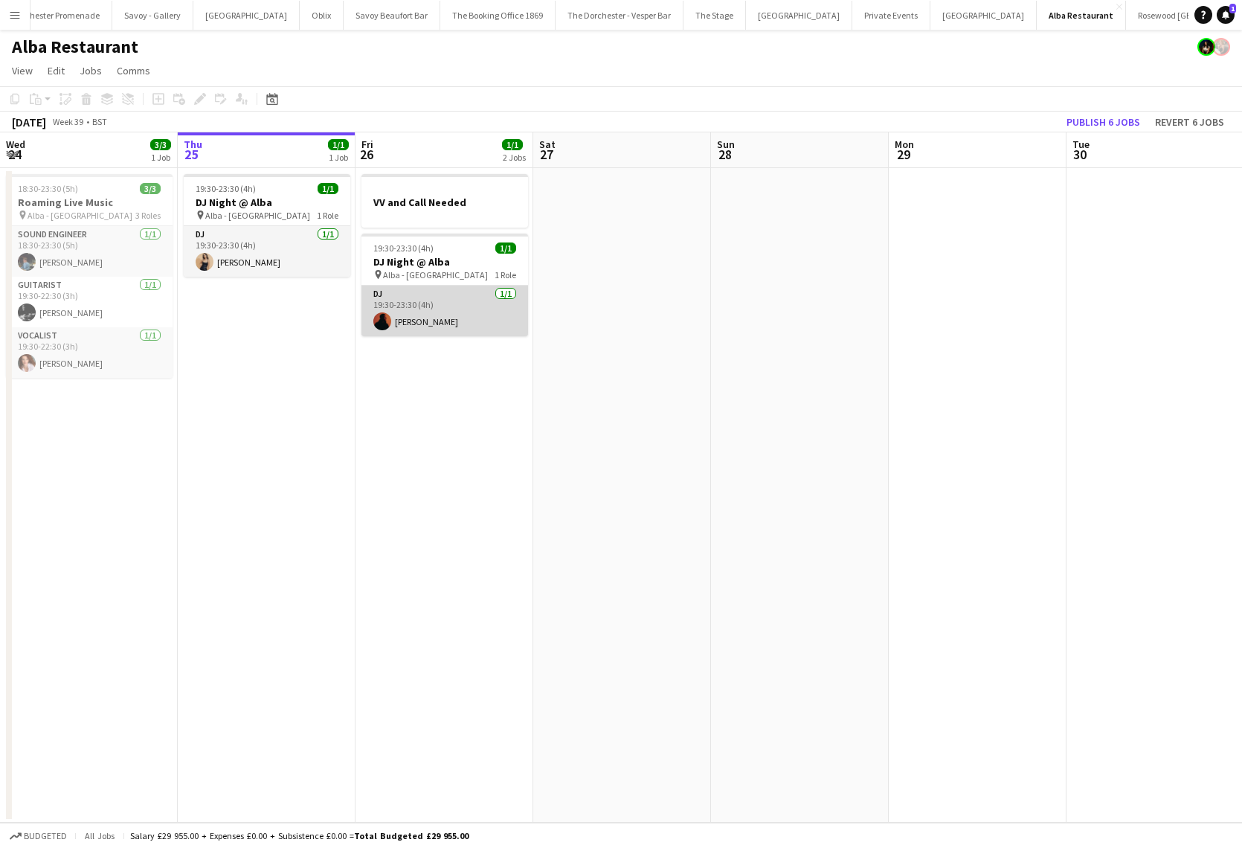
click at [460, 318] on app-card-role "DJ [DATE] 19:30-23:30 (4h) [PERSON_NAME]" at bounding box center [444, 311] width 167 height 51
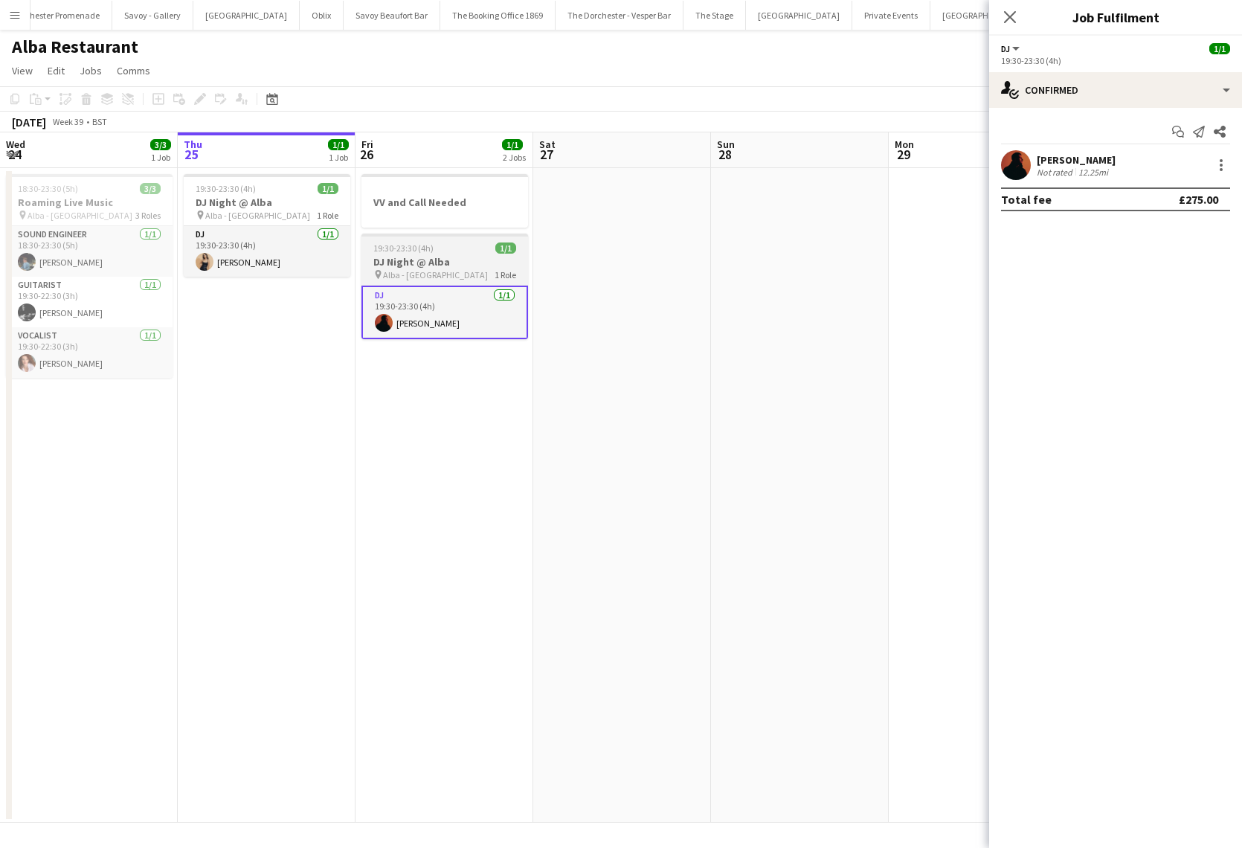
click at [427, 265] on h3 "DJ Night @ Alba" at bounding box center [444, 261] width 167 height 13
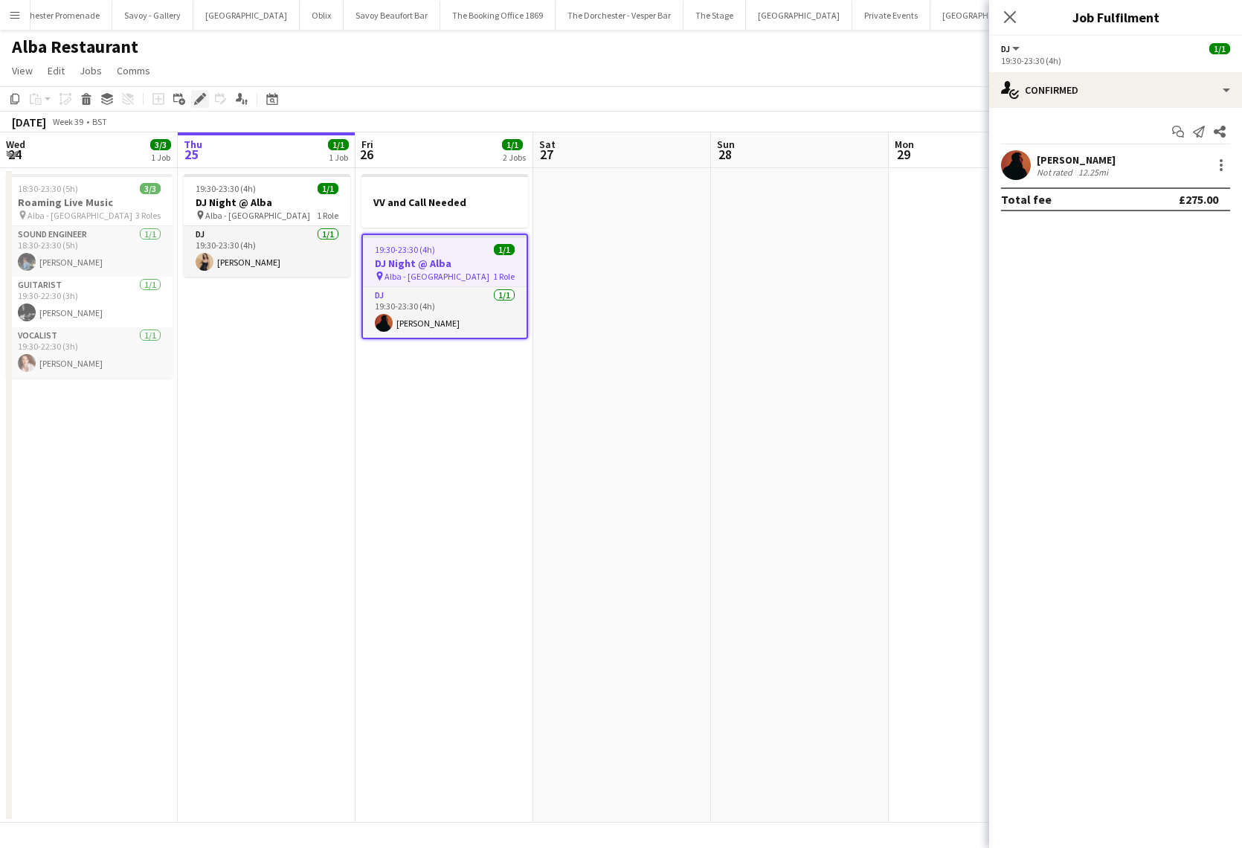
click at [199, 97] on icon at bounding box center [200, 99] width 8 height 8
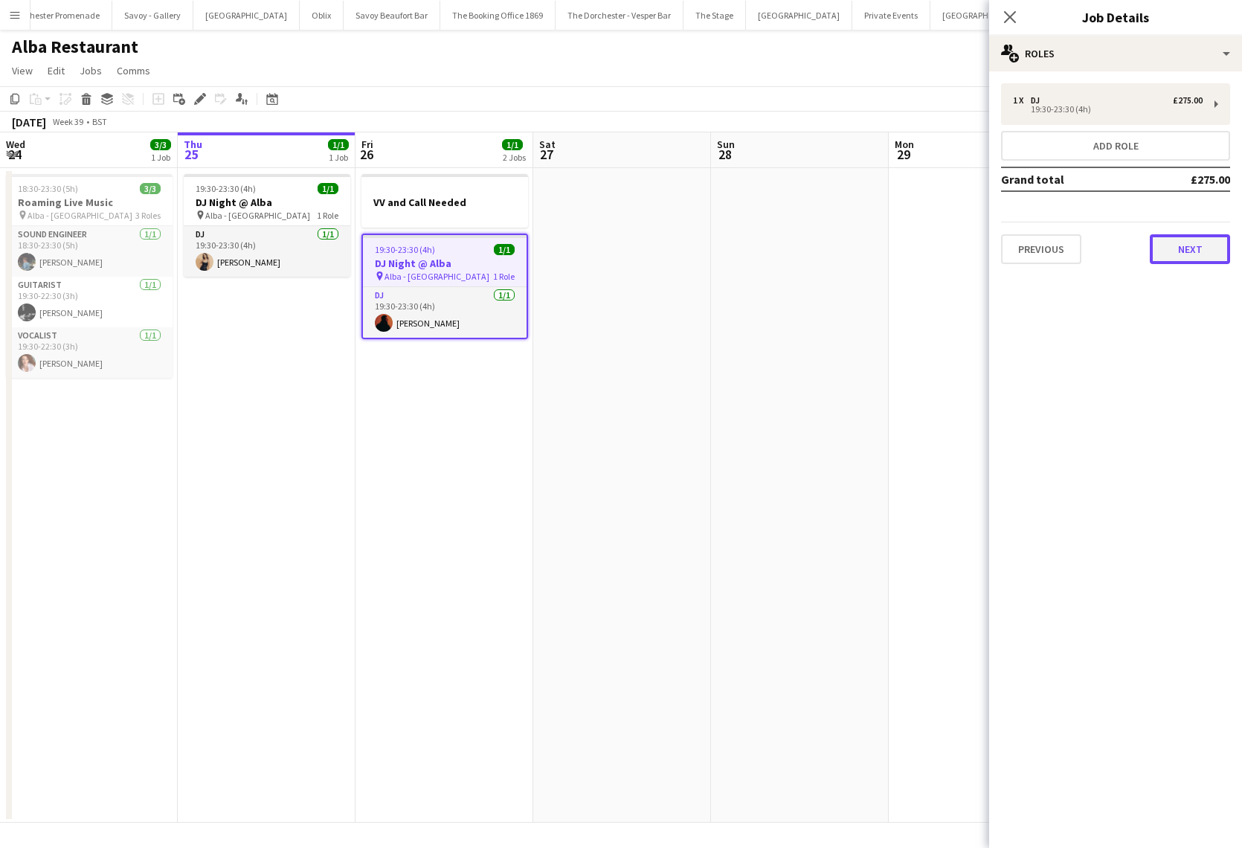
click at [1191, 248] on button "Next" at bounding box center [1190, 249] width 80 height 30
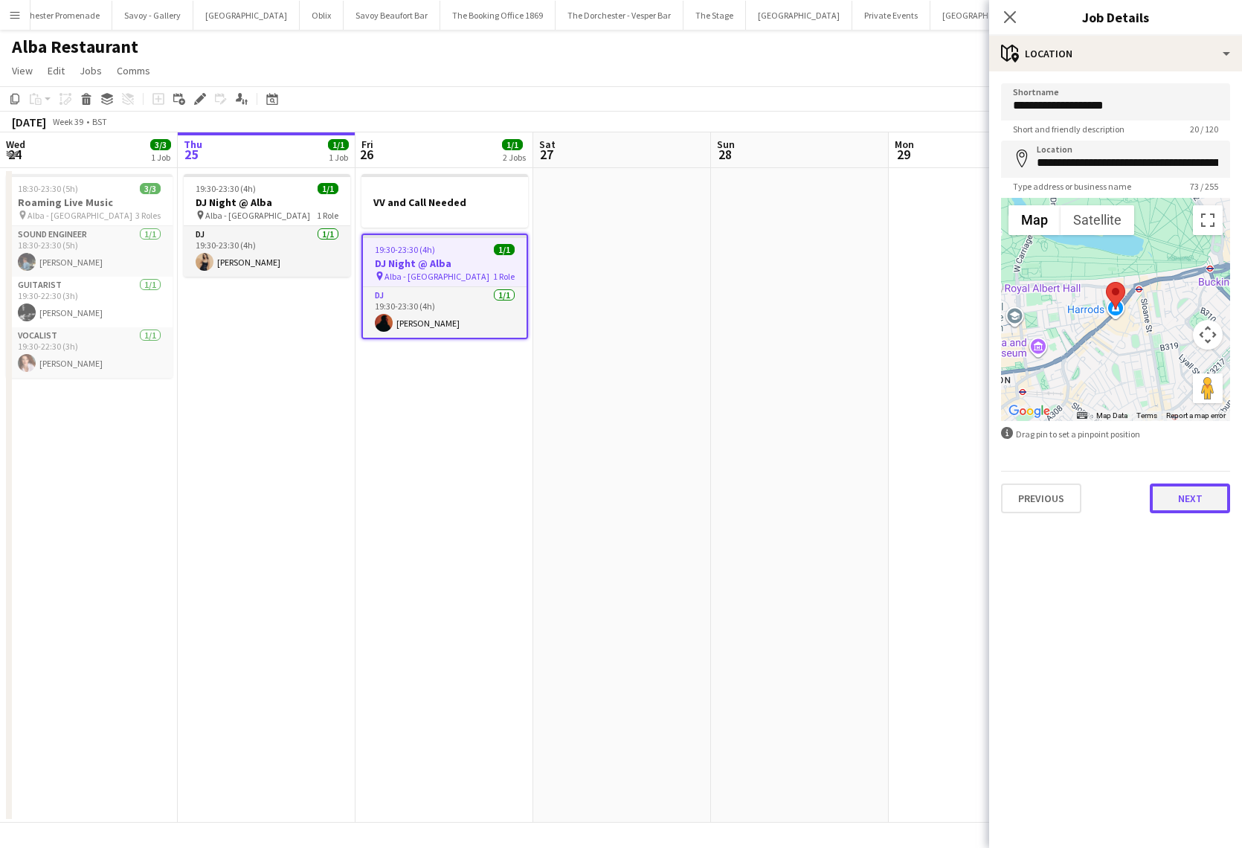
click at [1181, 511] on button "Next" at bounding box center [1190, 498] width 80 height 30
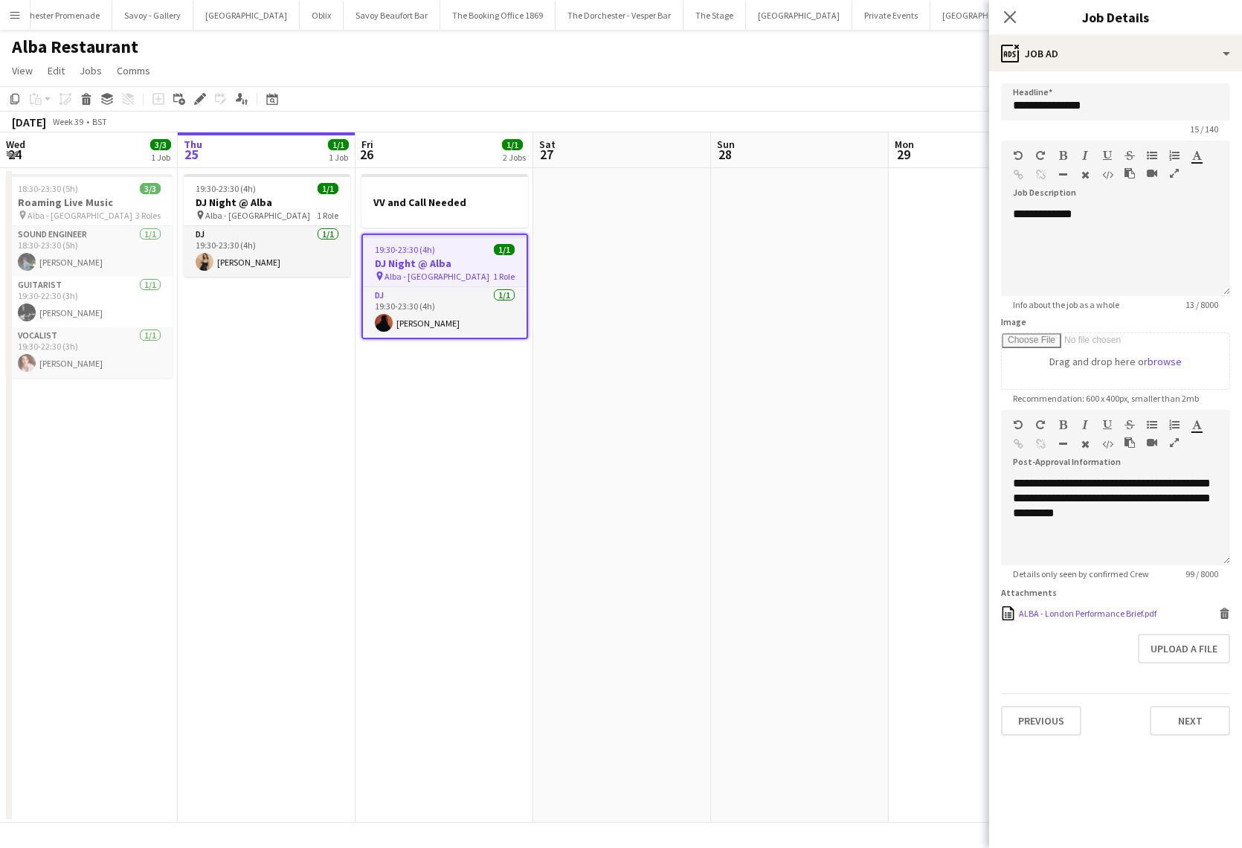
click at [1122, 609] on div "ALBA - London Performance Brief.pdf" at bounding box center [1088, 613] width 138 height 11
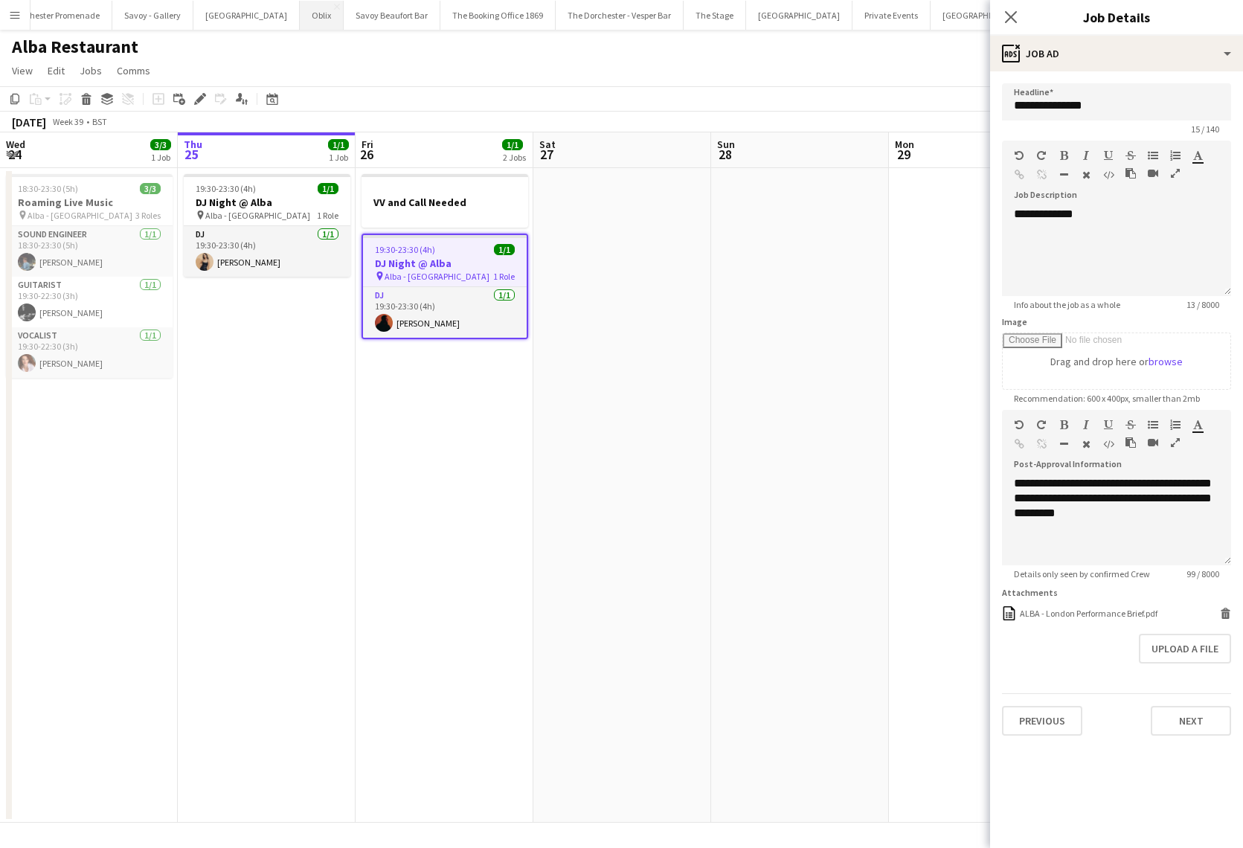
click at [300, 16] on button "Oblix Close" at bounding box center [322, 15] width 44 height 29
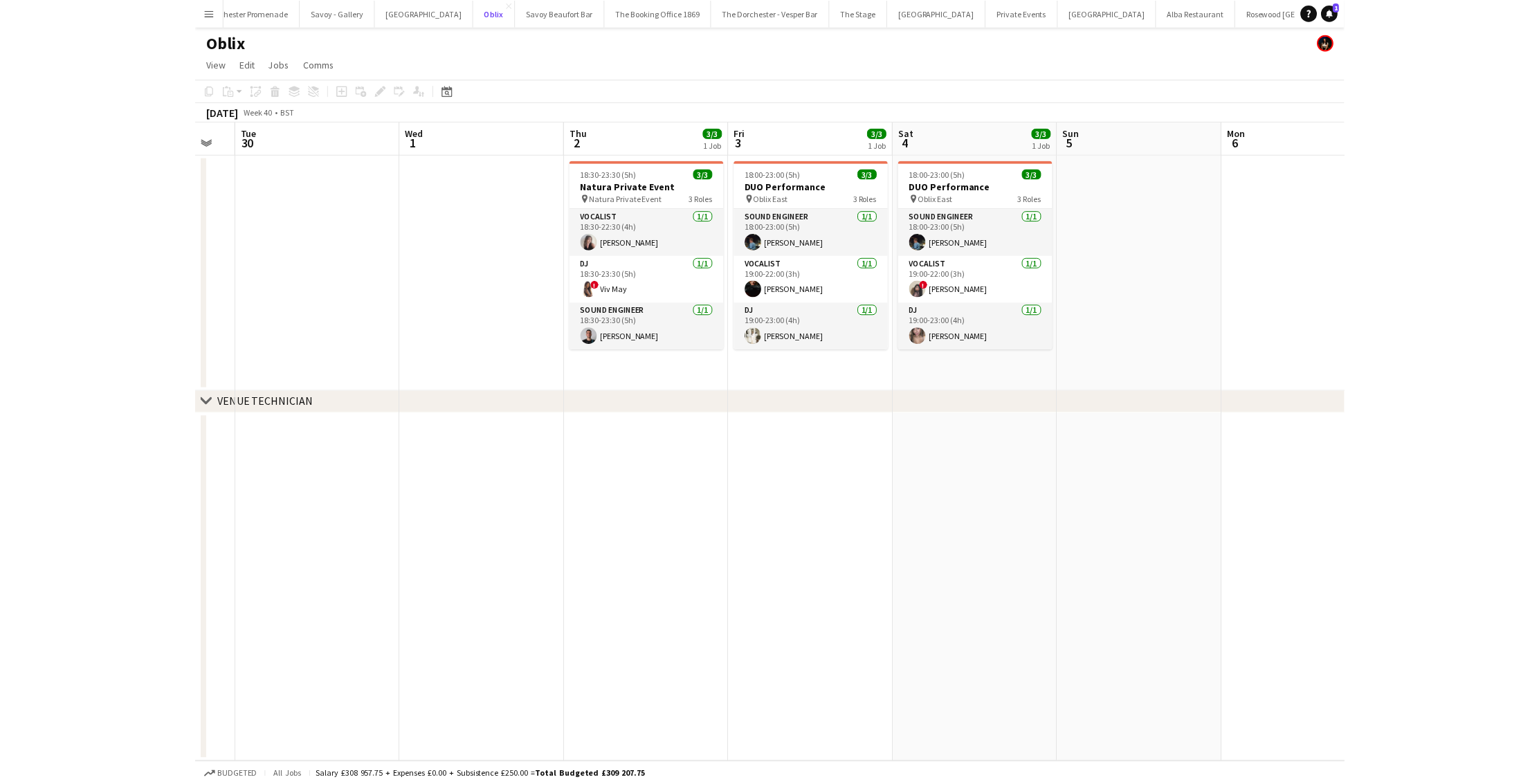
scroll to position [0, 479]
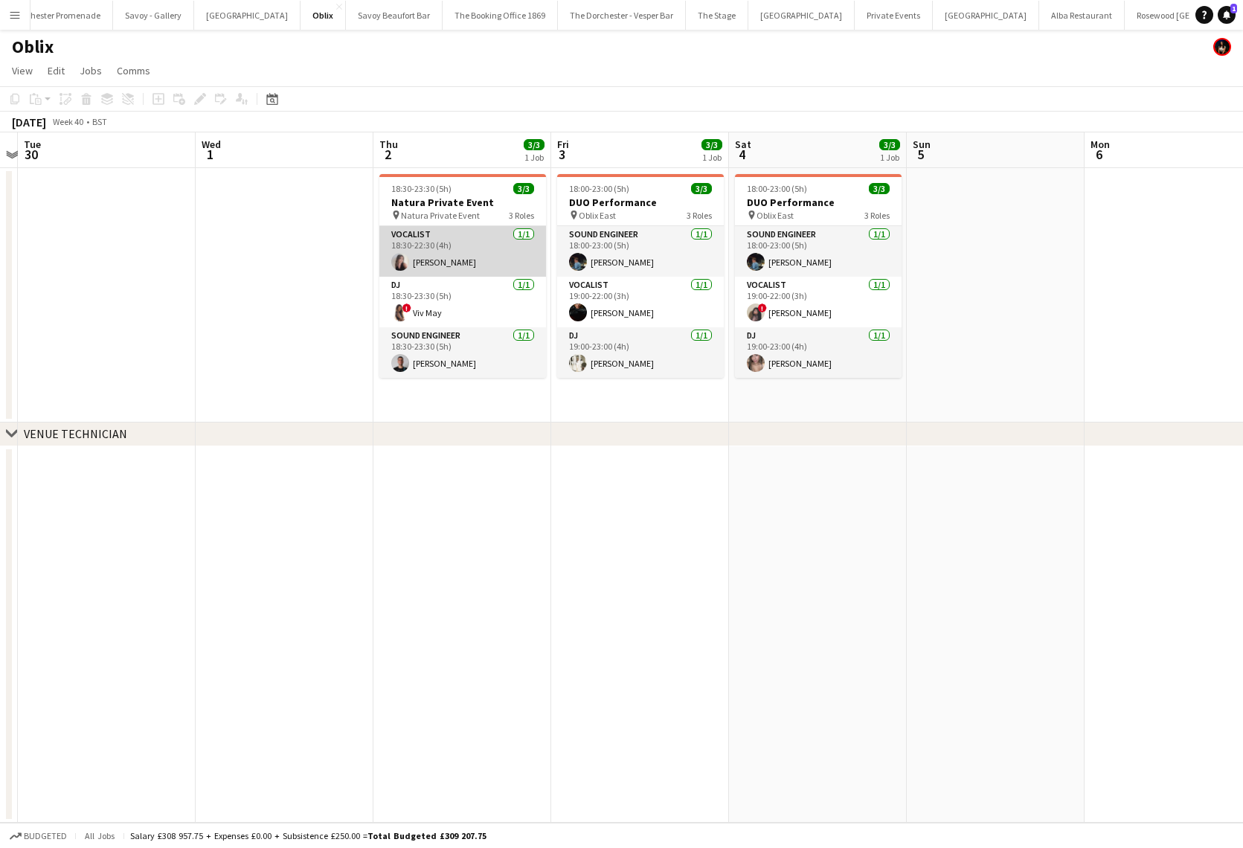
click at [468, 263] on app-card-role "Vocalist [DATE] 18:30-22:30 (4h) [PERSON_NAME]" at bounding box center [462, 251] width 167 height 51
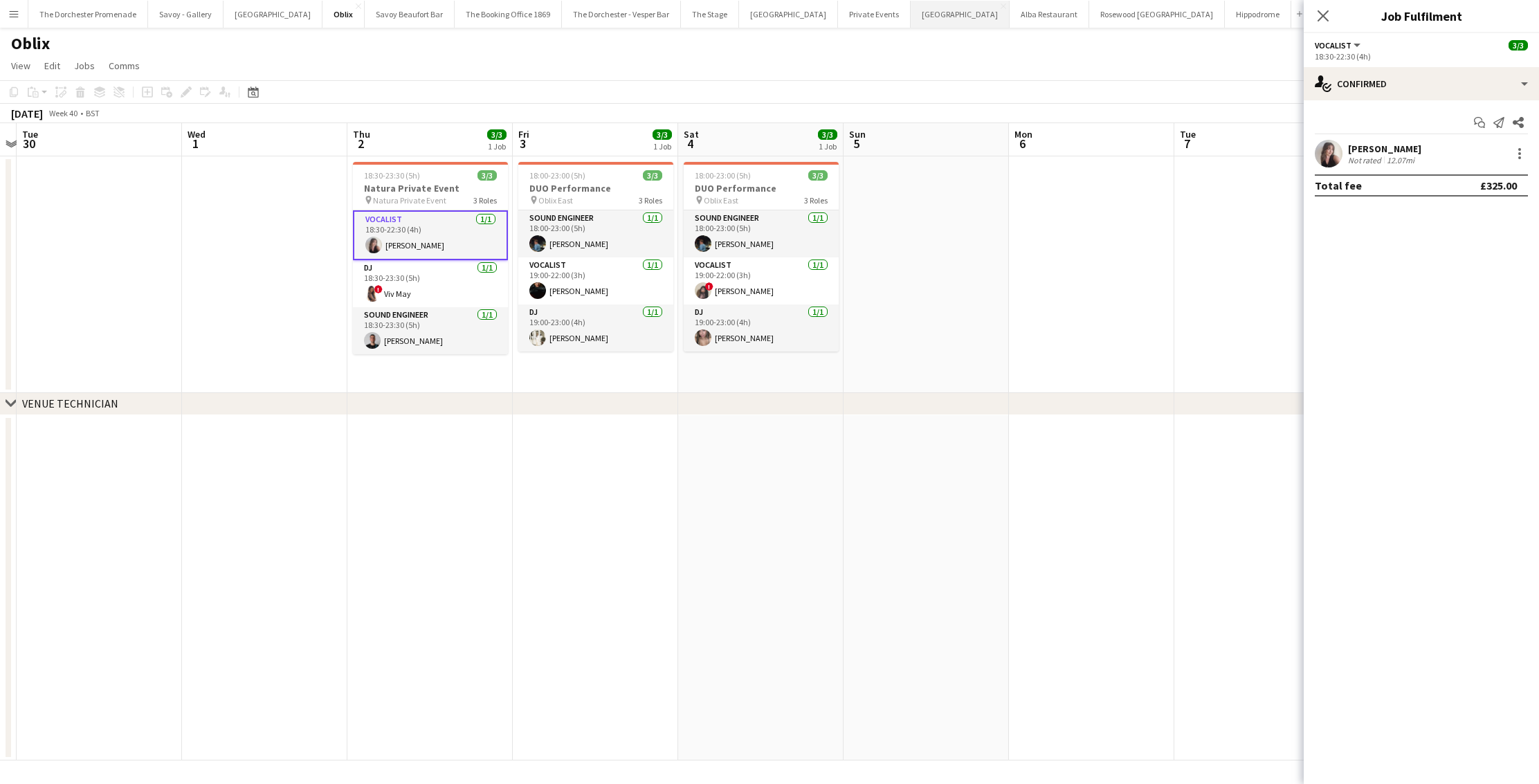
scroll to position [0, 0]
click at [1155, 83] on div "single-neutral-actions-check-2 Confirmed" at bounding box center [1421, 84] width 235 height 33
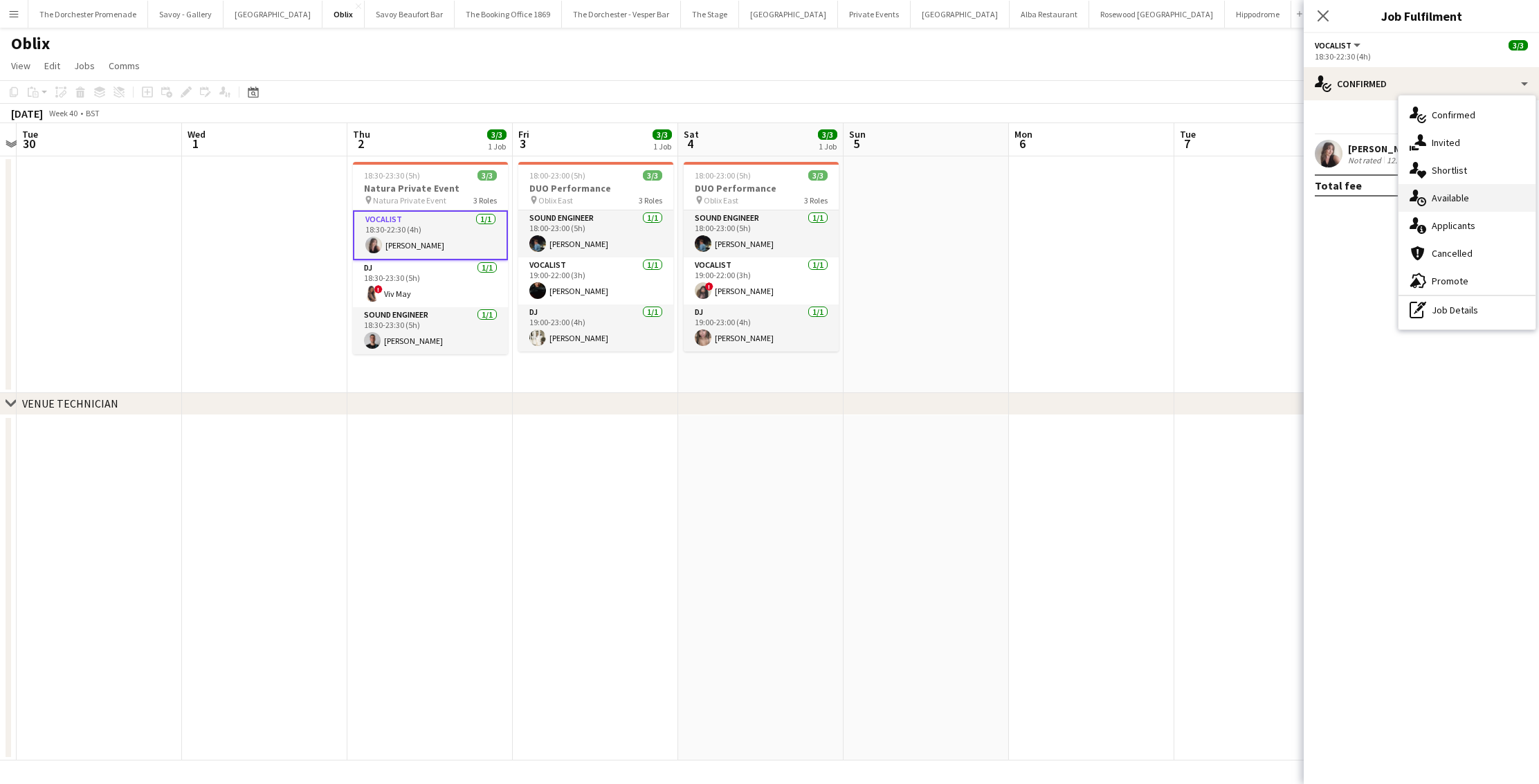
click at [1155, 204] on div "single-neutral-actions-upload Available" at bounding box center [1466, 198] width 137 height 28
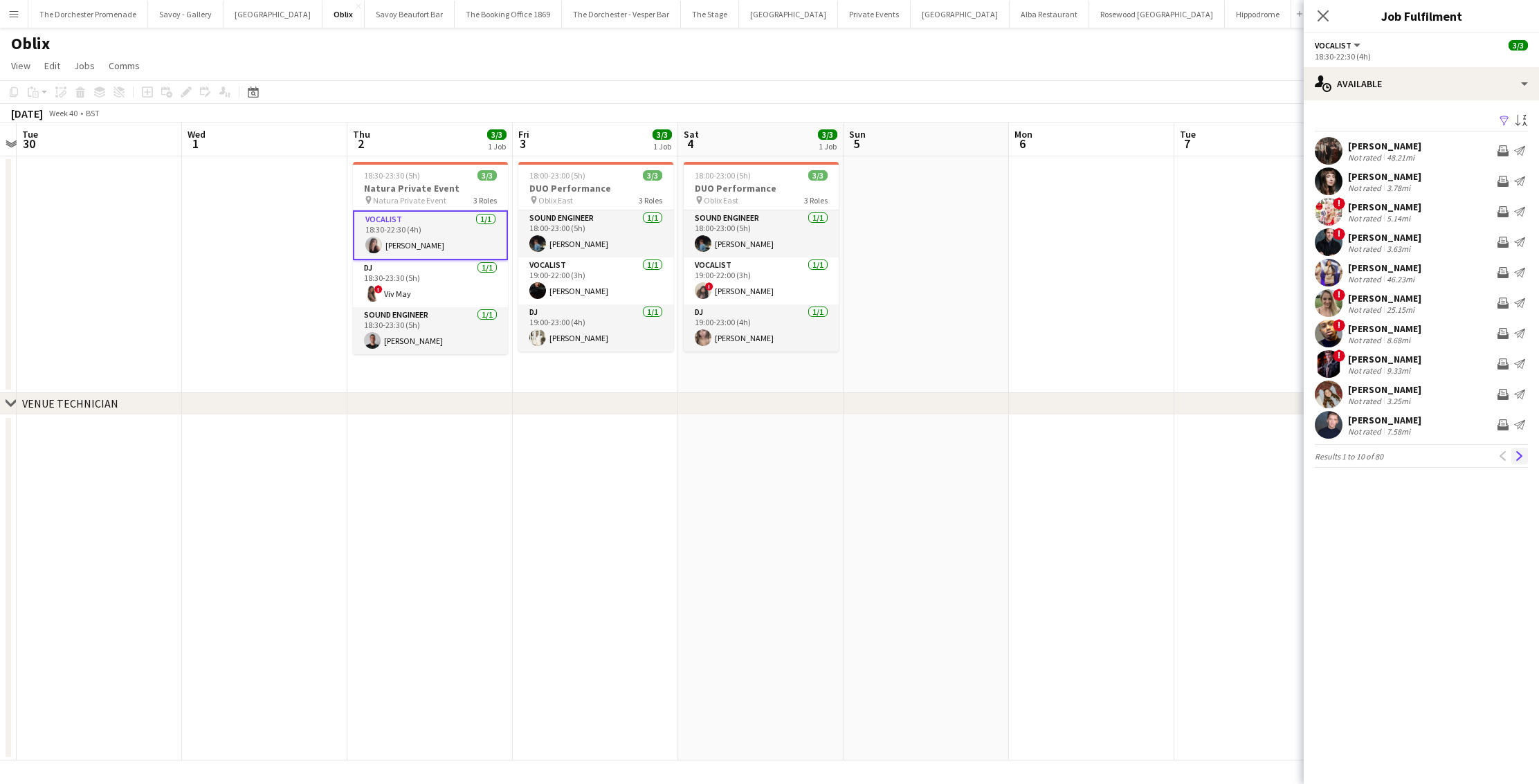
click at [1155, 455] on app-icon "Next" at bounding box center [1519, 456] width 9 height 9
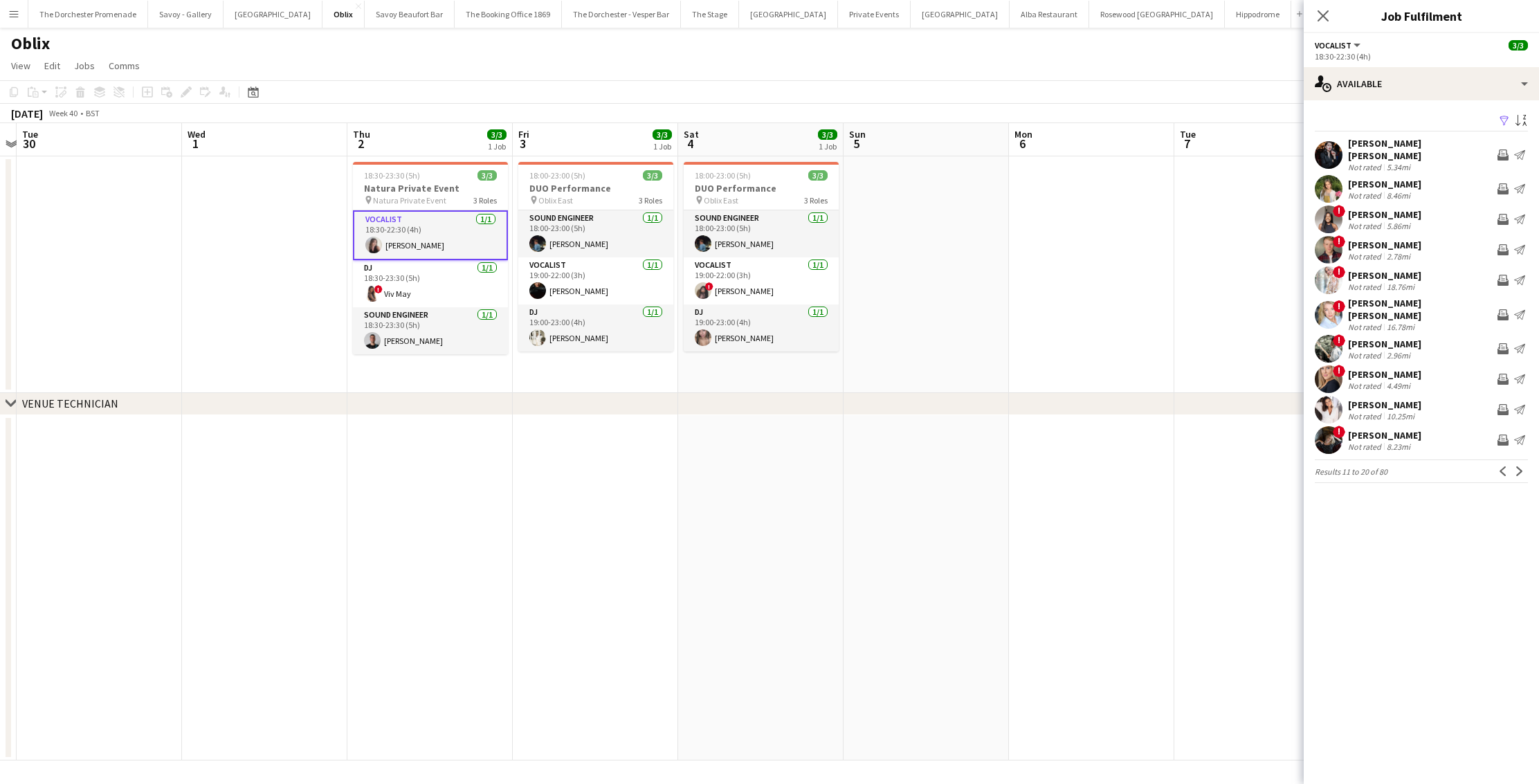
click at [1155, 466] on app-icon "Next" at bounding box center [1519, 471] width 9 height 9
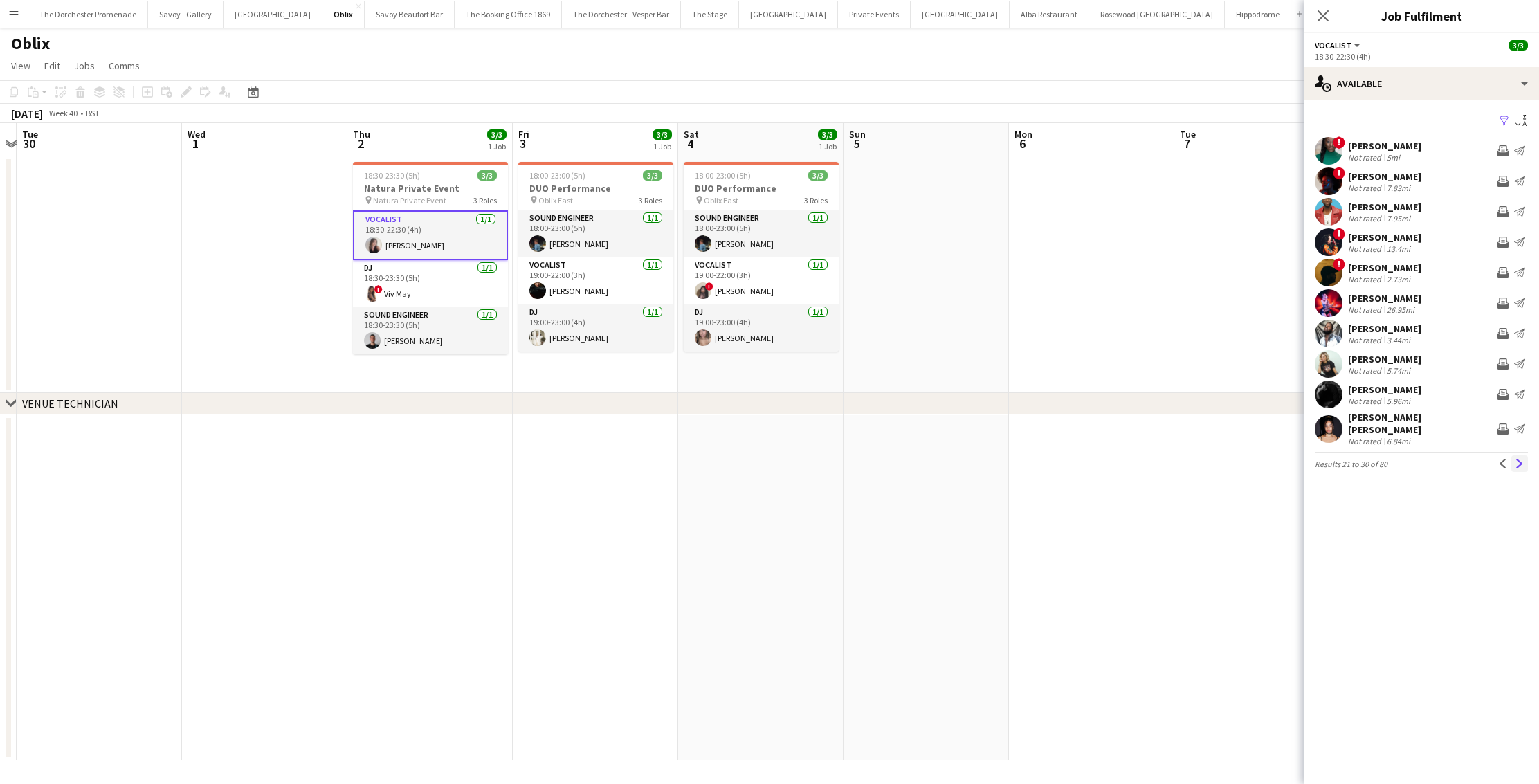
click at [1155, 458] on app-icon "Next" at bounding box center [1519, 463] width 9 height 9
click at [1155, 455] on app-icon "Next" at bounding box center [1519, 456] width 9 height 9
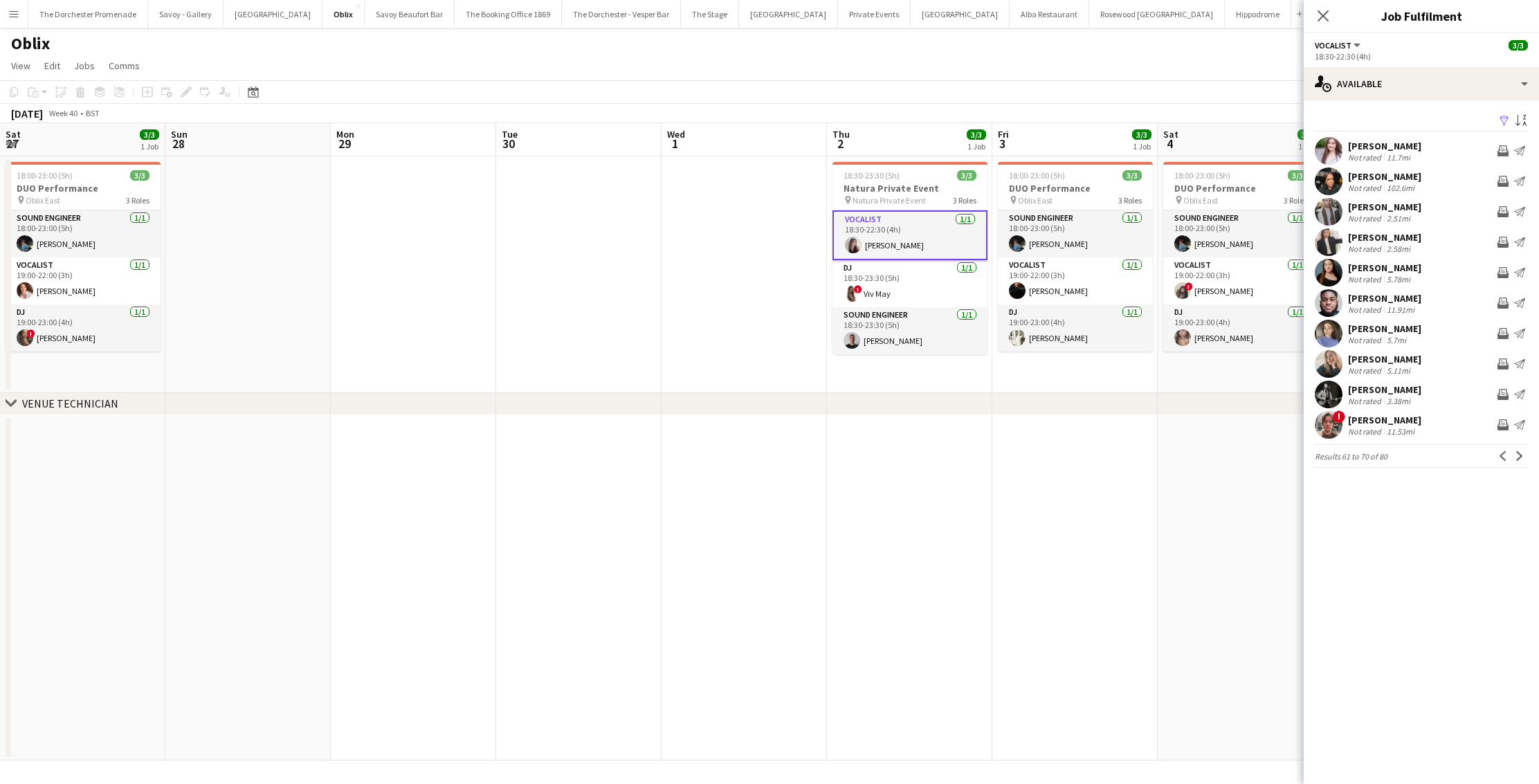
scroll to position [0, 479]
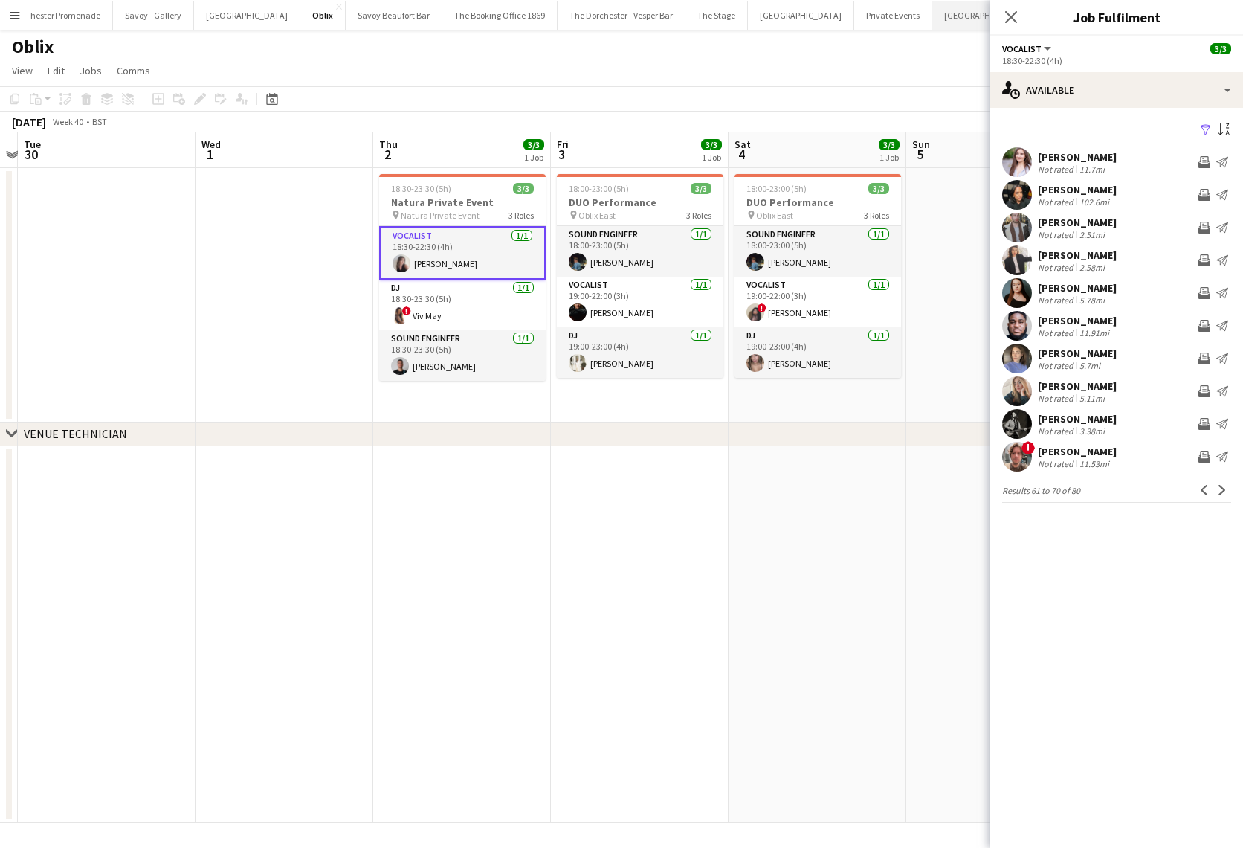
click at [1039, 10] on button "Alba Restaurant Close" at bounding box center [1082, 15] width 86 height 29
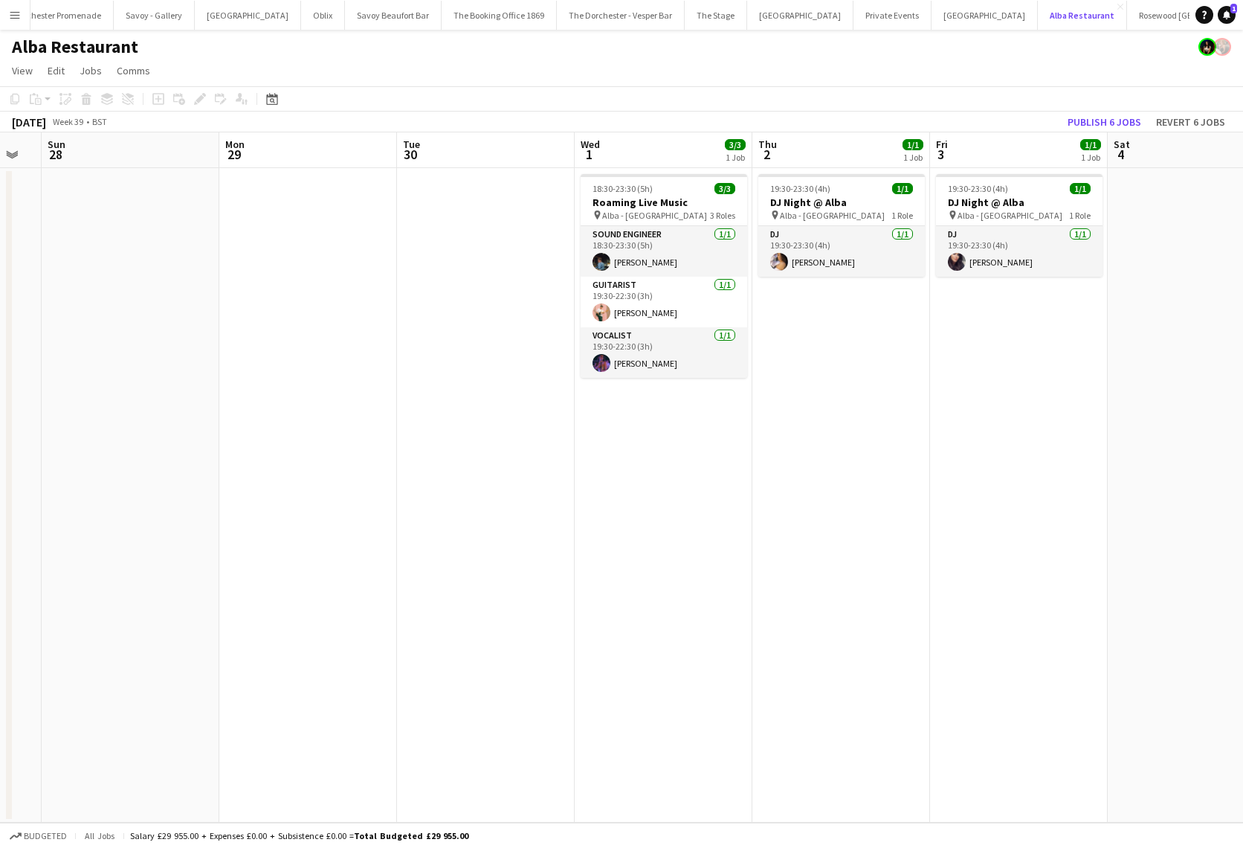
scroll to position [0, 579]
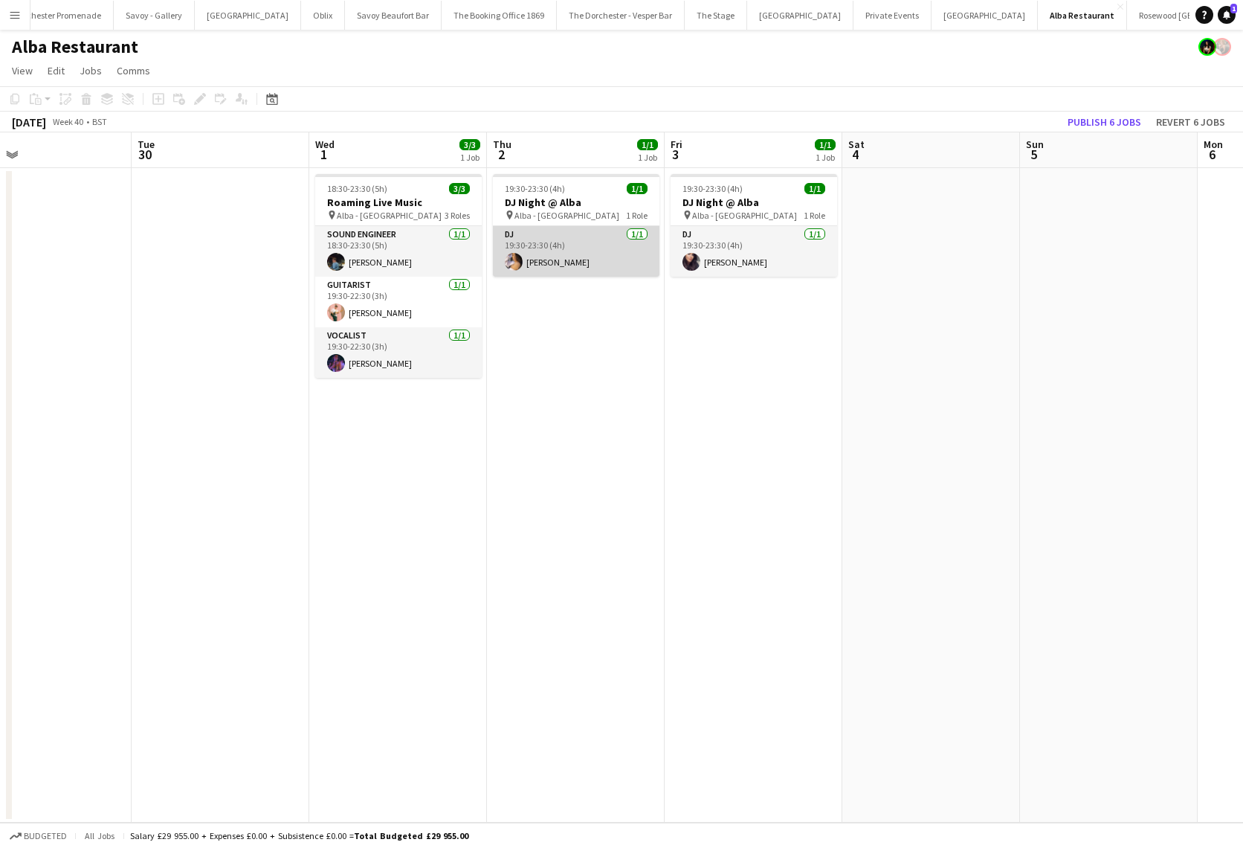
click at [553, 244] on app-card-role "DJ 1/1 19:30-23:30 (4h) Stephanie Cheah" at bounding box center [576, 251] width 167 height 51
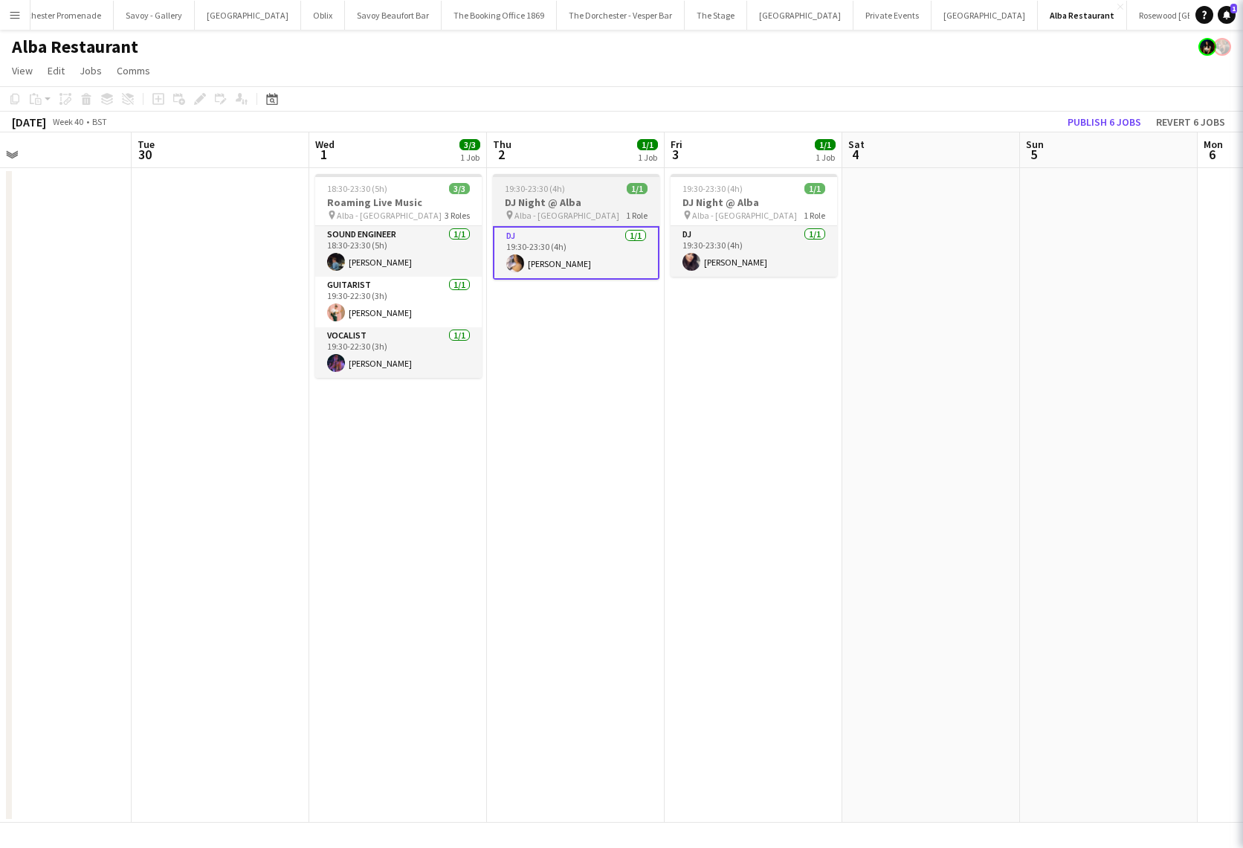
click at [560, 206] on h3 "DJ Night @ Alba" at bounding box center [576, 202] width 167 height 13
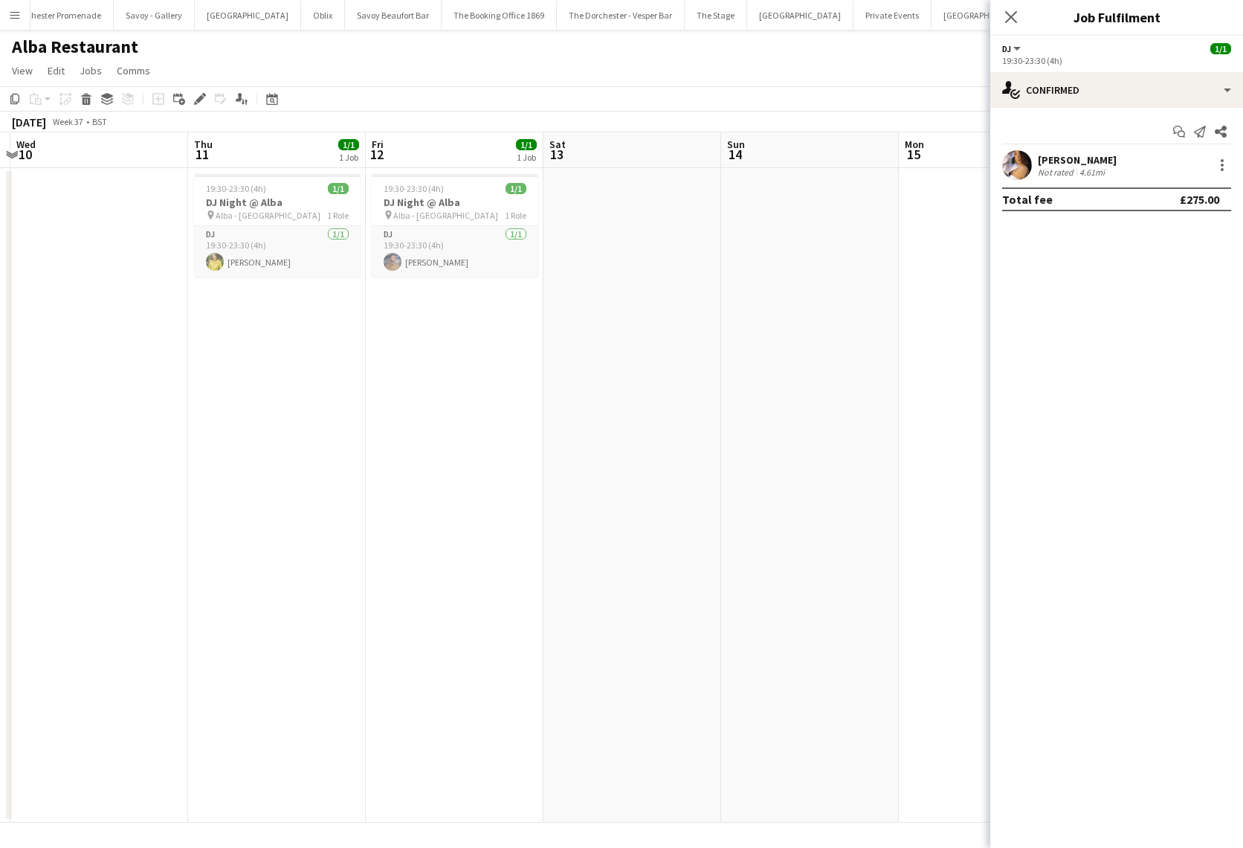
scroll to position [0, 344]
click at [448, 207] on h3 "DJ Night @ Alba" at bounding box center [456, 202] width 167 height 13
click at [202, 95] on icon "Edit" at bounding box center [200, 99] width 12 height 12
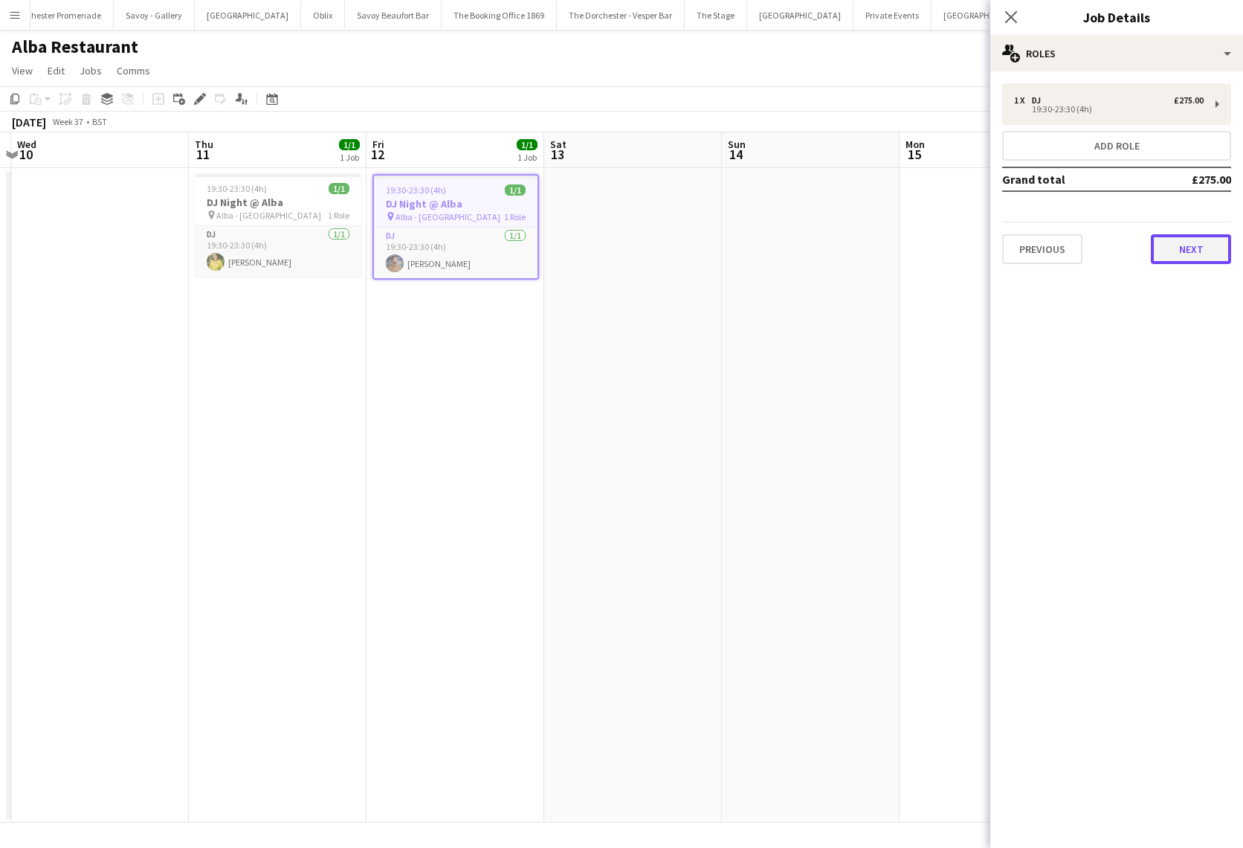
click at [1208, 242] on button "Next" at bounding box center [1191, 249] width 80 height 30
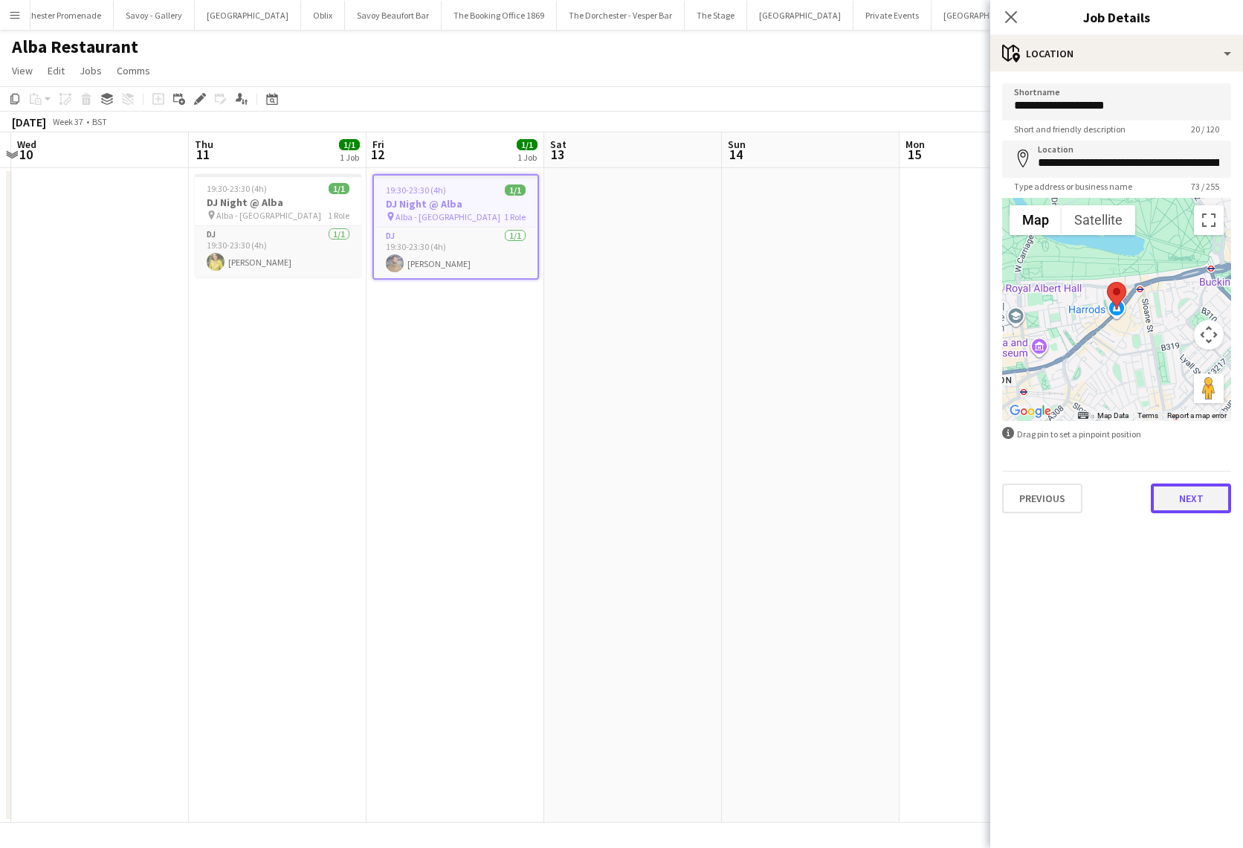
click at [1187, 494] on button "Next" at bounding box center [1191, 498] width 80 height 30
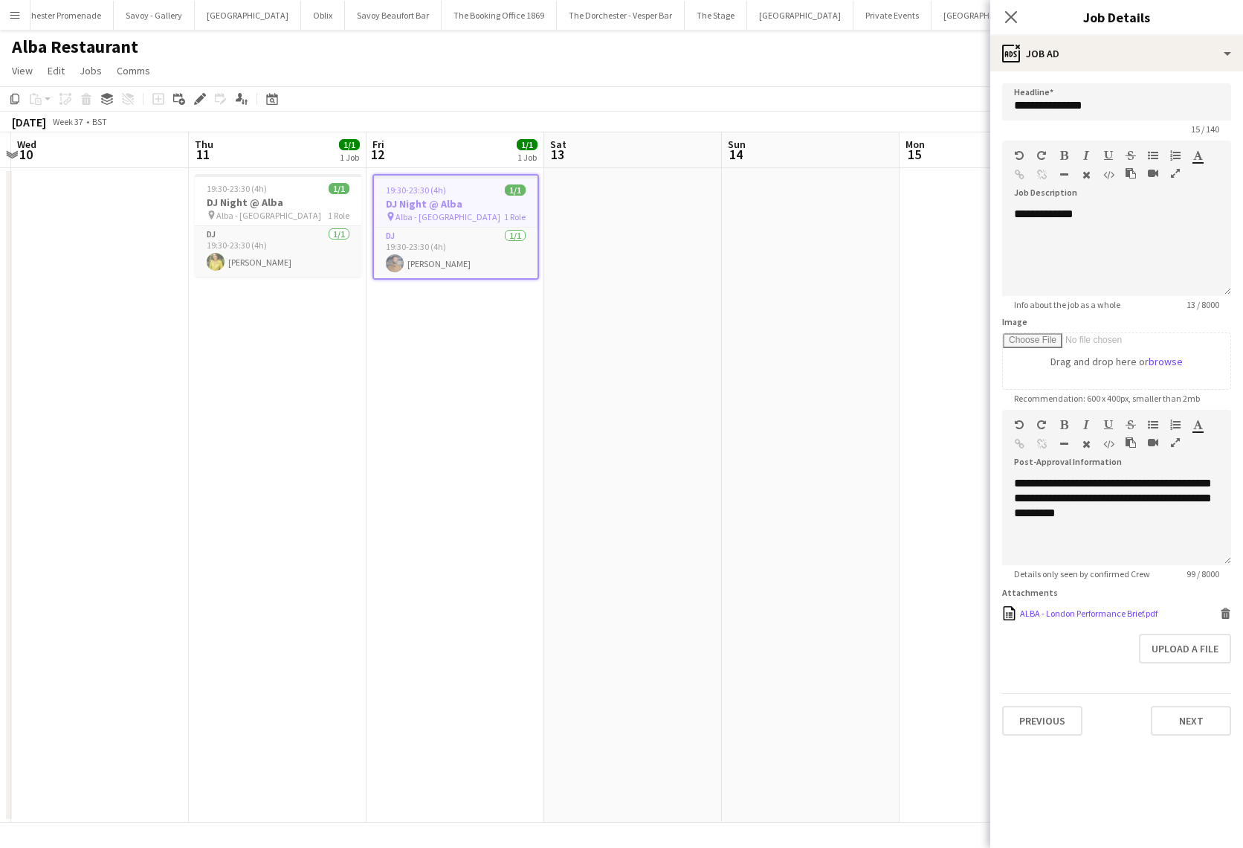
click at [1115, 614] on div "ALBA - London Performance Brief.pdf" at bounding box center [1089, 613] width 138 height 11
click at [817, 234] on app-date-cell at bounding box center [811, 495] width 178 height 654
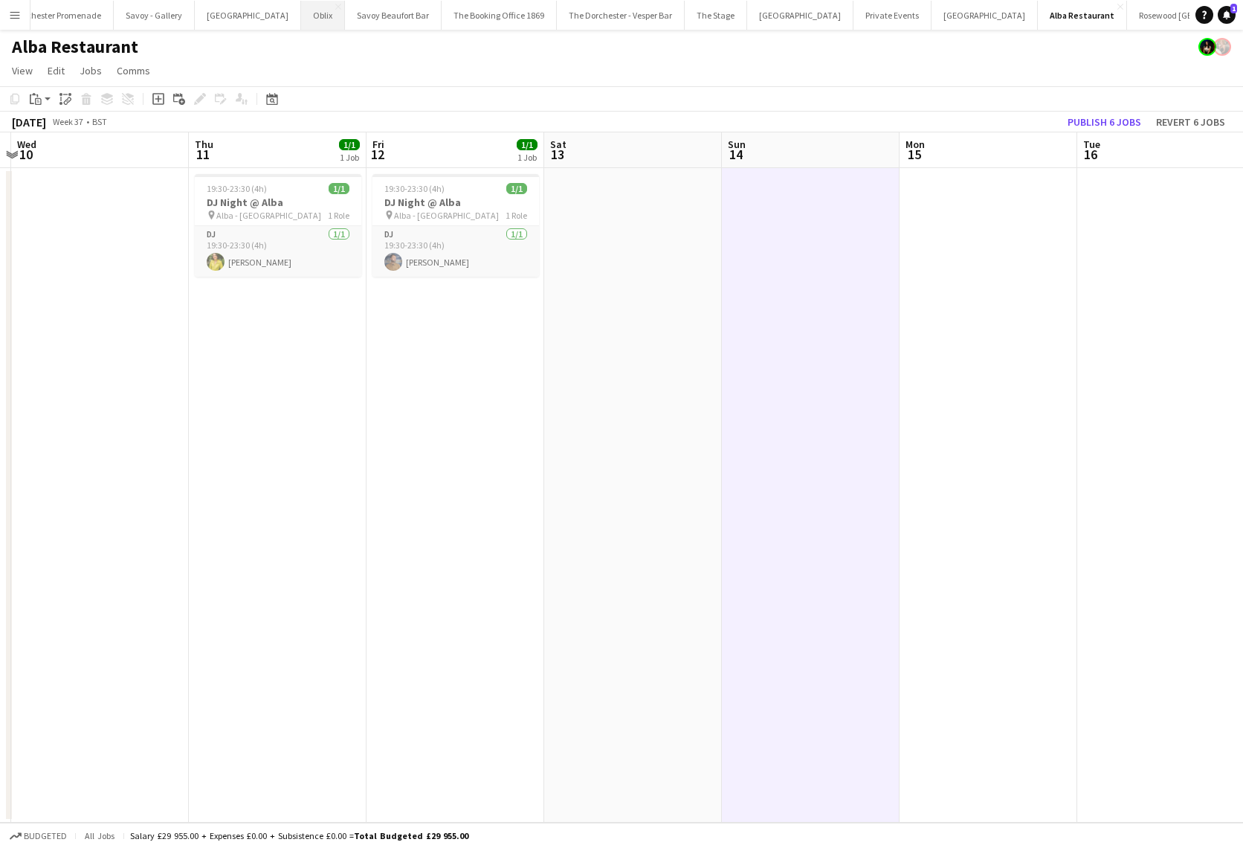
click at [301, 21] on button "Oblix Close" at bounding box center [323, 15] width 44 height 29
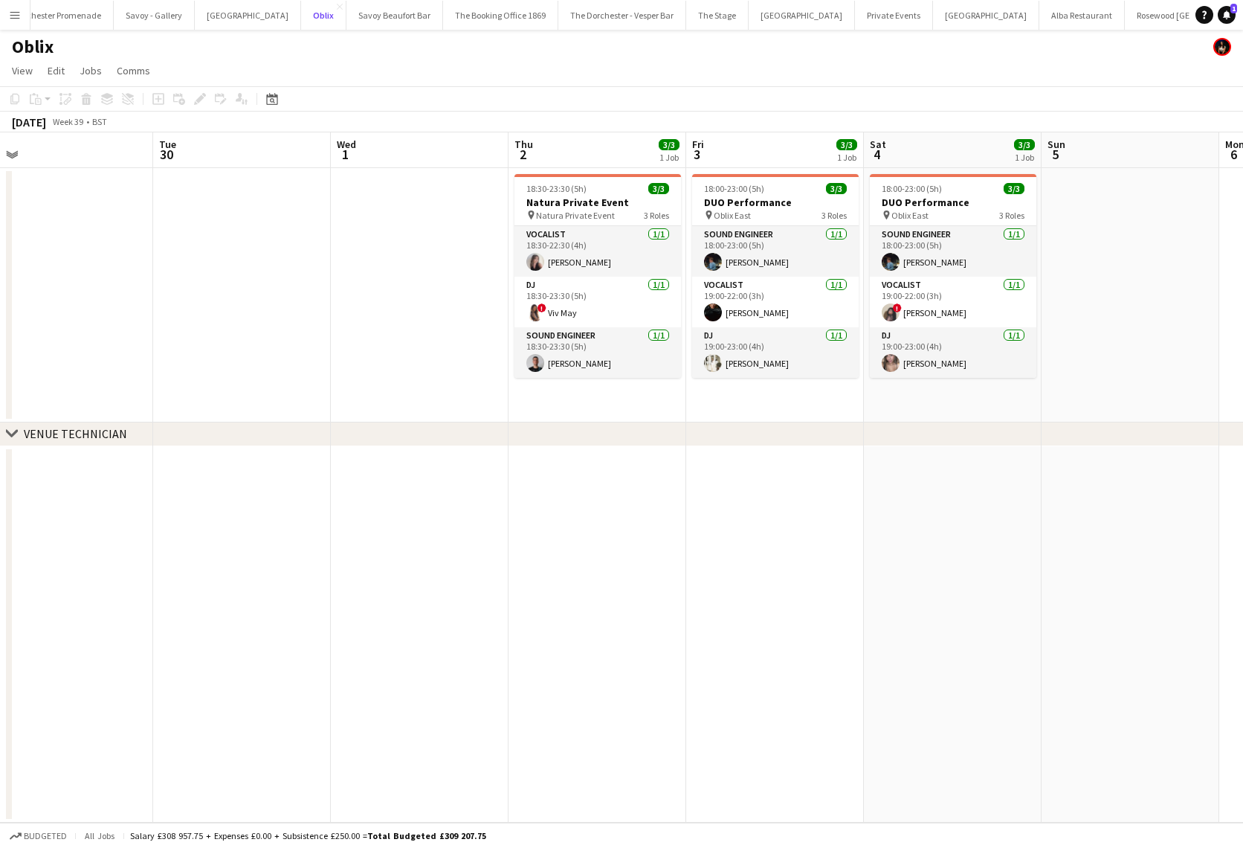
scroll to position [0, 335]
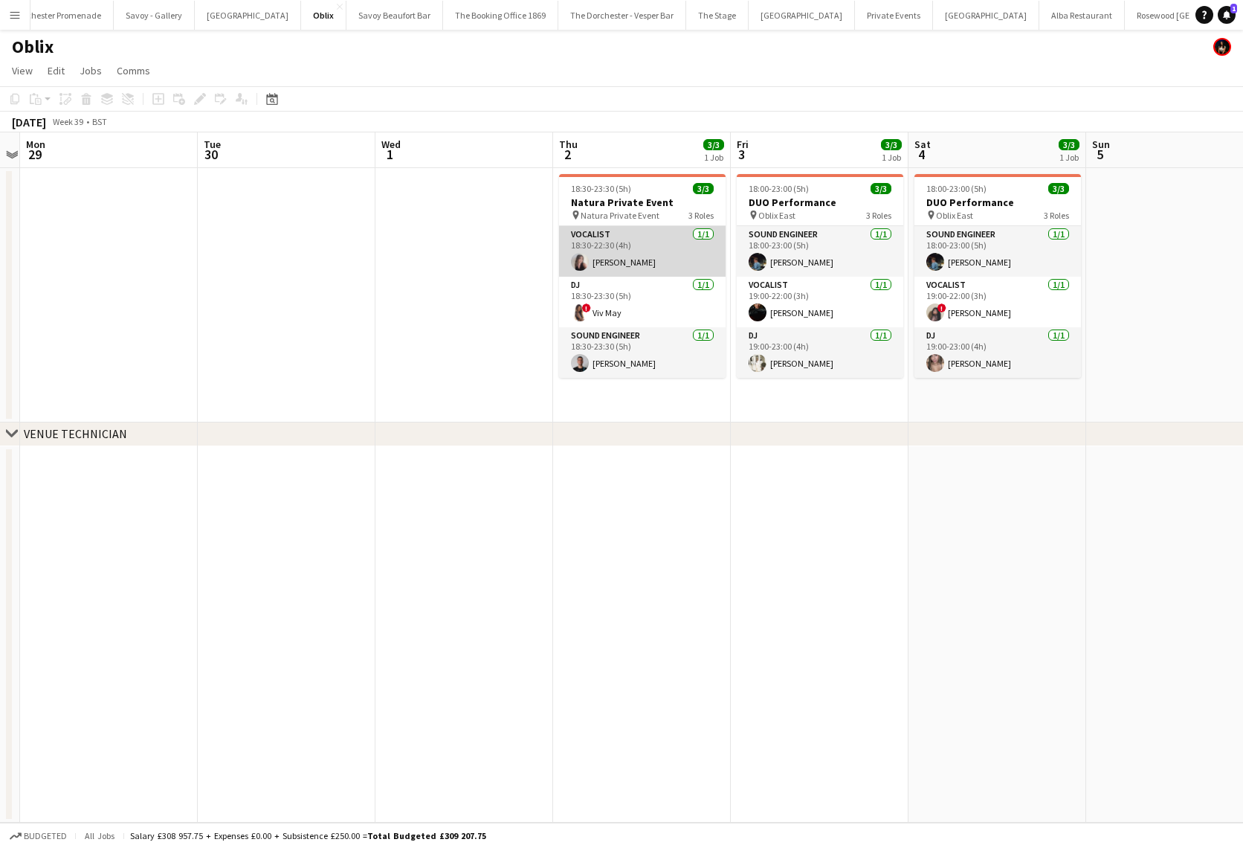
click at [634, 247] on app-card-role "Vocalist [DATE] 18:30-22:30 (4h) [PERSON_NAME]" at bounding box center [642, 251] width 167 height 51
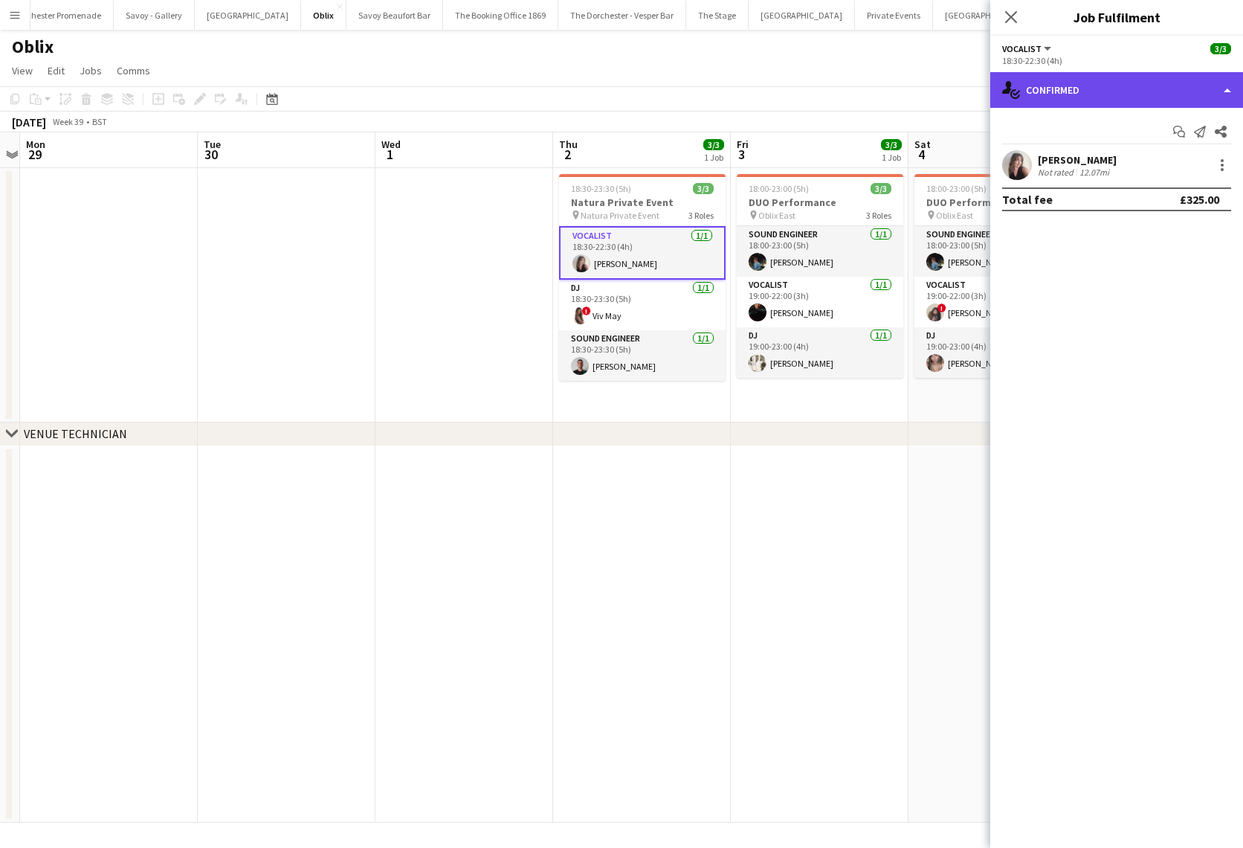
click at [1124, 86] on div "single-neutral-actions-check-2 Confirmed" at bounding box center [1117, 90] width 253 height 36
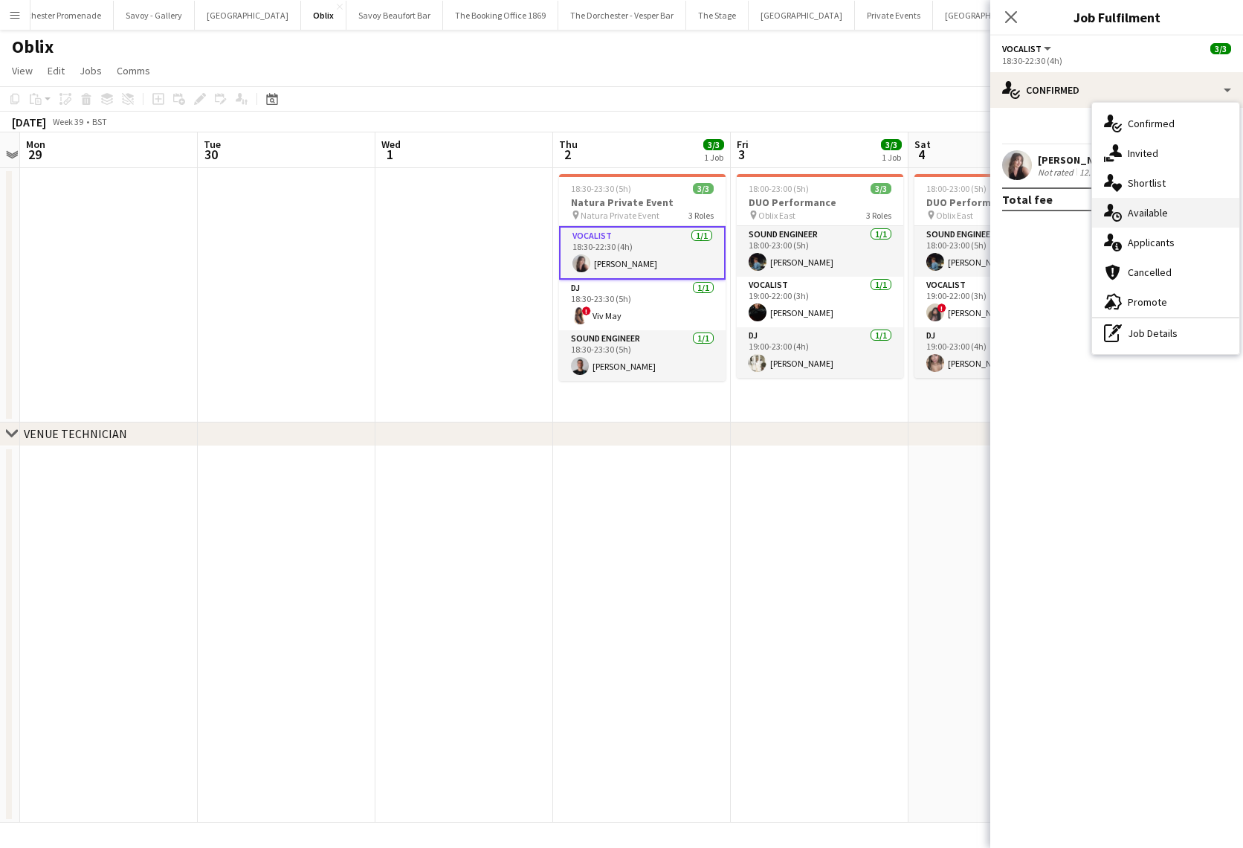
click at [1151, 207] on span "Available" at bounding box center [1148, 212] width 40 height 13
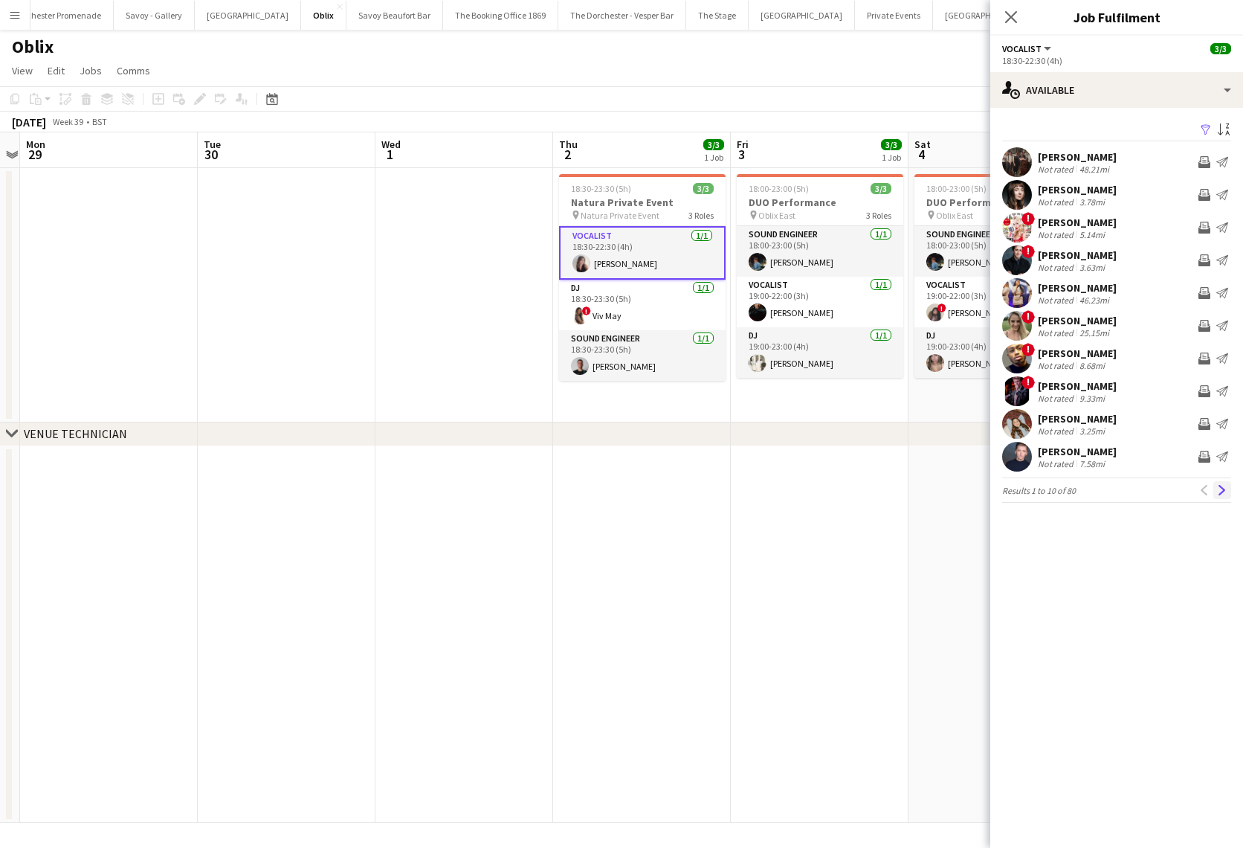
click at [1230, 494] on button "Next" at bounding box center [1223, 490] width 18 height 18
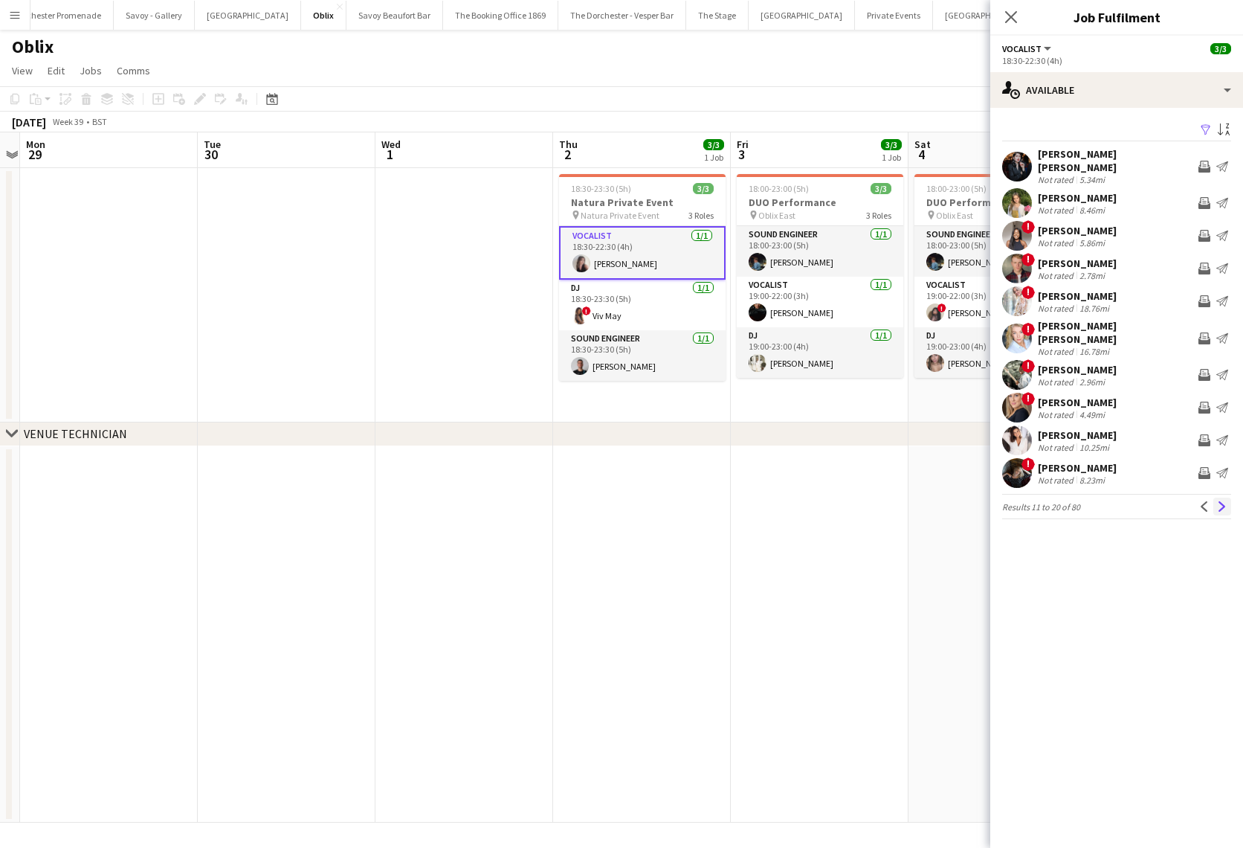
click at [1229, 497] on button "Next" at bounding box center [1223, 506] width 18 height 18
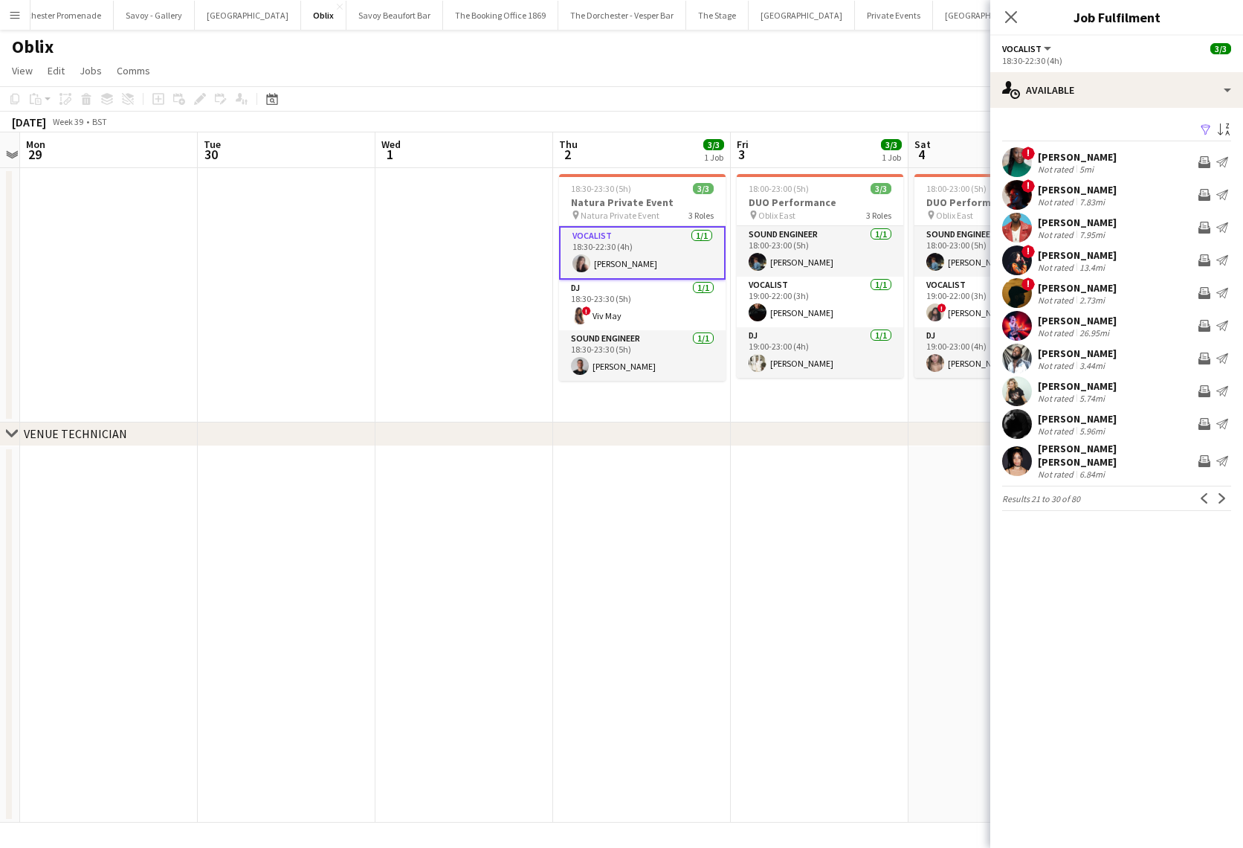
click at [1229, 493] on button "Next" at bounding box center [1223, 498] width 18 height 18
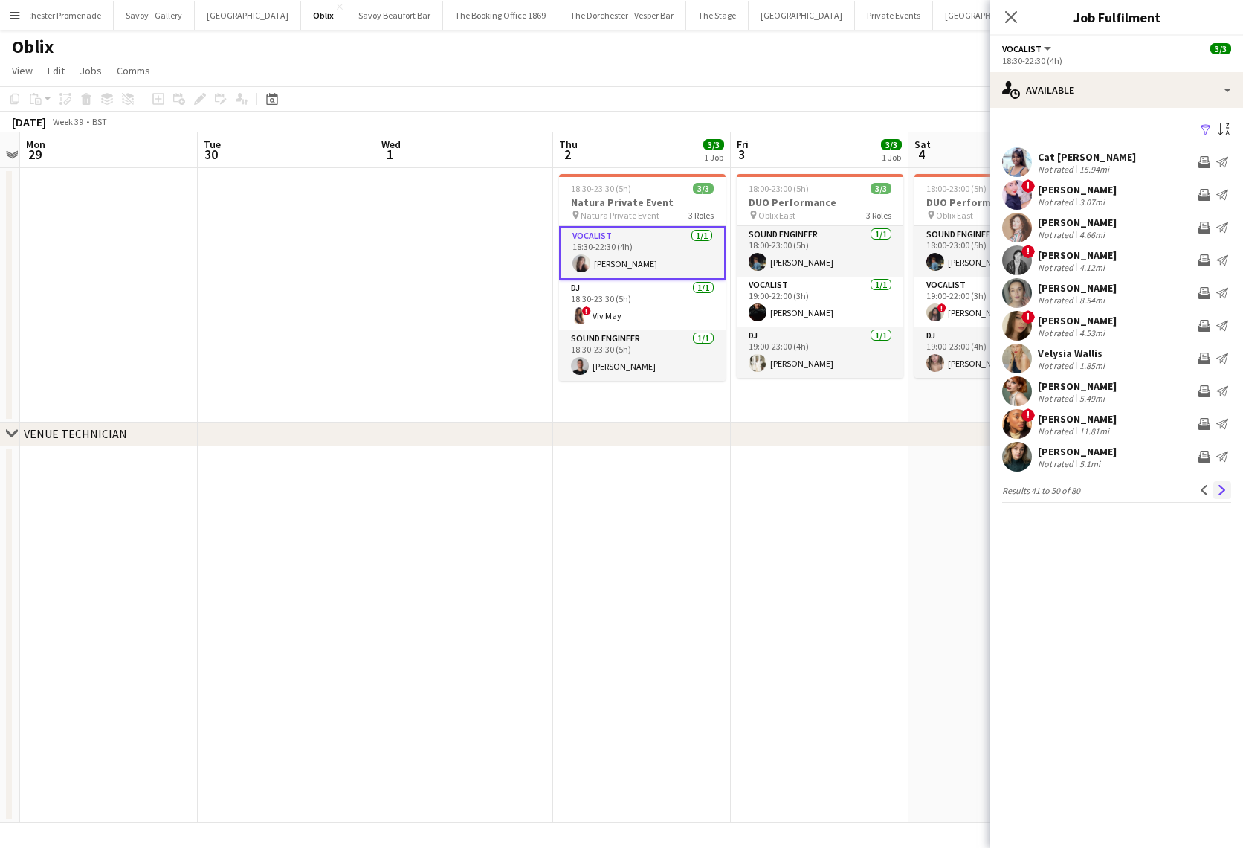
click at [1227, 492] on app-icon "Next" at bounding box center [1222, 490] width 10 height 10
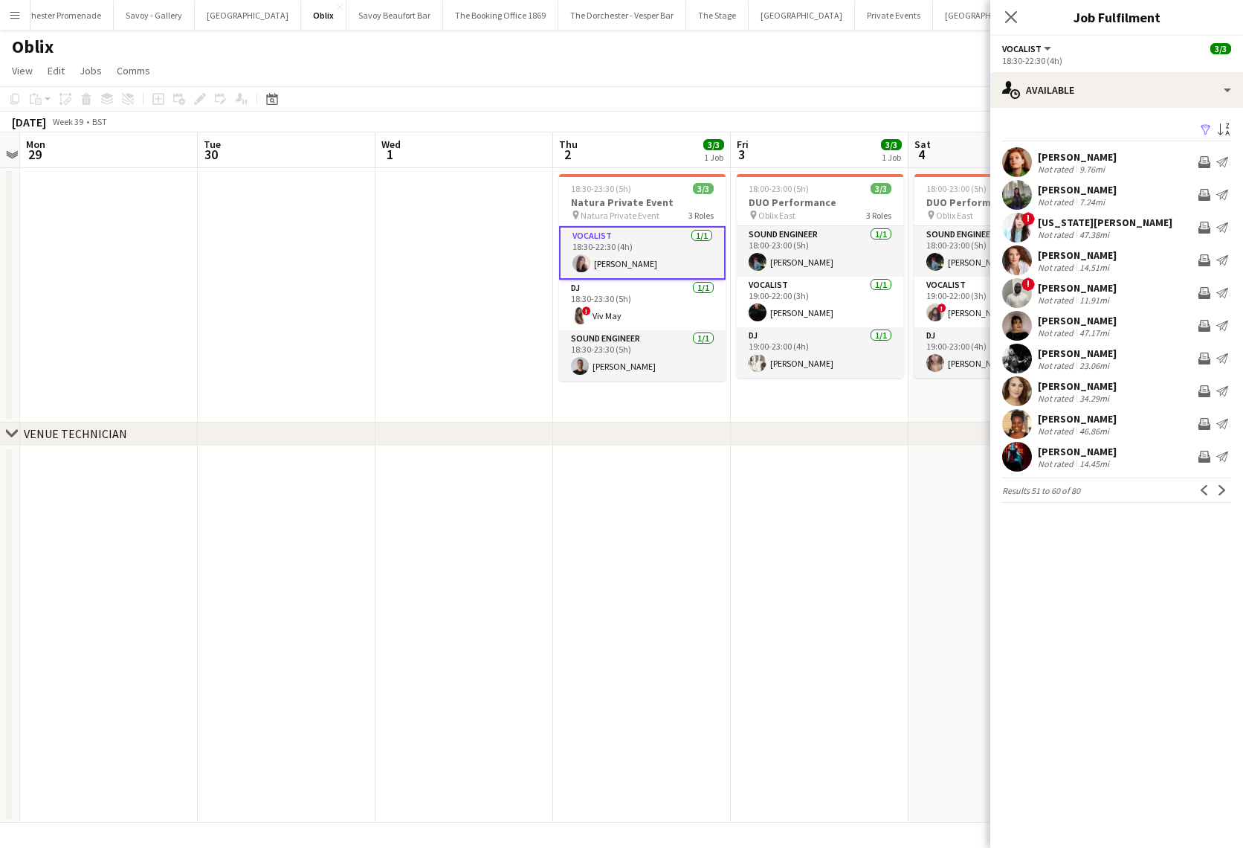
click at [1227, 492] on app-icon "Next" at bounding box center [1222, 490] width 10 height 10
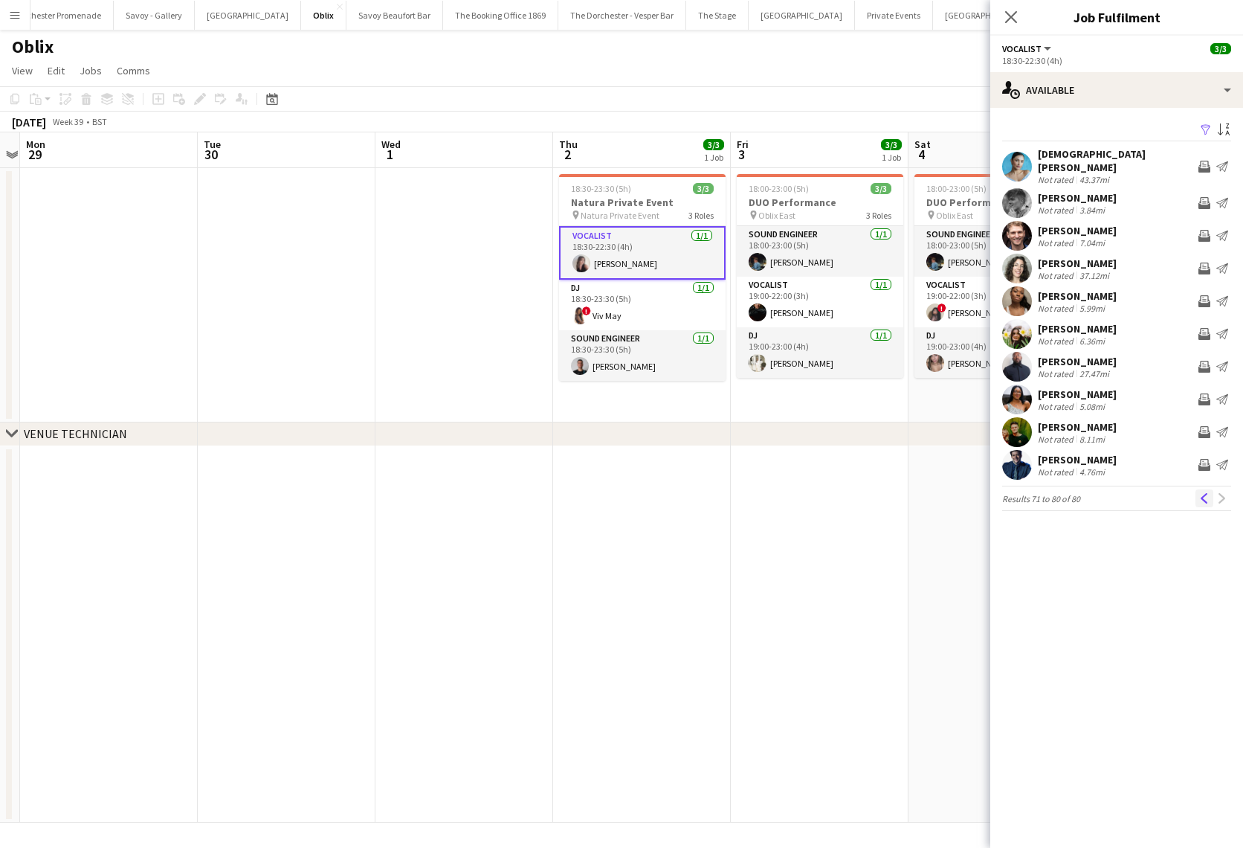
click at [1209, 493] on app-icon "Previous" at bounding box center [1204, 498] width 10 height 10
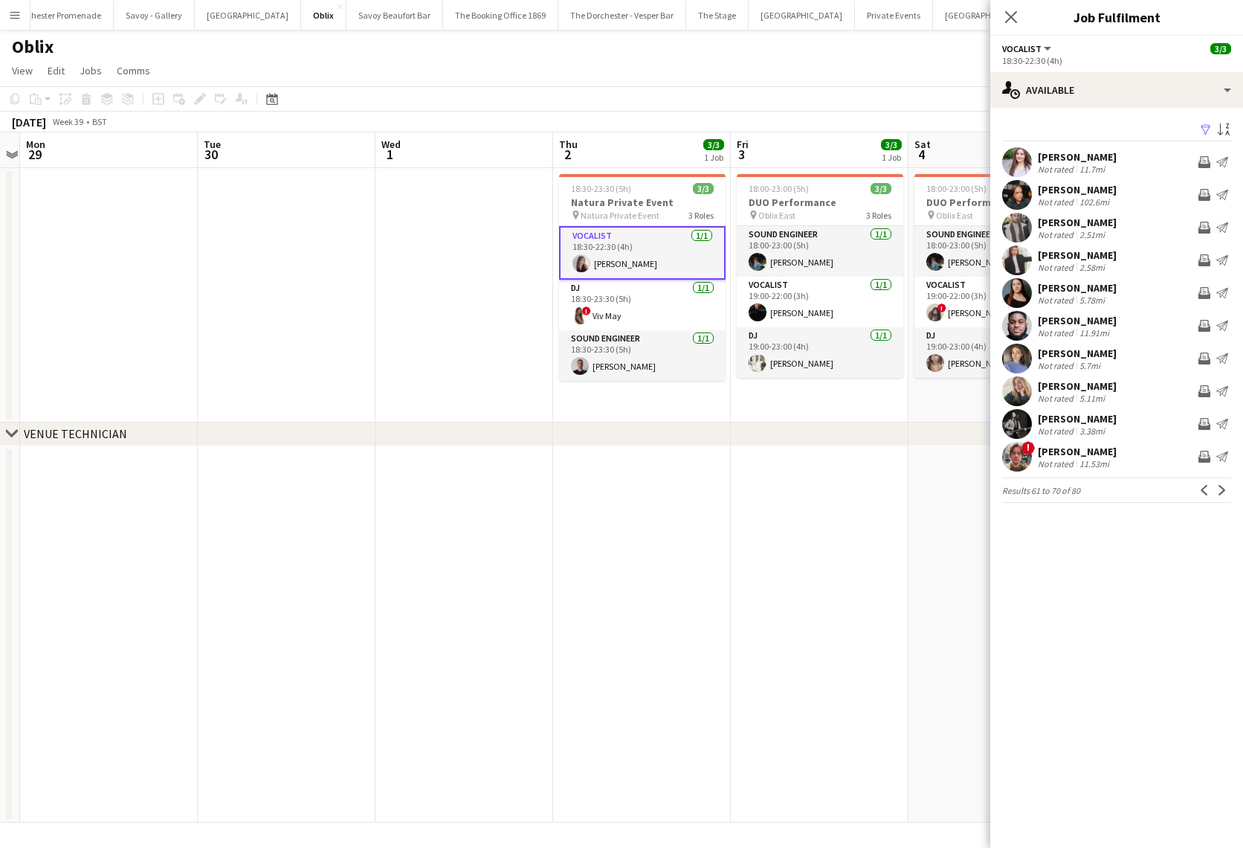
click at [1209, 492] on app-icon "Previous" at bounding box center [1204, 490] width 10 height 10
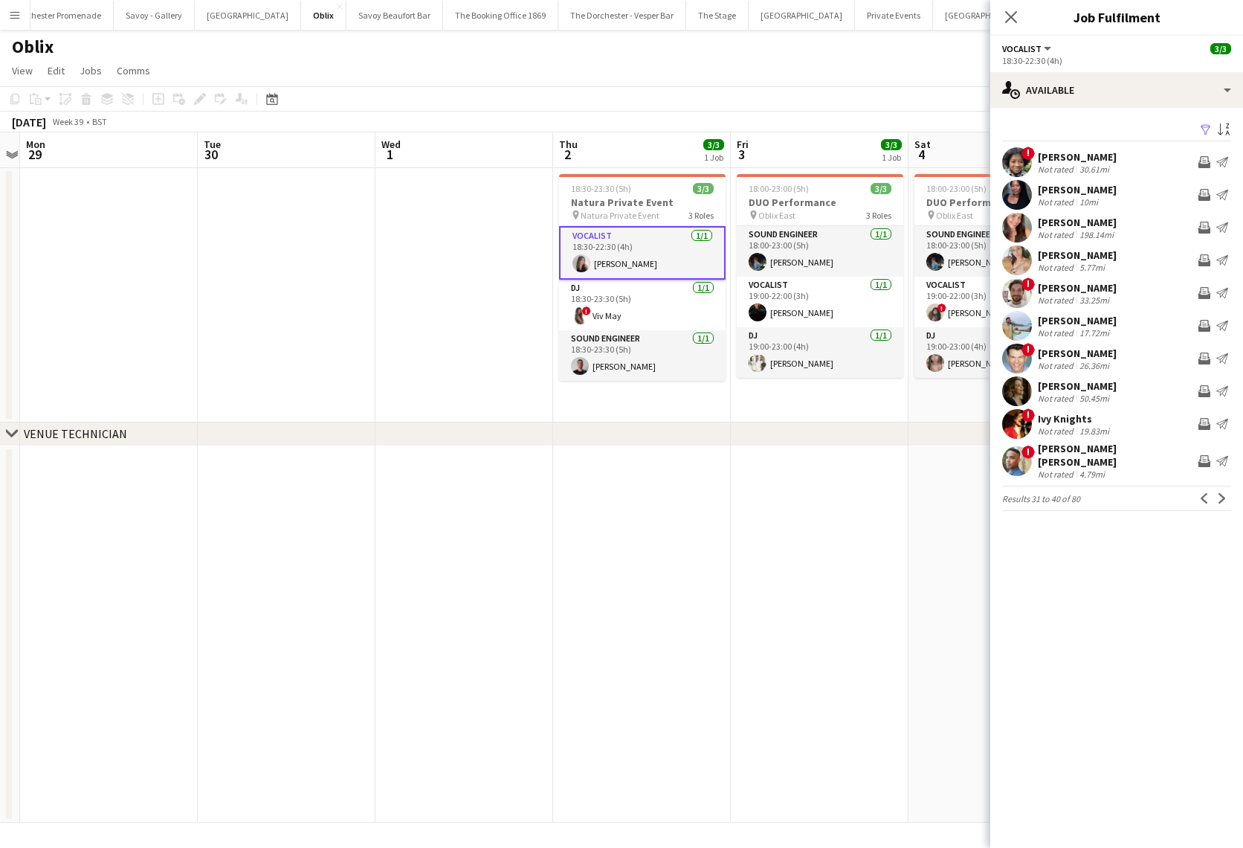
click at [1209, 493] on app-icon "Previous" at bounding box center [1204, 498] width 10 height 10
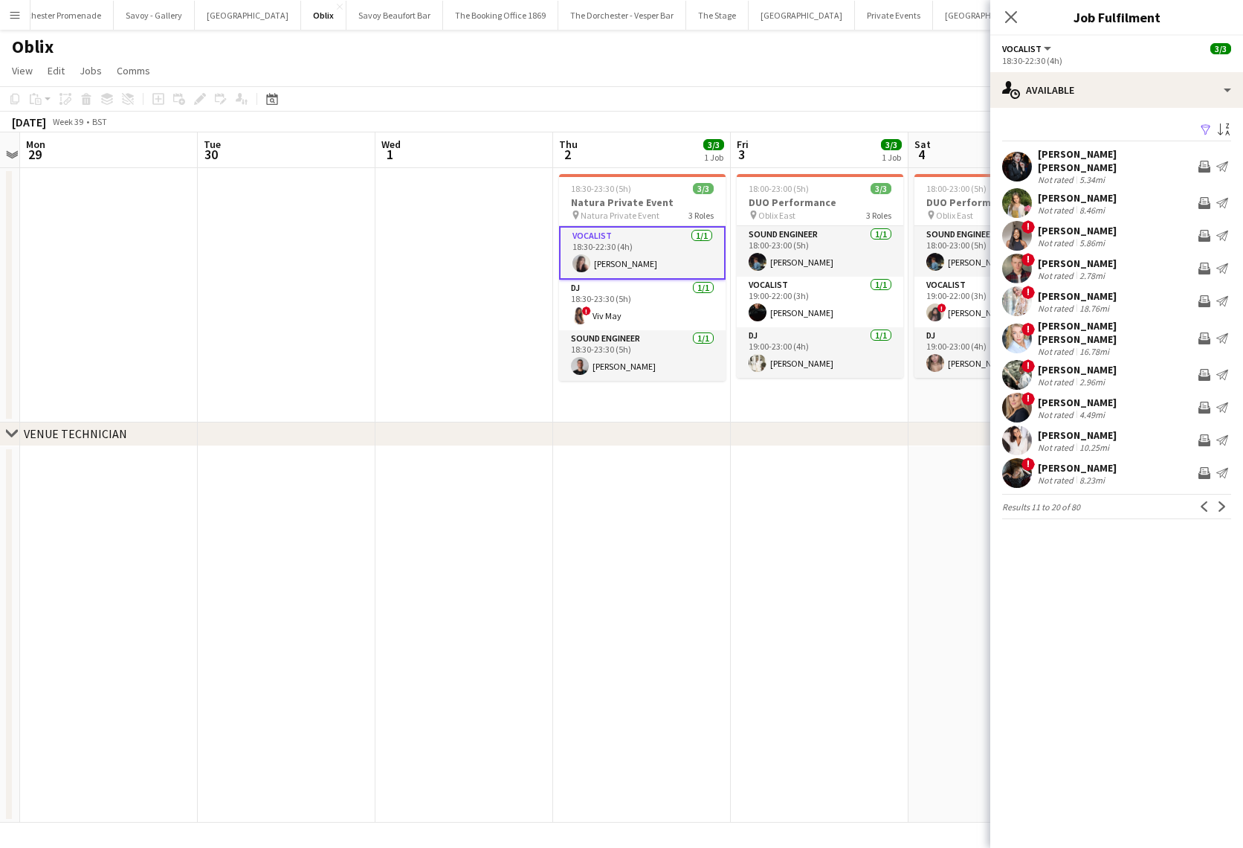
click at [1209, 501] on app-icon "Previous" at bounding box center [1204, 506] width 10 height 10
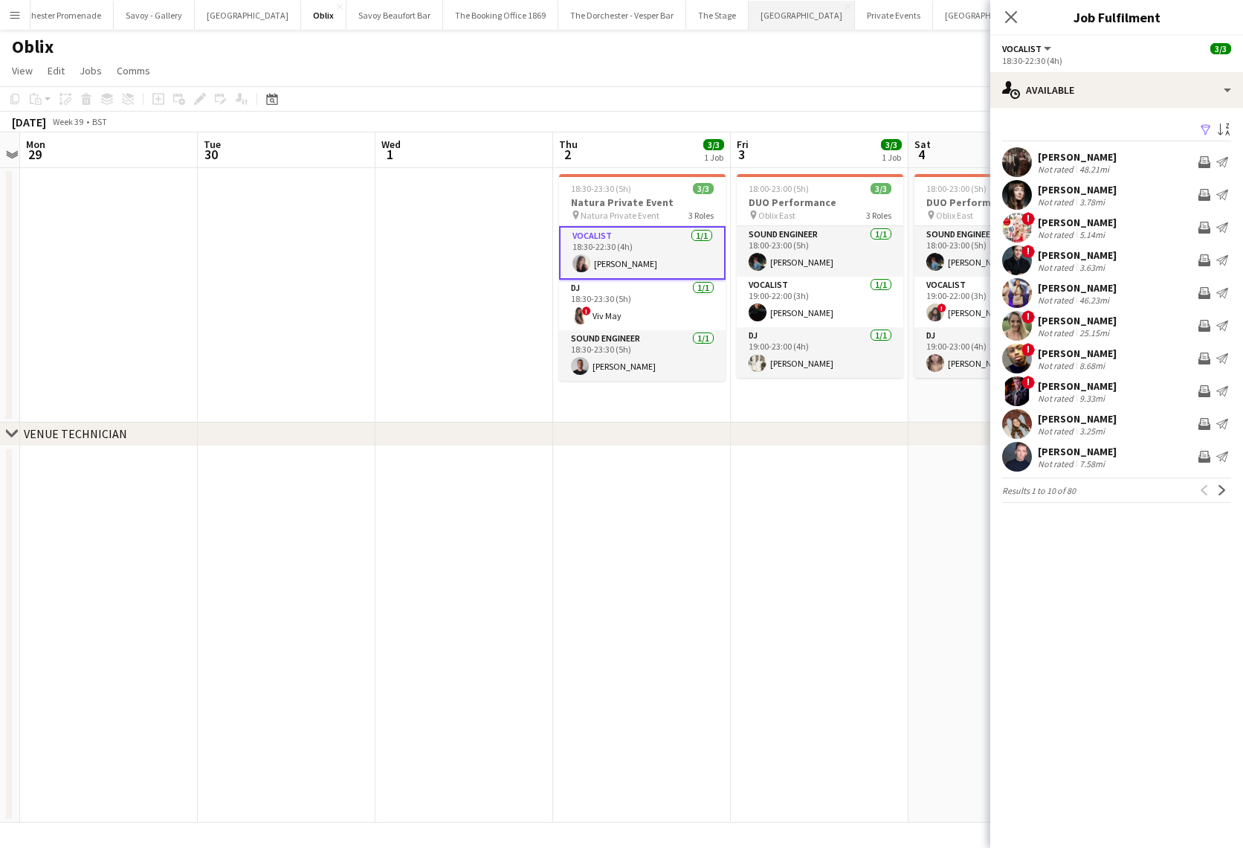
scroll to position [0, 46]
click at [209, 19] on button "Goring Hotel Close" at bounding box center [247, 15] width 106 height 29
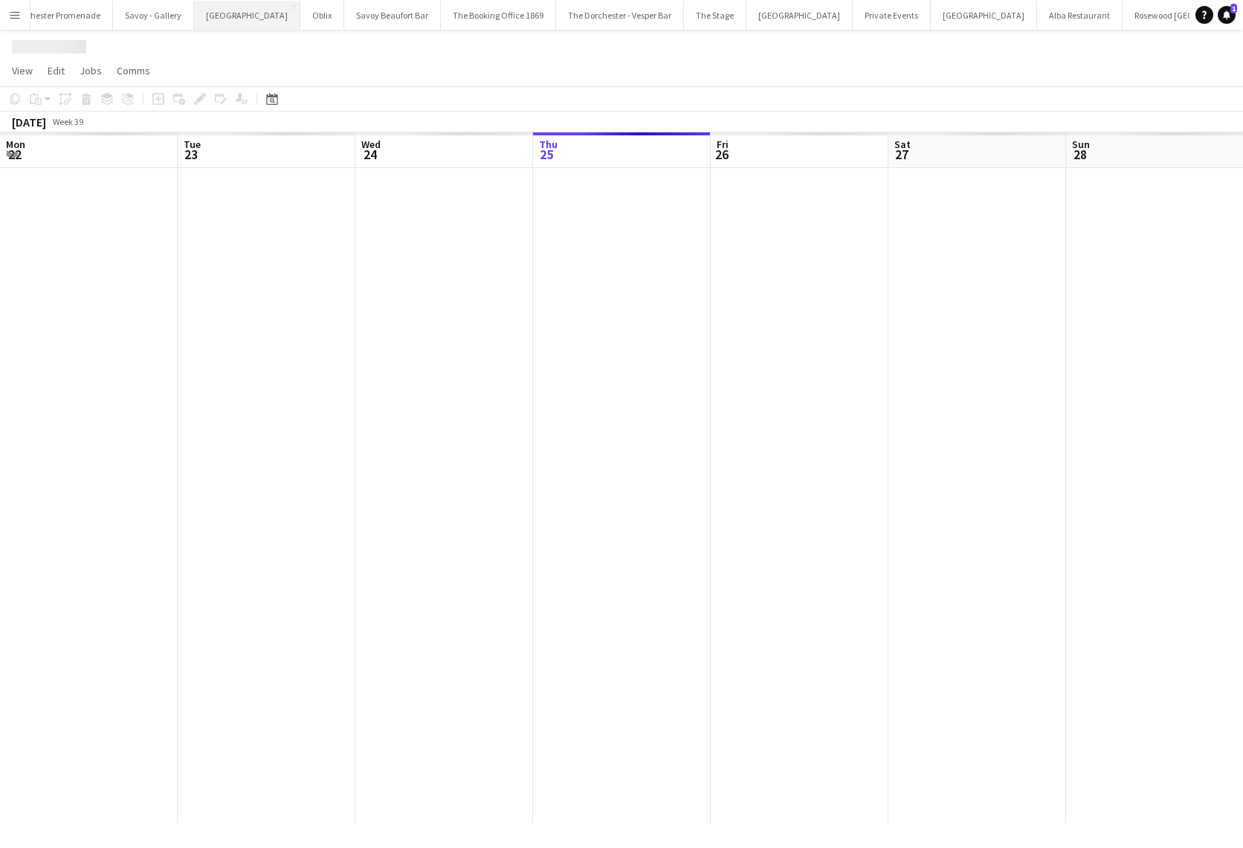
scroll to position [0, 355]
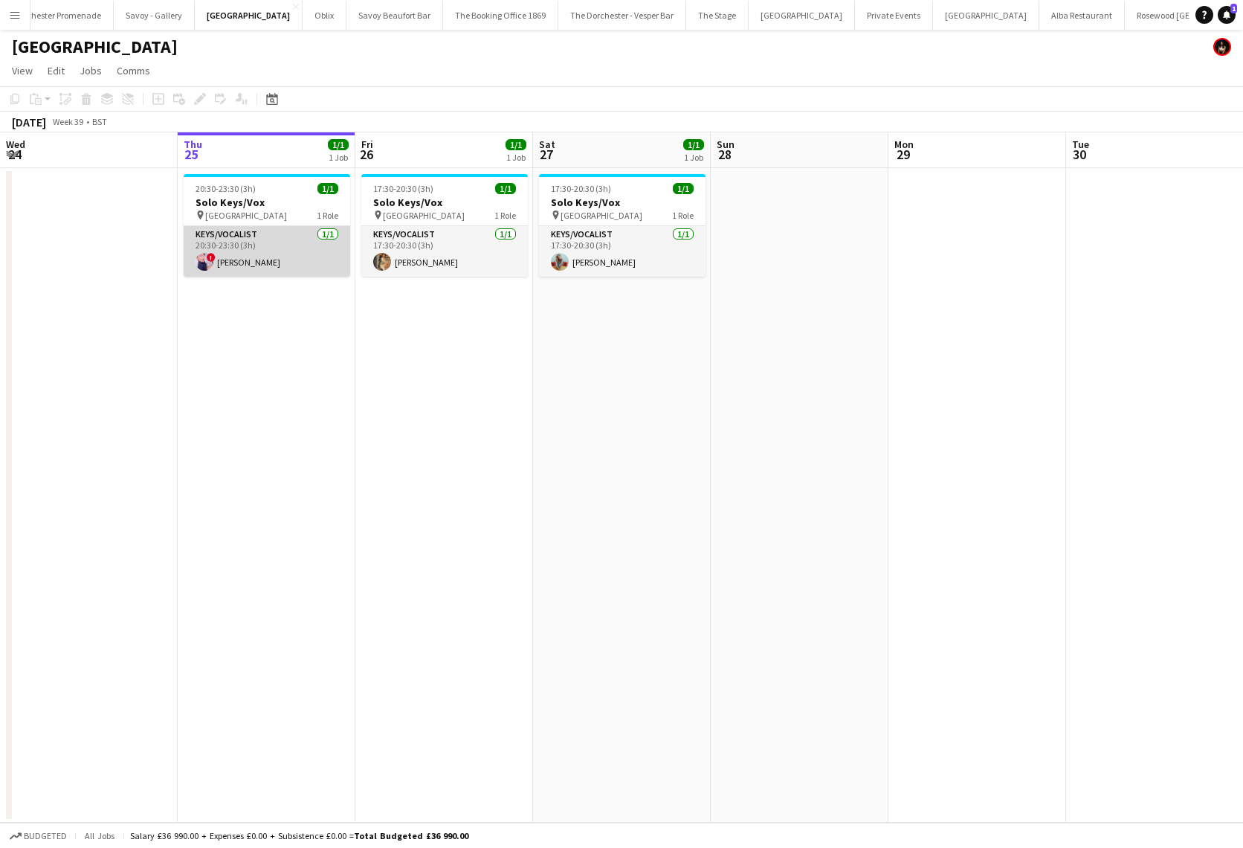
click at [280, 263] on app-card-role "Keys/Vocalist 1/1 20:30-23:30 (3h) ! Ciara Haidar" at bounding box center [267, 251] width 167 height 51
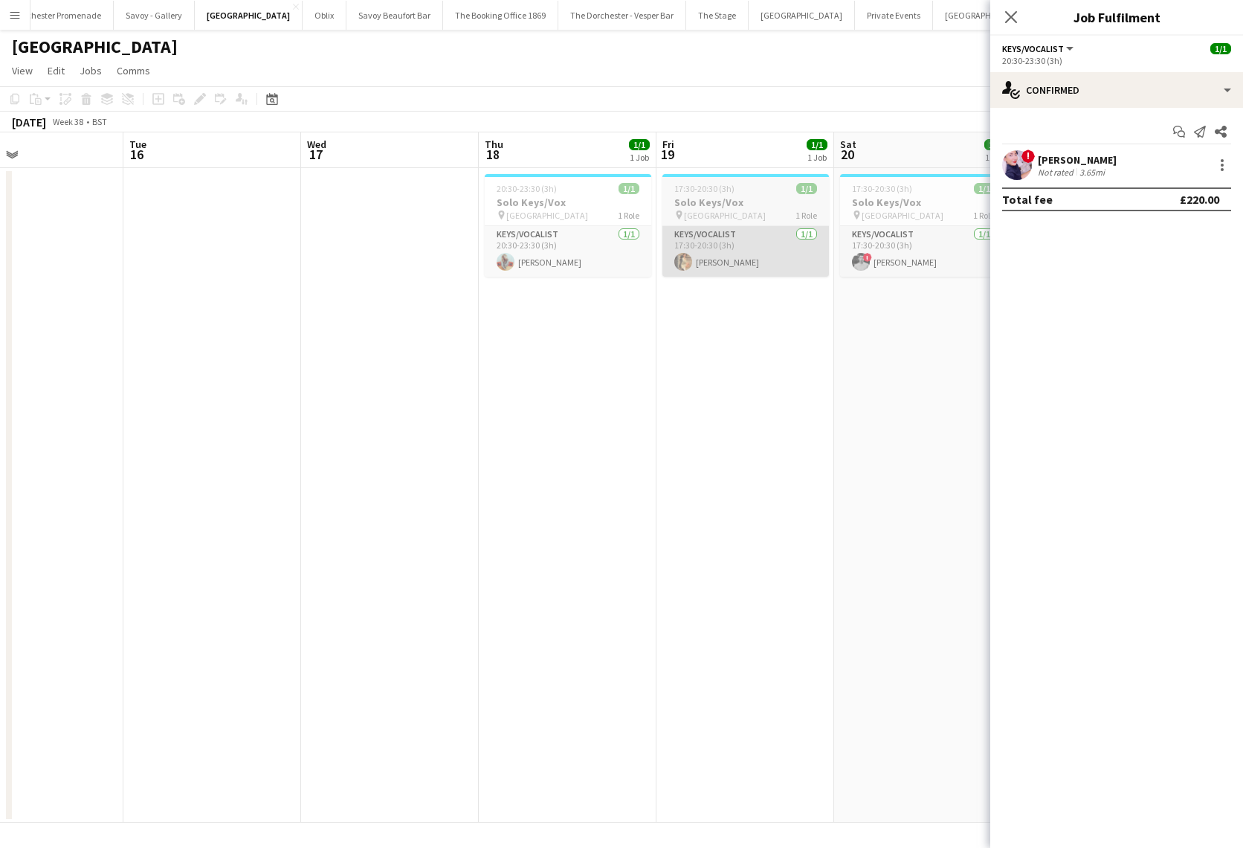
scroll to position [0, 405]
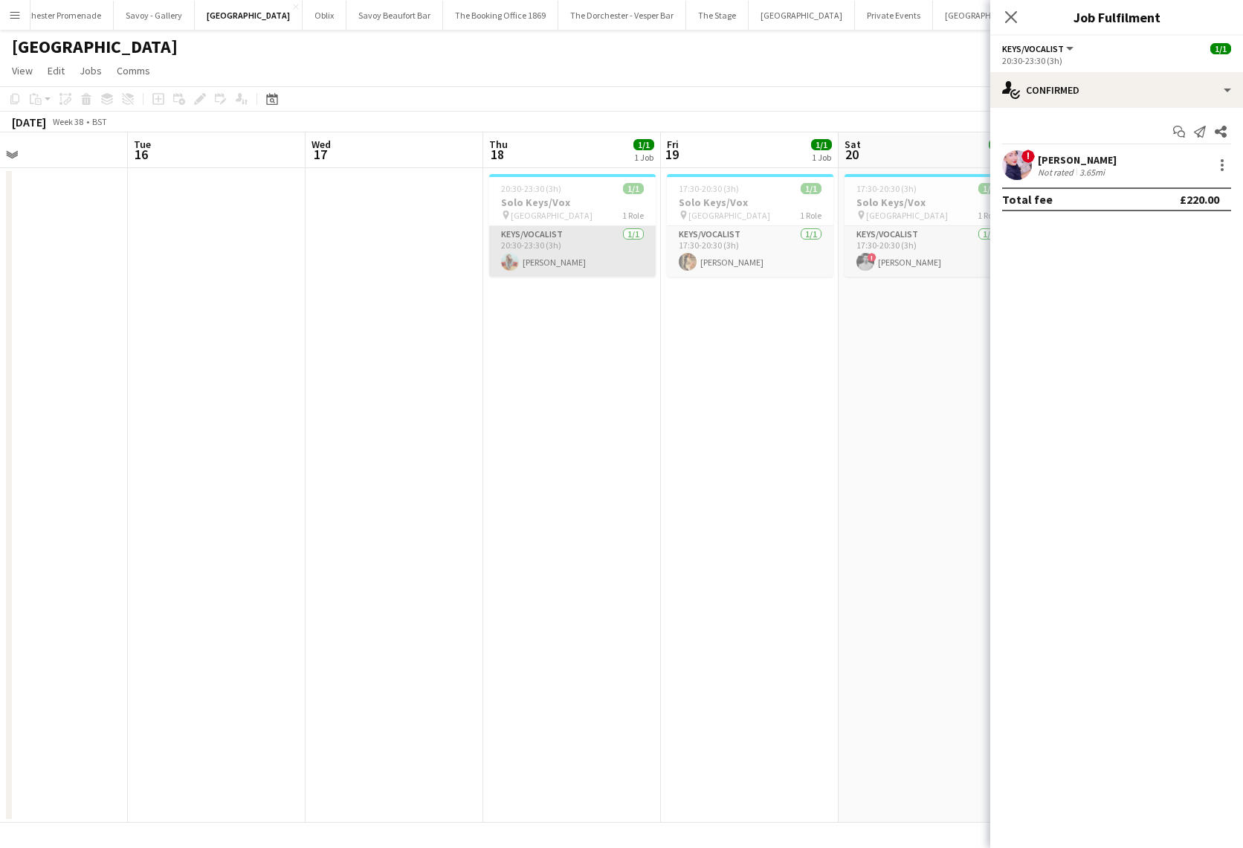
click at [551, 236] on app-card-role "Keys/Vocalist 1/1 20:30-23:30 (3h) Hope Russell-Winter" at bounding box center [572, 251] width 167 height 51
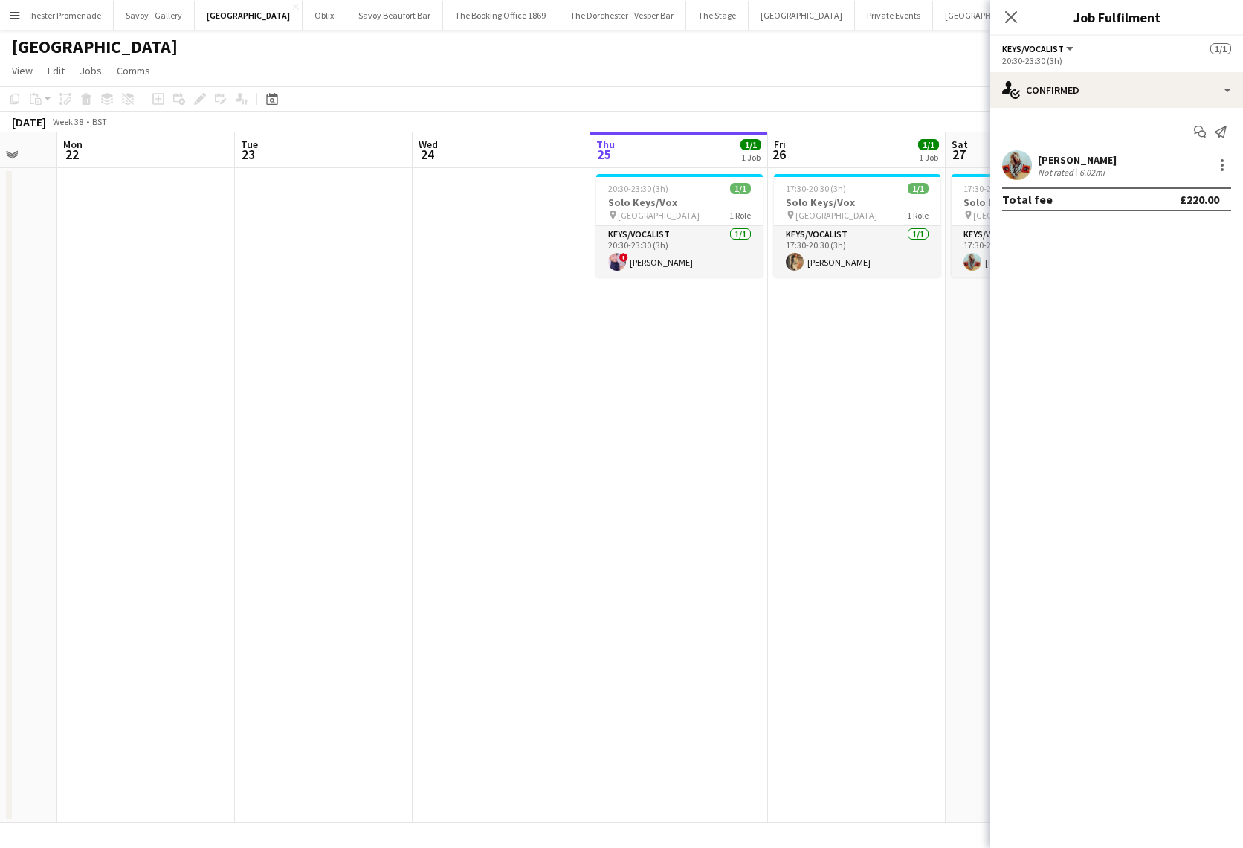
scroll to position [0, 532]
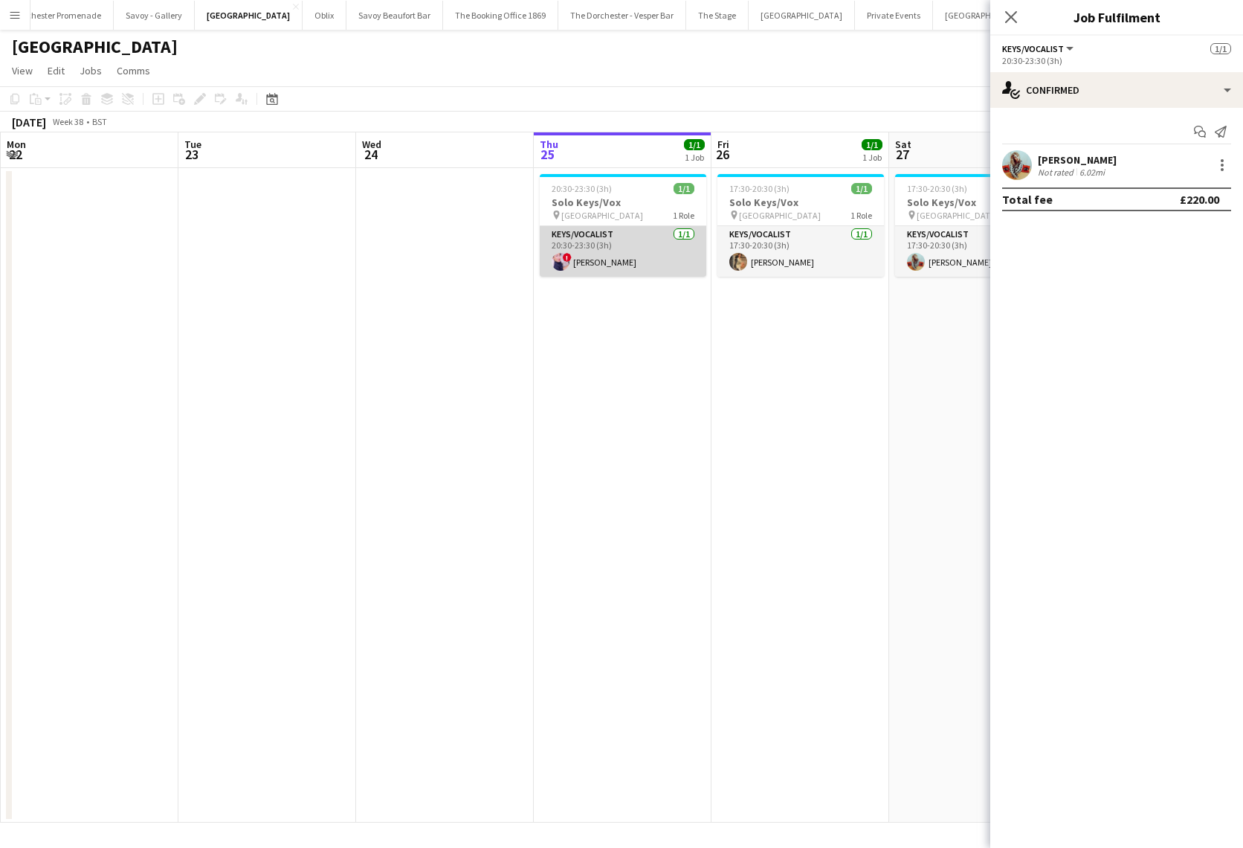
click at [599, 242] on app-card-role "Keys/Vocalist 1/1 20:30-23:30 (3h) ! Ciara Haidar" at bounding box center [623, 251] width 167 height 51
click at [1219, 164] on div at bounding box center [1223, 165] width 18 height 18
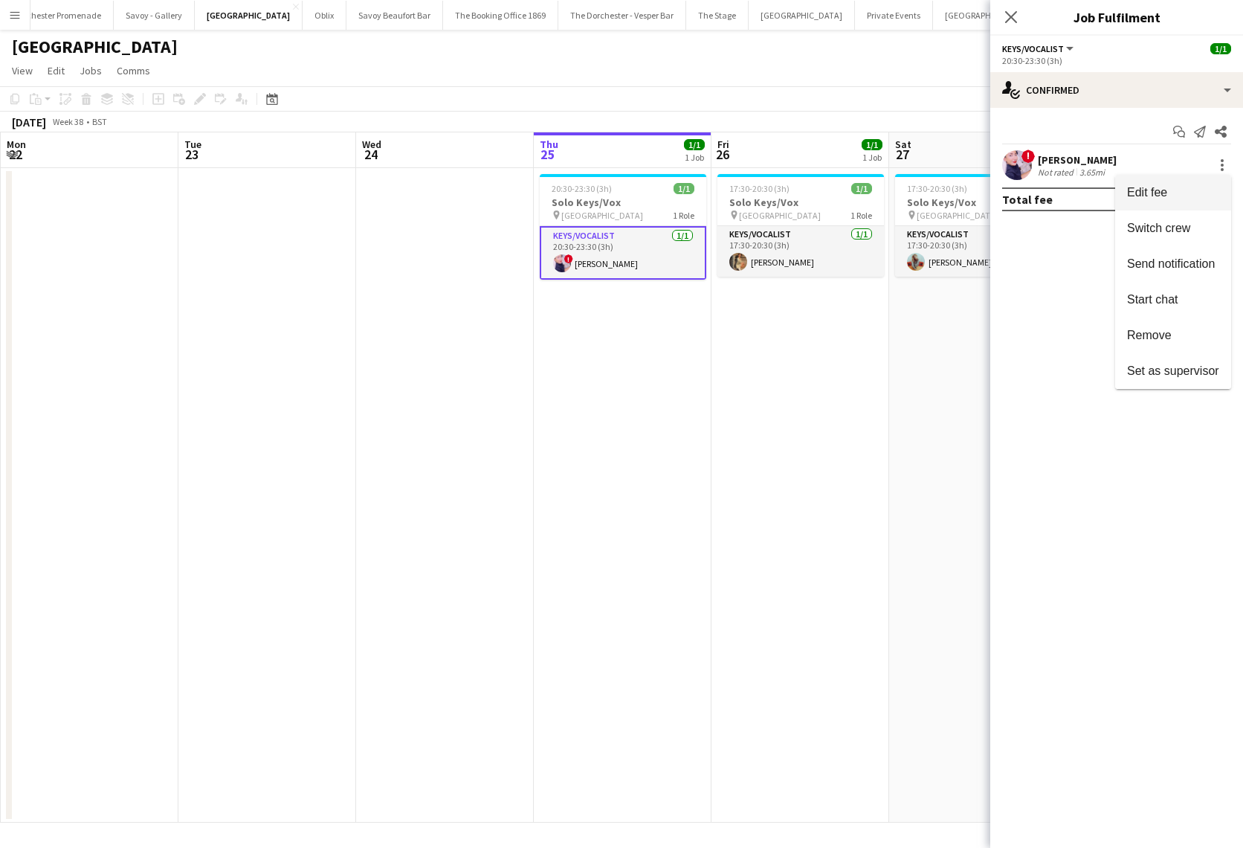
click at [1183, 198] on span "Edit fee" at bounding box center [1173, 192] width 92 height 13
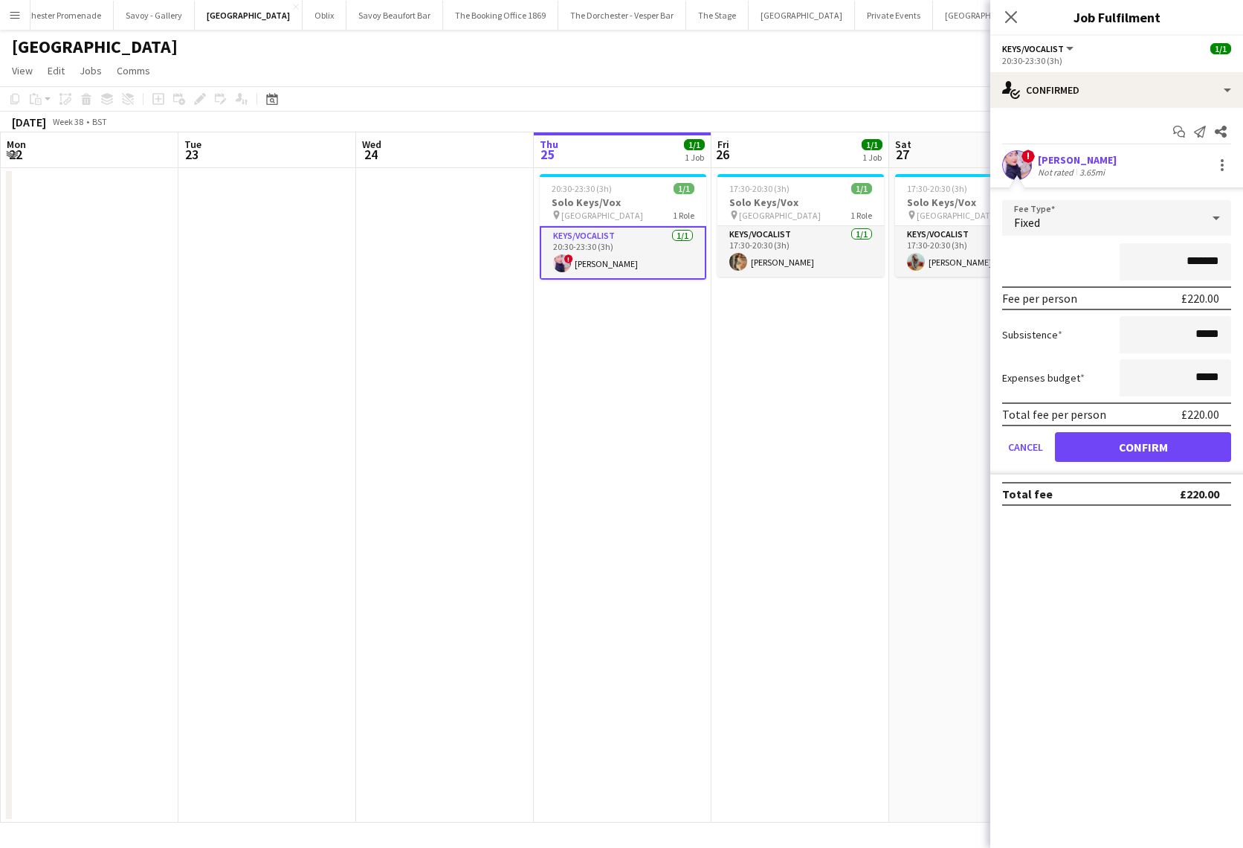
click at [1199, 262] on input "*******" at bounding box center [1176, 261] width 112 height 37
type input "*******"
click at [1128, 445] on button "Confirm" at bounding box center [1143, 447] width 176 height 30
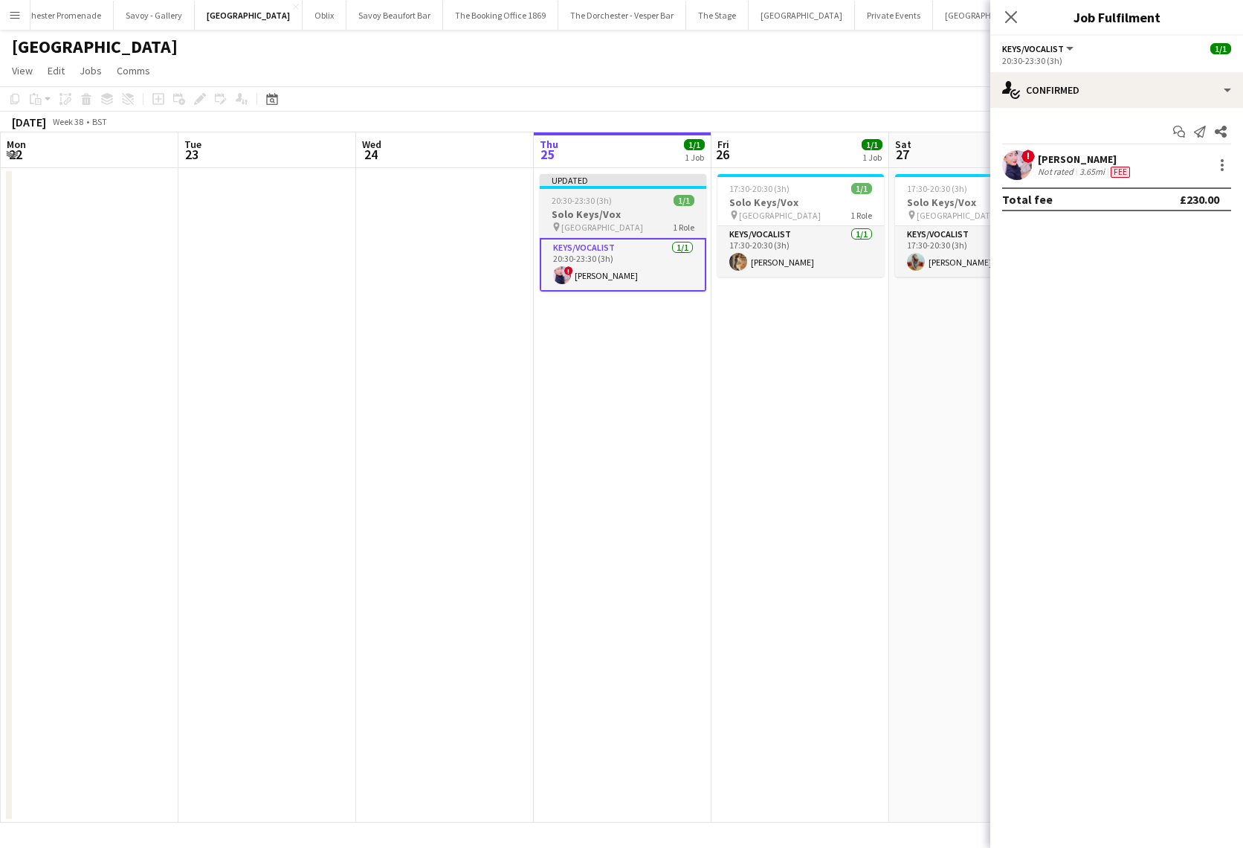
click at [634, 196] on div "20:30-23:30 (3h) 1/1" at bounding box center [623, 200] width 167 height 11
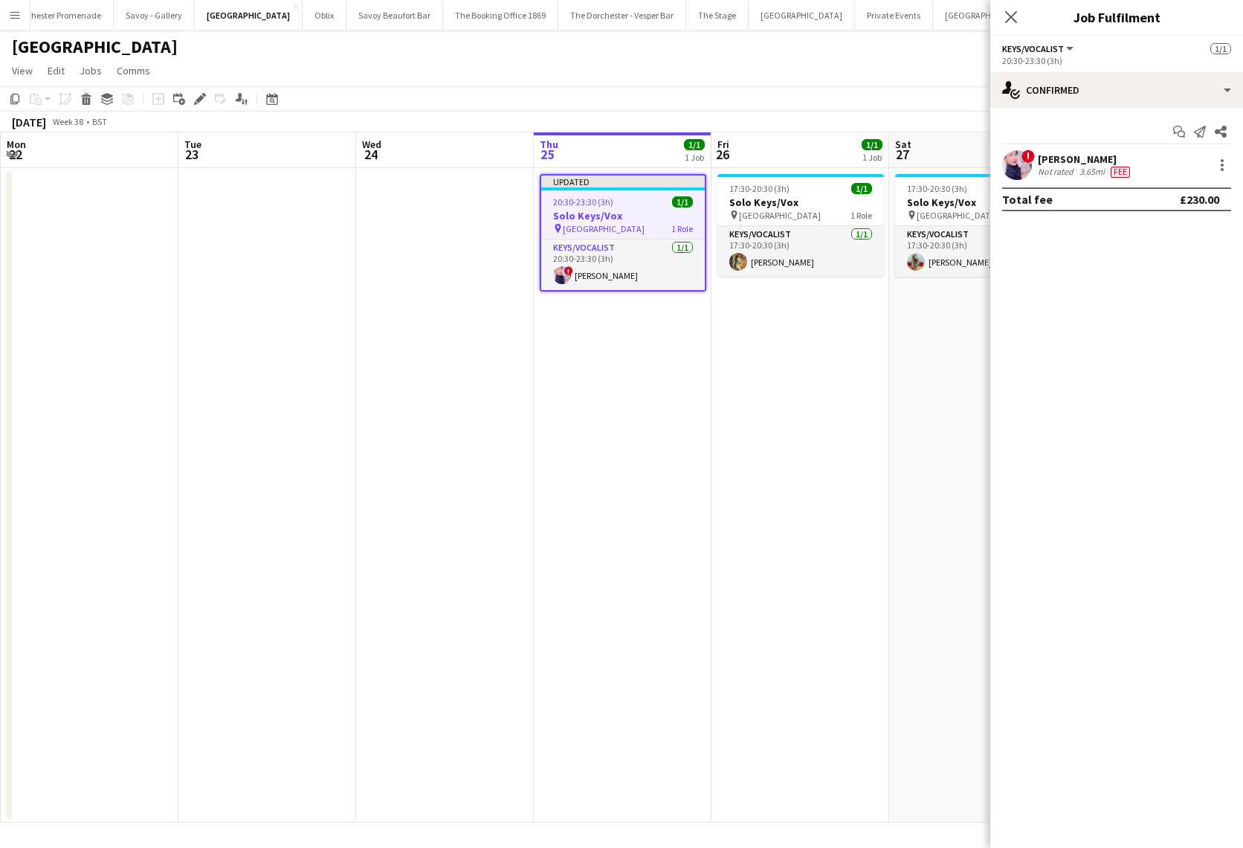
click at [637, 395] on app-date-cell "Updated 20:30-23:30 (3h) 1/1 Solo Keys/Vox pin Goring Hotel 1 Role Keys/Vocalis…" at bounding box center [623, 495] width 178 height 654
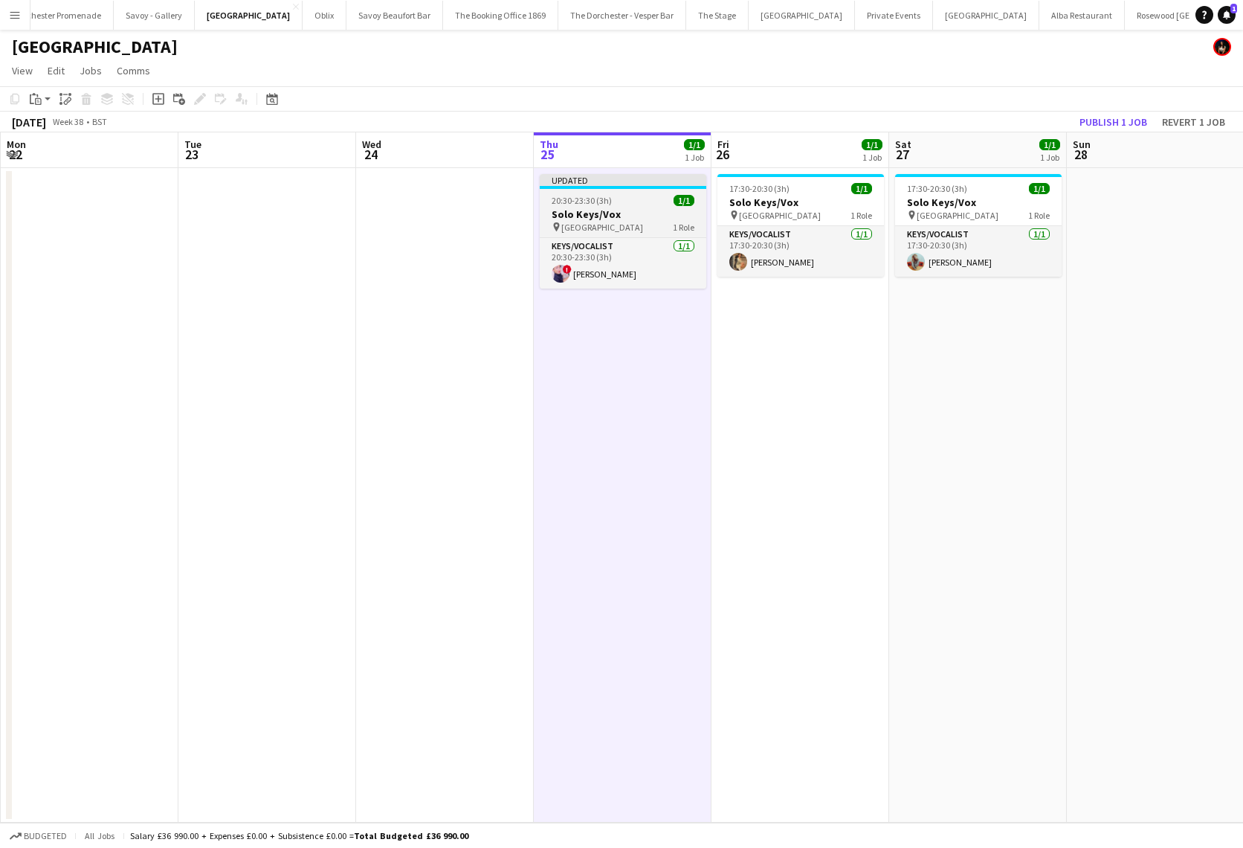
click at [605, 216] on h3 "Solo Keys/Vox" at bounding box center [623, 213] width 167 height 13
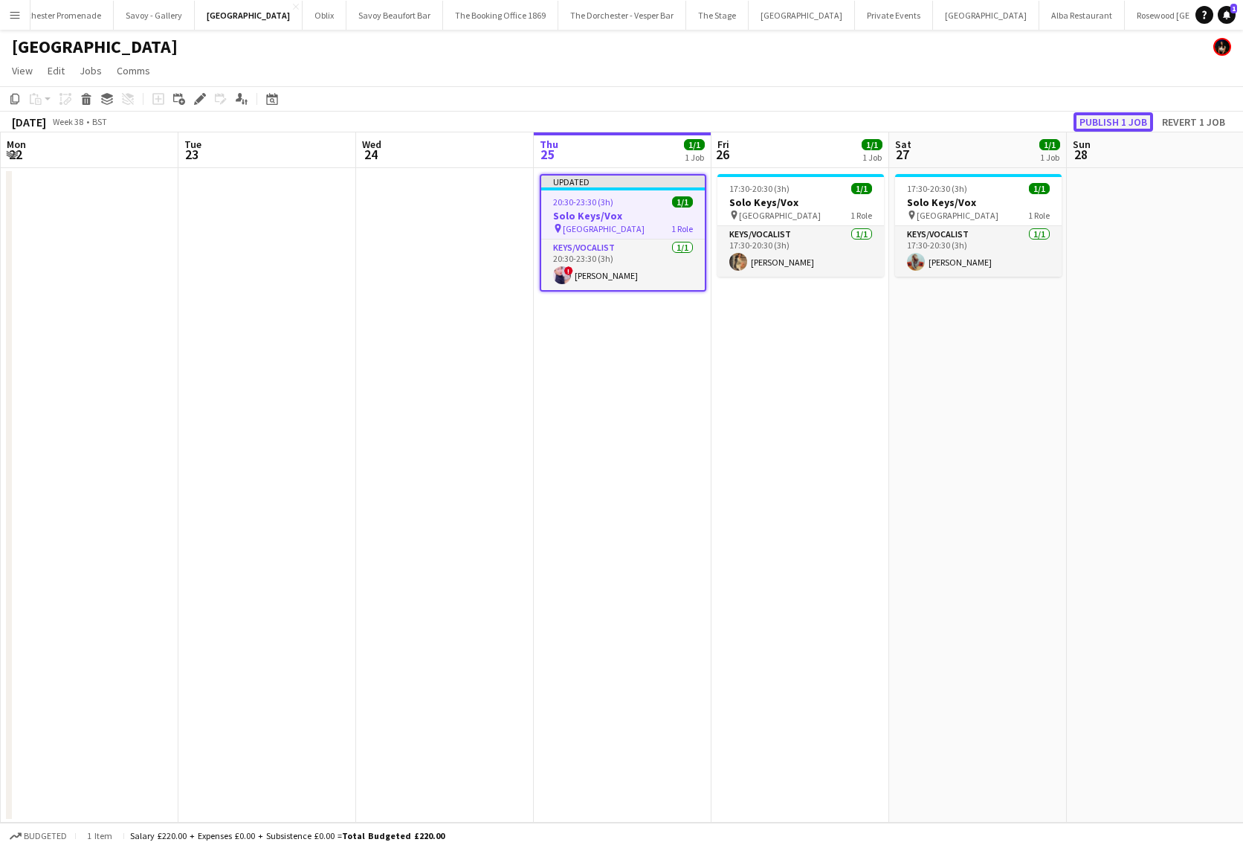
click at [1115, 114] on button "Publish 1 job" at bounding box center [1114, 121] width 80 height 19
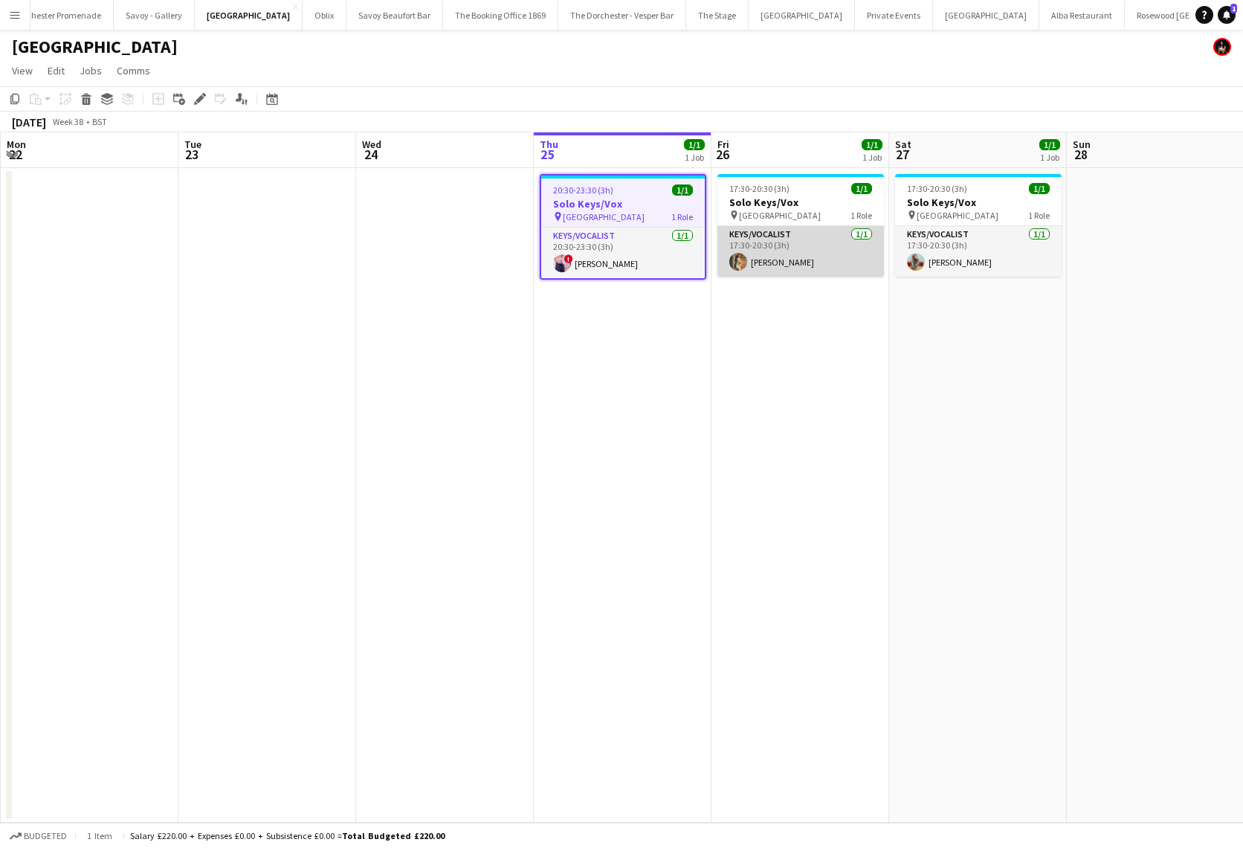
click at [811, 242] on app-card-role "Keys/Vocalist 1/1 17:30-20:30 (3h) Laura O'Connell" at bounding box center [801, 251] width 167 height 51
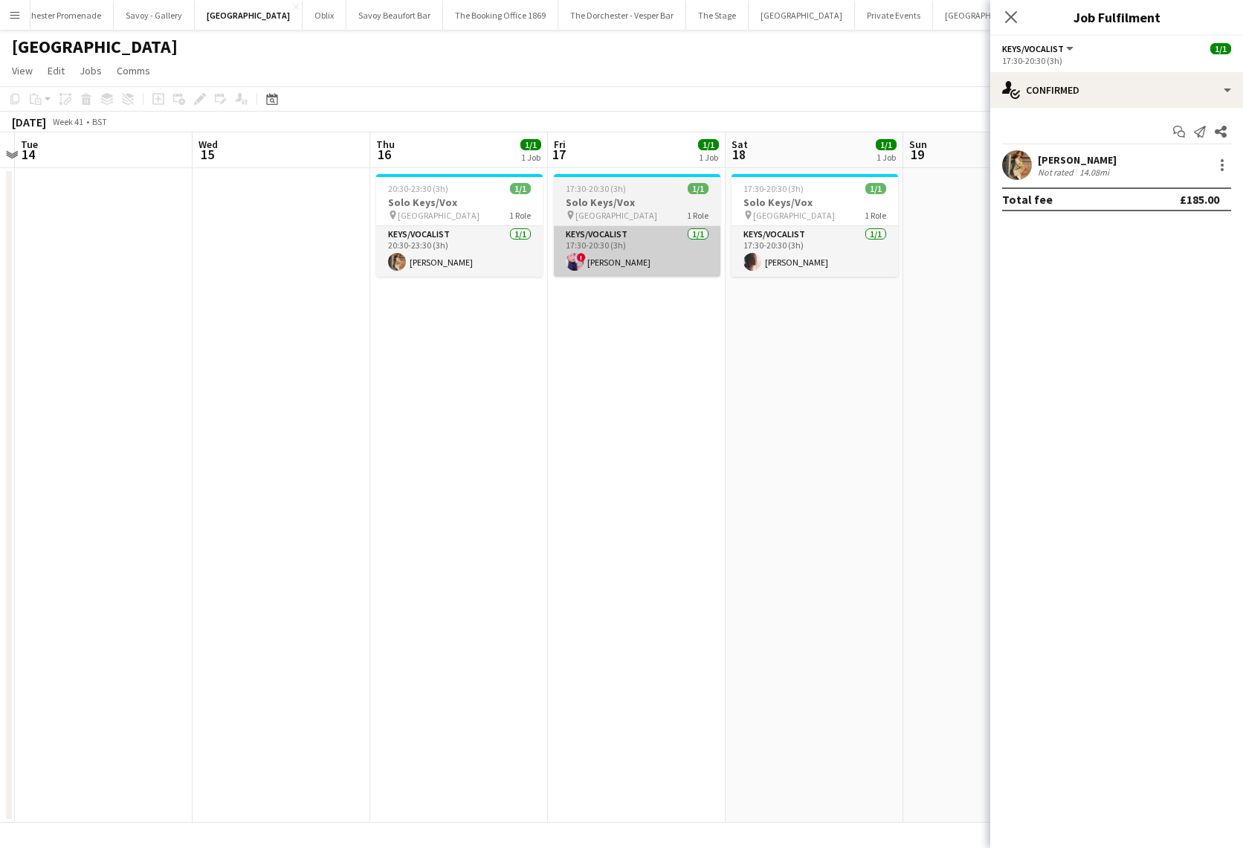
scroll to position [0, 558]
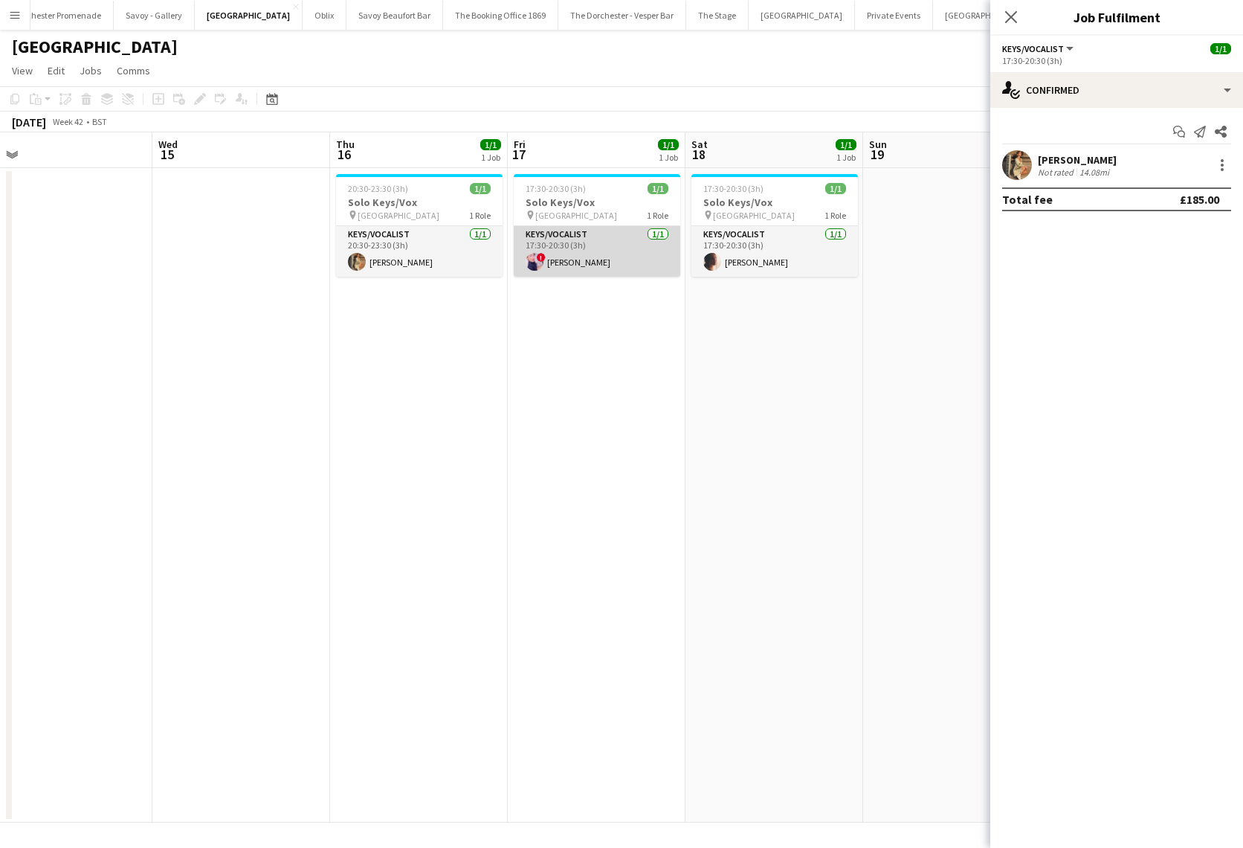
click at [586, 251] on app-card-role "Keys/Vocalist 1/1 17:30-20:30 (3h) ! Ciara Haidar" at bounding box center [597, 251] width 167 height 51
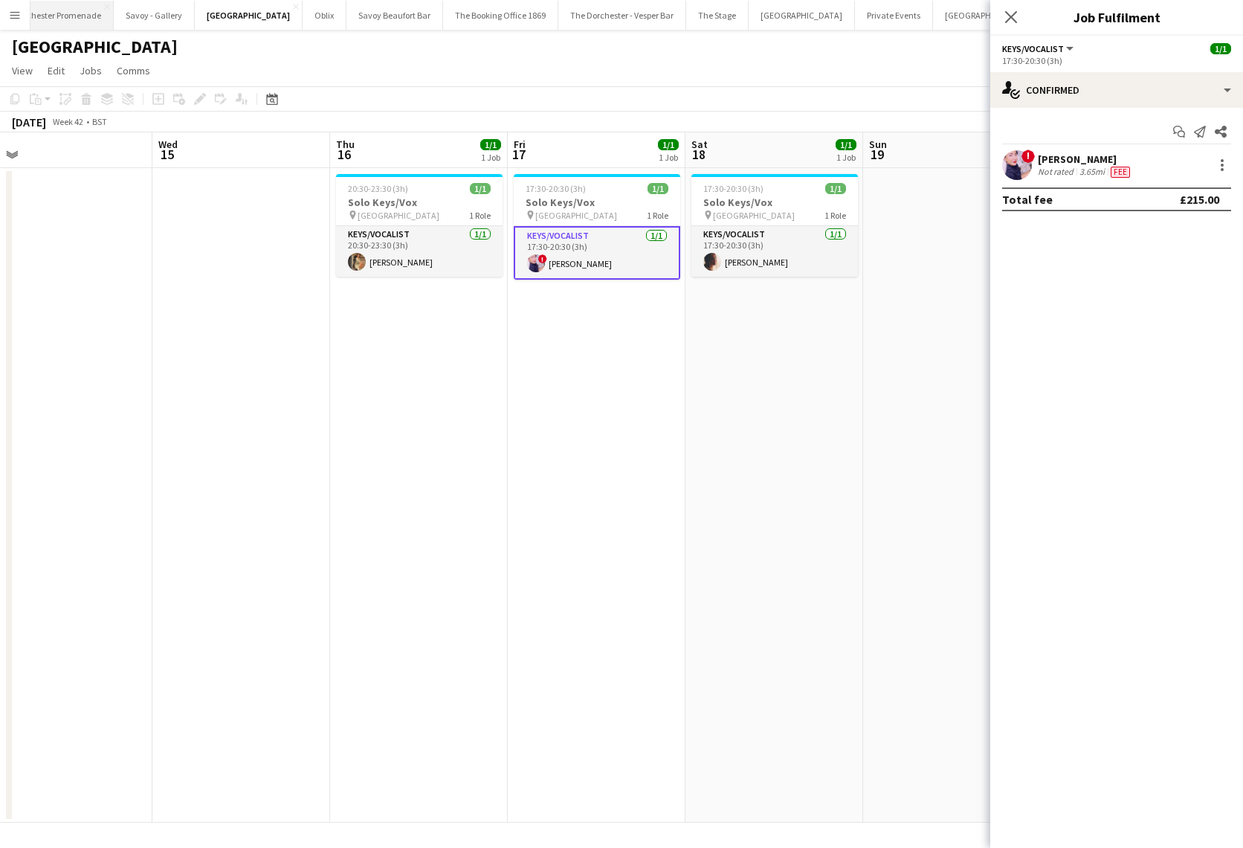
scroll to position [0, 0]
click at [20, 19] on app-icon "Menu" at bounding box center [15, 15] width 12 height 12
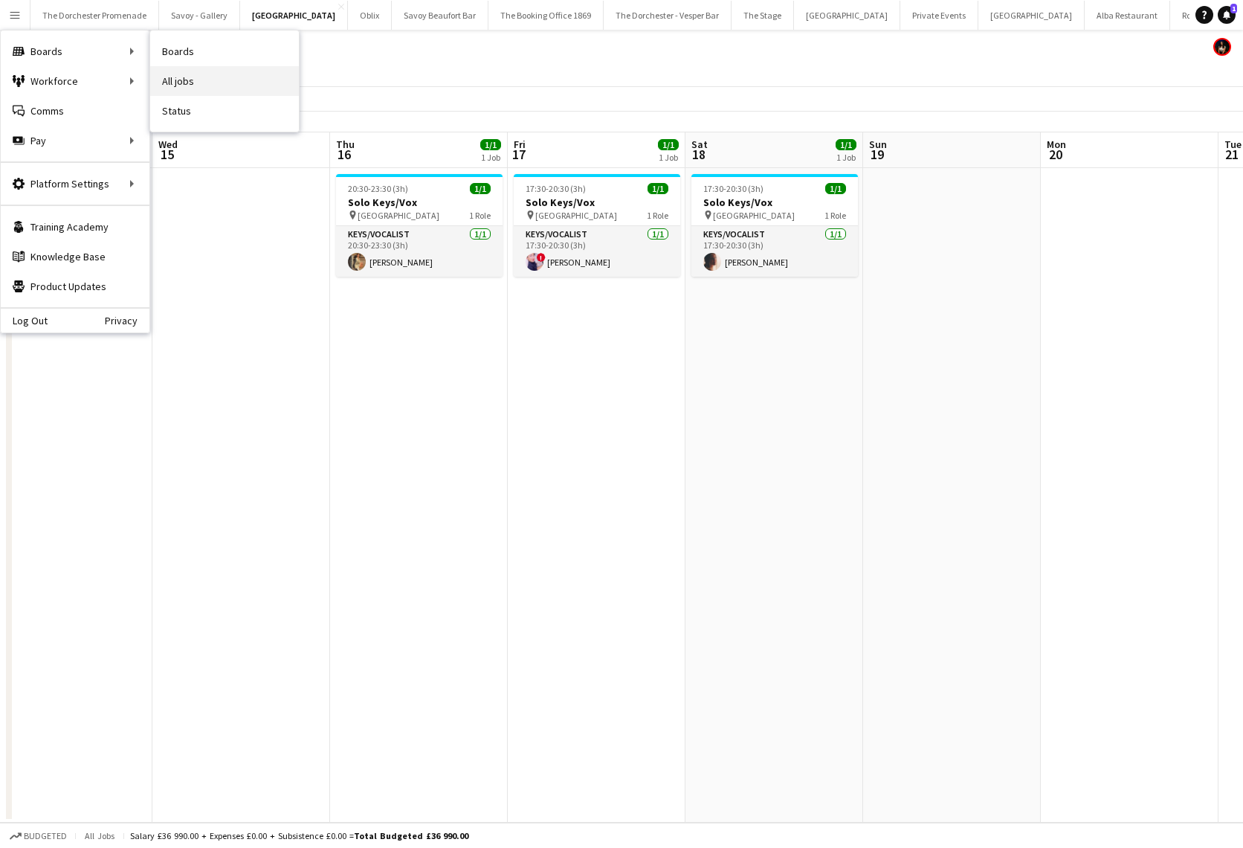
click at [236, 77] on link "All jobs" at bounding box center [224, 81] width 149 height 30
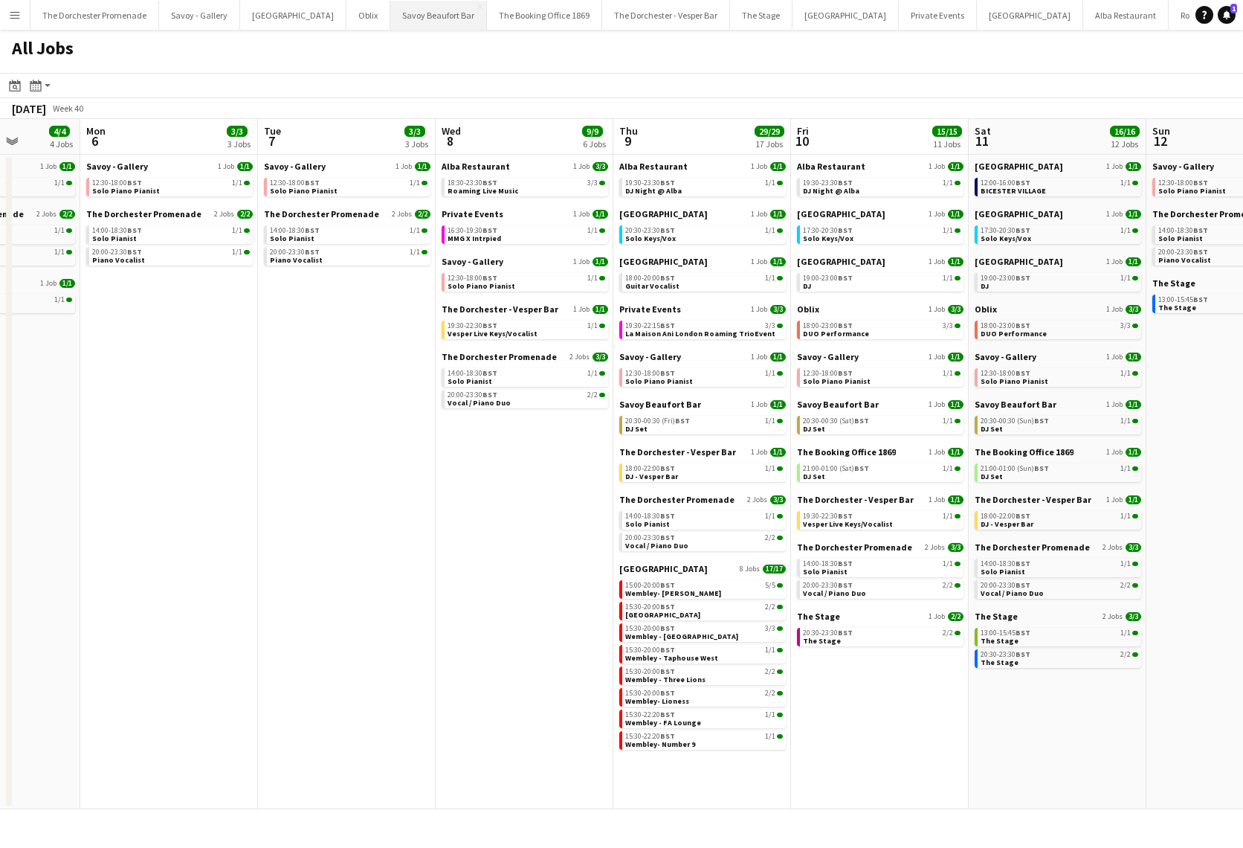
scroll to position [0, 45]
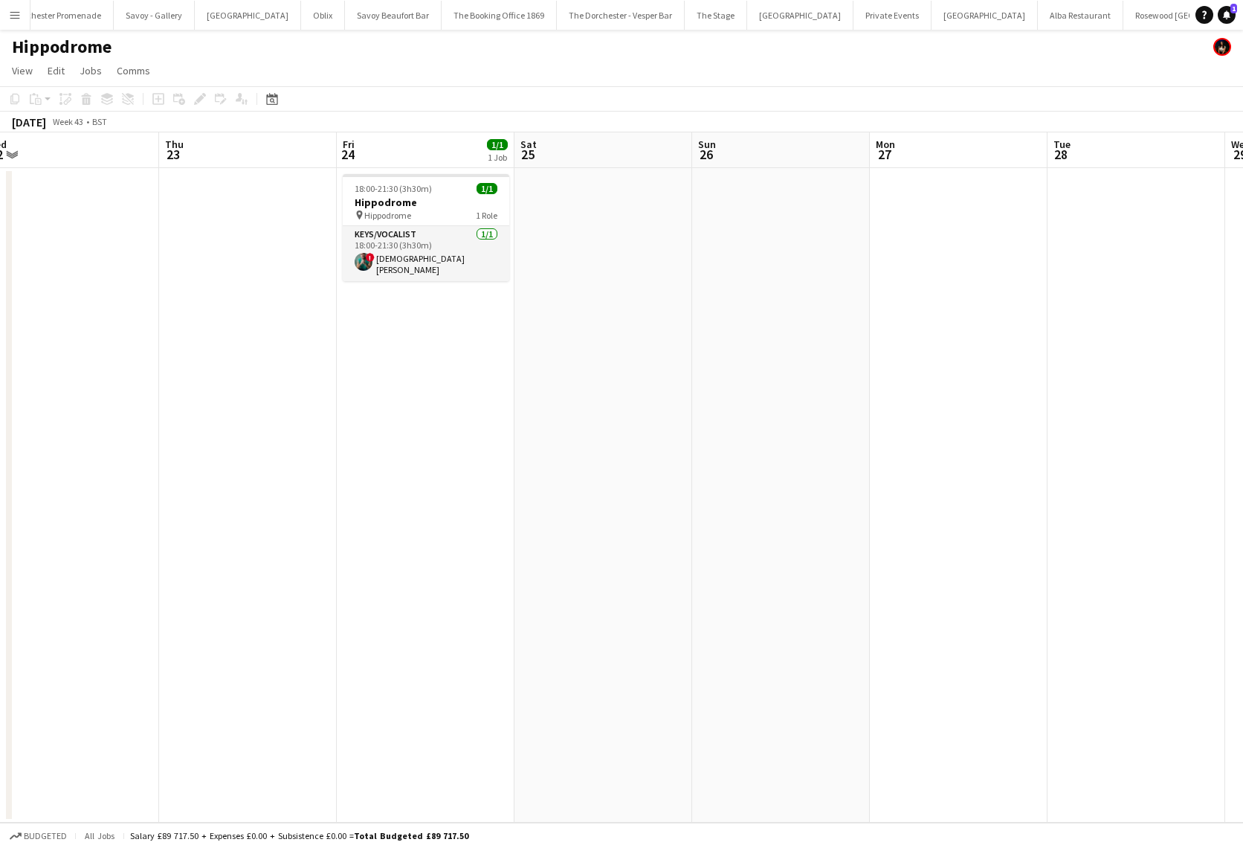
scroll to position [0, 558]
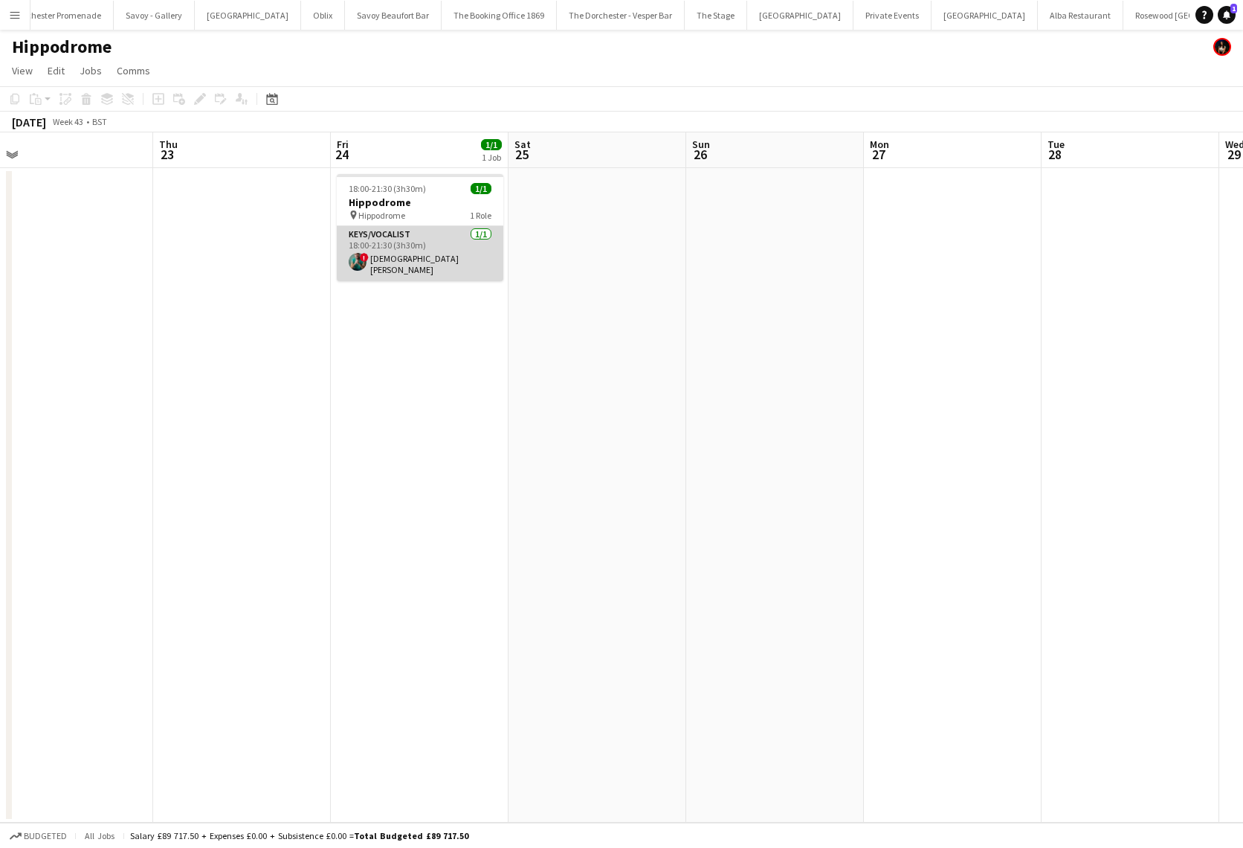
click at [434, 243] on app-card-role "Keys/Vocalist 1/1 18:00-21:30 (3h30m) ! Christian De-Gallerie" at bounding box center [420, 253] width 167 height 55
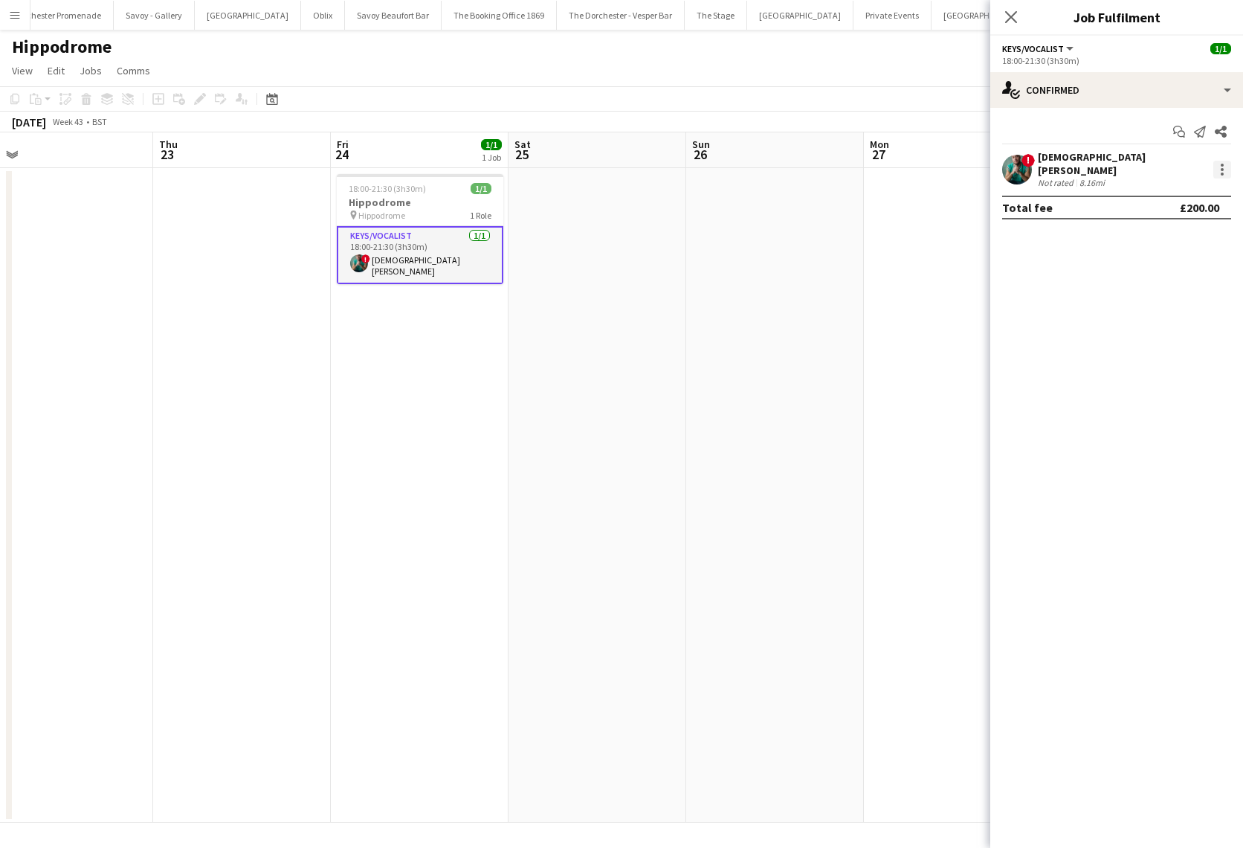
click at [1225, 164] on div at bounding box center [1223, 170] width 18 height 18
click at [1204, 330] on span "Remove" at bounding box center [1173, 335] width 92 height 13
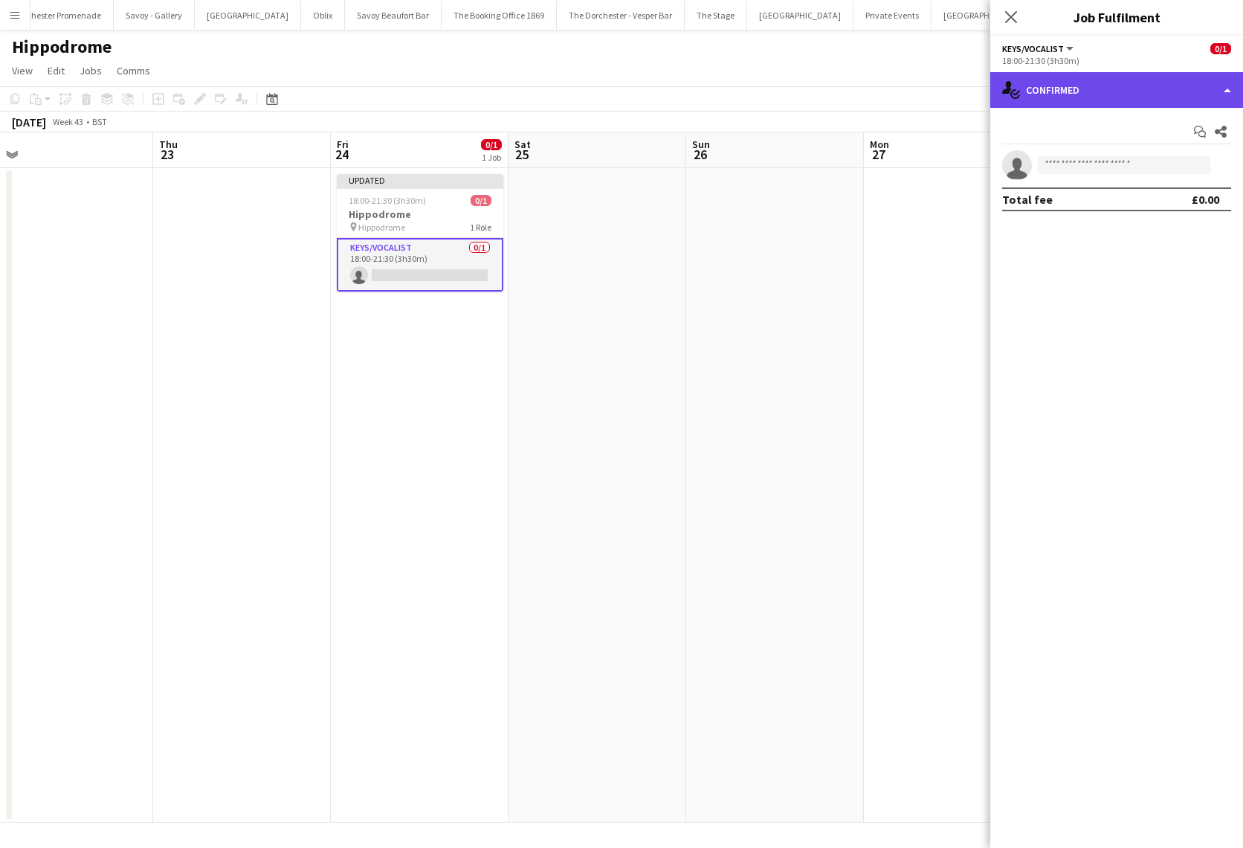
click at [1079, 79] on div "single-neutral-actions-check-2 Confirmed" at bounding box center [1117, 90] width 253 height 36
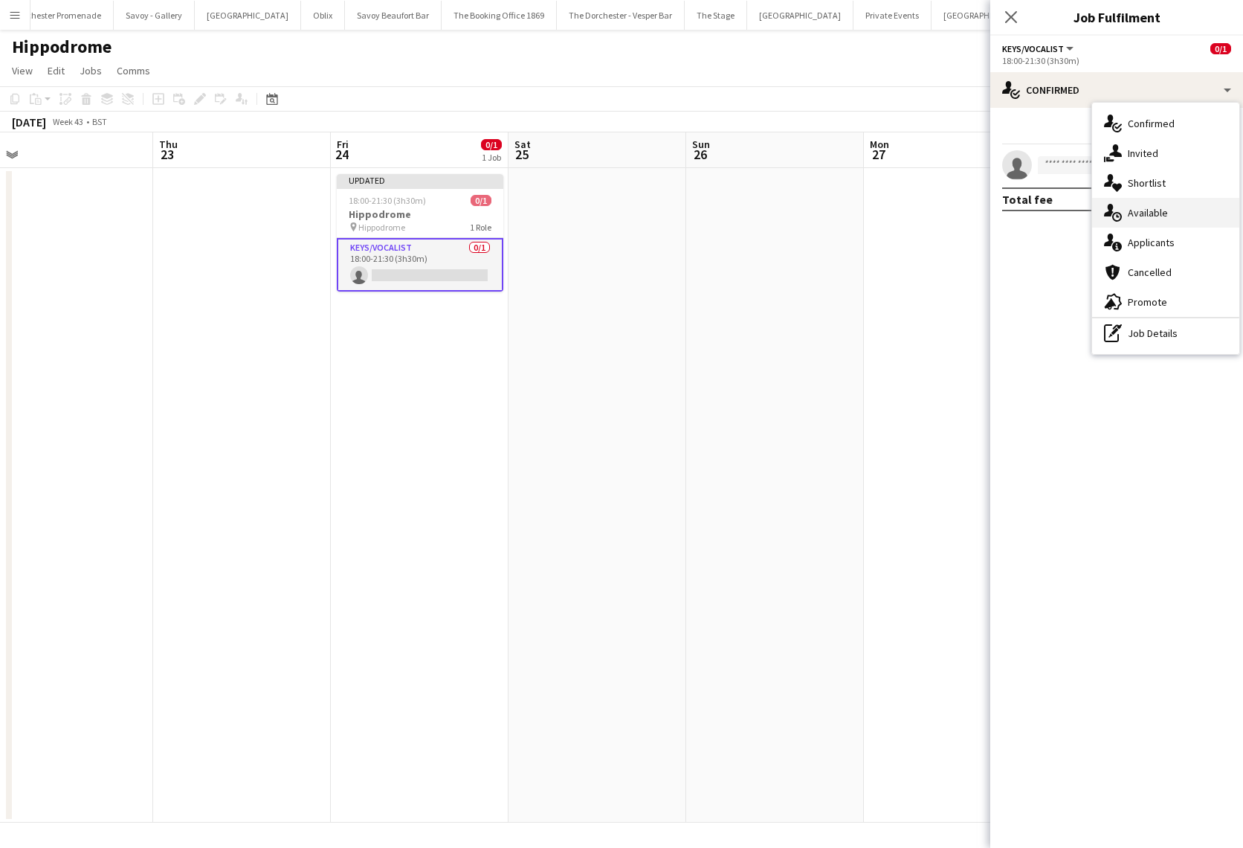
click at [1160, 221] on div "single-neutral-actions-upload Available" at bounding box center [1165, 213] width 147 height 30
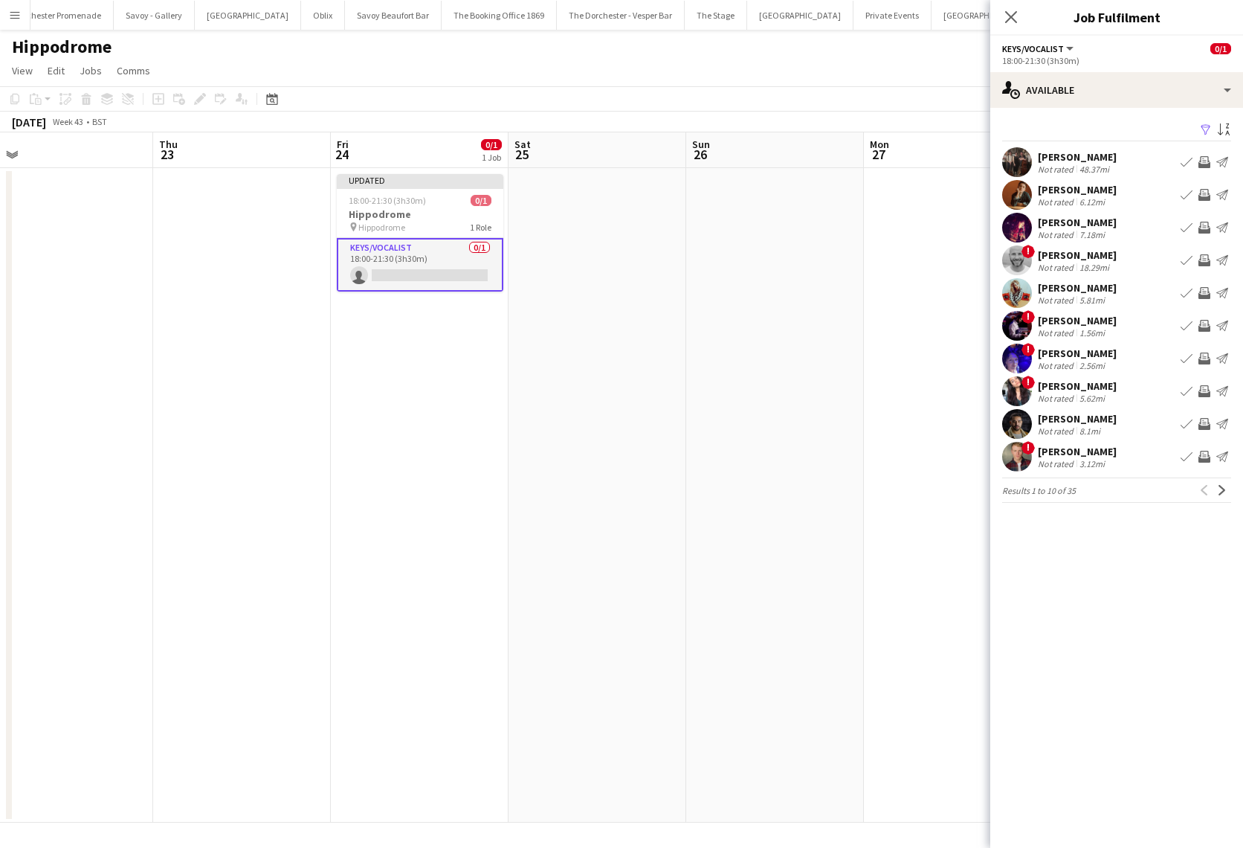
click at [1184, 291] on app-icon "Book crew" at bounding box center [1187, 293] width 12 height 12
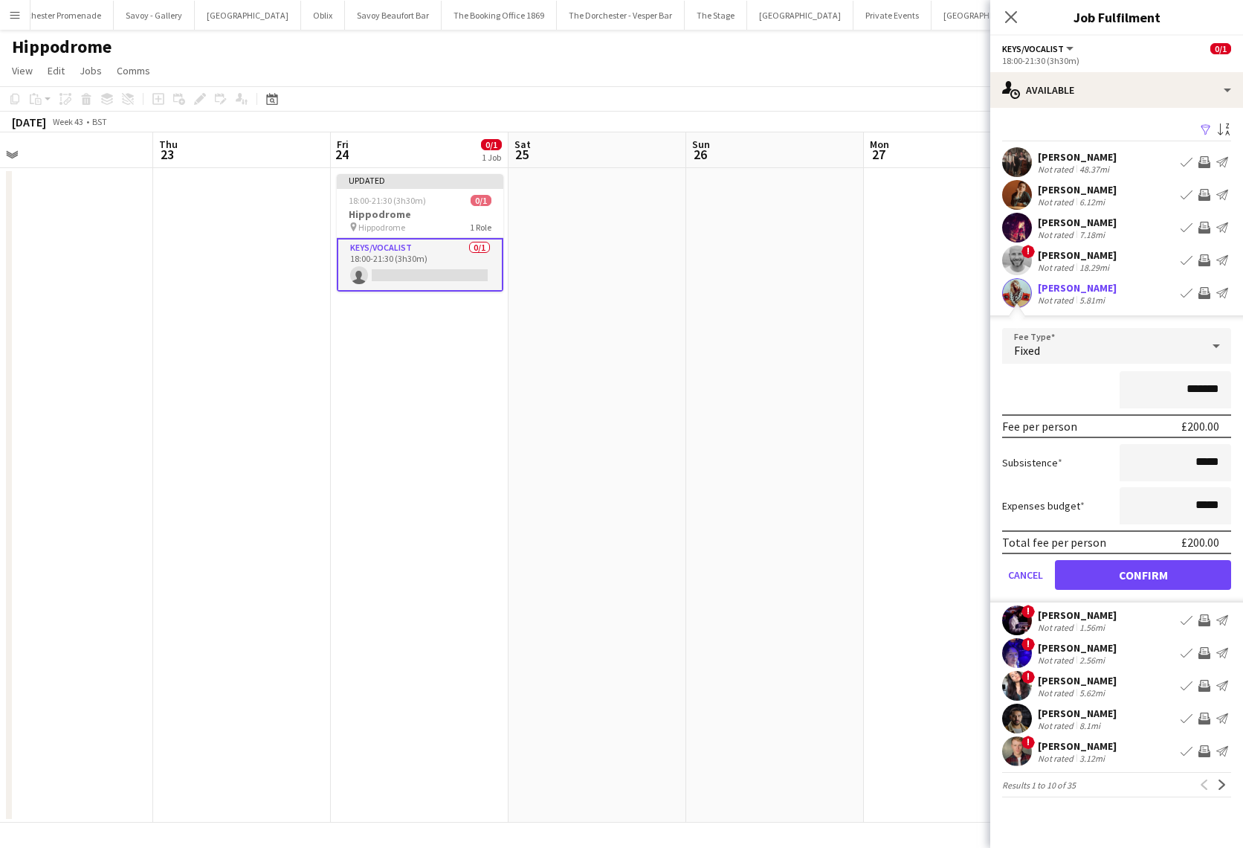
click at [828, 406] on app-date-cell at bounding box center [775, 495] width 178 height 654
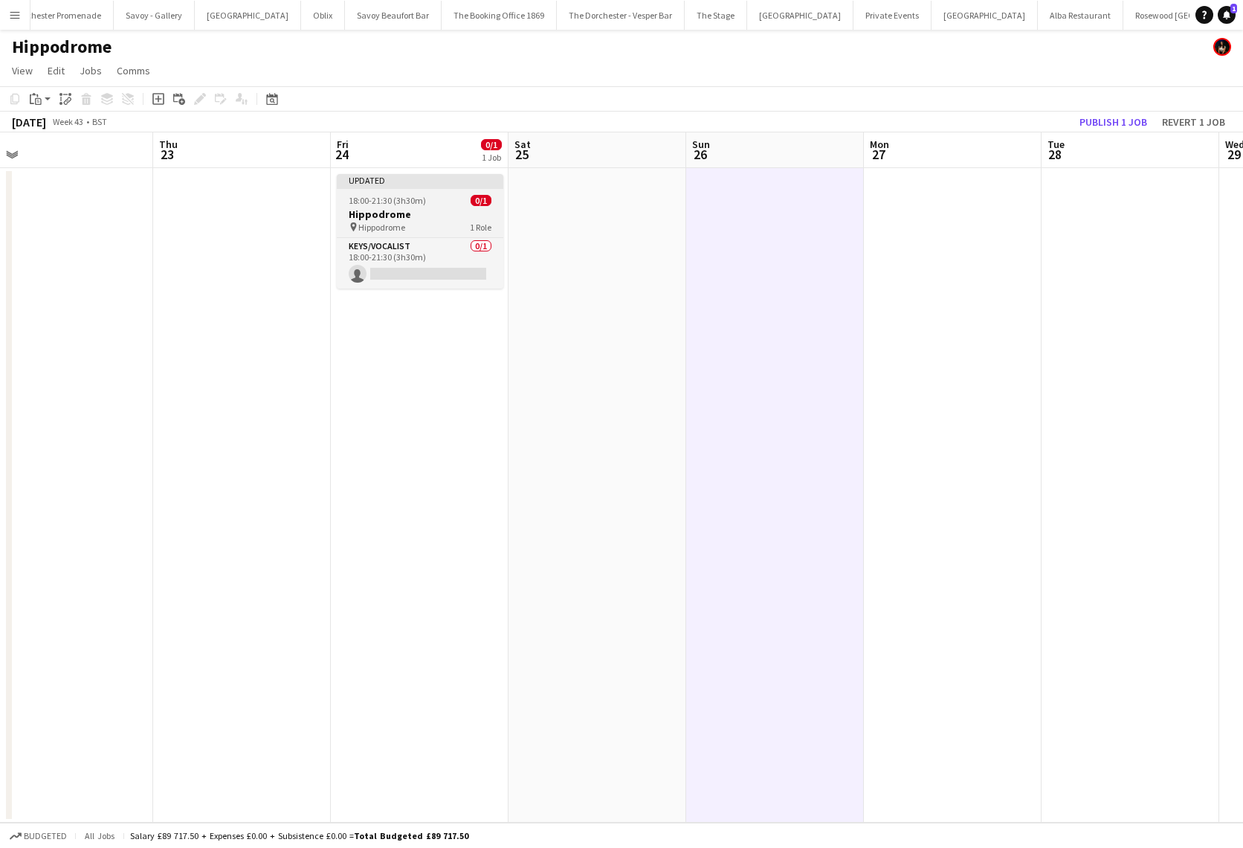
click at [412, 214] on h3 "Hippodrome" at bounding box center [420, 213] width 167 height 13
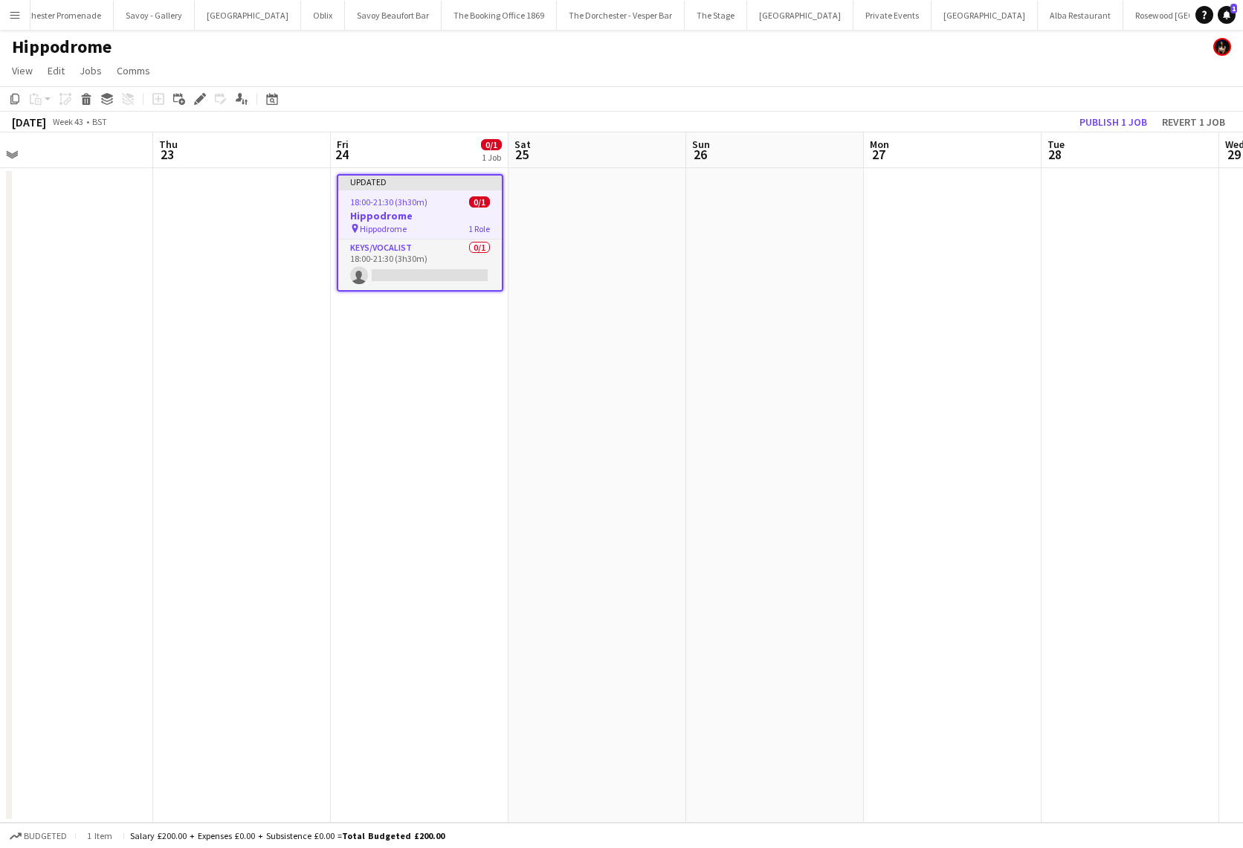
drag, startPoint x: 416, startPoint y: 251, endPoint x: 587, endPoint y: 215, distance: 174.0
click at [416, 251] on app-card-role "Keys/Vocalist 0/1 18:00-21:30 (3h30m) single-neutral-actions" at bounding box center [420, 264] width 164 height 51
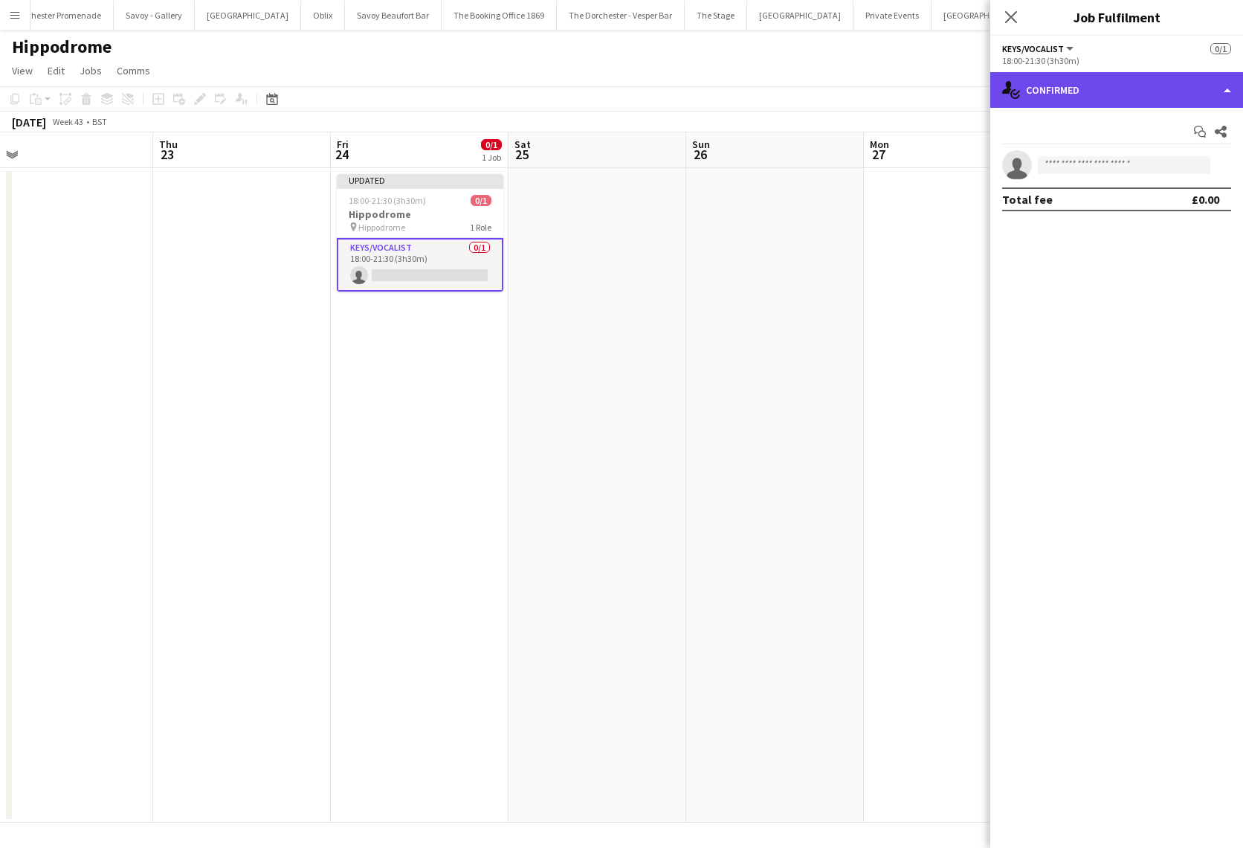
click at [1177, 84] on div "single-neutral-actions-check-2 Confirmed" at bounding box center [1117, 90] width 253 height 36
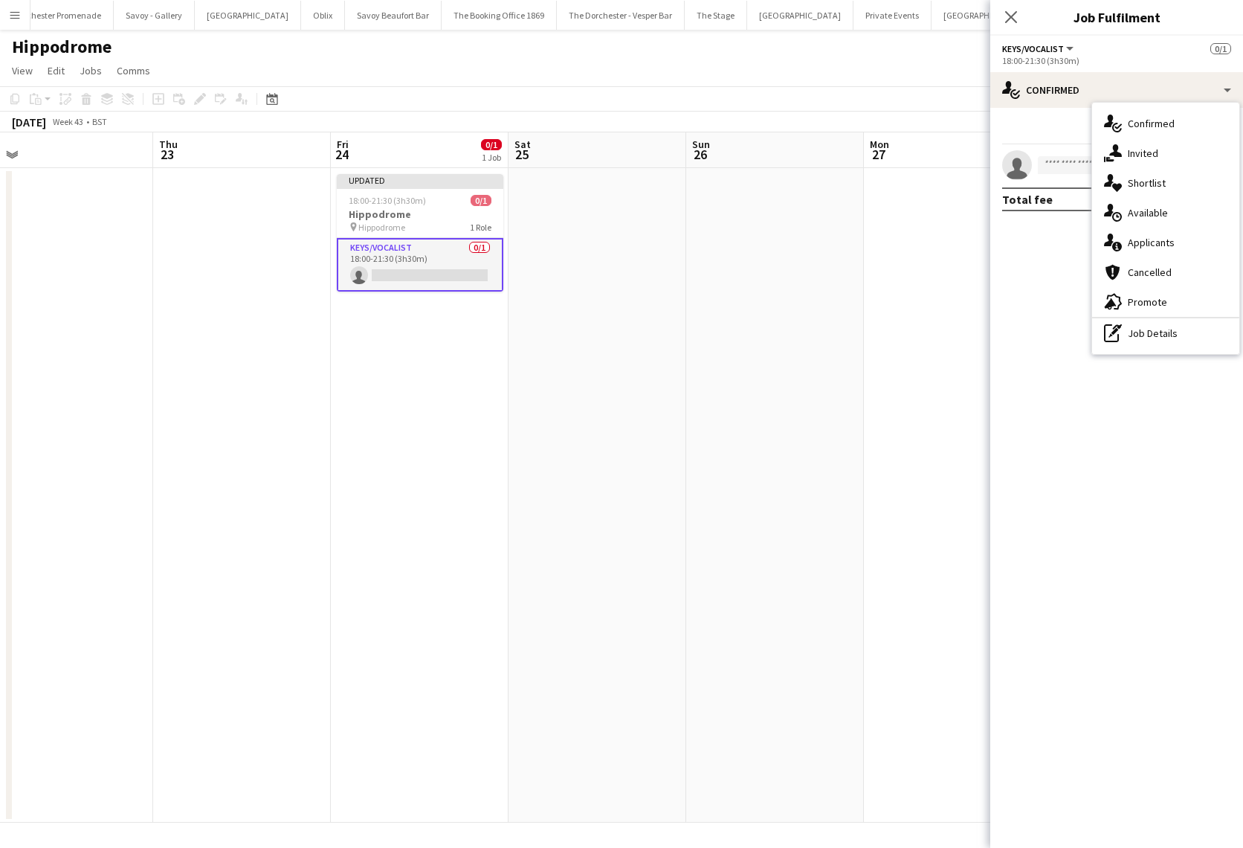
click at [1199, 205] on div "single-neutral-actions-upload Available" at bounding box center [1165, 213] width 147 height 30
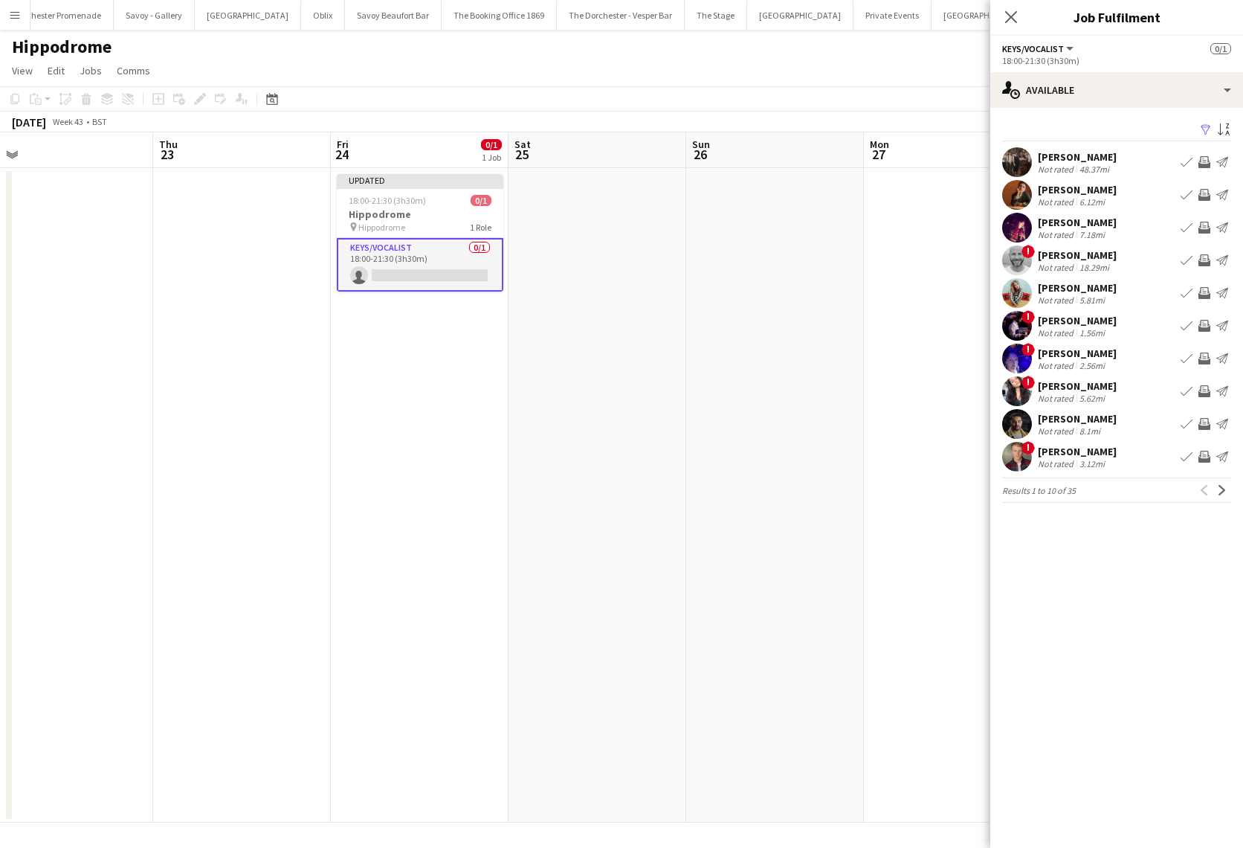
click at [1179, 193] on button "Book crew" at bounding box center [1187, 195] width 18 height 18
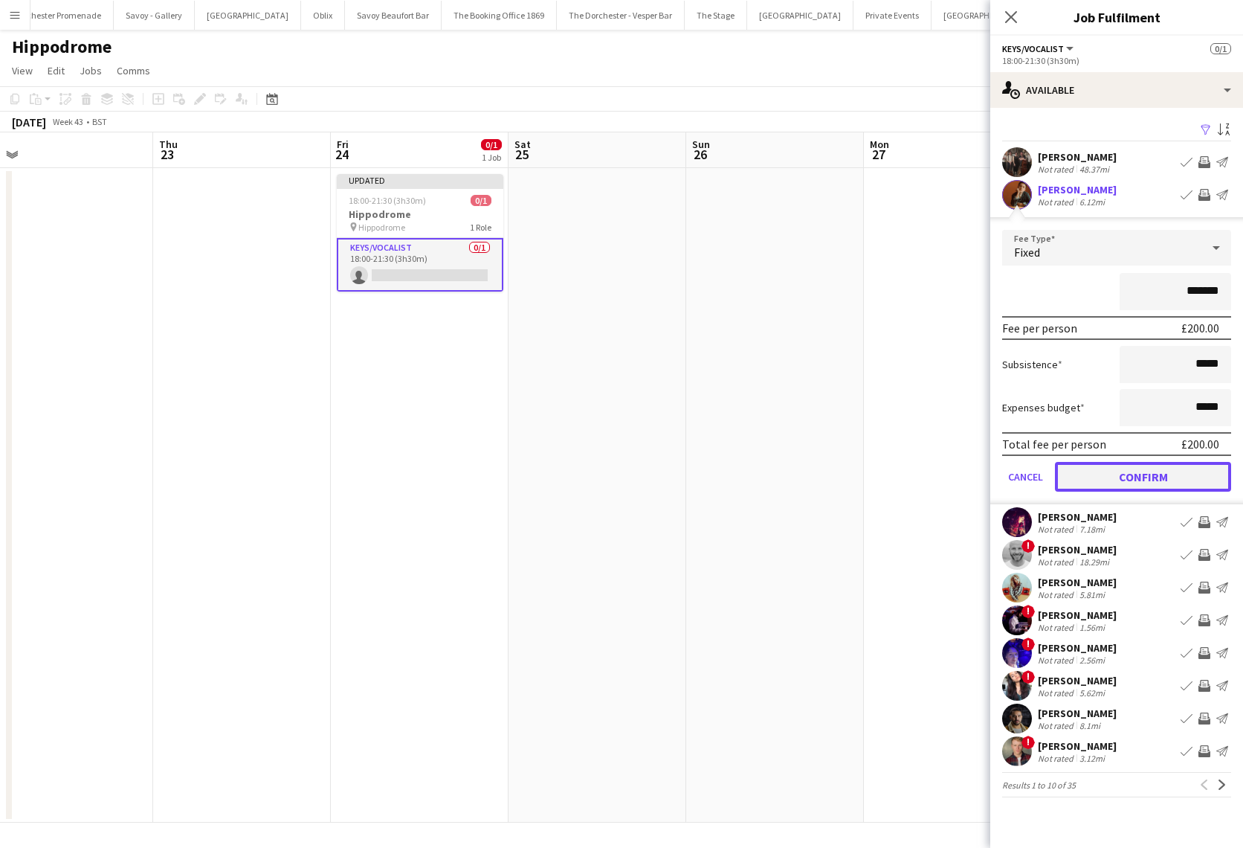
click at [1093, 474] on button "Confirm" at bounding box center [1143, 477] width 176 height 30
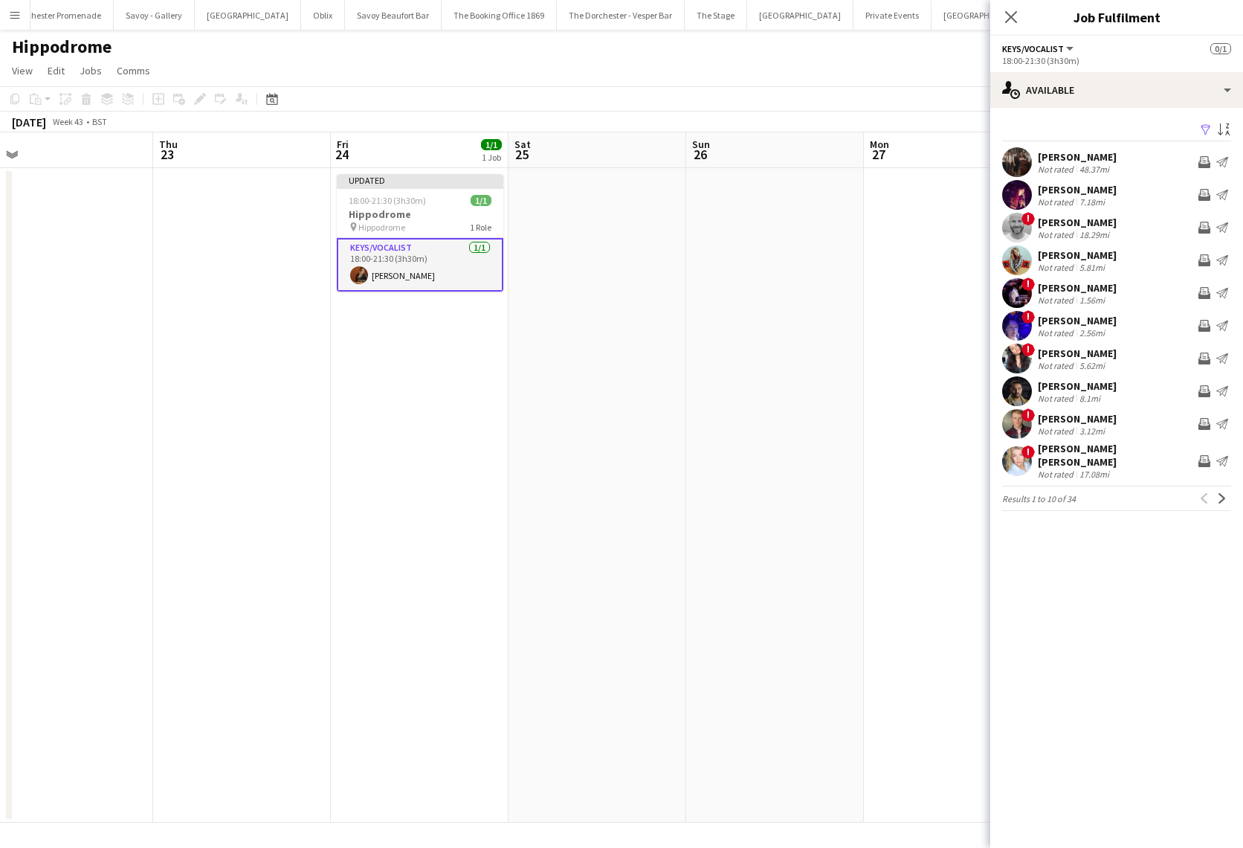
click at [614, 379] on app-date-cell at bounding box center [598, 495] width 178 height 654
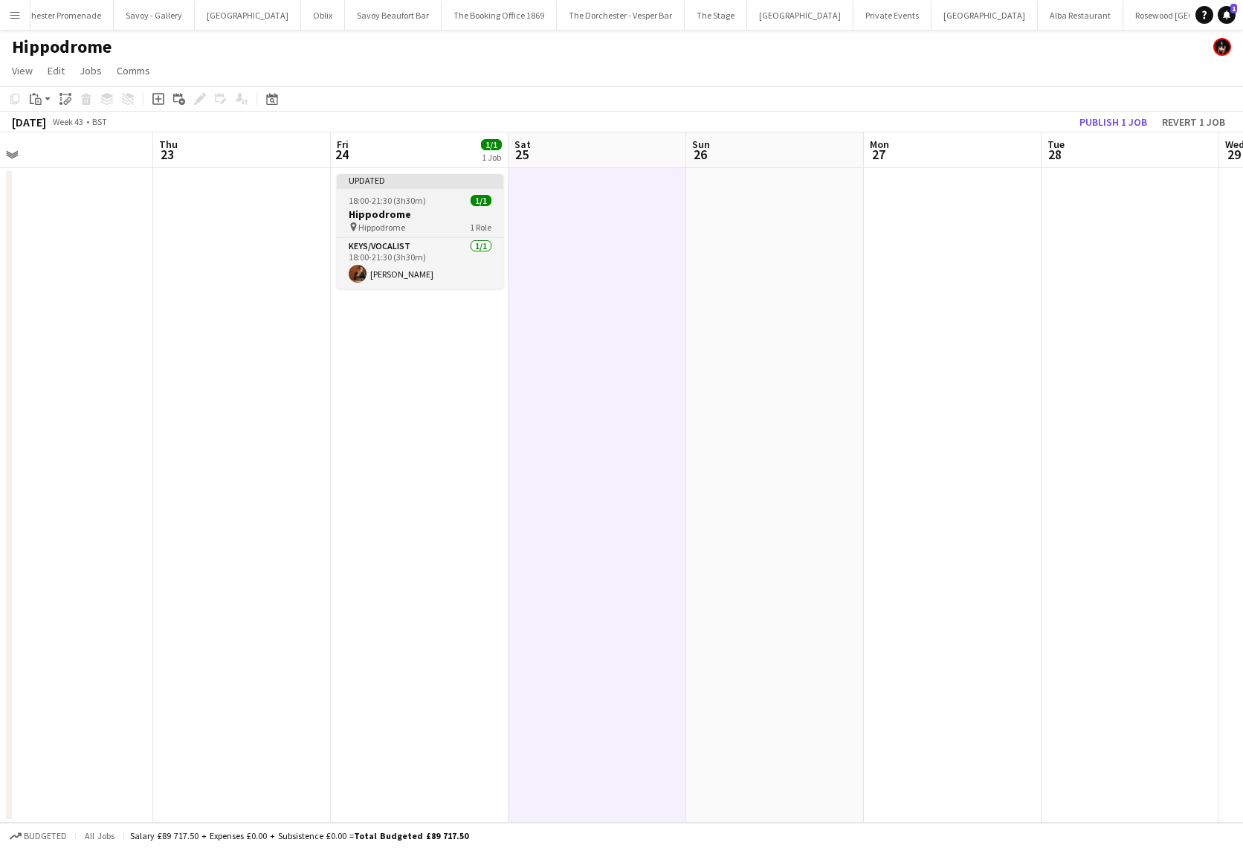
click at [445, 221] on div "pin Hippodrome 1 Role" at bounding box center [420, 227] width 167 height 12
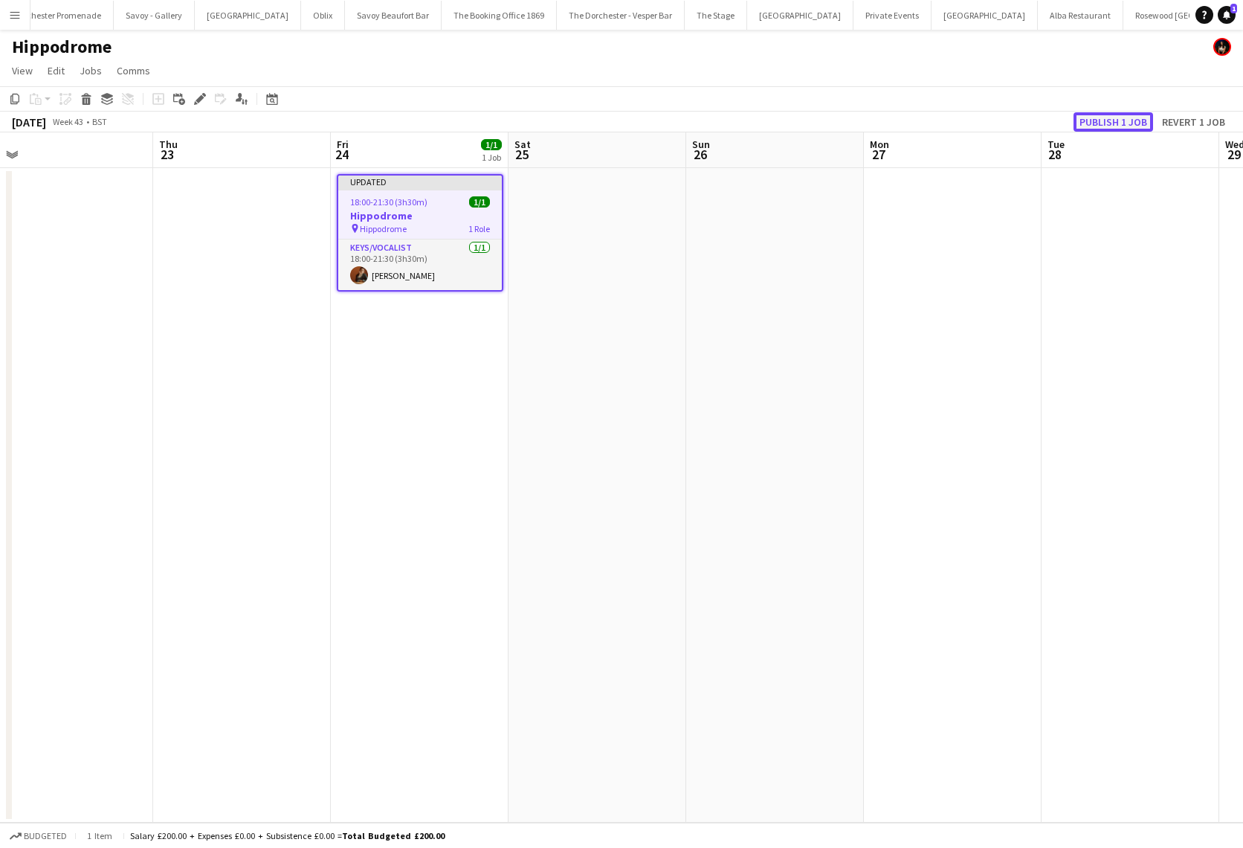
click at [1104, 117] on button "Publish 1 job" at bounding box center [1114, 121] width 80 height 19
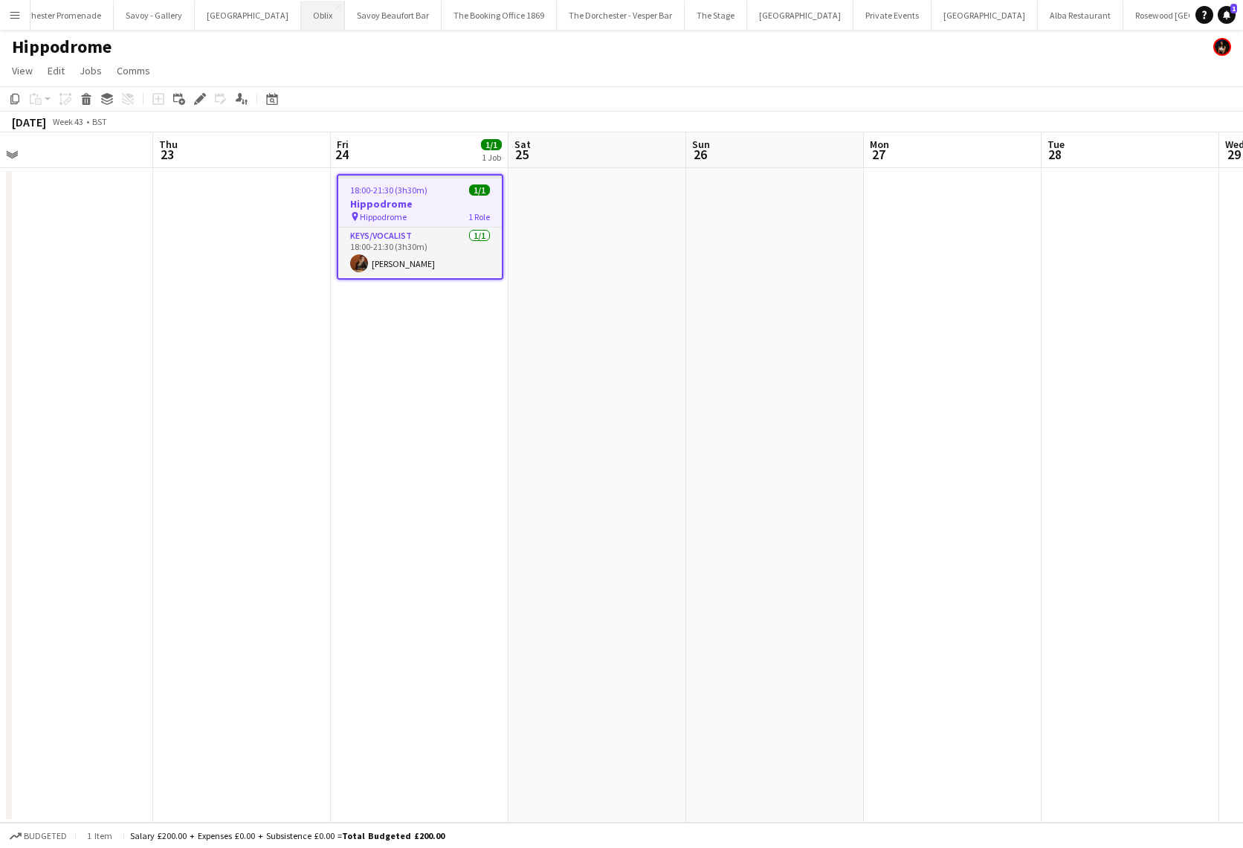
click at [301, 14] on button "Oblix Close" at bounding box center [323, 15] width 44 height 29
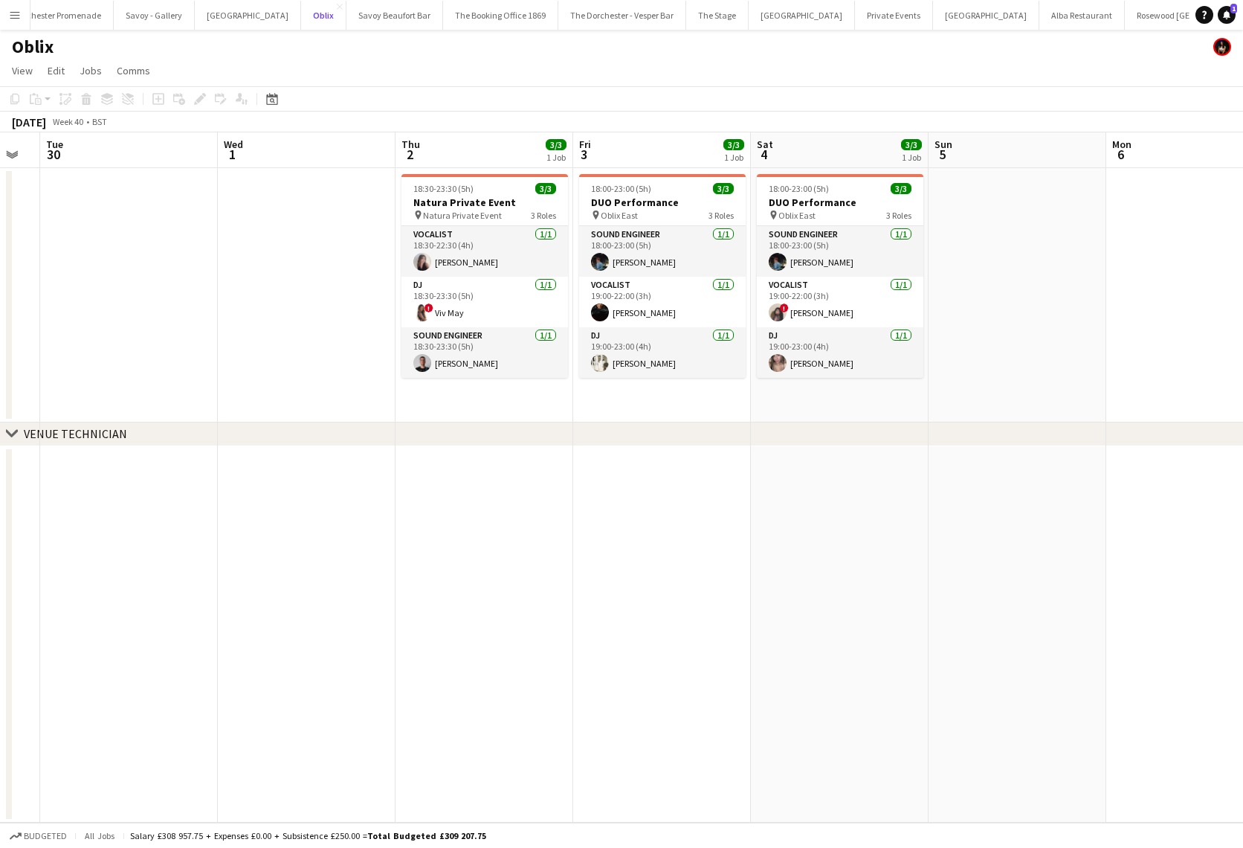
scroll to position [0, 455]
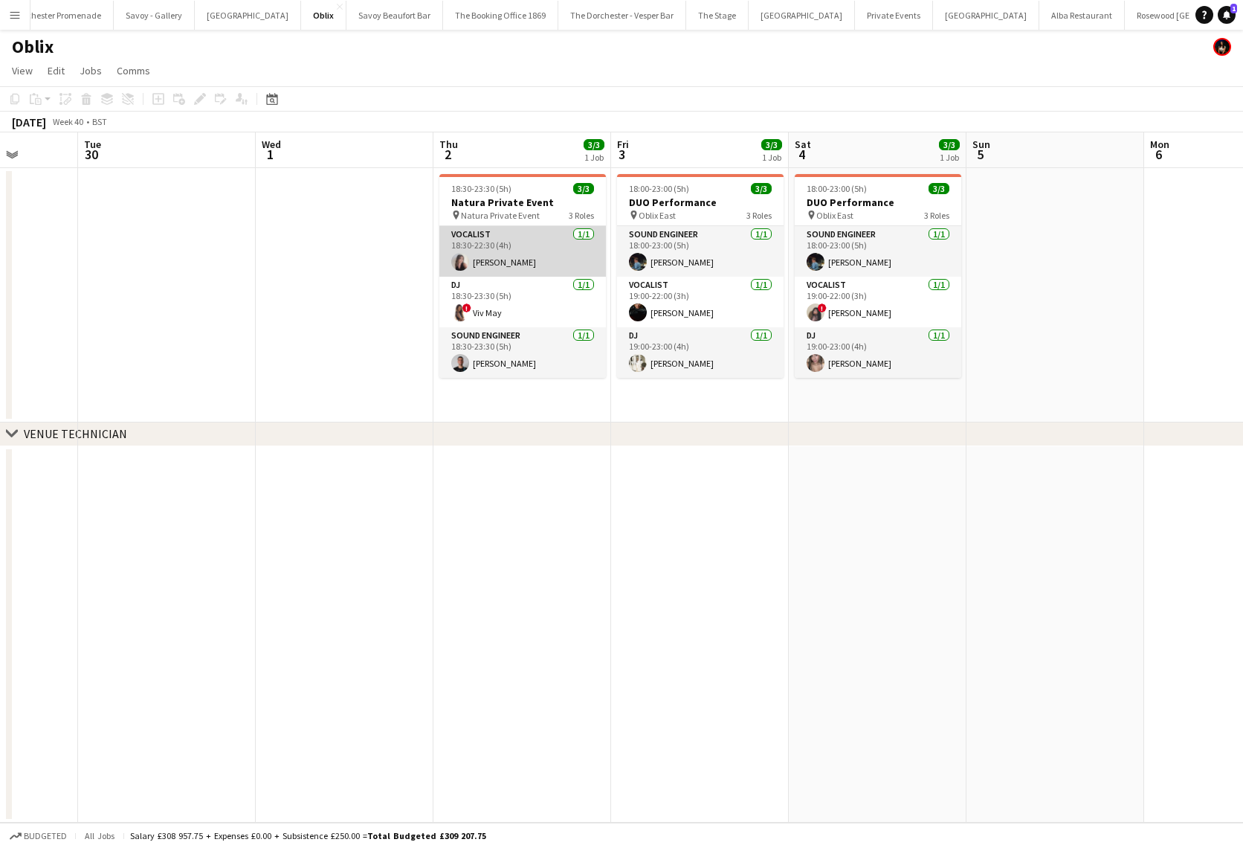
click at [503, 248] on app-card-role "Vocalist [DATE] 18:30-22:30 (4h) [PERSON_NAME]" at bounding box center [522, 251] width 167 height 51
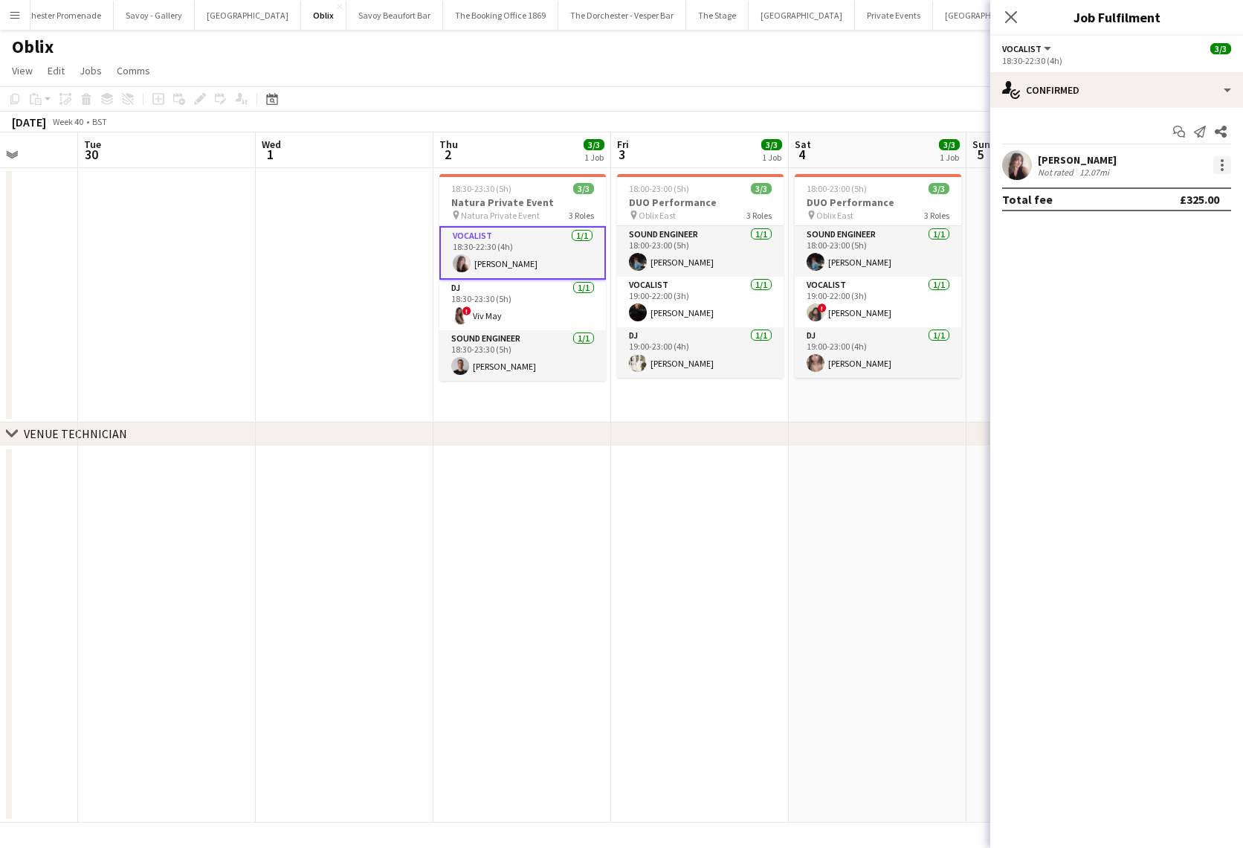
click at [1217, 165] on div at bounding box center [1223, 165] width 18 height 18
click at [1189, 344] on button "Remove" at bounding box center [1173, 336] width 116 height 36
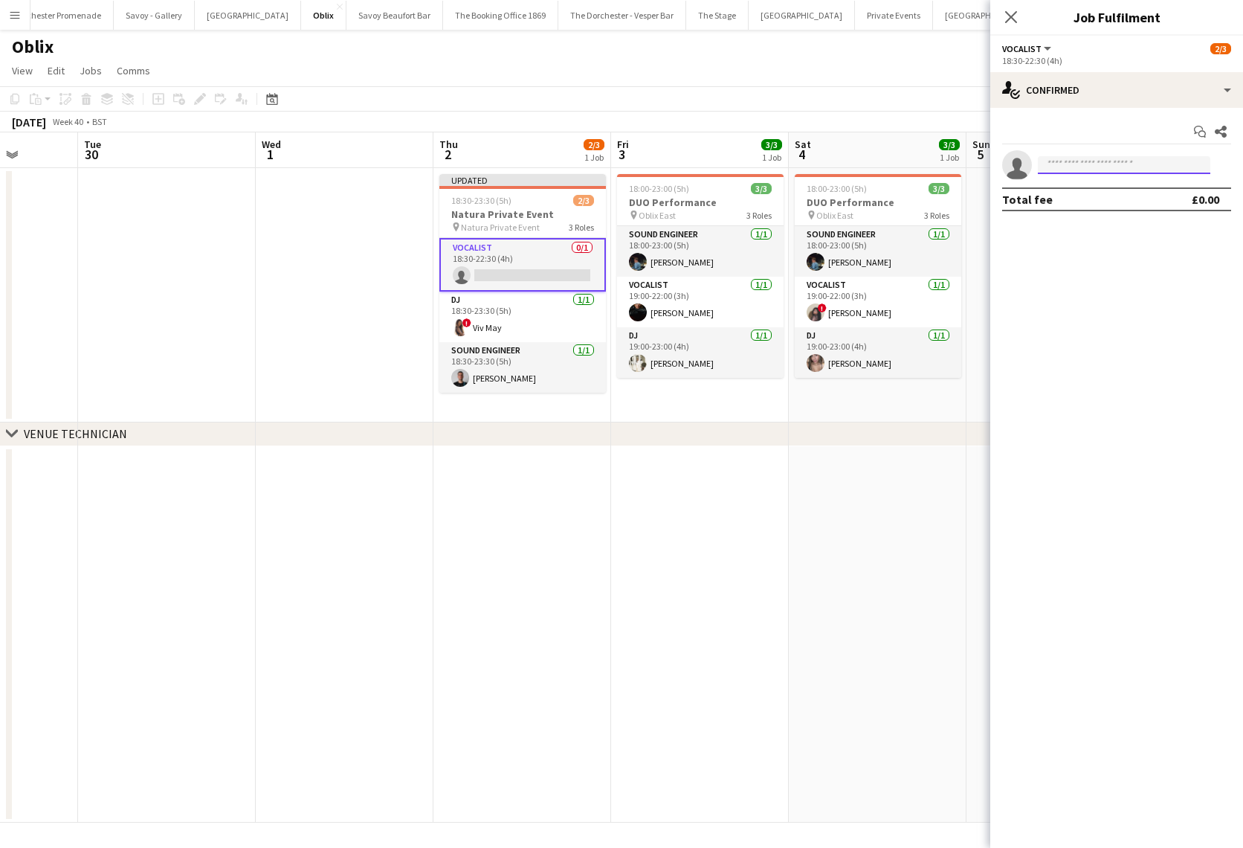
click at [1072, 164] on input at bounding box center [1124, 165] width 173 height 18
type input "******"
click at [1092, 202] on span "maggielynne91@gmail.com" at bounding box center [1124, 199] width 149 height 12
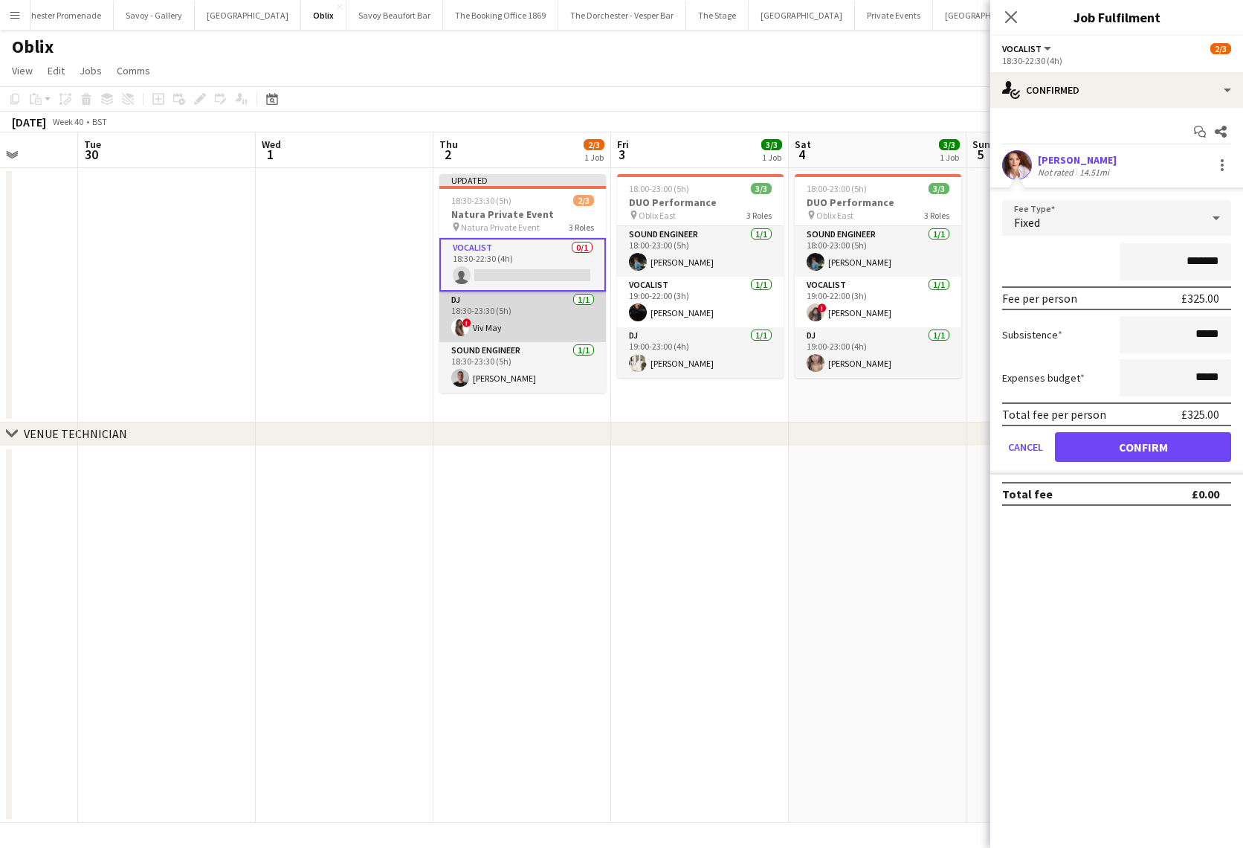
click at [512, 307] on app-card-role "DJ 1/1 18:30-23:30 (5h) ! Viv May" at bounding box center [522, 317] width 167 height 51
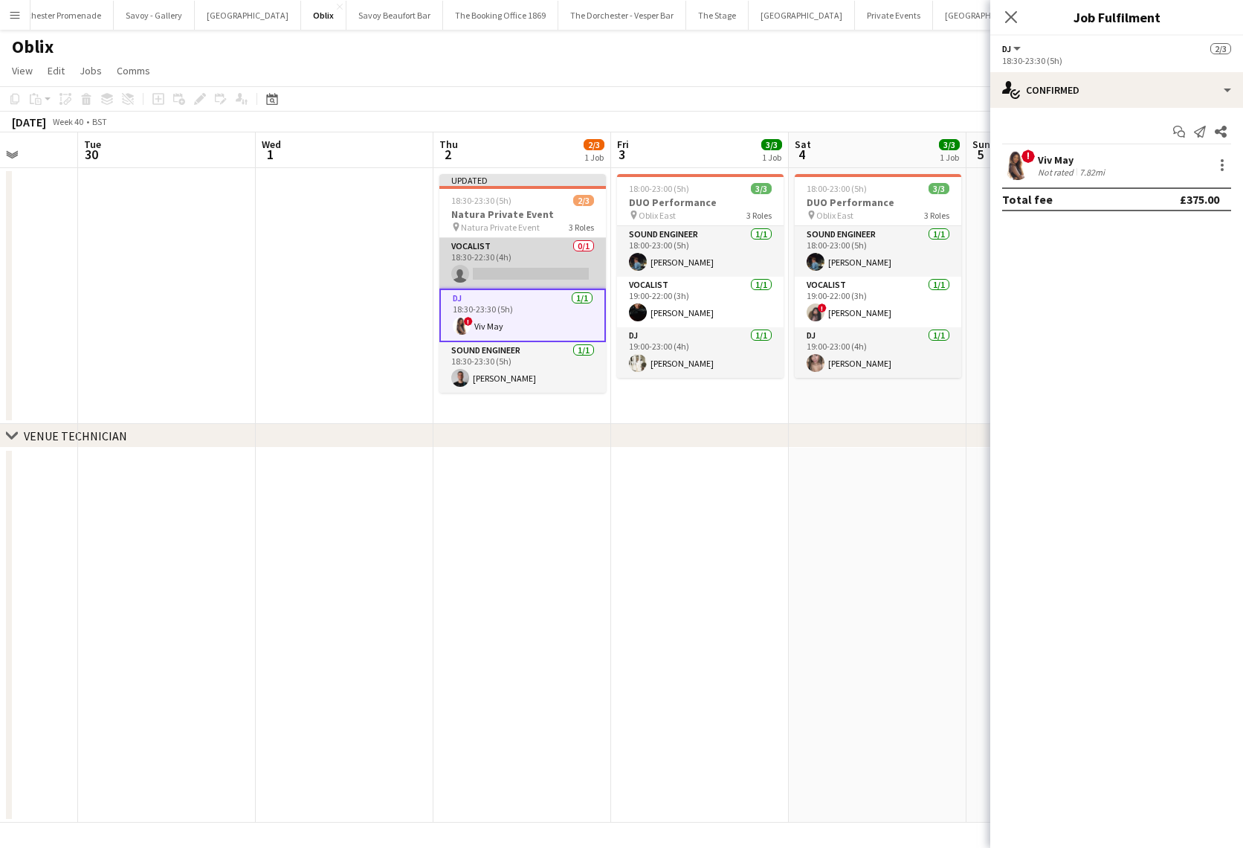
click at [506, 265] on app-card-role "Vocalist 0/1 18:30-22:30 (4h) single-neutral-actions" at bounding box center [522, 263] width 167 height 51
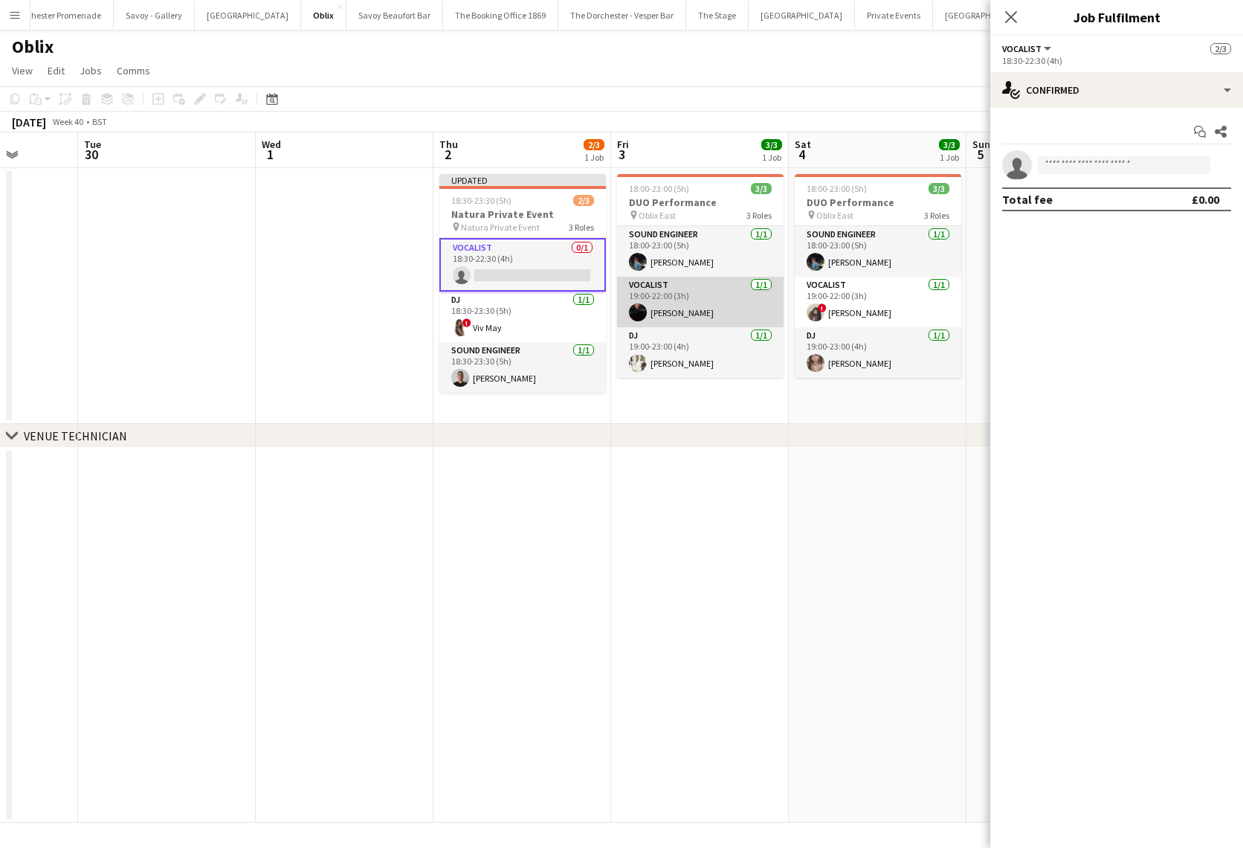
click at [689, 310] on app-card-role "Vocalist 1/1 19:00-22:00 (3h) Lydia Hansen" at bounding box center [700, 302] width 167 height 51
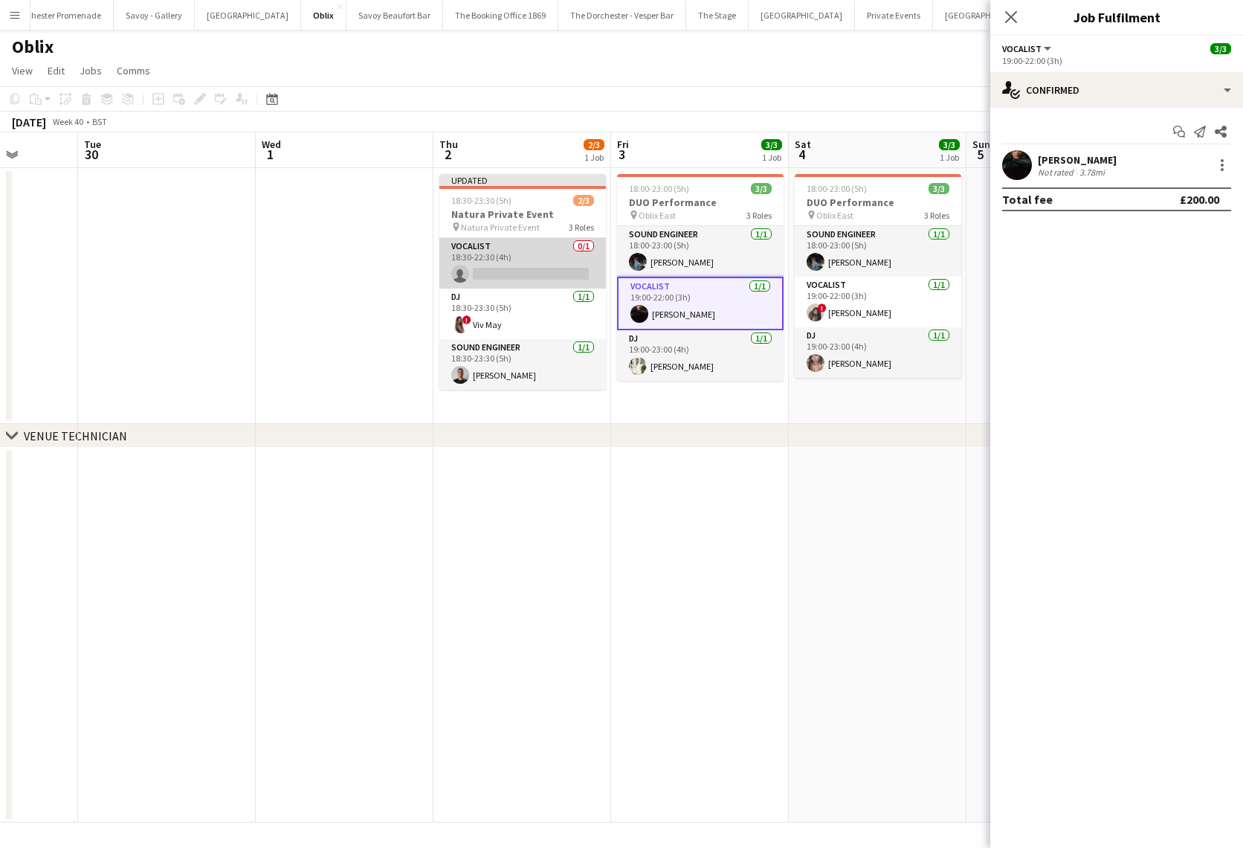
click at [494, 254] on app-card-role "Vocalist 0/1 18:30-22:30 (4h) single-neutral-actions" at bounding box center [522, 263] width 167 height 51
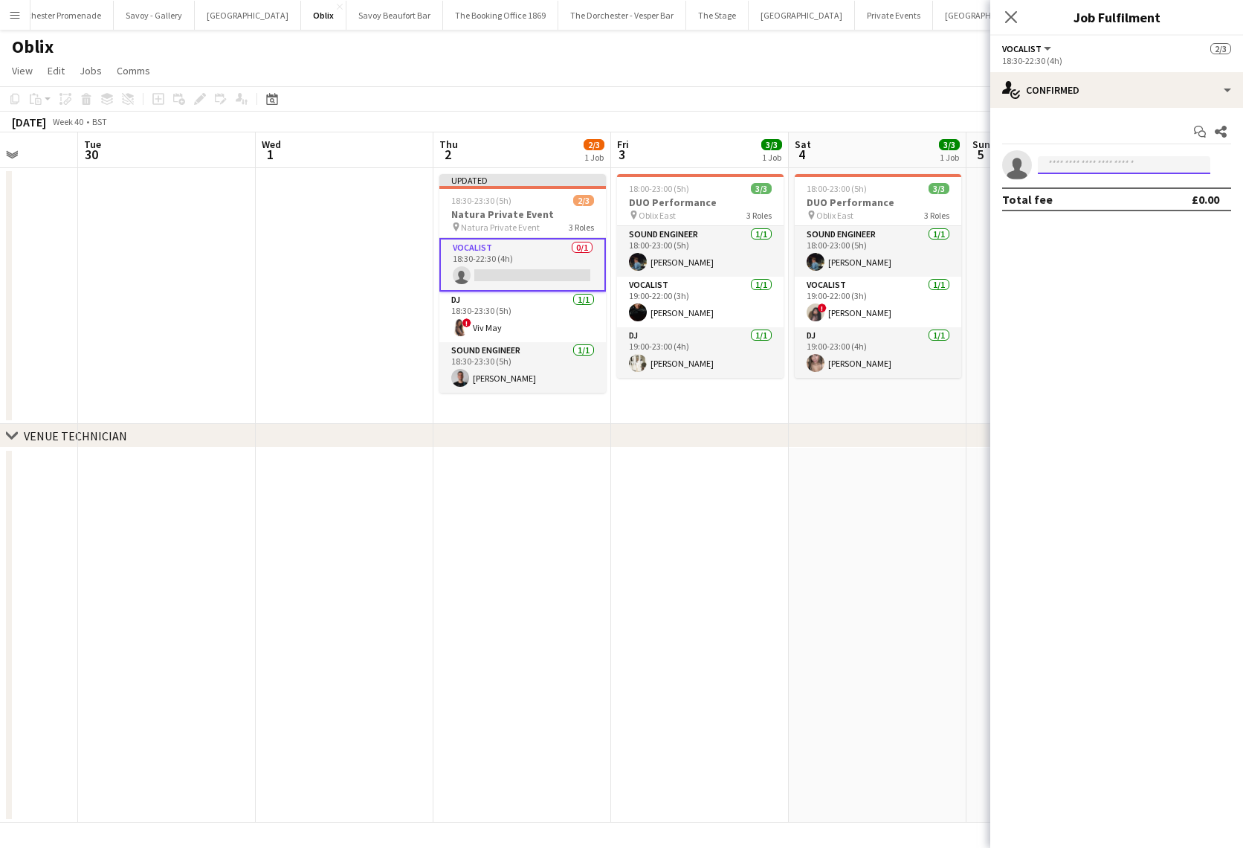
click at [1121, 166] on input at bounding box center [1124, 165] width 173 height 18
type input "*"
type input "****"
click at [1111, 209] on span "[EMAIL_ADDRESS][DOMAIN_NAME]" at bounding box center [1124, 213] width 149 height 12
click at [355, 272] on app-date-cell at bounding box center [345, 296] width 178 height 256
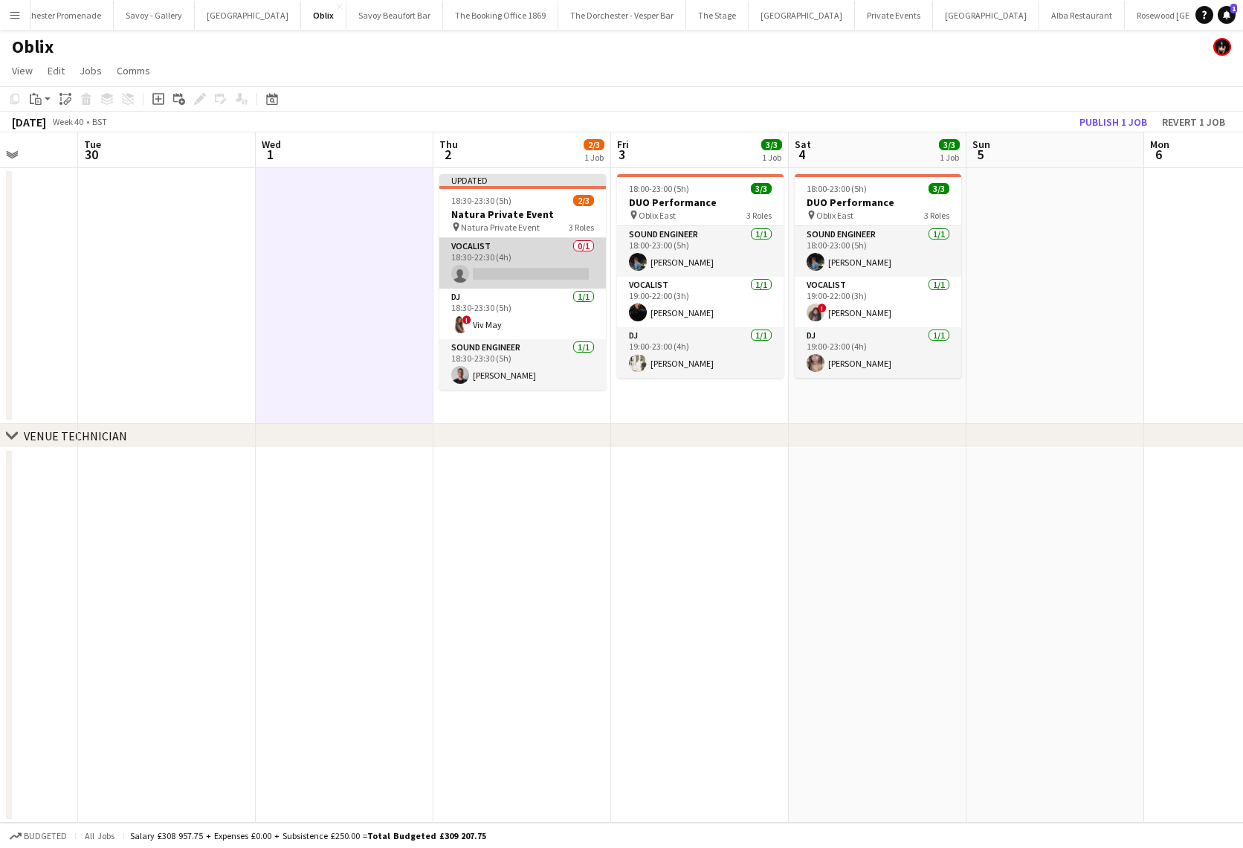
click at [511, 241] on app-card-role "Vocalist 0/1 18:30-22:30 (4h) single-neutral-actions" at bounding box center [522, 263] width 167 height 51
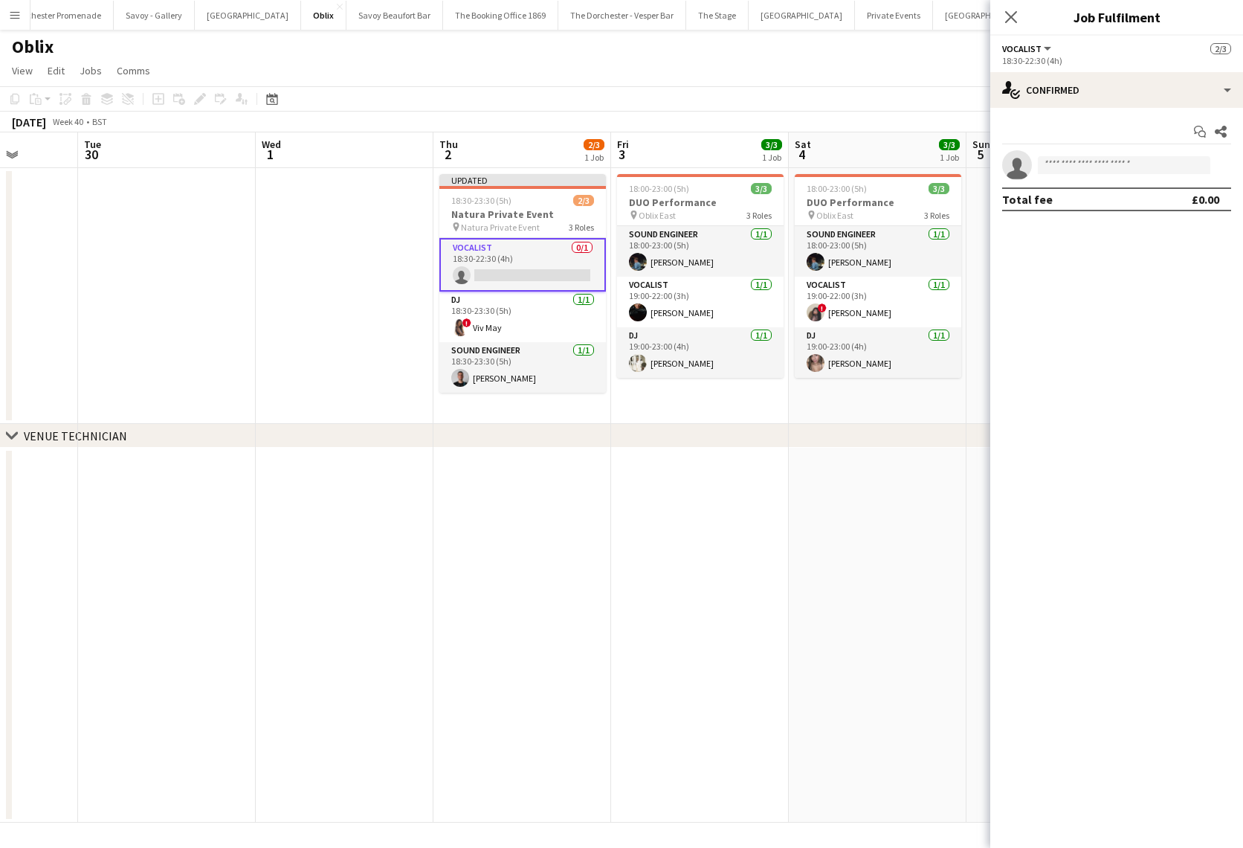
click at [344, 247] on app-date-cell at bounding box center [345, 296] width 178 height 256
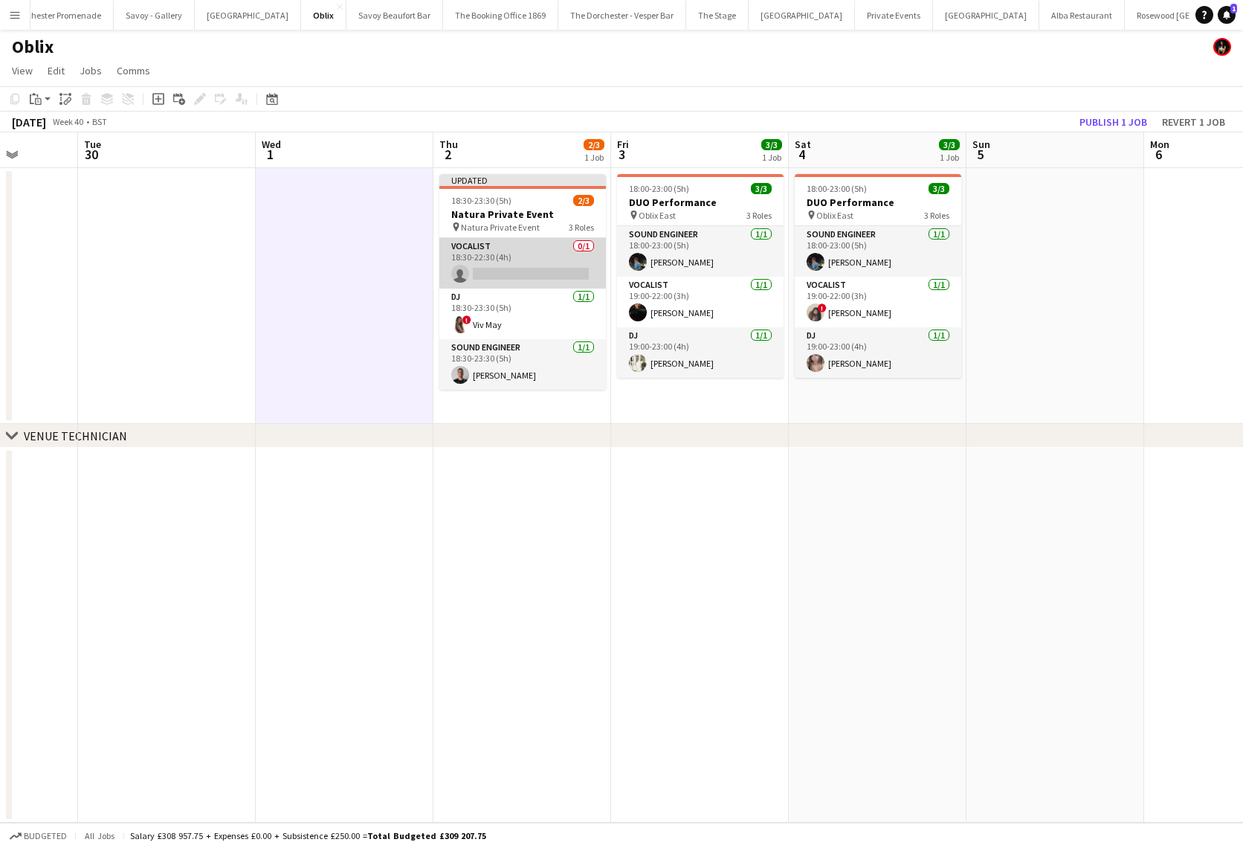
click at [490, 250] on app-card-role "Vocalist 0/1 18:30-22:30 (4h) single-neutral-actions" at bounding box center [522, 263] width 167 height 51
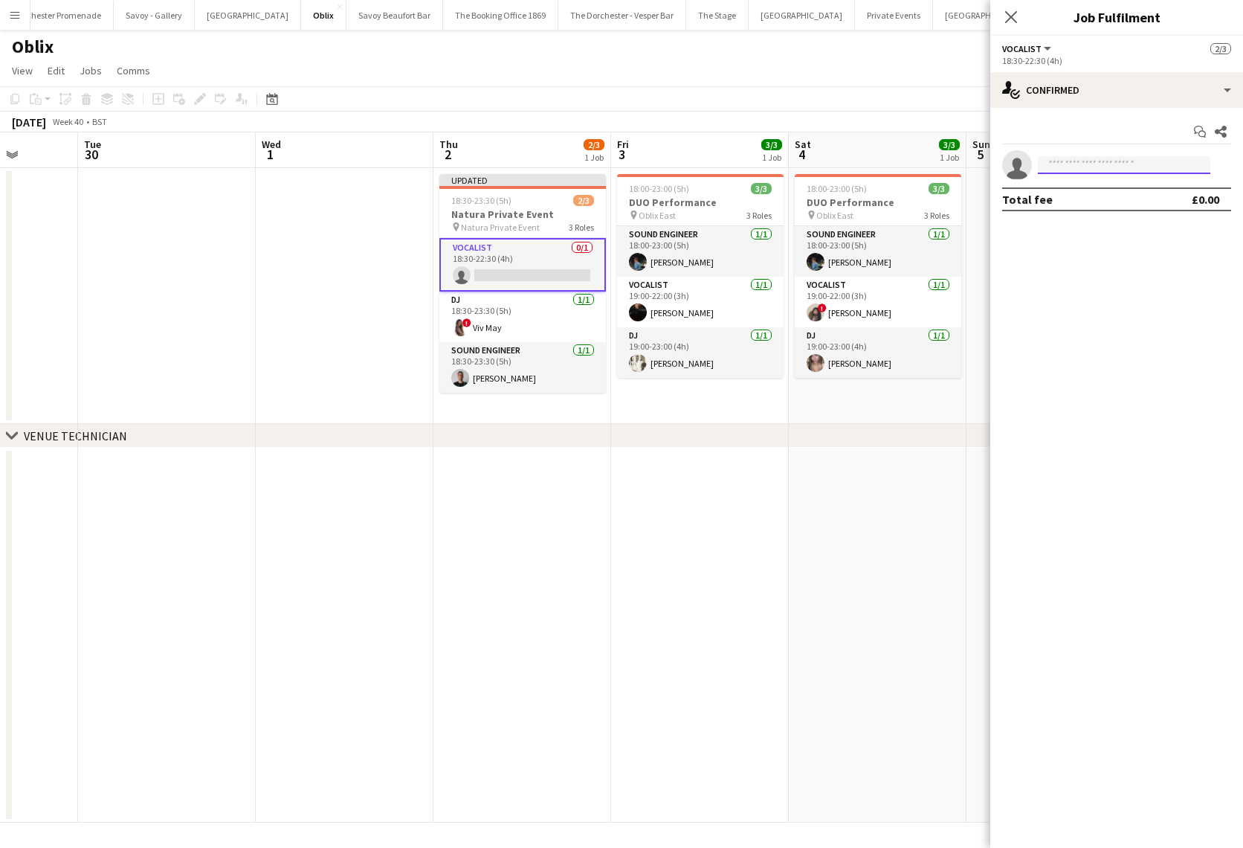
click at [1109, 164] on input at bounding box center [1124, 165] width 173 height 18
type input "****"
click at [1127, 209] on span "[EMAIL_ADDRESS][DOMAIN_NAME]" at bounding box center [1124, 213] width 149 height 12
click at [175, 346] on app-date-cell at bounding box center [167, 296] width 178 height 256
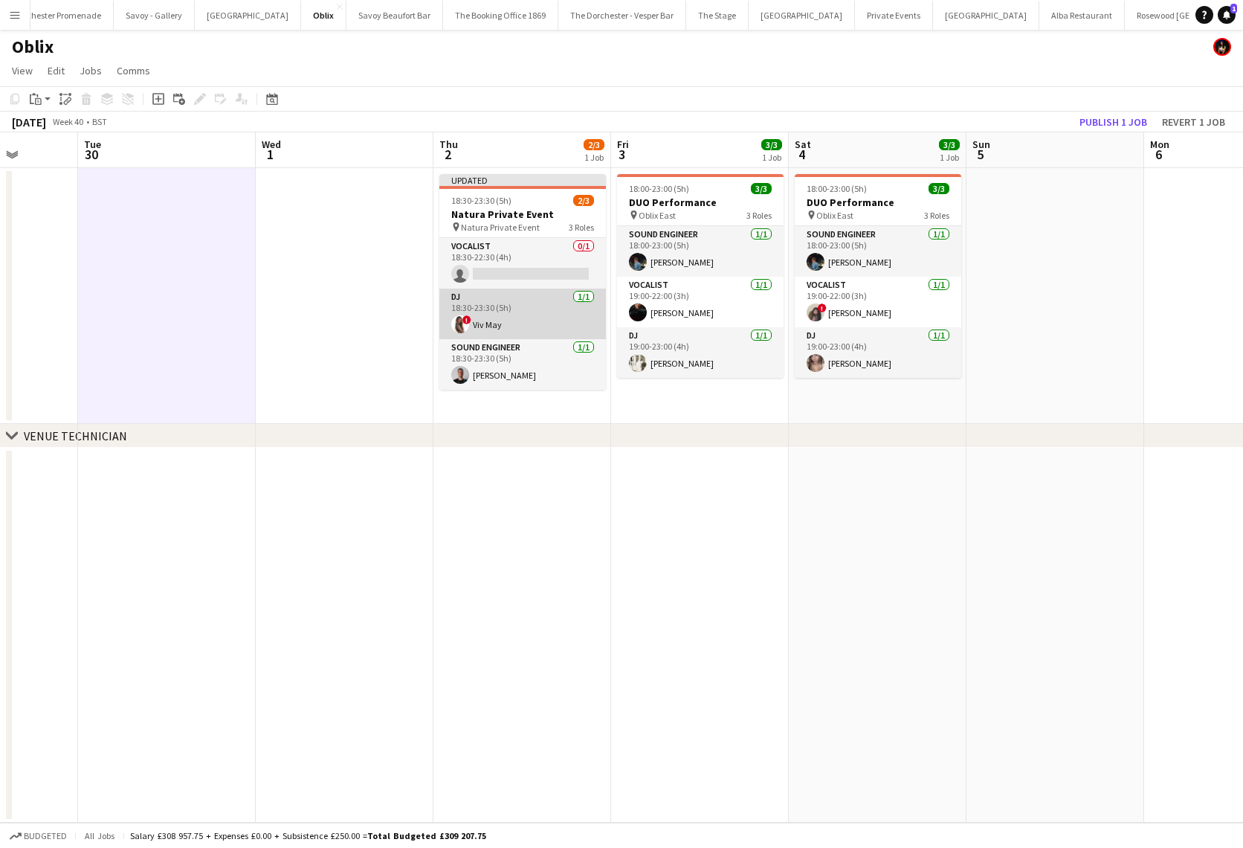
click at [524, 318] on app-card-role "DJ 1/1 18:30-23:30 (5h) ! Viv May" at bounding box center [522, 314] width 167 height 51
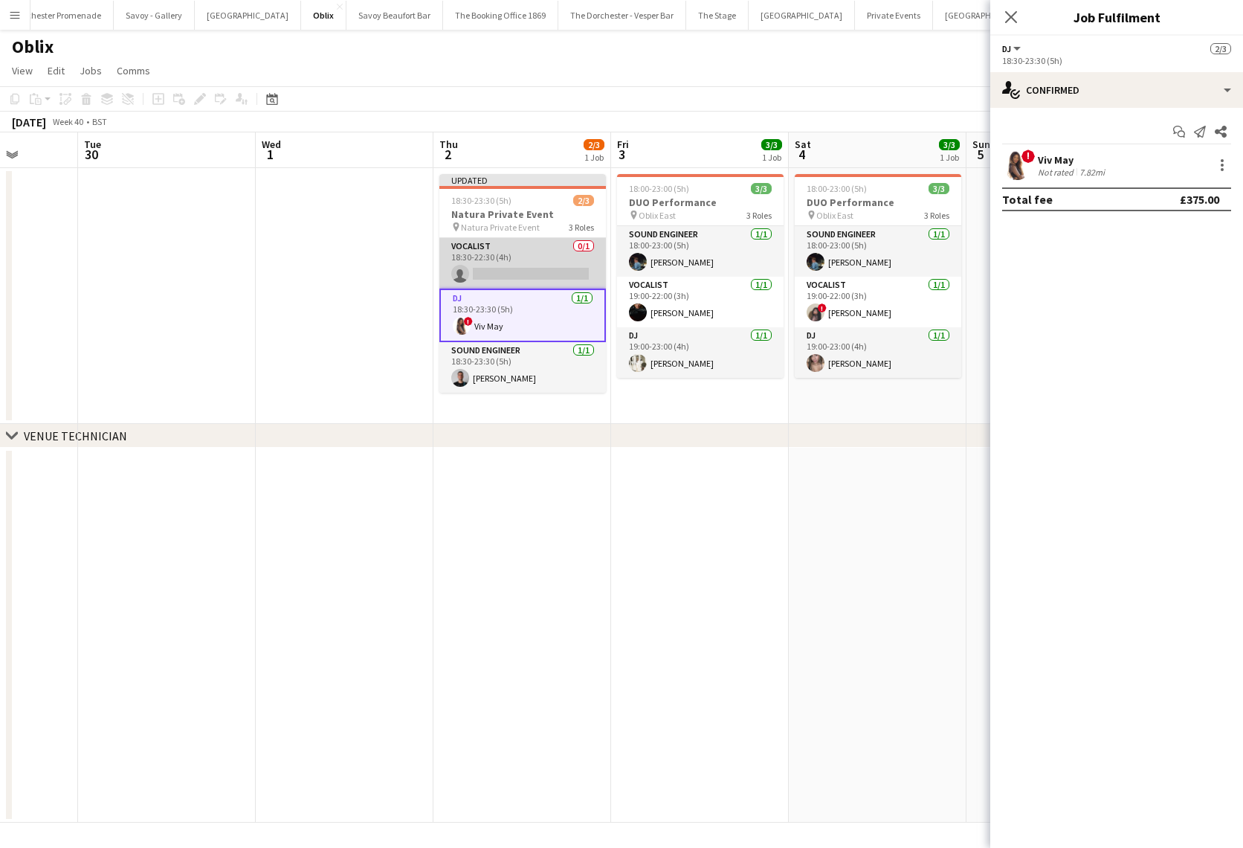
click at [528, 270] on app-card-role "Vocalist 0/1 18:30-22:30 (4h) single-neutral-actions" at bounding box center [522, 263] width 167 height 51
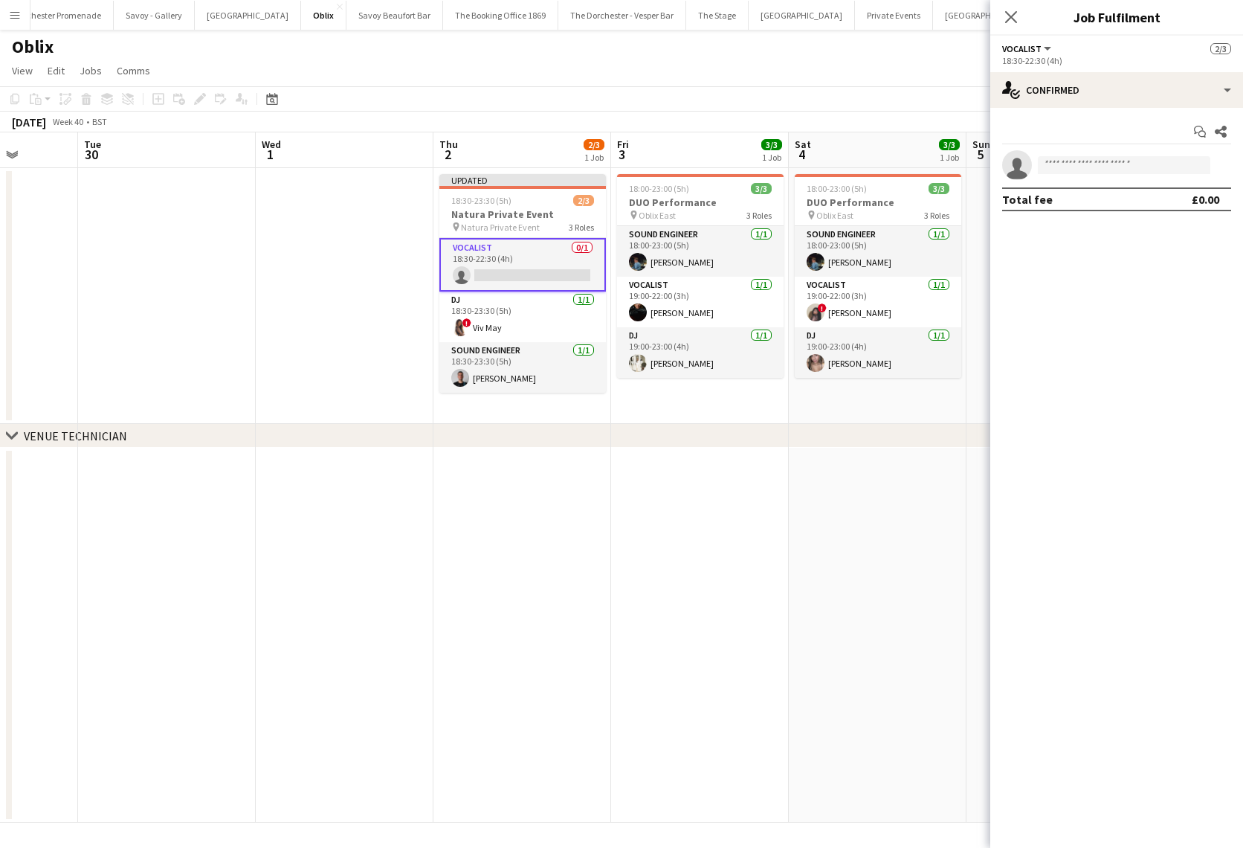
click at [264, 242] on app-date-cell at bounding box center [345, 296] width 178 height 256
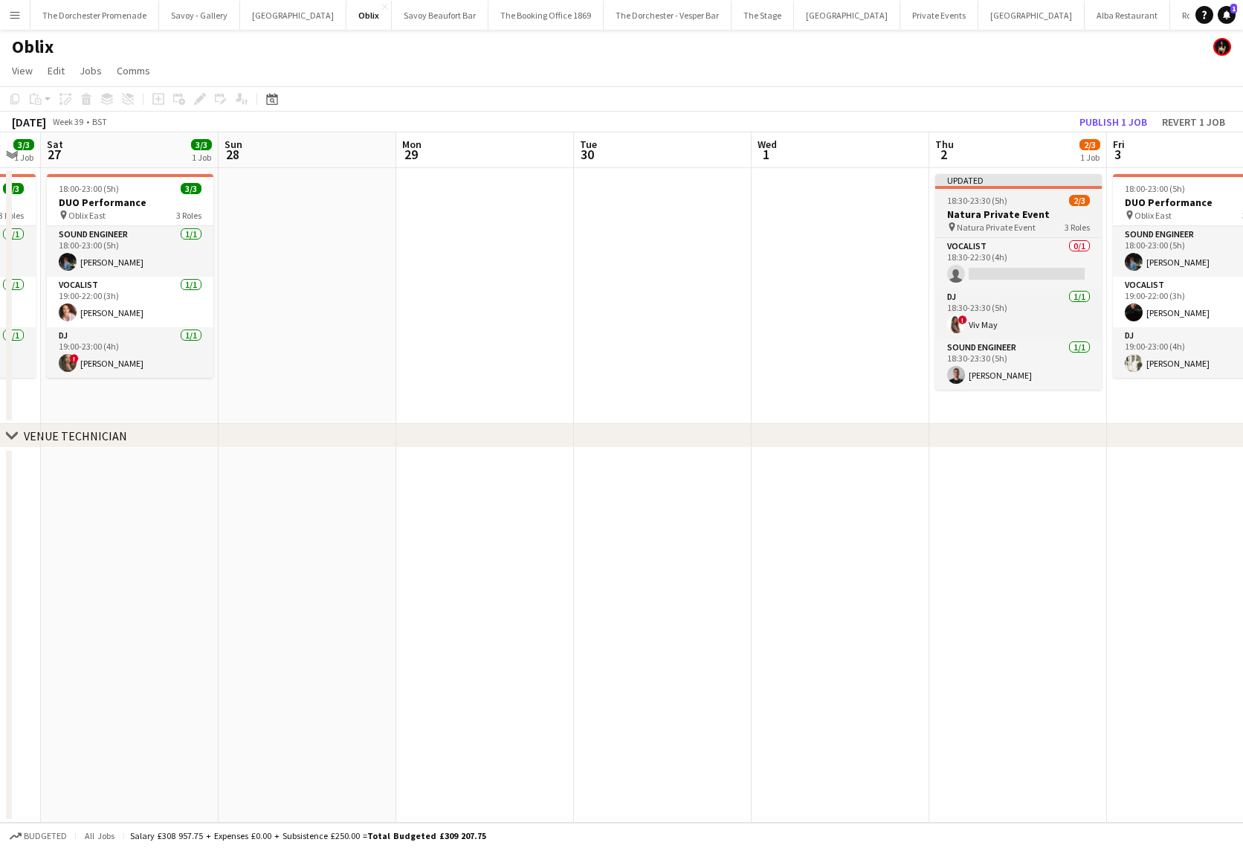
scroll to position [0, 562]
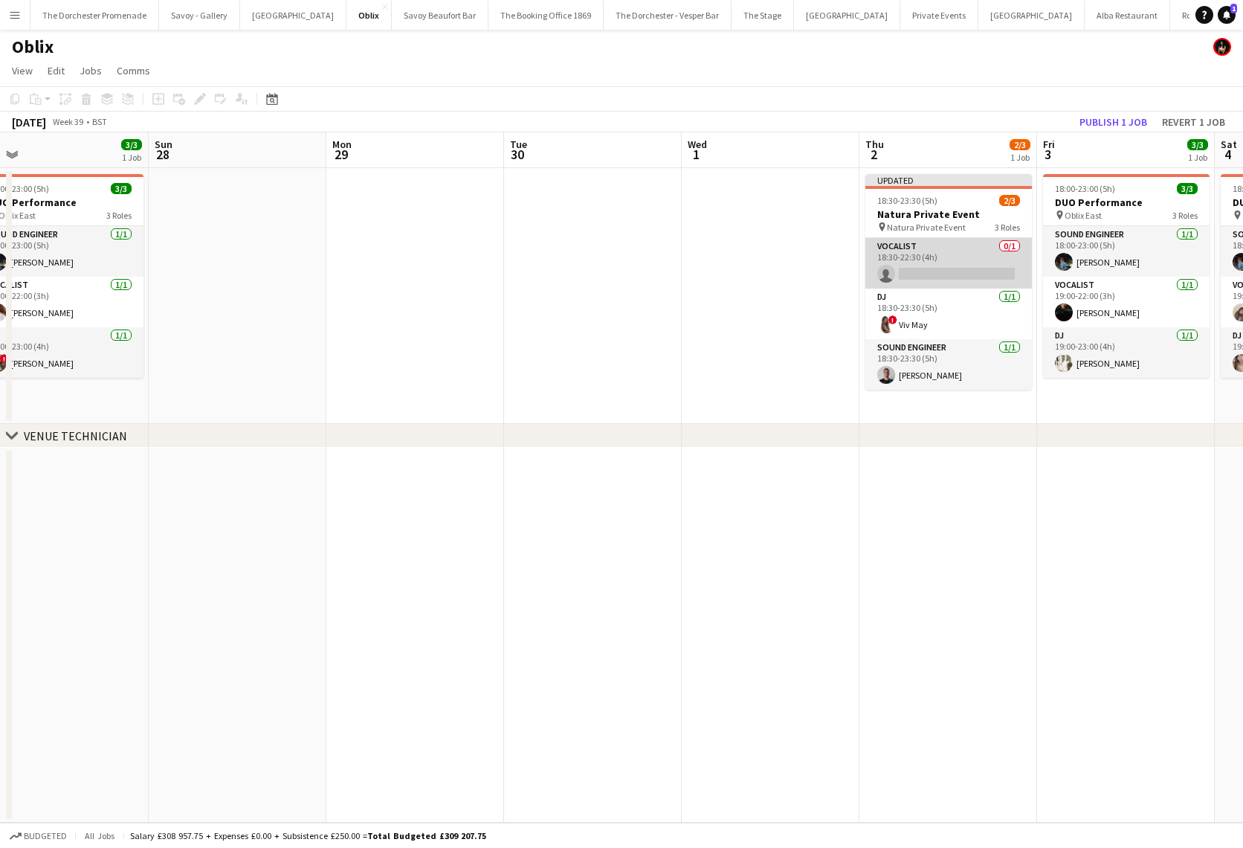
click at [941, 248] on app-card-role "Vocalist 0/1 18:30-22:30 (4h) single-neutral-actions" at bounding box center [949, 263] width 167 height 51
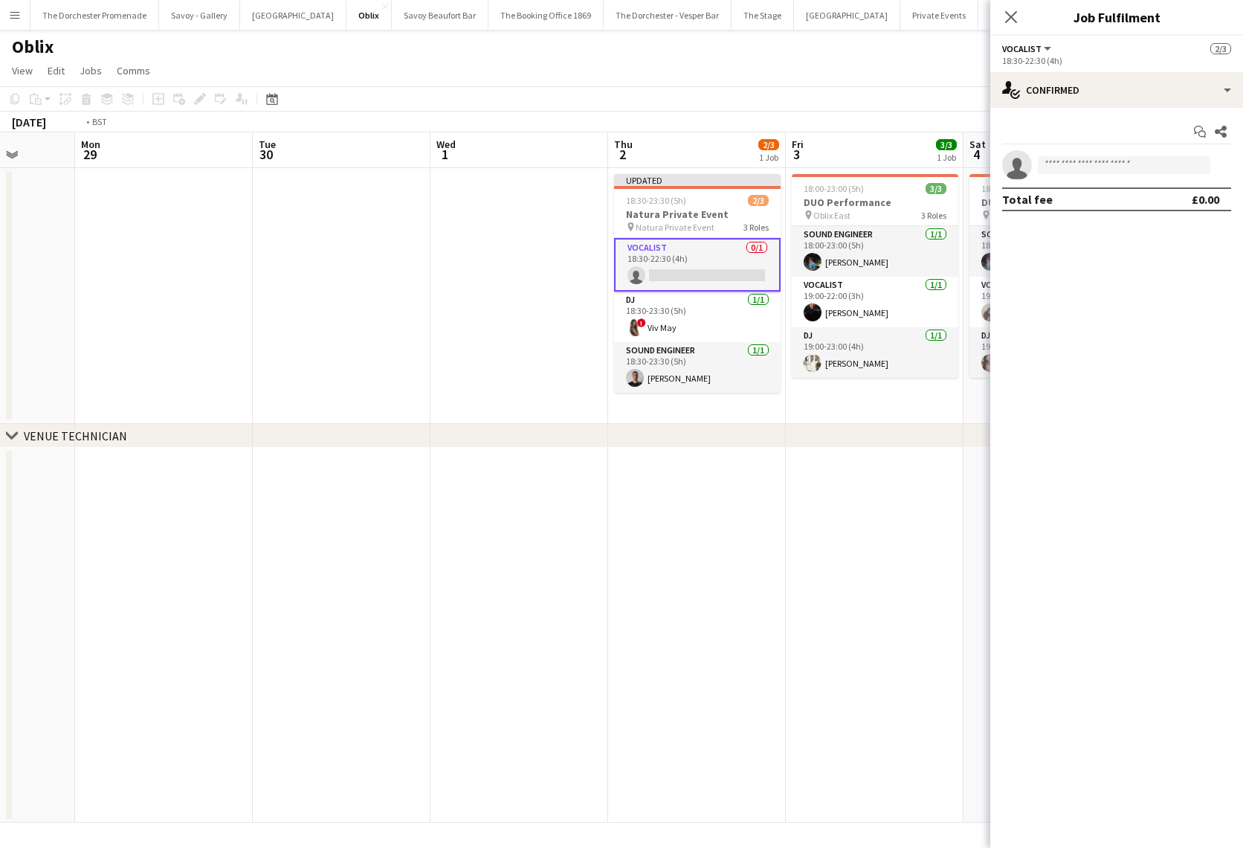
scroll to position [0, 534]
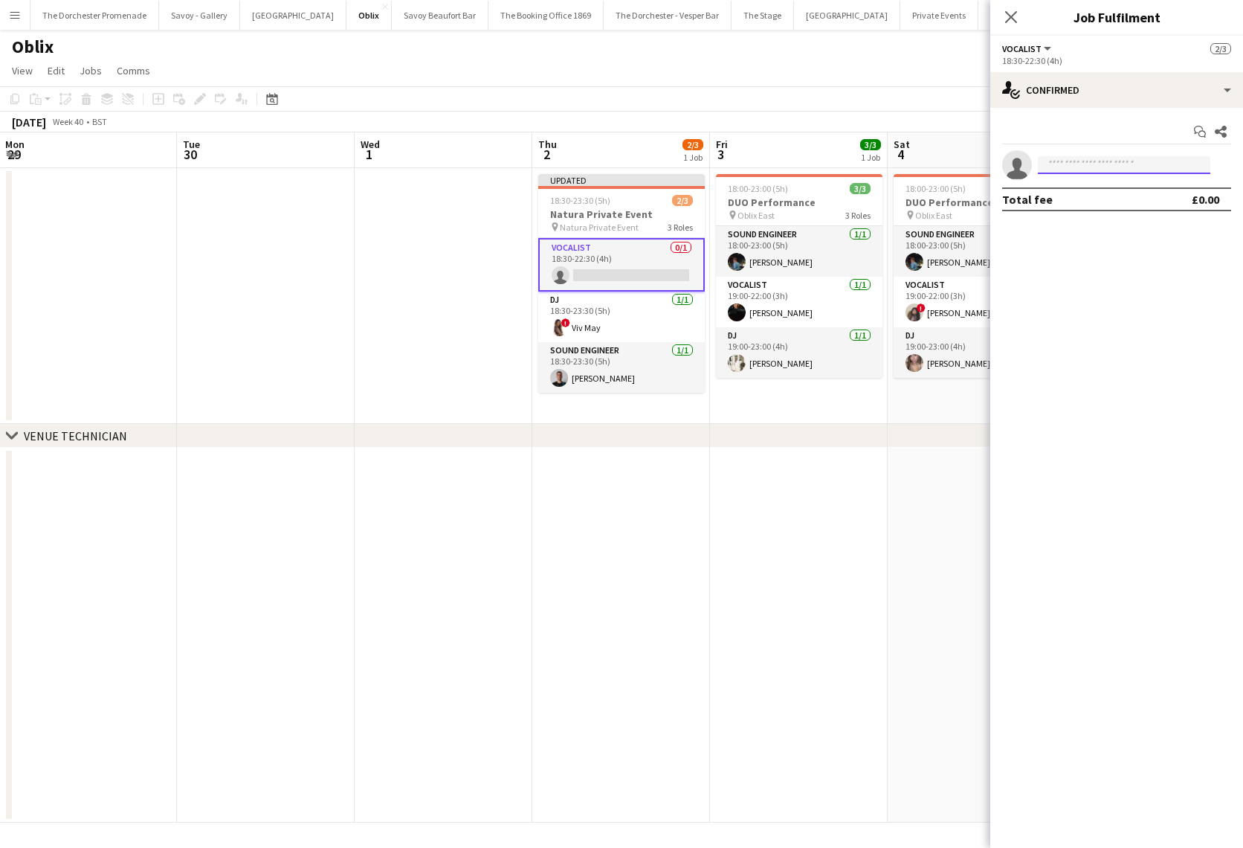
click at [1060, 171] on input at bounding box center [1124, 165] width 173 height 18
type input "****"
click at [1073, 187] on span "[PERSON_NAME]" at bounding box center [1093, 186] width 86 height 13
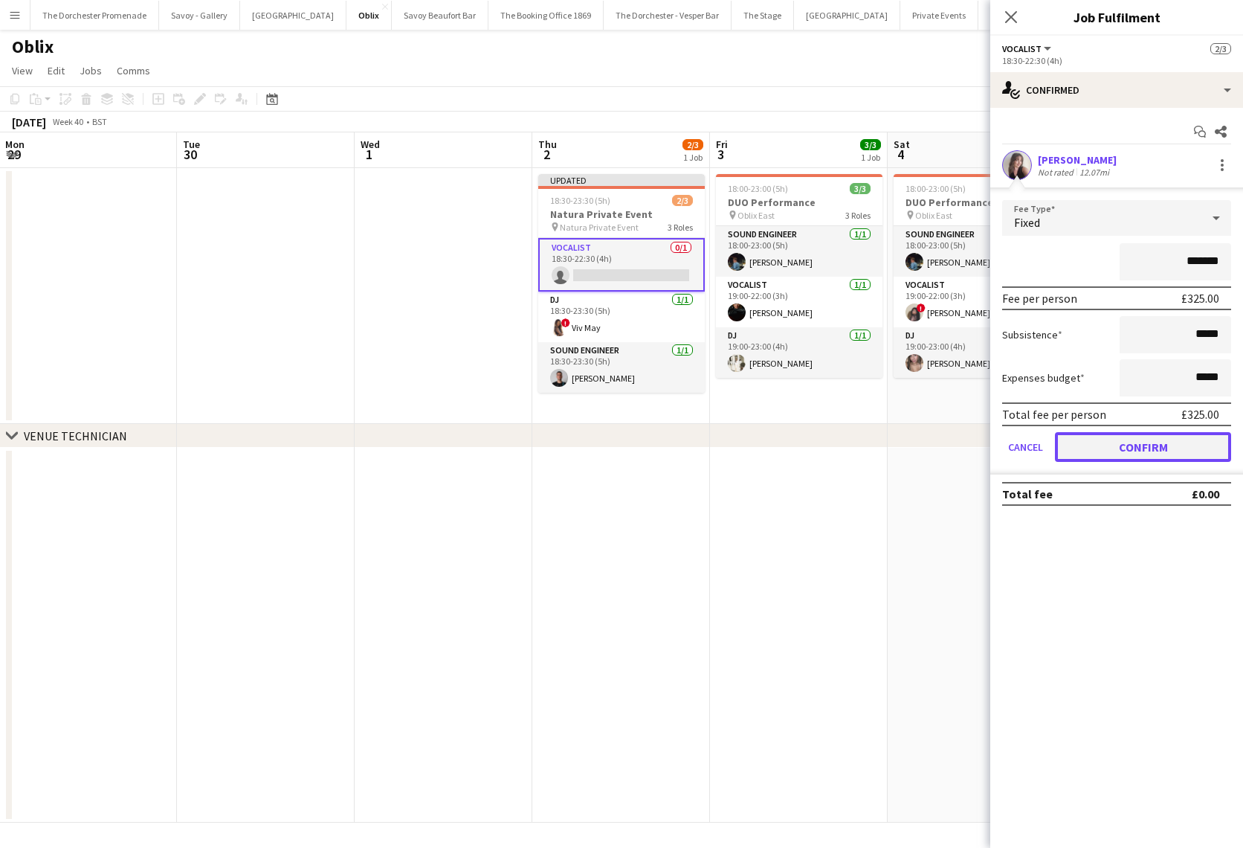
click at [1101, 432] on button "Confirm" at bounding box center [1143, 447] width 176 height 30
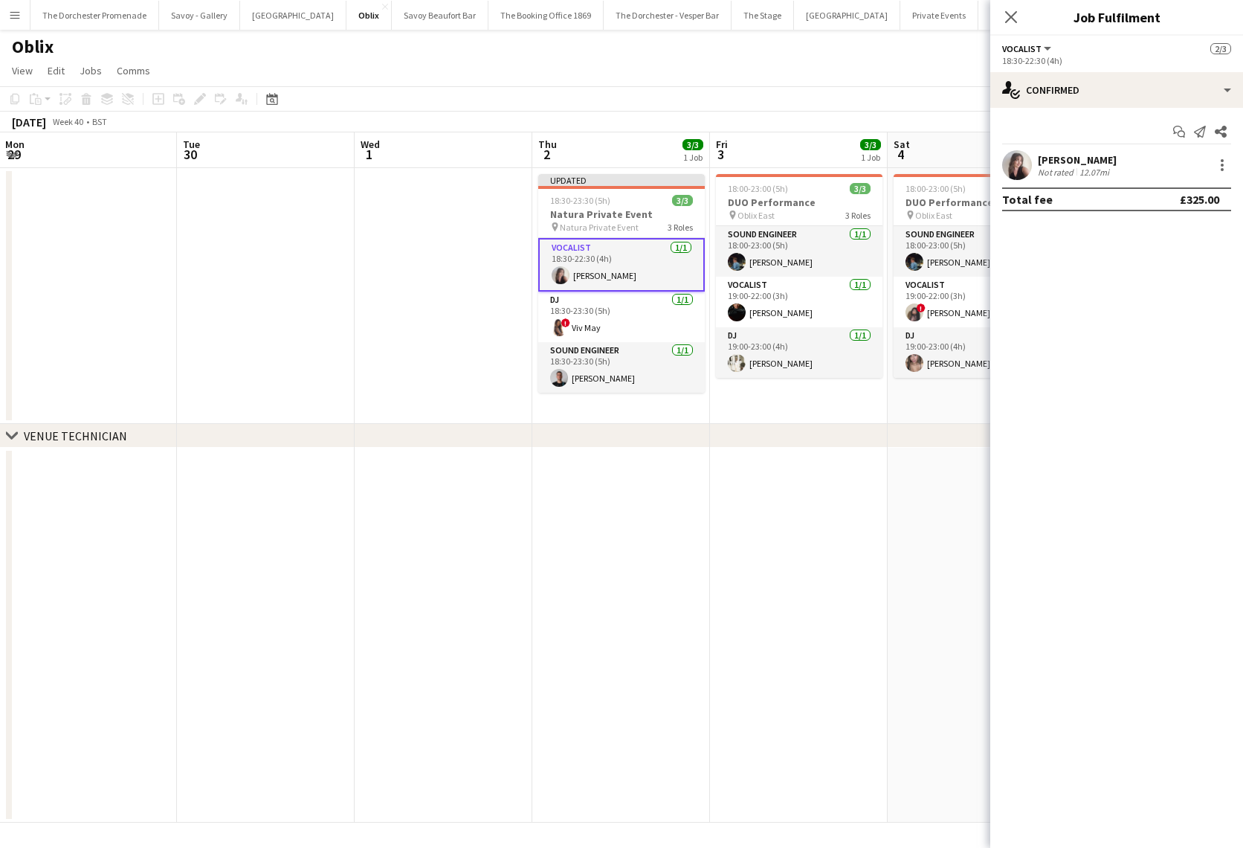
click at [373, 317] on app-date-cell at bounding box center [444, 296] width 178 height 256
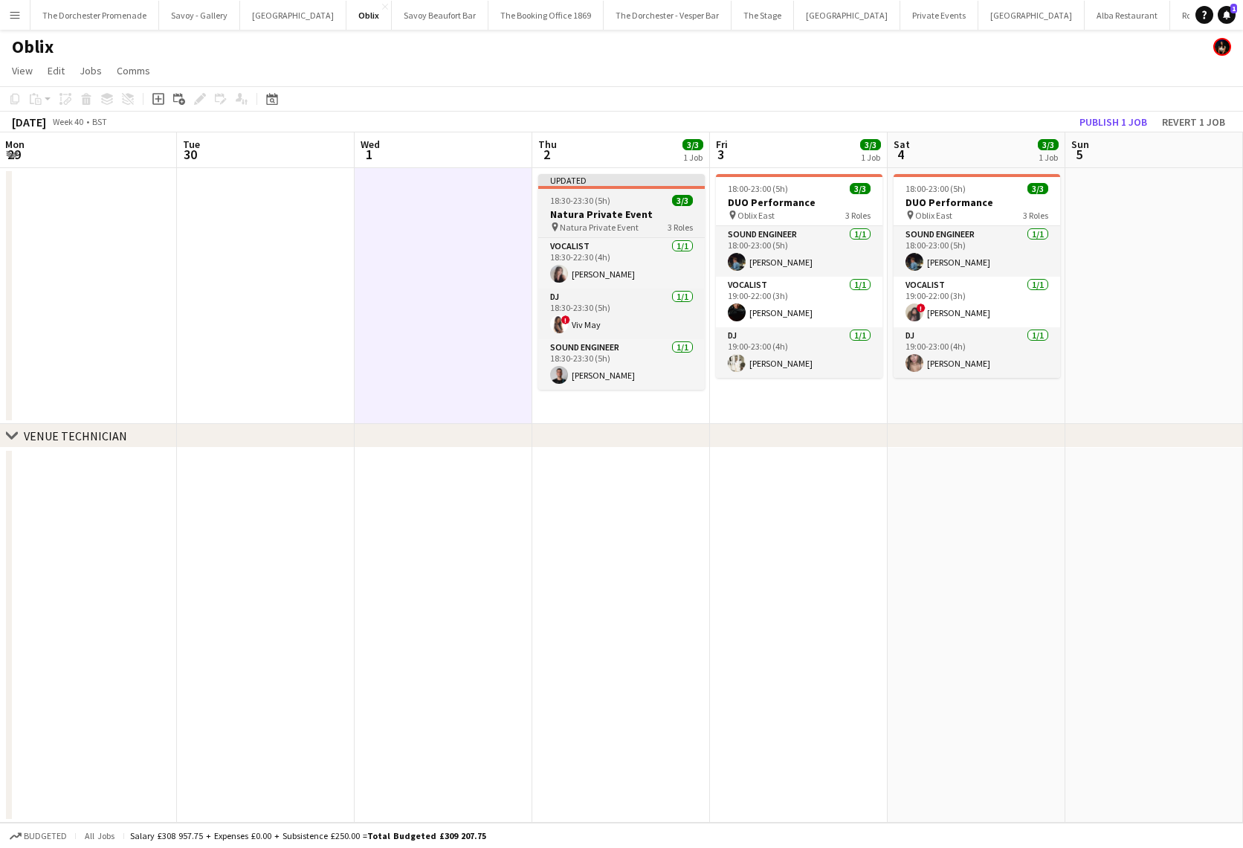
click at [571, 207] on h3 "Natura Private Event" at bounding box center [621, 213] width 167 height 13
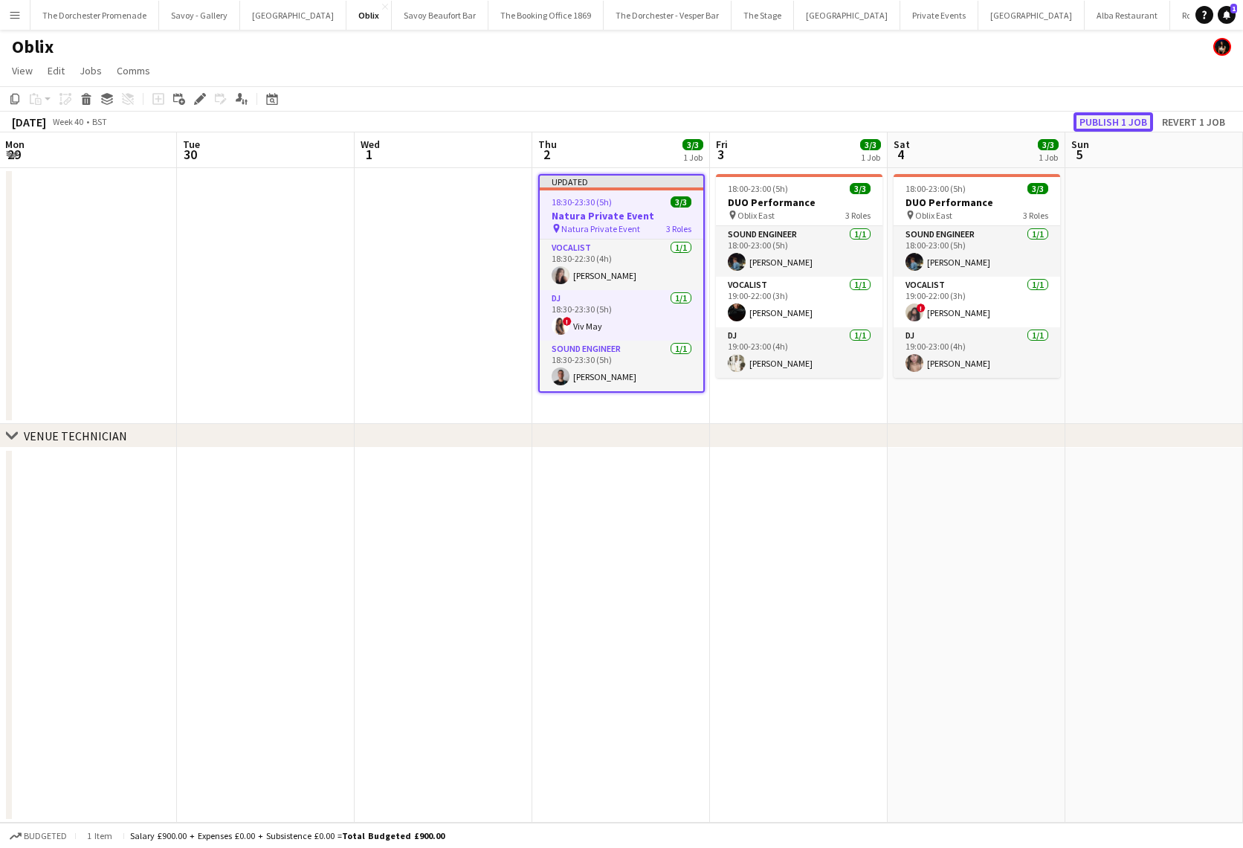
click at [1131, 117] on button "Publish 1 job" at bounding box center [1114, 121] width 80 height 19
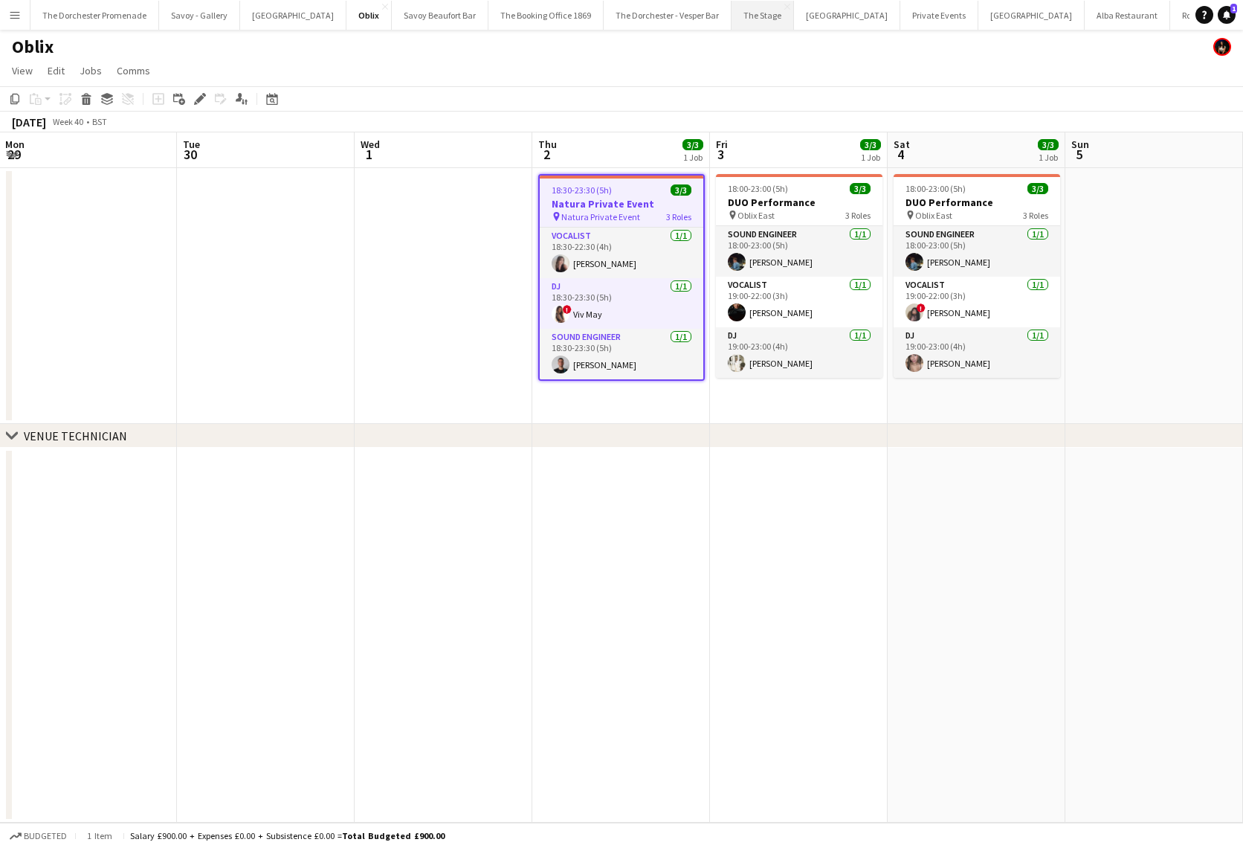
scroll to position [0, 46]
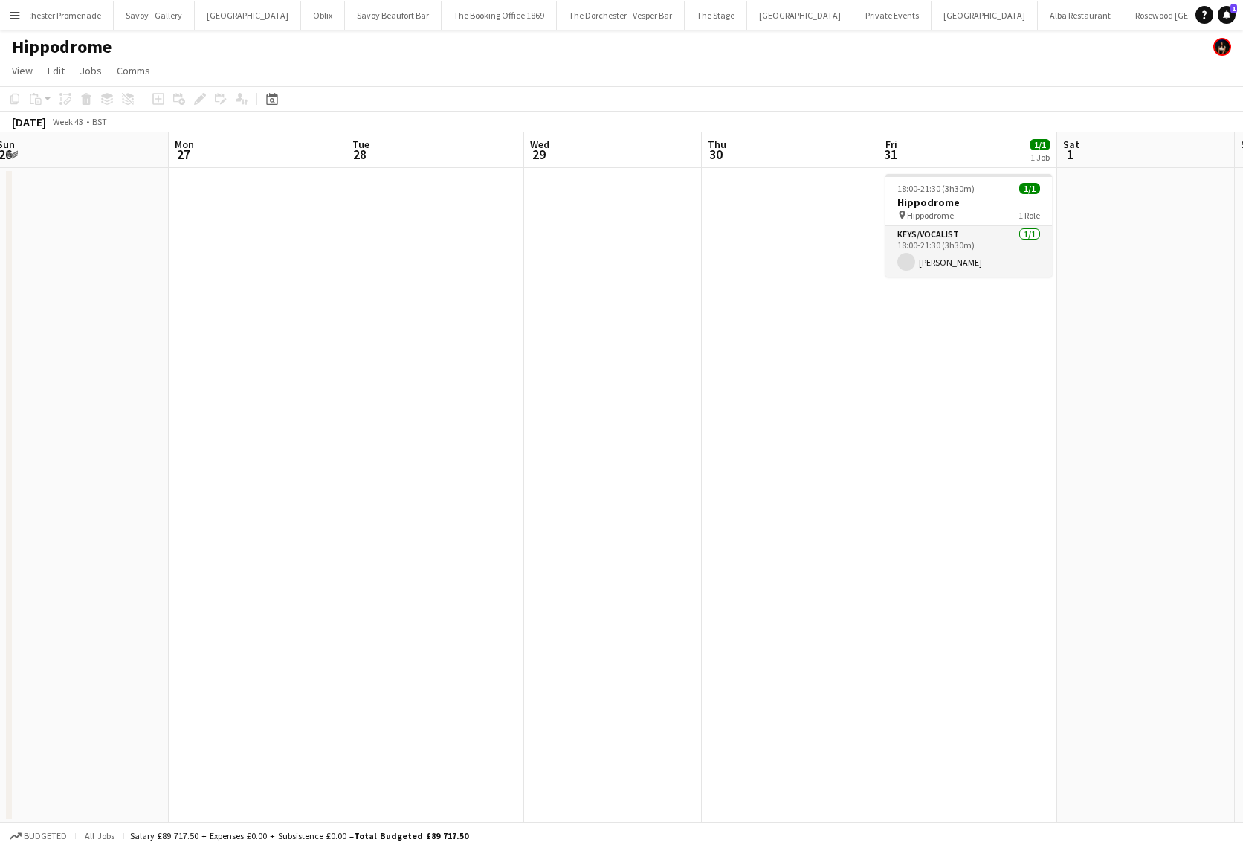
scroll to position [0, 544]
click at [944, 252] on app-card-role "Keys/Vocalist [DATE] 18:00-21:30 (3h30m) [PERSON_NAME]" at bounding box center [967, 251] width 167 height 51
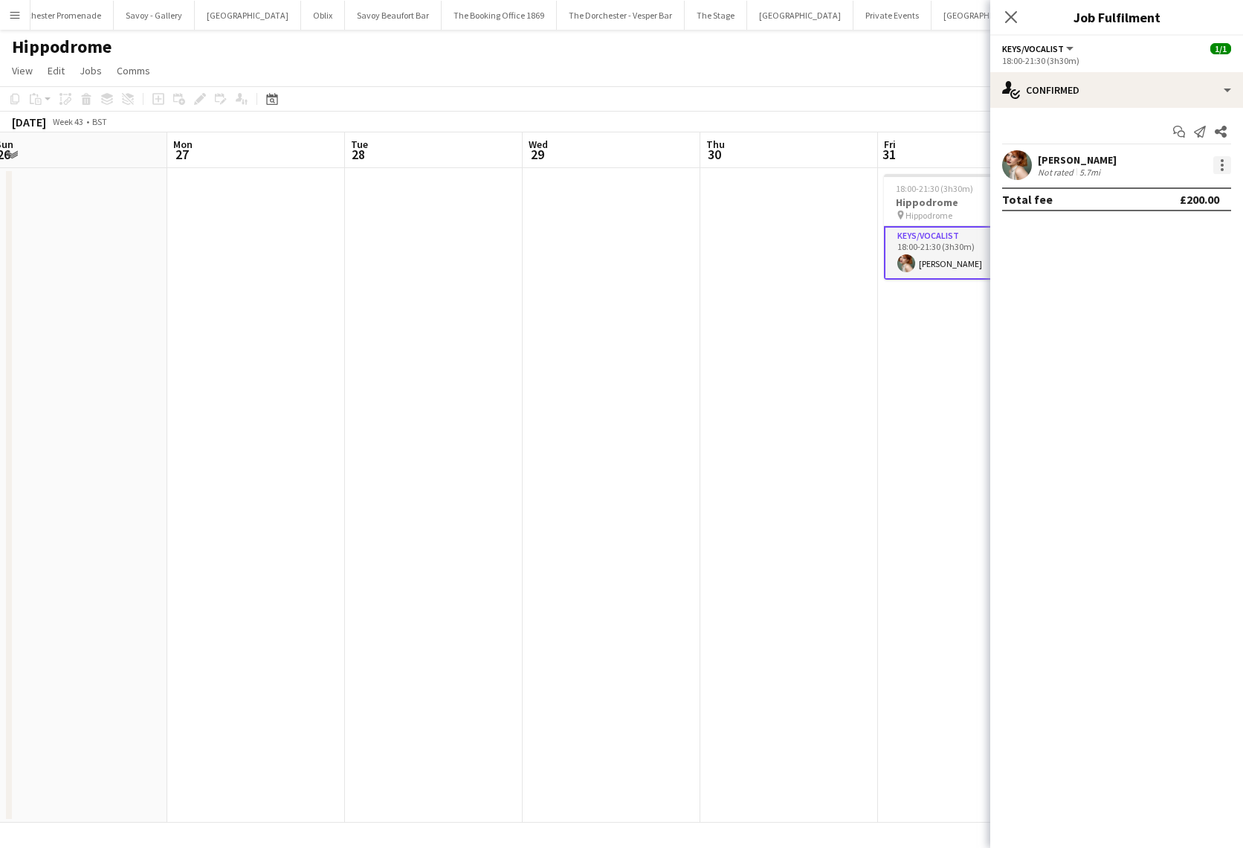
click at [1220, 167] on div at bounding box center [1223, 165] width 18 height 18
click at [1172, 323] on button "Remove" at bounding box center [1173, 336] width 116 height 36
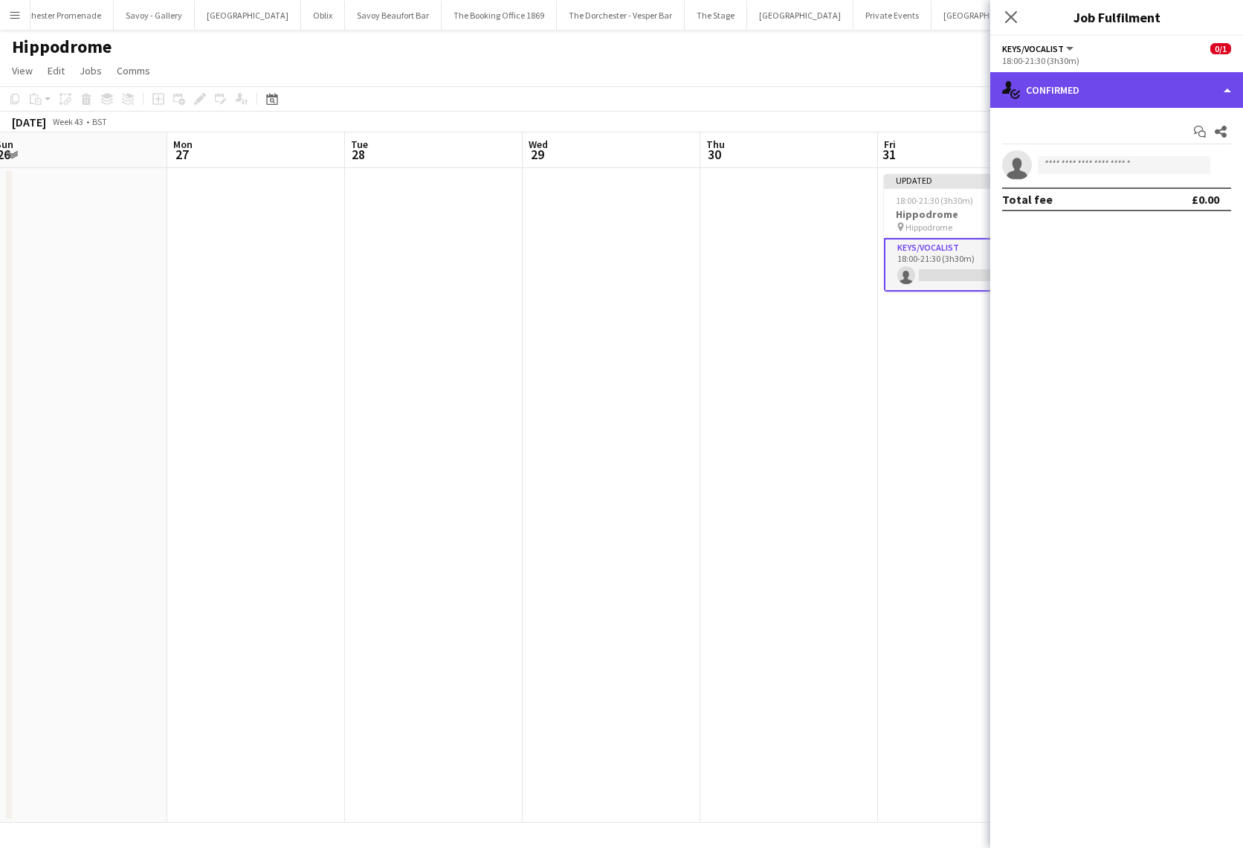
click at [1072, 83] on div "single-neutral-actions-check-2 Confirmed" at bounding box center [1117, 90] width 253 height 36
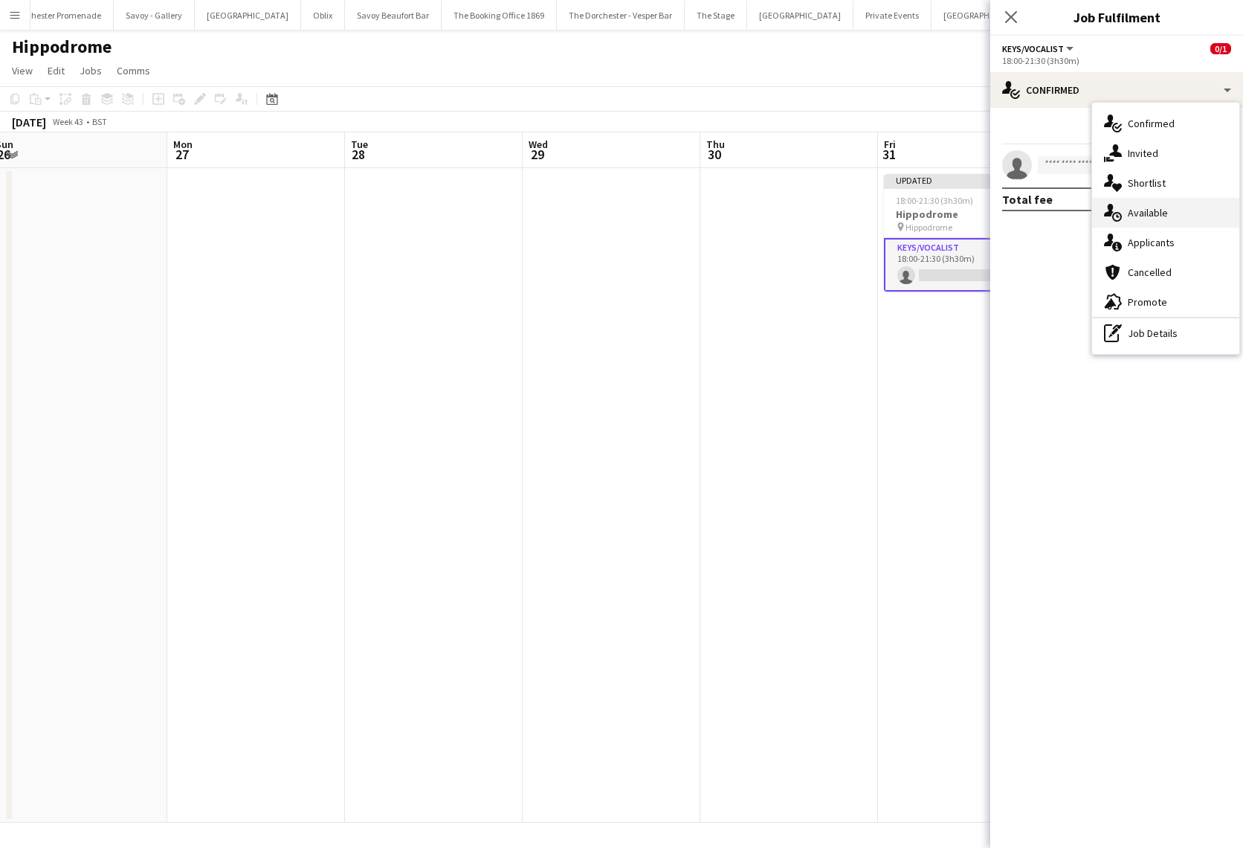
click at [1156, 217] on span "Available" at bounding box center [1148, 212] width 40 height 13
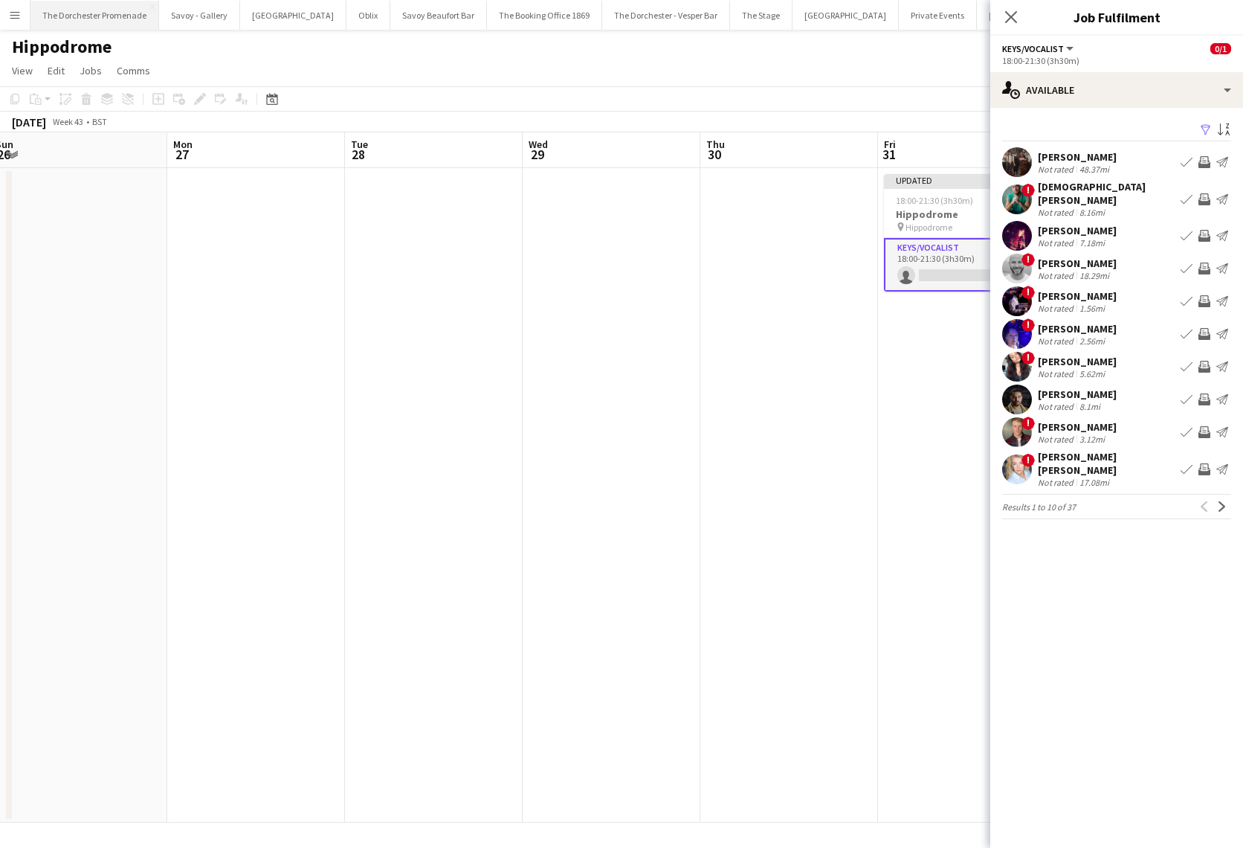
scroll to position [0, 46]
click at [300, 16] on button "Oblix Close" at bounding box center [322, 15] width 44 height 29
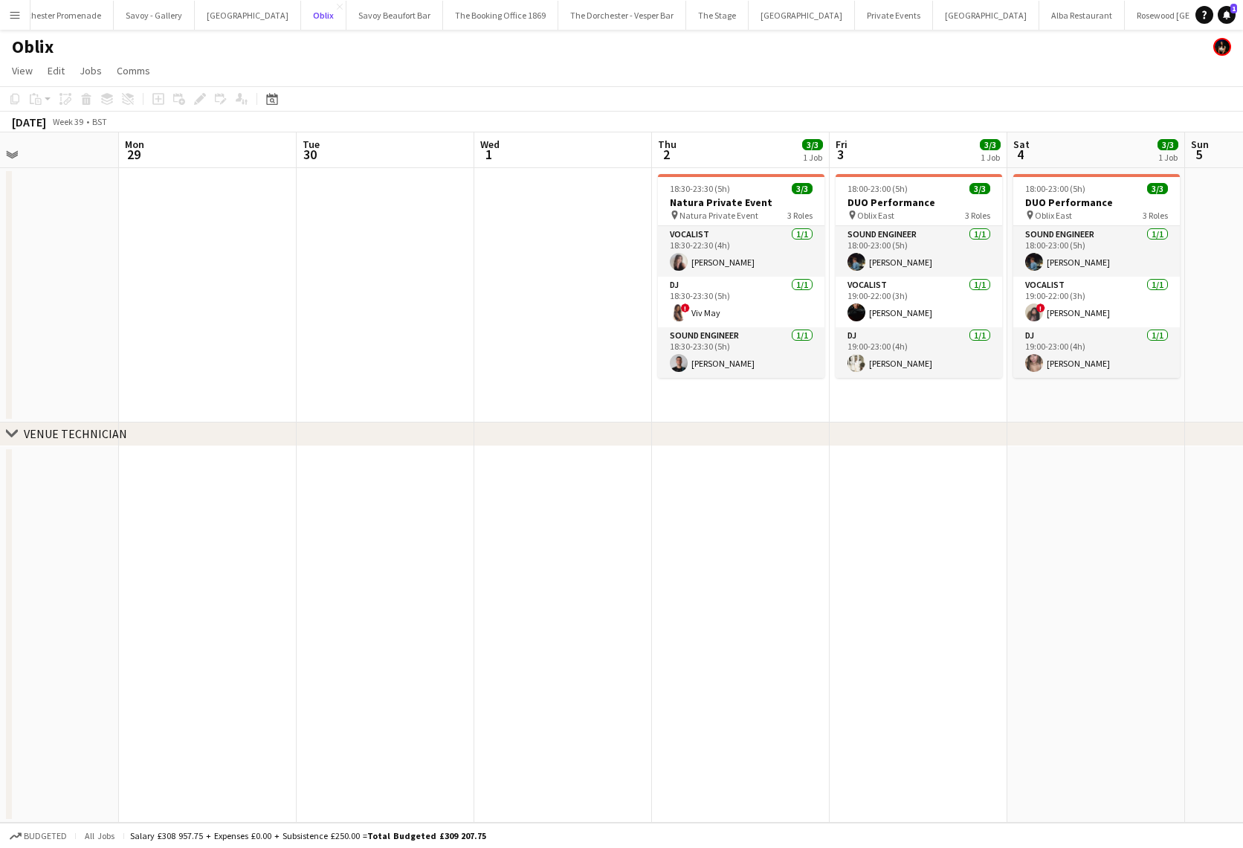
scroll to position [0, 448]
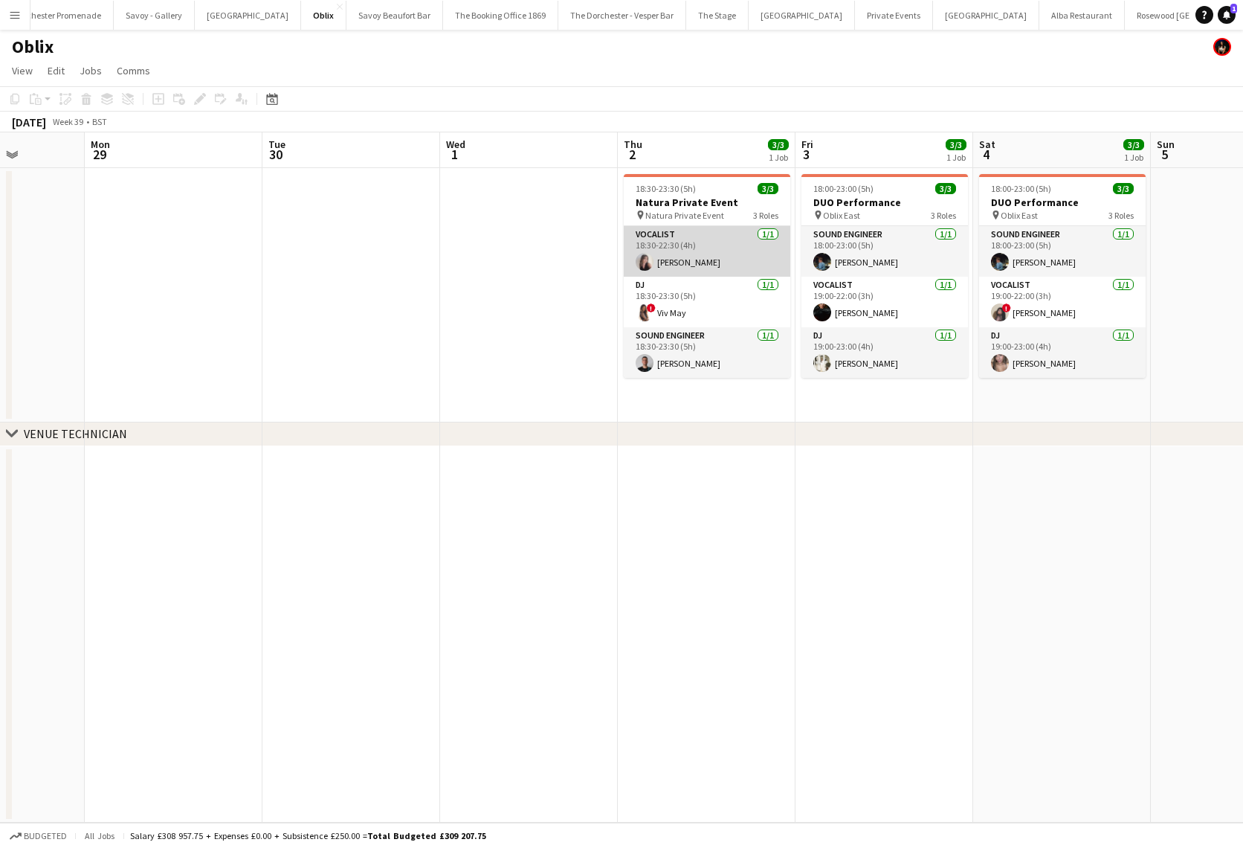
click at [756, 251] on app-card-role "Vocalist [DATE] 18:30-22:30 (4h) [PERSON_NAME]" at bounding box center [707, 251] width 167 height 51
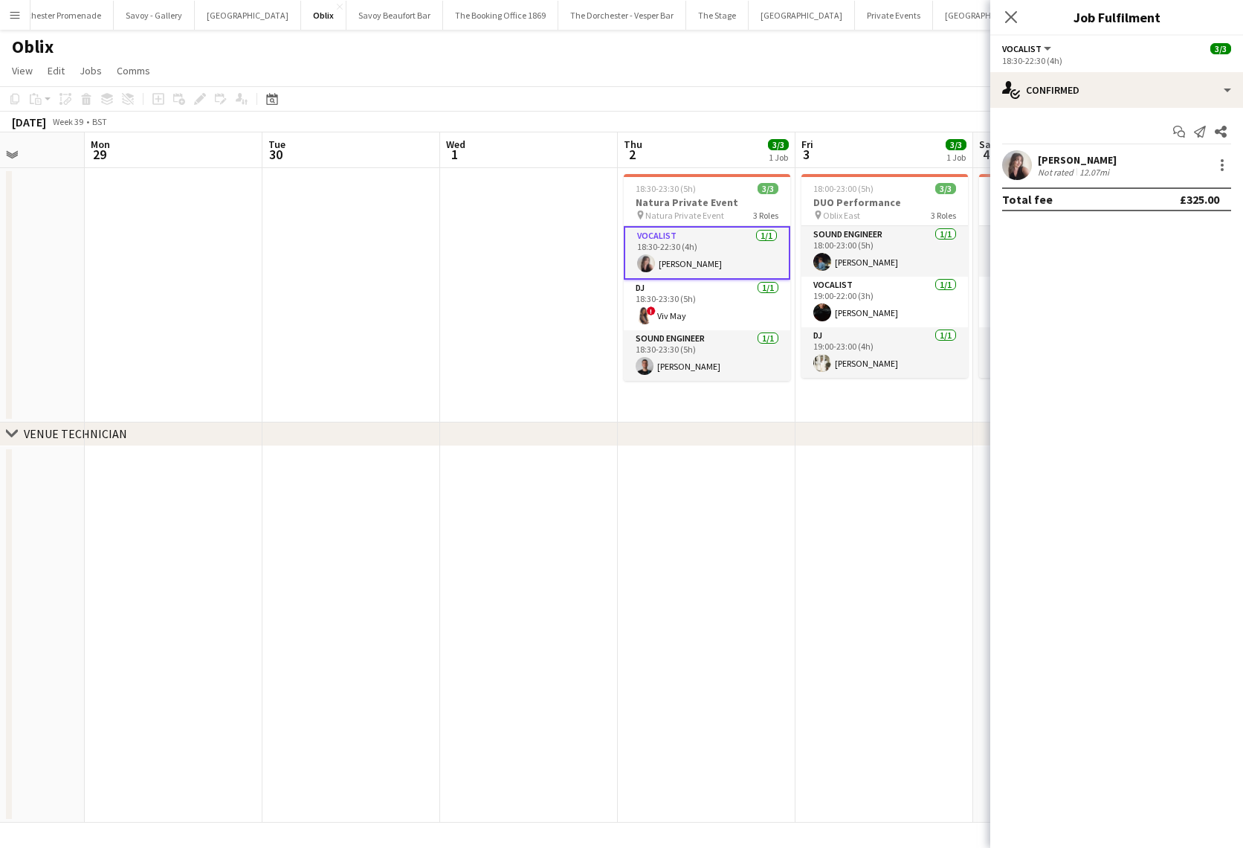
click at [173, 326] on app-date-cell at bounding box center [174, 295] width 178 height 254
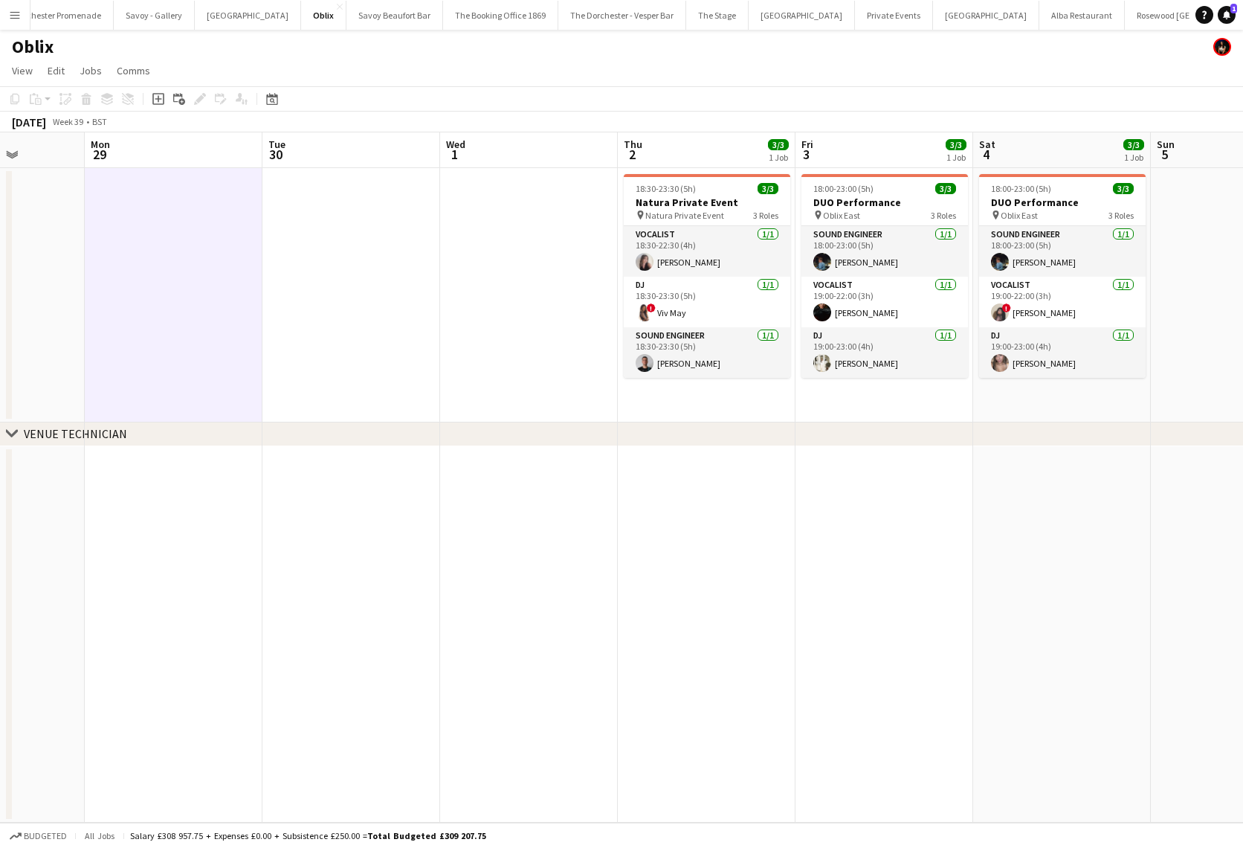
click at [503, 236] on app-date-cell at bounding box center [529, 295] width 178 height 254
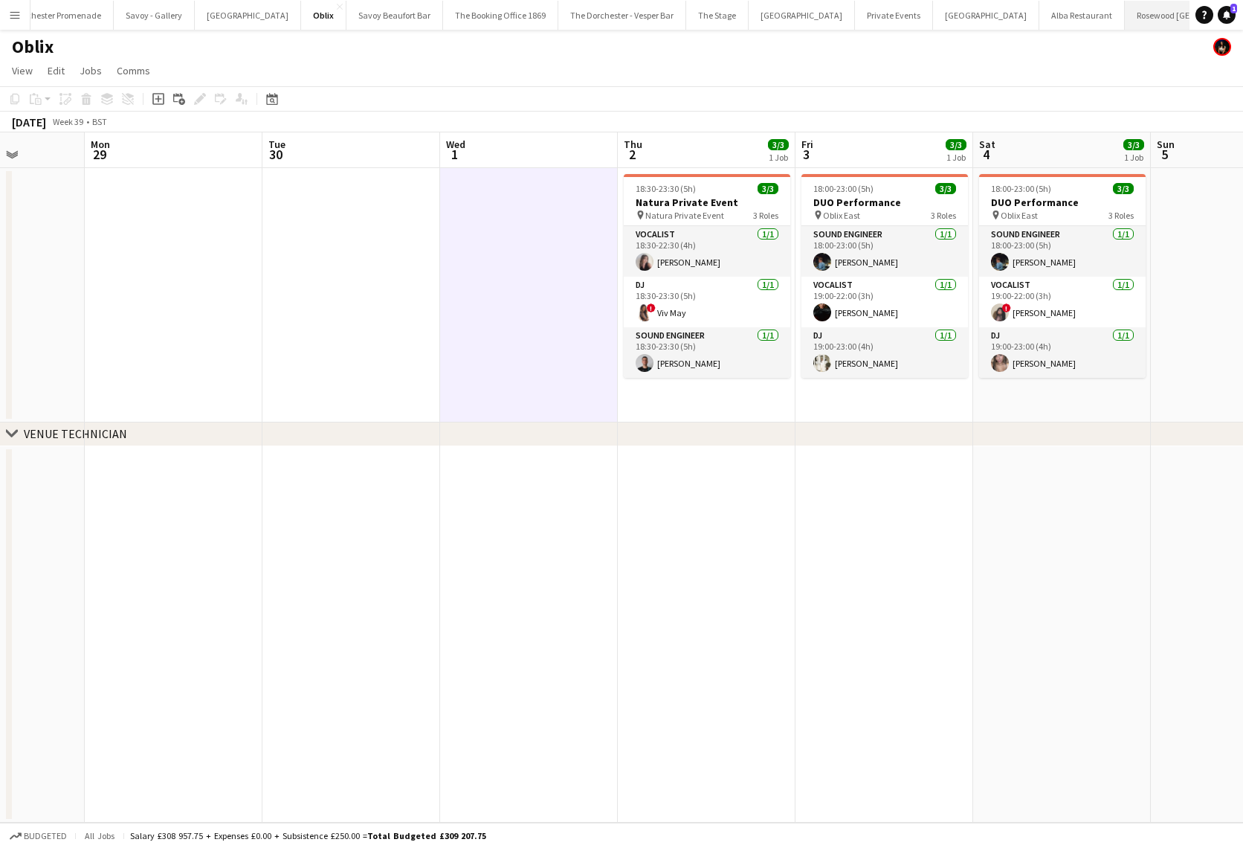
scroll to position [0, 46]
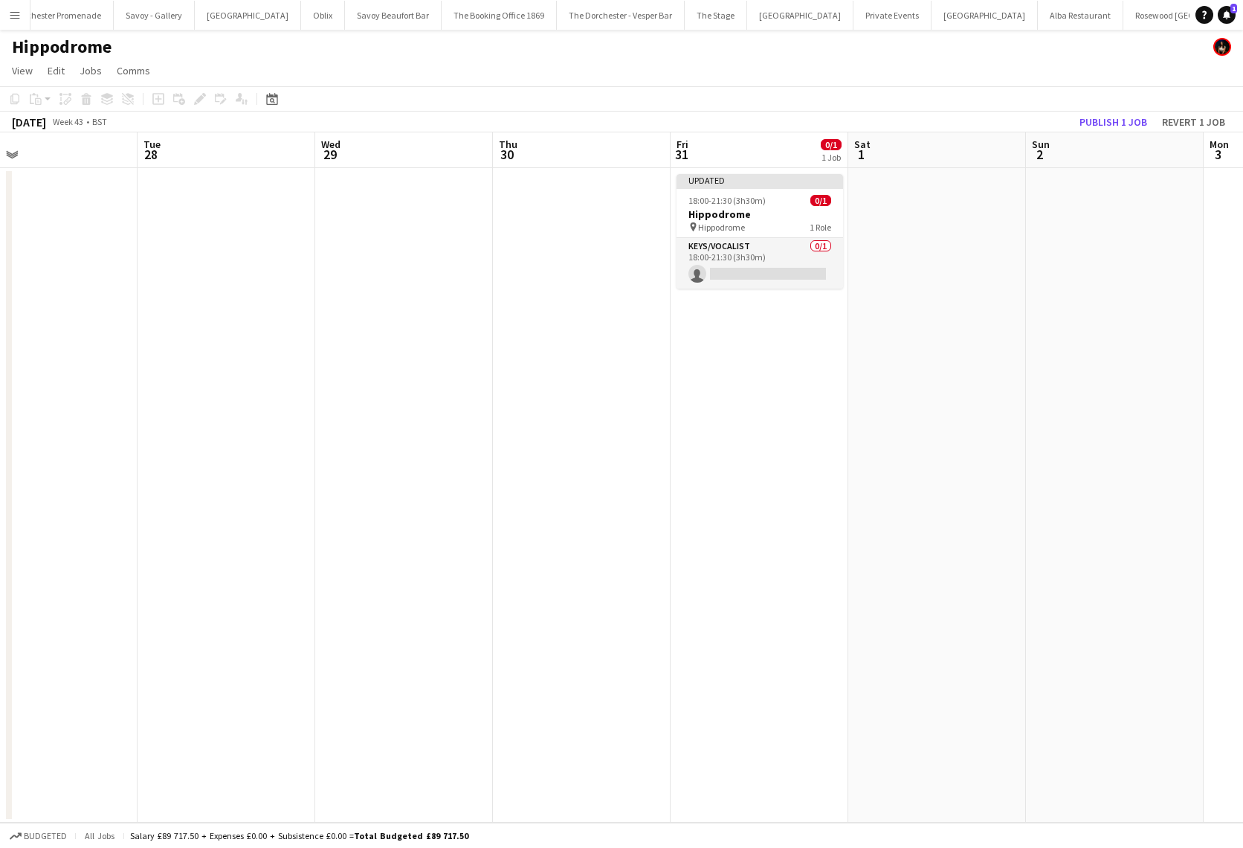
scroll to position [0, 496]
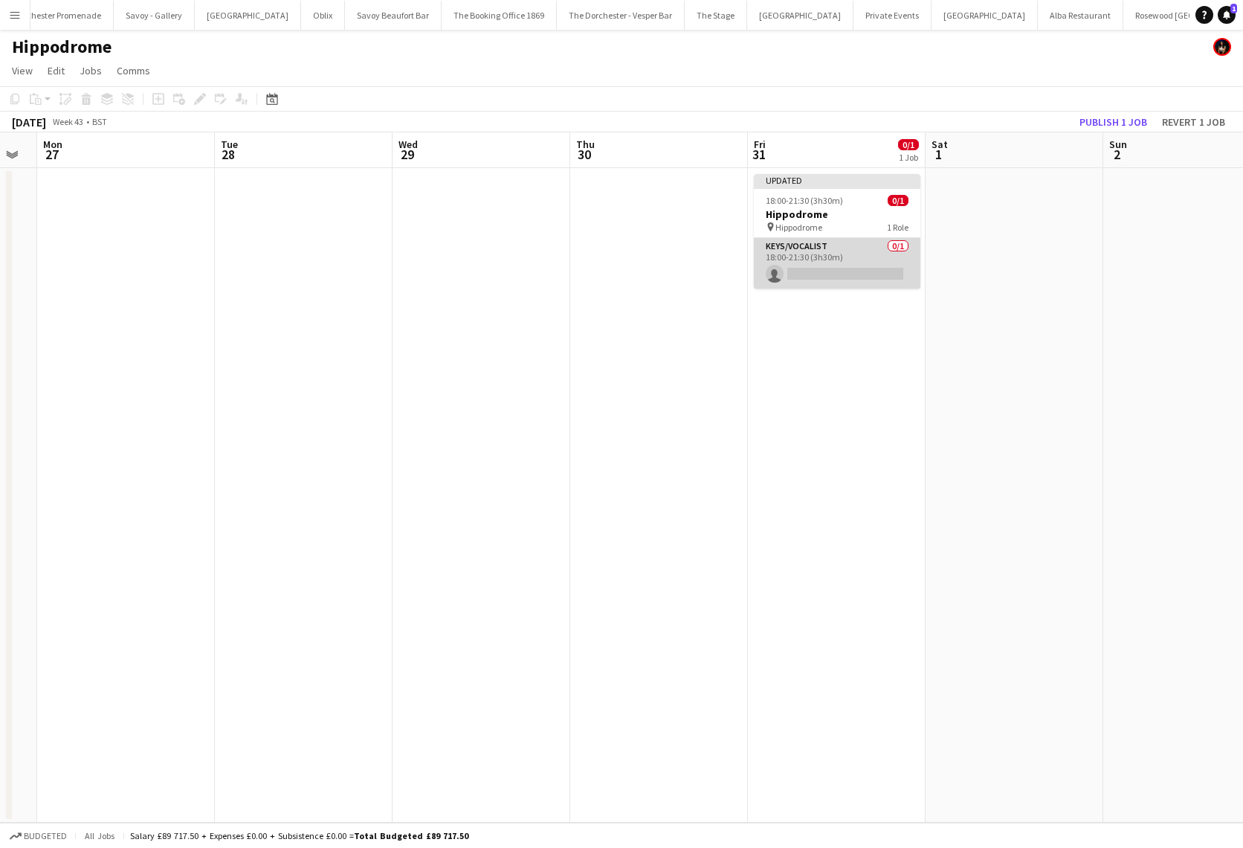
click at [836, 248] on app-card-role "Keys/Vocalist 0/1 18:00-21:30 (3h30m) single-neutral-actions" at bounding box center [837, 263] width 167 height 51
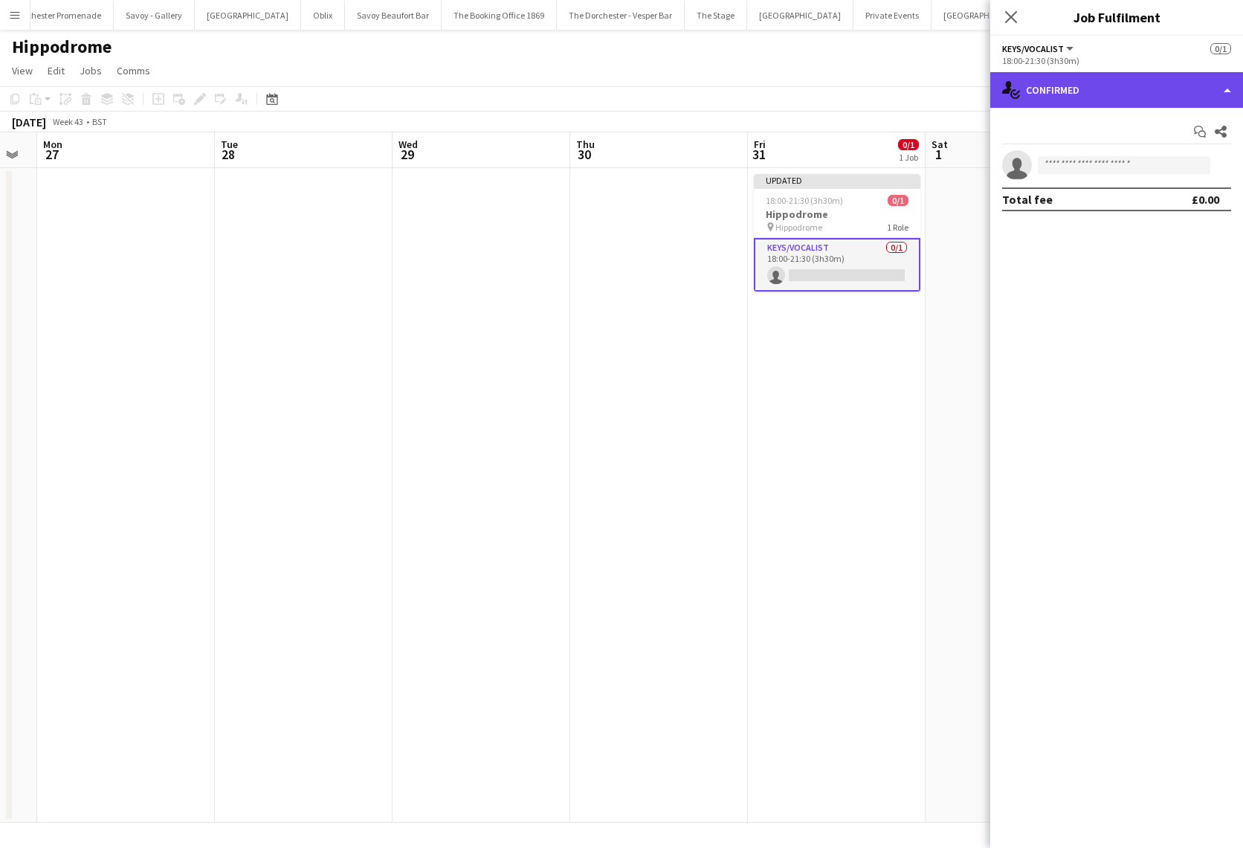
click at [1169, 86] on div "single-neutral-actions-check-2 Confirmed" at bounding box center [1117, 90] width 253 height 36
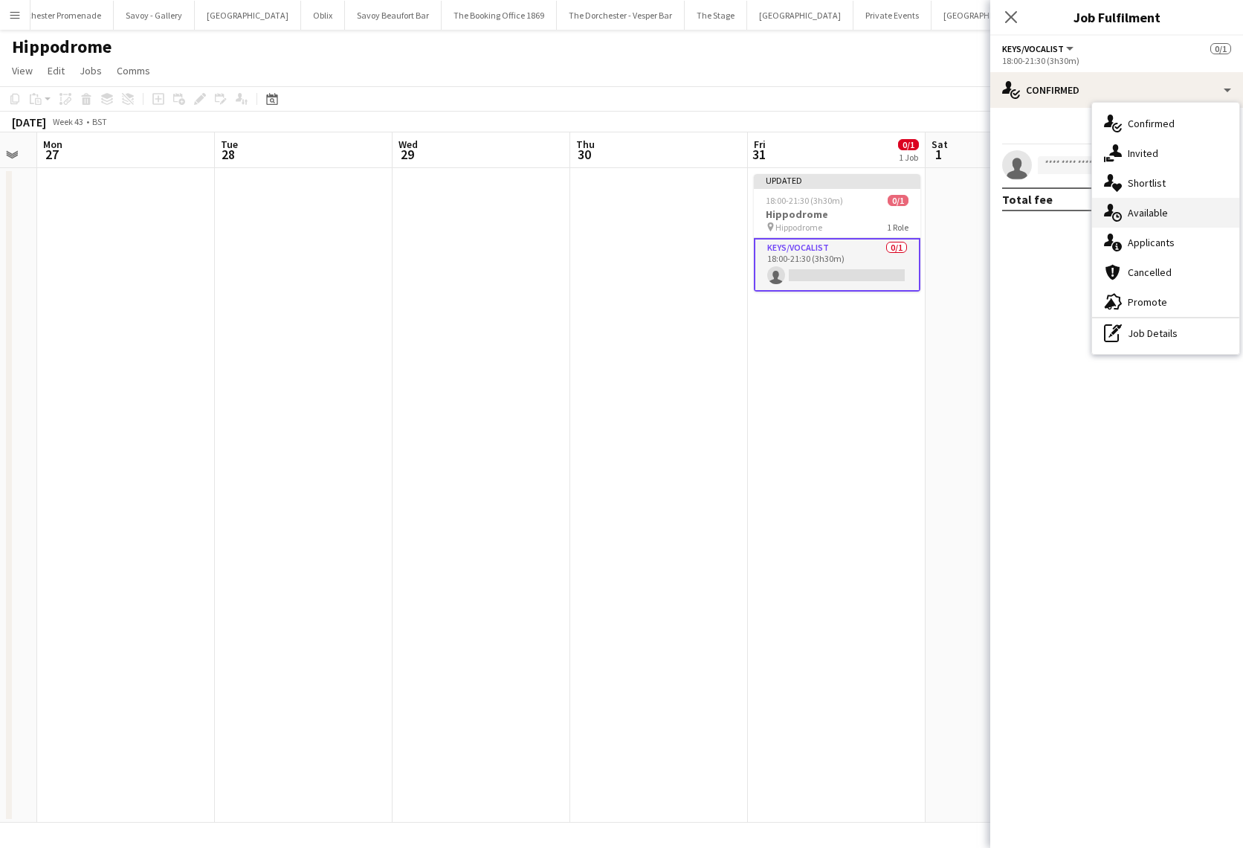
click at [1183, 213] on div "single-neutral-actions-upload Available" at bounding box center [1165, 213] width 147 height 30
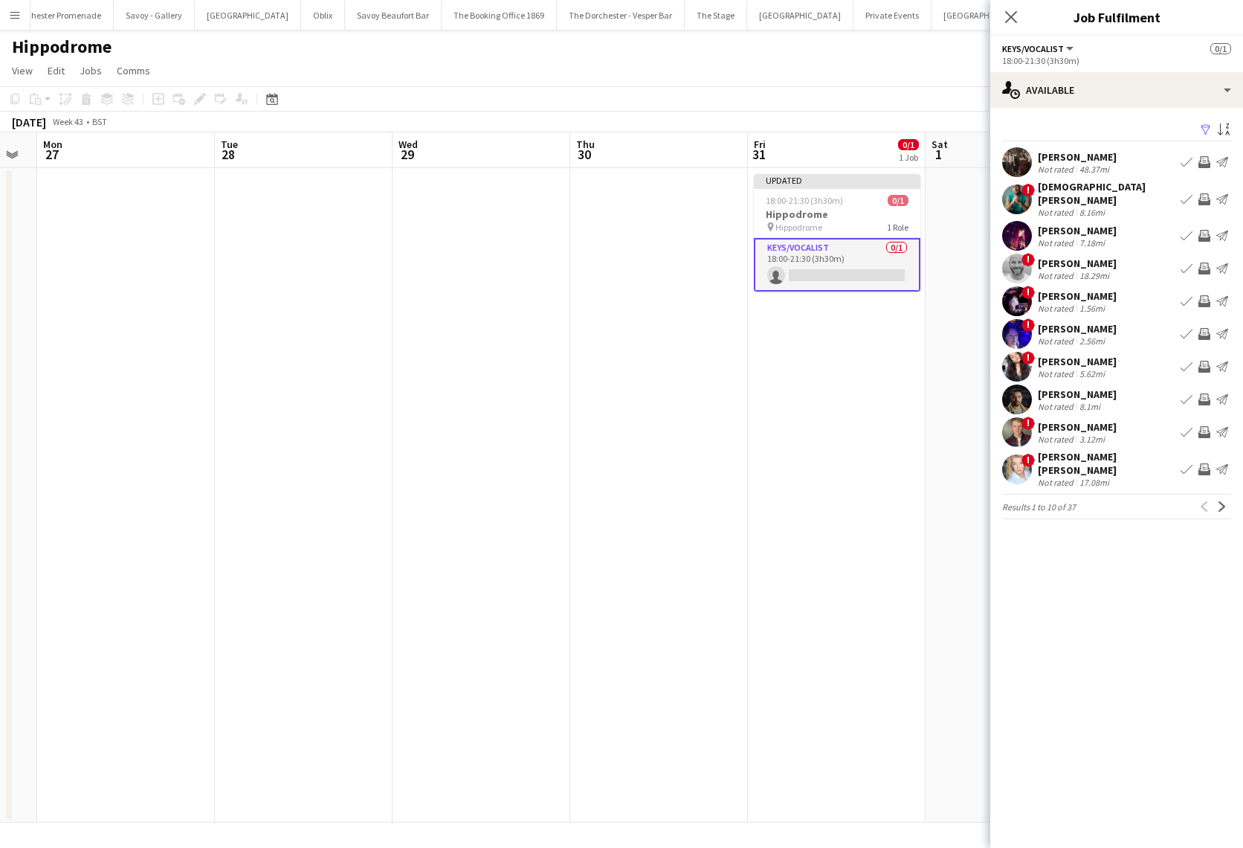
click at [1185, 193] on app-icon "Book crew" at bounding box center [1187, 199] width 12 height 12
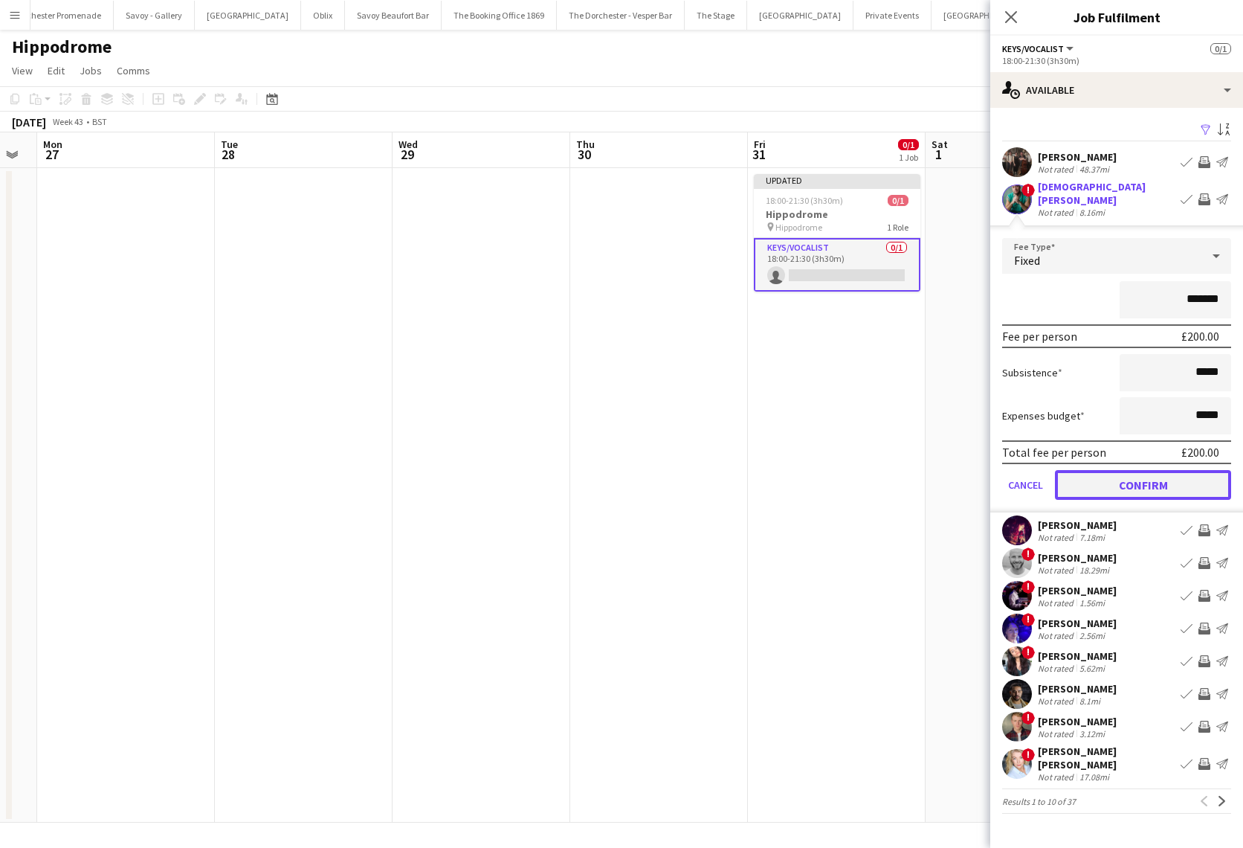
click at [1097, 474] on button "Confirm" at bounding box center [1143, 485] width 176 height 30
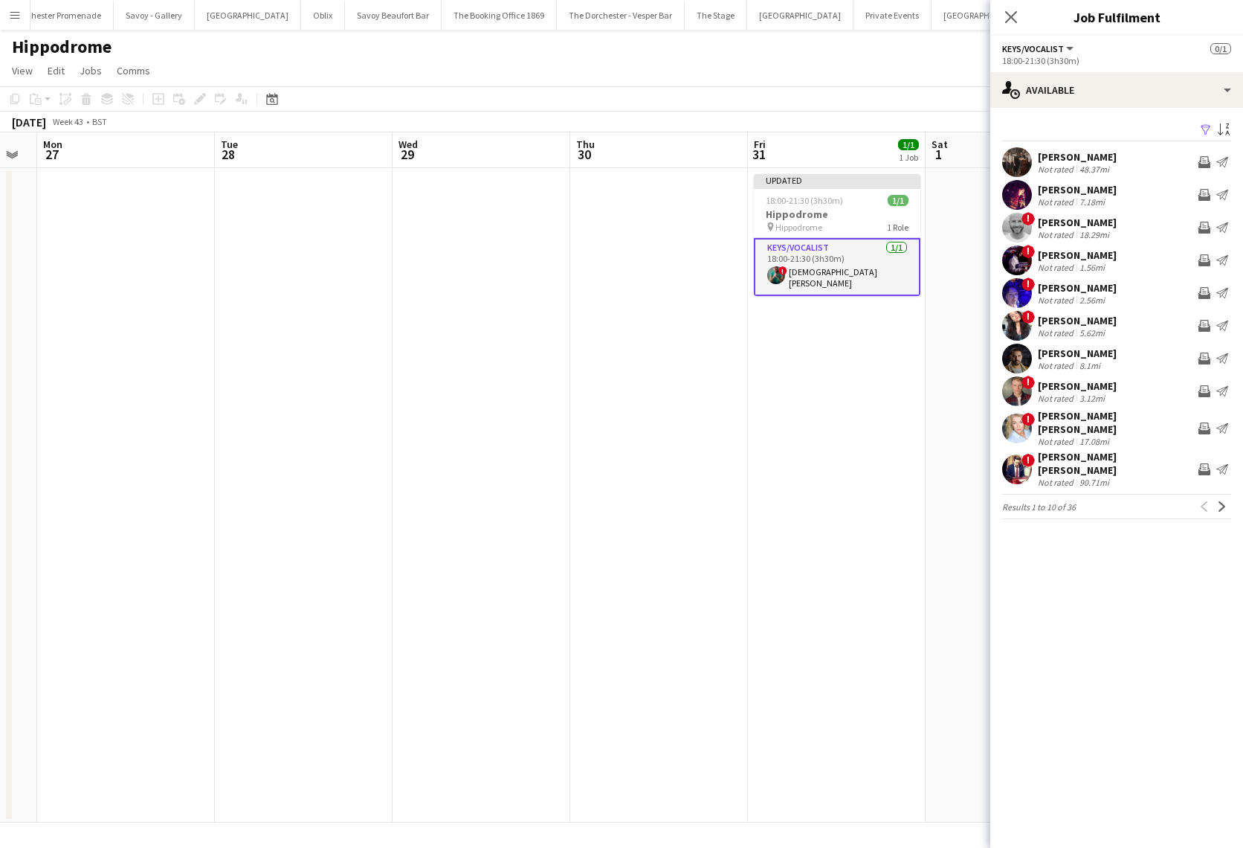
click at [809, 342] on app-date-cell "Updated 18:00-21:30 (3h30m) 1/1 Hippodrome pin Hippodrome 1 Role Keys/Vocalist …" at bounding box center [837, 495] width 178 height 654
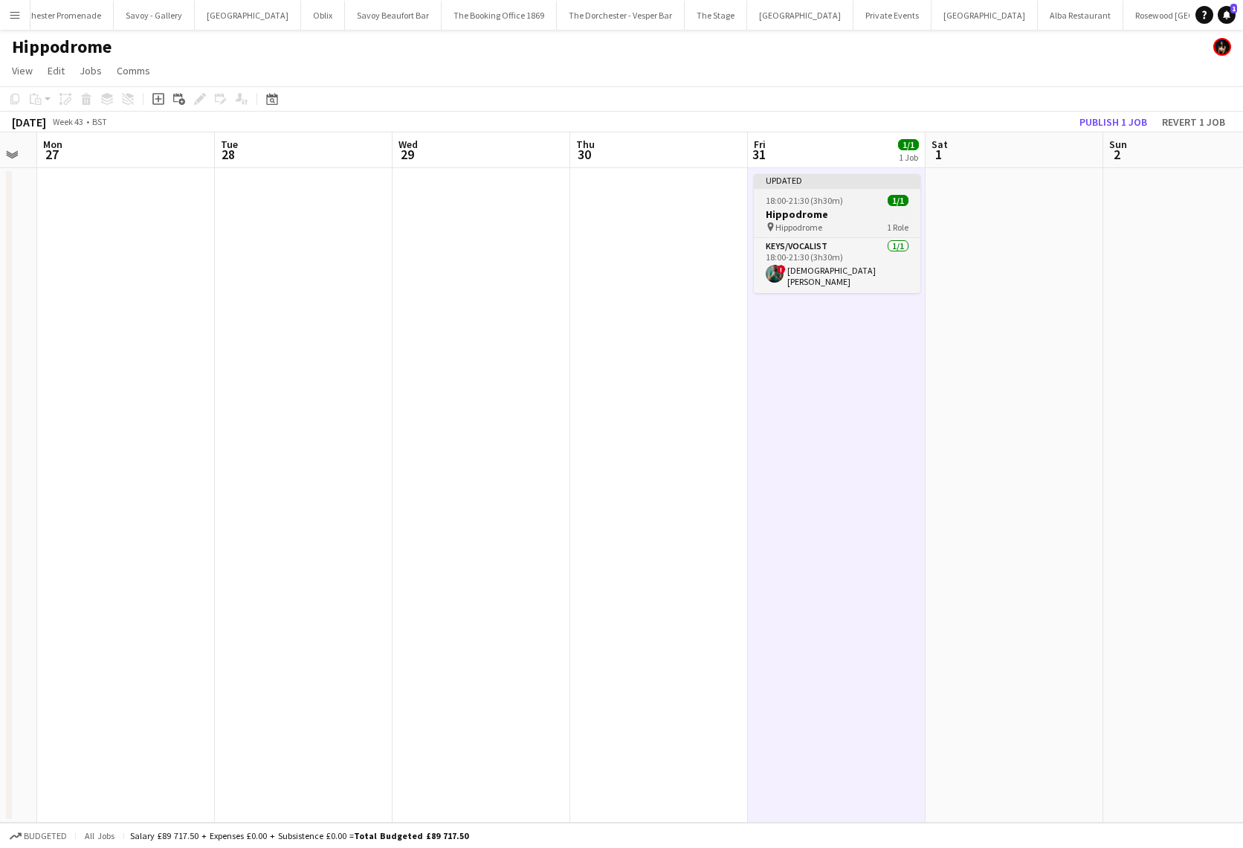
click at [830, 202] on span "18:00-21:30 (3h30m)" at bounding box center [804, 200] width 77 height 11
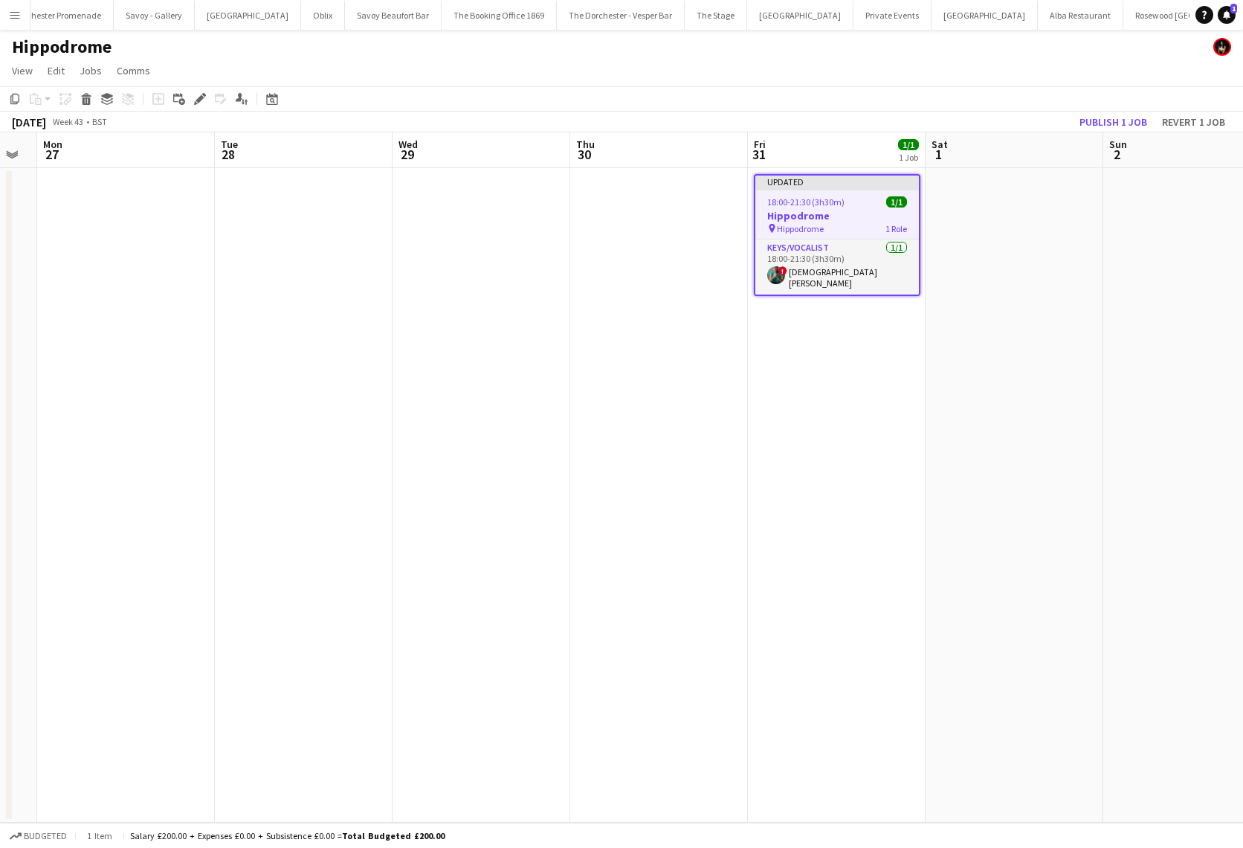
click at [251, 318] on app-date-cell at bounding box center [304, 495] width 178 height 654
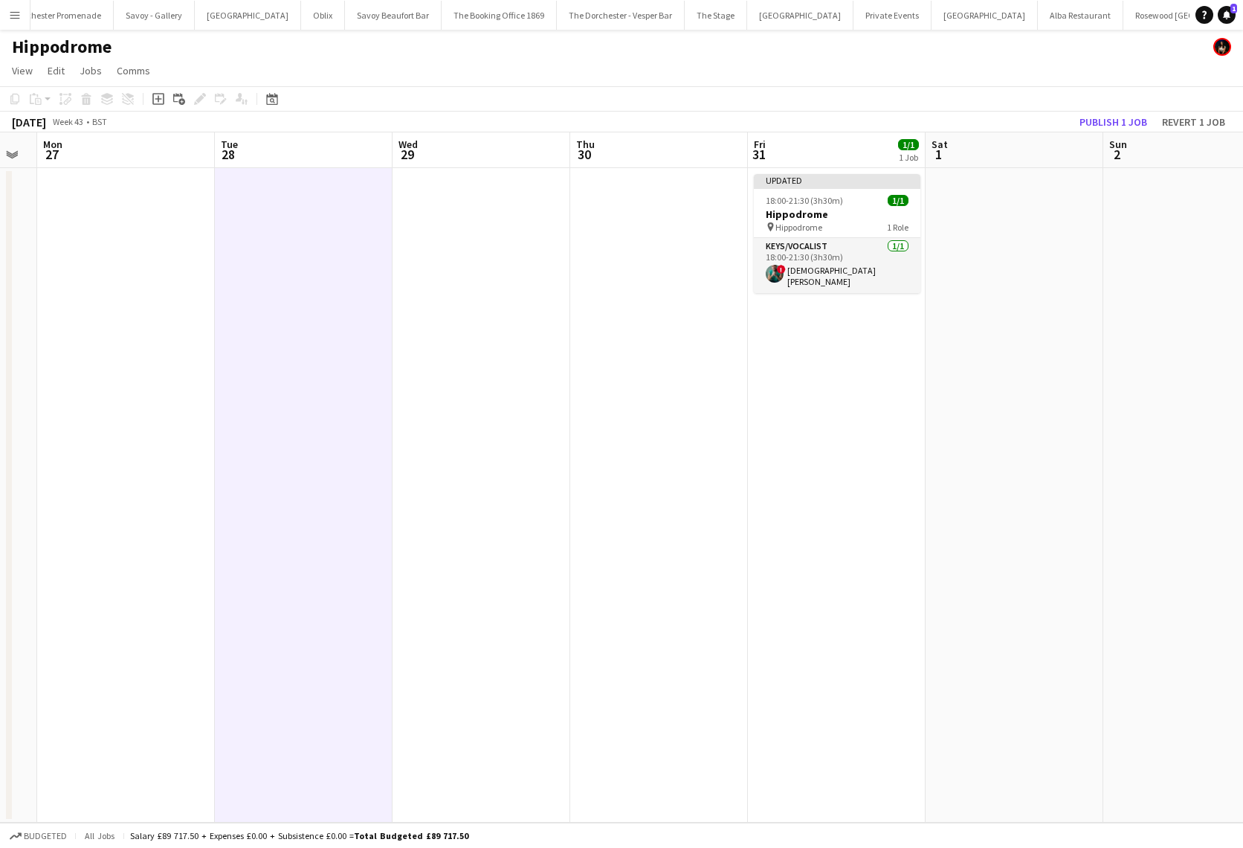
click at [679, 542] on app-date-cell at bounding box center [659, 495] width 178 height 654
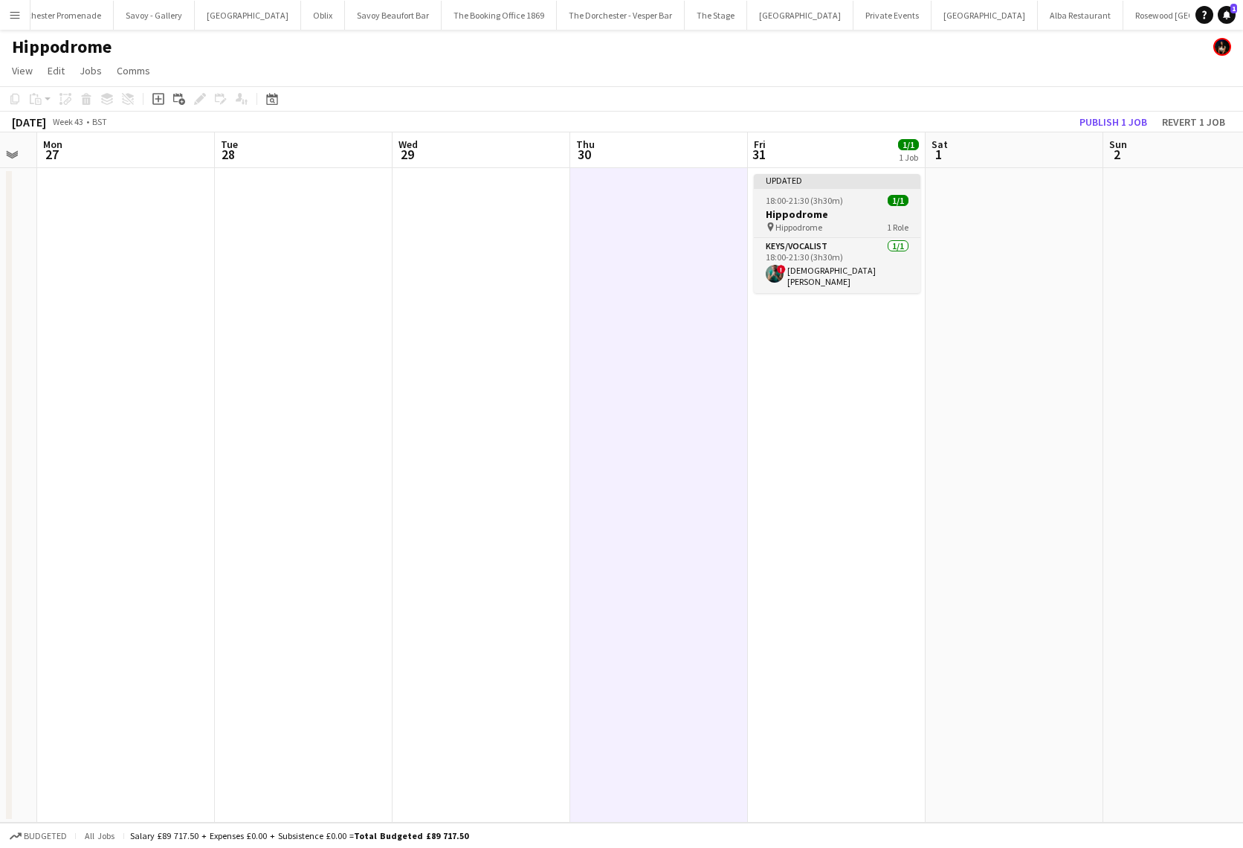
click at [816, 210] on h3 "Hippodrome" at bounding box center [837, 213] width 167 height 13
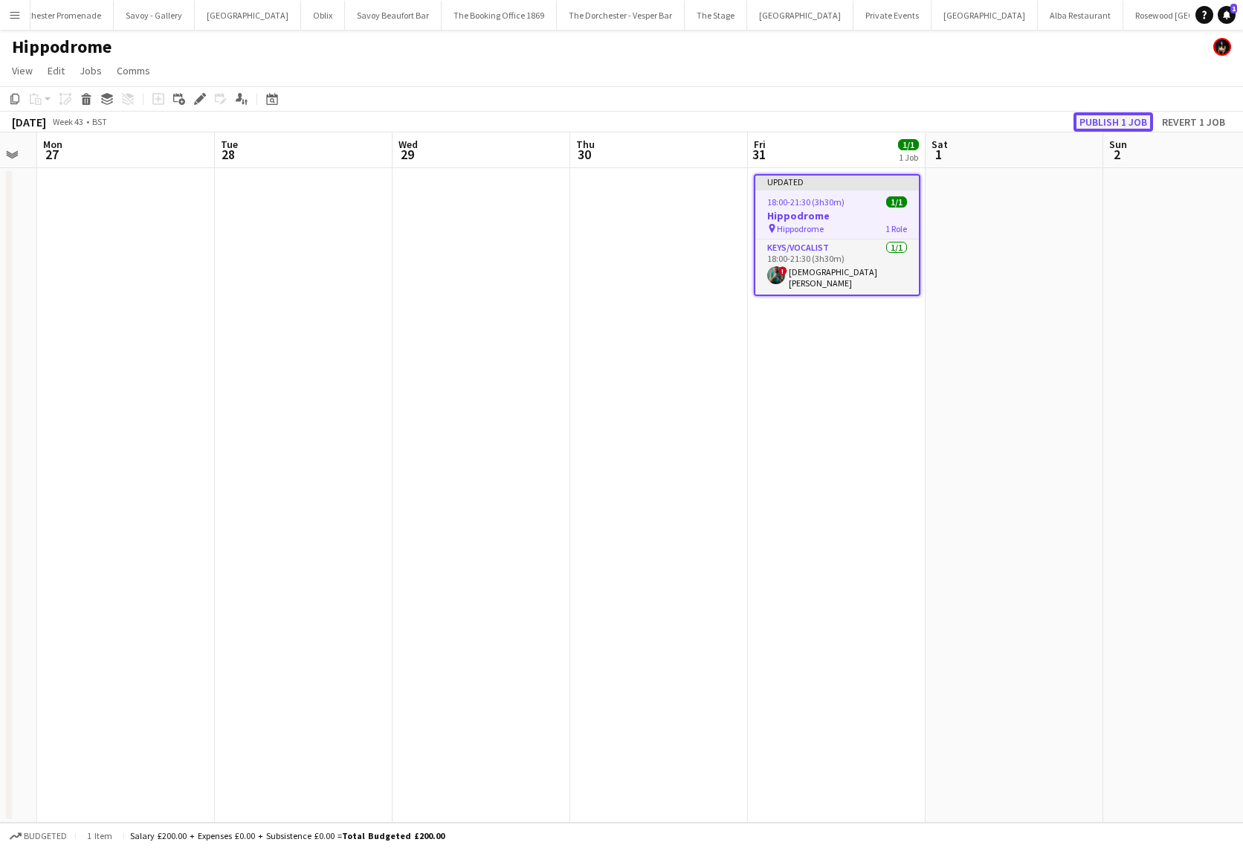
click at [1118, 120] on button "Publish 1 job" at bounding box center [1114, 121] width 80 height 19
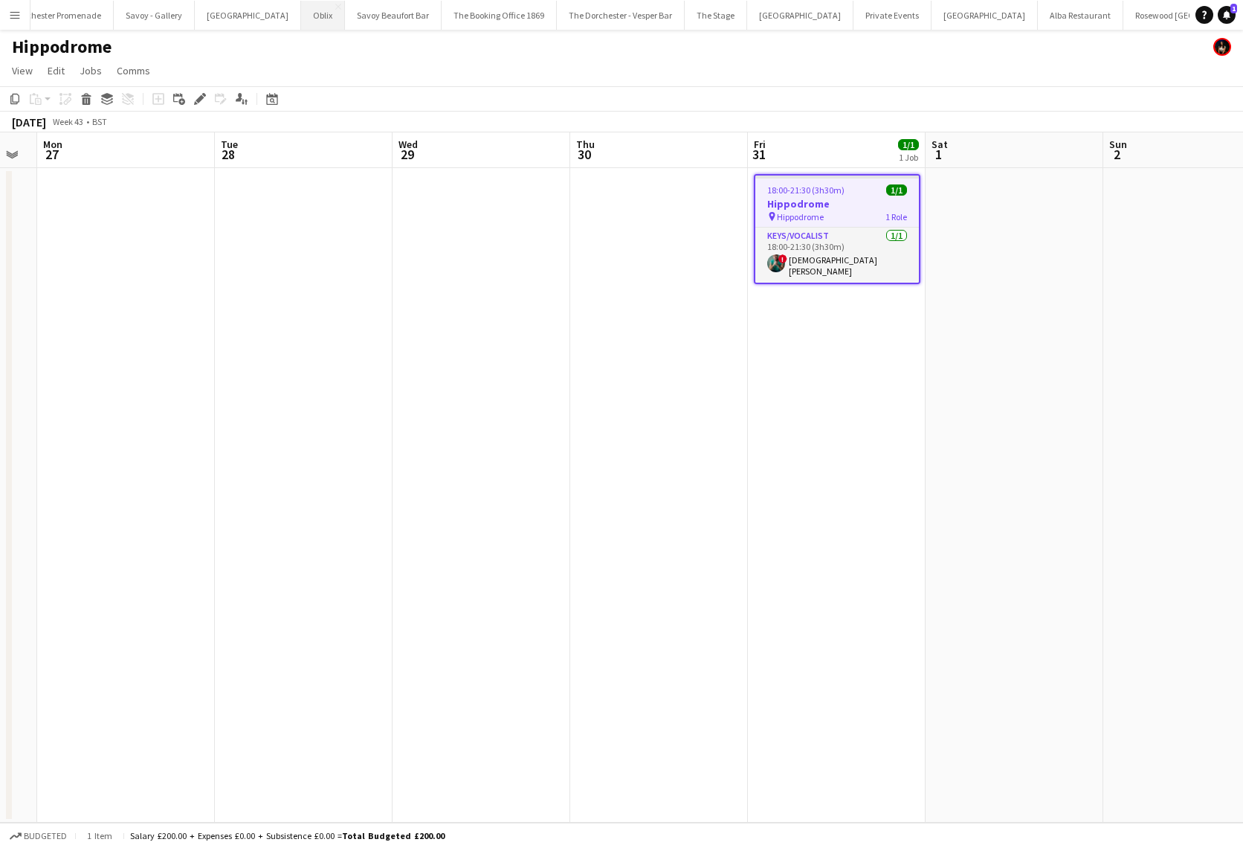
click at [301, 12] on button "Oblix Close" at bounding box center [323, 15] width 44 height 29
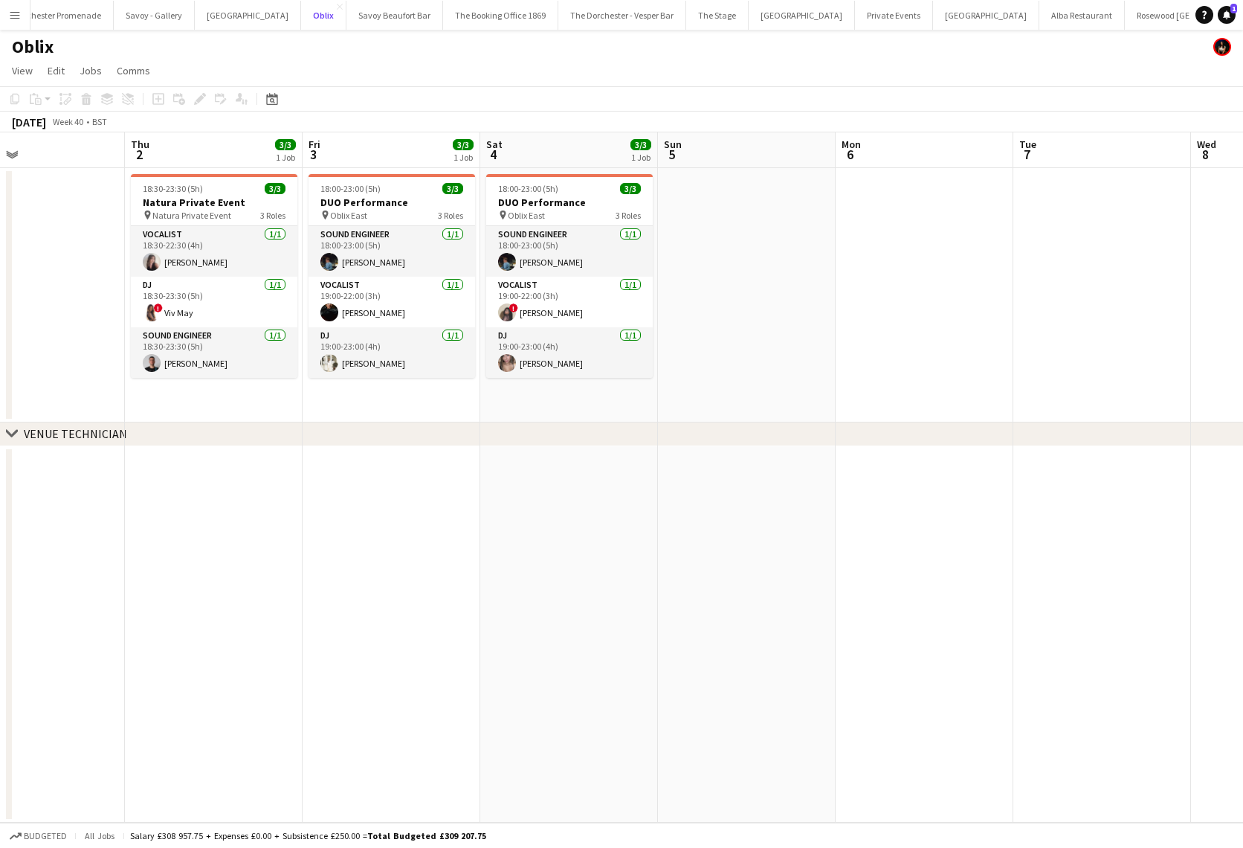
scroll to position [0, 399]
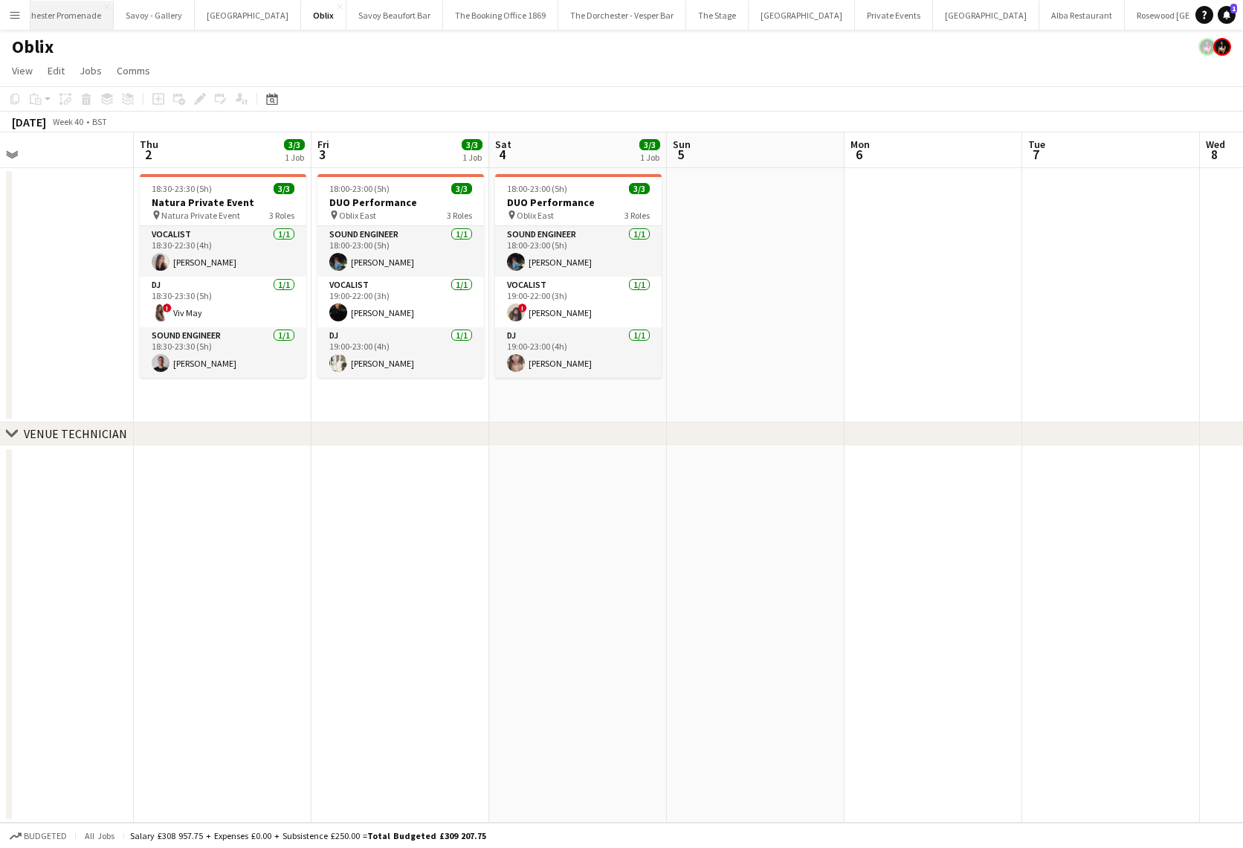
click at [77, 16] on button "The Dorchester Promenade Close" at bounding box center [49, 15] width 129 height 29
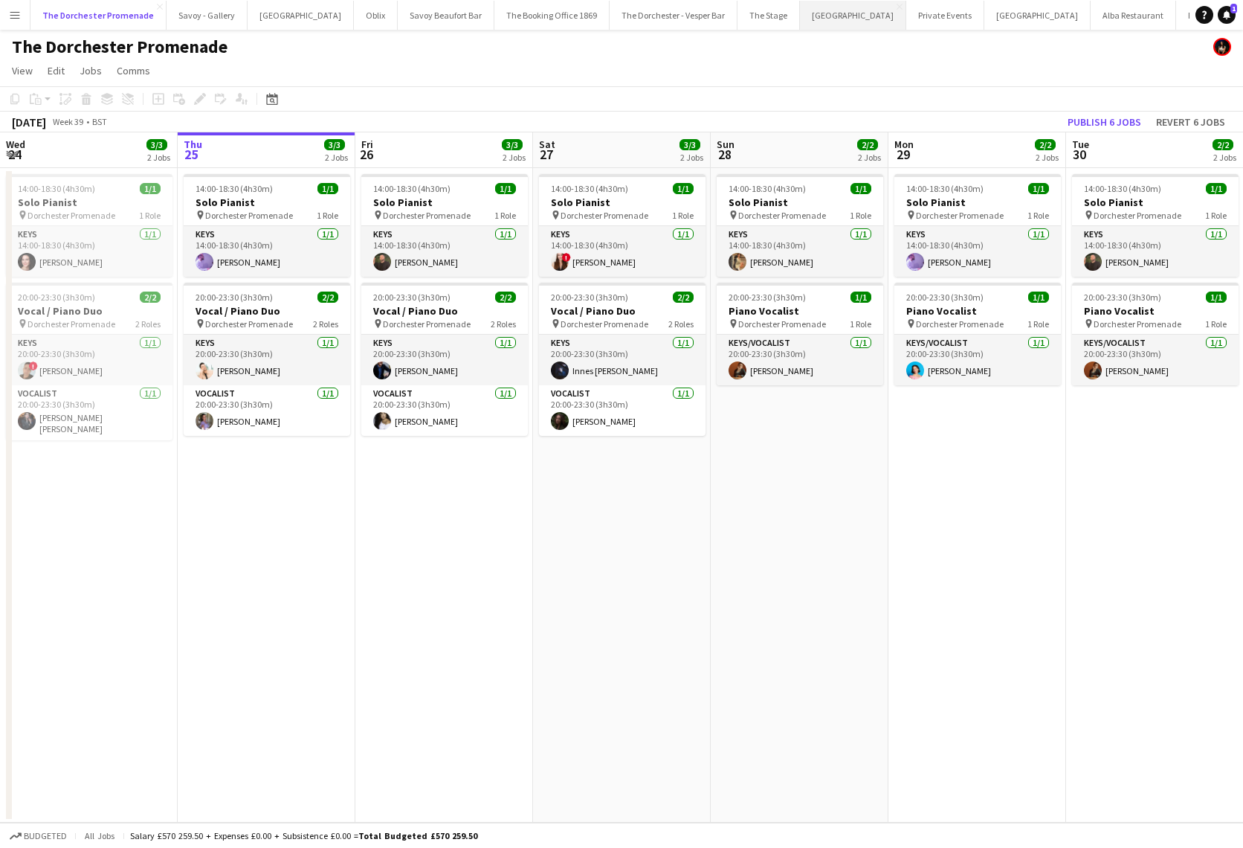
scroll to position [0, 48]
click at [859, 18] on button "Private Events Close" at bounding box center [898, 15] width 78 height 29
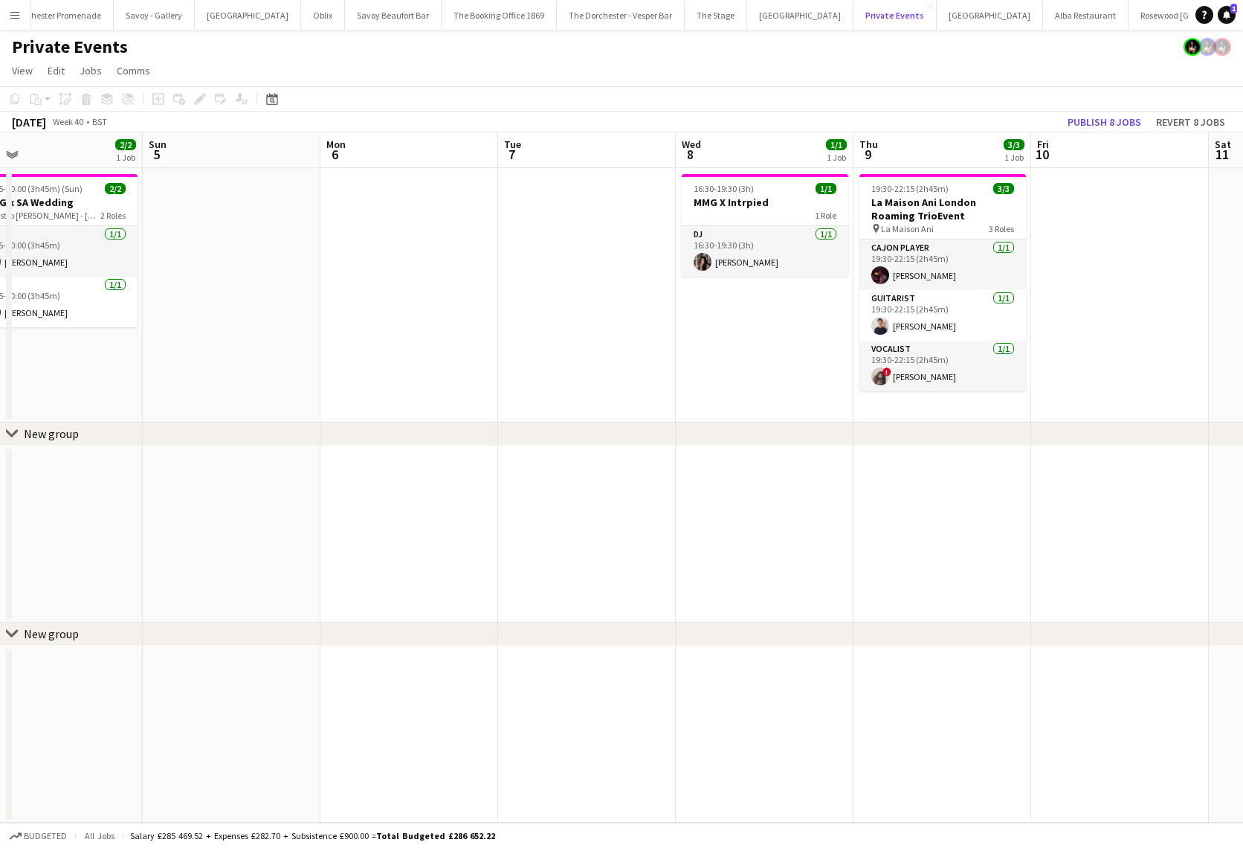
scroll to position [0, 538]
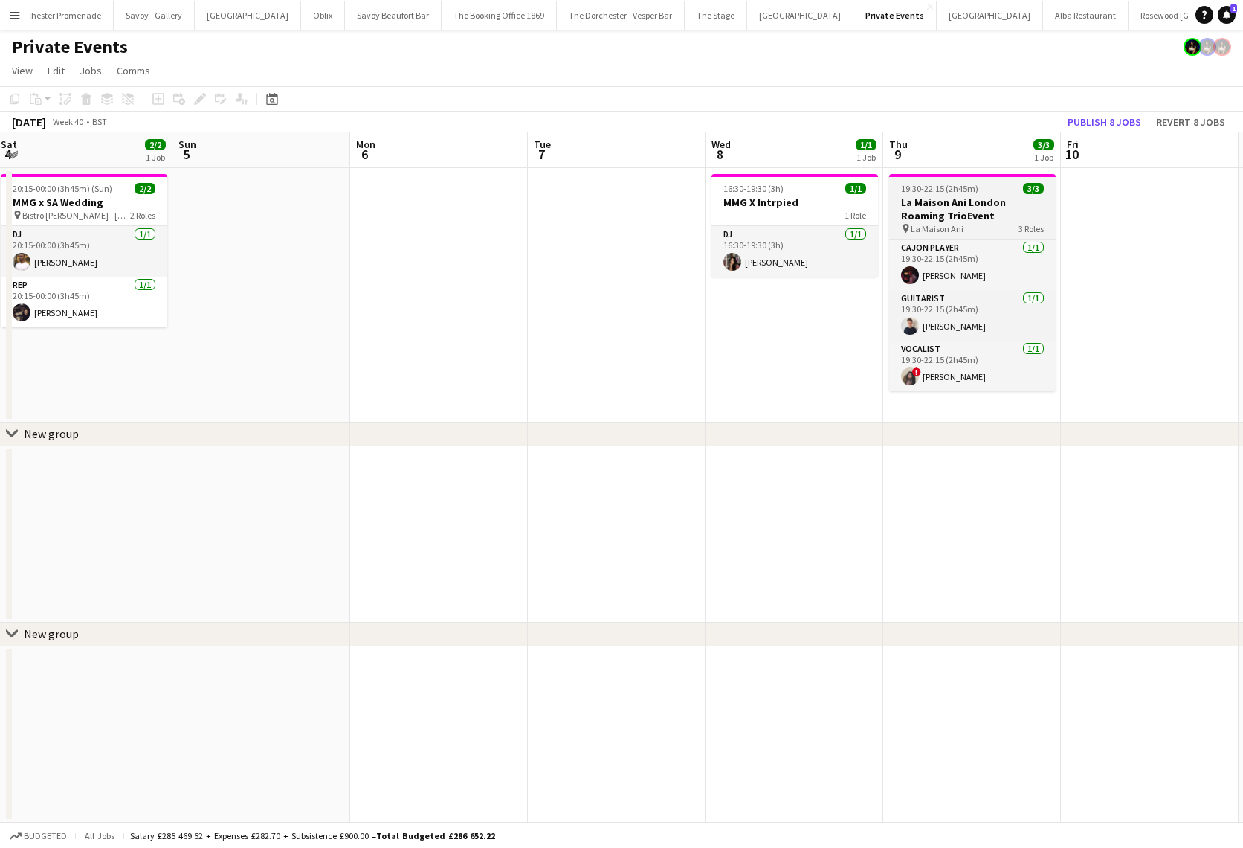
click at [936, 199] on h3 "La Maison Ani London Roaming TrioEvent" at bounding box center [972, 209] width 167 height 27
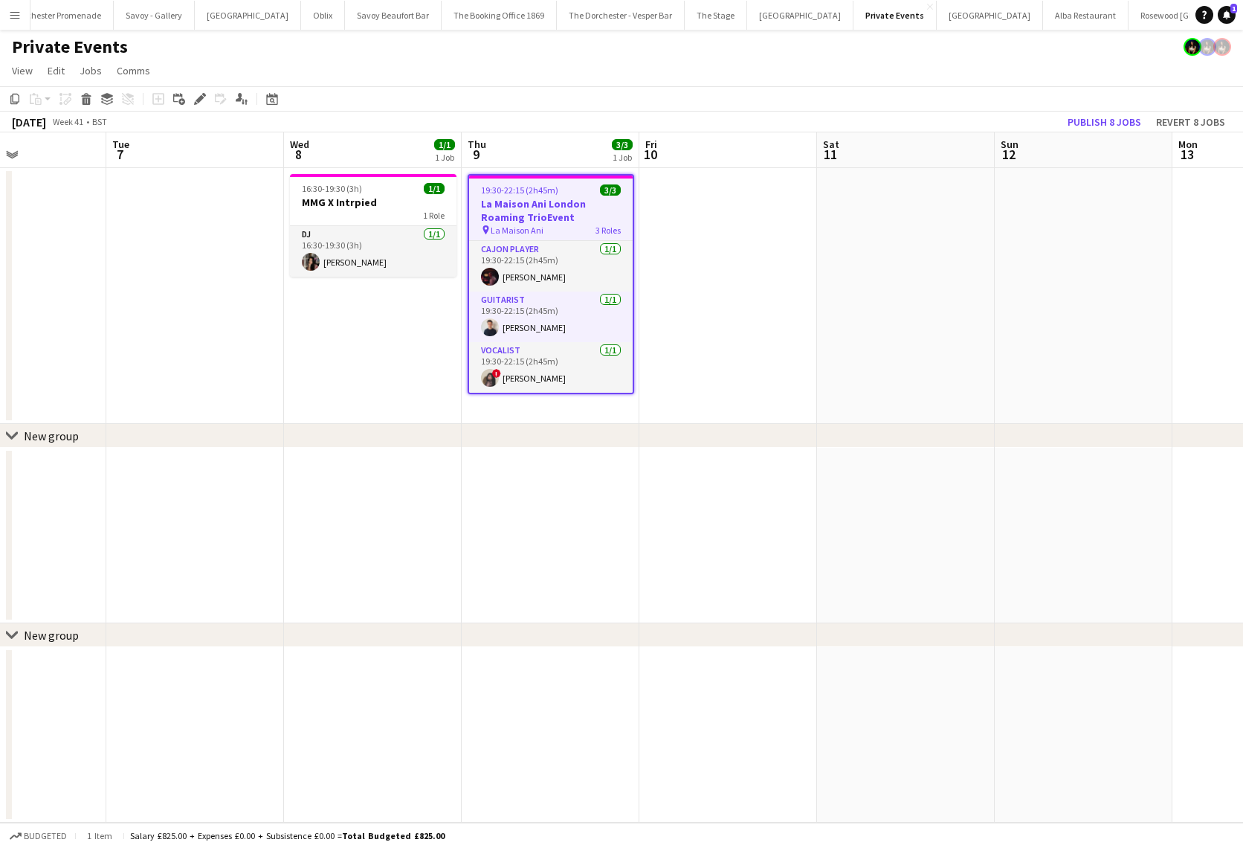
scroll to position [0, 422]
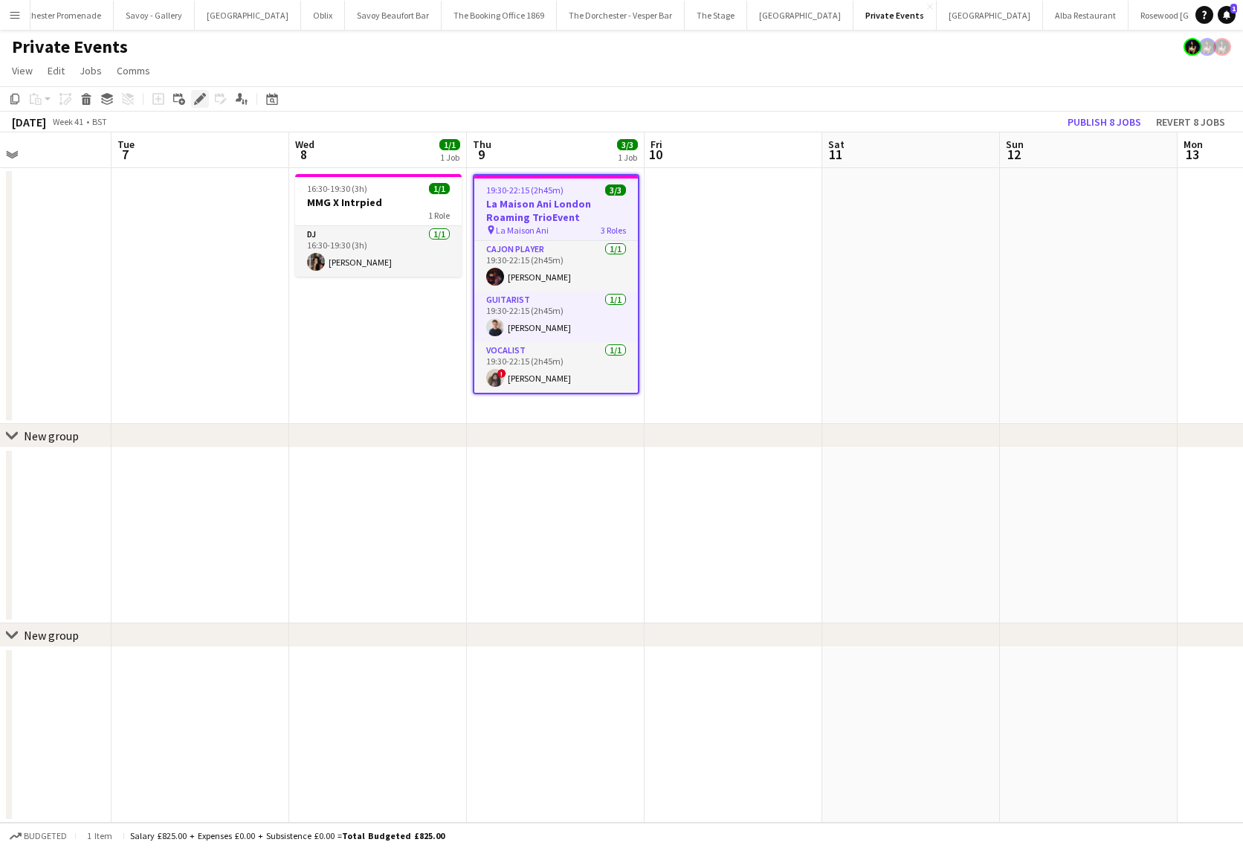
click at [208, 100] on div "Edit" at bounding box center [200, 99] width 18 height 18
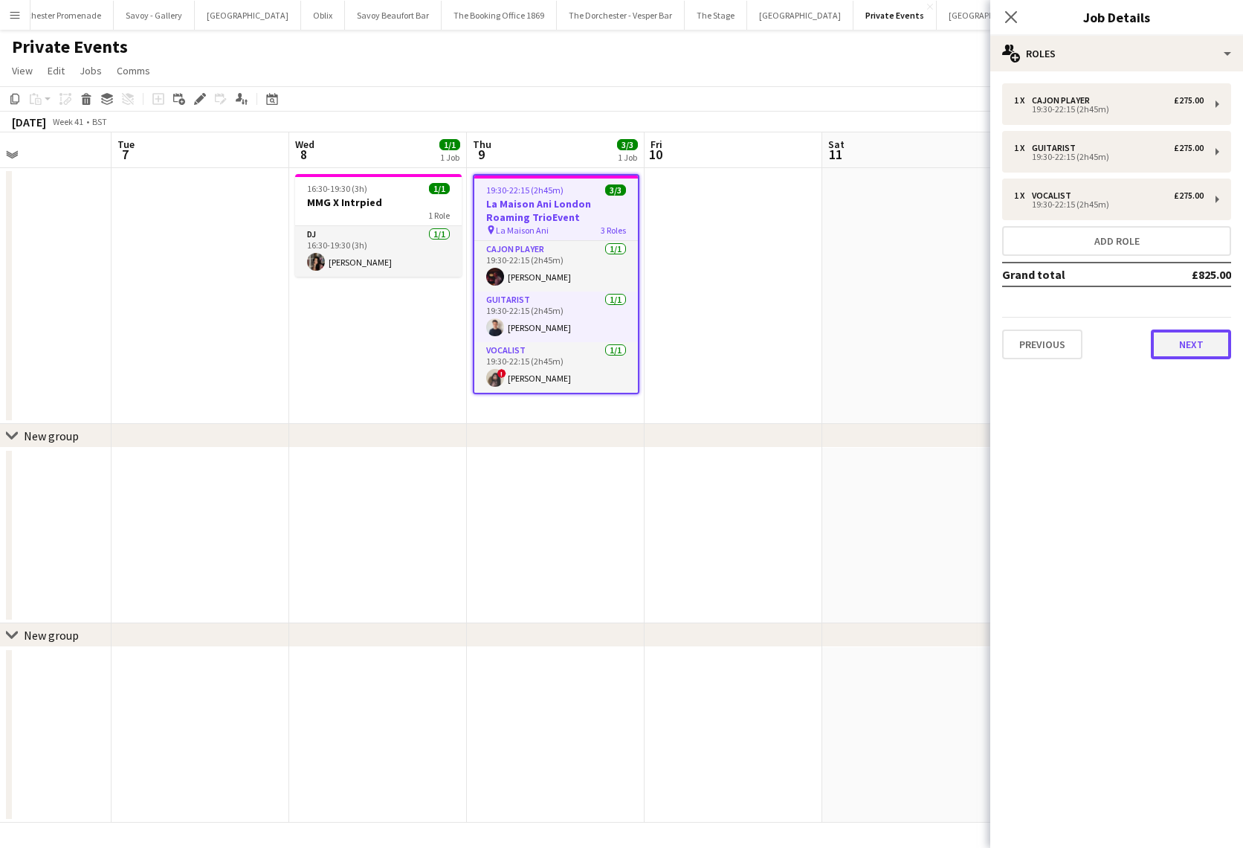
click at [1196, 340] on button "Next" at bounding box center [1191, 344] width 80 height 30
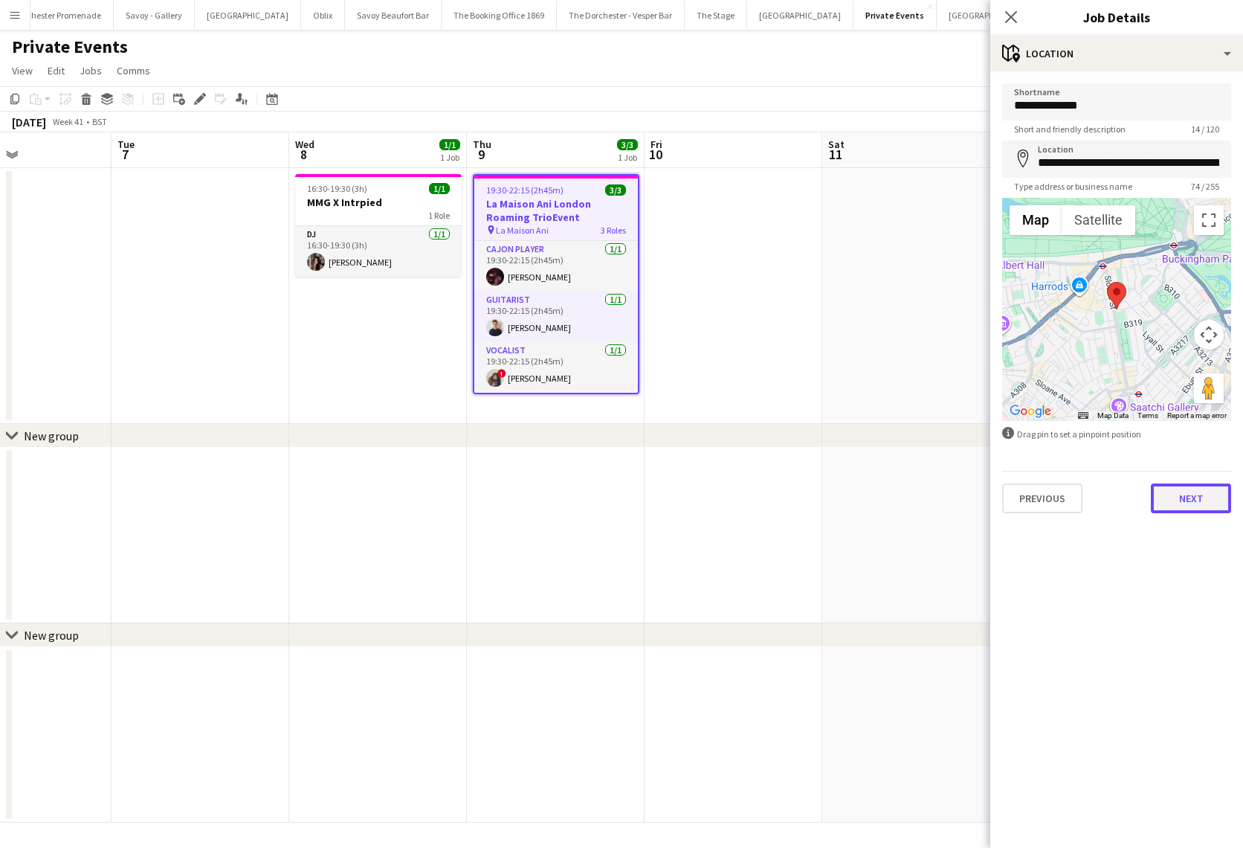
click at [1202, 494] on button "Next" at bounding box center [1191, 498] width 80 height 30
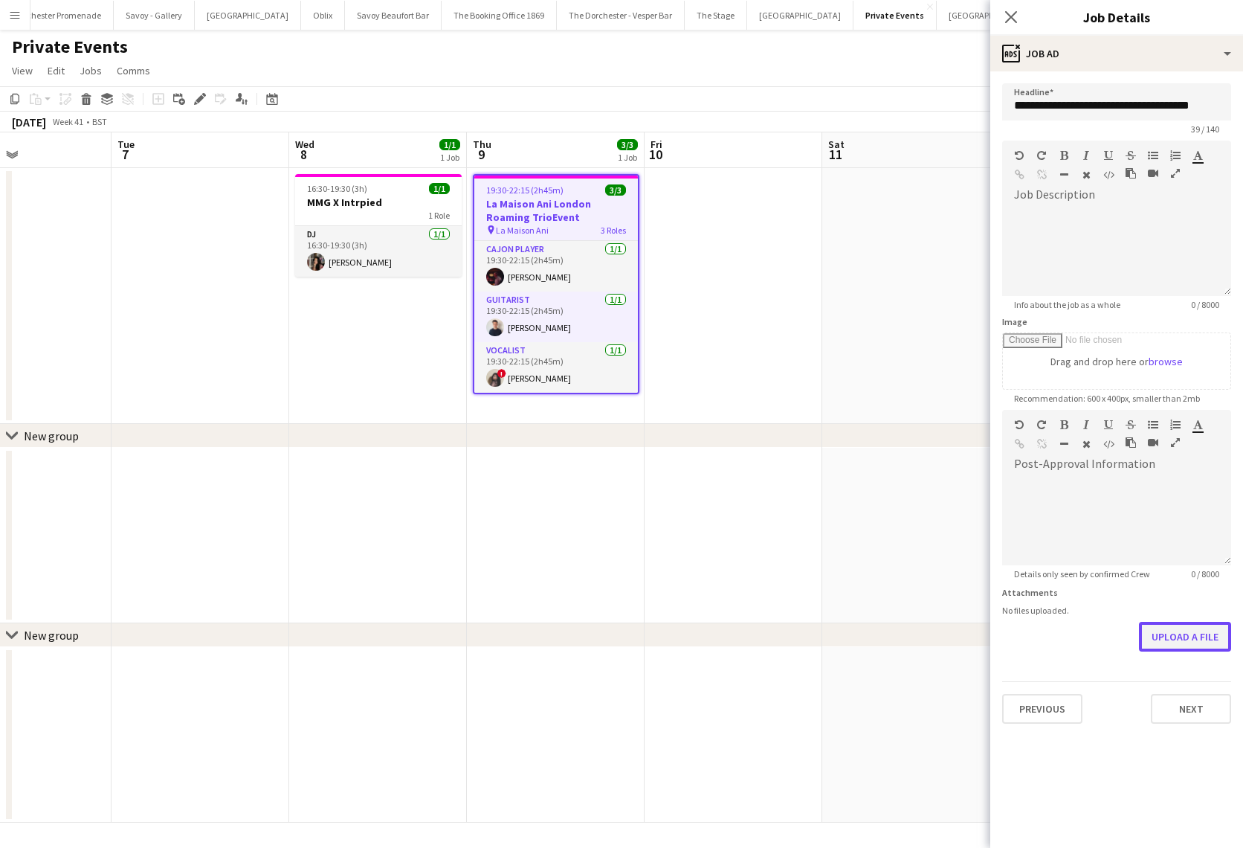
click at [1179, 625] on button "Upload a file" at bounding box center [1185, 637] width 92 height 30
click at [1013, 16] on icon at bounding box center [1011, 17] width 14 height 14
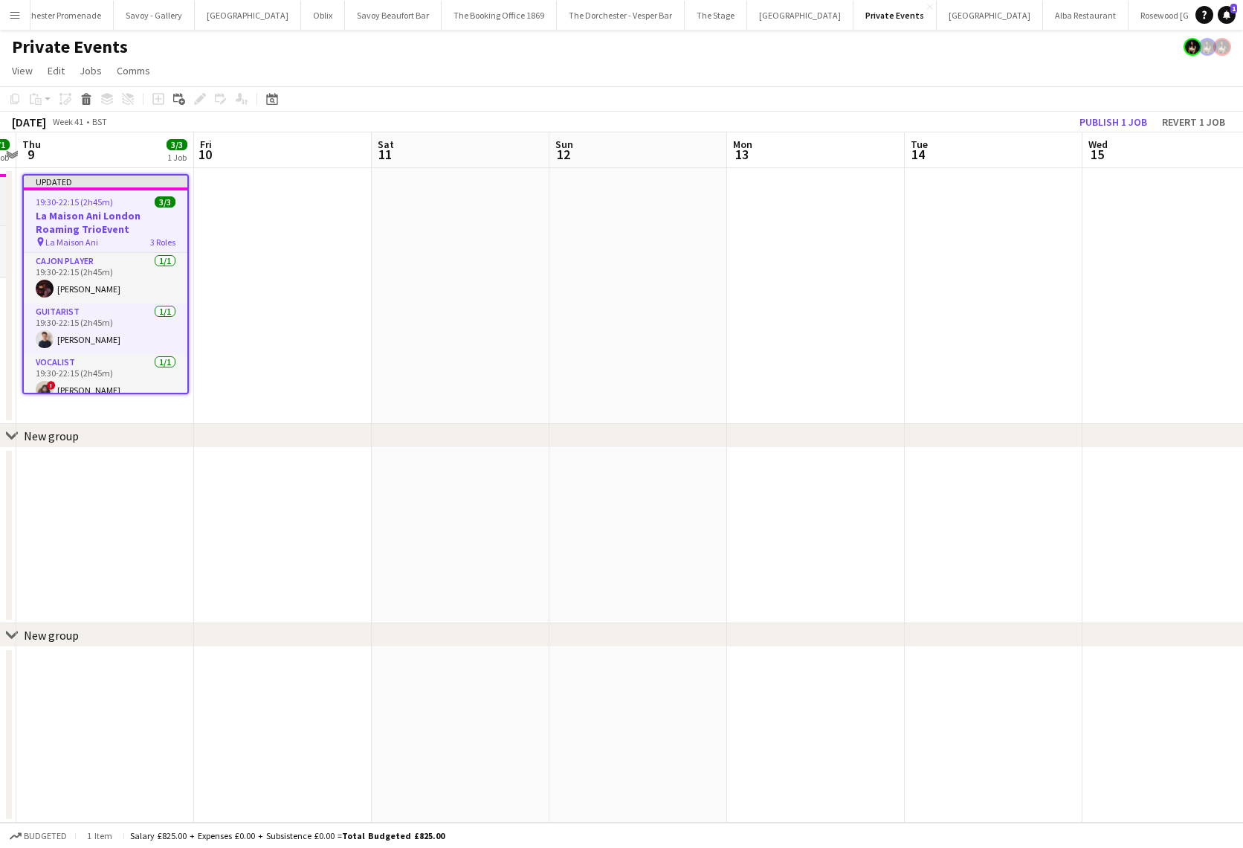
scroll to position [0, 516]
click at [89, 197] on span "19:30-22:15 (2h45m)" at bounding box center [74, 201] width 77 height 11
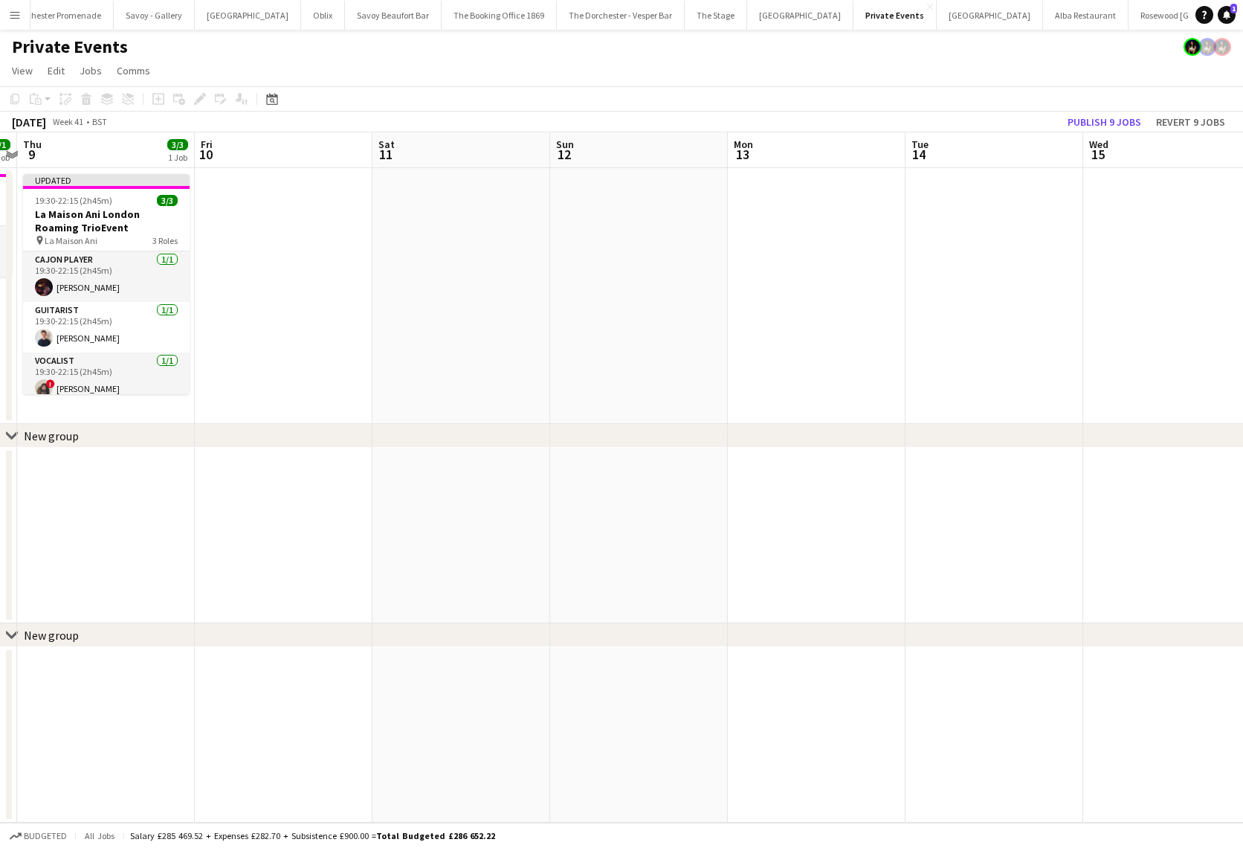
click at [235, 251] on app-date-cell at bounding box center [284, 296] width 178 height 256
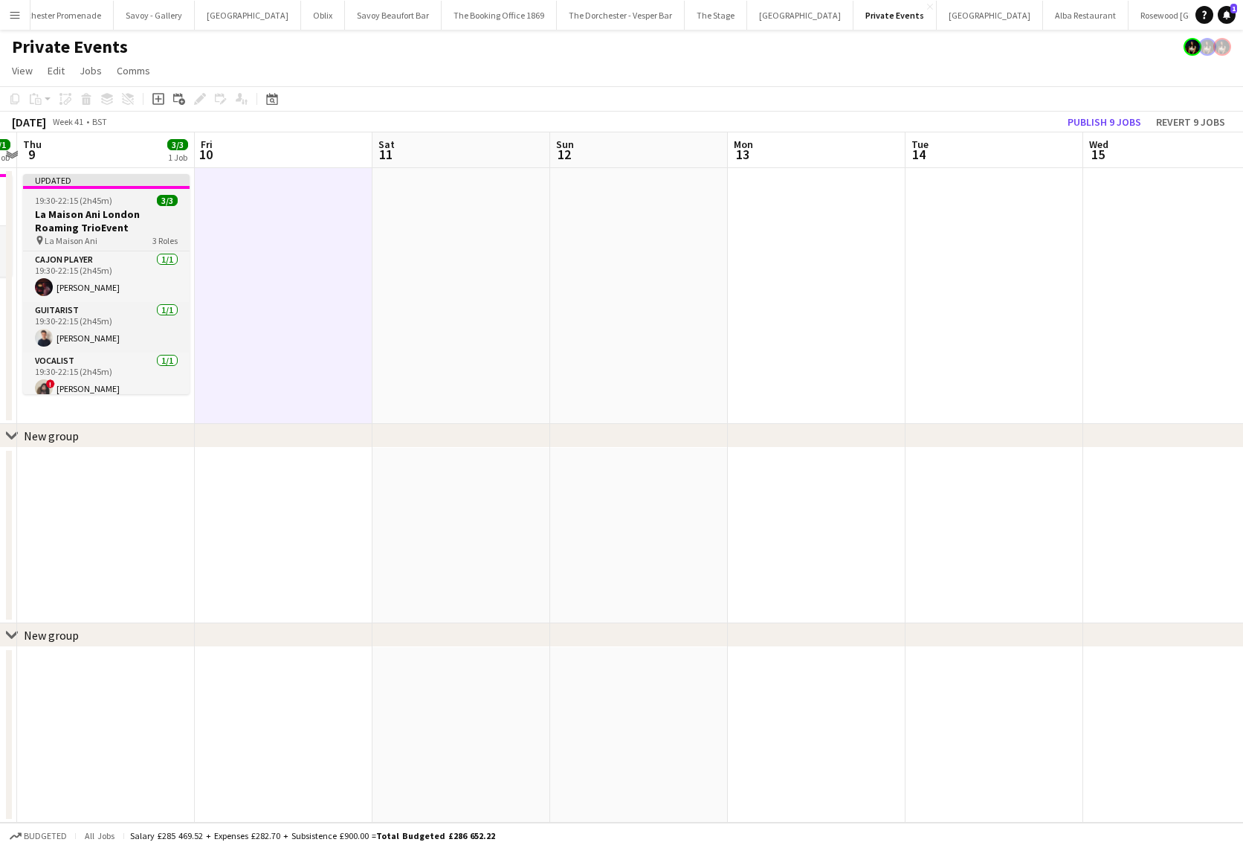
click at [129, 209] on h3 "La Maison Ani London Roaming TrioEvent" at bounding box center [106, 220] width 167 height 27
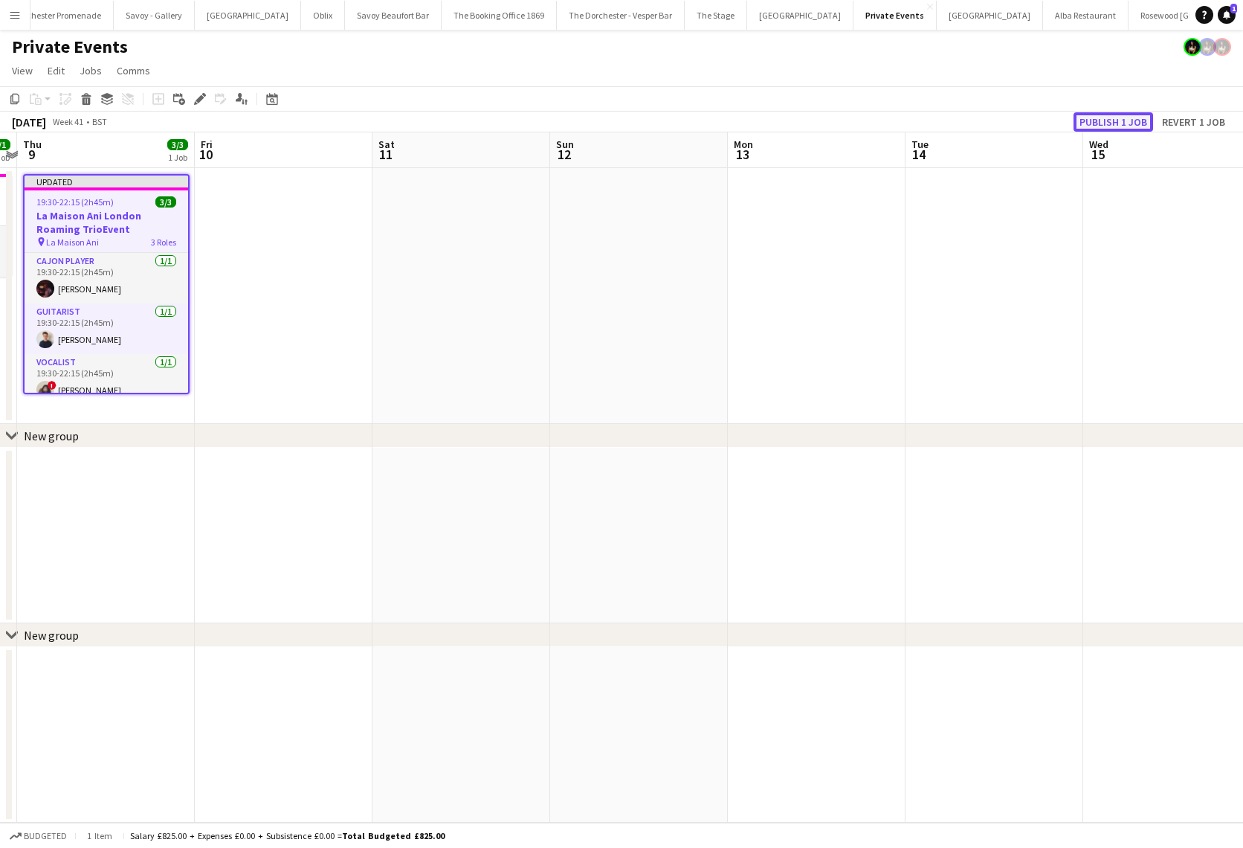
click at [1112, 120] on button "Publish 1 job" at bounding box center [1114, 121] width 80 height 19
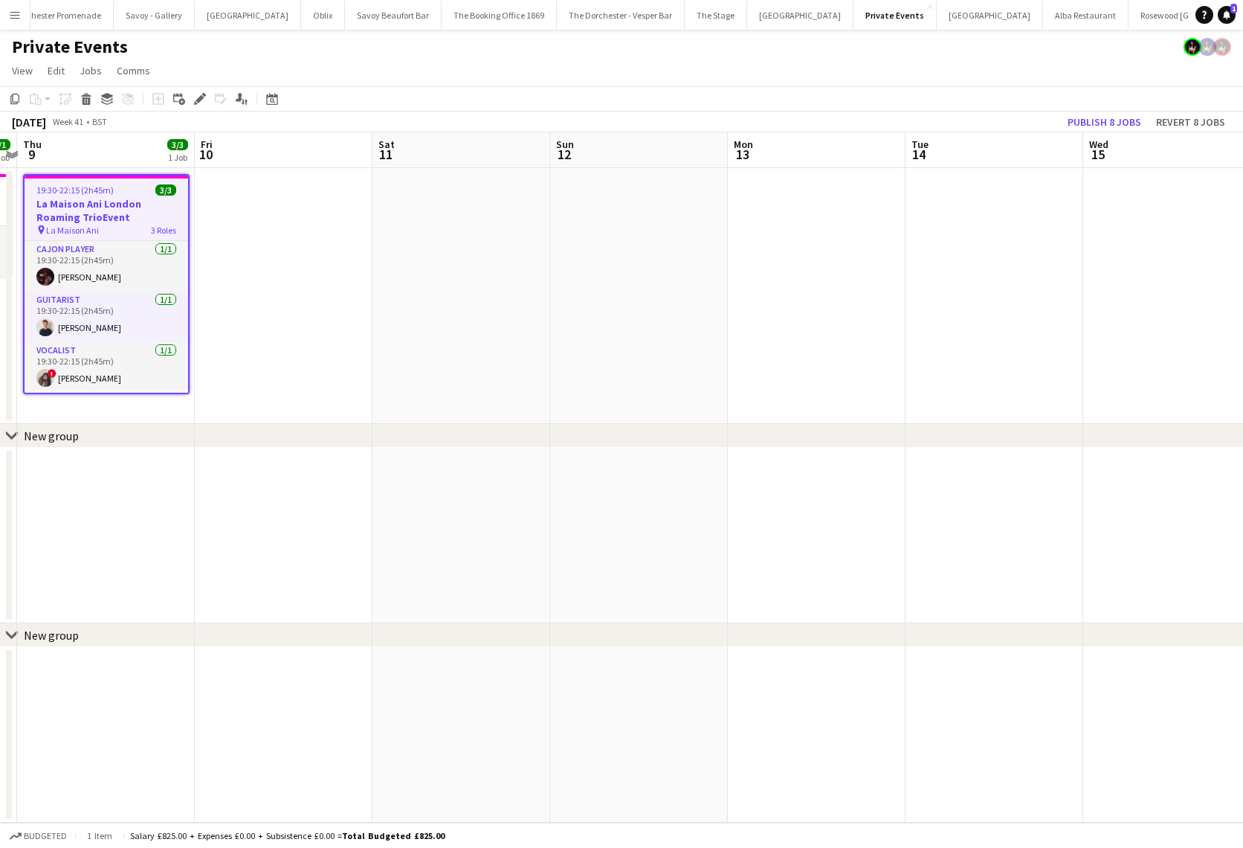
click at [309, 257] on app-date-cell at bounding box center [284, 296] width 178 height 256
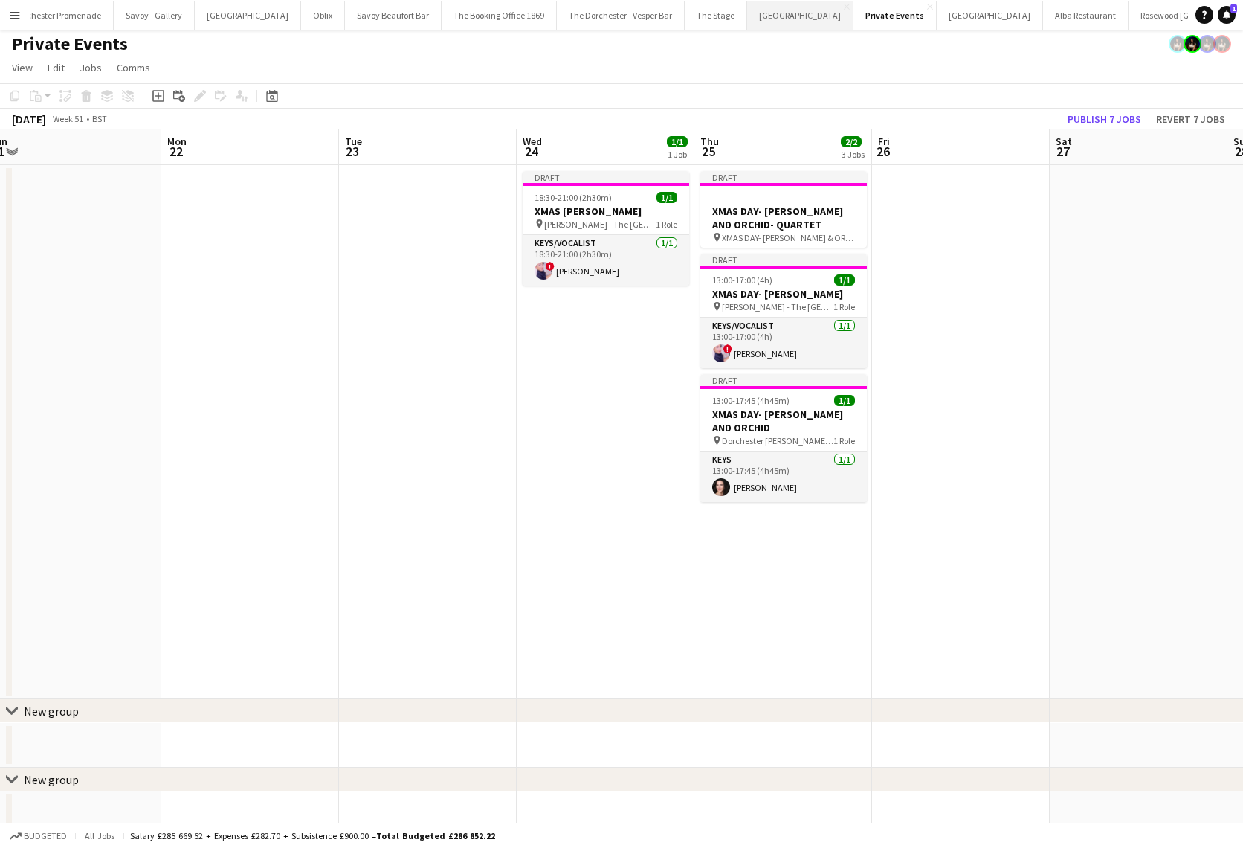
scroll to position [0, 47]
click at [1042, 12] on button "Alba Restaurant Close" at bounding box center [1085, 15] width 86 height 29
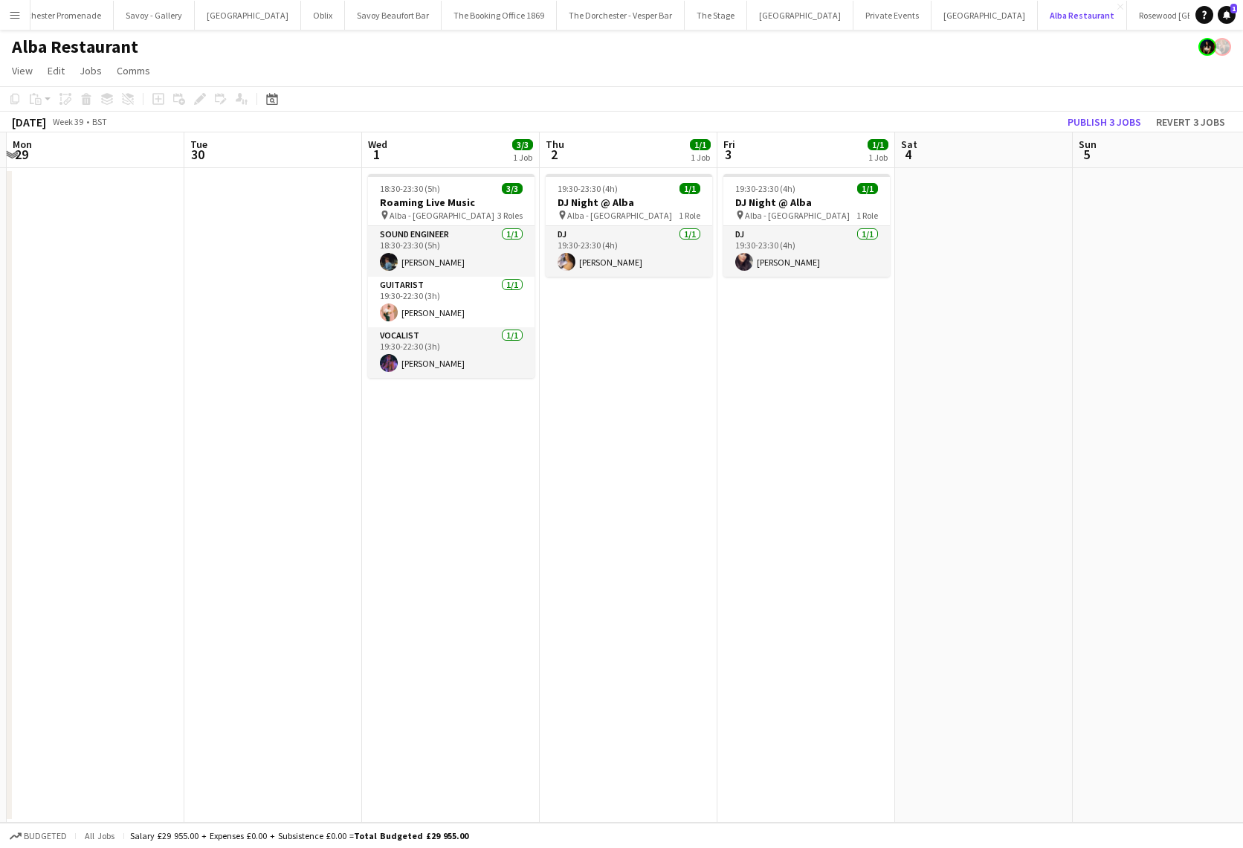
scroll to position [0, 316]
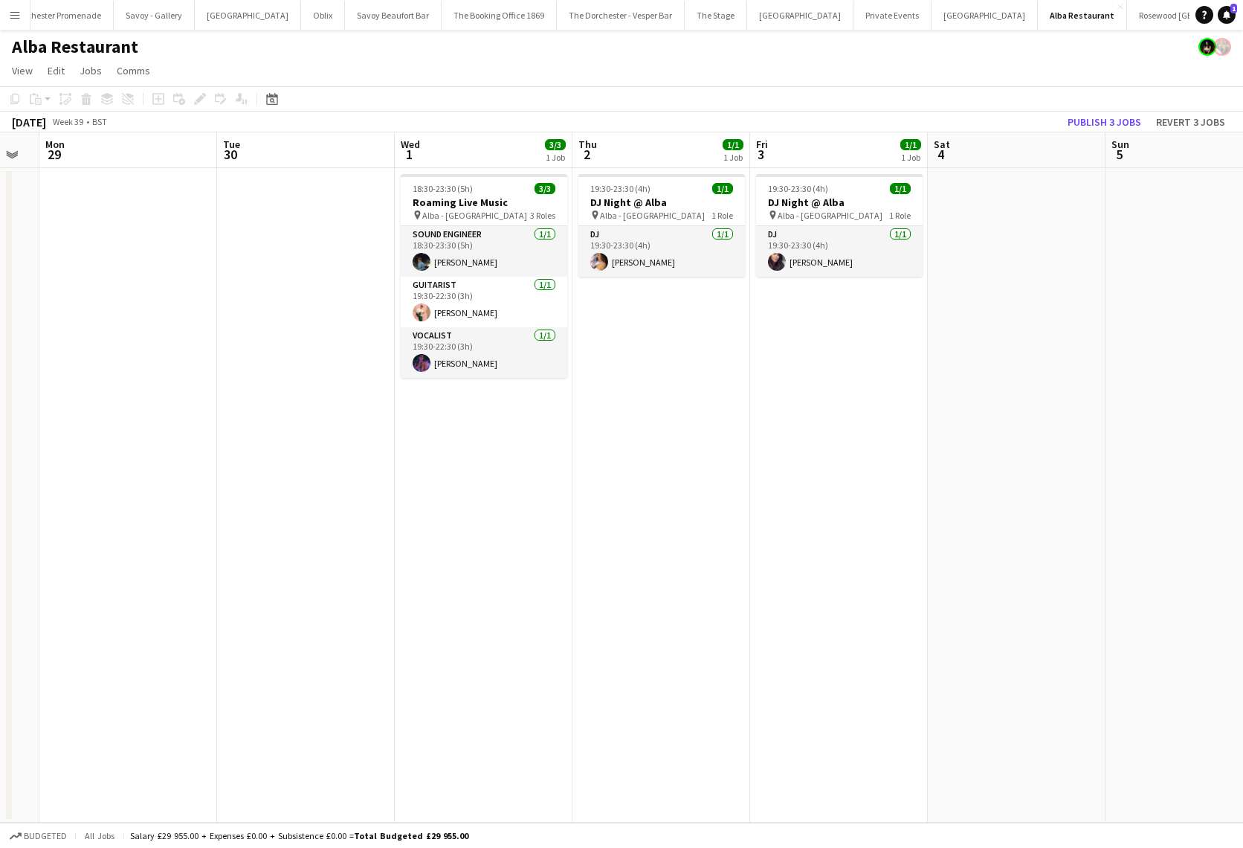
click at [22, 20] on button "Menu" at bounding box center [15, 15] width 30 height 30
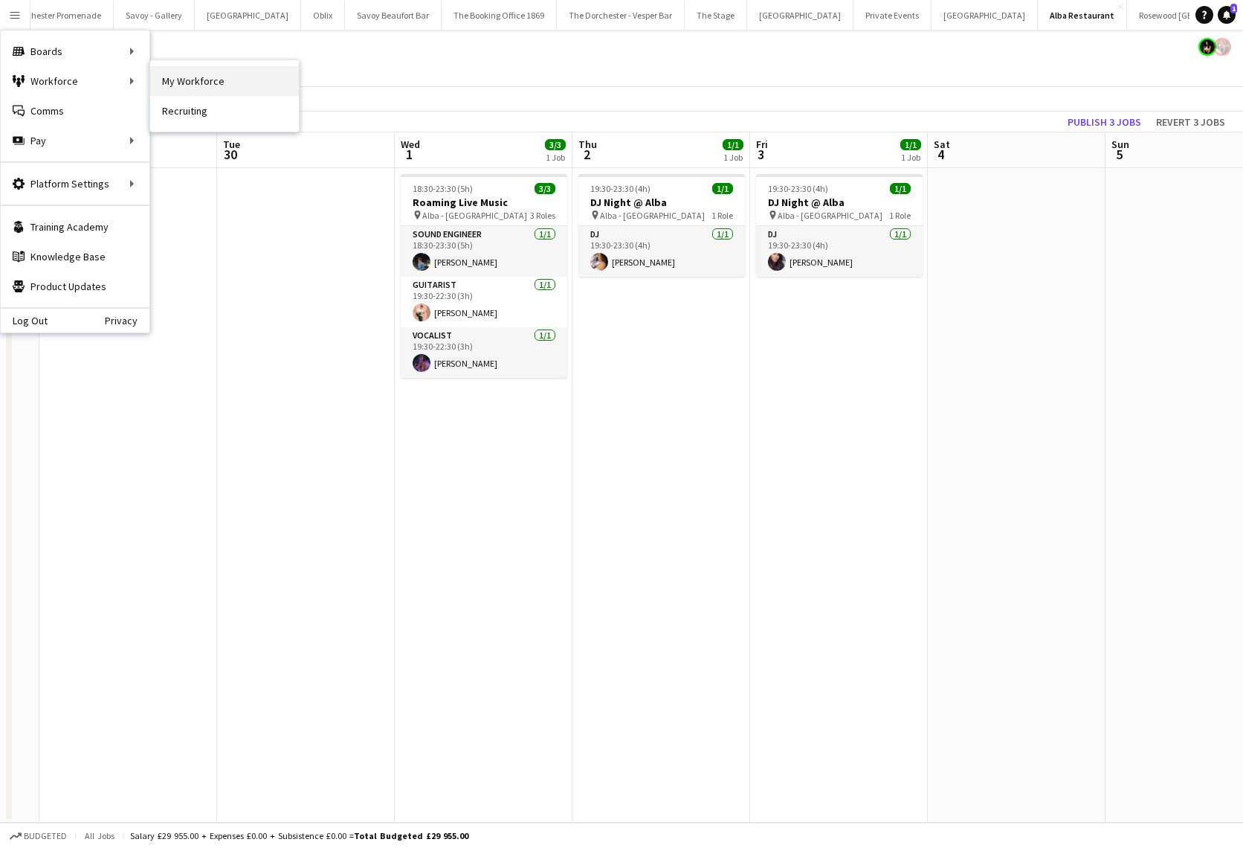
click at [205, 80] on link "My Workforce" at bounding box center [224, 81] width 149 height 30
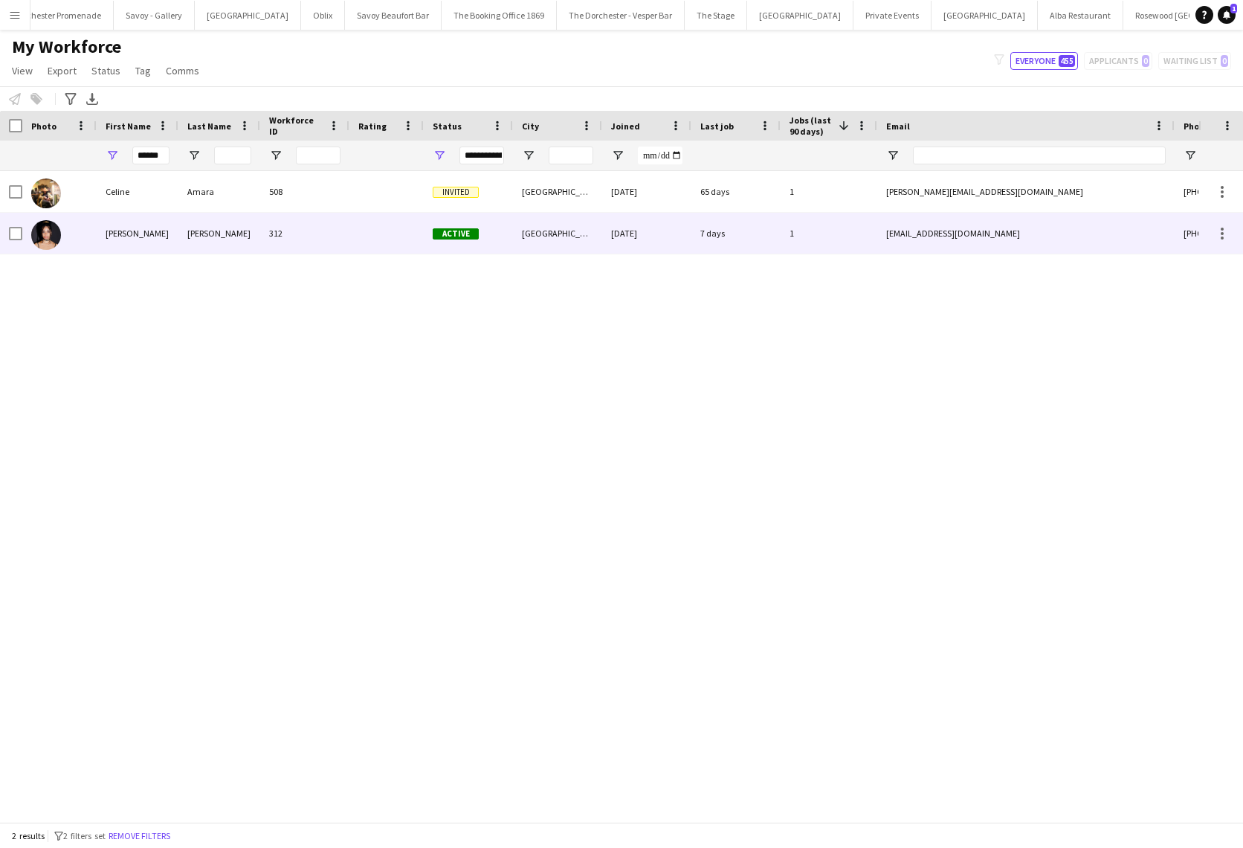
click at [219, 226] on div "[PERSON_NAME]" at bounding box center [219, 233] width 82 height 41
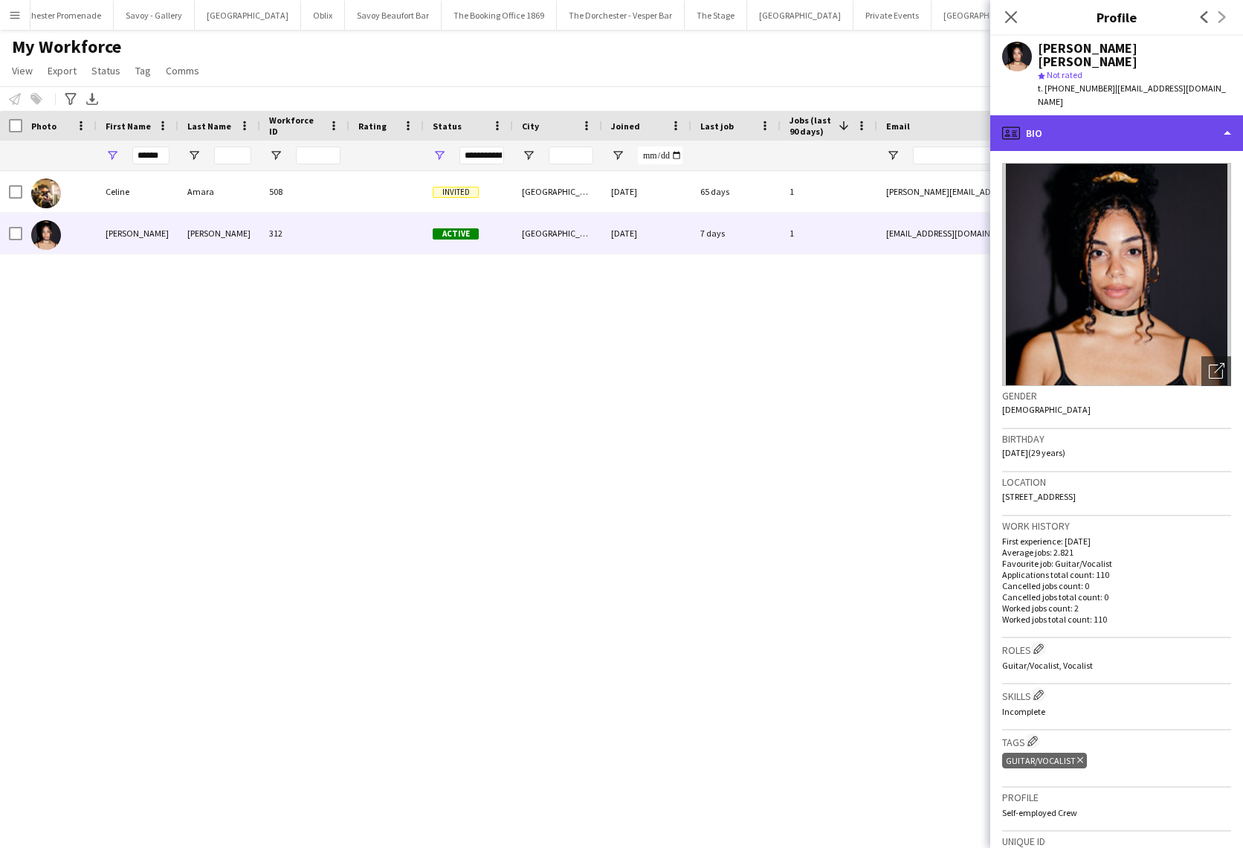
click at [1066, 115] on div "profile Bio" at bounding box center [1117, 133] width 253 height 36
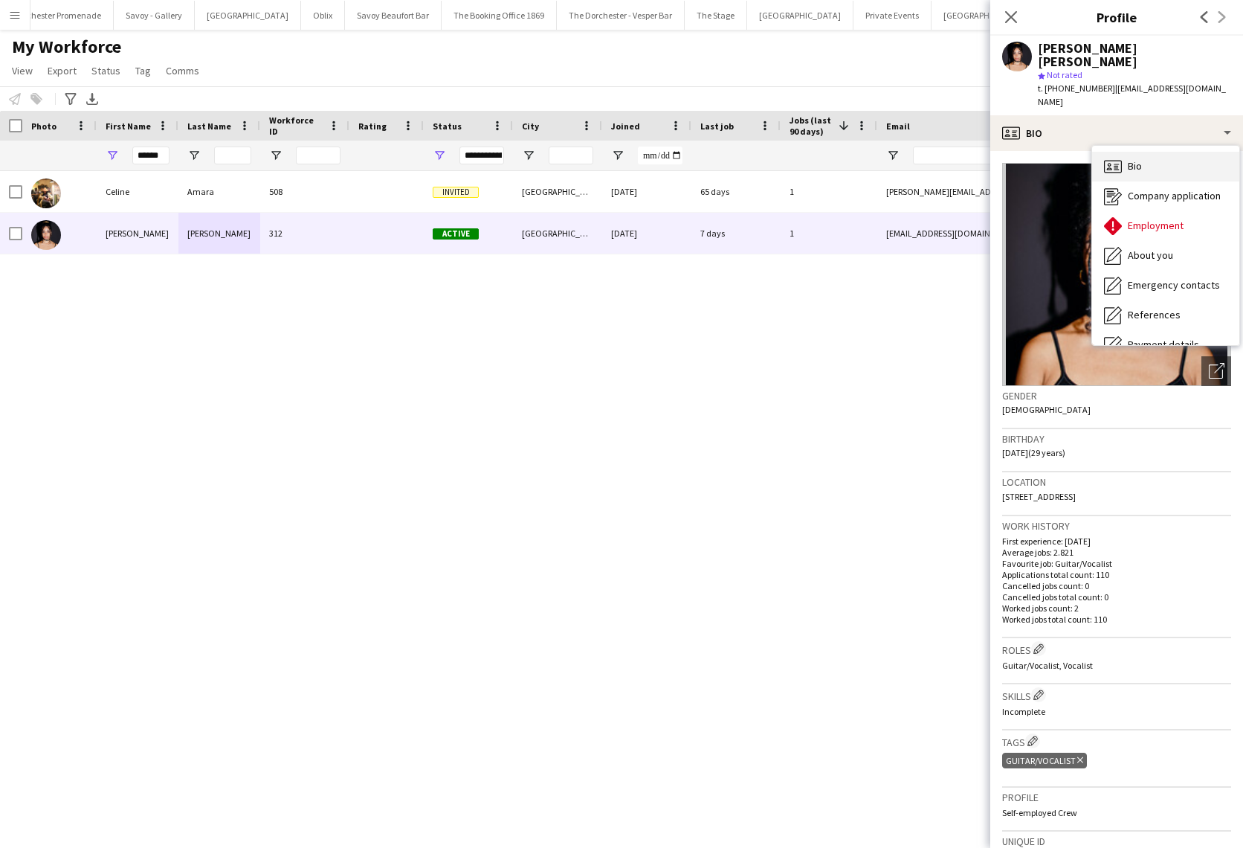
click at [1171, 152] on div "Bio Bio" at bounding box center [1165, 167] width 147 height 30
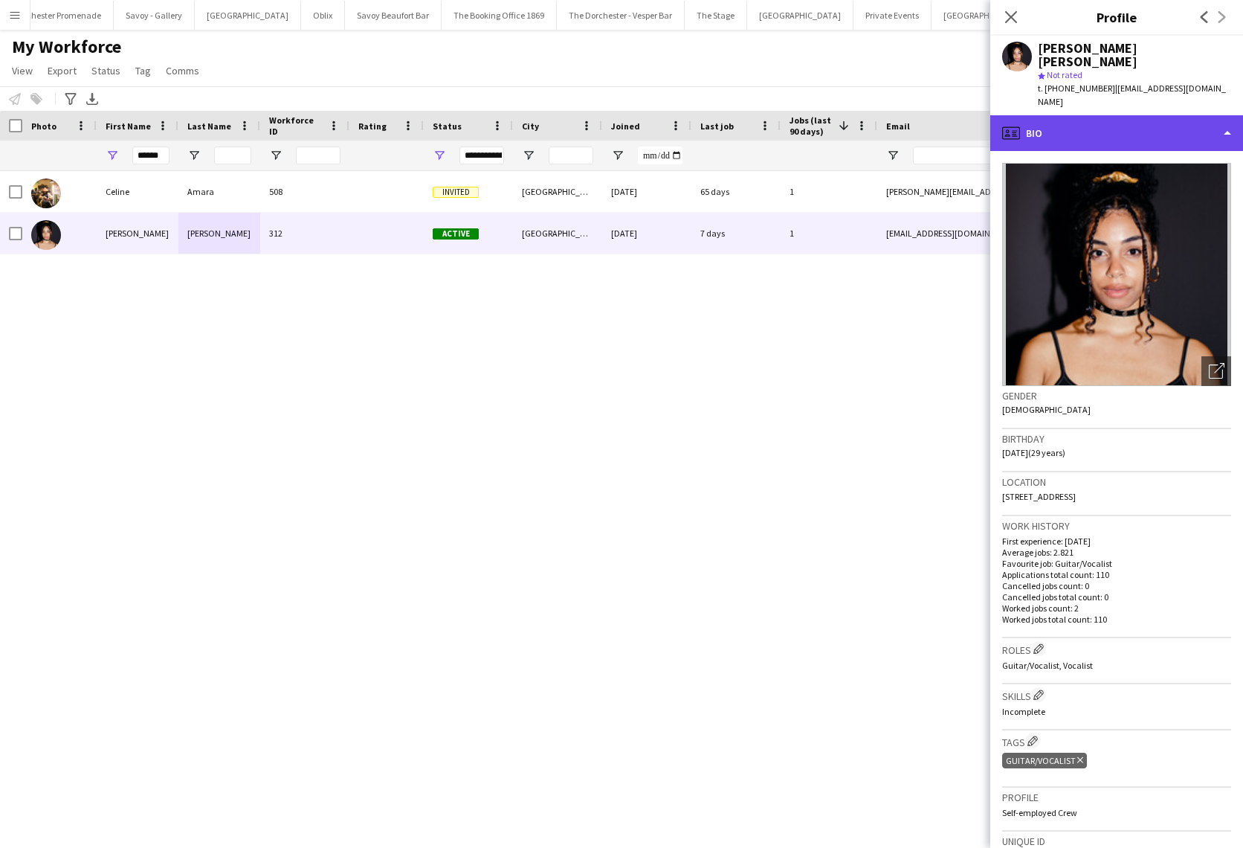
click at [1182, 115] on div "profile Bio" at bounding box center [1117, 133] width 253 height 36
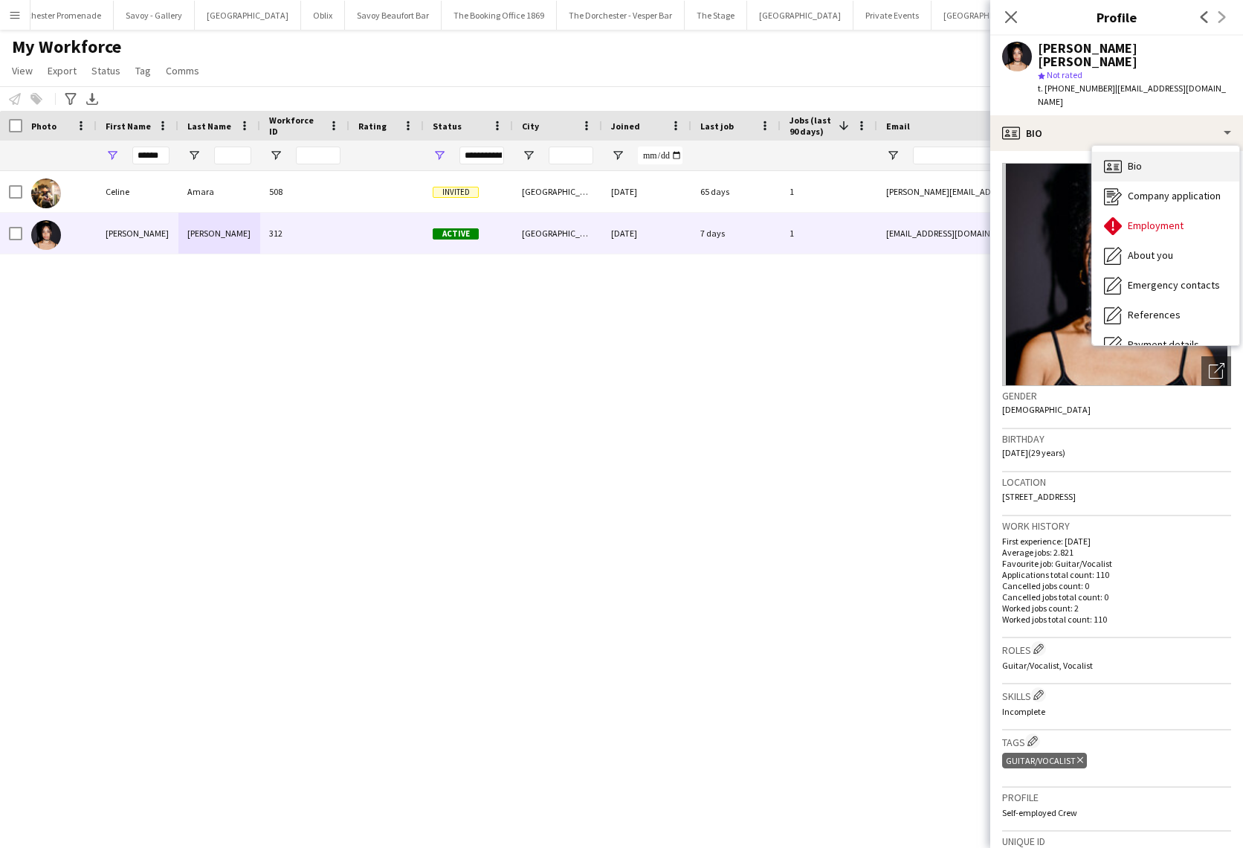
click at [1183, 152] on div "Bio Bio" at bounding box center [1165, 167] width 147 height 30
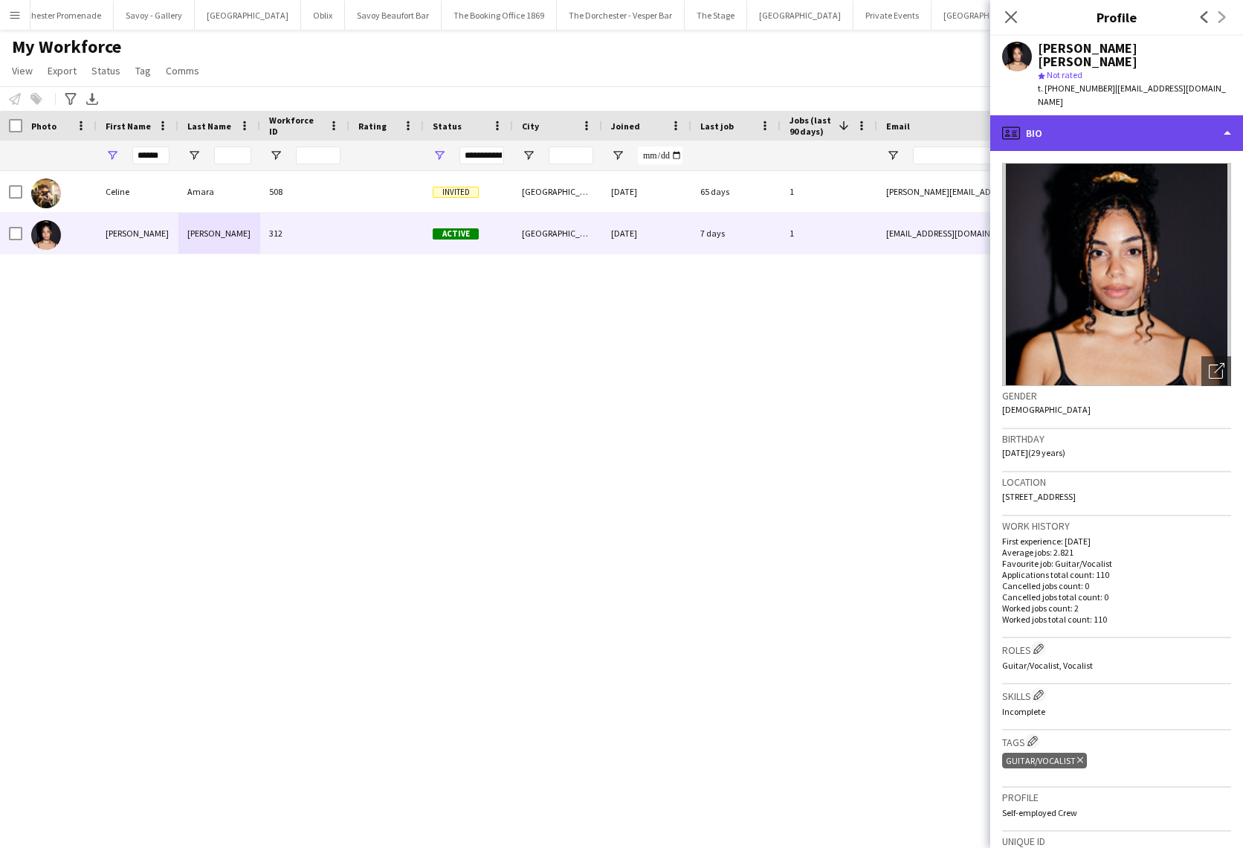
click at [1070, 115] on div "profile Bio" at bounding box center [1117, 133] width 253 height 36
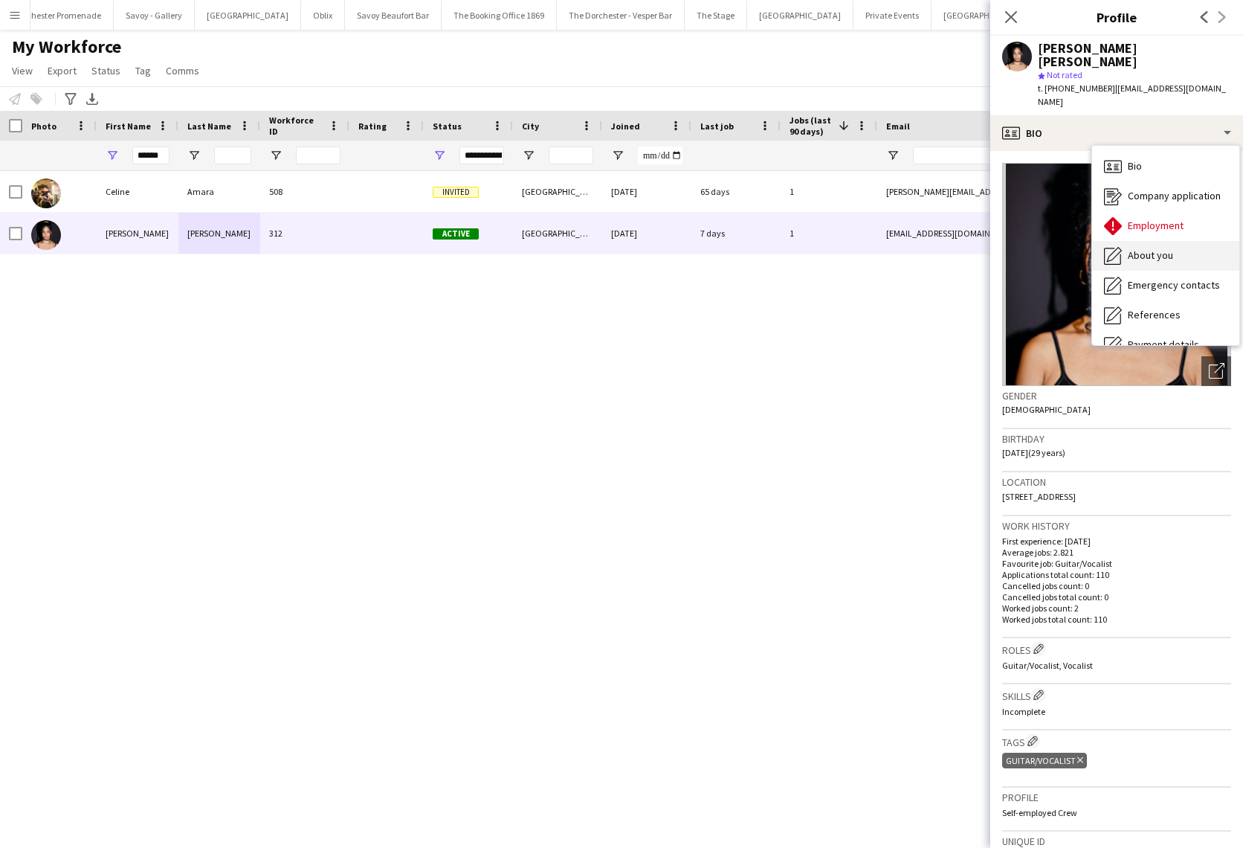
click at [1159, 248] on span "About you" at bounding box center [1150, 254] width 45 height 13
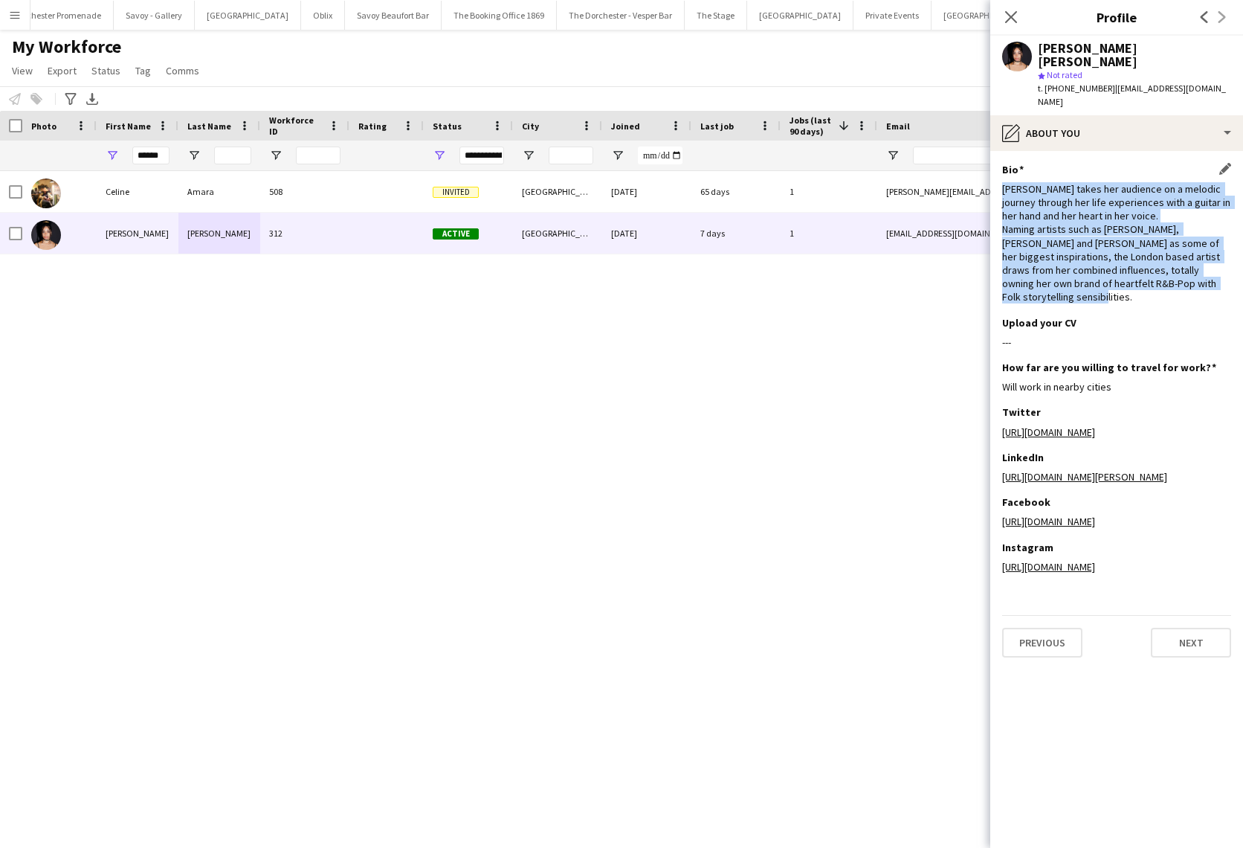
drag, startPoint x: 1002, startPoint y: 163, endPoint x: 1205, endPoint y: 266, distance: 227.2
click at [1205, 266] on div "Bio Edit this field [PERSON_NAME] takes her audience on a melodic journey throu…" at bounding box center [1116, 239] width 229 height 153
copy div "[PERSON_NAME] takes her audience on a melodic journey through her life experien…"
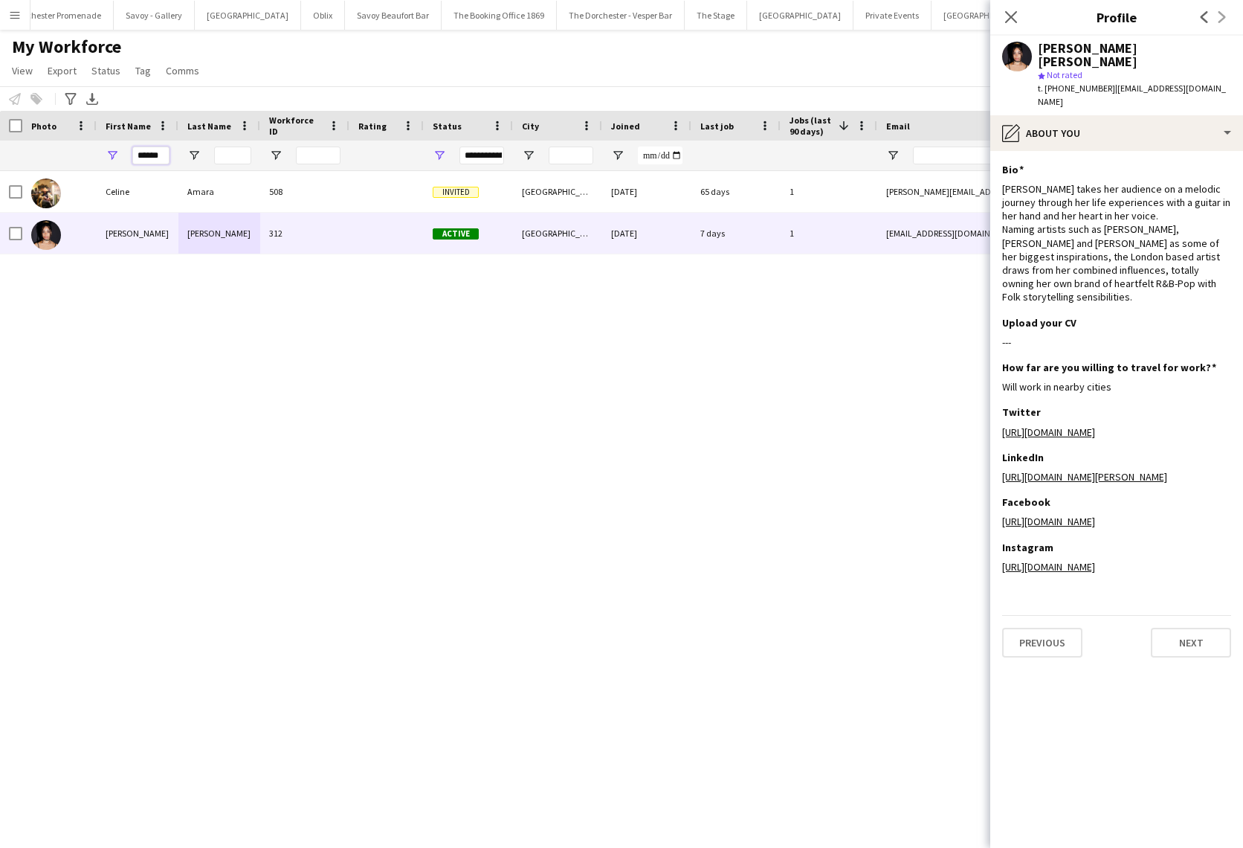
click at [157, 156] on input "******" at bounding box center [150, 155] width 37 height 18
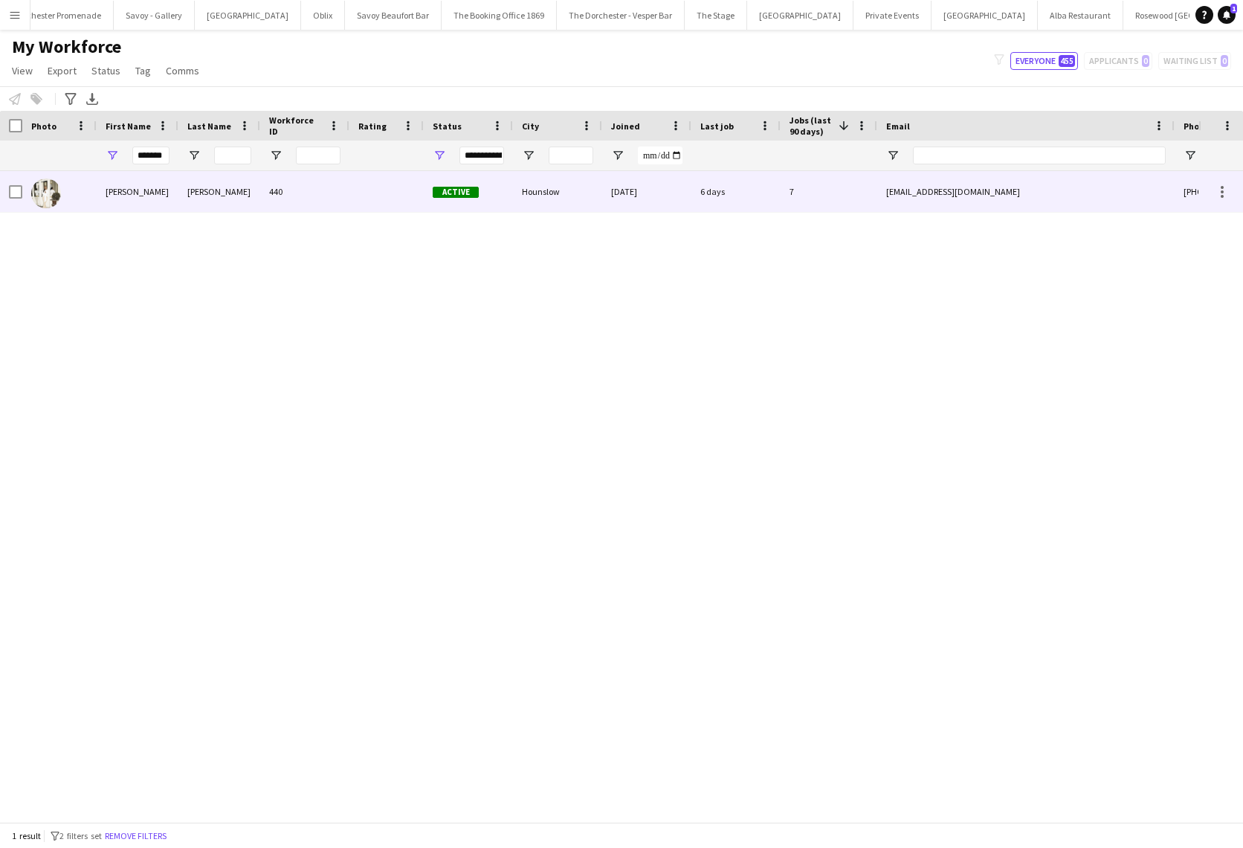
click at [149, 187] on div "[PERSON_NAME]" at bounding box center [138, 191] width 82 height 41
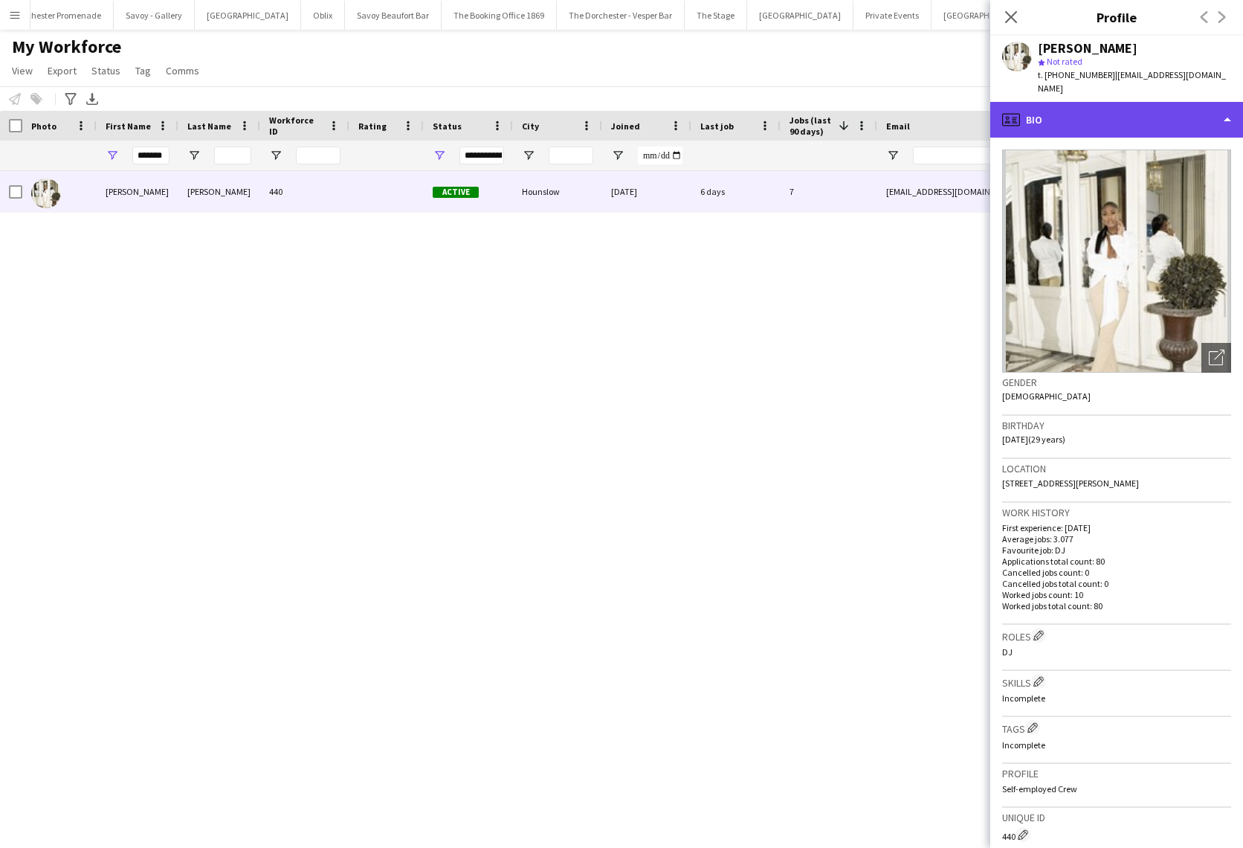
click at [1083, 124] on div "profile Bio" at bounding box center [1117, 120] width 253 height 36
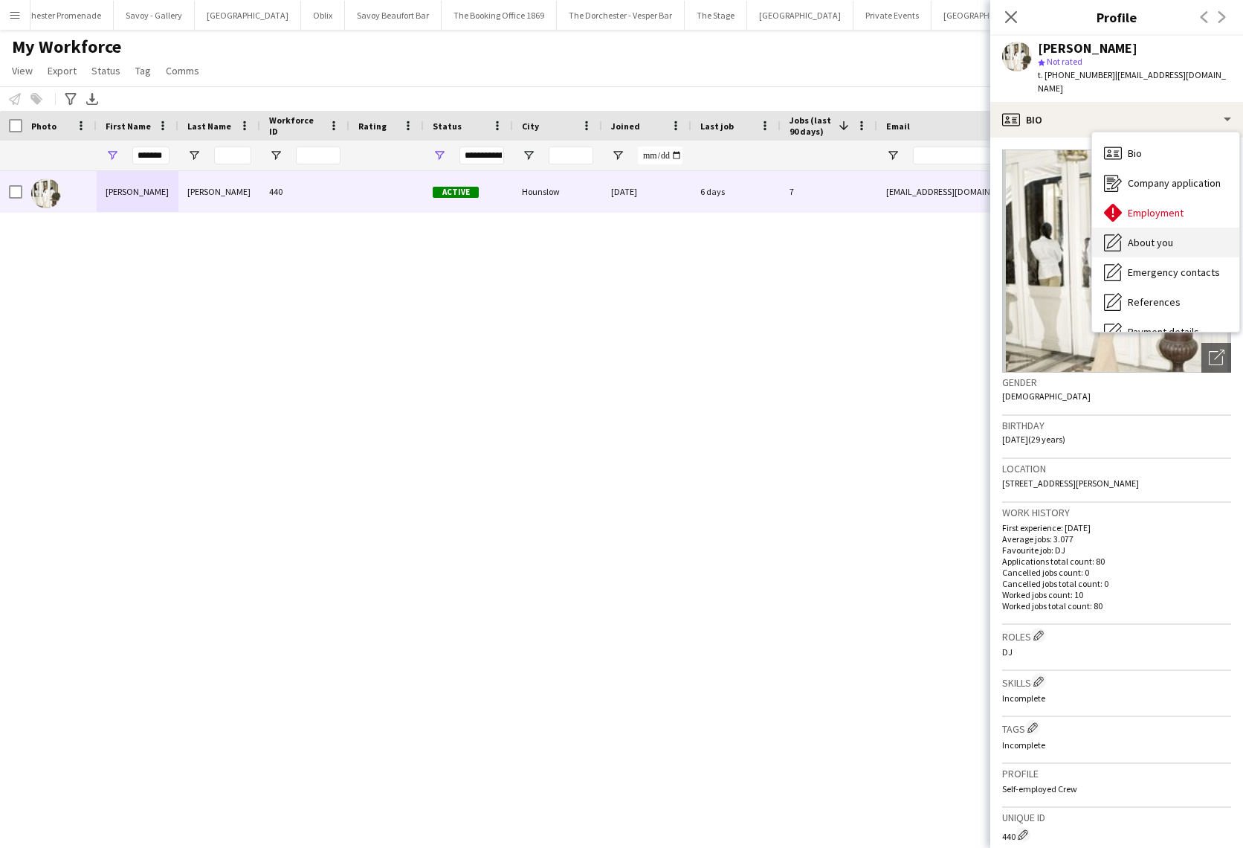
click at [1185, 249] on div "About you About you" at bounding box center [1165, 243] width 147 height 30
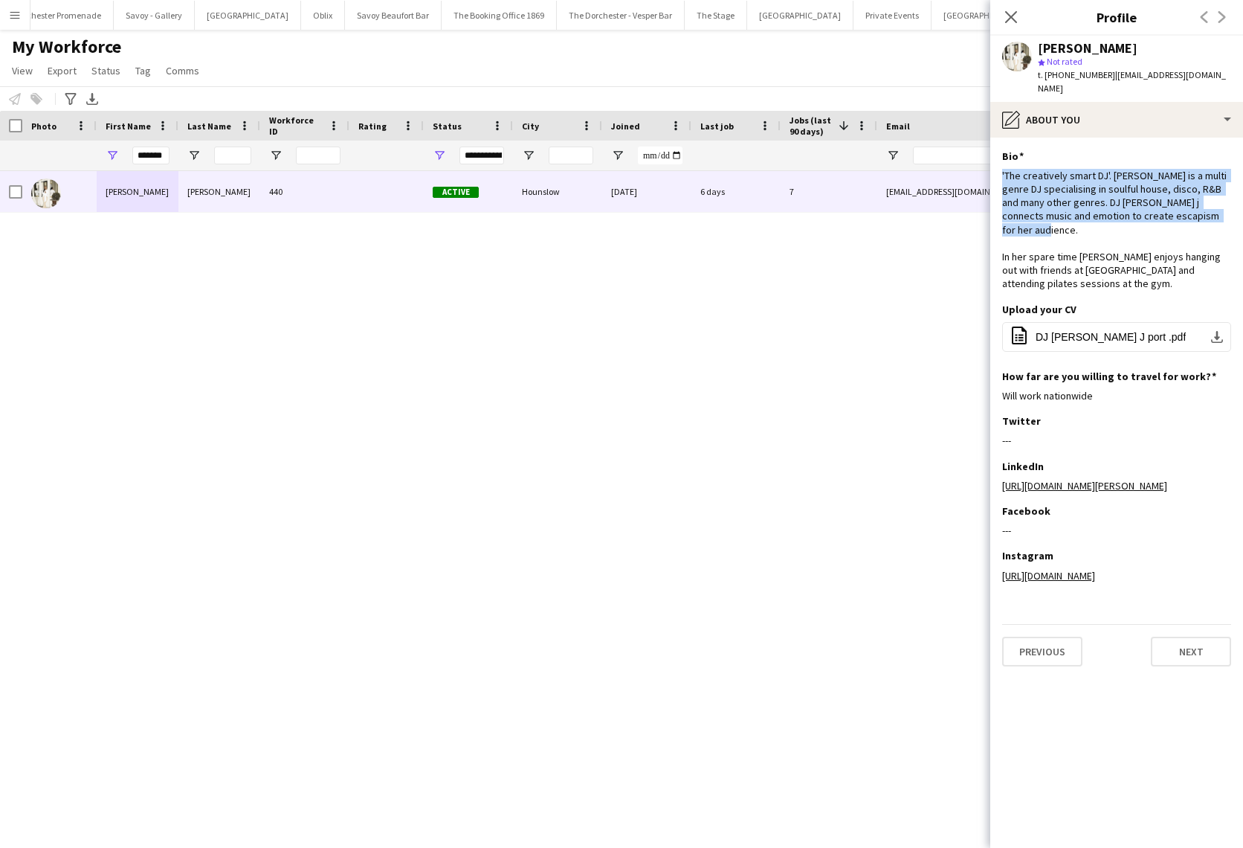
drag, startPoint x: 1221, startPoint y: 219, endPoint x: 995, endPoint y: 173, distance: 230.7
click at [995, 173] on app-section-data-types "Bio Edit this field 'The creatively smart DJ'. [PERSON_NAME] is a multi genre D…" at bounding box center [1117, 493] width 253 height 710
copy div "'The creatively smart DJ'. [PERSON_NAME] is a multi genre DJ specialising in so…"
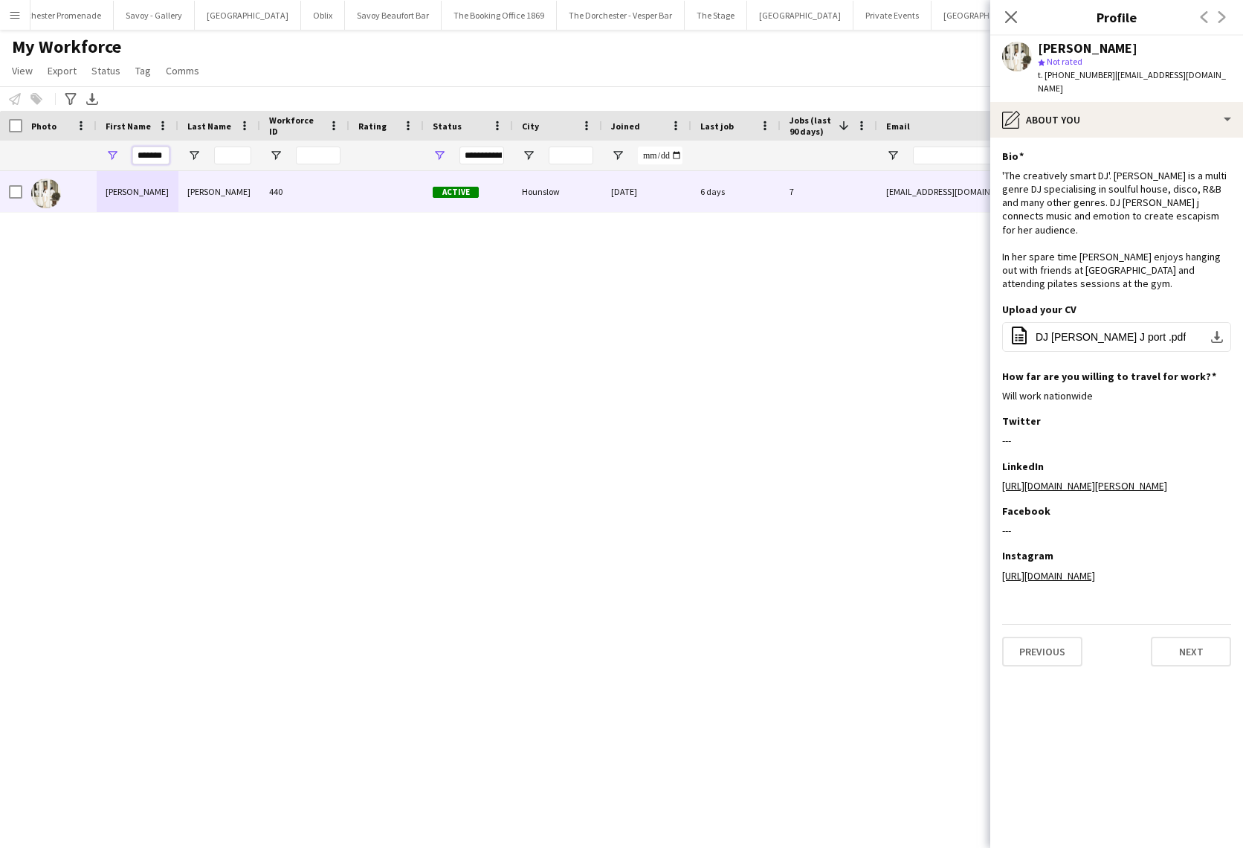
click at [146, 163] on input "*******" at bounding box center [150, 155] width 37 height 18
click at [147, 161] on input "*******" at bounding box center [150, 155] width 37 height 18
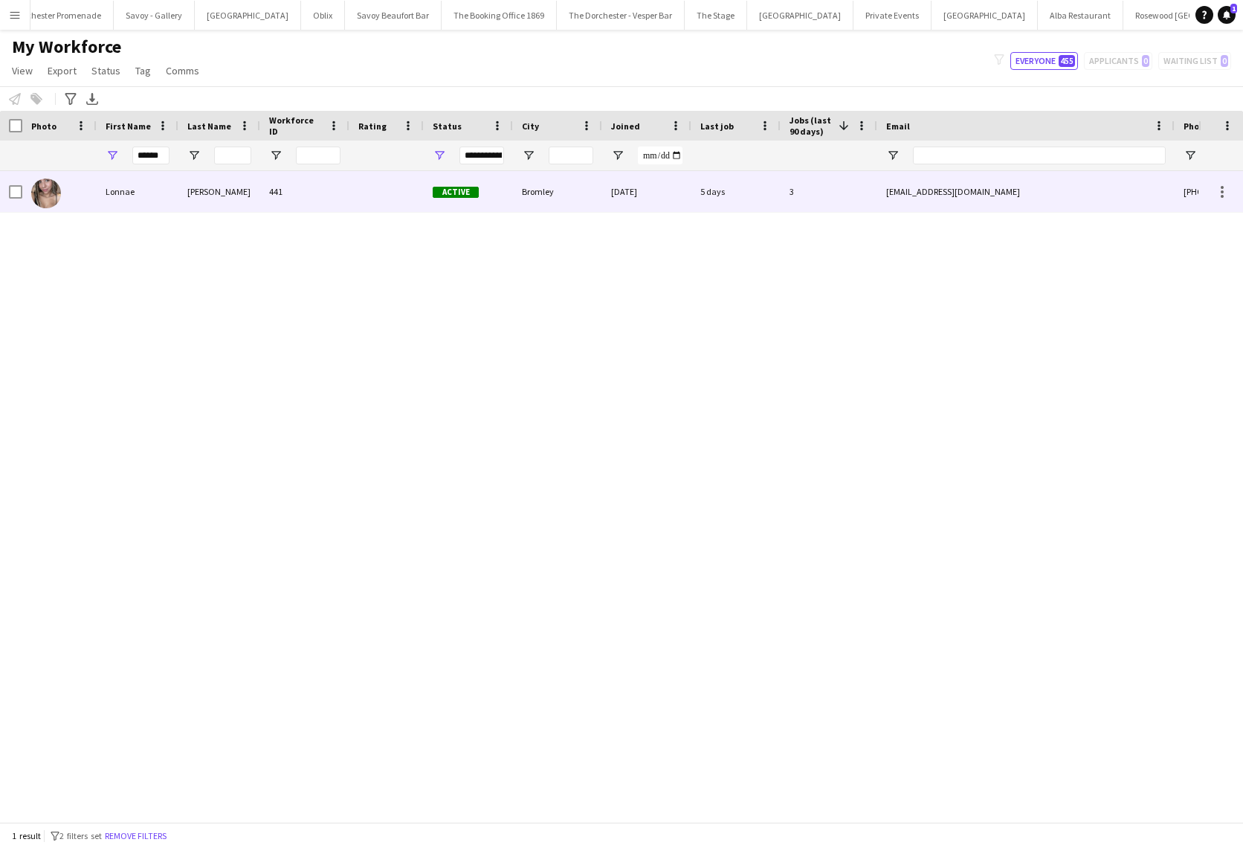
click at [205, 202] on div "[PERSON_NAME]" at bounding box center [219, 191] width 82 height 41
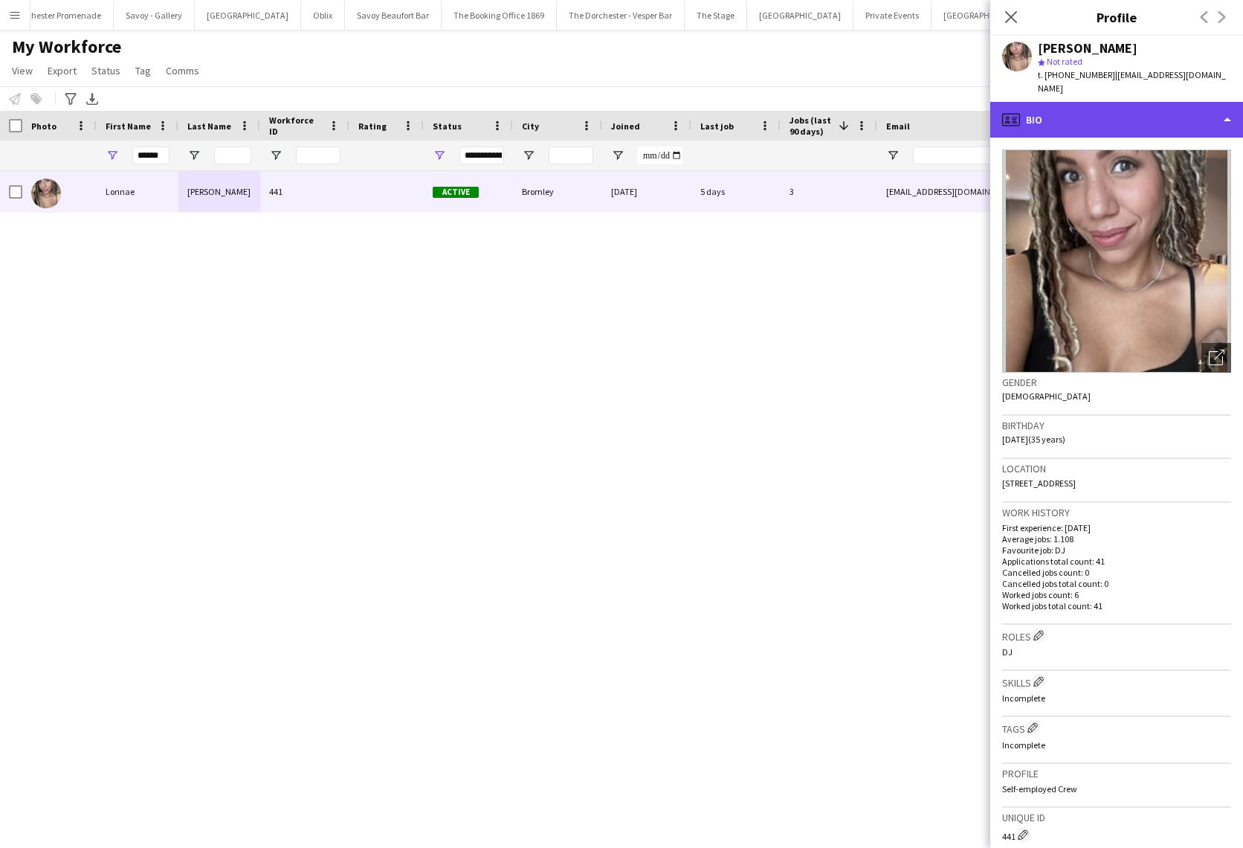
click at [1153, 115] on div "profile Bio" at bounding box center [1117, 120] width 253 height 36
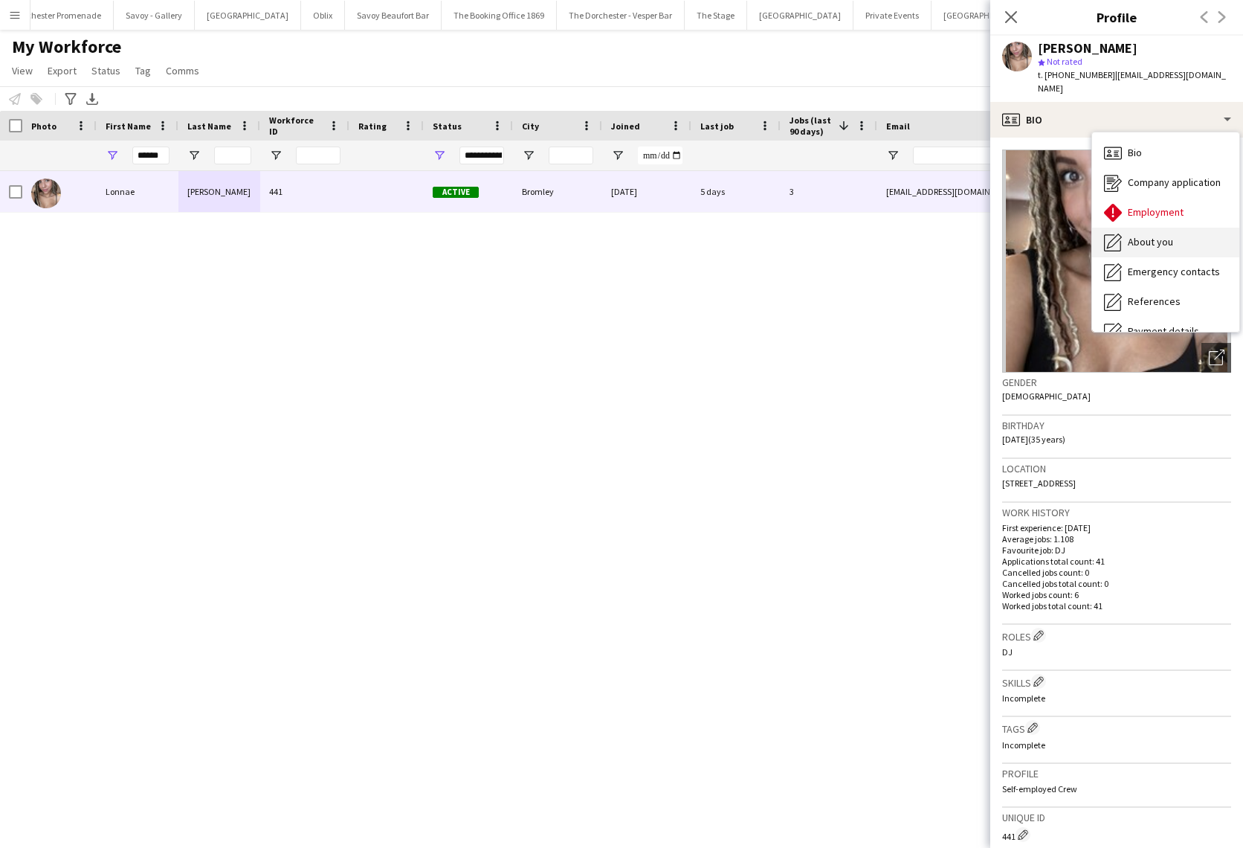
click at [1179, 228] on div "About you About you" at bounding box center [1165, 243] width 147 height 30
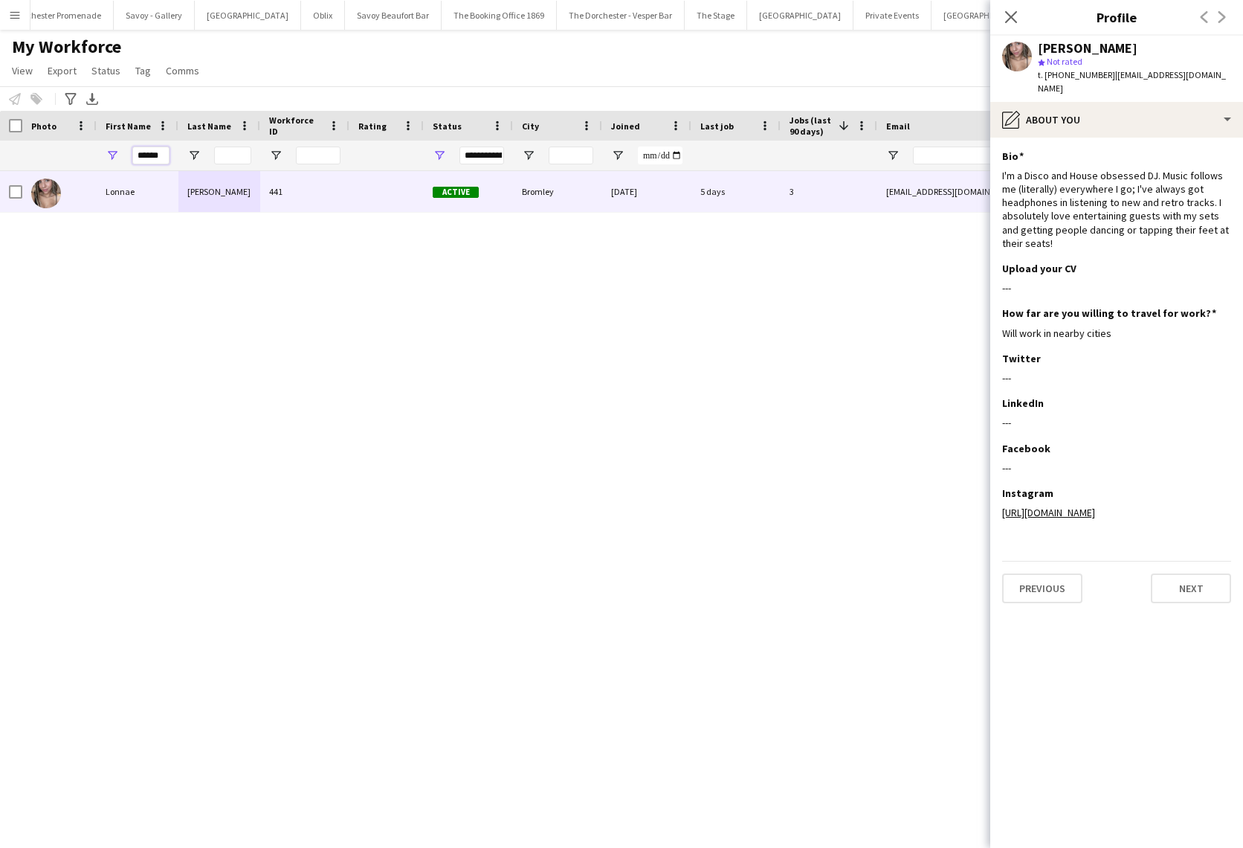
click at [155, 158] on input "******" at bounding box center [150, 155] width 37 height 18
click at [155, 155] on input "******" at bounding box center [150, 155] width 37 height 18
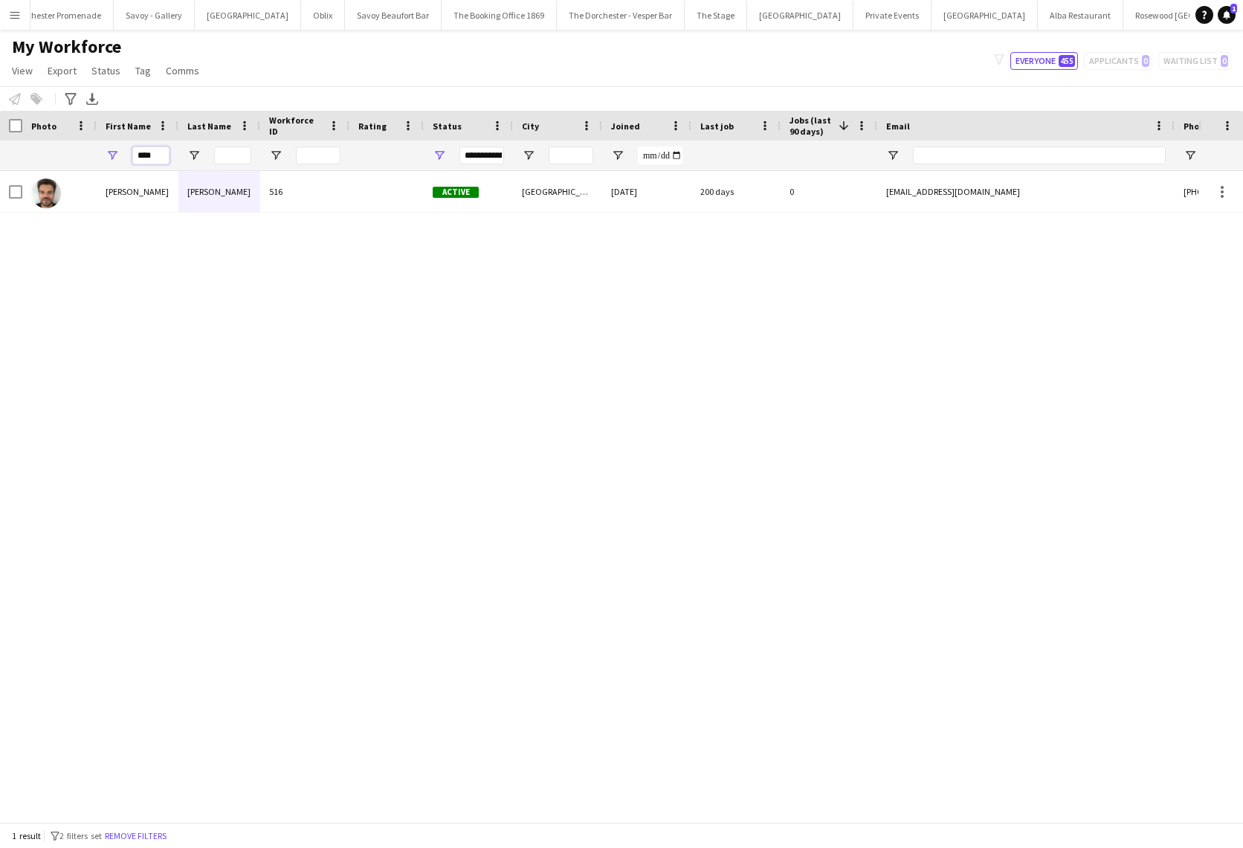
type input "***"
click at [222, 158] on input "Last Name Filter Input" at bounding box center [232, 155] width 37 height 18
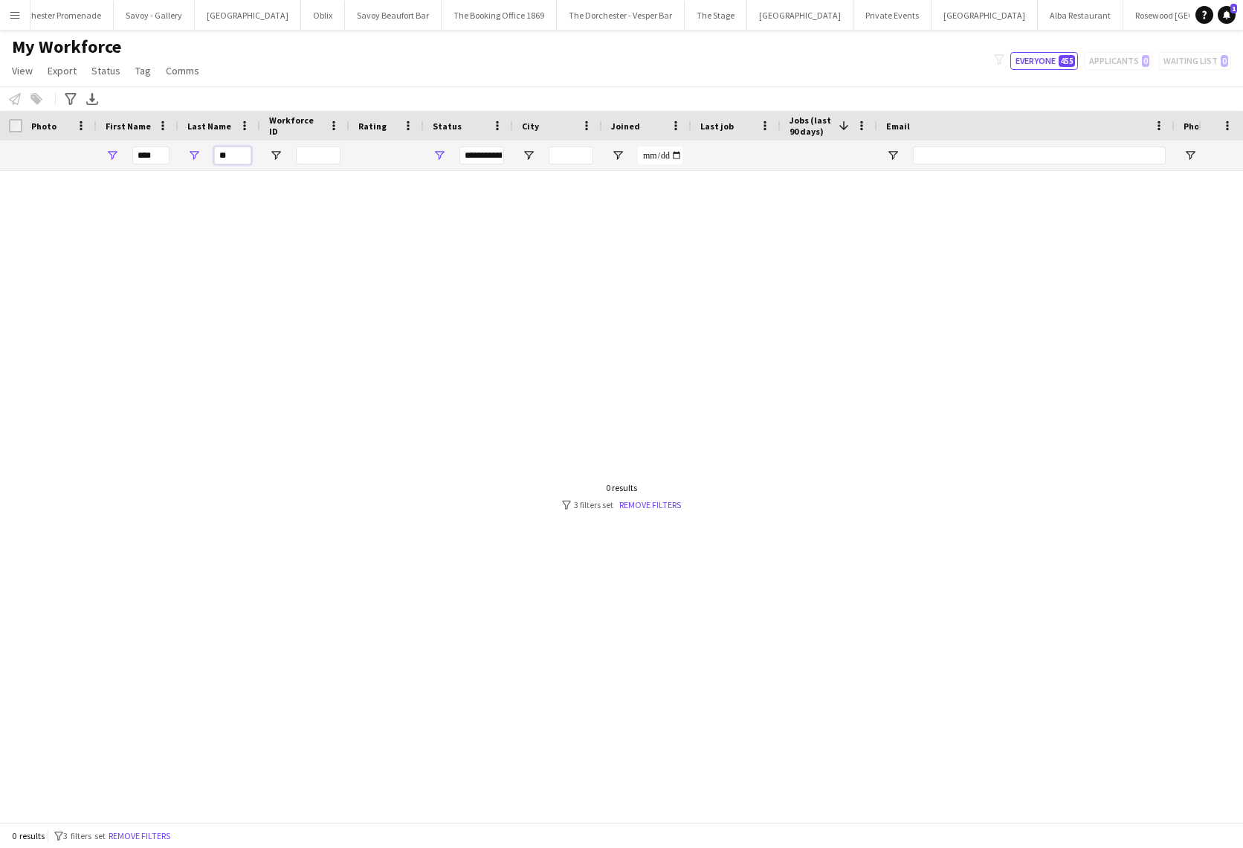
type input "**"
click at [153, 156] on input "***" at bounding box center [150, 155] width 37 height 18
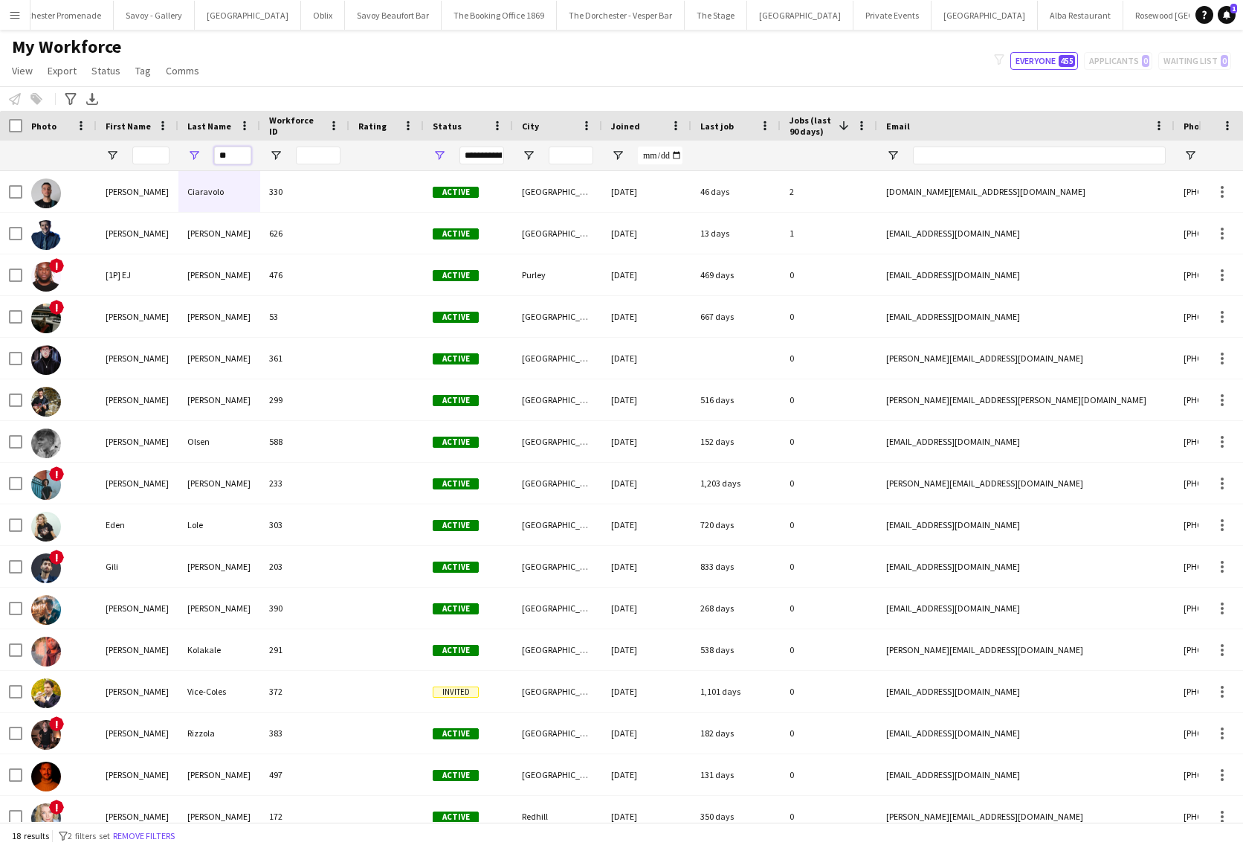
click at [240, 158] on input "**" at bounding box center [232, 155] width 37 height 18
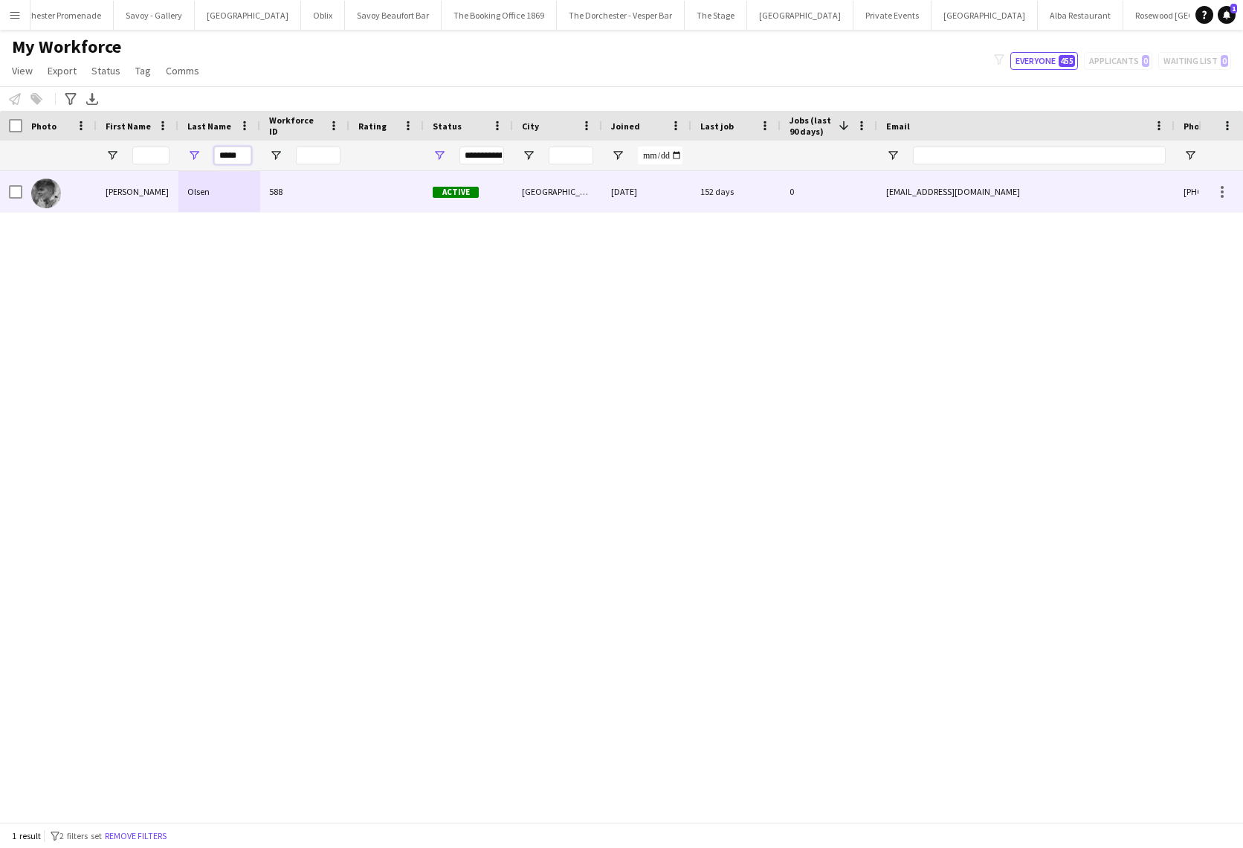
type input "*****"
click at [239, 194] on div "Olsen" at bounding box center [219, 191] width 82 height 41
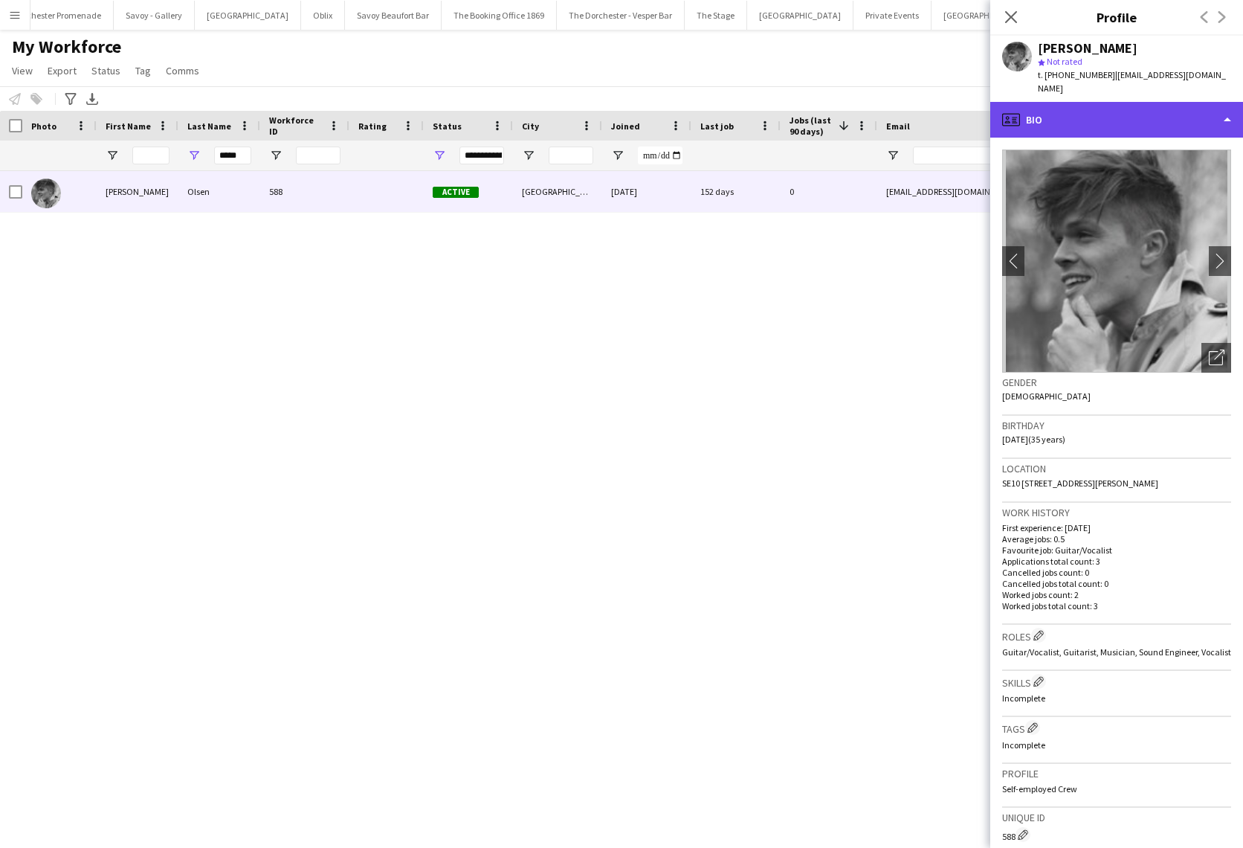
click at [1135, 102] on div "profile Bio" at bounding box center [1117, 120] width 253 height 36
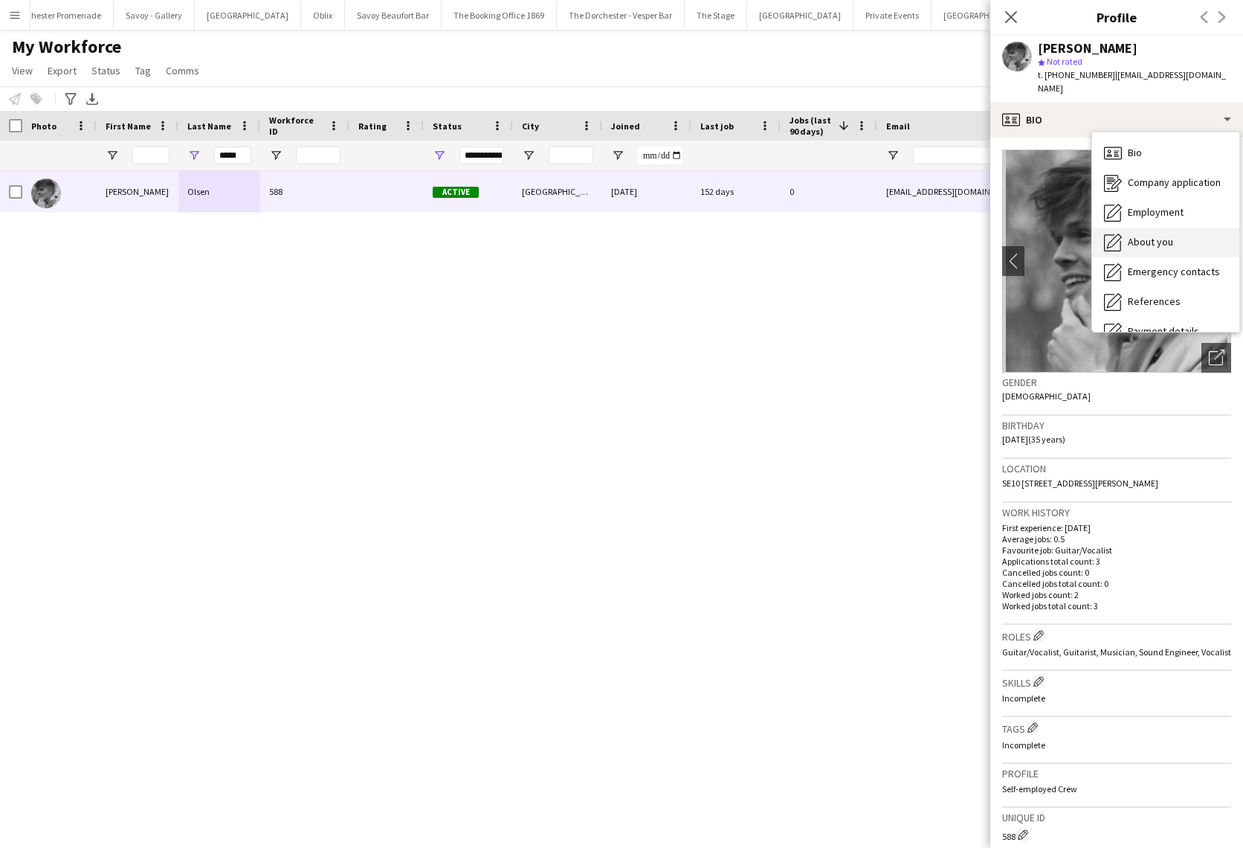
click at [1196, 238] on div "About you About you" at bounding box center [1165, 243] width 147 height 30
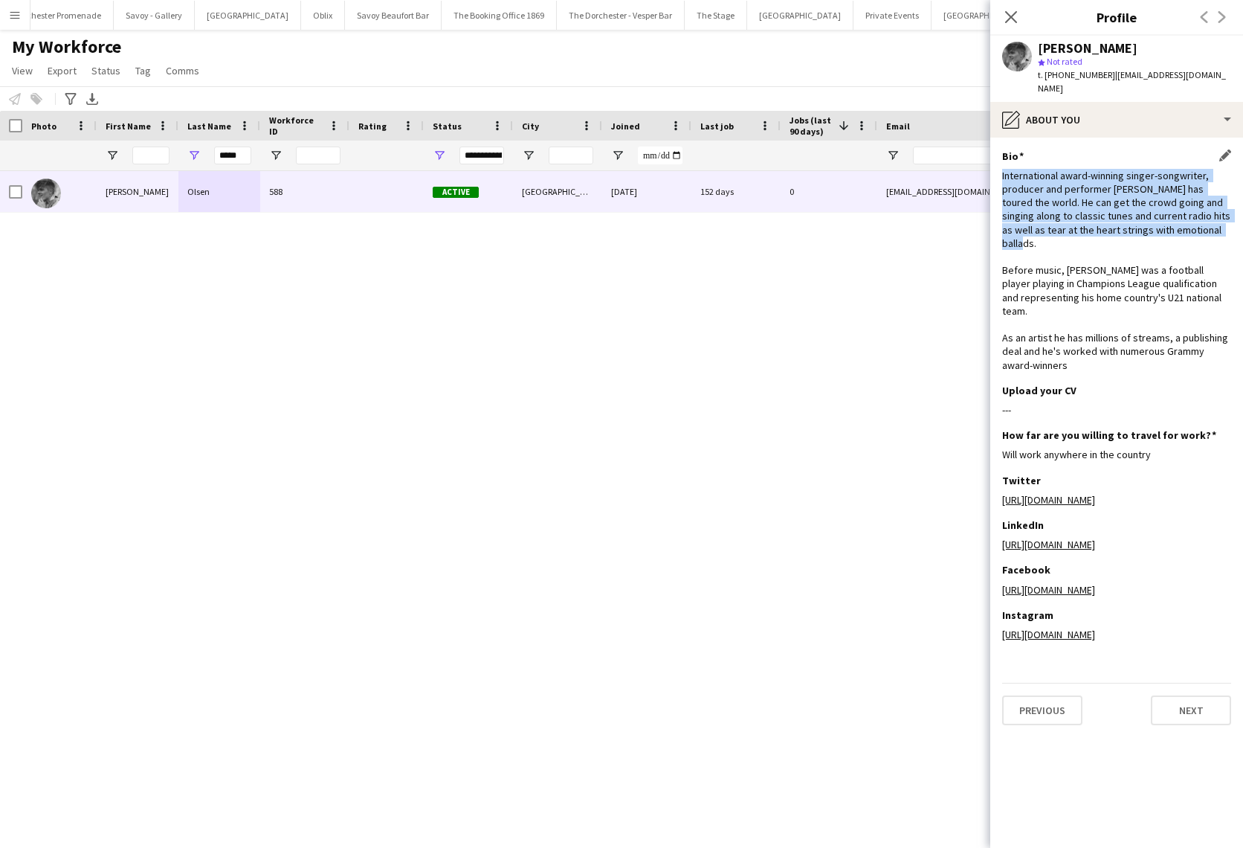
drag, startPoint x: 1001, startPoint y: 159, endPoint x: 1205, endPoint y: 232, distance: 216.4
click at [1205, 232] on app-section-data-types "Bio Edit this field International award-winning singer-songwriter, producer and…" at bounding box center [1117, 493] width 253 height 710
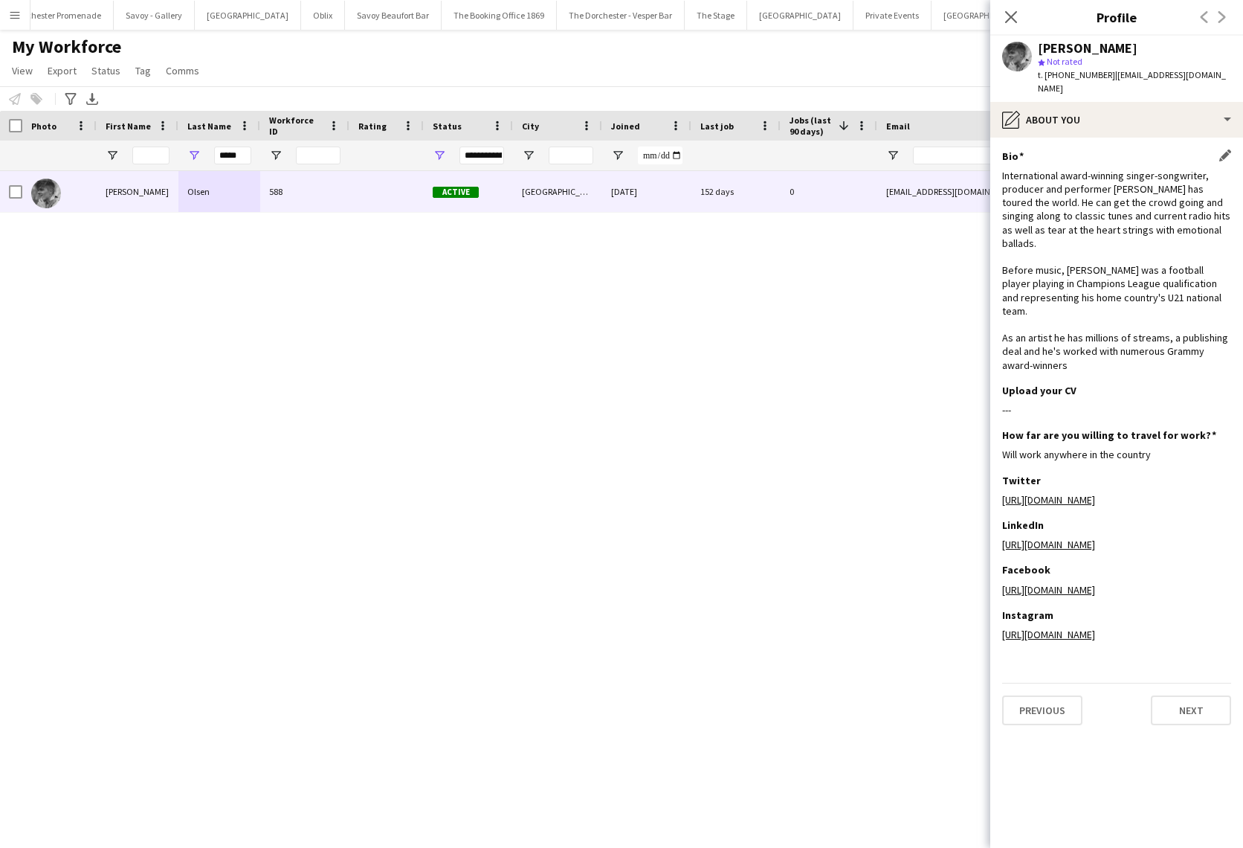
click at [1115, 332] on div "Bio Edit this field International award-winning singer-songwriter, producer and…" at bounding box center [1116, 266] width 229 height 234
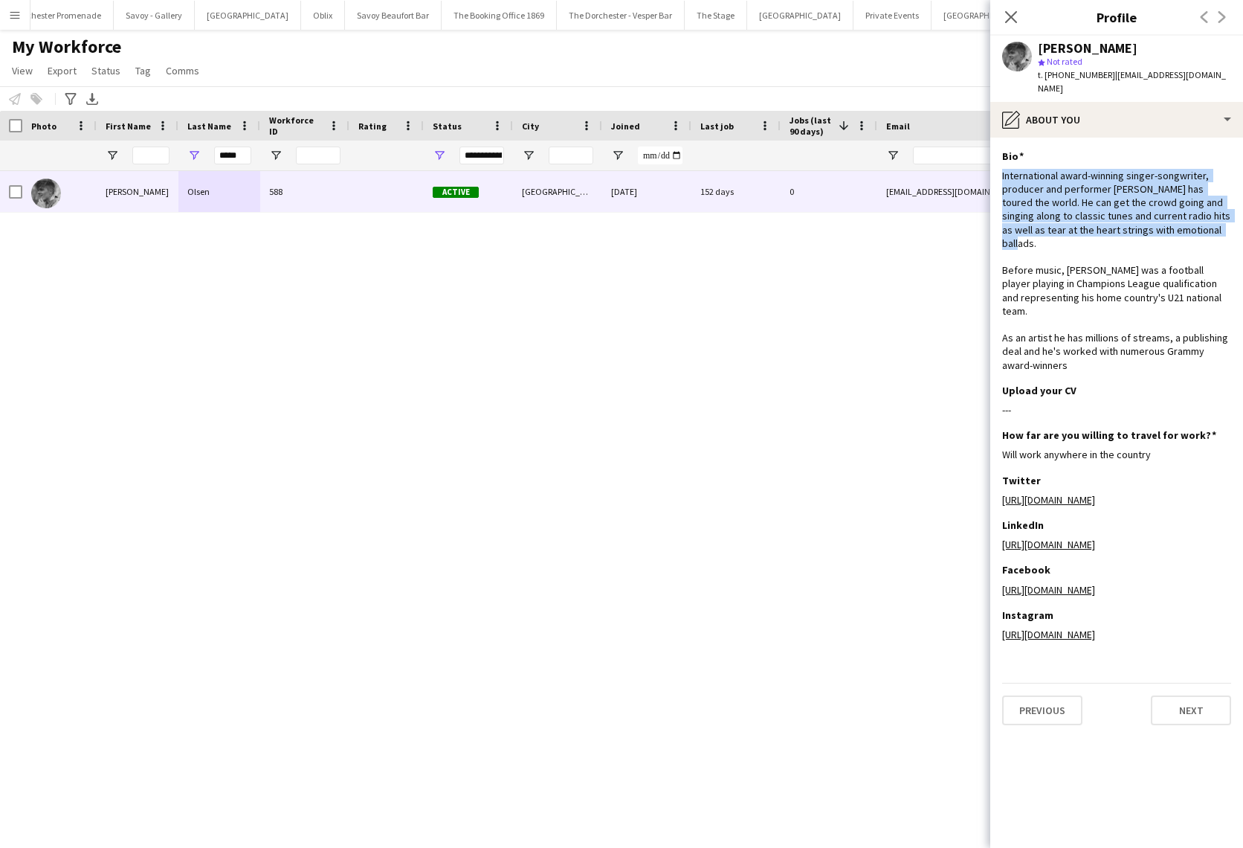
drag, startPoint x: 1198, startPoint y: 216, endPoint x: 1001, endPoint y: 164, distance: 204.0
click at [1001, 164] on app-section-data-types "Bio Edit this field International award-winning singer-songwriter, producer and…" at bounding box center [1117, 493] width 253 height 710
copy div "International award-winning singer-songwriter, producer and performer [PERSON_N…"
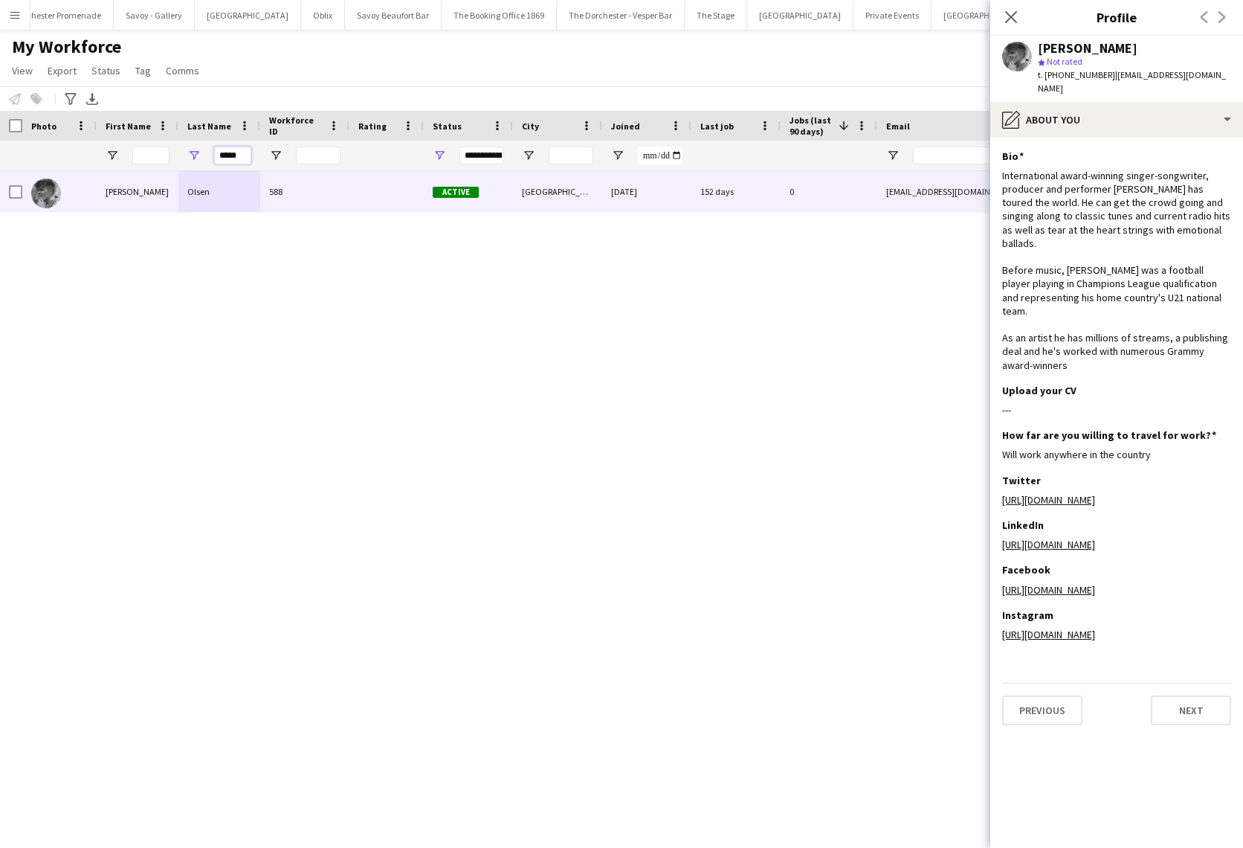
click at [224, 155] on input "*****" at bounding box center [232, 155] width 37 height 18
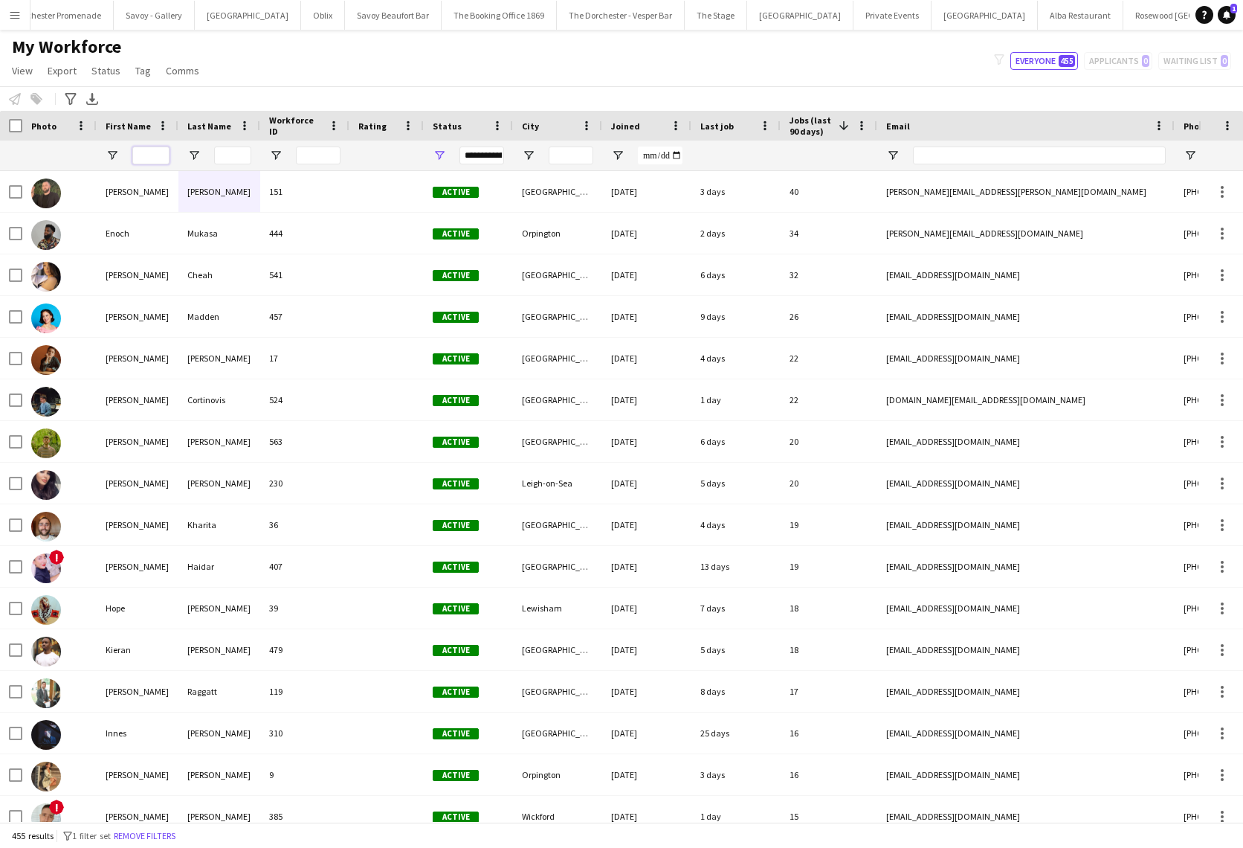
click at [148, 157] on input "First Name Filter Input" at bounding box center [150, 155] width 37 height 18
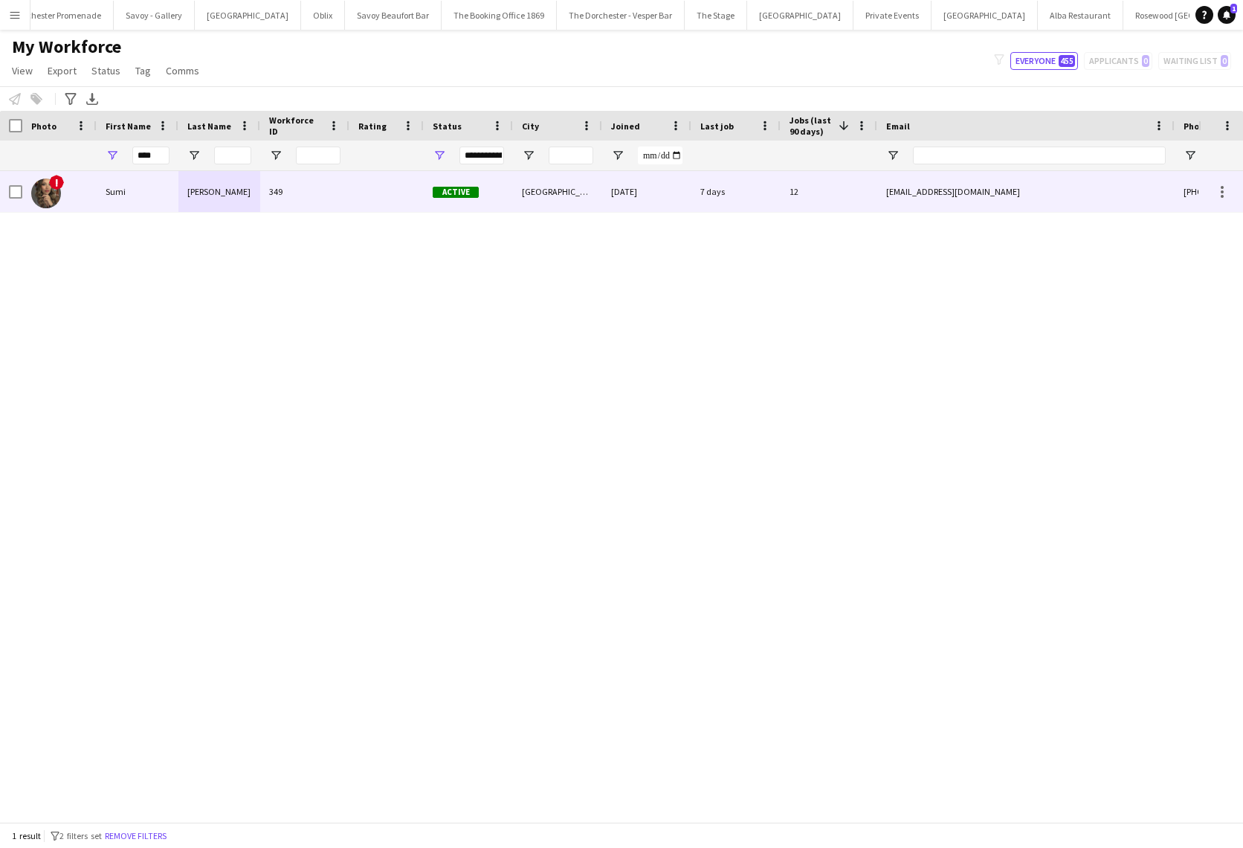
click at [141, 186] on div "Sumi" at bounding box center [138, 191] width 82 height 41
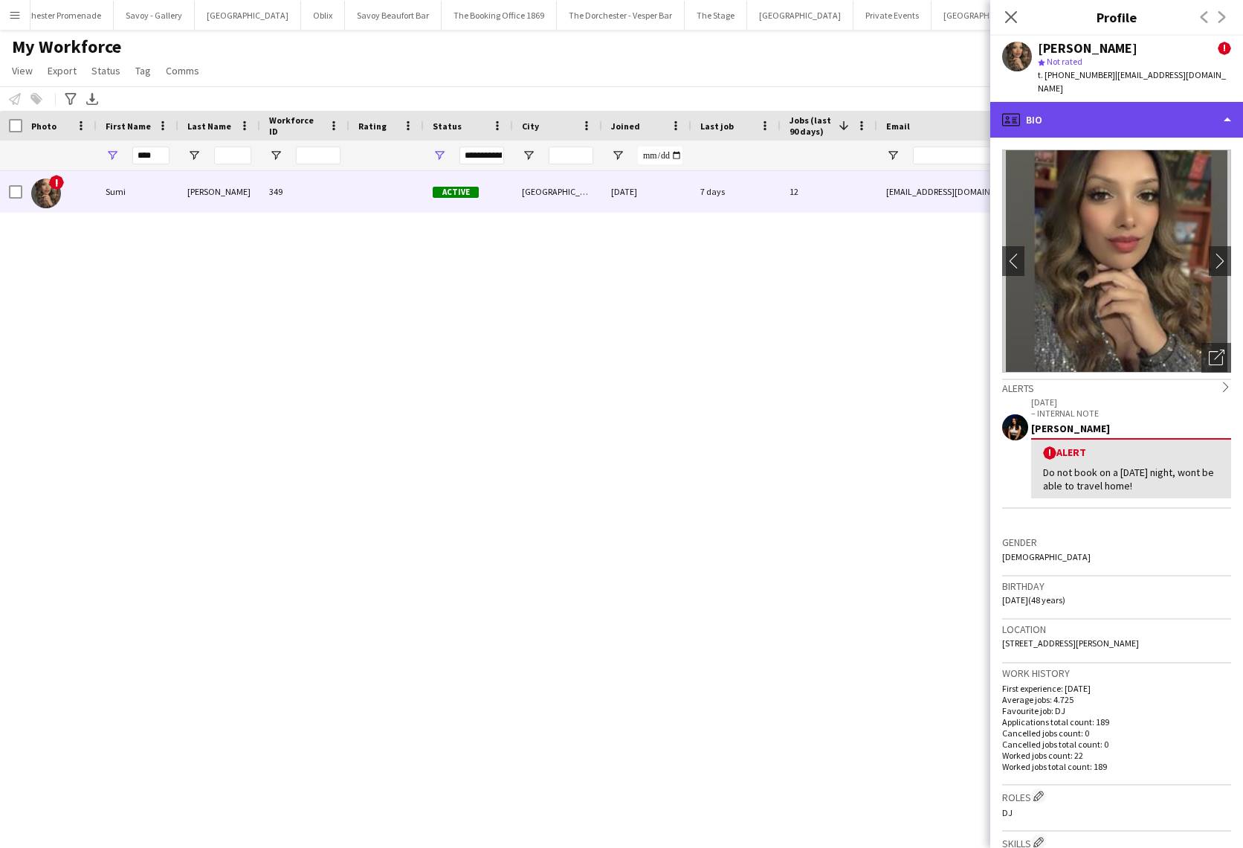
click at [1151, 115] on div "profile Bio" at bounding box center [1117, 120] width 253 height 36
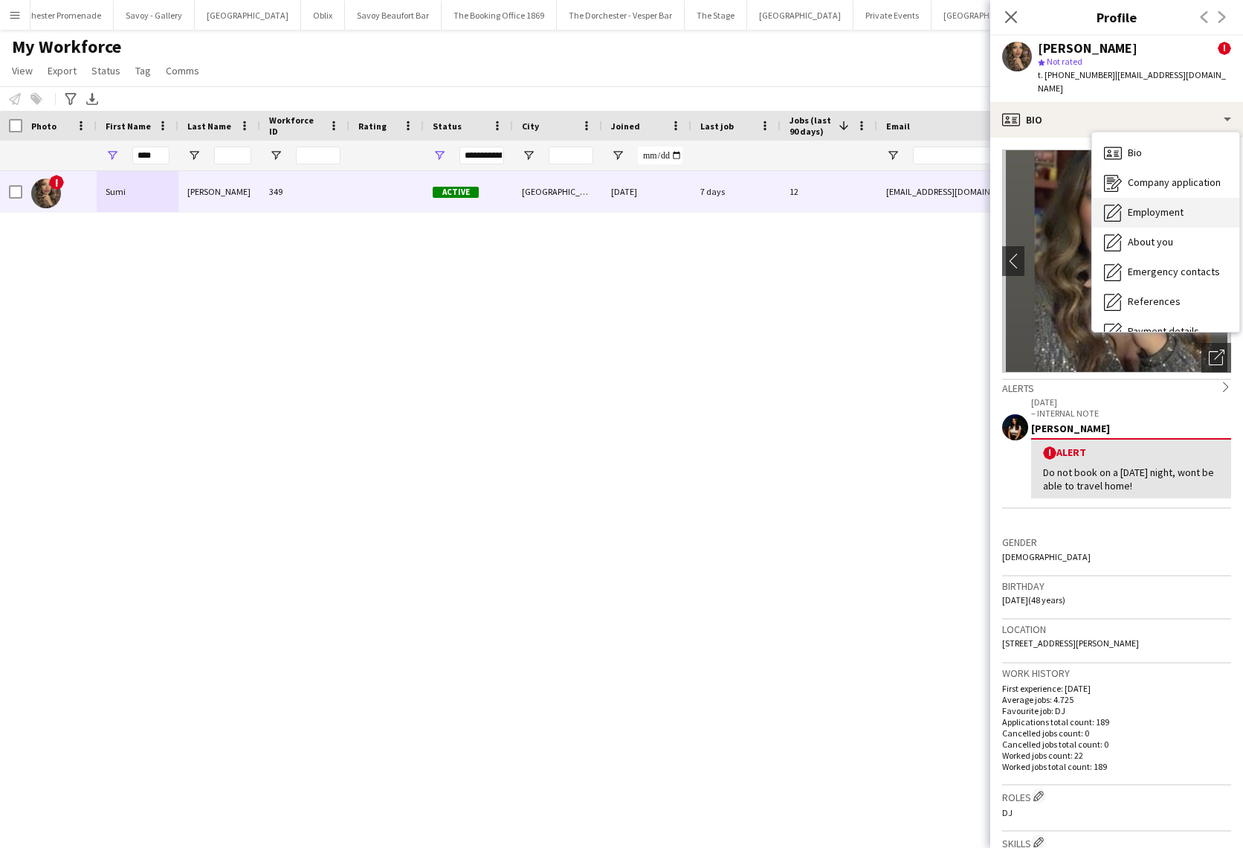
click at [1181, 205] on span "Employment" at bounding box center [1156, 211] width 56 height 13
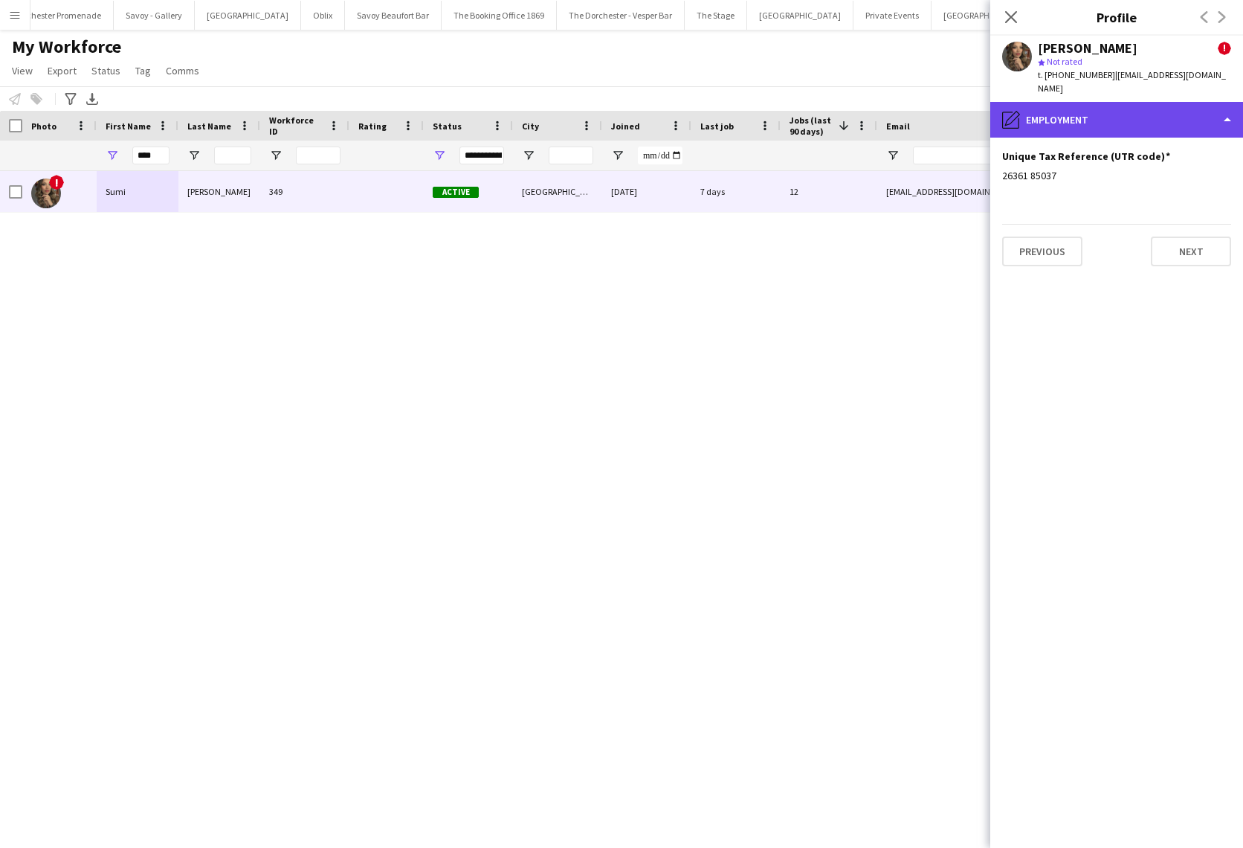
click at [1184, 106] on div "pencil4 Employment" at bounding box center [1117, 120] width 253 height 36
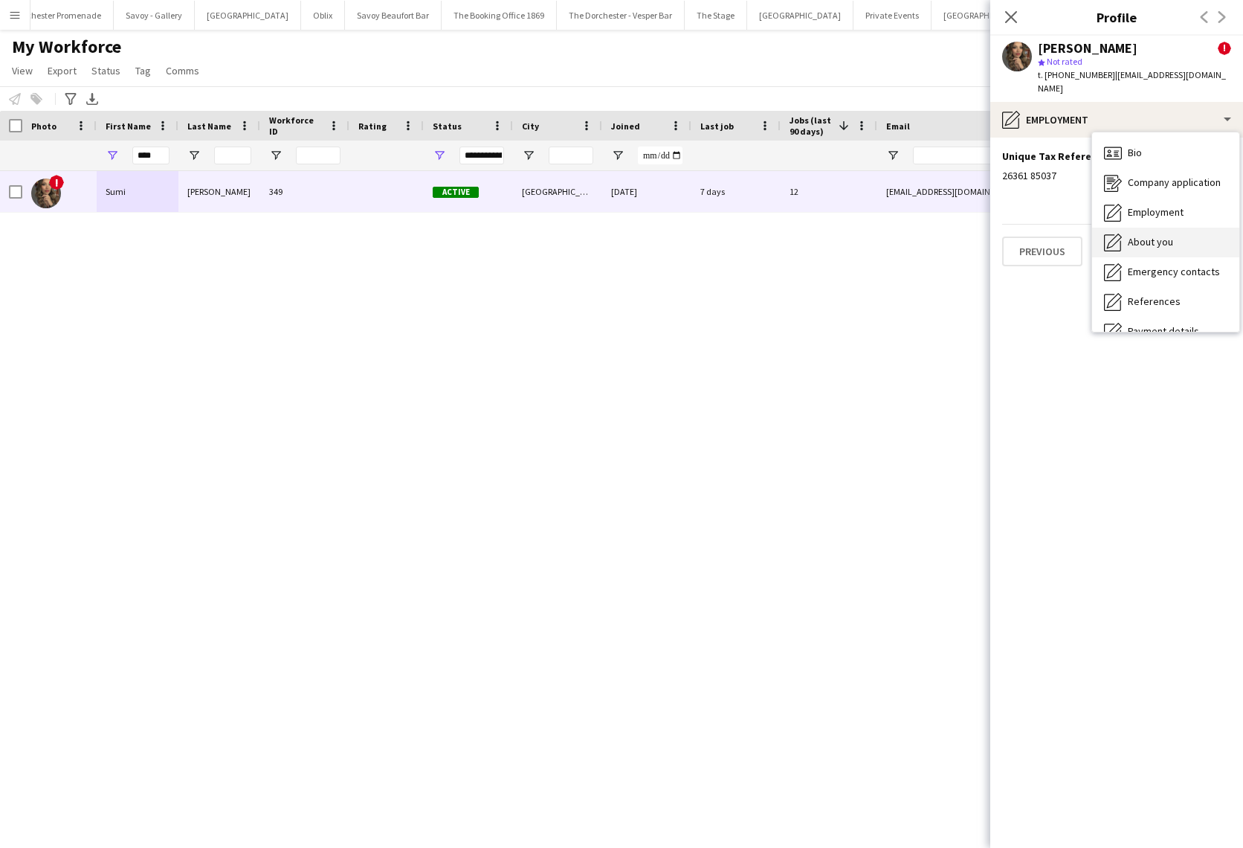
click at [1175, 228] on div "About you About you" at bounding box center [1165, 243] width 147 height 30
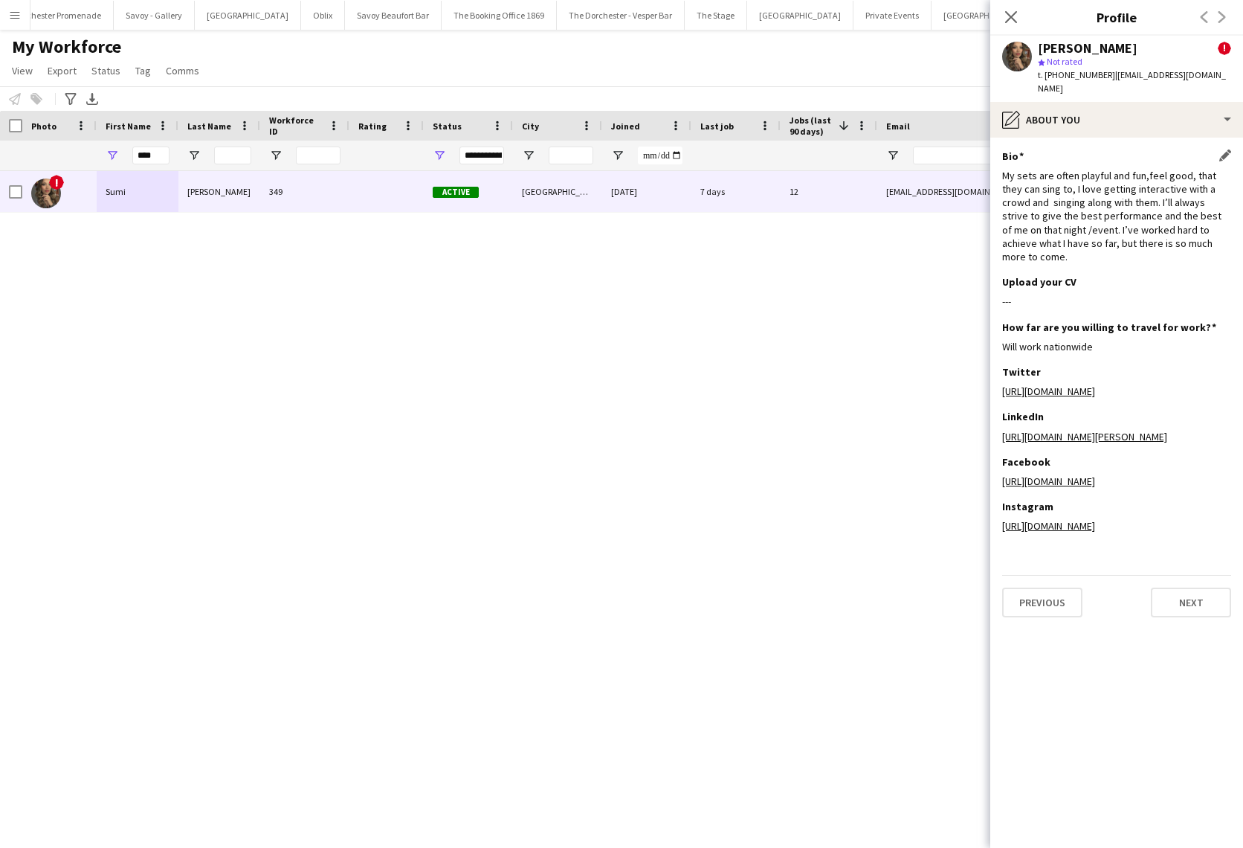
drag, startPoint x: 1201, startPoint y: 227, endPoint x: 1005, endPoint y: 156, distance: 208.6
click at [993, 159] on app-section-data-types "Bio Edit this field My sets are often playful and fun,feel good, that they can …" at bounding box center [1117, 493] width 253 height 710
copy div "My sets are often playful and fun,feel good, that they can sing to, I love gett…"
click at [149, 158] on input "****" at bounding box center [150, 155] width 37 height 18
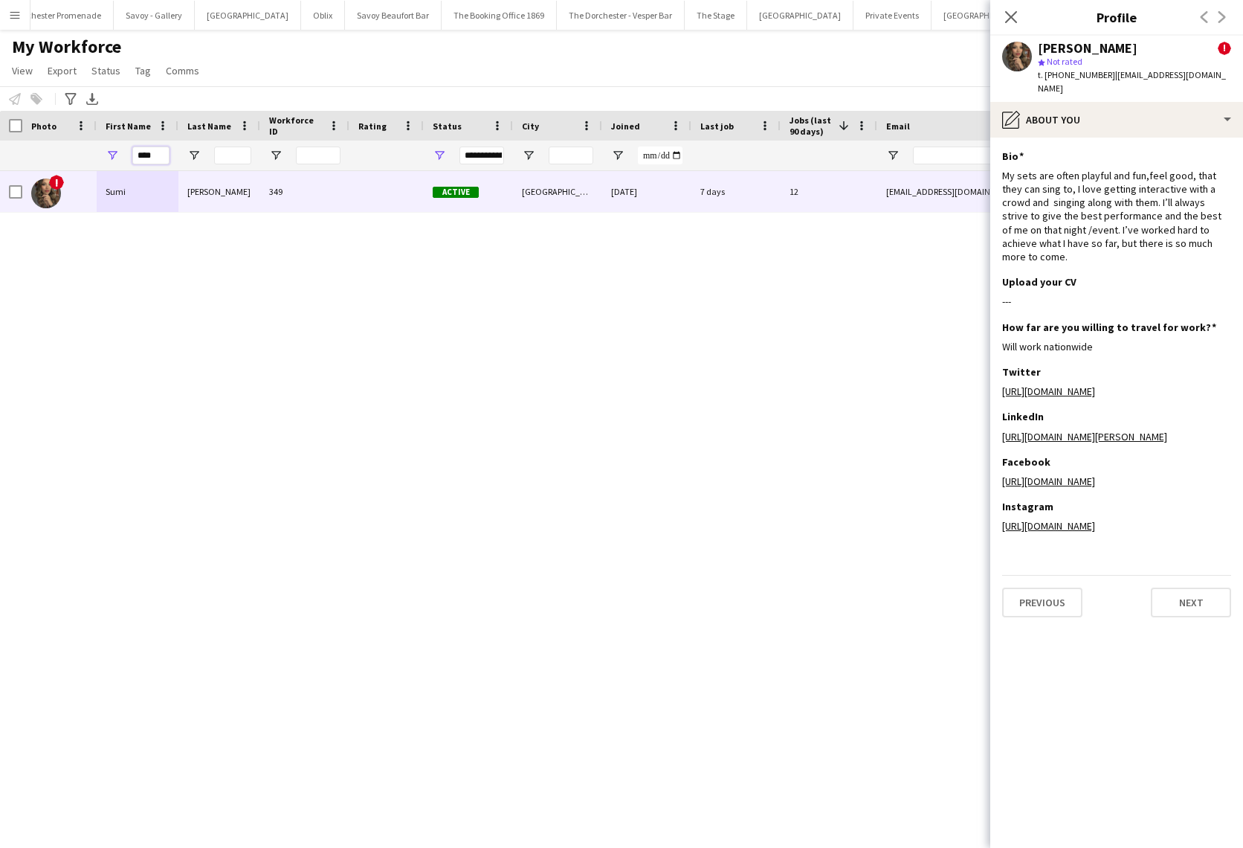
click at [149, 158] on input "****" at bounding box center [150, 155] width 37 height 18
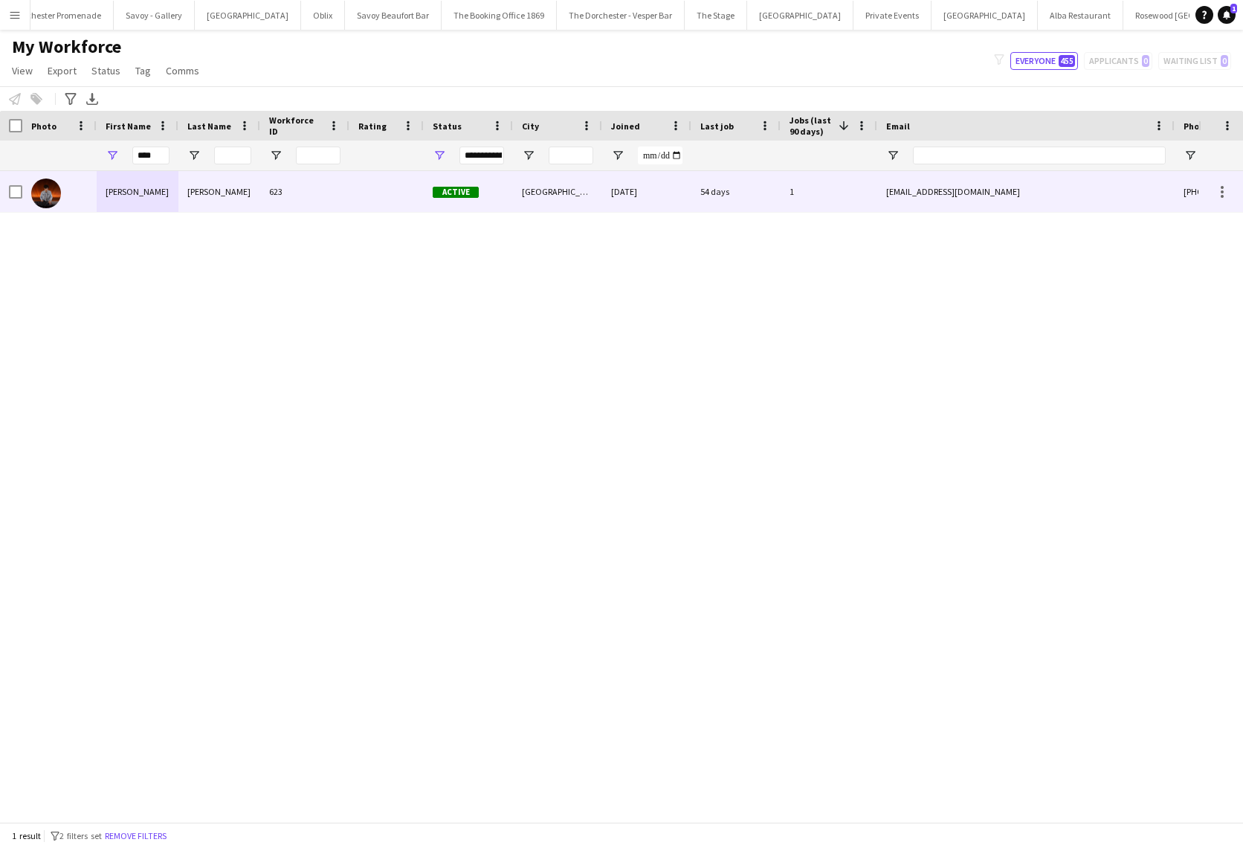
click at [154, 199] on div "[PERSON_NAME]" at bounding box center [138, 191] width 82 height 41
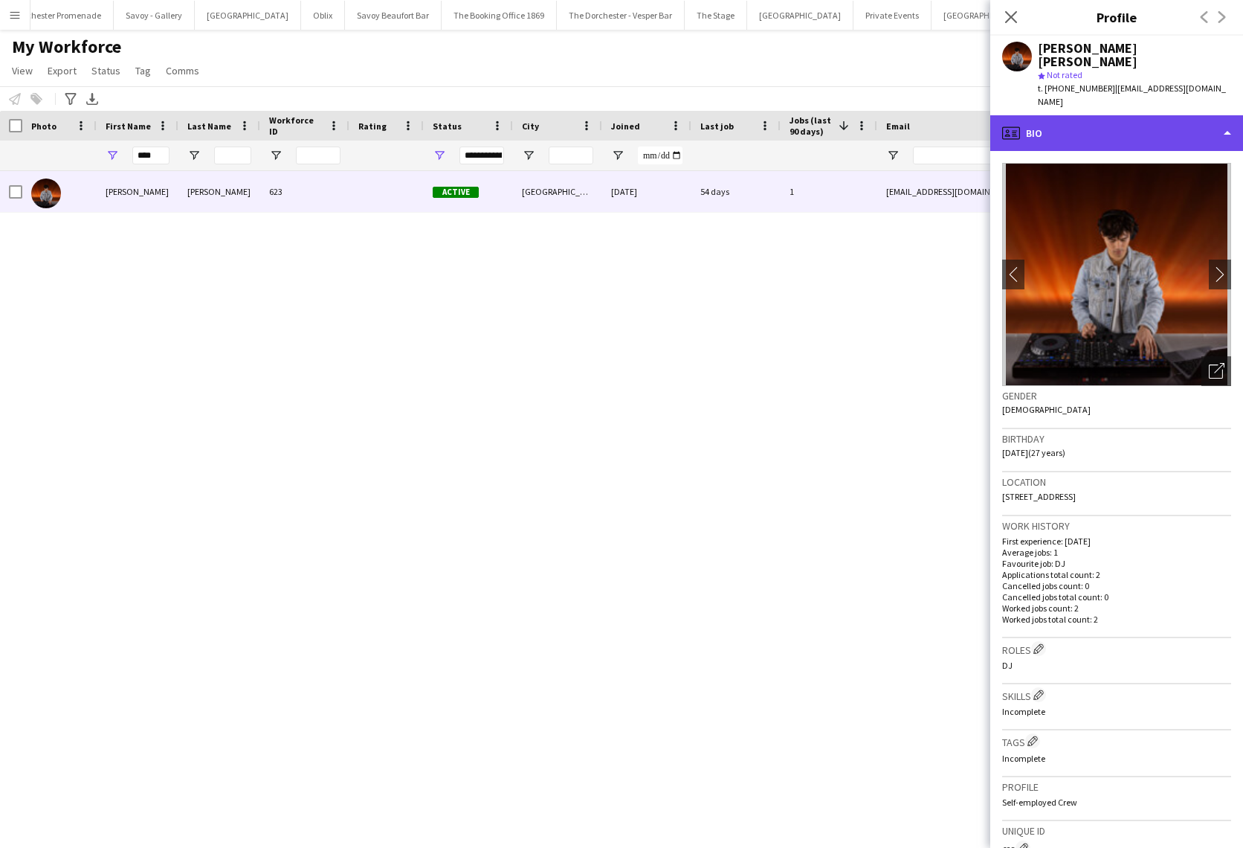
click at [1092, 119] on div "profile Bio" at bounding box center [1117, 133] width 253 height 36
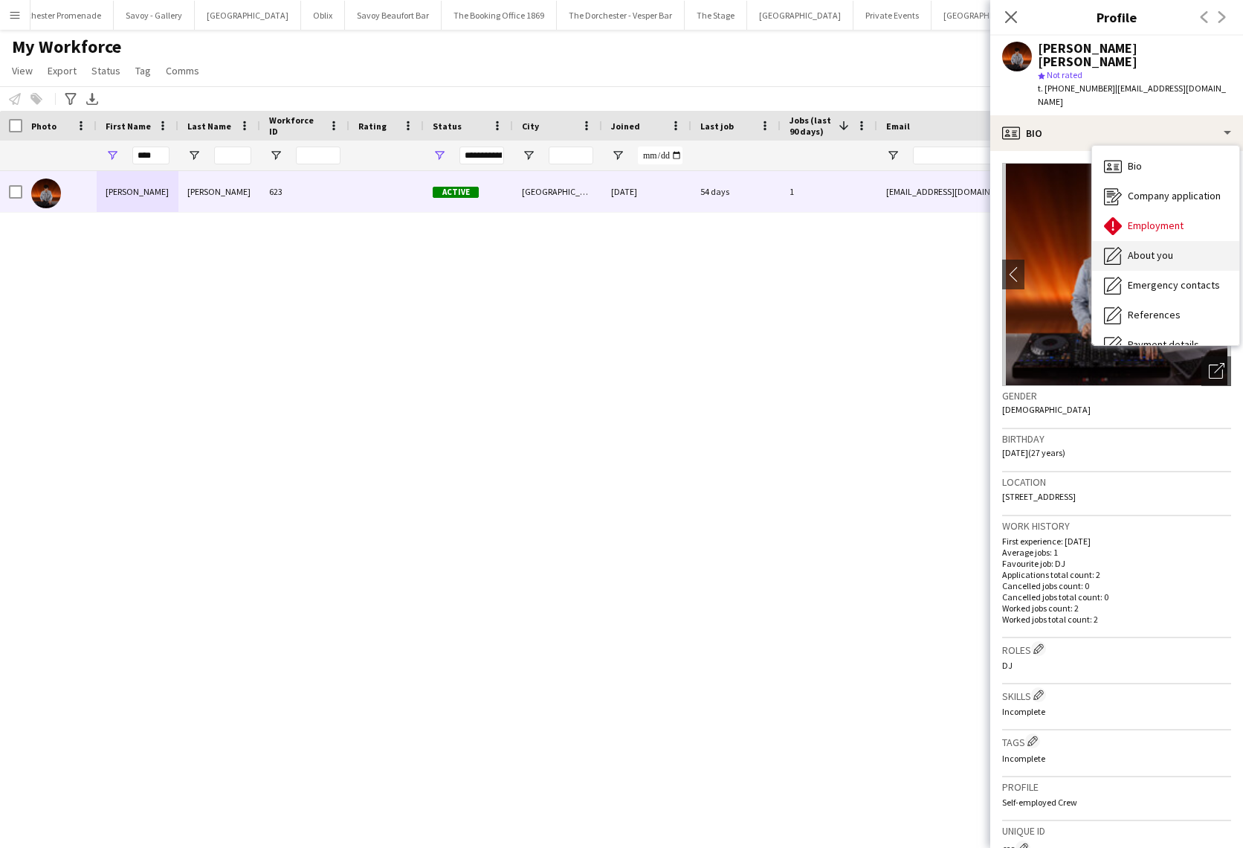
click at [1194, 241] on div "About you About you" at bounding box center [1165, 256] width 147 height 30
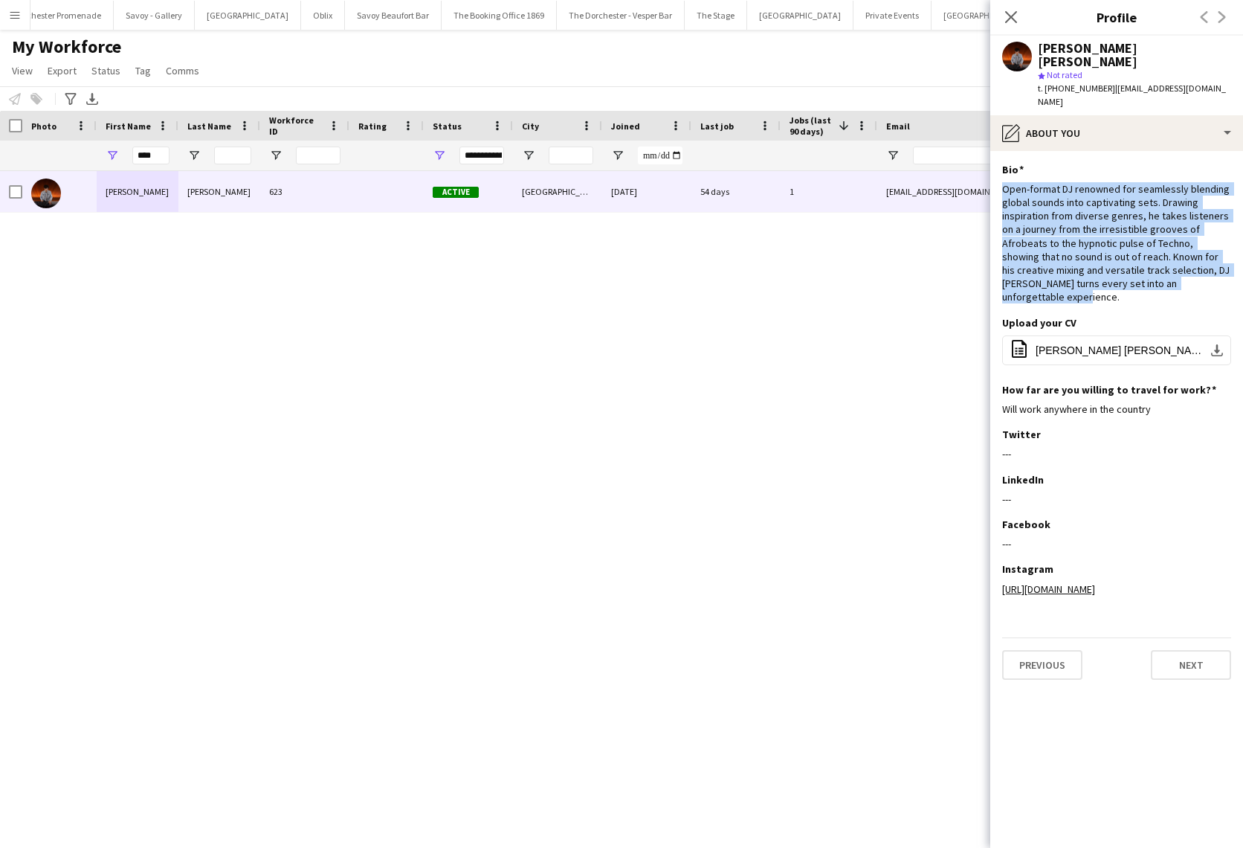
drag, startPoint x: 1164, startPoint y: 258, endPoint x: 994, endPoint y: 161, distance: 195.5
click at [994, 161] on app-section-data-types "Bio Edit this field Open-format DJ renowned for seamlessly blending global soun…" at bounding box center [1117, 499] width 253 height 697
copy div "Open-format DJ renowned for seamlessly blending global sounds into captivating …"
click at [141, 152] on input "****" at bounding box center [150, 155] width 37 height 18
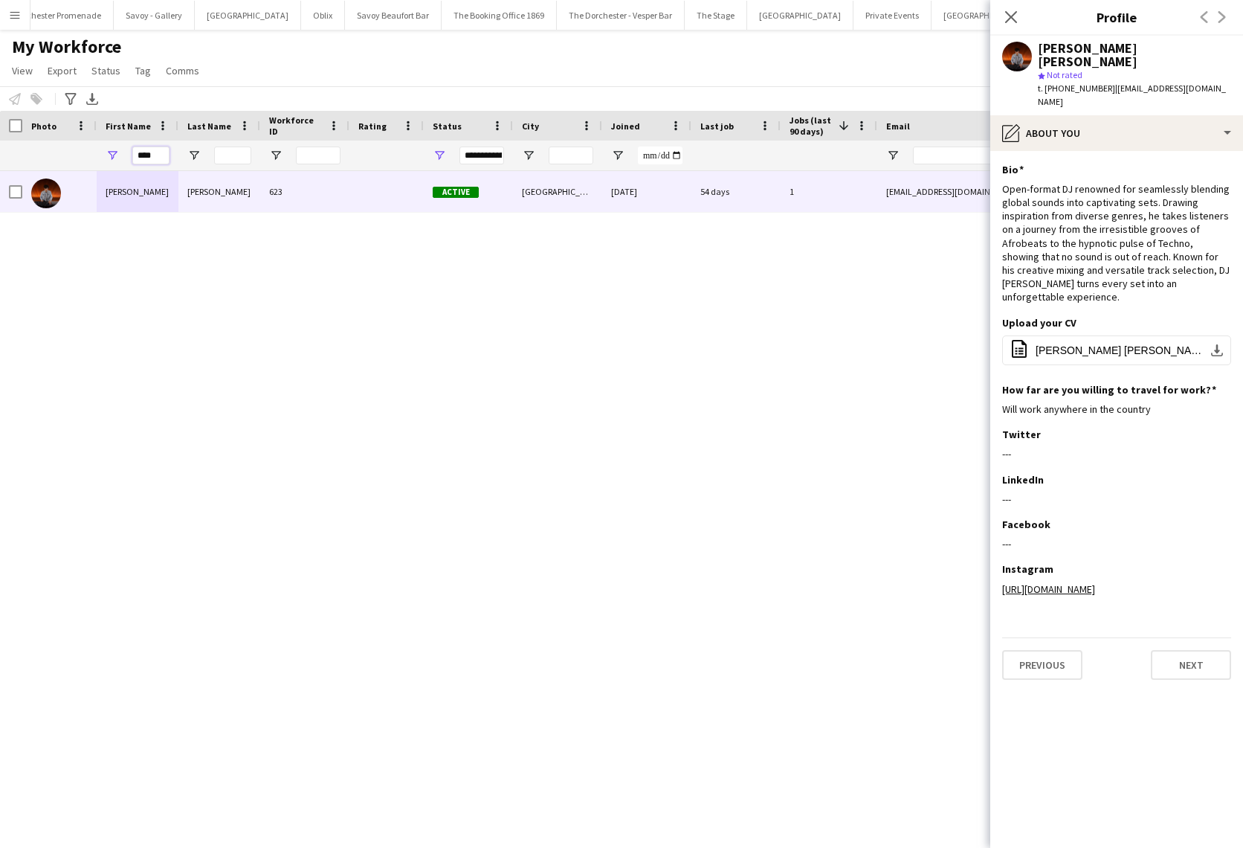
click at [141, 152] on input "****" at bounding box center [150, 155] width 37 height 18
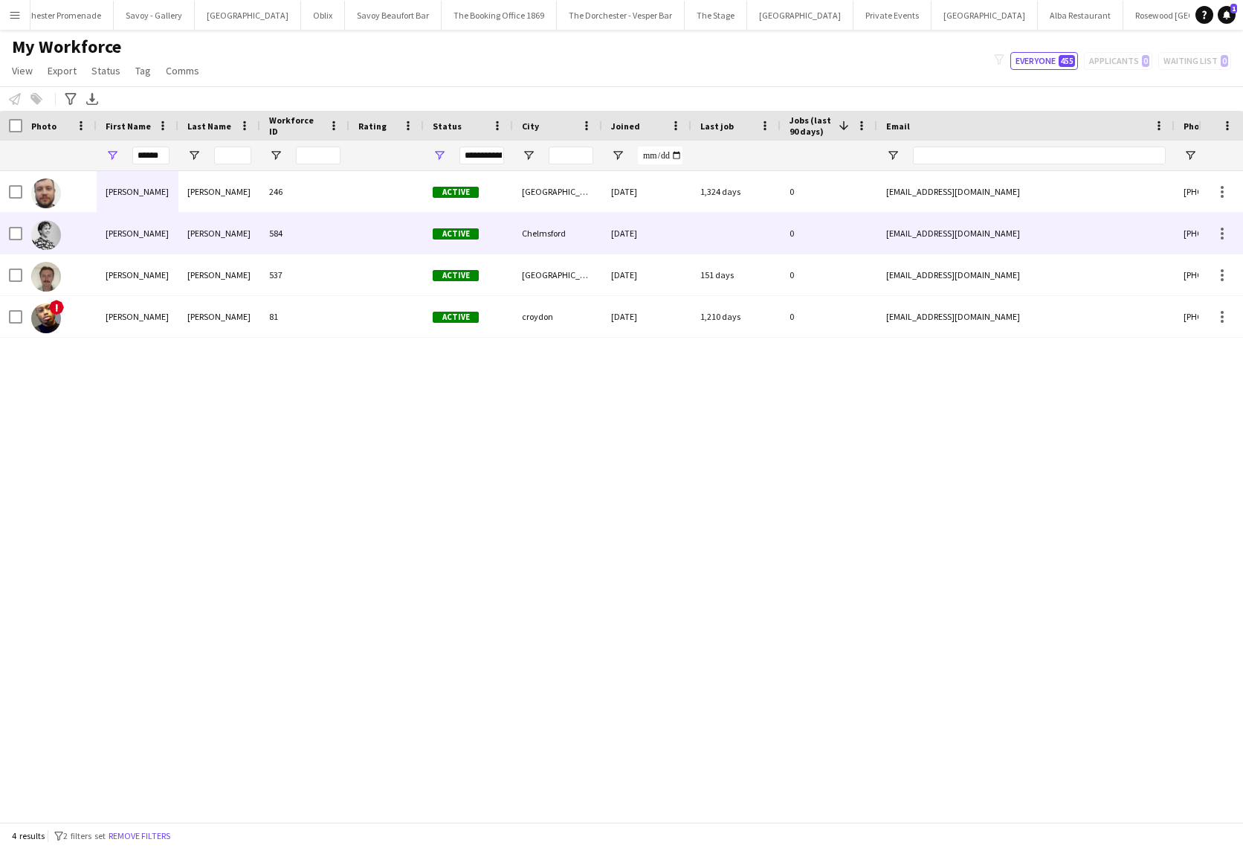
click at [169, 230] on div "[PERSON_NAME]" at bounding box center [138, 233] width 82 height 41
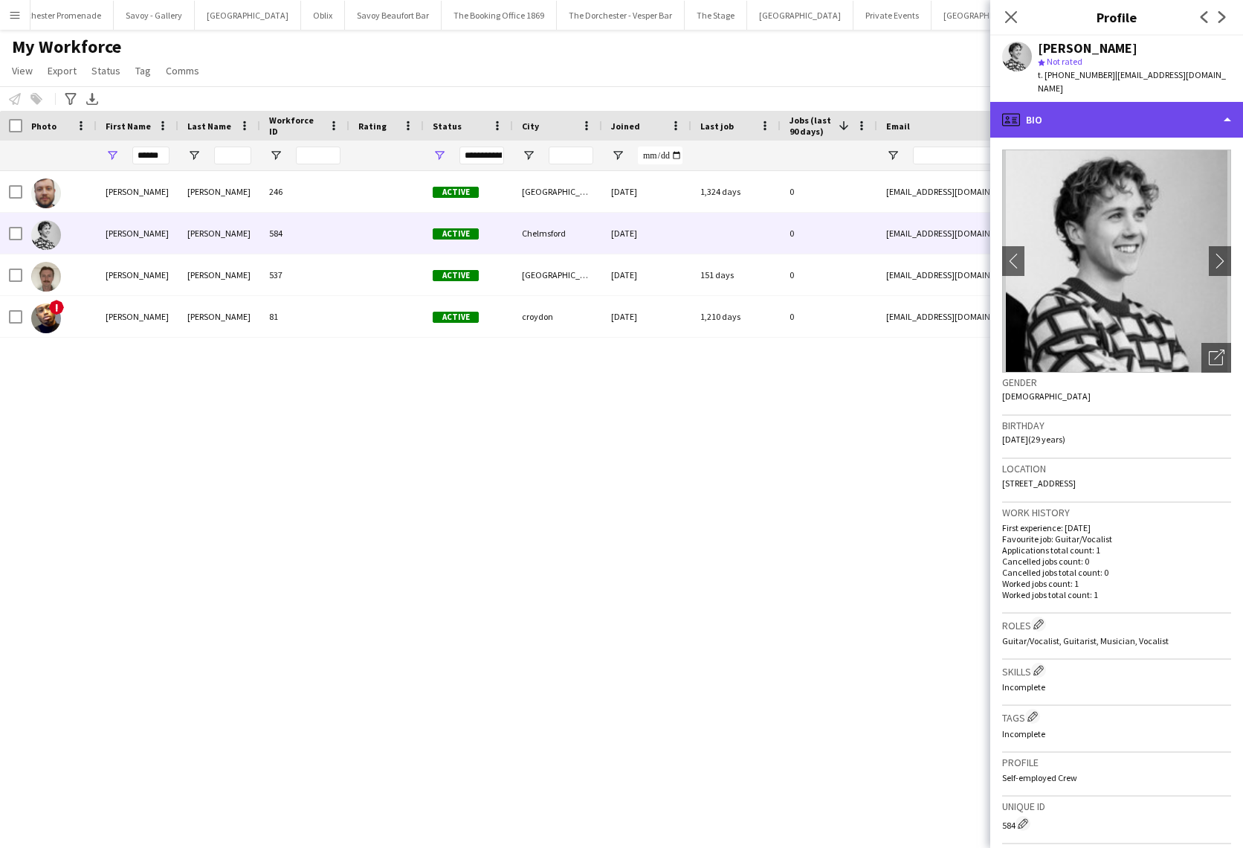
click at [1119, 130] on div "profile Bio" at bounding box center [1117, 120] width 253 height 36
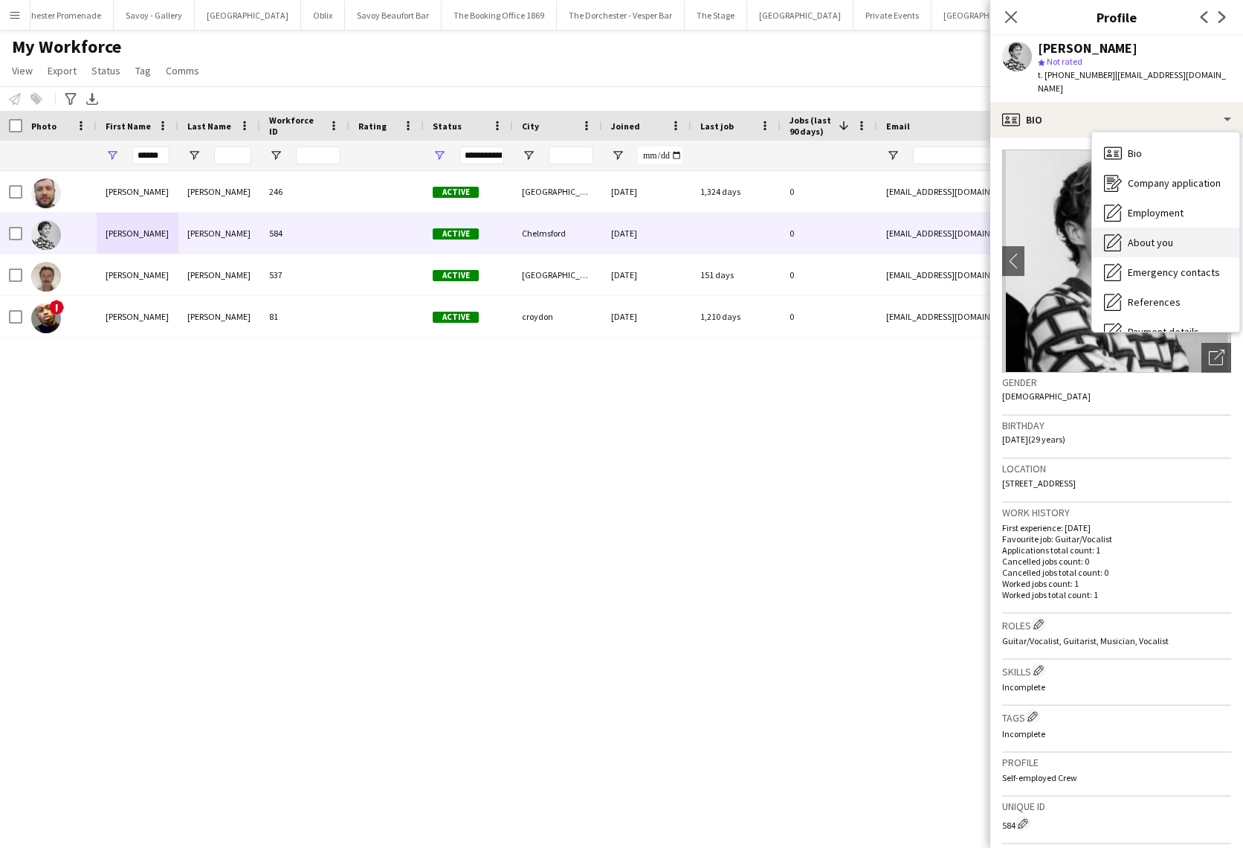
click at [1181, 237] on div "About you About you" at bounding box center [1165, 243] width 147 height 30
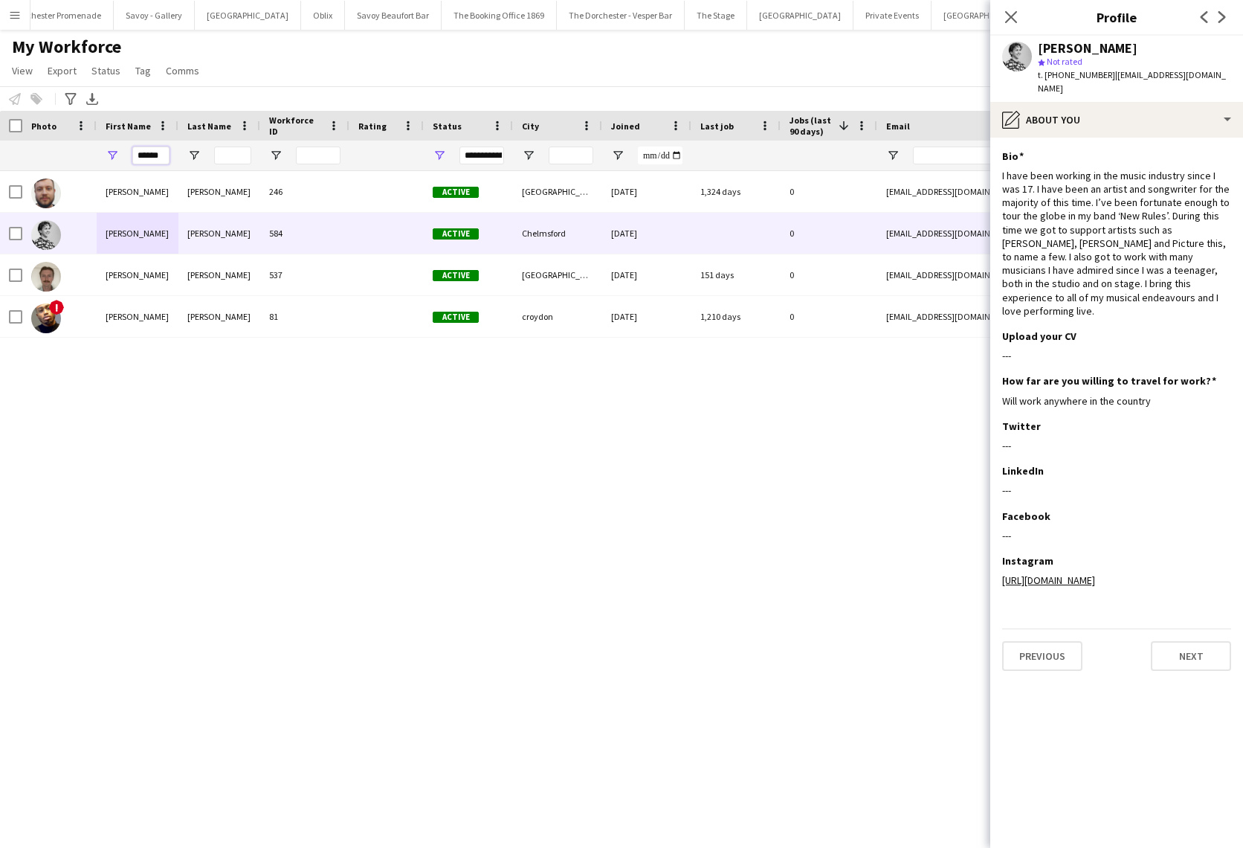
click at [158, 159] on input "******" at bounding box center [150, 155] width 37 height 18
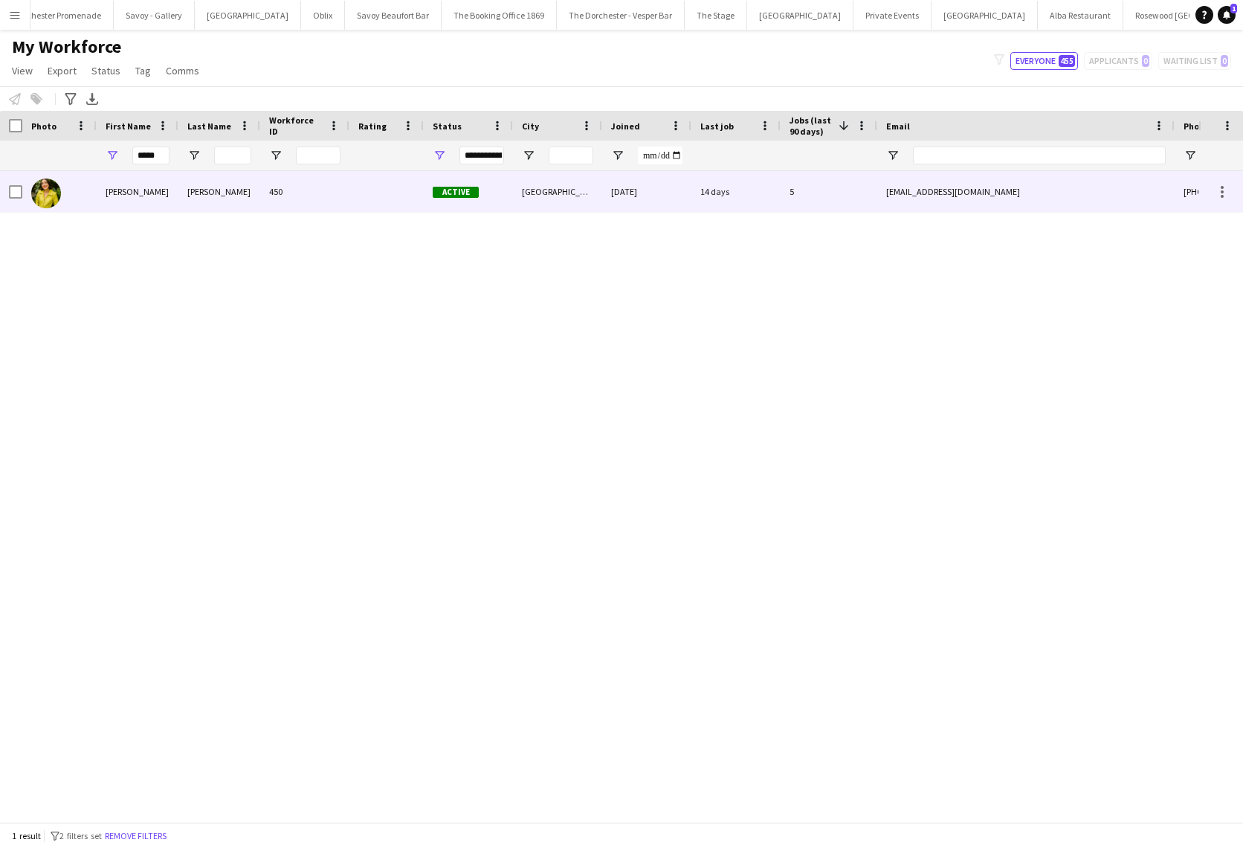
click at [129, 182] on div "[PERSON_NAME]" at bounding box center [138, 191] width 82 height 41
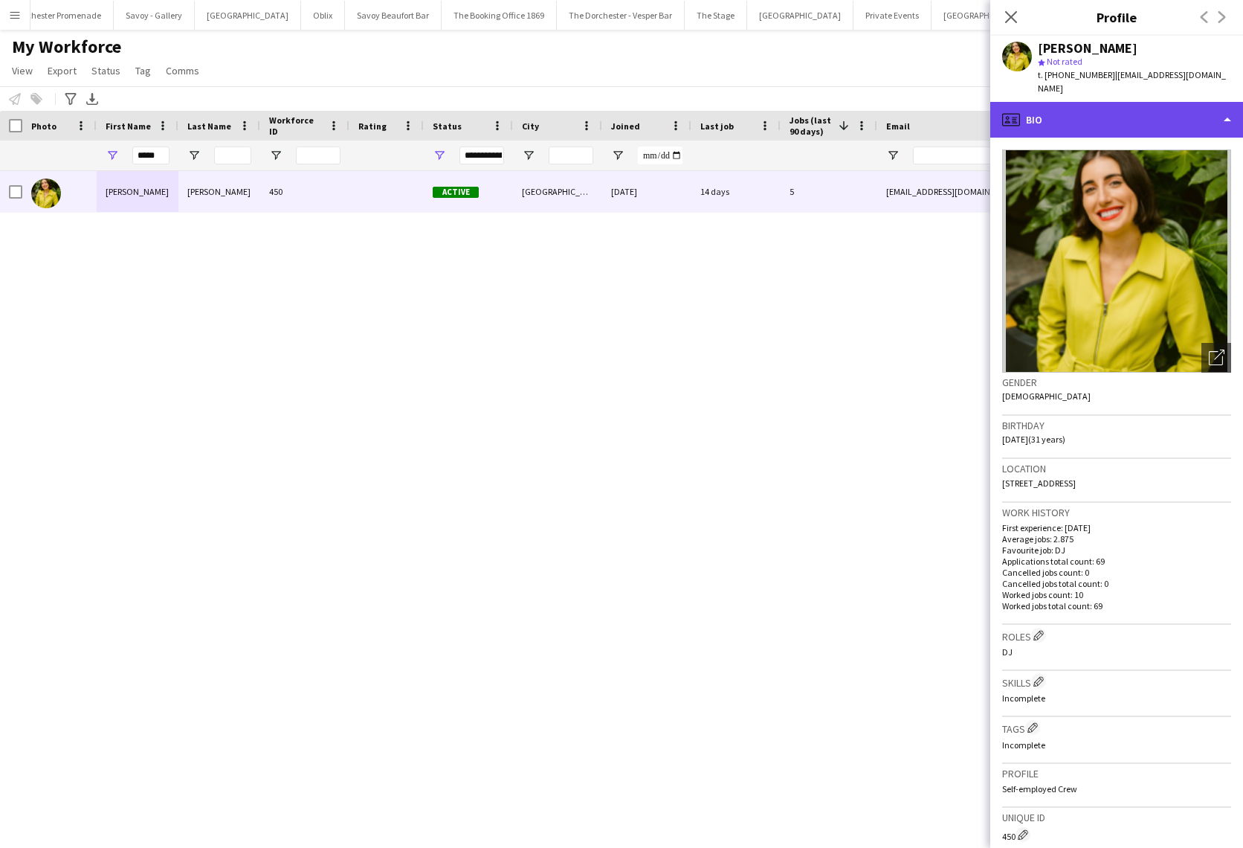
click at [1112, 102] on div "profile Bio" at bounding box center [1117, 120] width 253 height 36
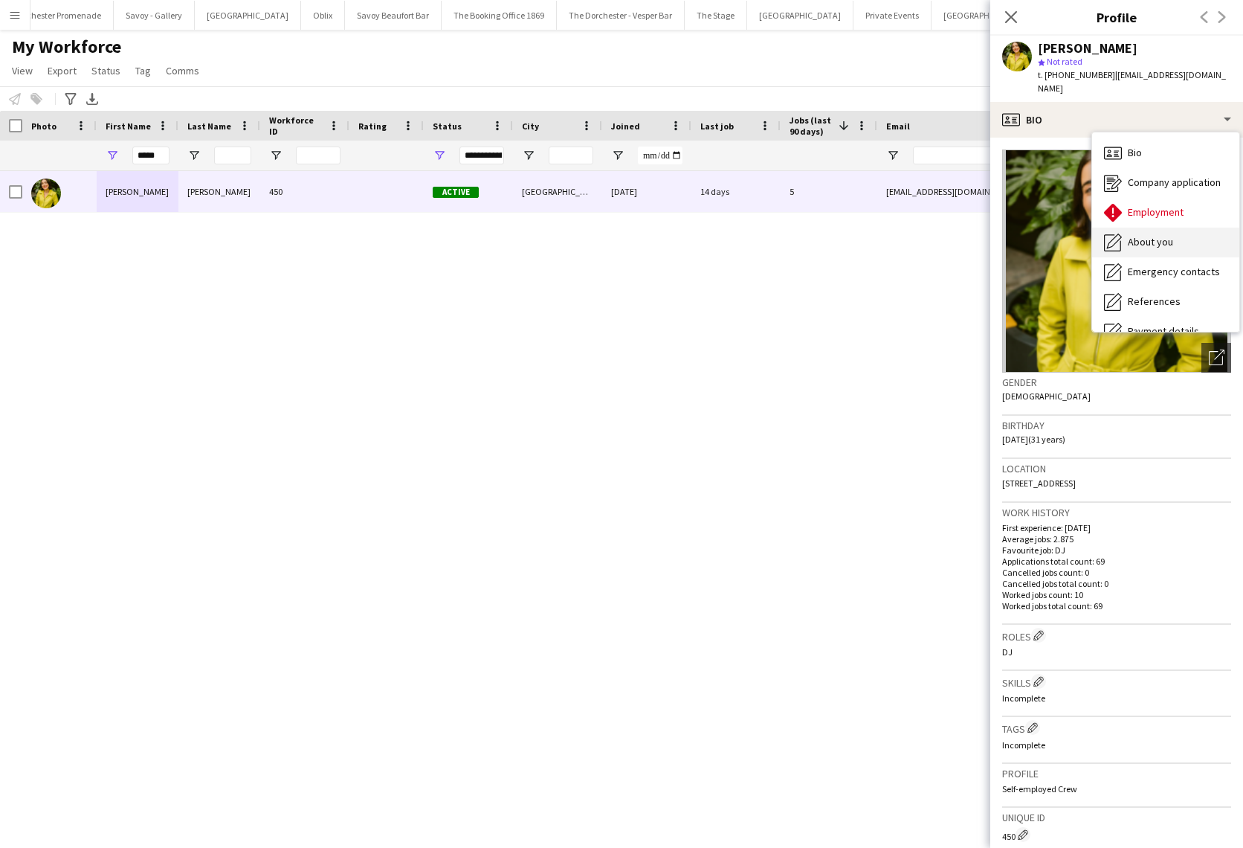
click at [1176, 228] on div "About you About you" at bounding box center [1165, 243] width 147 height 30
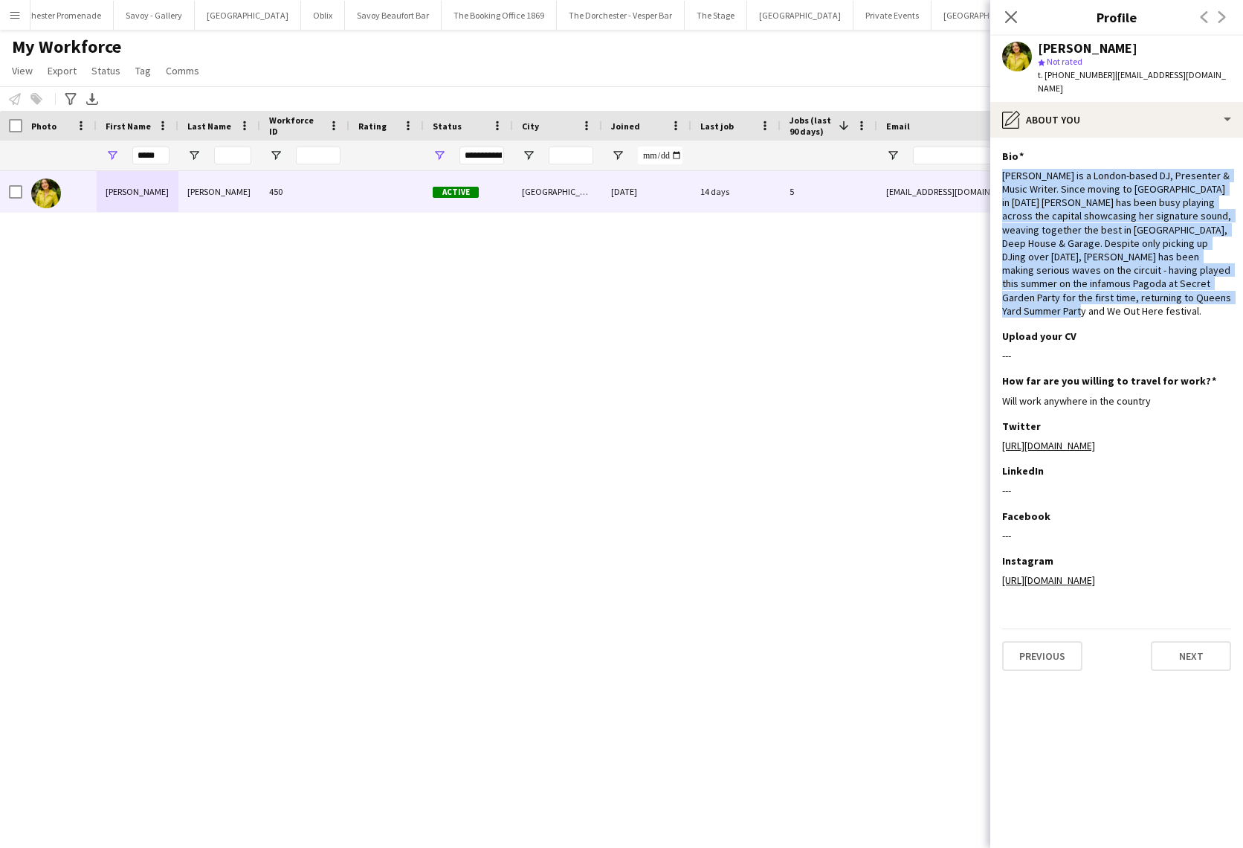
drag, startPoint x: 1200, startPoint y: 286, endPoint x: 999, endPoint y: 159, distance: 237.9
click at [999, 159] on app-section-data-types "Bio Edit this field [PERSON_NAME] is a London-based DJ, Presenter & Music Write…" at bounding box center [1117, 493] width 253 height 710
copy div "[PERSON_NAME] is a London-based DJ, Presenter & Music Writer. Since moving to […"
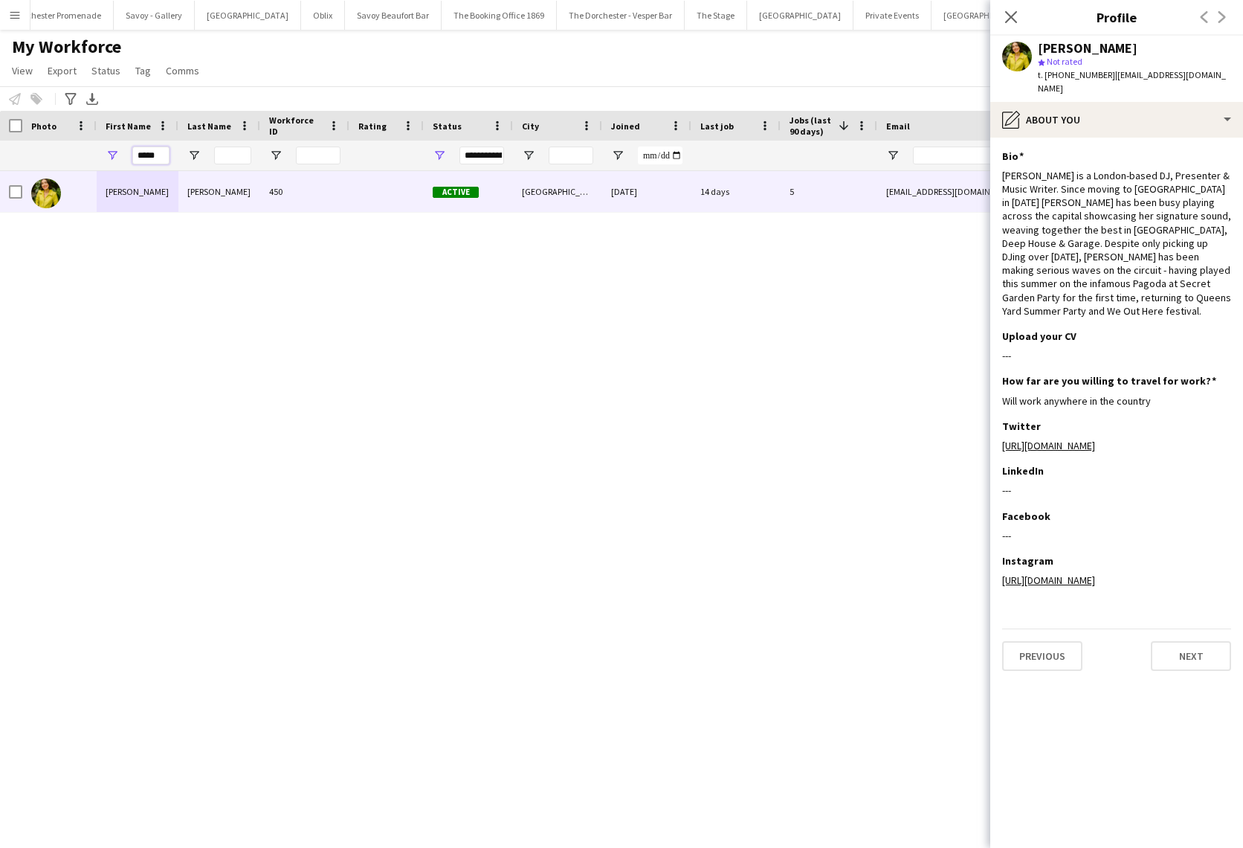
click at [157, 152] on input "*****" at bounding box center [150, 155] width 37 height 18
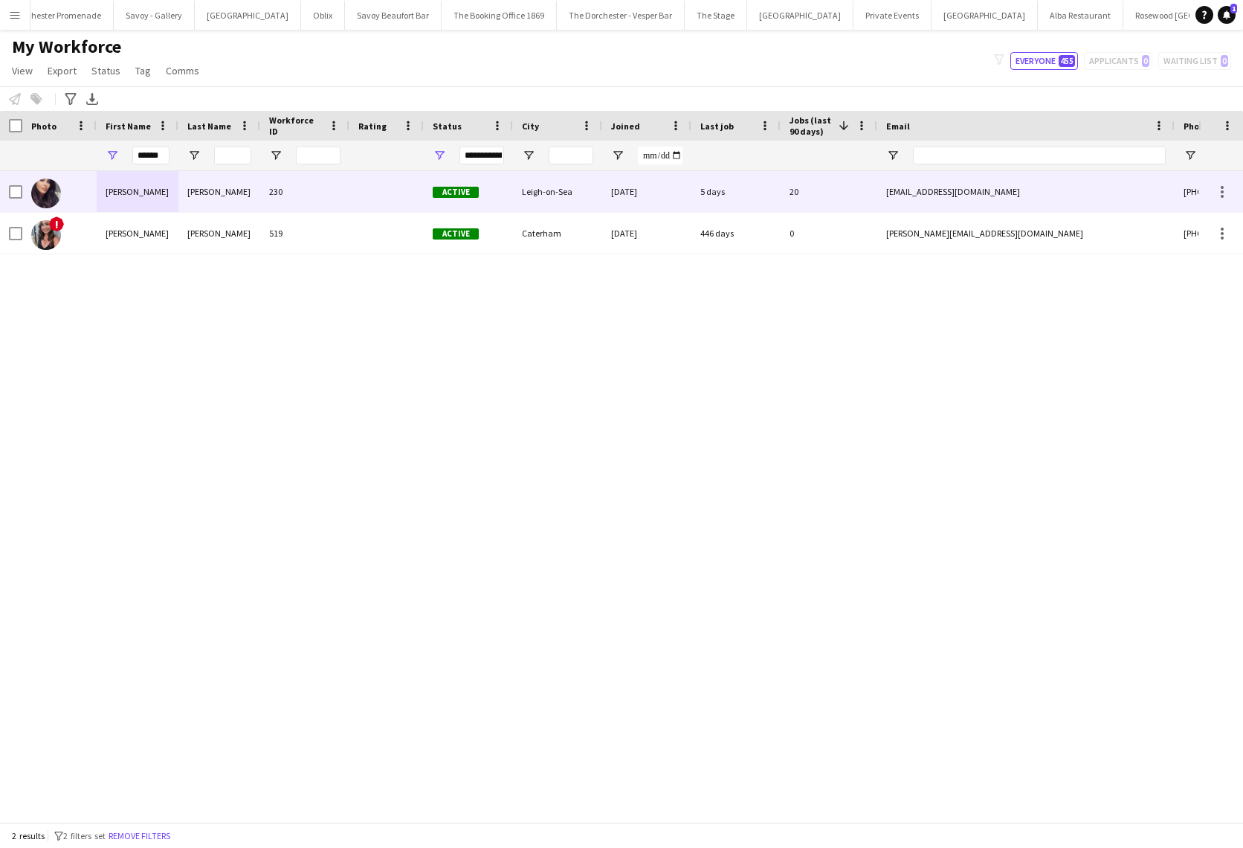
click at [166, 193] on div "[PERSON_NAME]" at bounding box center [138, 191] width 82 height 41
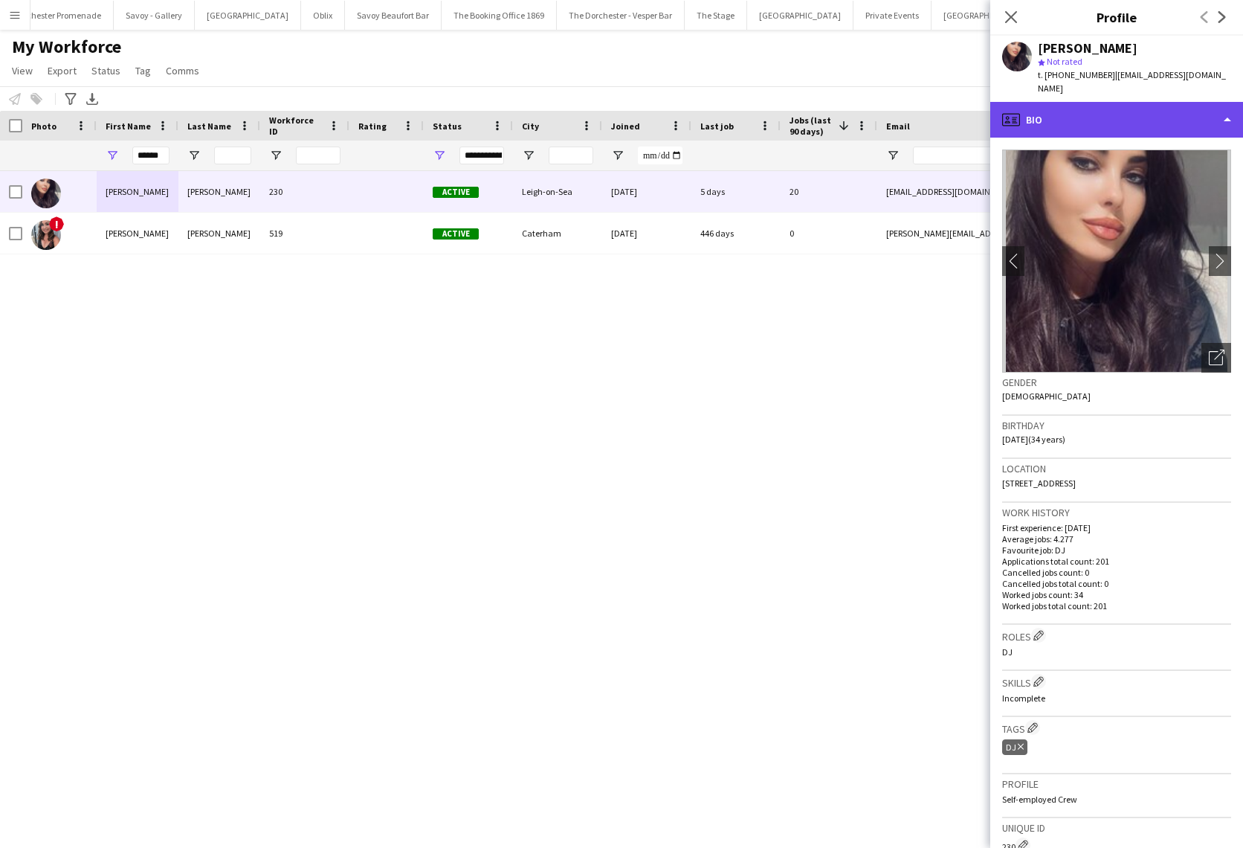
click at [1161, 109] on div "profile Bio" at bounding box center [1117, 120] width 253 height 36
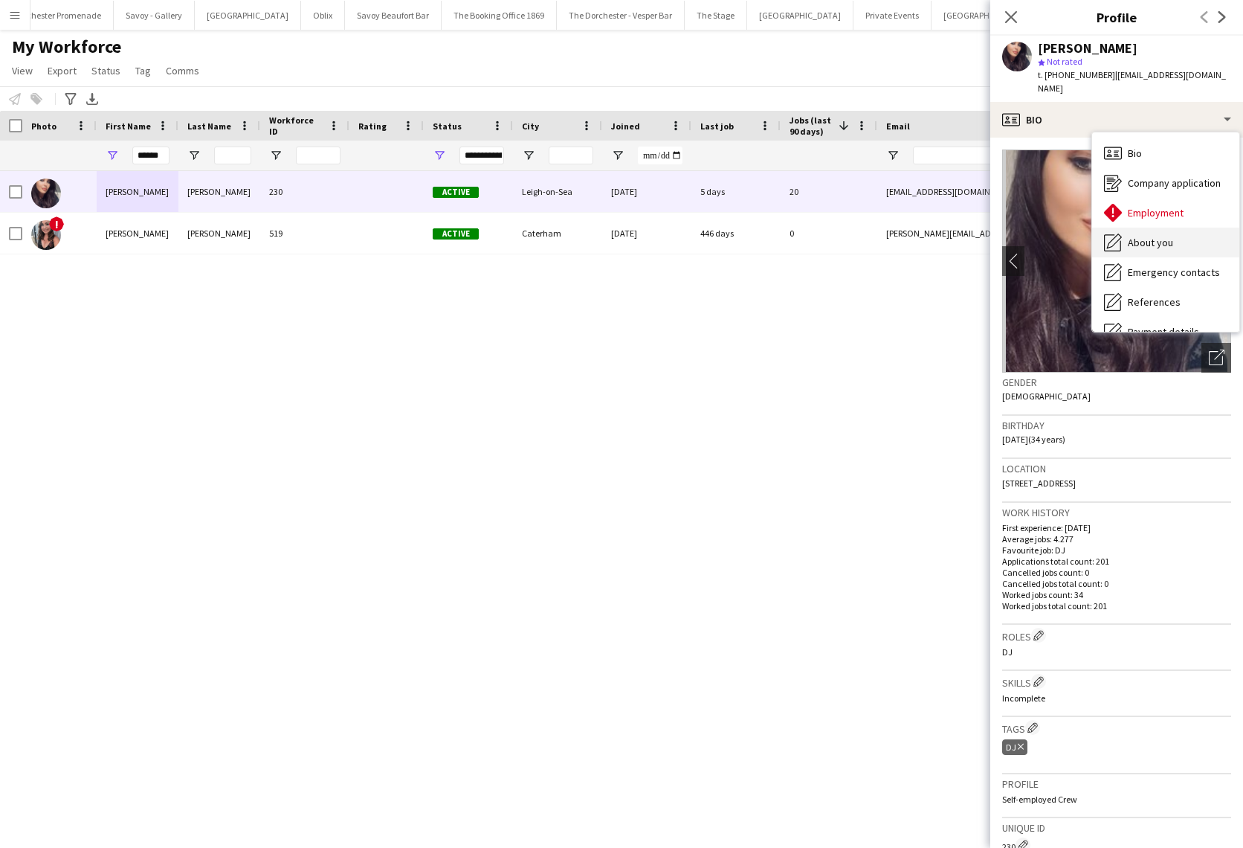
click at [1178, 248] on div "About you About you" at bounding box center [1165, 243] width 147 height 30
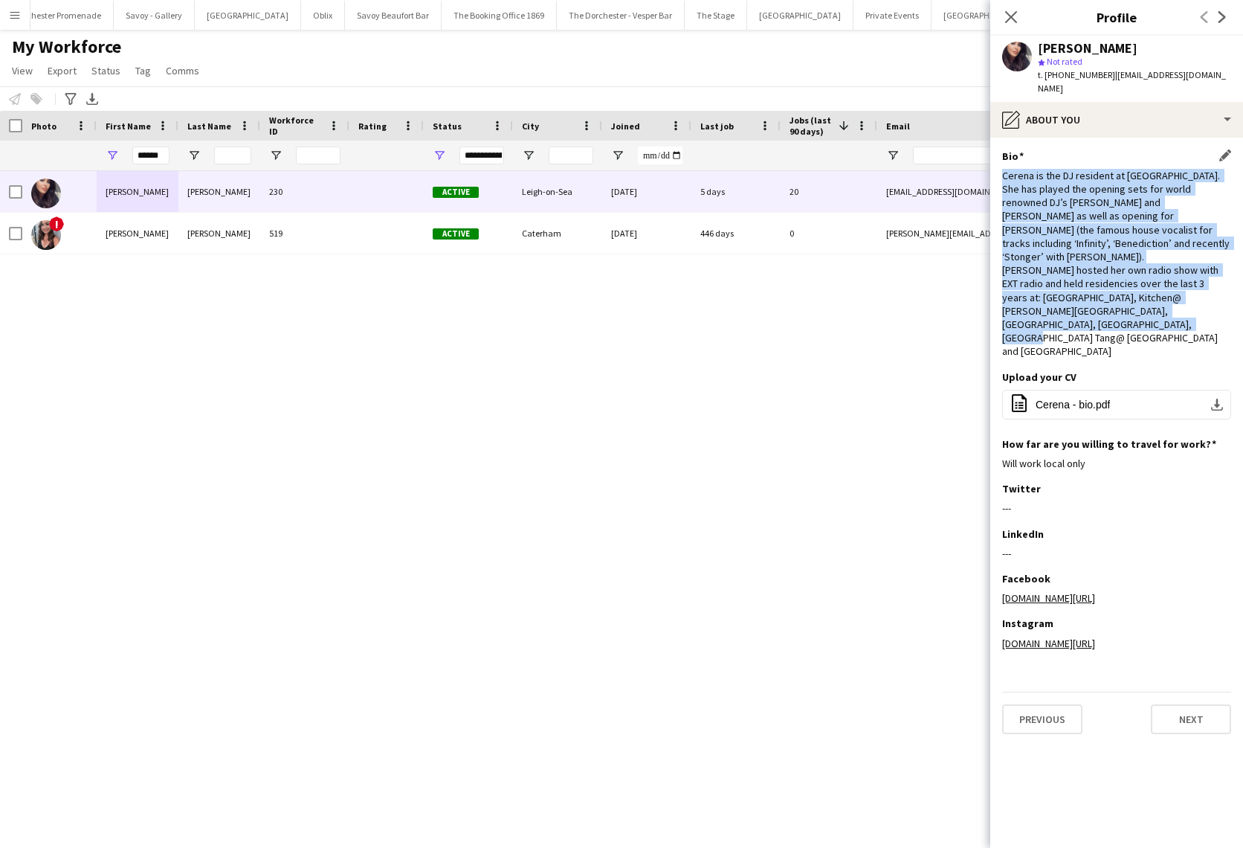
drag, startPoint x: 1004, startPoint y: 171, endPoint x: 1197, endPoint y: 308, distance: 236.3
click at [1196, 309] on div "Cerena is the DJ resident at [GEOGRAPHIC_DATA]. She has played the opening sets…" at bounding box center [1116, 264] width 229 height 190
click at [152, 155] on input "******" at bounding box center [150, 155] width 37 height 18
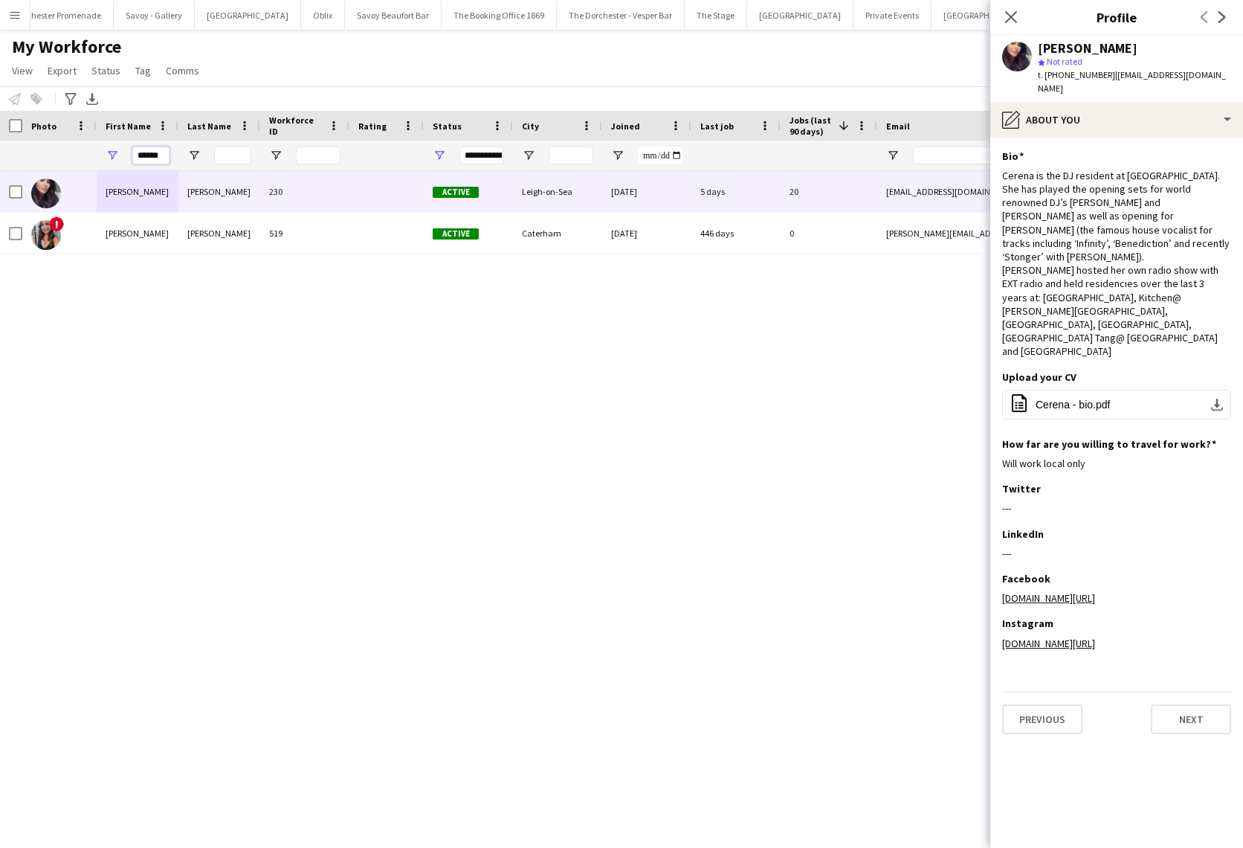
click at [152, 155] on input "******" at bounding box center [150, 155] width 37 height 18
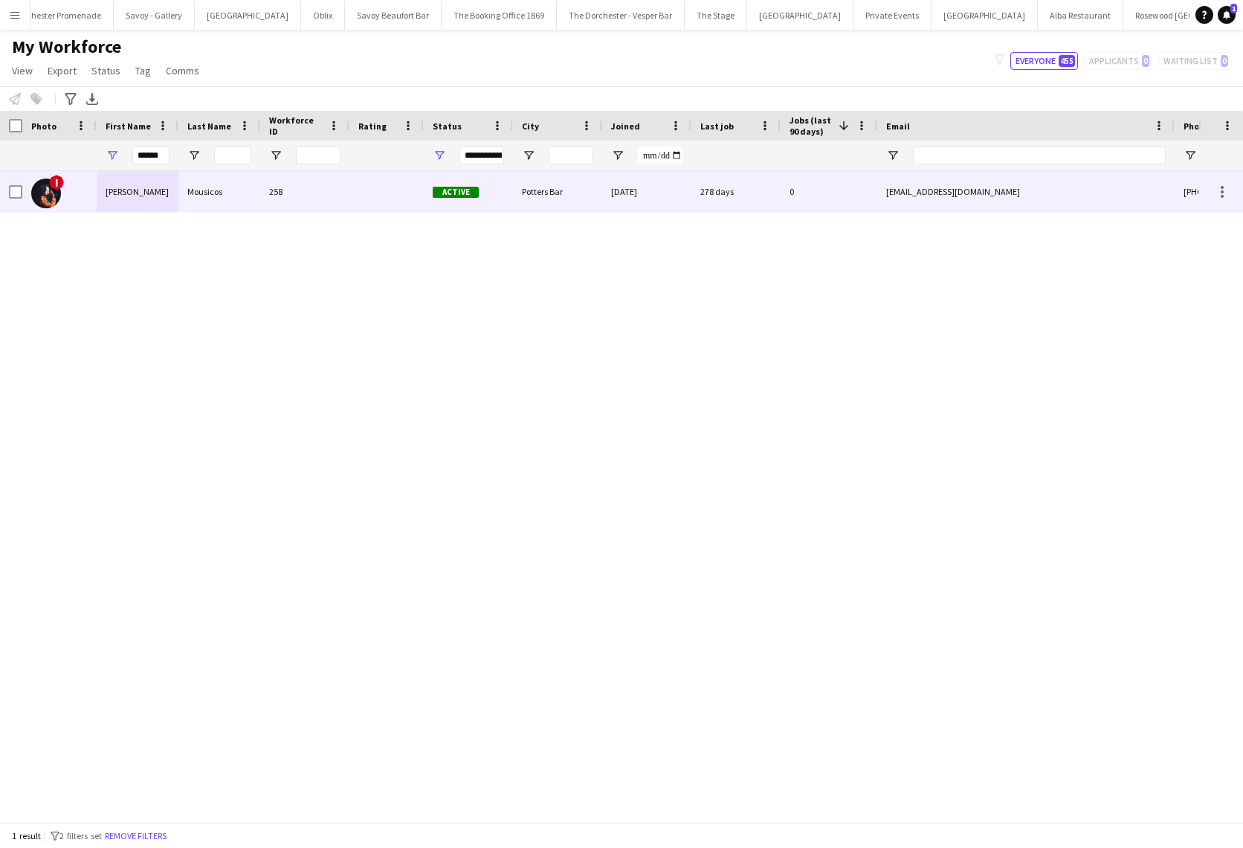
click at [136, 184] on div "[PERSON_NAME]" at bounding box center [138, 191] width 82 height 41
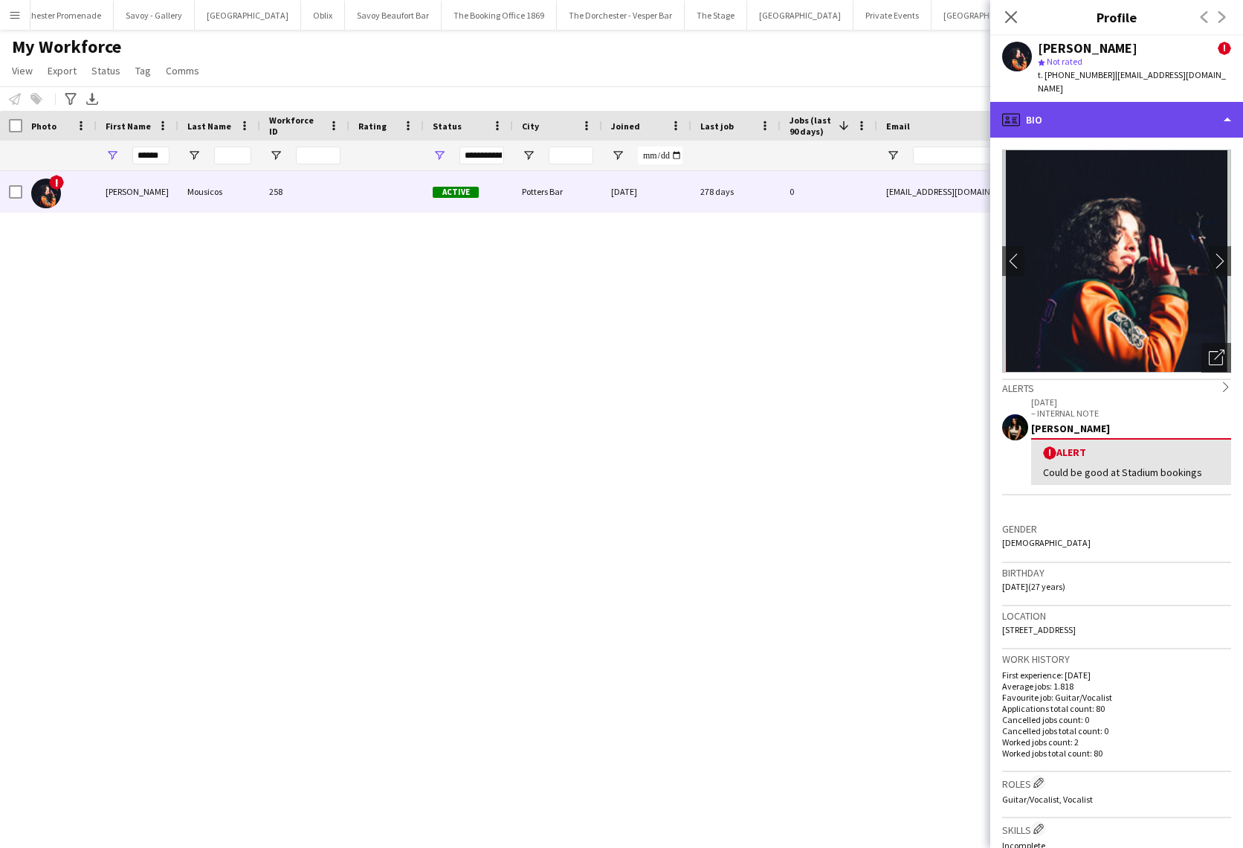
click at [1193, 115] on div "profile Bio" at bounding box center [1117, 120] width 253 height 36
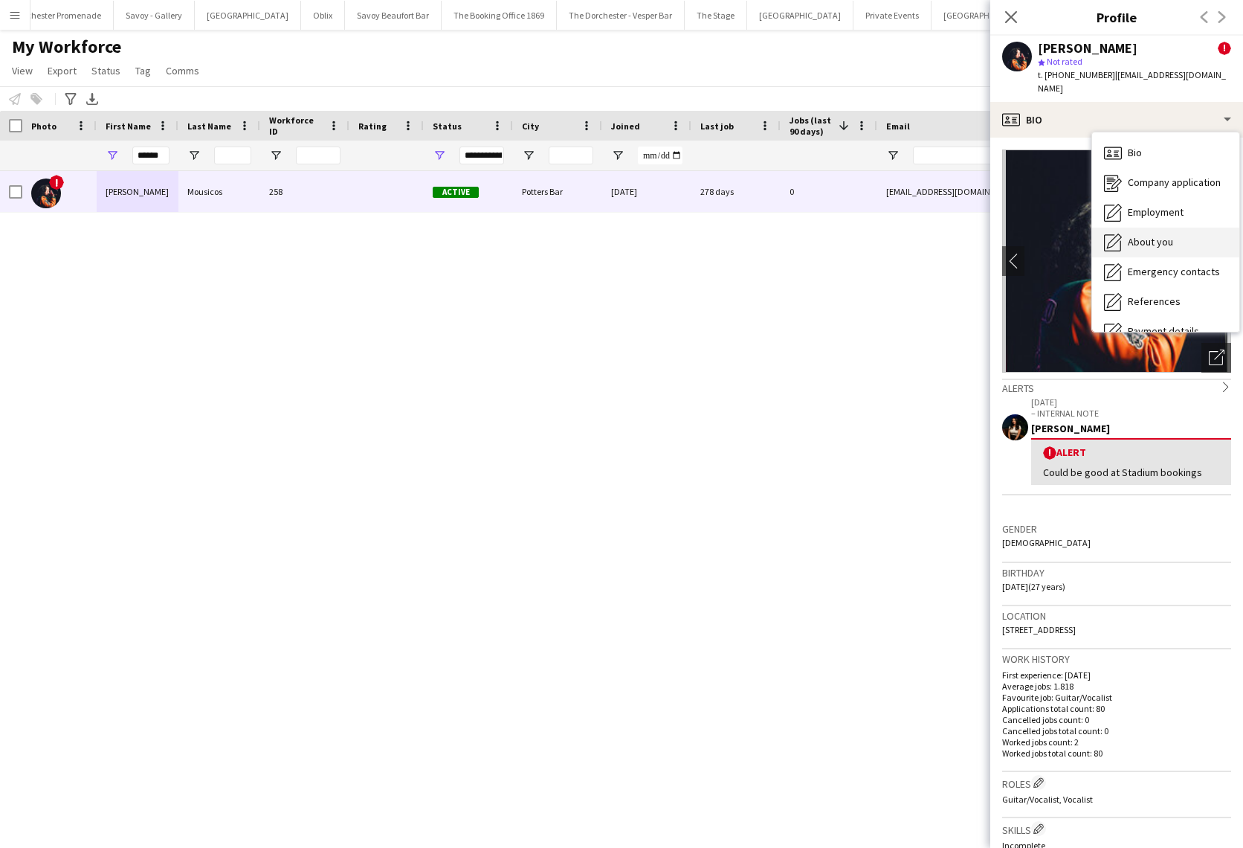
click at [1188, 233] on div "About you About you" at bounding box center [1165, 243] width 147 height 30
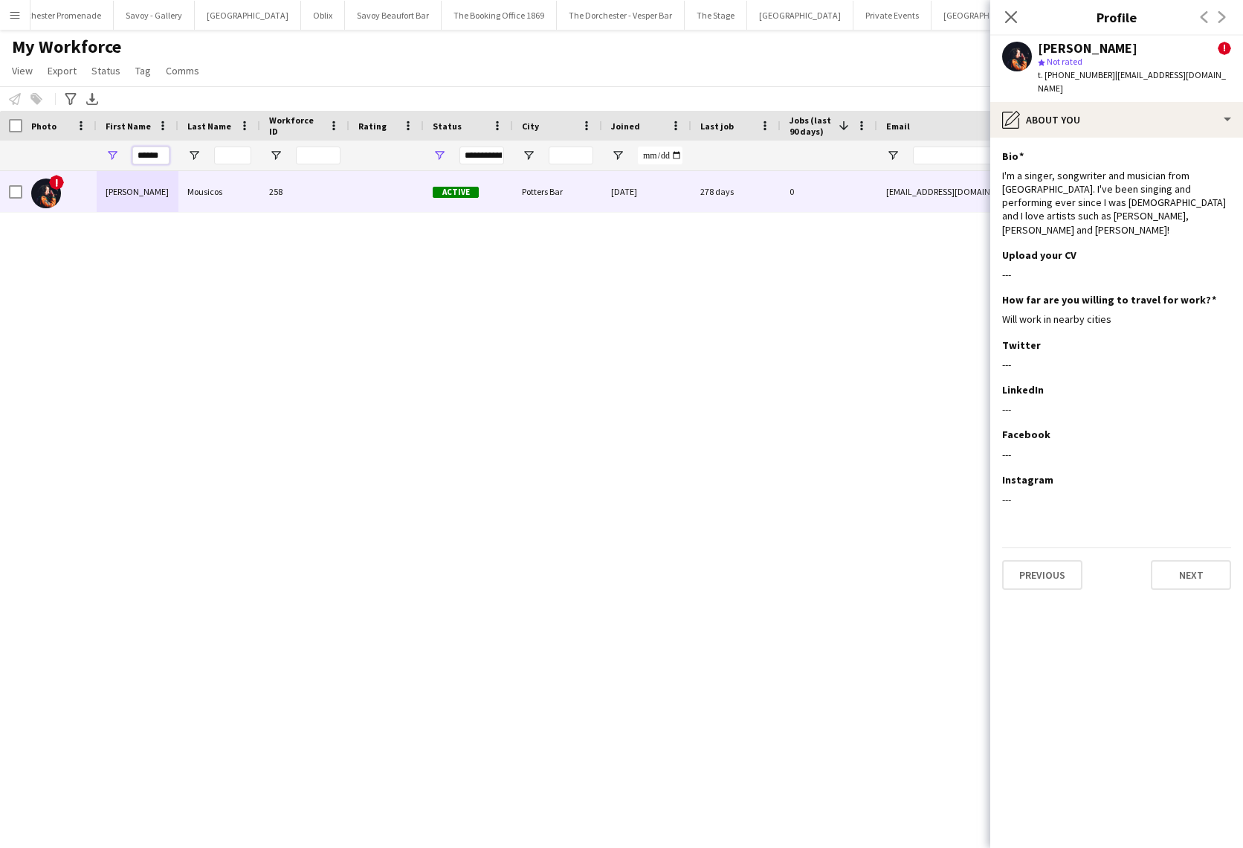
click at [147, 154] on input "******" at bounding box center [150, 155] width 37 height 18
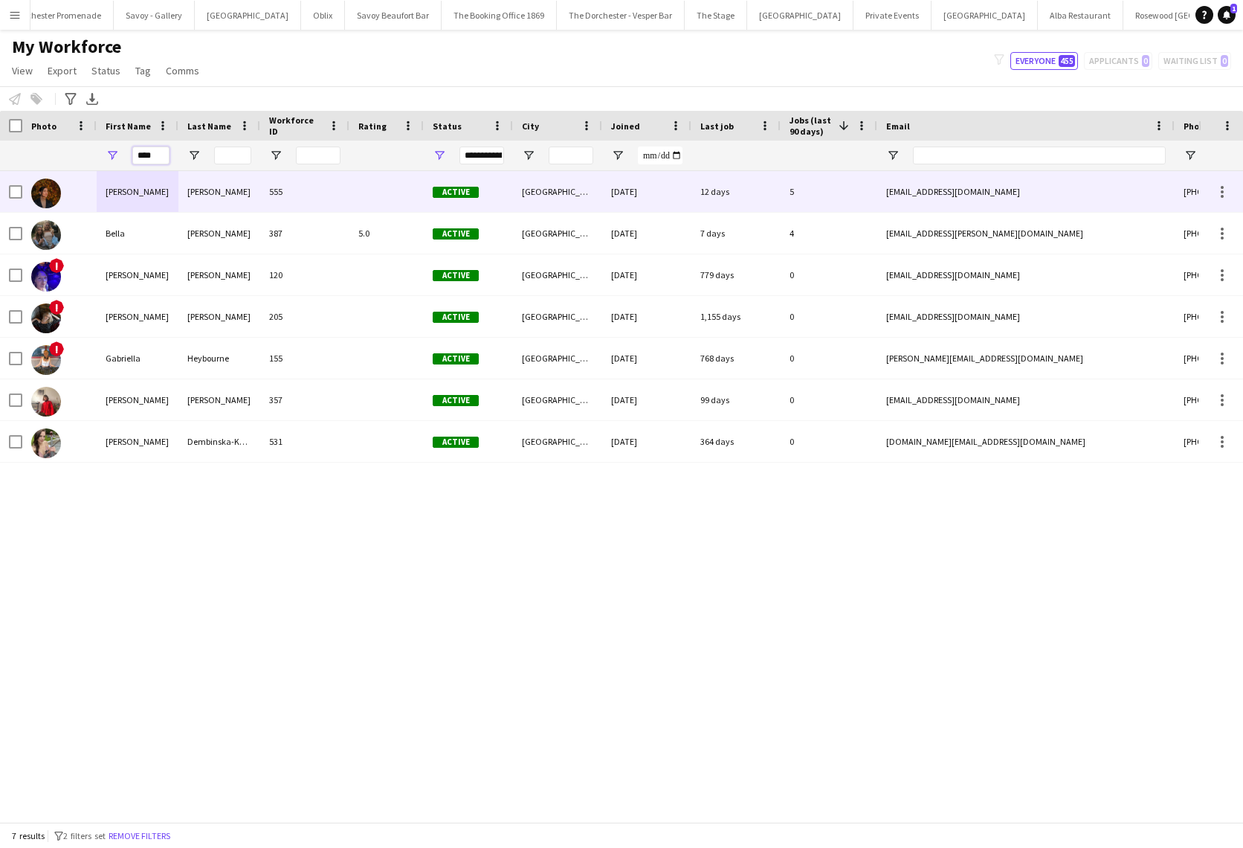
type input "****"
click at [150, 196] on div "[PERSON_NAME]" at bounding box center [138, 191] width 82 height 41
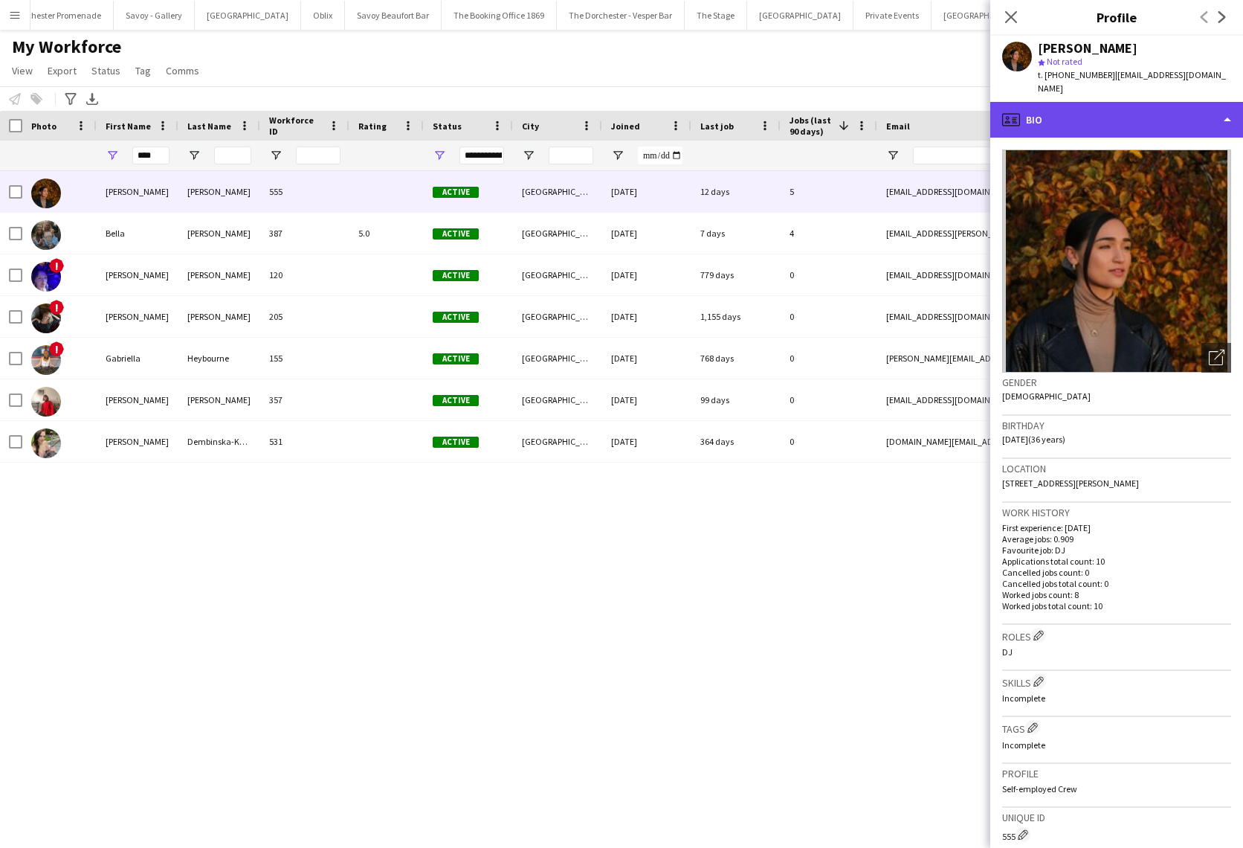
click at [1159, 102] on div "profile Bio" at bounding box center [1117, 120] width 253 height 36
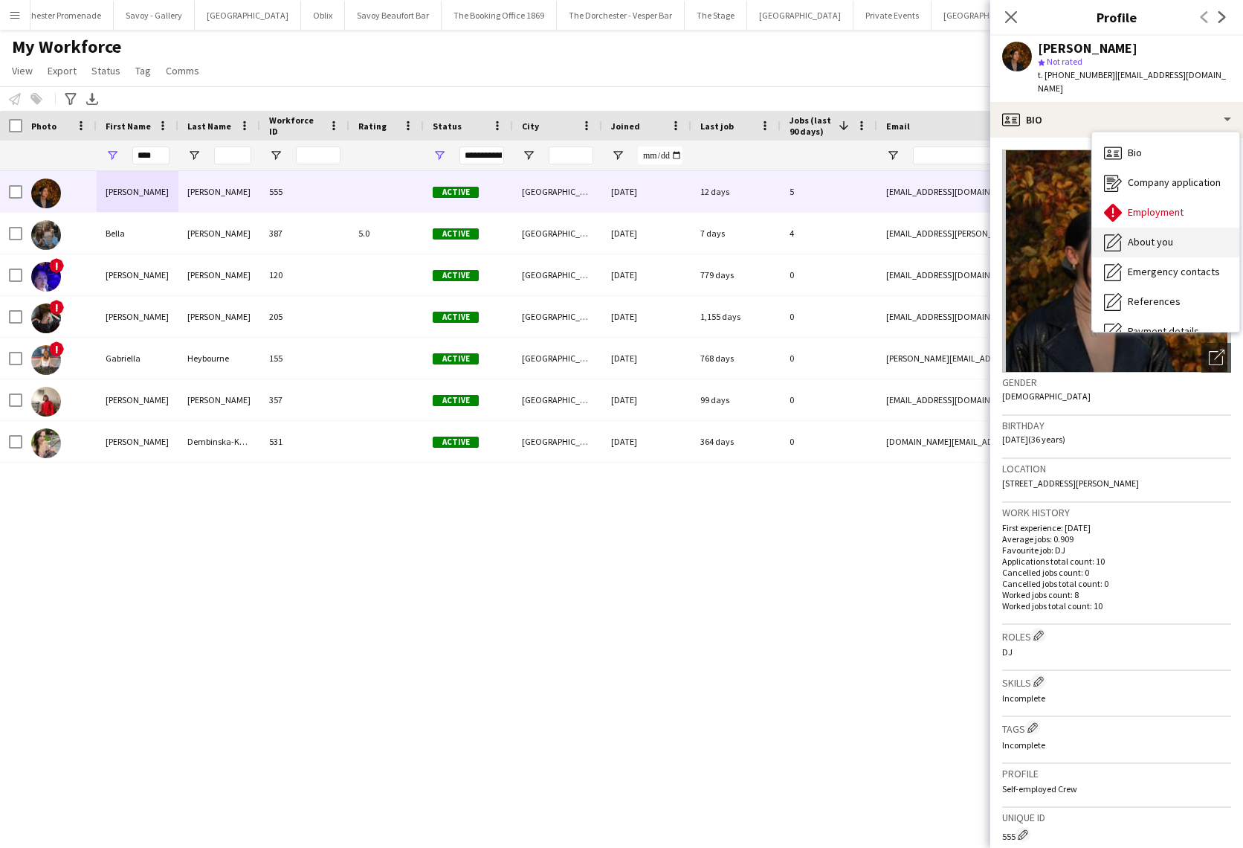
click at [1181, 228] on div "About you About you" at bounding box center [1165, 243] width 147 height 30
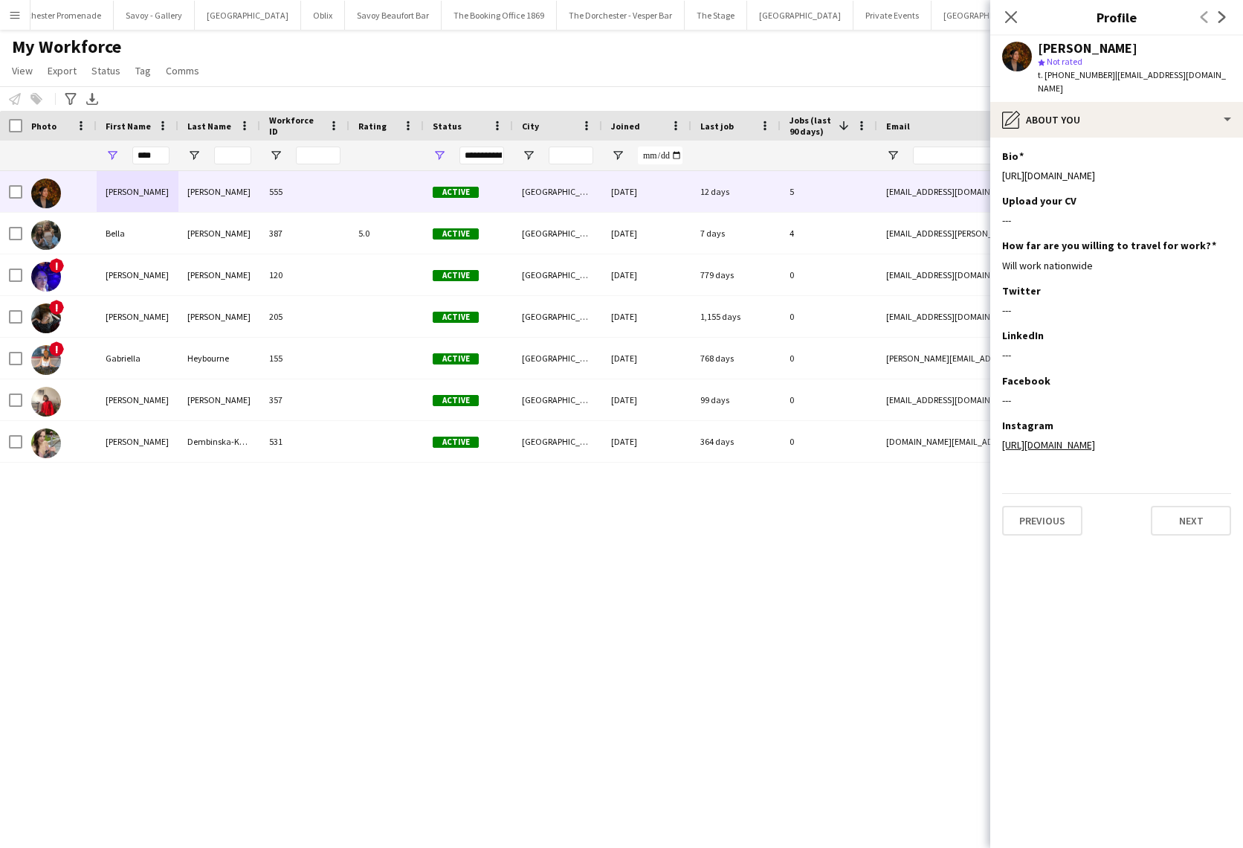
click at [1038, 13] on button "Alba Restaurant Close" at bounding box center [1081, 15] width 86 height 29
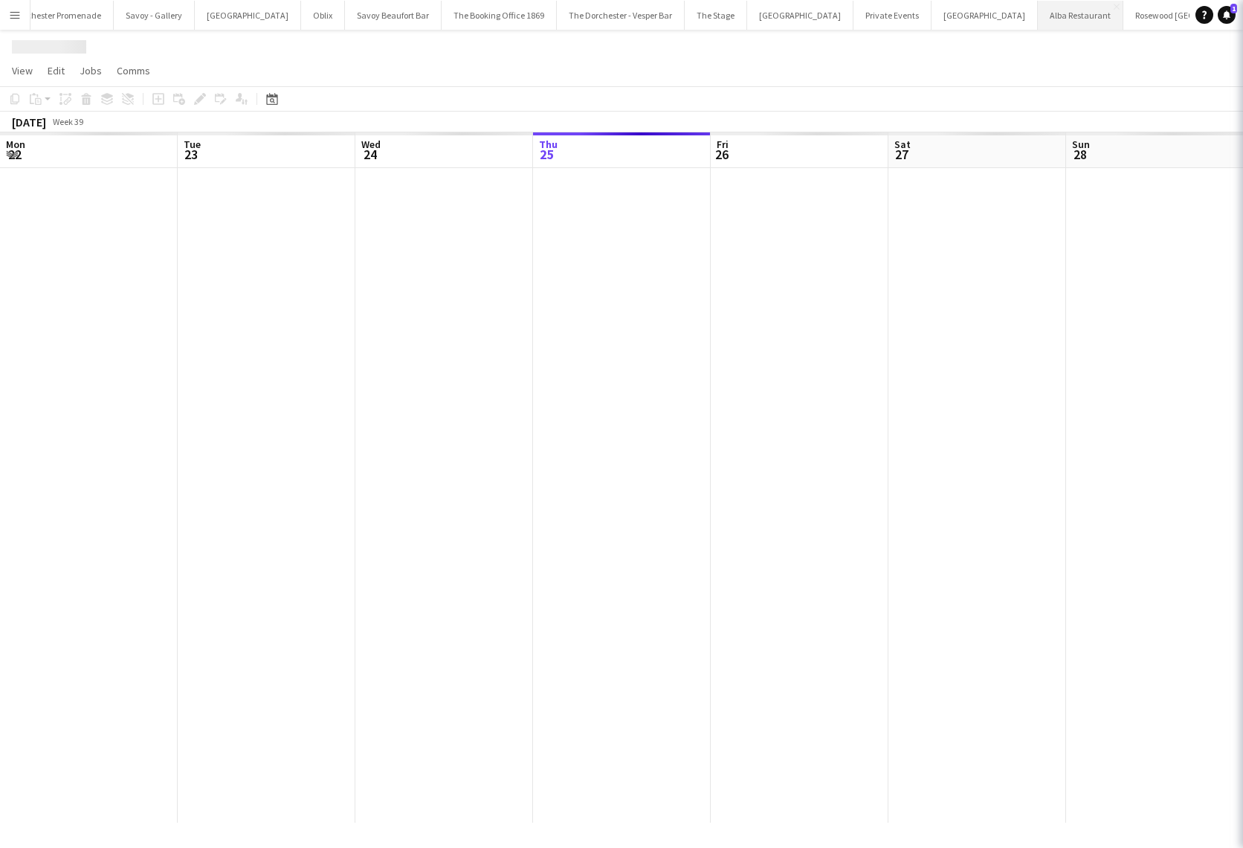
scroll to position [0, 355]
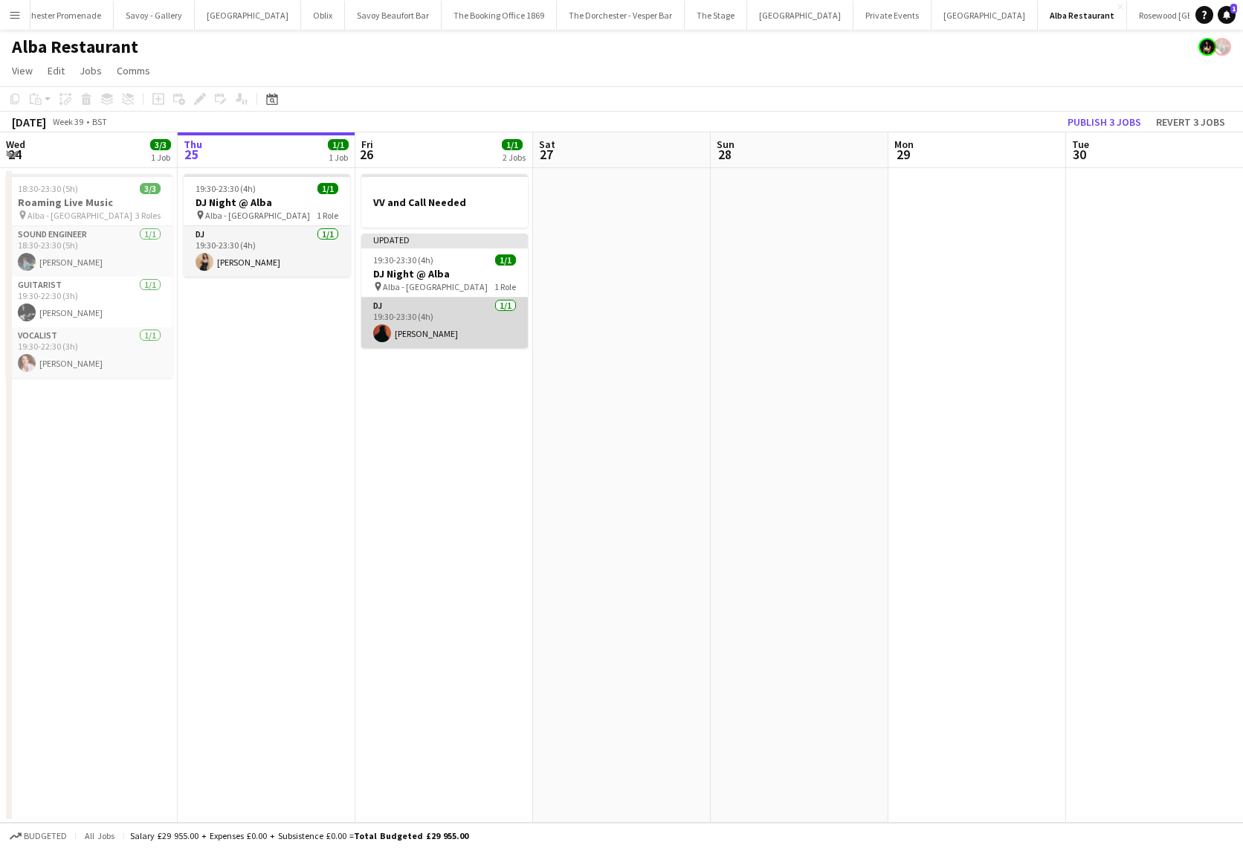
click at [413, 313] on app-card-role "DJ [DATE] 19:30-23:30 (4h) [PERSON_NAME]" at bounding box center [444, 322] width 167 height 51
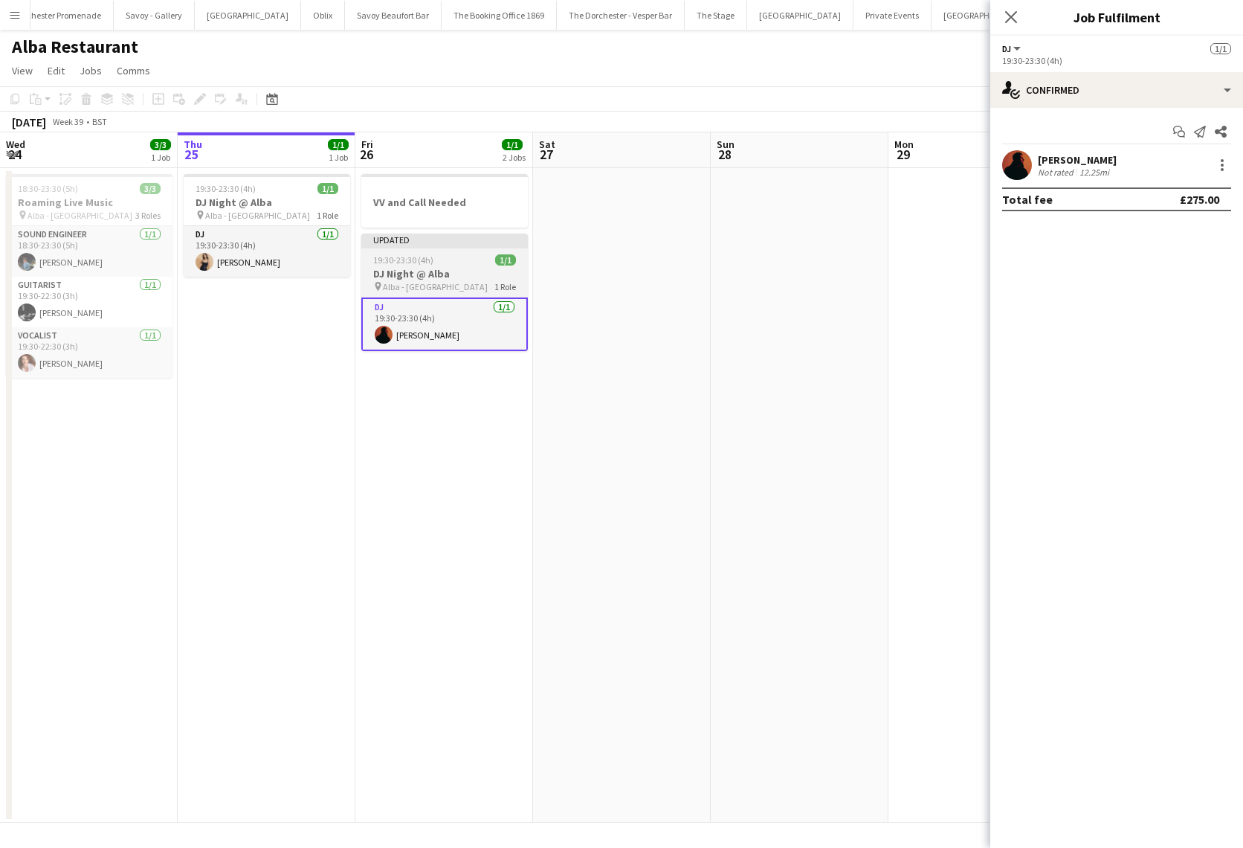
click at [434, 271] on h3 "DJ Night @ Alba" at bounding box center [444, 273] width 167 height 13
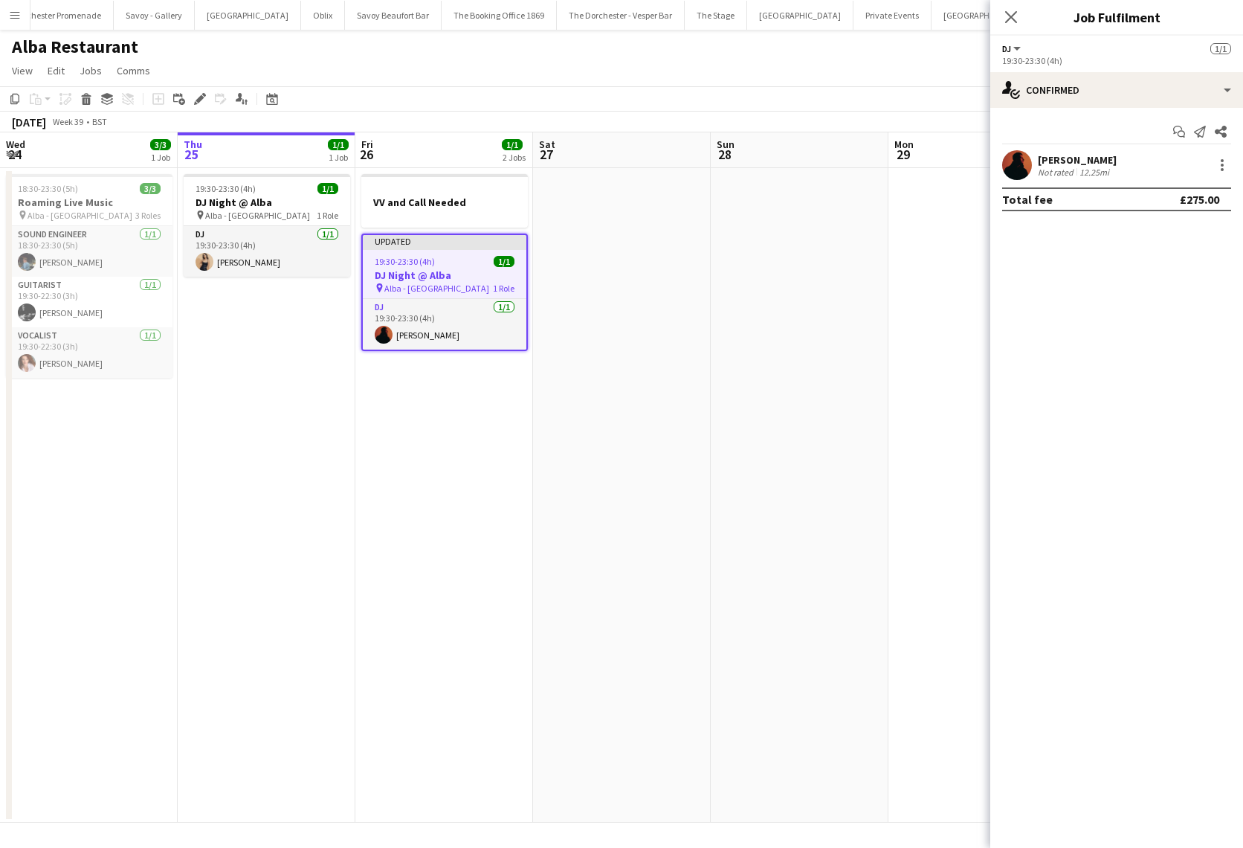
click at [732, 268] on app-date-cell at bounding box center [800, 495] width 178 height 654
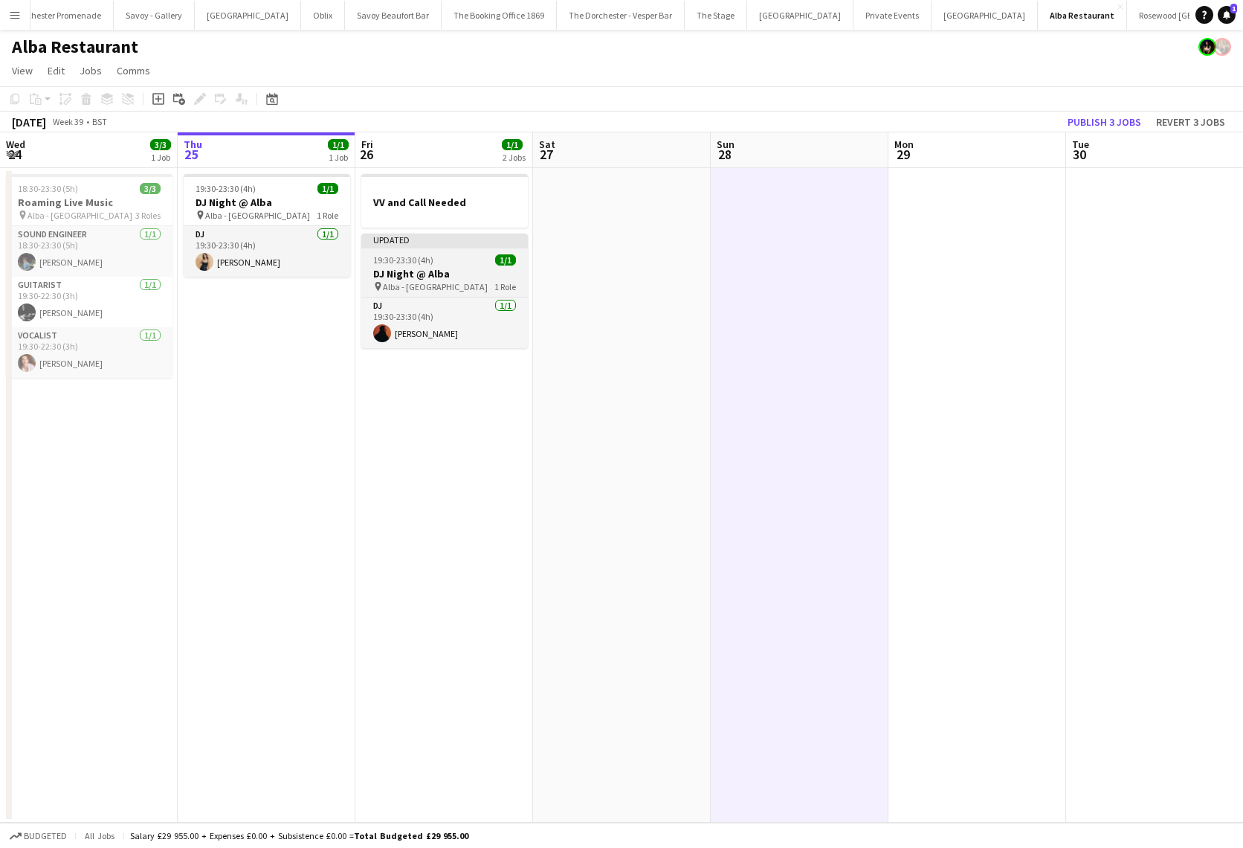
click at [467, 264] on div "19:30-23:30 (4h) 1/1" at bounding box center [444, 259] width 167 height 11
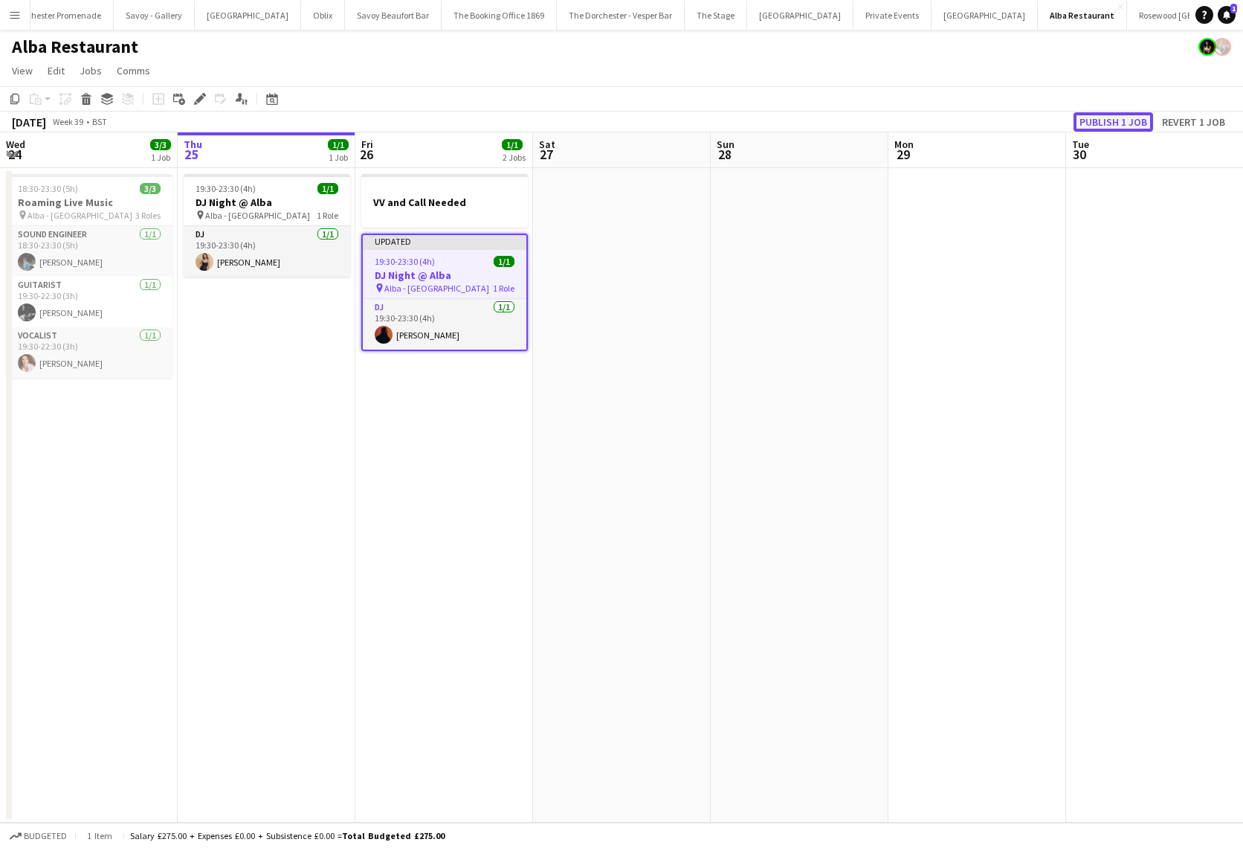
click at [1125, 121] on button "Publish 1 job" at bounding box center [1114, 121] width 80 height 19
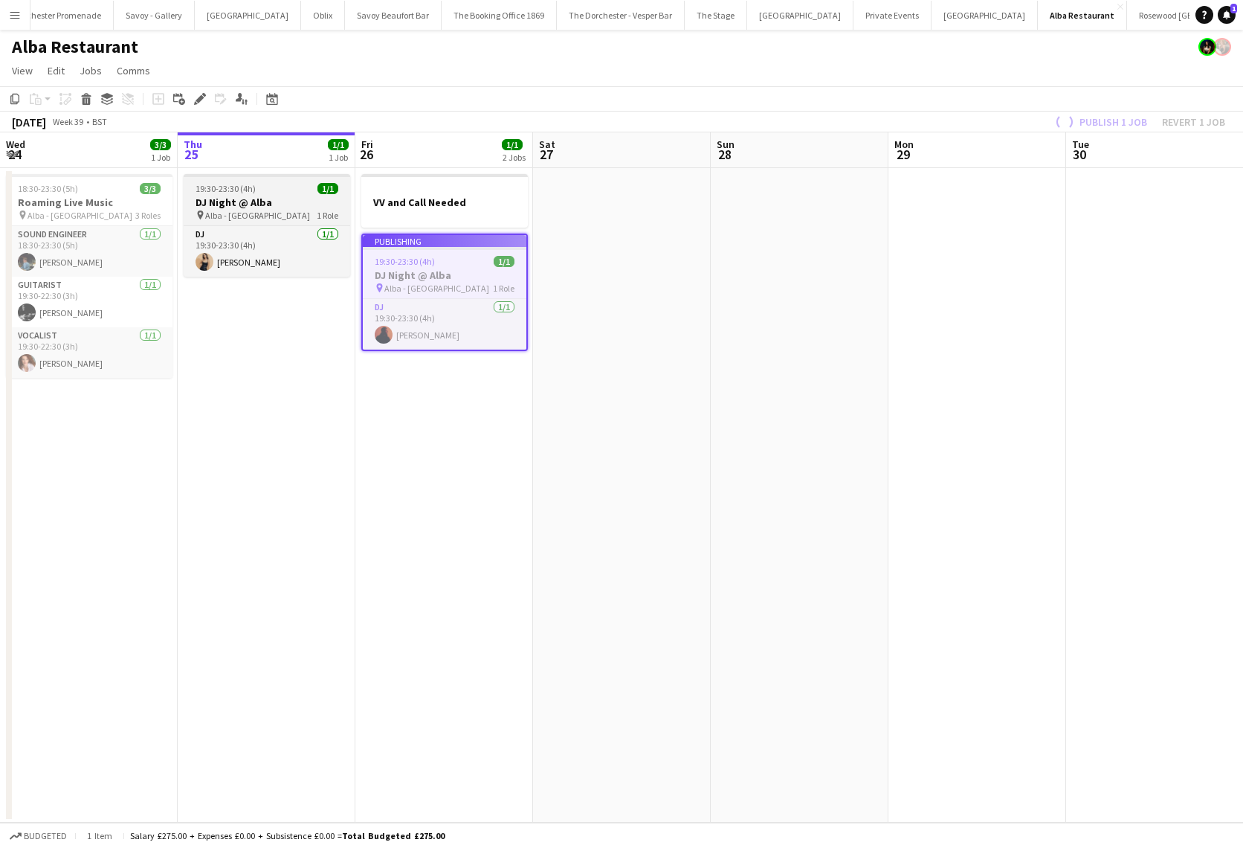
click at [271, 210] on span "Alba - [GEOGRAPHIC_DATA]" at bounding box center [257, 215] width 105 height 11
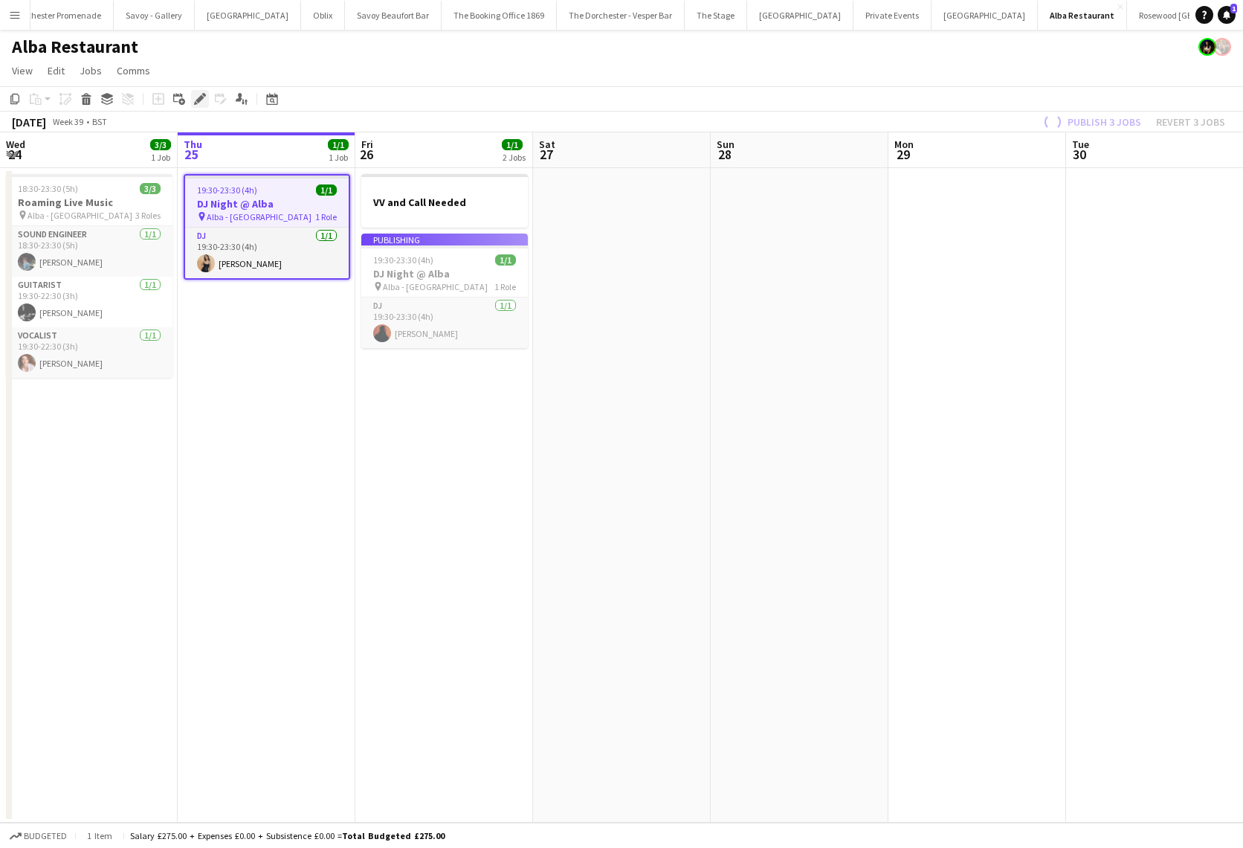
click at [193, 94] on div "Edit" at bounding box center [200, 99] width 18 height 18
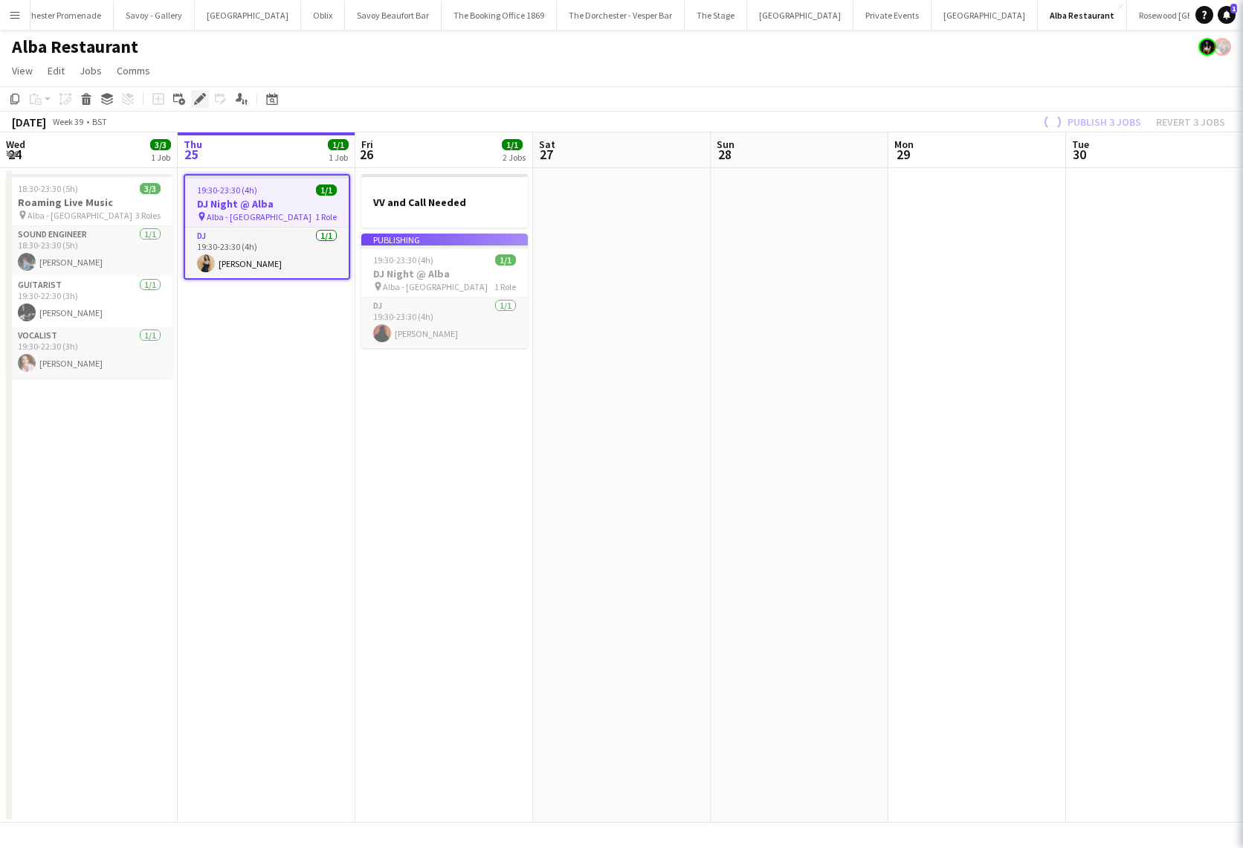
type input "**********"
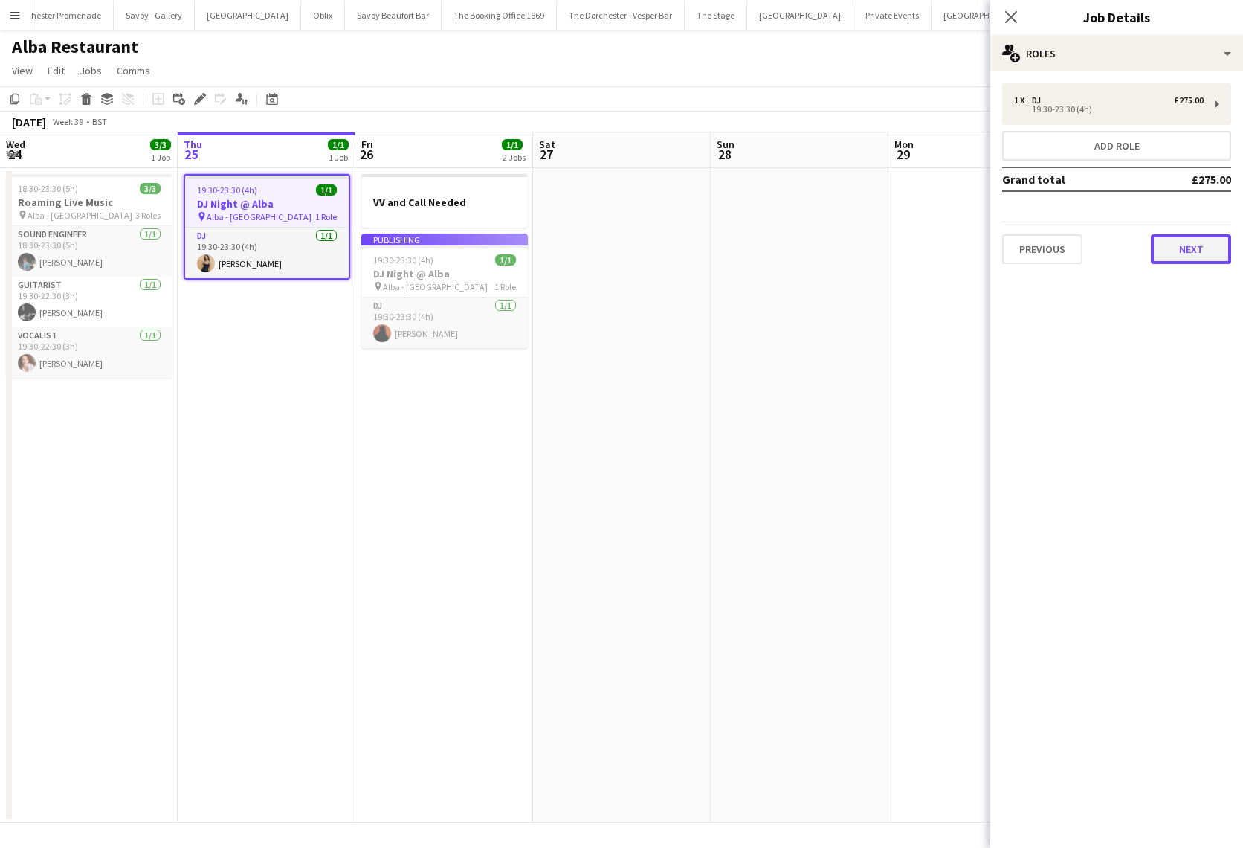
click at [1197, 242] on button "Next" at bounding box center [1191, 249] width 80 height 30
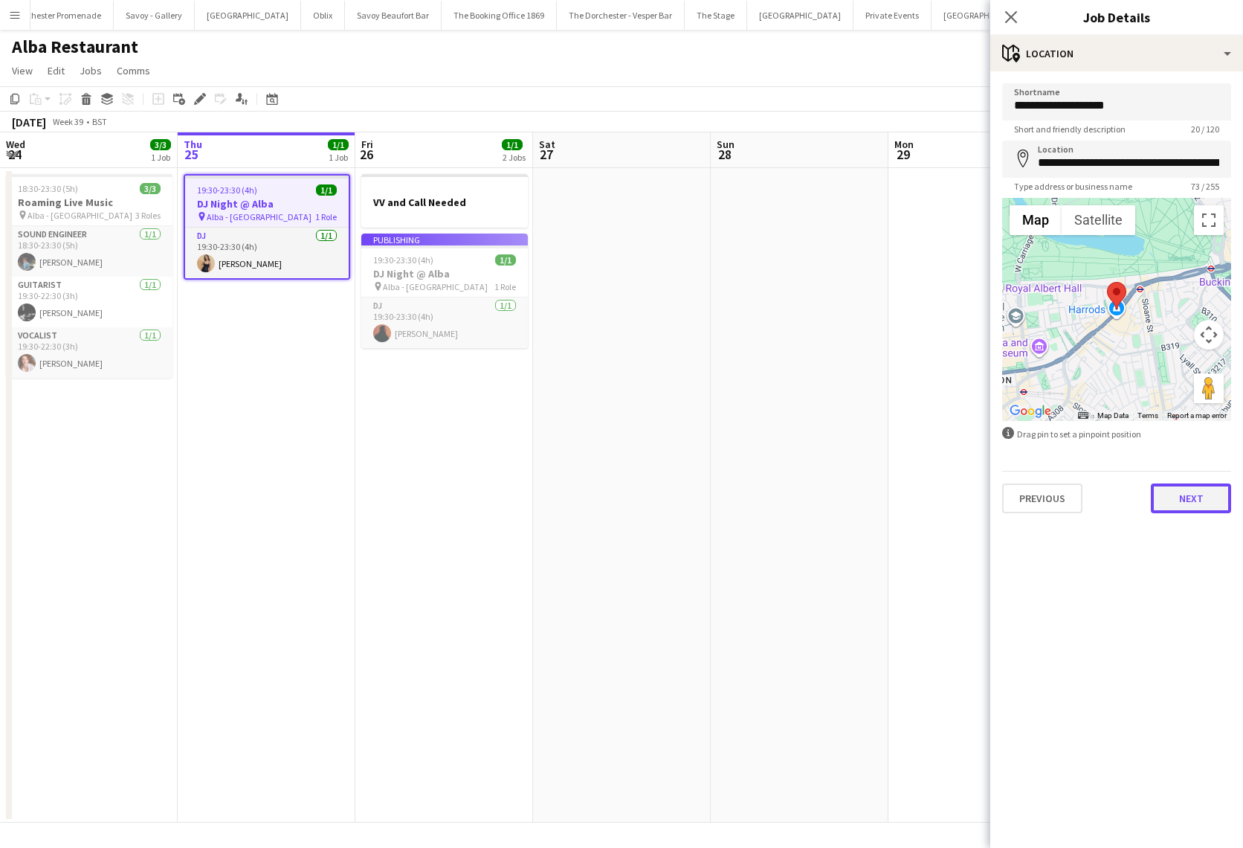
click at [1202, 497] on button "Next" at bounding box center [1191, 498] width 80 height 30
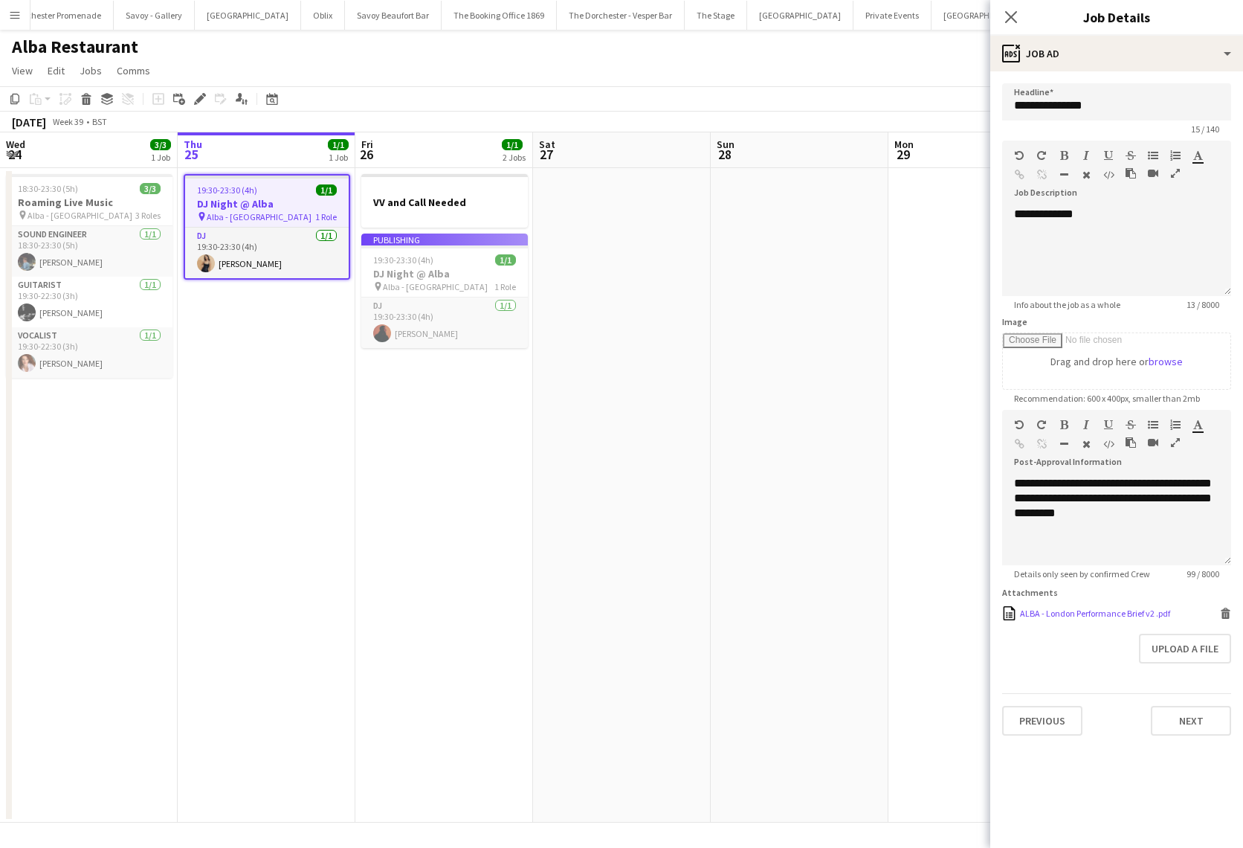
click at [1115, 615] on div "ALBA - London Performance Brief v2 .pdf" at bounding box center [1095, 613] width 150 height 11
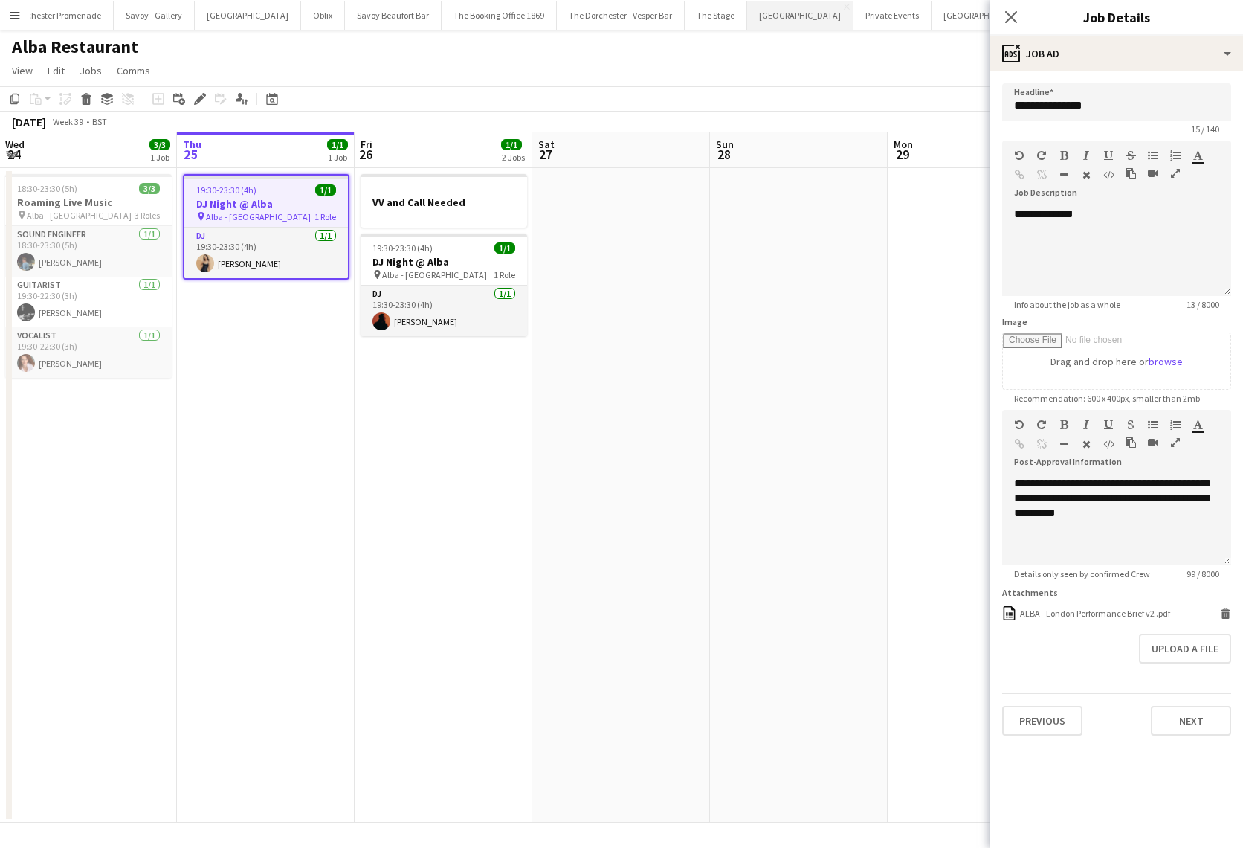
scroll to position [0, 47]
click at [930, 14] on button "[GEOGRAPHIC_DATA]" at bounding box center [983, 15] width 106 height 29
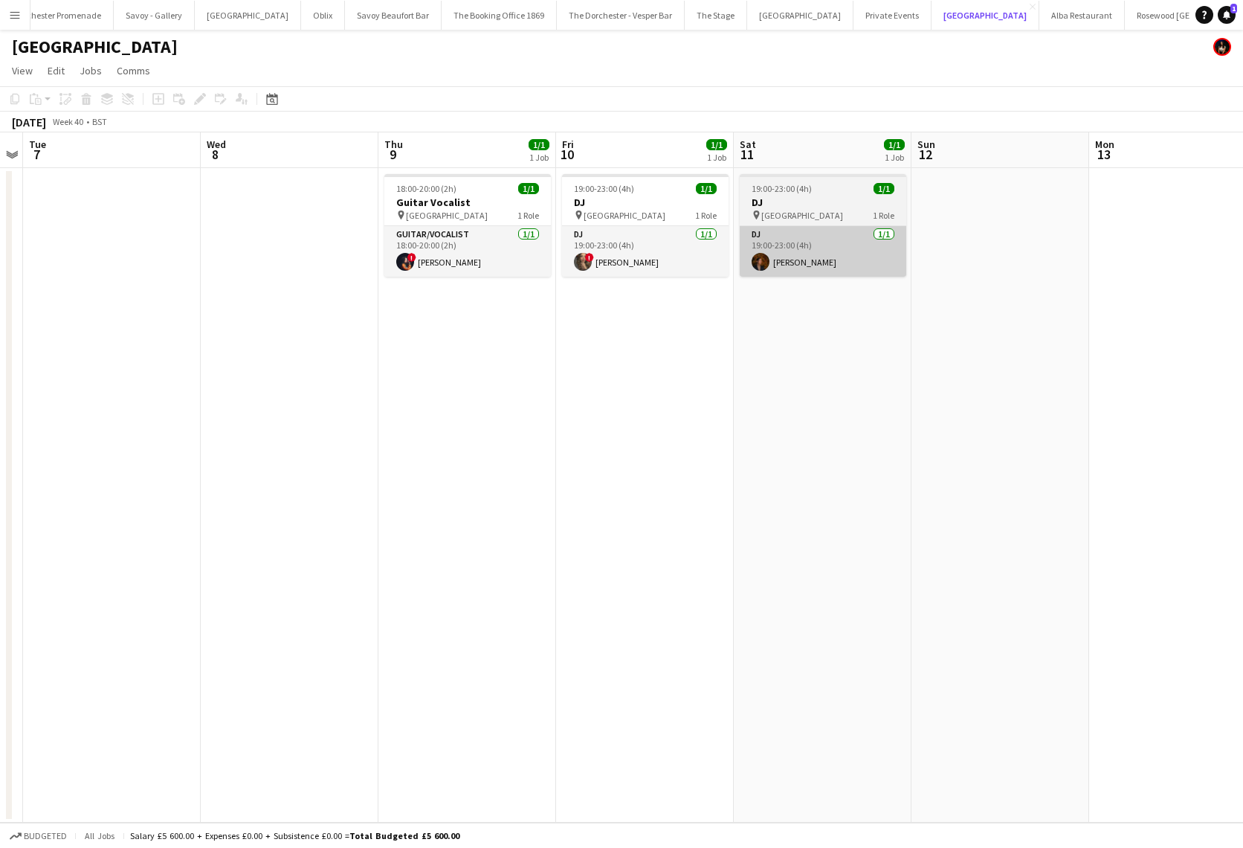
scroll to position [0, 532]
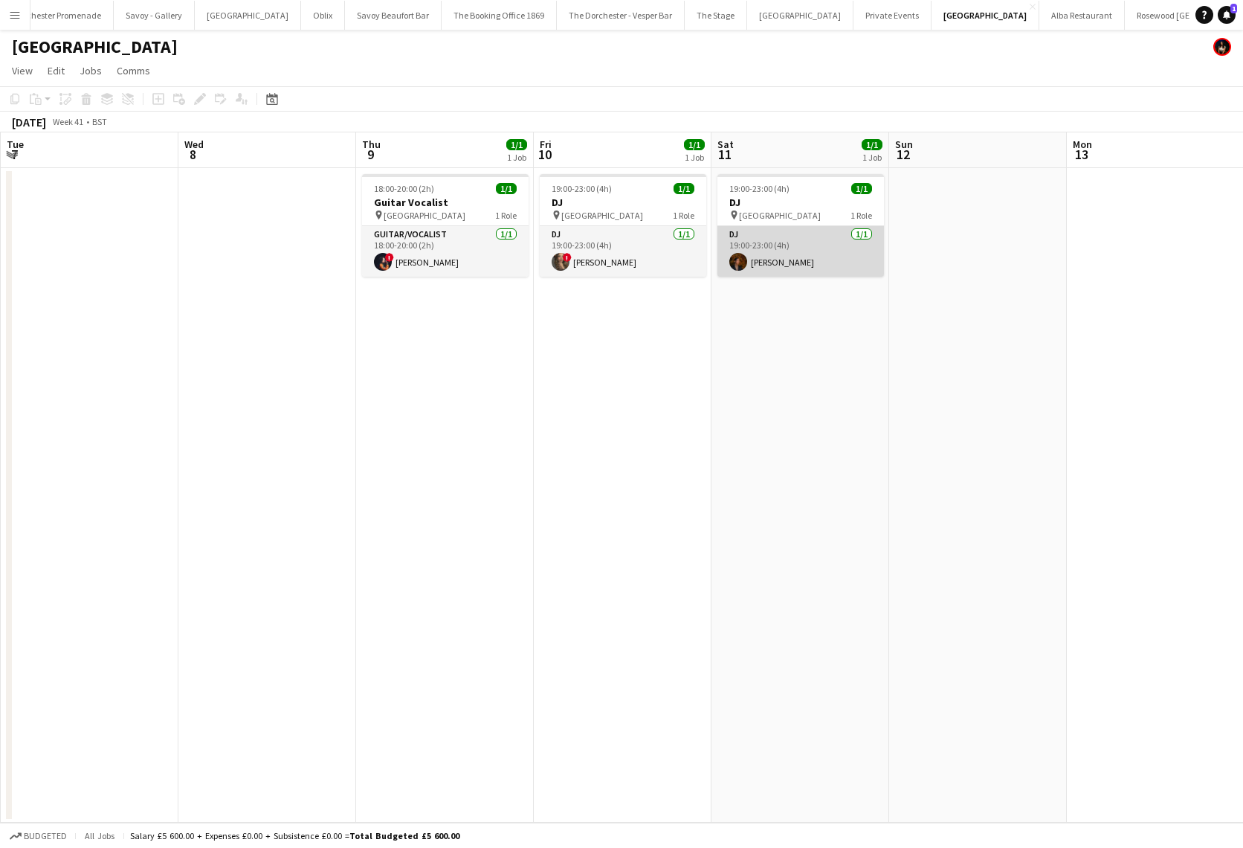
click at [785, 259] on app-card-role "DJ [DATE] 19:00-23:00 (4h) [PERSON_NAME]" at bounding box center [801, 251] width 167 height 51
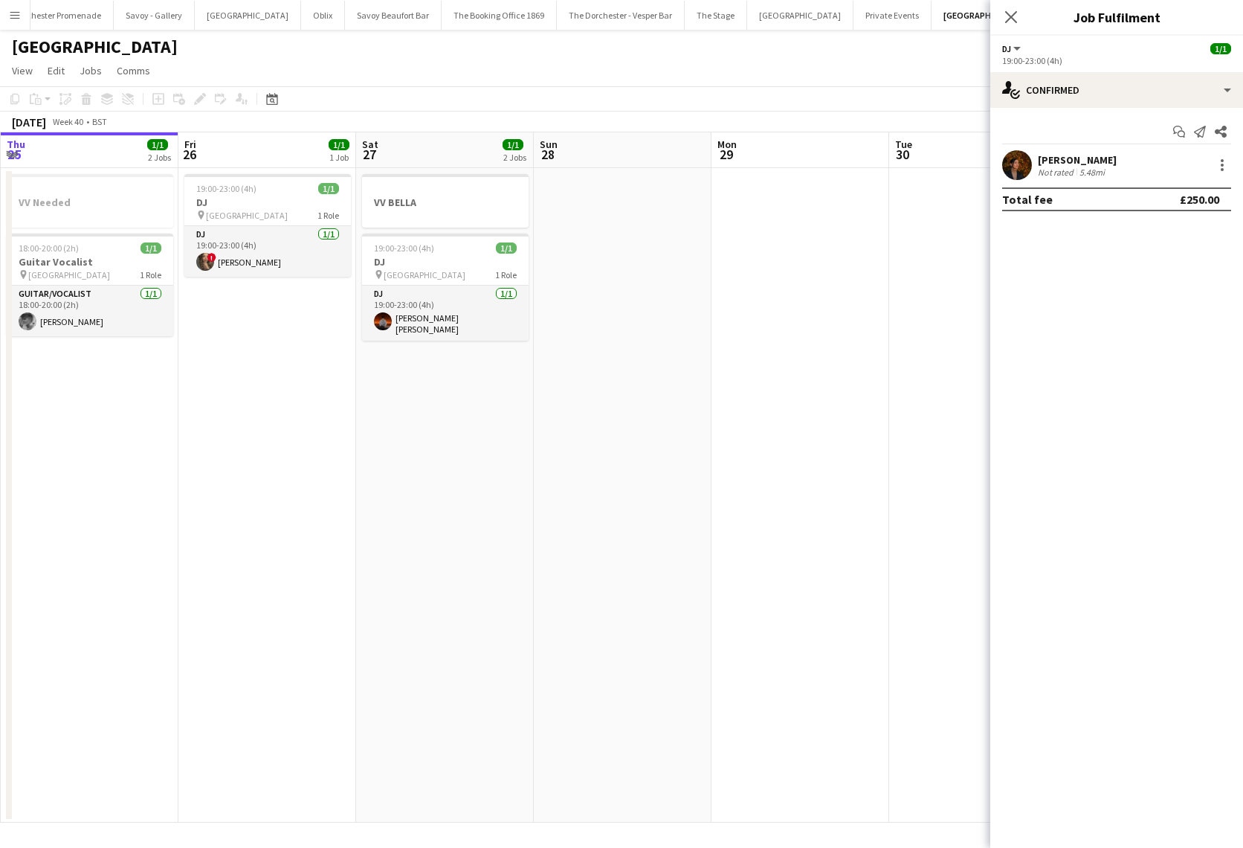
scroll to position [0, 309]
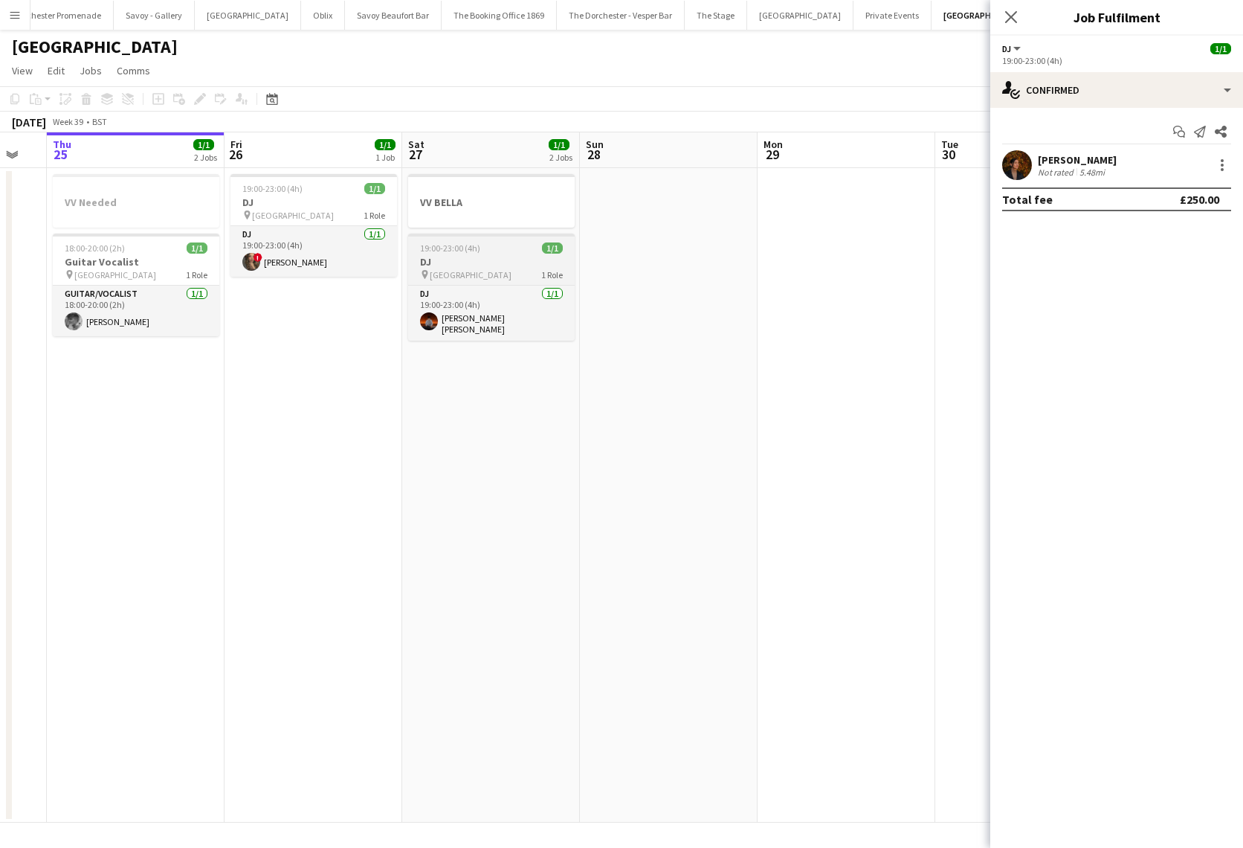
click at [503, 254] on app-job-card "19:00-23:00 (4h) 1/1 DJ pin [GEOGRAPHIC_DATA] 1 Role DJ [DATE] 19:00-23:00 (4h)…" at bounding box center [491, 287] width 167 height 107
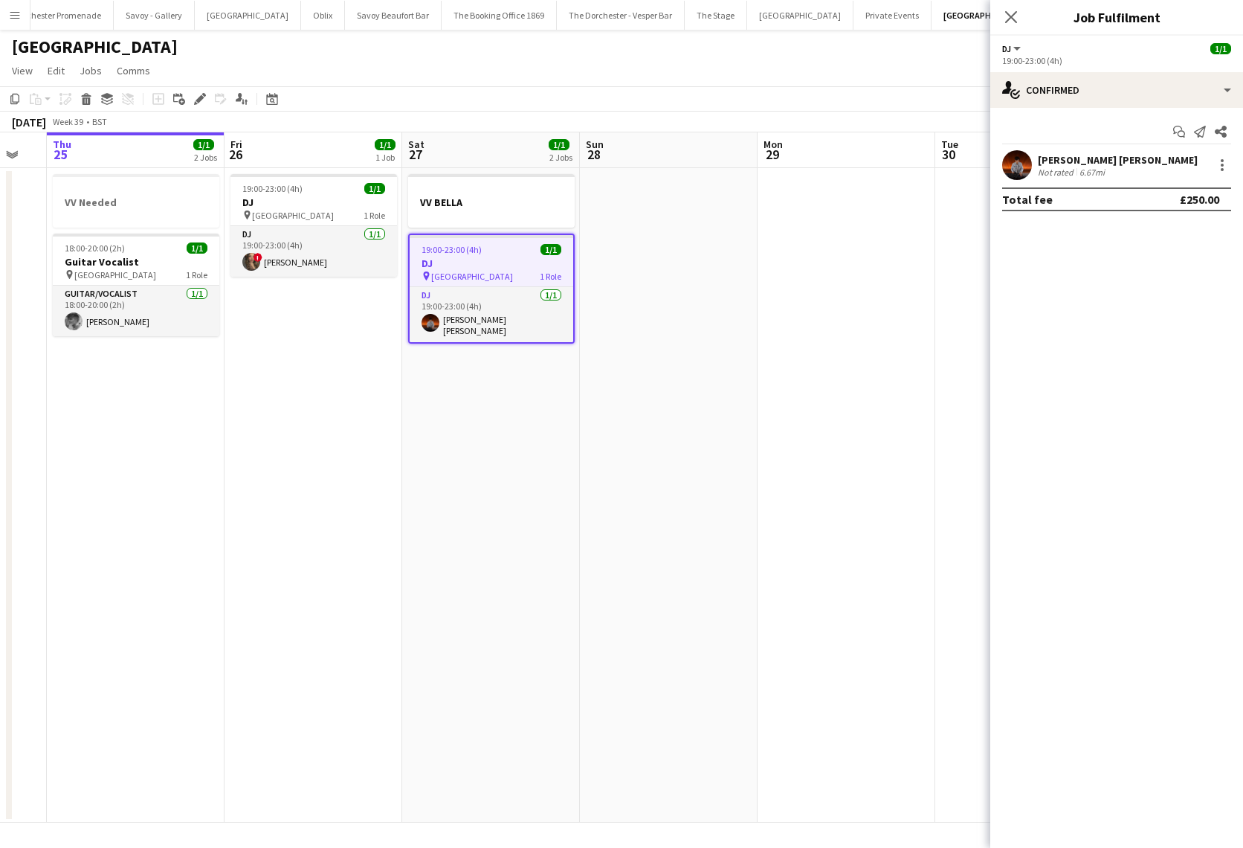
click at [329, 513] on app-date-cell "19:00-23:00 (4h) 1/1 DJ pin [GEOGRAPHIC_DATA] 1 Role DJ [DATE] 19:00-23:00 (4h)…" at bounding box center [314, 495] width 178 height 654
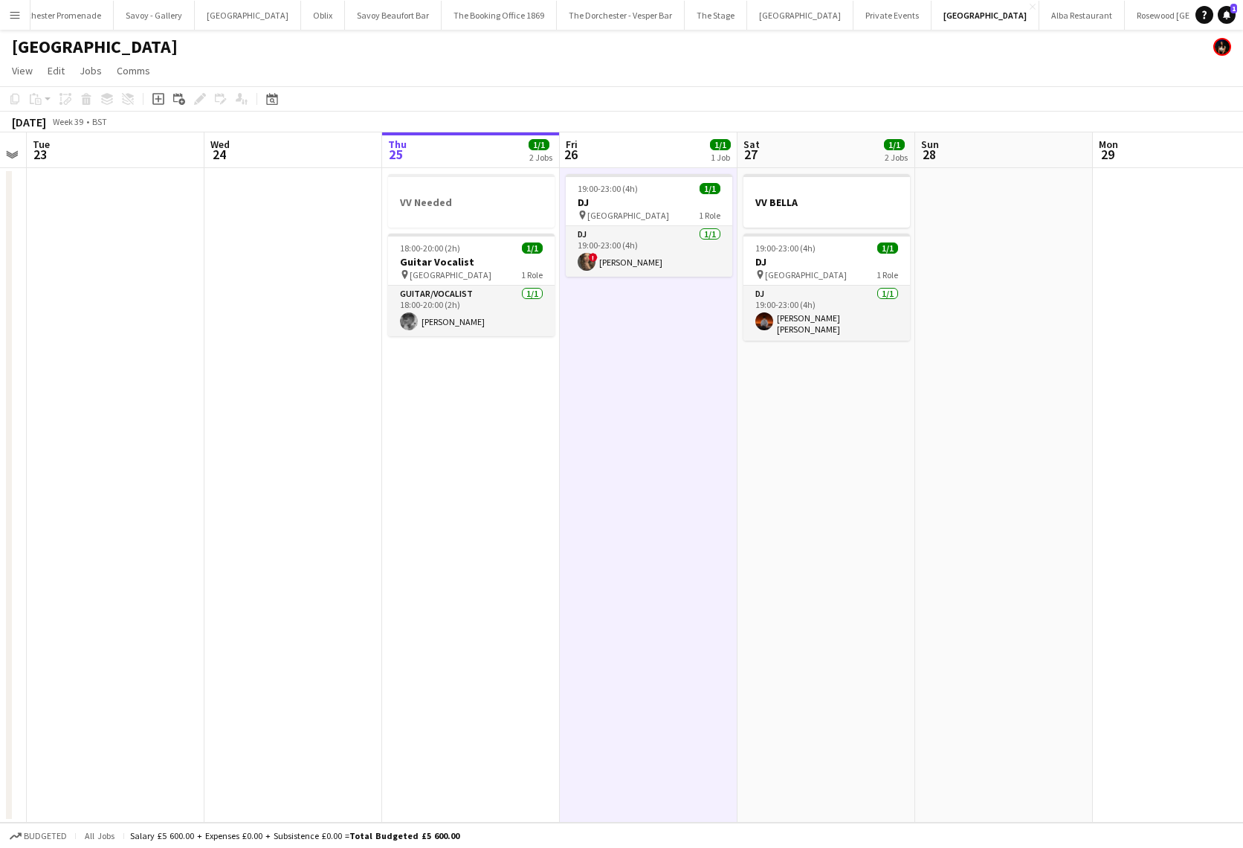
scroll to position [0, 325]
